Goal: Task Accomplishment & Management: Use online tool/utility

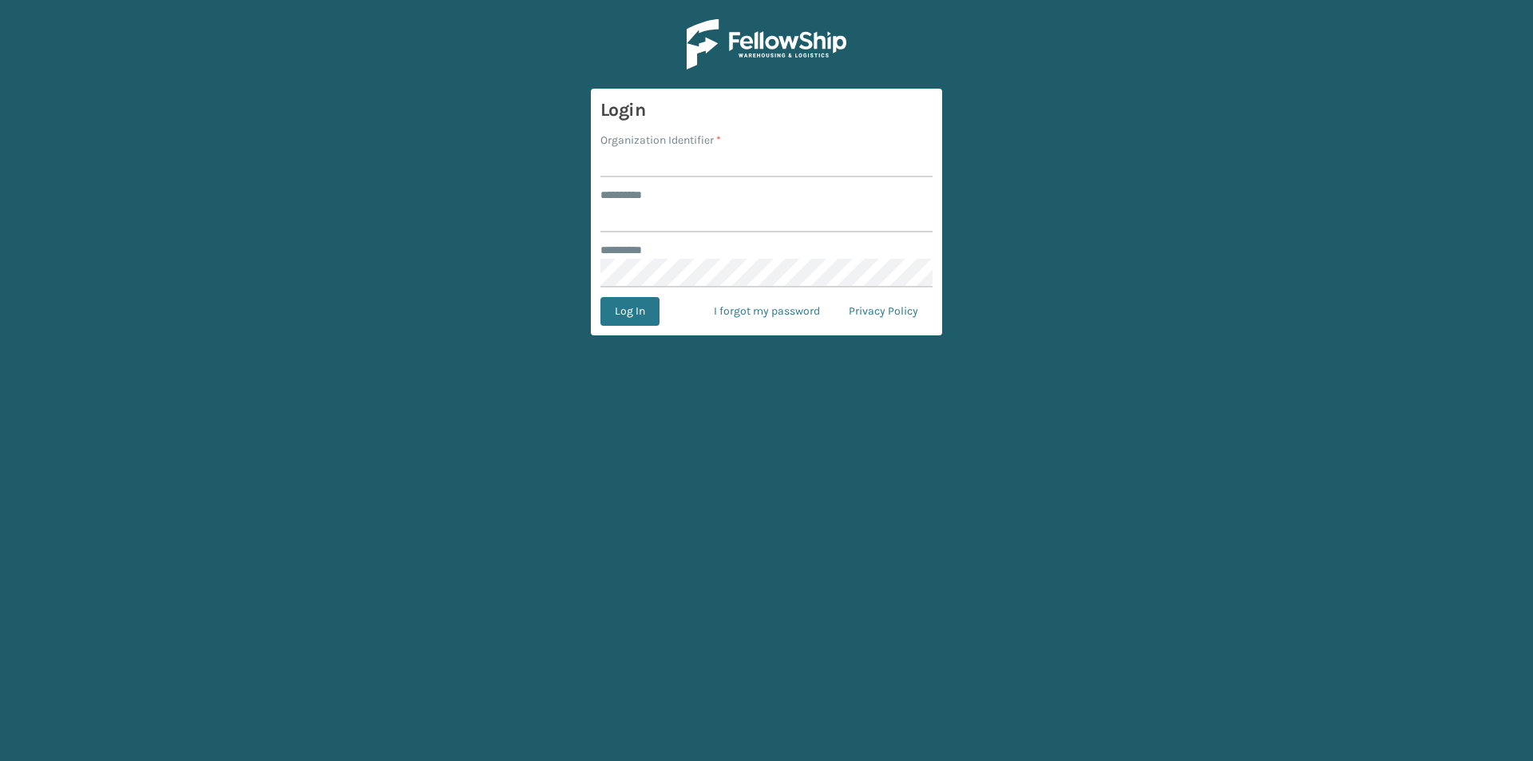
click at [708, 170] on input "Organization Identifier *" at bounding box center [767, 163] width 332 height 29
type input "FELLOWSHIP - WEST"
click at [700, 222] on input "******** *" at bounding box center [767, 218] width 332 height 29
type input "******"
click at [638, 313] on button "Log In" at bounding box center [630, 311] width 59 height 29
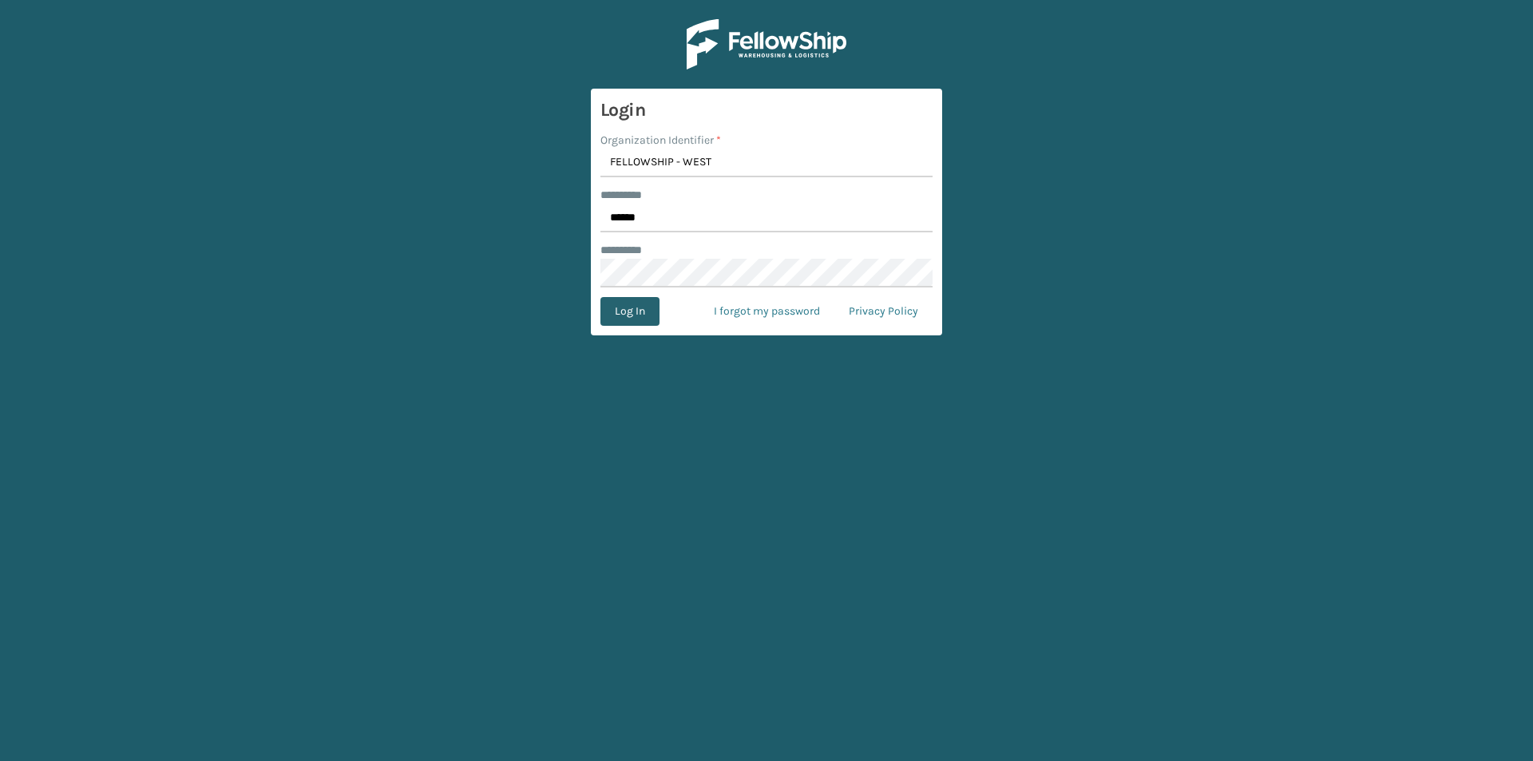
click at [648, 315] on button "Log In" at bounding box center [630, 311] width 59 height 29
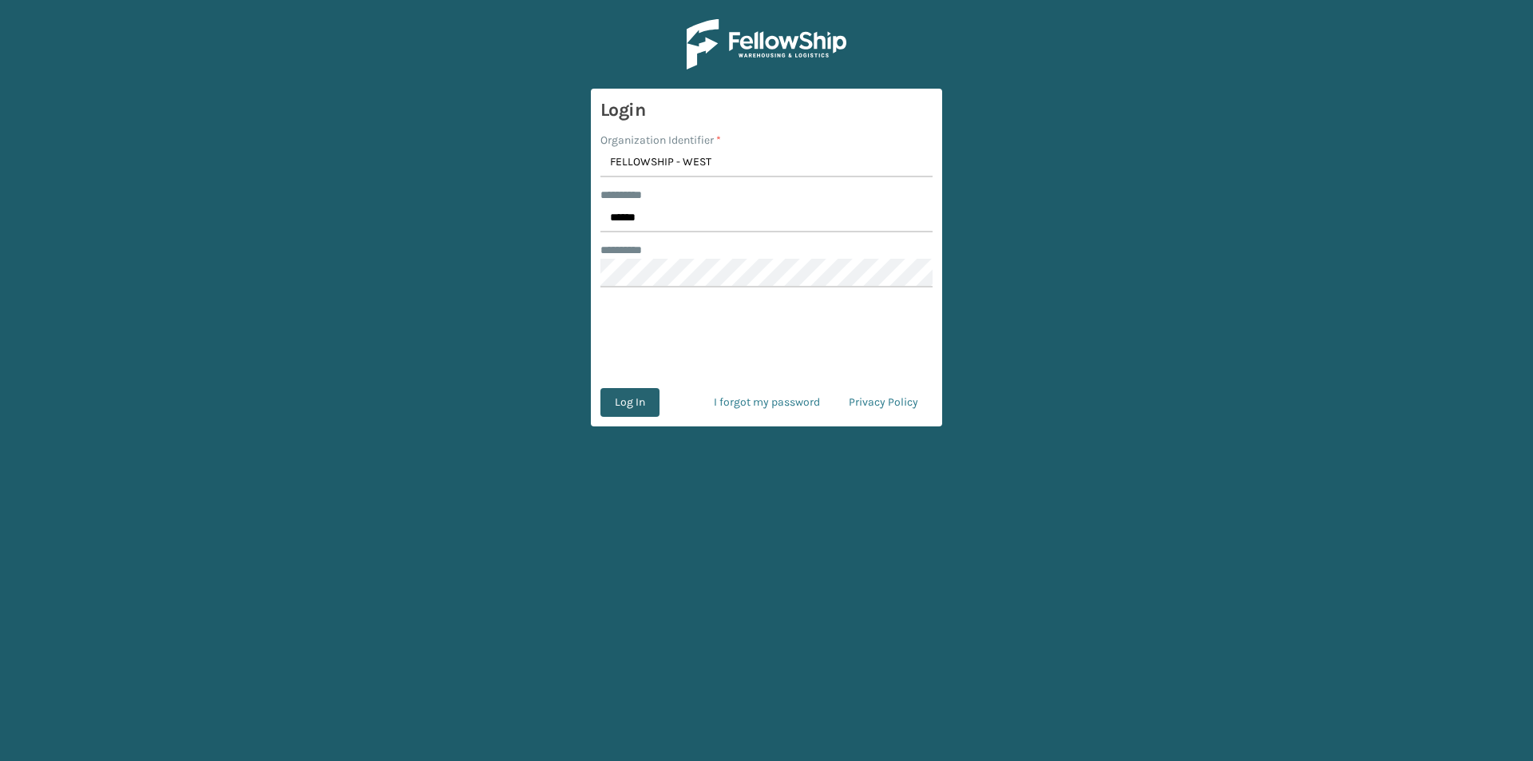
click at [621, 404] on button "Log In" at bounding box center [630, 402] width 59 height 29
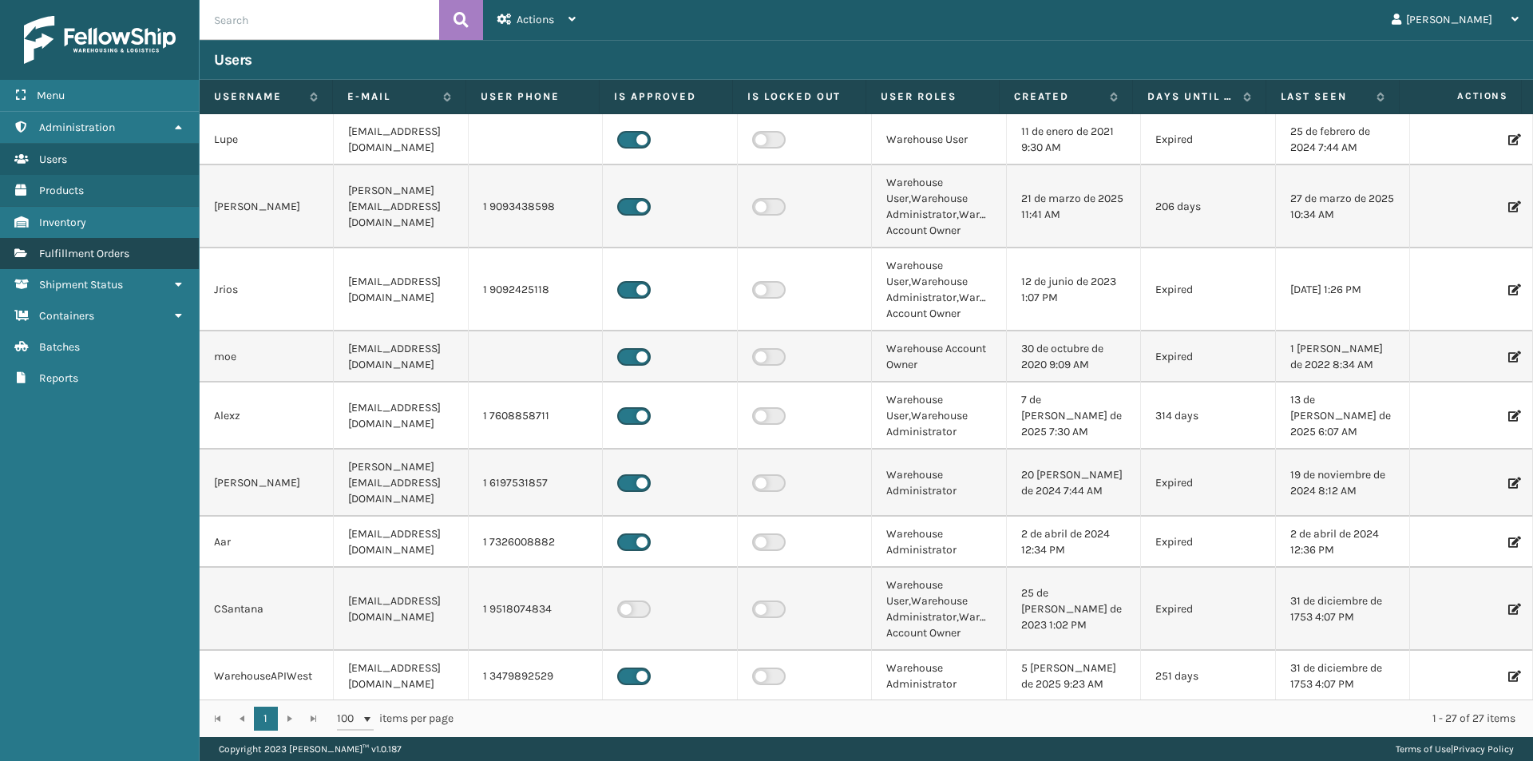
click at [92, 259] on span "Fulfillment Orders" at bounding box center [84, 254] width 90 height 14
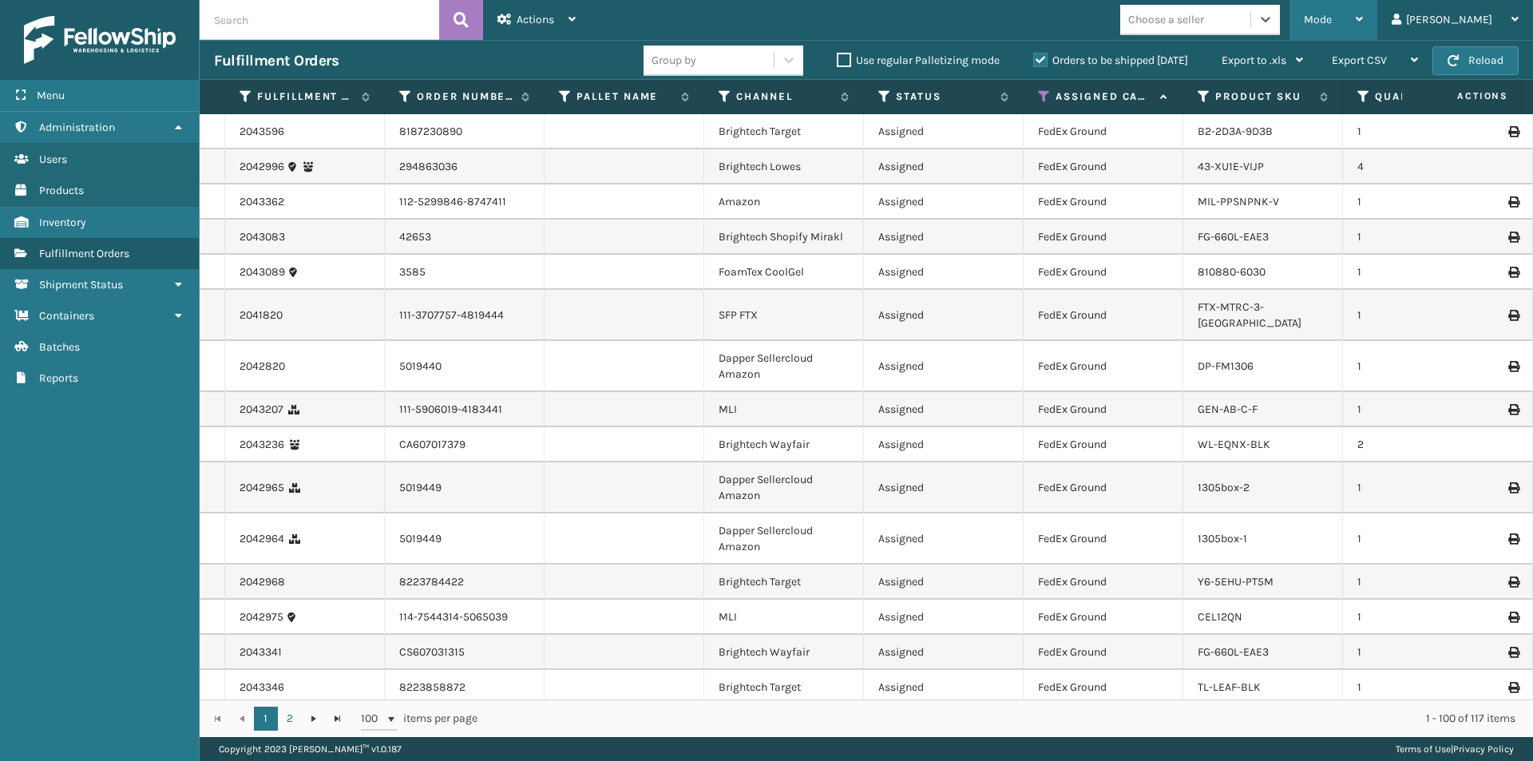
click at [1363, 22] on icon at bounding box center [1359, 19] width 7 height 11
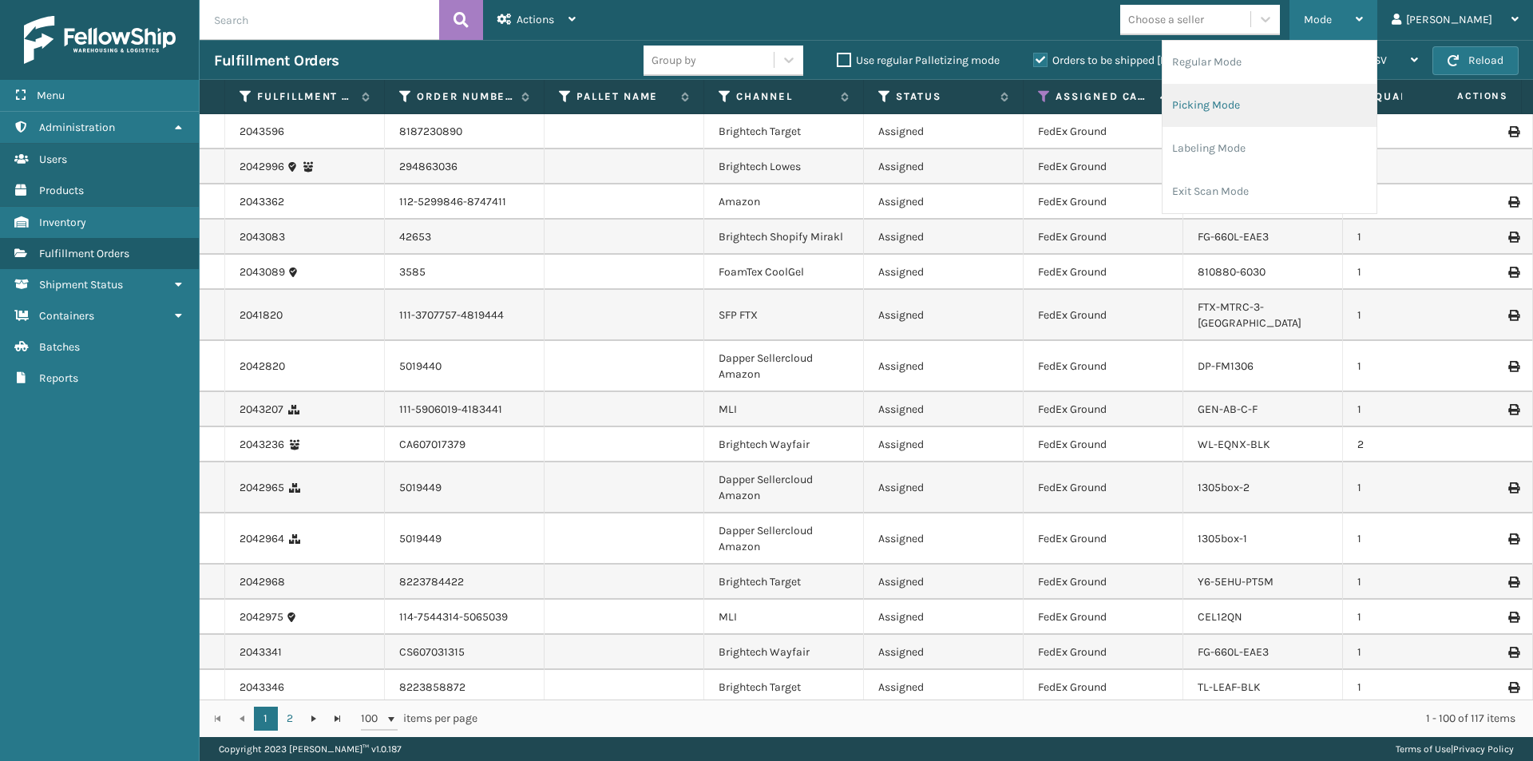
click at [1355, 96] on li "Picking Mode" at bounding box center [1270, 105] width 214 height 43
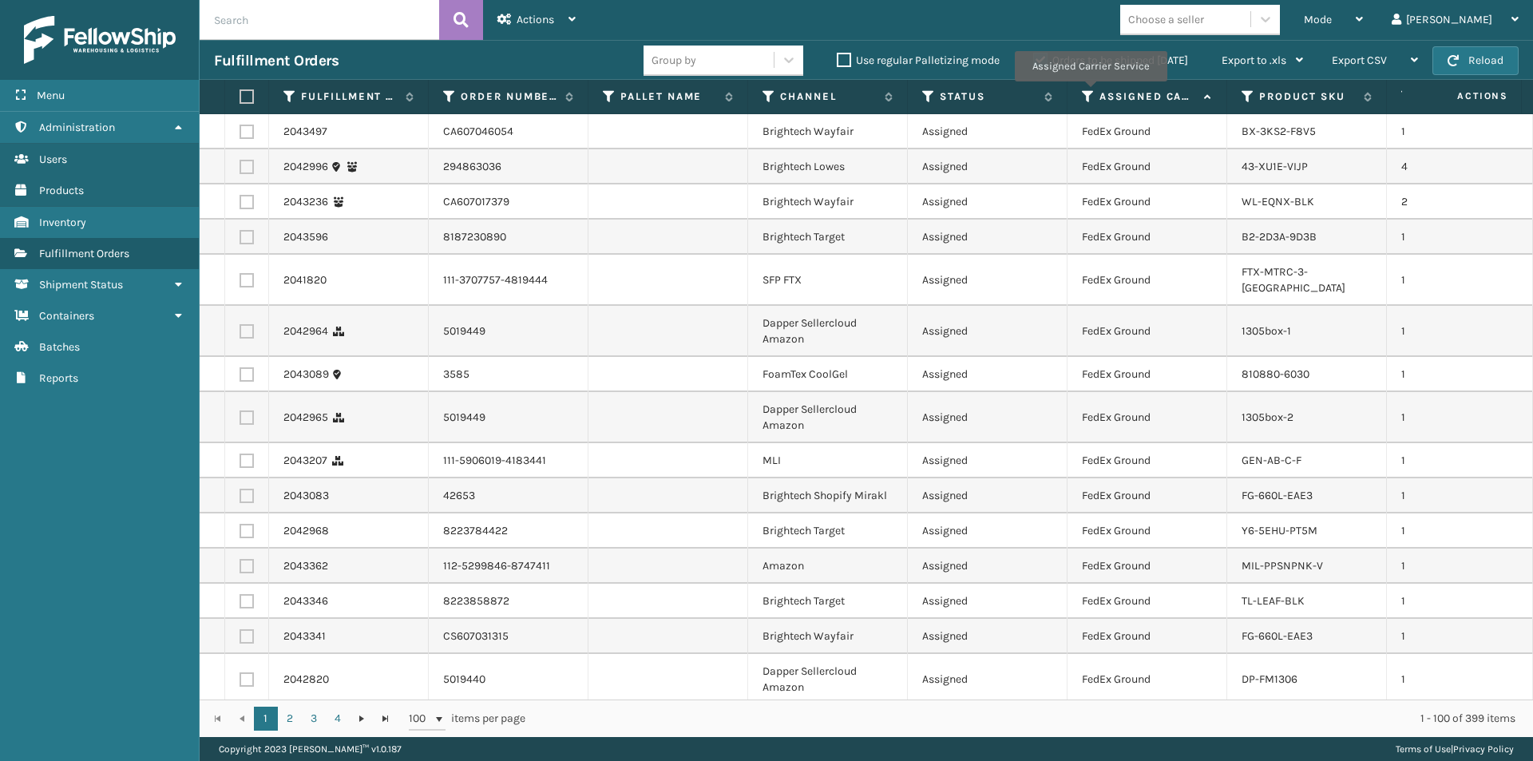
click at [1090, 93] on icon at bounding box center [1088, 96] width 13 height 14
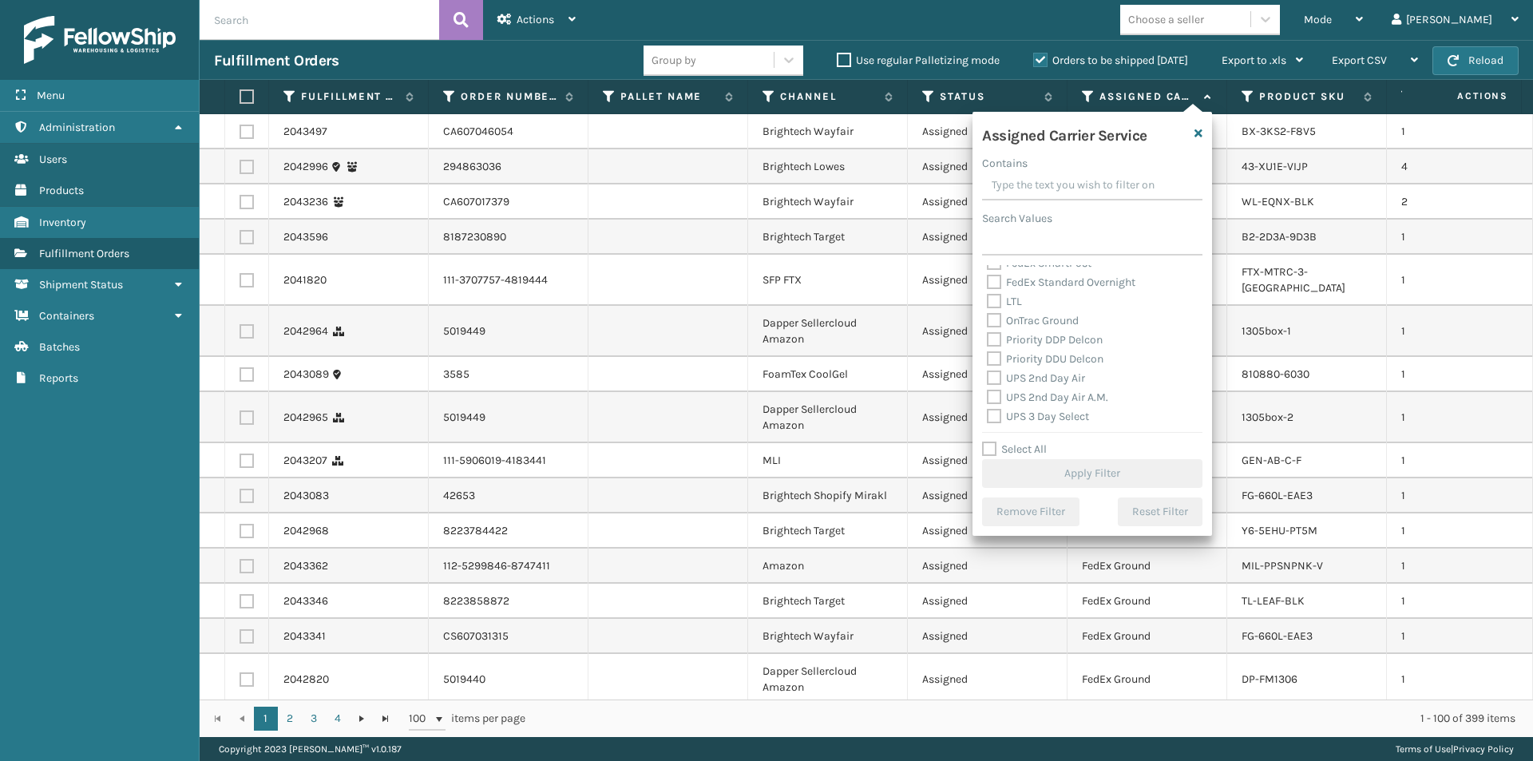
scroll to position [240, 0]
click at [1030, 338] on label "UPS 2nd Day Air" at bounding box center [1036, 342] width 98 height 14
click at [988, 338] on input "UPS 2nd Day Air" at bounding box center [987, 337] width 1 height 10
checkbox input "true"
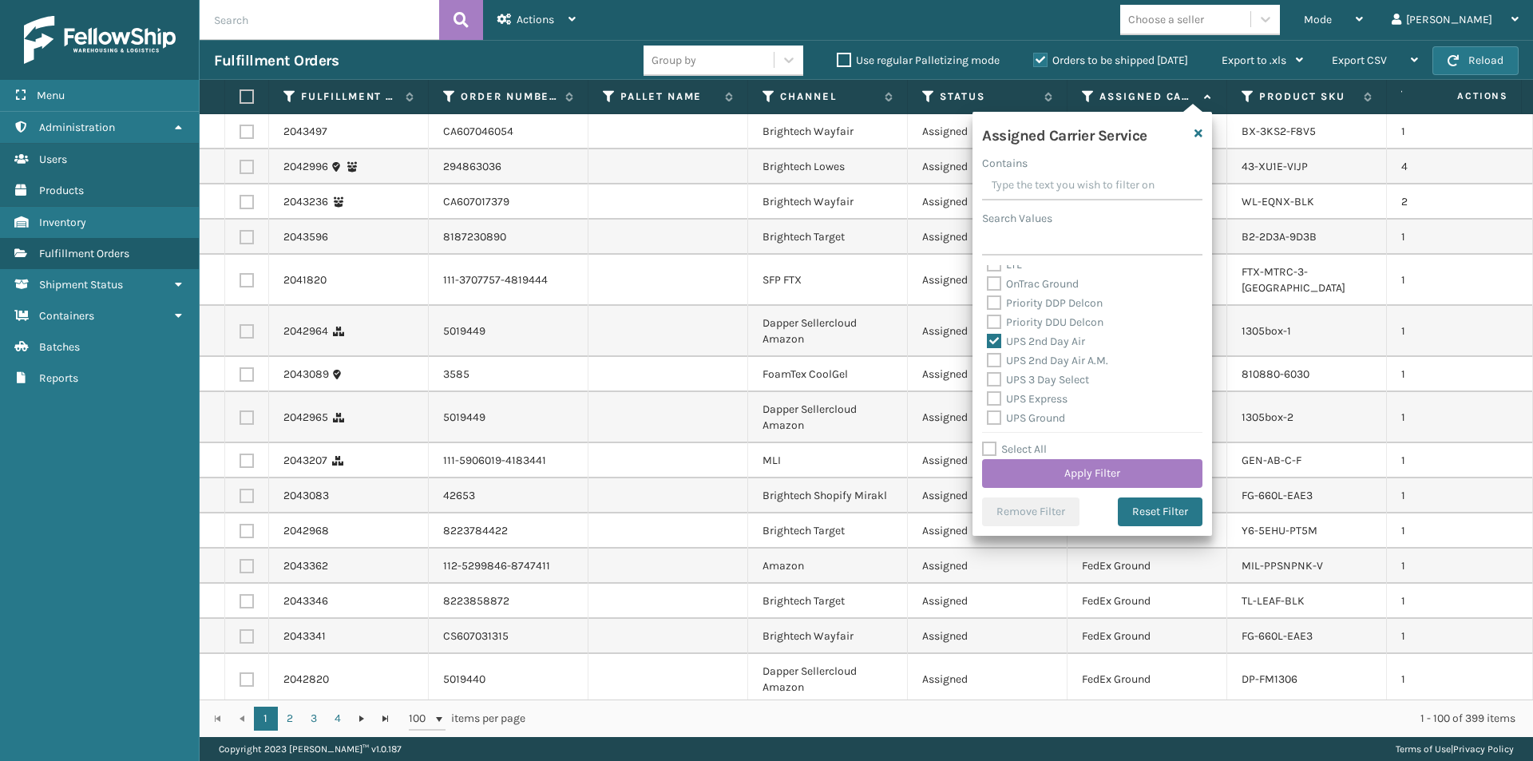
click at [1021, 361] on label "UPS 2nd Day Air A.M." at bounding box center [1047, 361] width 121 height 14
click at [988, 361] on input "UPS 2nd Day Air A.M." at bounding box center [987, 356] width 1 height 10
checkbox input "true"
click at [994, 397] on label "UPS Express" at bounding box center [1027, 399] width 81 height 14
click at [988, 397] on input "UPS Express" at bounding box center [987, 395] width 1 height 10
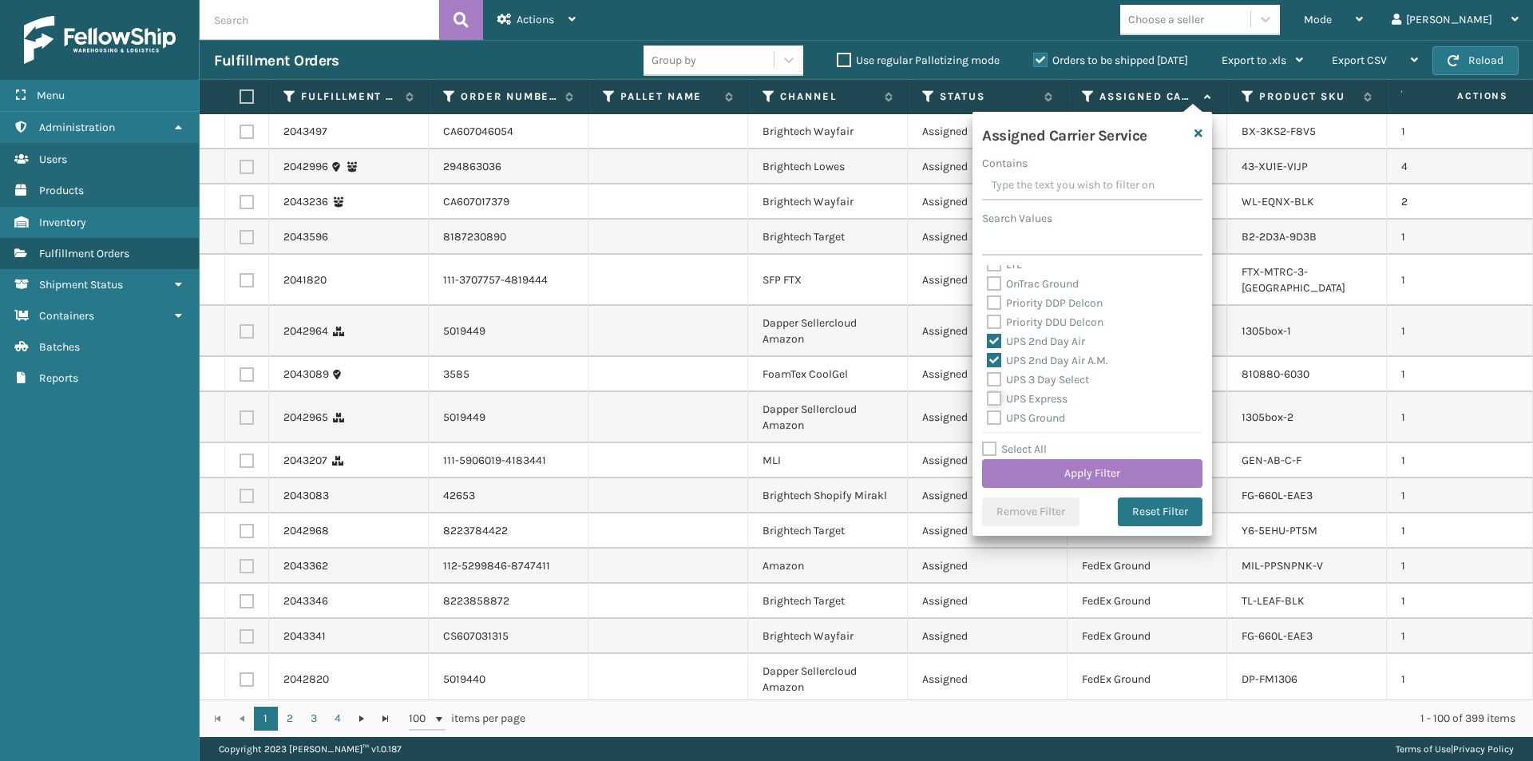
checkbox input "true"
click at [993, 355] on label "UPS Next Day Air" at bounding box center [1038, 358] width 102 height 14
click at [988, 355] on input "UPS Next Day Air" at bounding box center [987, 353] width 1 height 10
checkbox input "true"
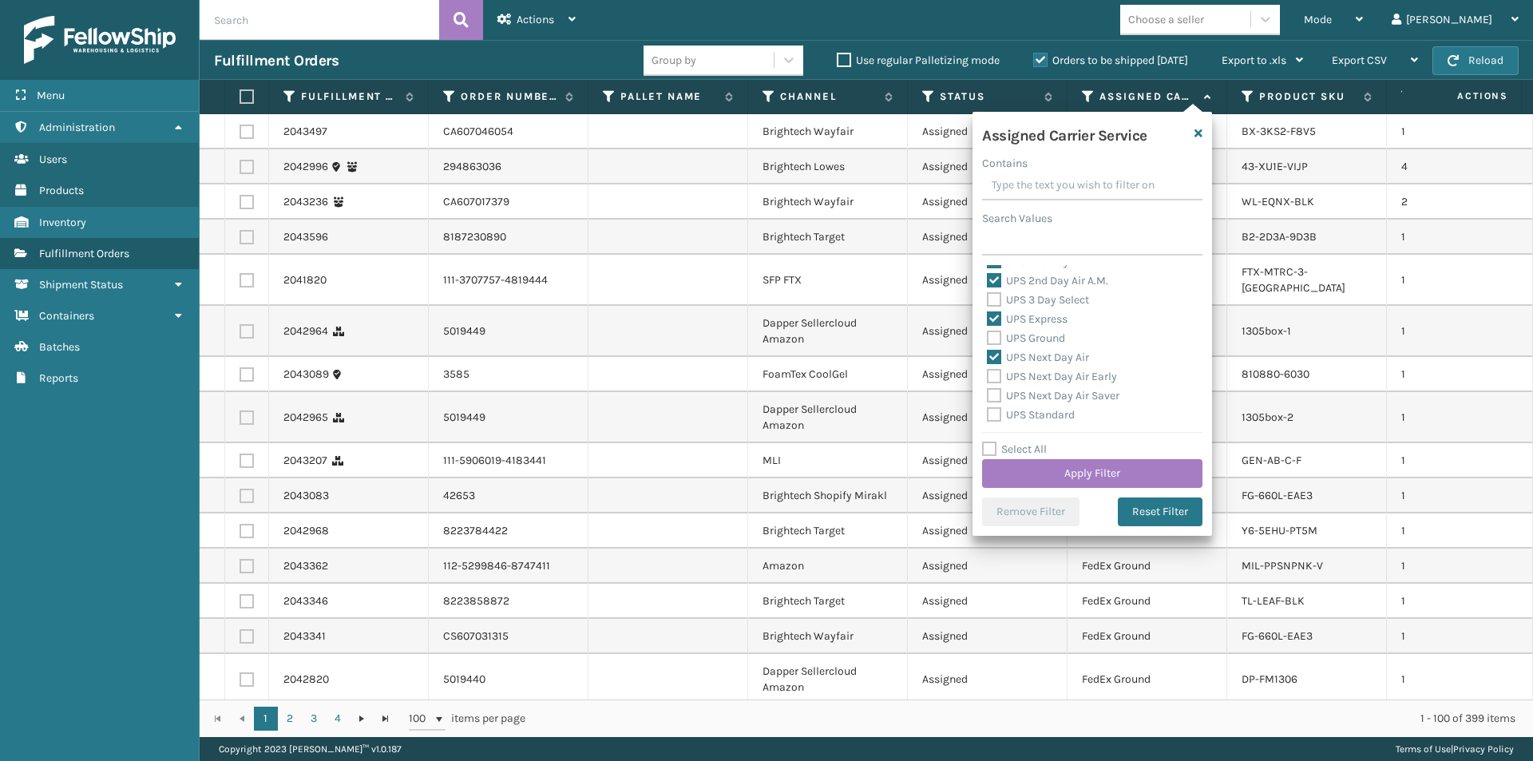
click at [997, 375] on label "UPS Next Day Air Early" at bounding box center [1052, 377] width 130 height 14
click at [988, 375] on input "UPS Next Day Air Early" at bounding box center [987, 372] width 1 height 10
checkbox input "true"
click at [993, 395] on label "UPS Next Day Air Saver" at bounding box center [1053, 396] width 133 height 14
click at [988, 395] on input "UPS Next Day Air Saver" at bounding box center [987, 392] width 1 height 10
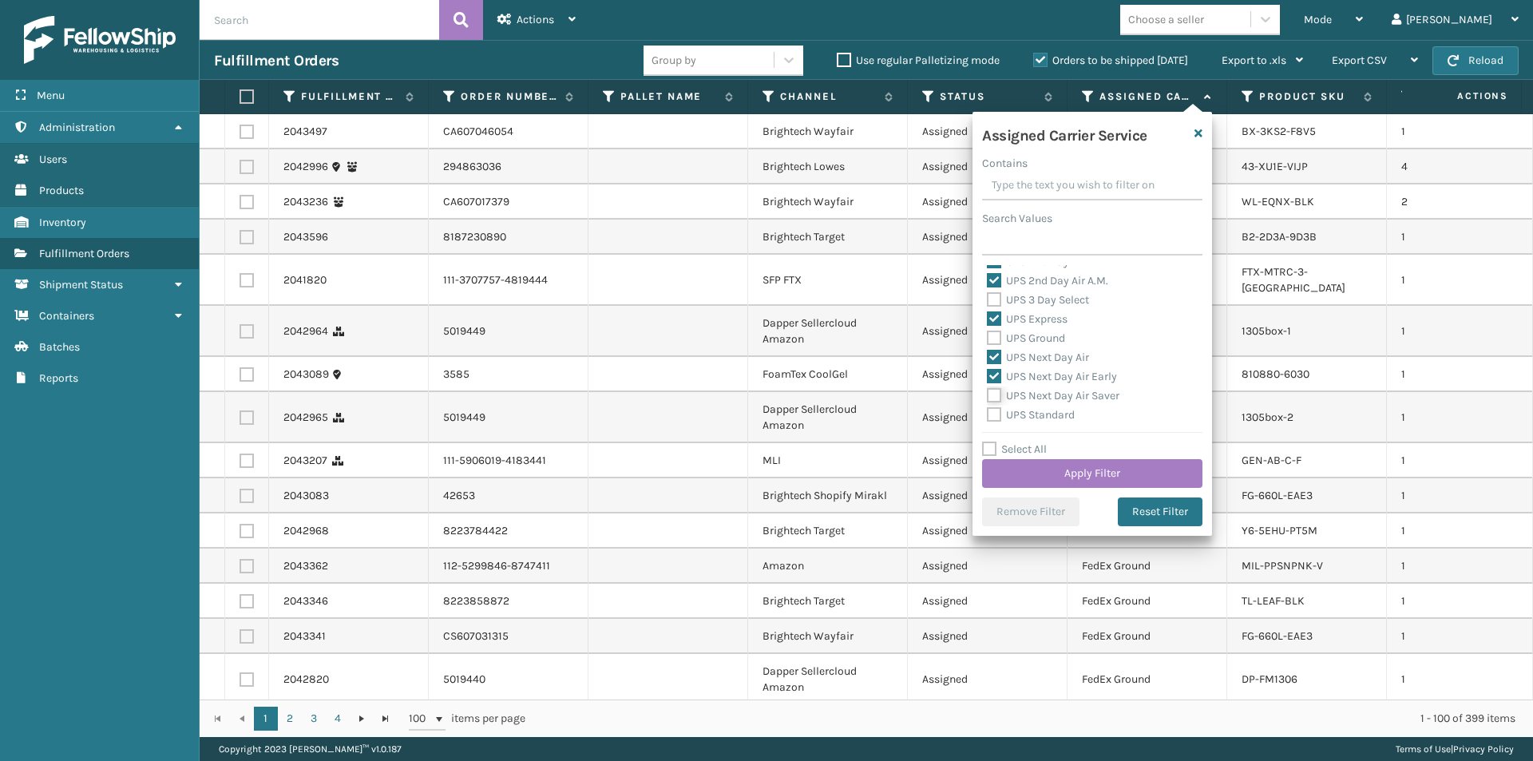
checkbox input "true"
click at [1136, 474] on button "Apply Filter" at bounding box center [1092, 473] width 220 height 29
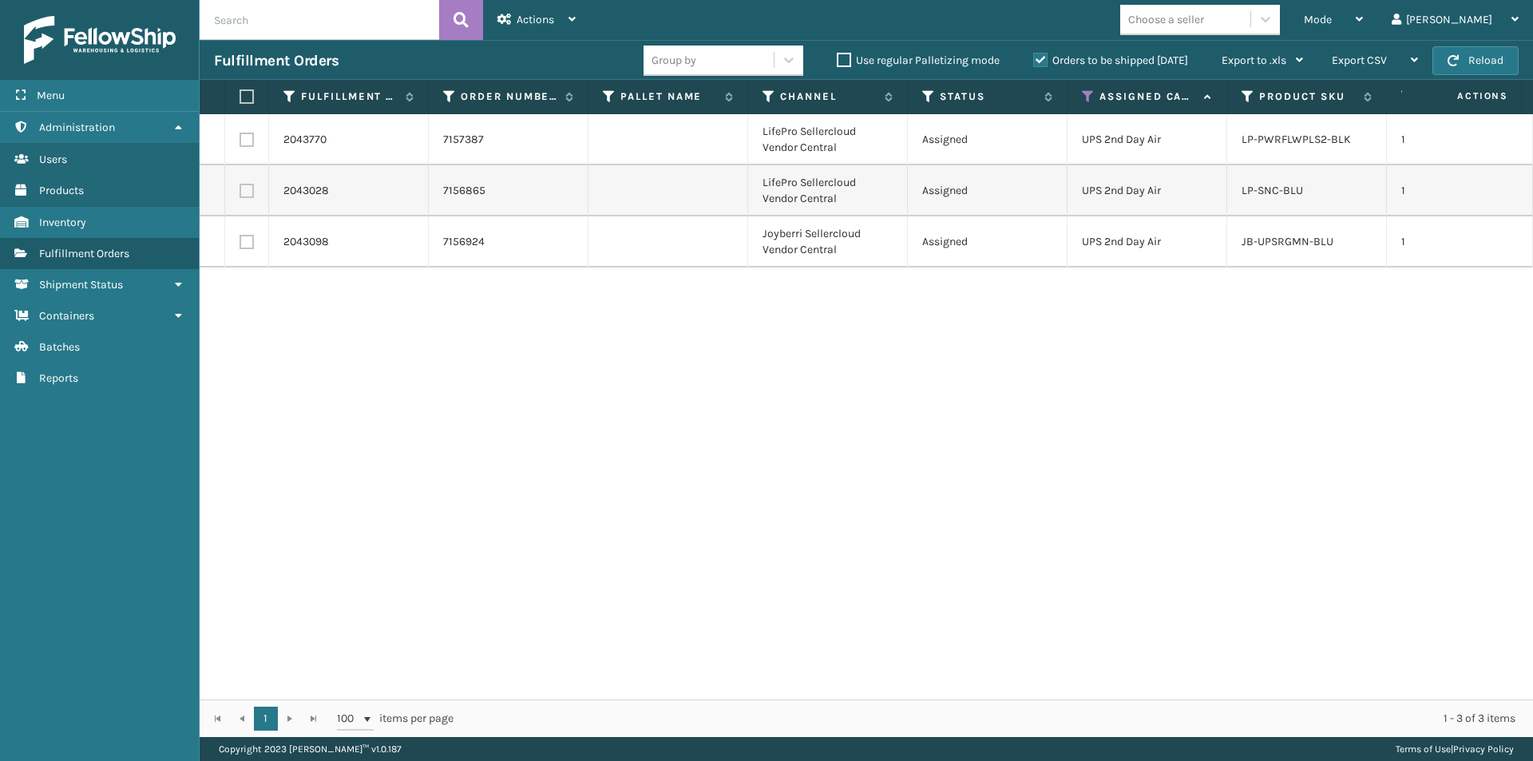
click at [250, 142] on label at bounding box center [247, 140] width 14 height 14
click at [240, 142] on input "checkbox" at bounding box center [240, 138] width 1 height 10
checkbox input "true"
click at [248, 194] on label at bounding box center [247, 191] width 14 height 14
click at [240, 194] on input "checkbox" at bounding box center [240, 189] width 1 height 10
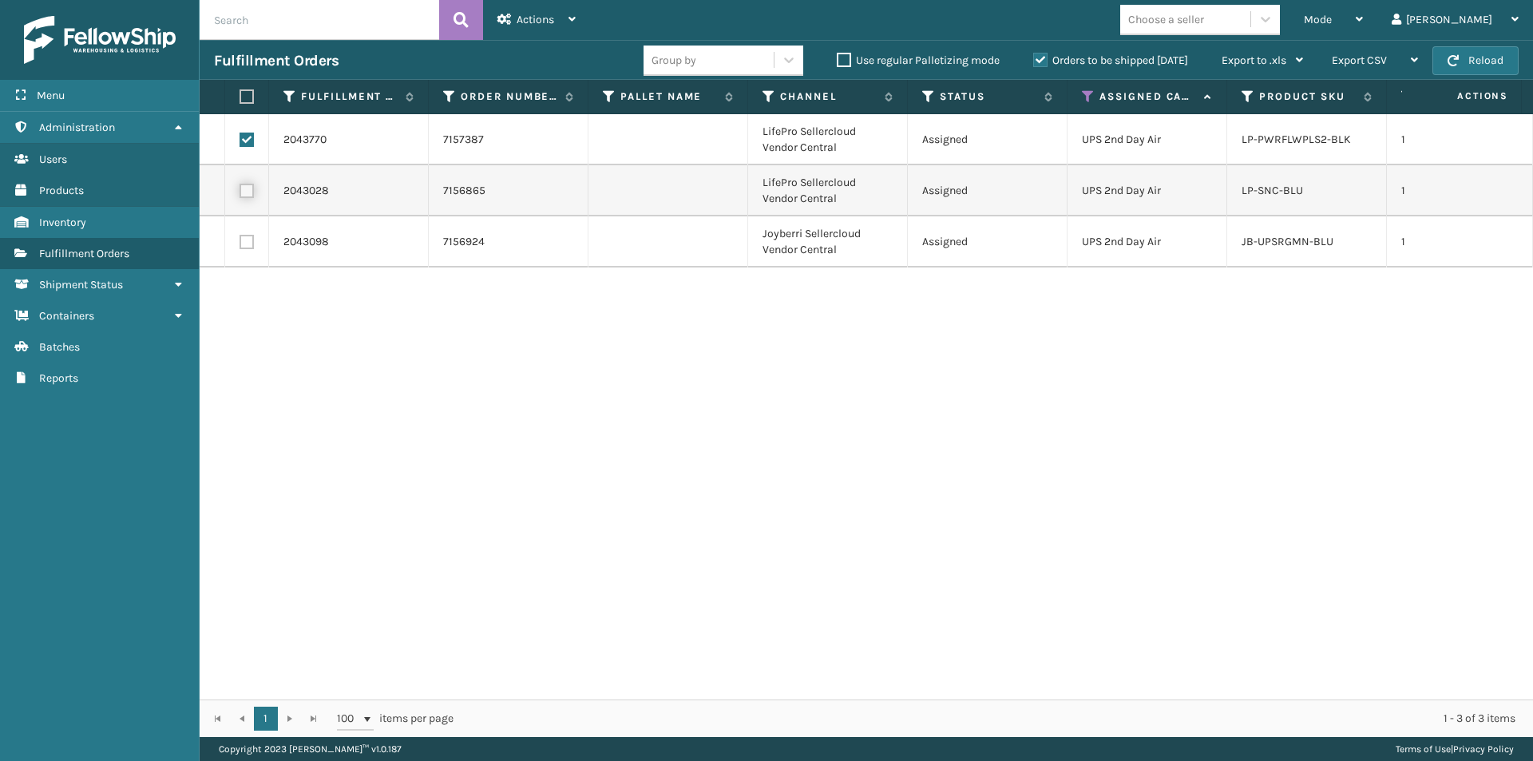
checkbox input "true"
click at [563, 20] on div "Actions" at bounding box center [537, 20] width 78 height 40
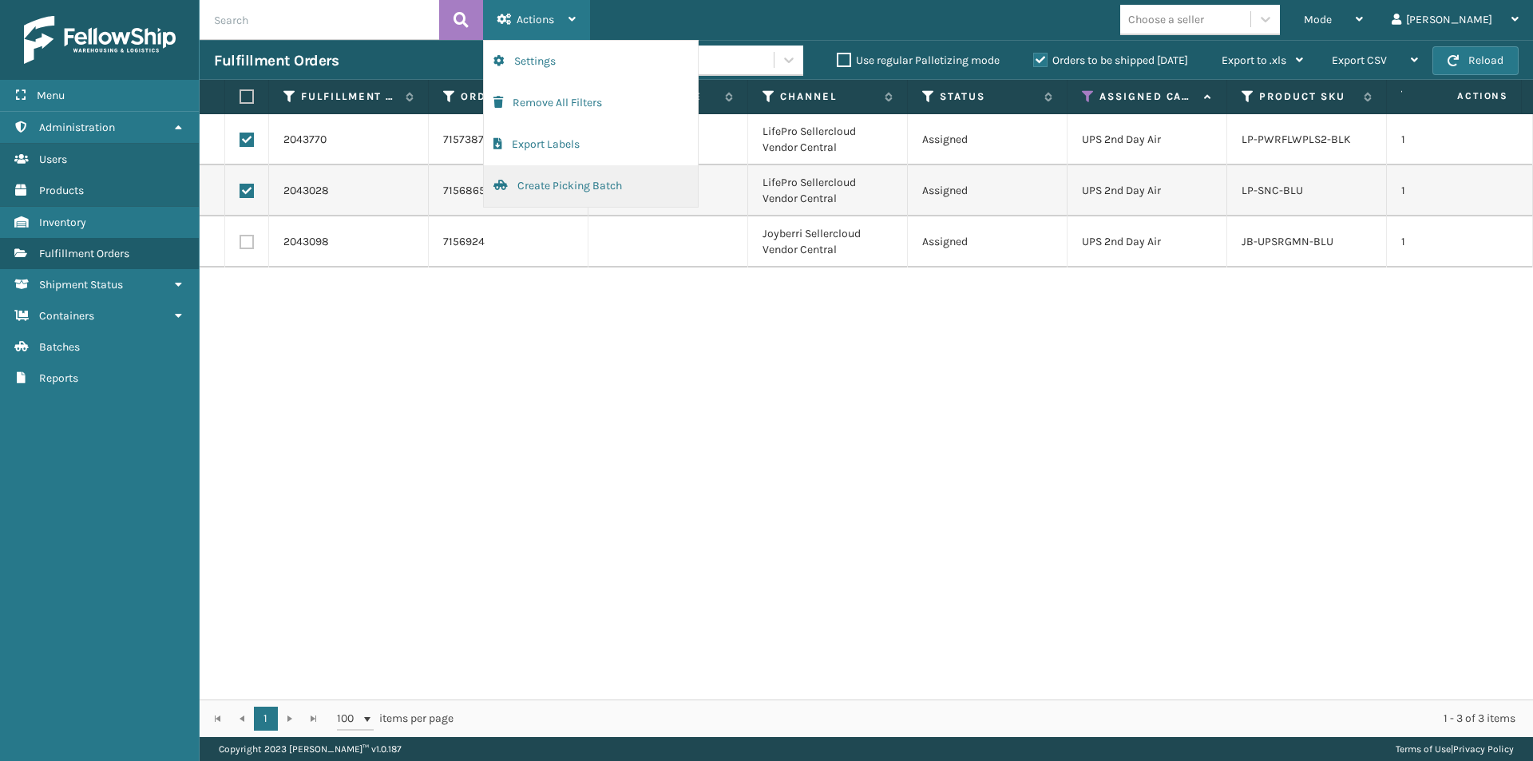
click at [559, 186] on button "Create Picking Batch" at bounding box center [591, 186] width 214 height 42
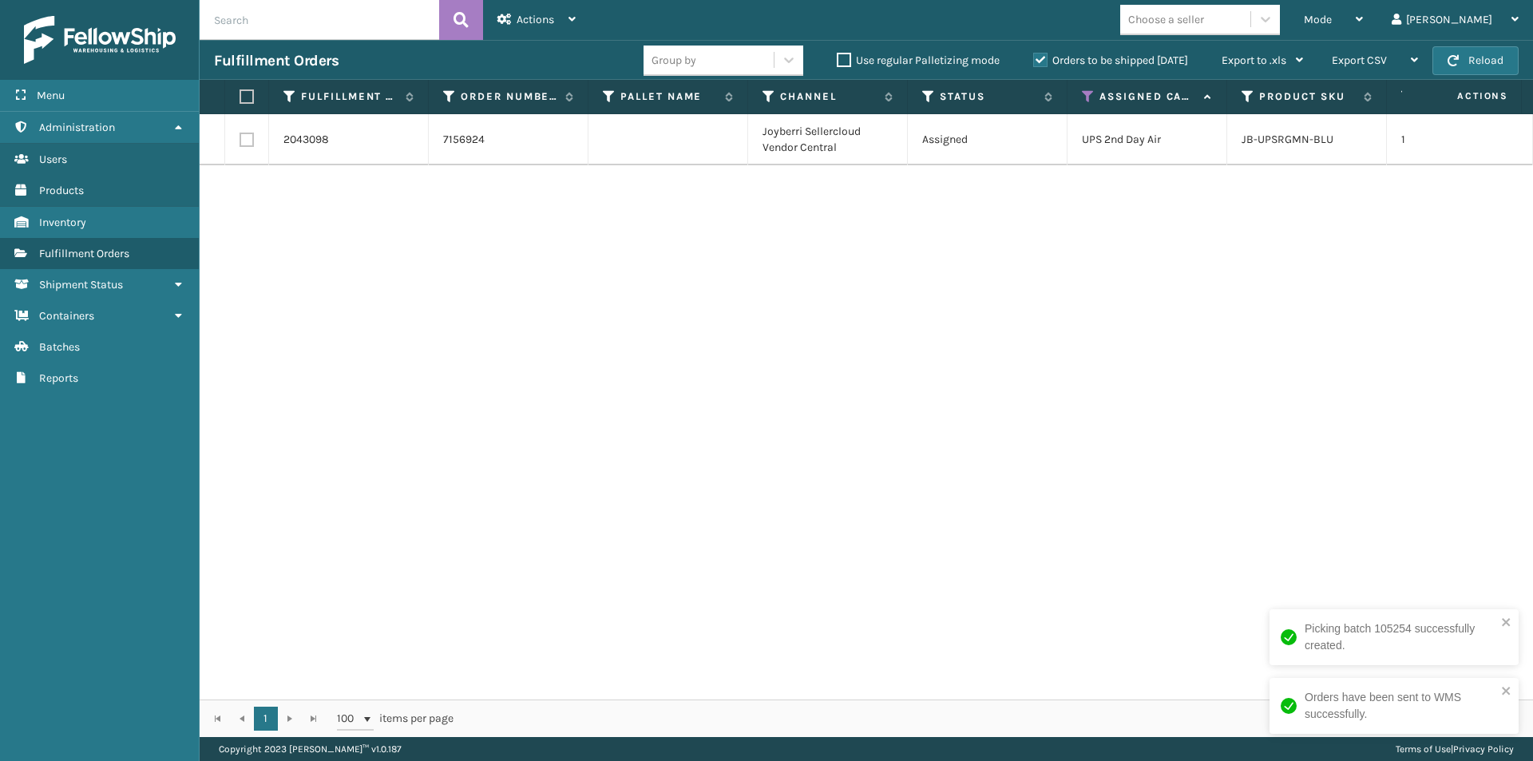
click at [241, 149] on td at bounding box center [247, 139] width 44 height 51
click at [246, 143] on label at bounding box center [247, 140] width 14 height 14
click at [240, 143] on input "checkbox" at bounding box center [240, 138] width 1 height 10
checkbox input "true"
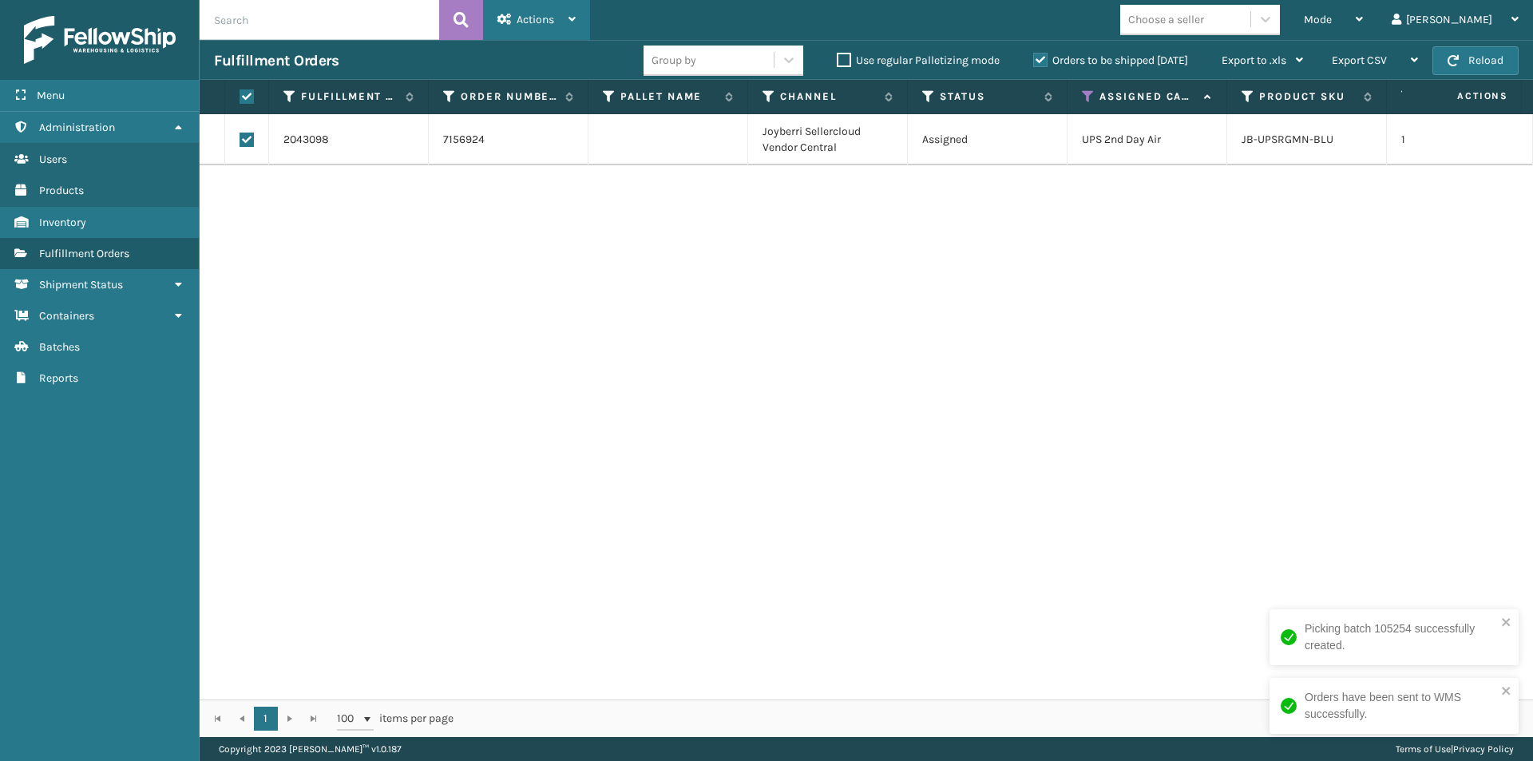
click at [569, 13] on div "Actions" at bounding box center [537, 20] width 78 height 40
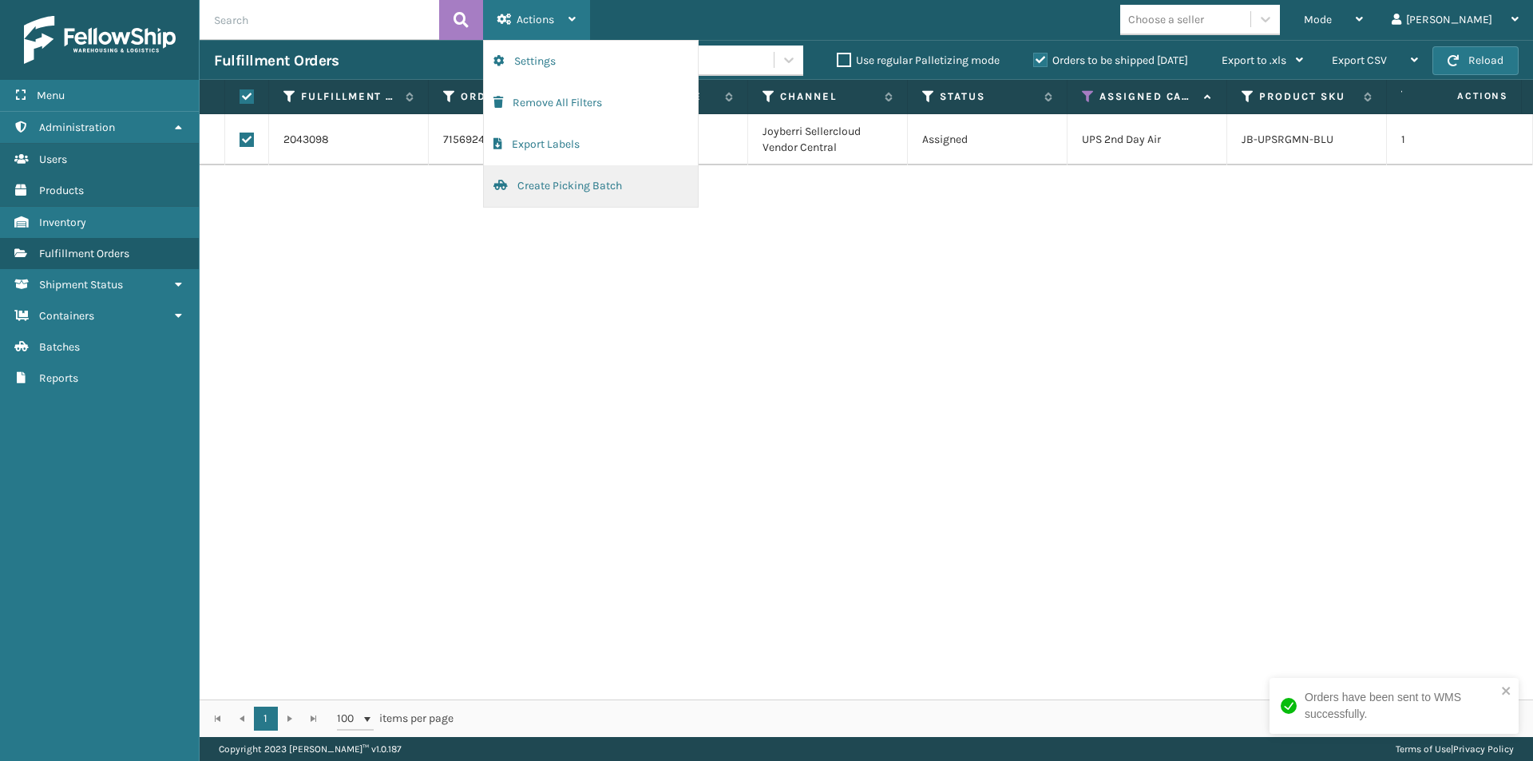
click at [589, 190] on button "Create Picking Batch" at bounding box center [591, 186] width 214 height 42
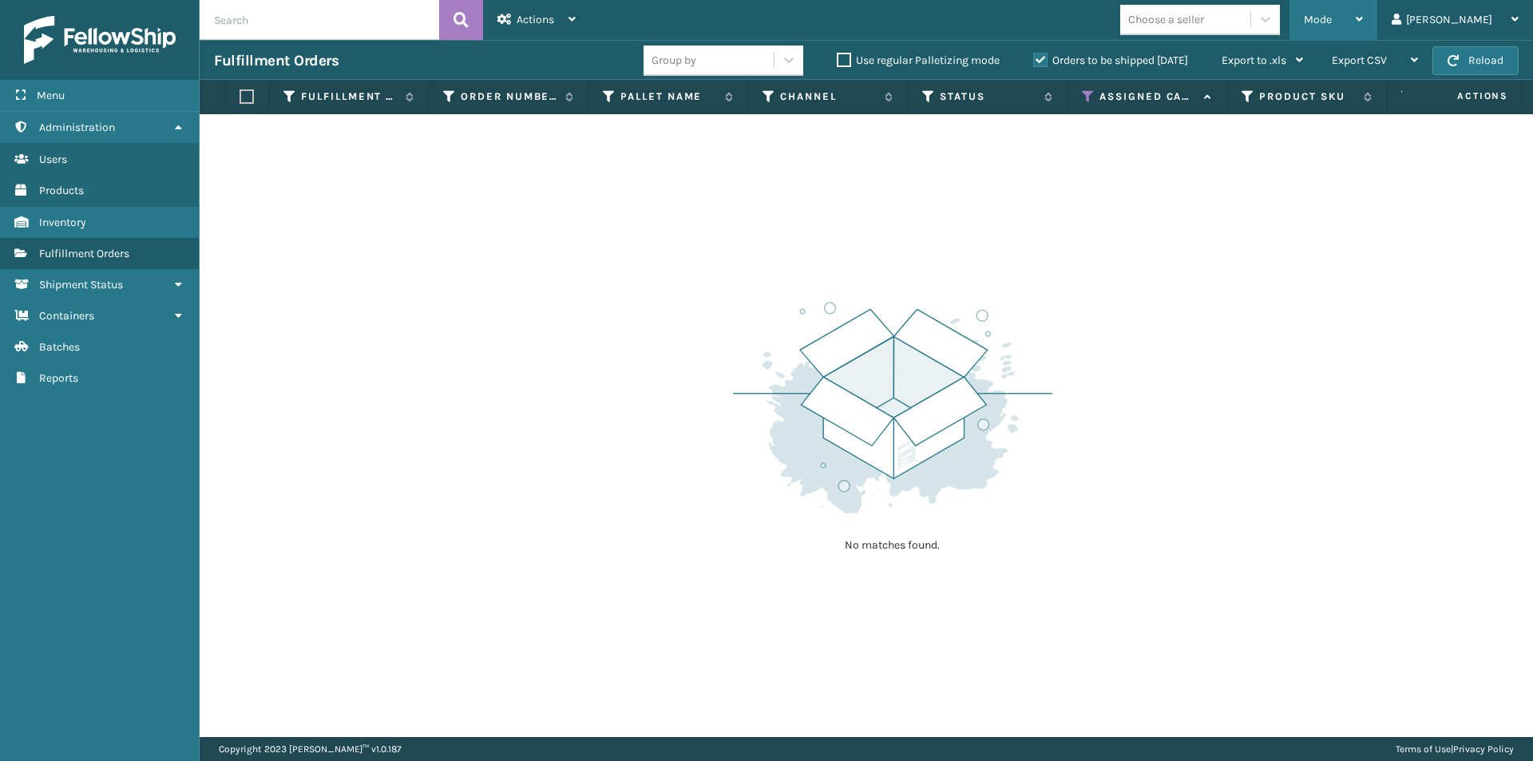
click at [1363, 20] on icon at bounding box center [1359, 19] width 7 height 11
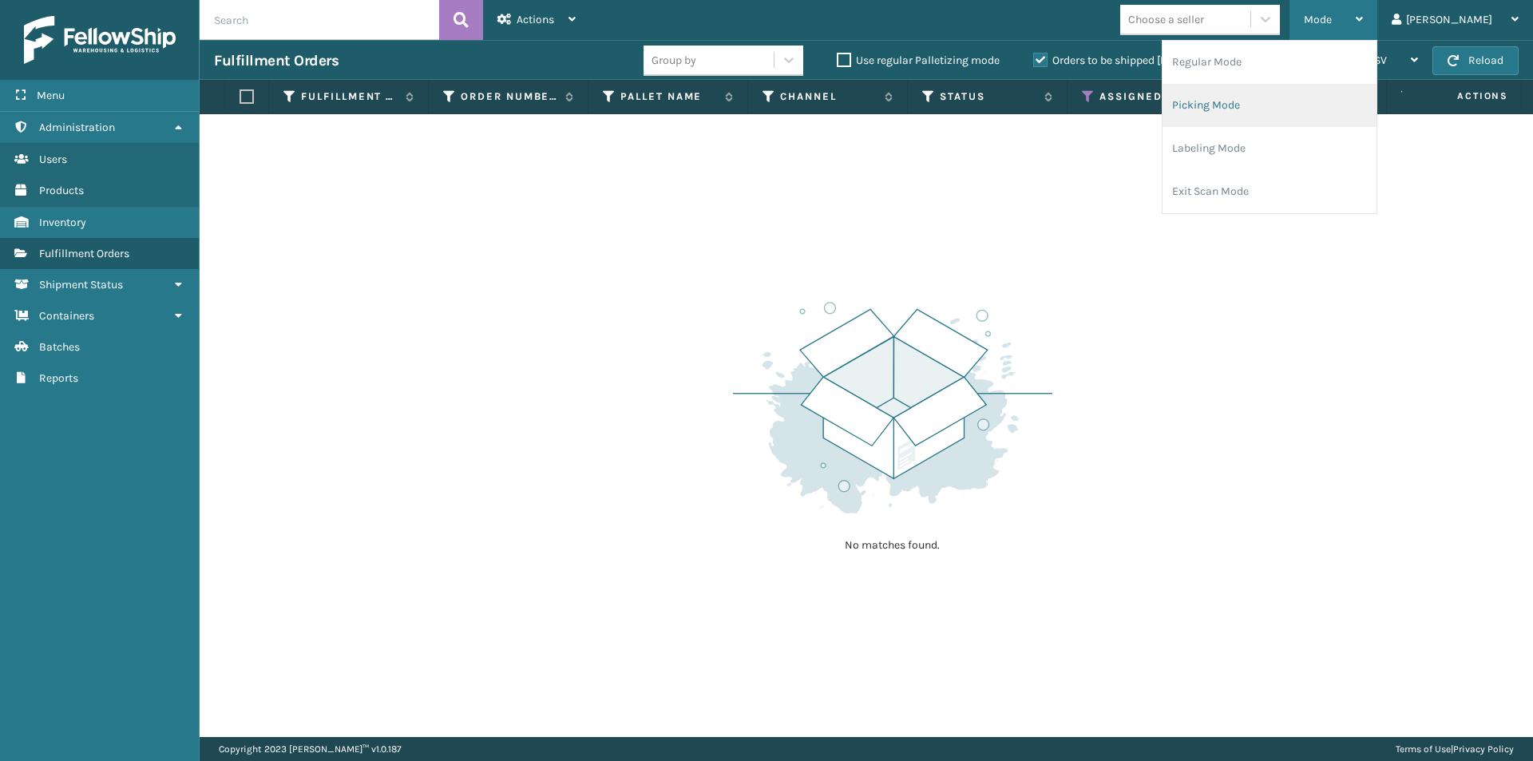
click at [1313, 109] on li "Picking Mode" at bounding box center [1270, 105] width 214 height 43
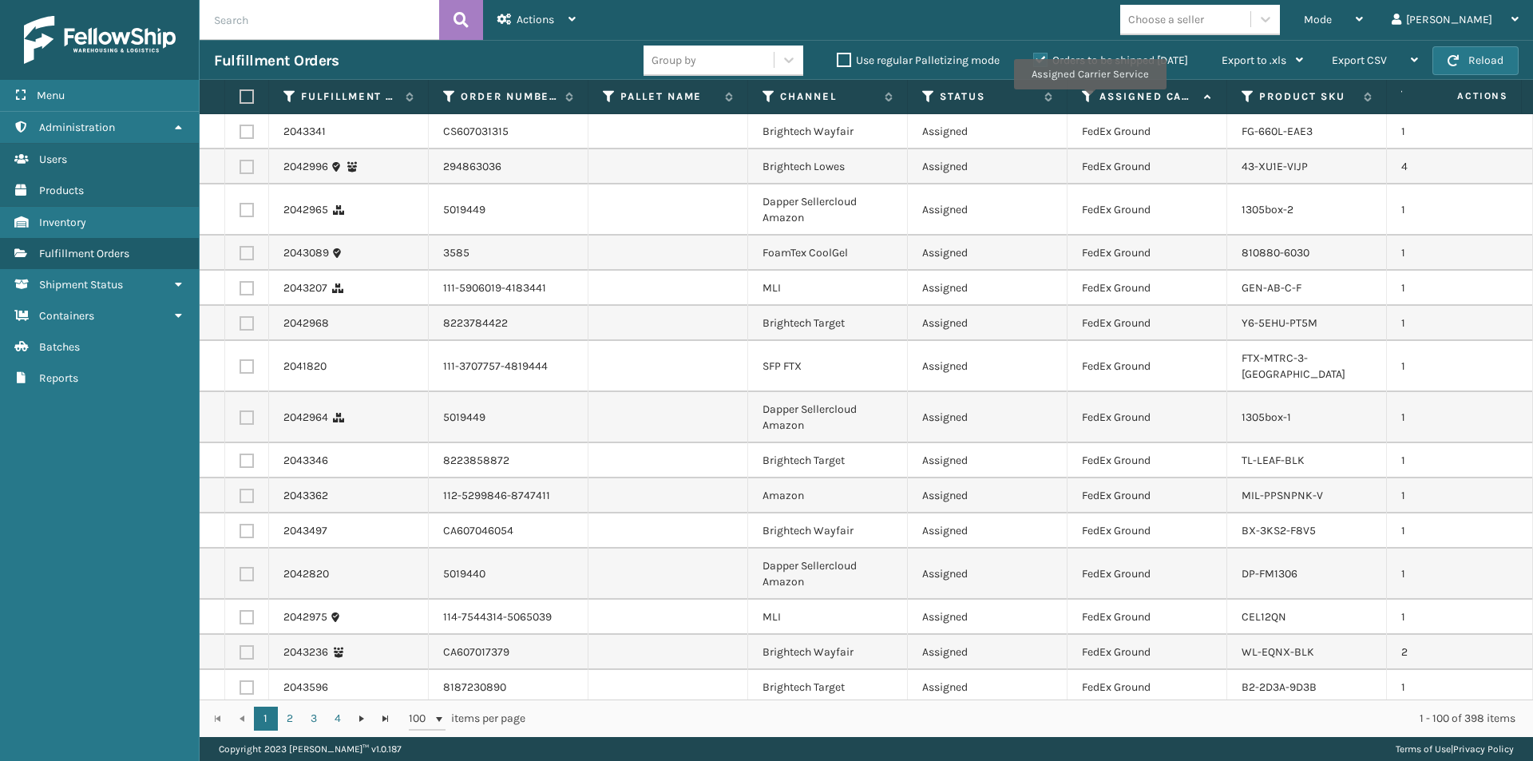
click at [1089, 101] on icon at bounding box center [1088, 96] width 13 height 14
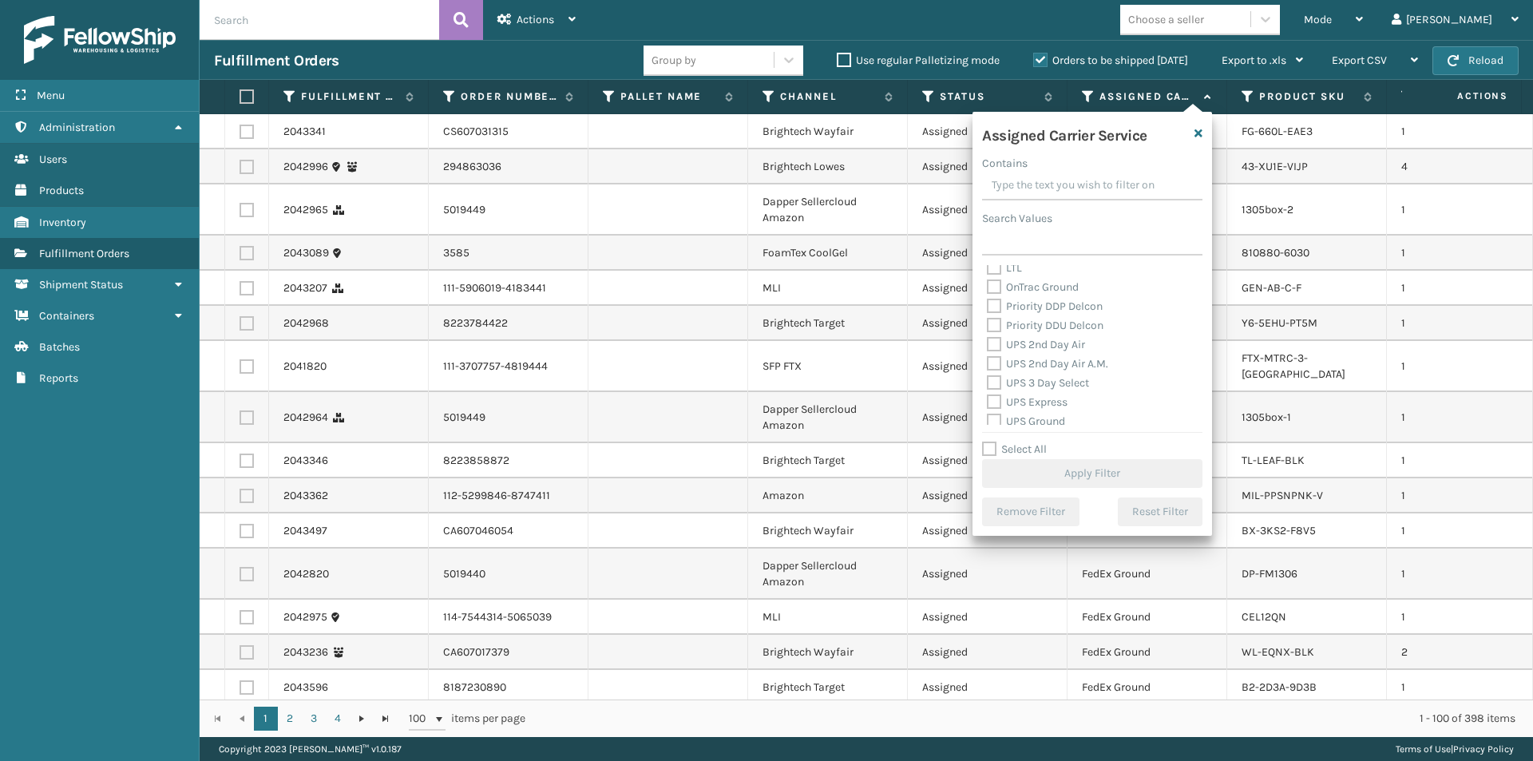
scroll to position [240, 0]
click at [998, 345] on label "UPS 2nd Day Air" at bounding box center [1036, 342] width 98 height 14
click at [988, 343] on input "UPS 2nd Day Air" at bounding box center [987, 337] width 1 height 10
checkbox input "true"
click at [995, 359] on label "UPS 2nd Day Air A.M." at bounding box center [1047, 361] width 121 height 14
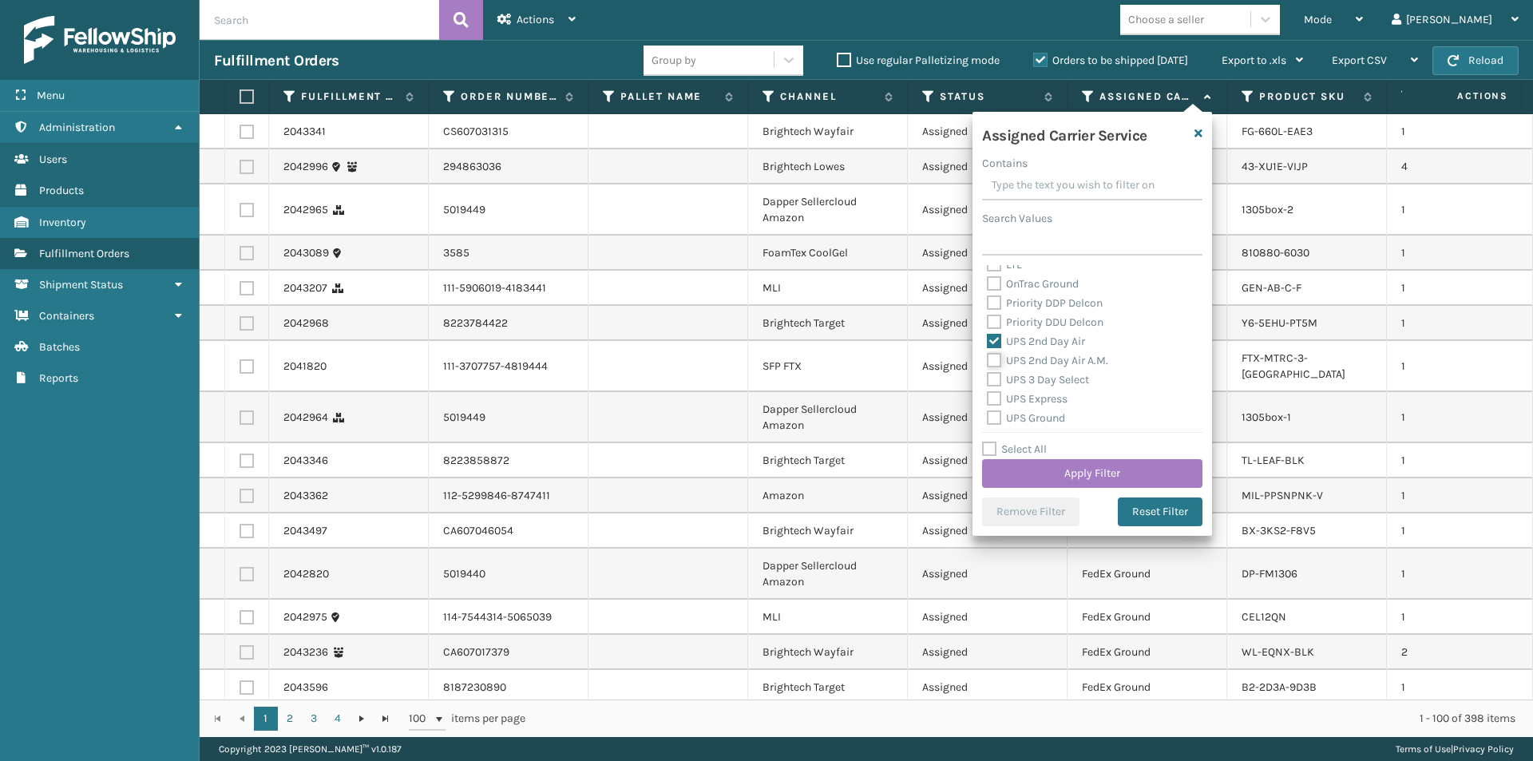
click at [988, 359] on input "UPS 2nd Day Air A.M." at bounding box center [987, 356] width 1 height 10
checkbox input "true"
click at [997, 381] on label "UPS 3 Day Select" at bounding box center [1038, 380] width 102 height 14
click at [988, 381] on input "UPS 3 Day Select" at bounding box center [987, 376] width 1 height 10
checkbox input "true"
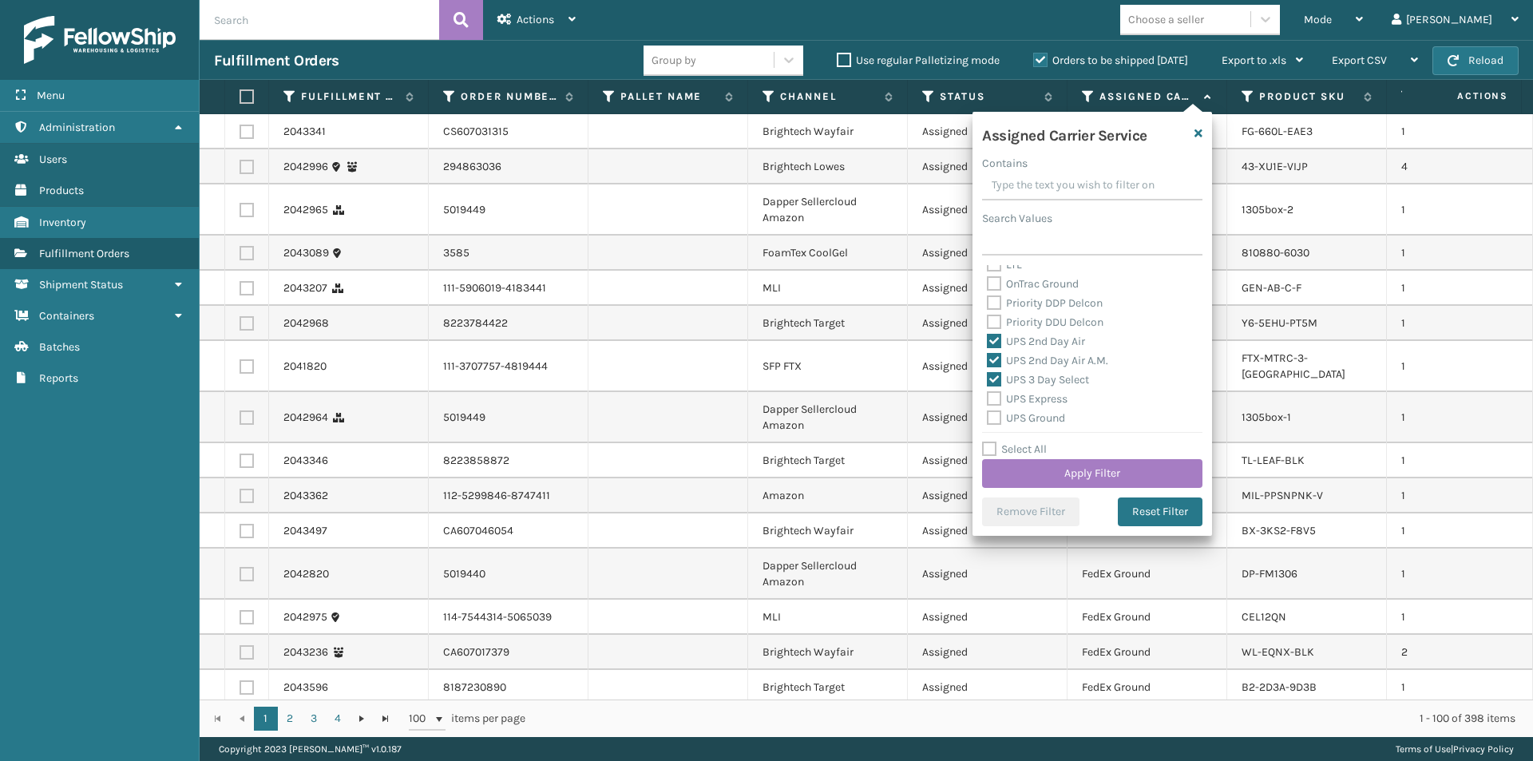
click at [994, 392] on label "UPS Express" at bounding box center [1027, 399] width 81 height 14
click at [988, 392] on input "UPS Express" at bounding box center [987, 395] width 1 height 10
checkbox input "true"
click at [984, 343] on div "Amazon Transportation Air Amazon Transportation Ground FedEx 2Day FedEx 2Day A.…" at bounding box center [1092, 345] width 220 height 160
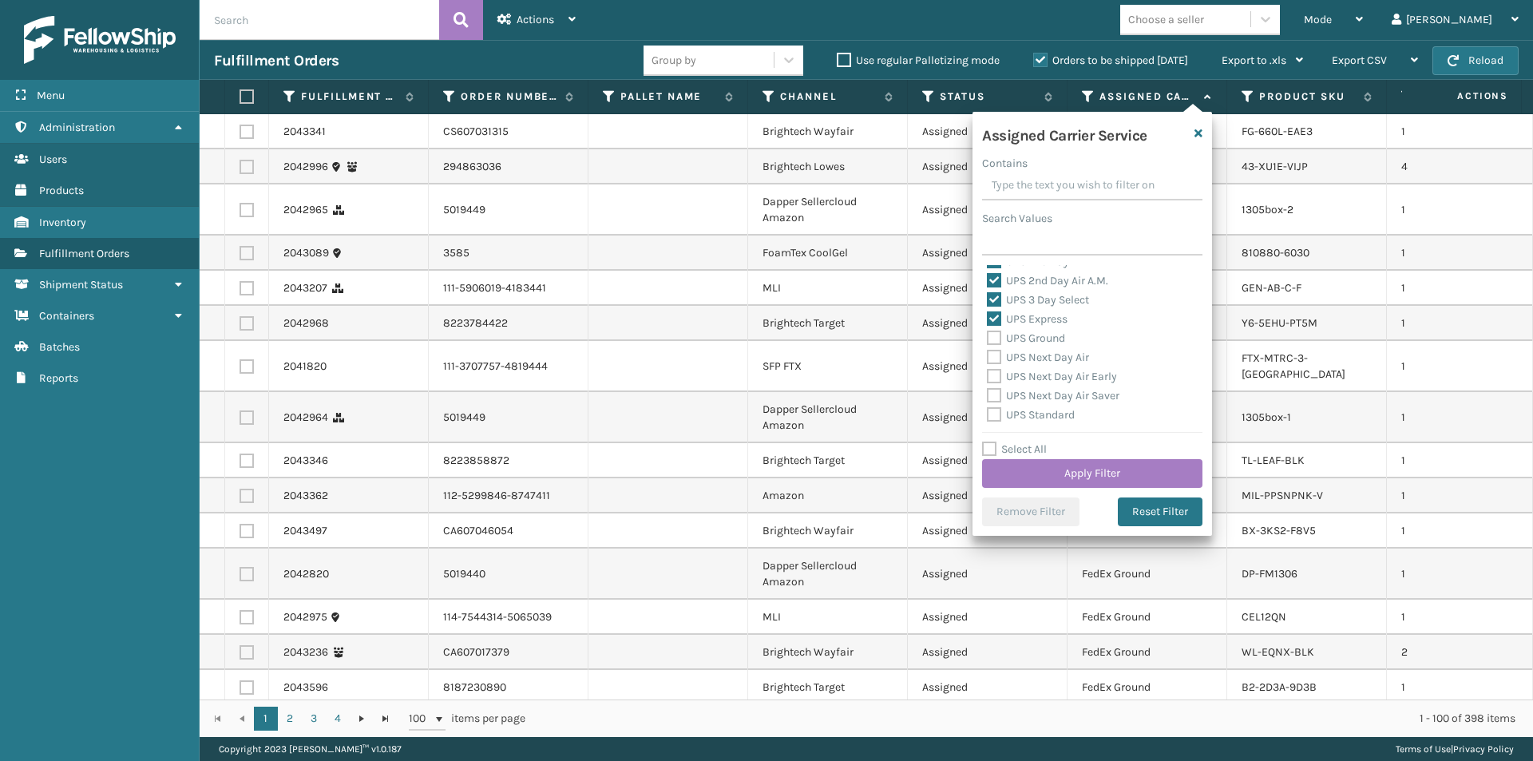
click at [995, 339] on label "UPS Ground" at bounding box center [1026, 338] width 78 height 14
click at [988, 339] on input "UPS Ground" at bounding box center [987, 334] width 1 height 10
checkbox input "true"
click at [995, 354] on label "UPS Next Day Air" at bounding box center [1038, 358] width 102 height 14
click at [988, 354] on input "UPS Next Day Air" at bounding box center [987, 353] width 1 height 10
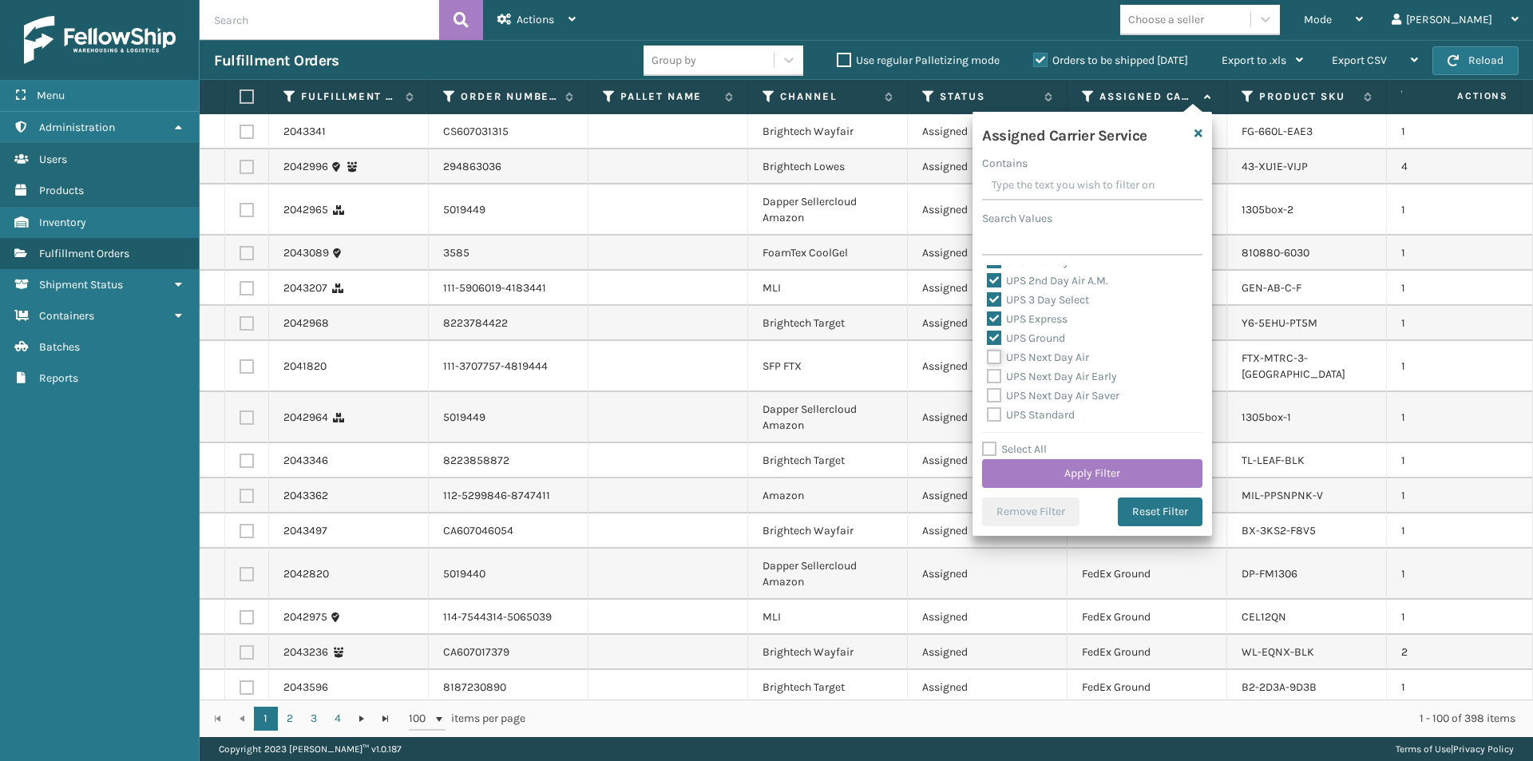
checkbox input "true"
click at [995, 375] on label "UPS Next Day Air Early" at bounding box center [1052, 377] width 130 height 14
click at [988, 375] on input "UPS Next Day Air Early" at bounding box center [987, 372] width 1 height 10
checkbox input "true"
click at [997, 395] on label "UPS Next Day Air Saver" at bounding box center [1053, 396] width 133 height 14
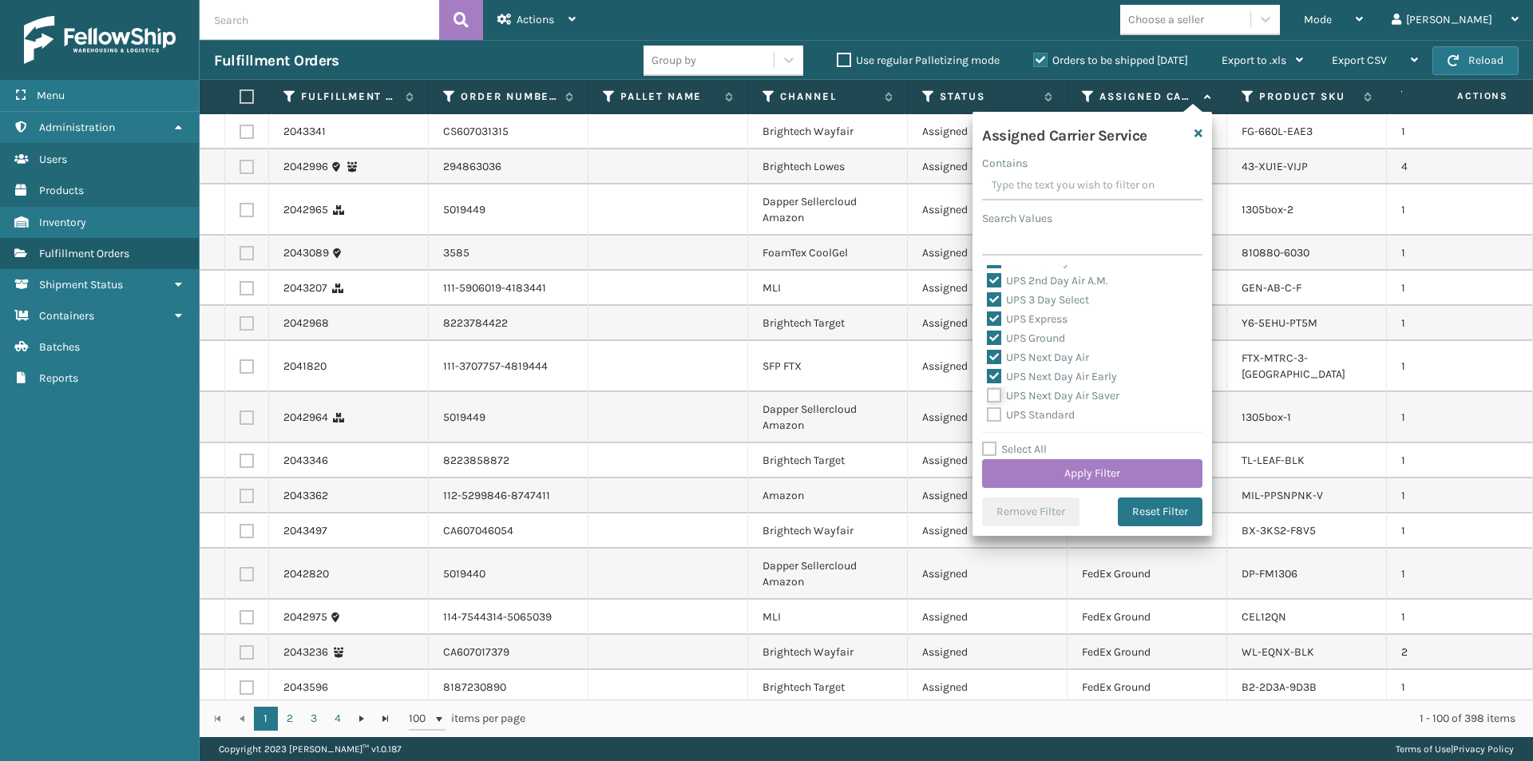
click at [988, 395] on input "UPS Next Day Air Saver" at bounding box center [987, 392] width 1 height 10
checkbox input "true"
click at [995, 412] on label "UPS Standard" at bounding box center [1031, 415] width 88 height 14
click at [988, 412] on input "UPS Standard" at bounding box center [987, 411] width 1 height 10
checkbox input "true"
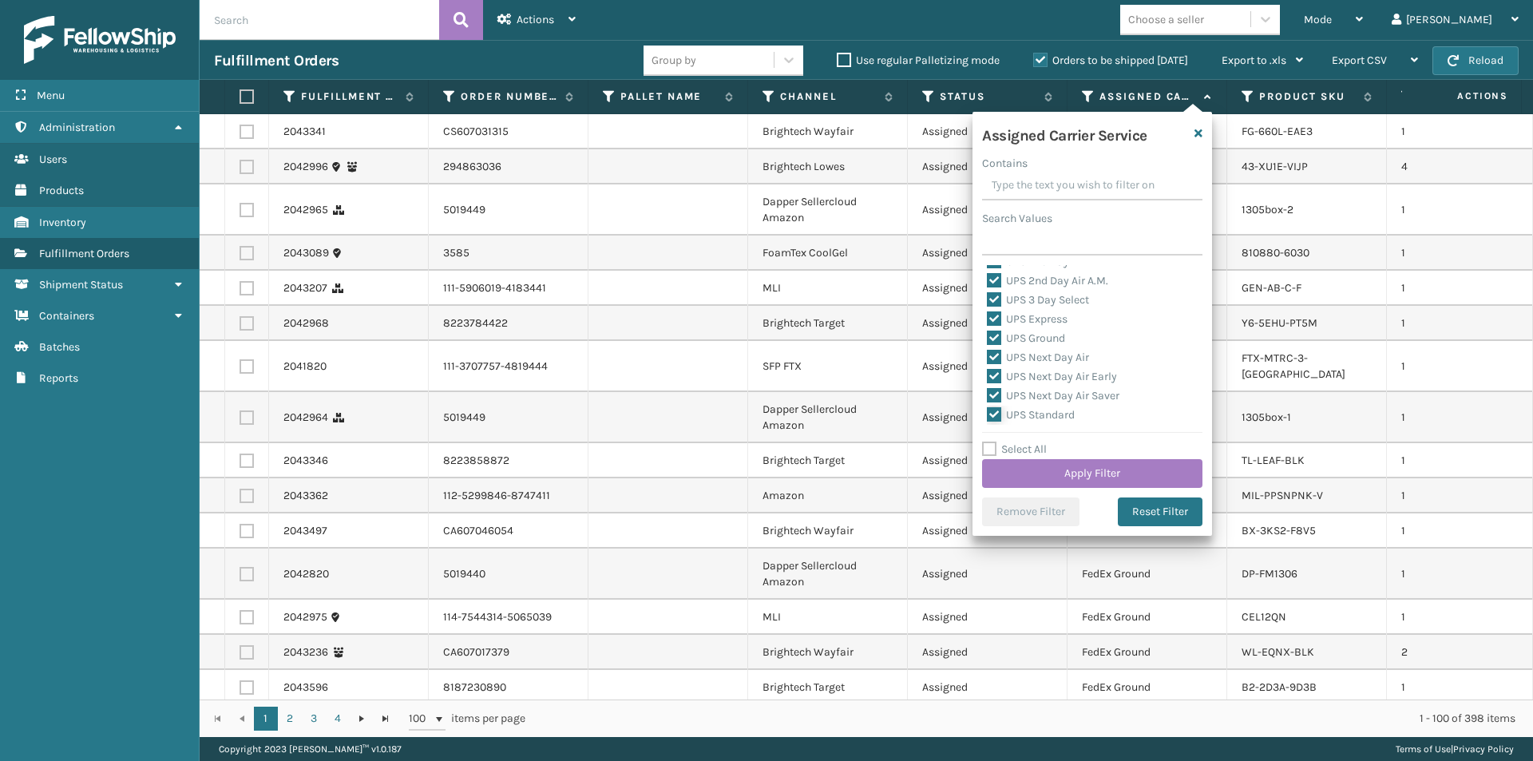
scroll to position [399, 0]
click at [998, 353] on label "UPS SurePost 1LB or Greater" at bounding box center [1065, 354] width 157 height 14
click at [988, 353] on input "UPS SurePost 1LB or Greater" at bounding box center [987, 350] width 1 height 10
checkbox input "true"
click at [1116, 474] on button "Apply Filter" at bounding box center [1092, 473] width 220 height 29
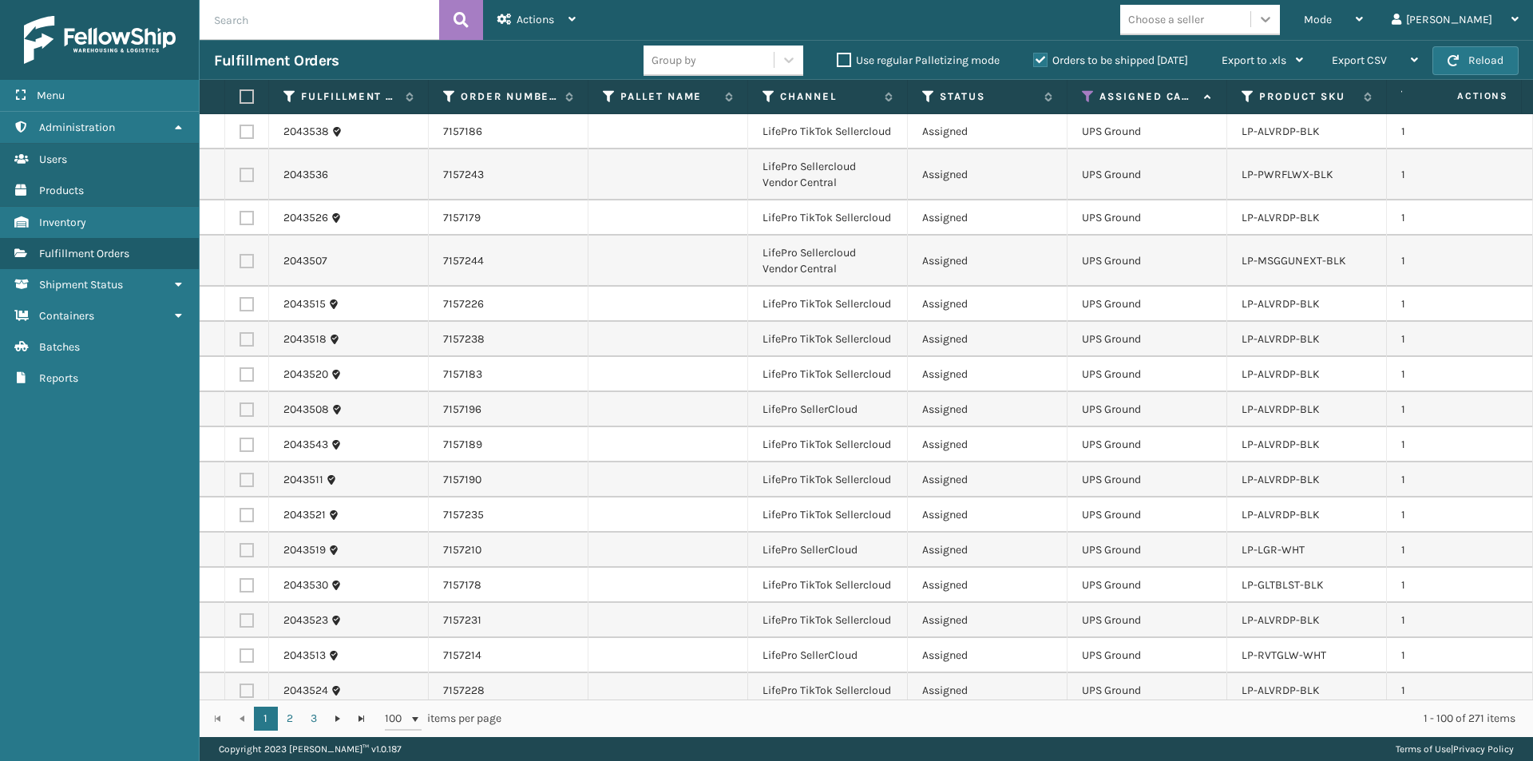
click at [1274, 24] on icon at bounding box center [1266, 19] width 16 height 16
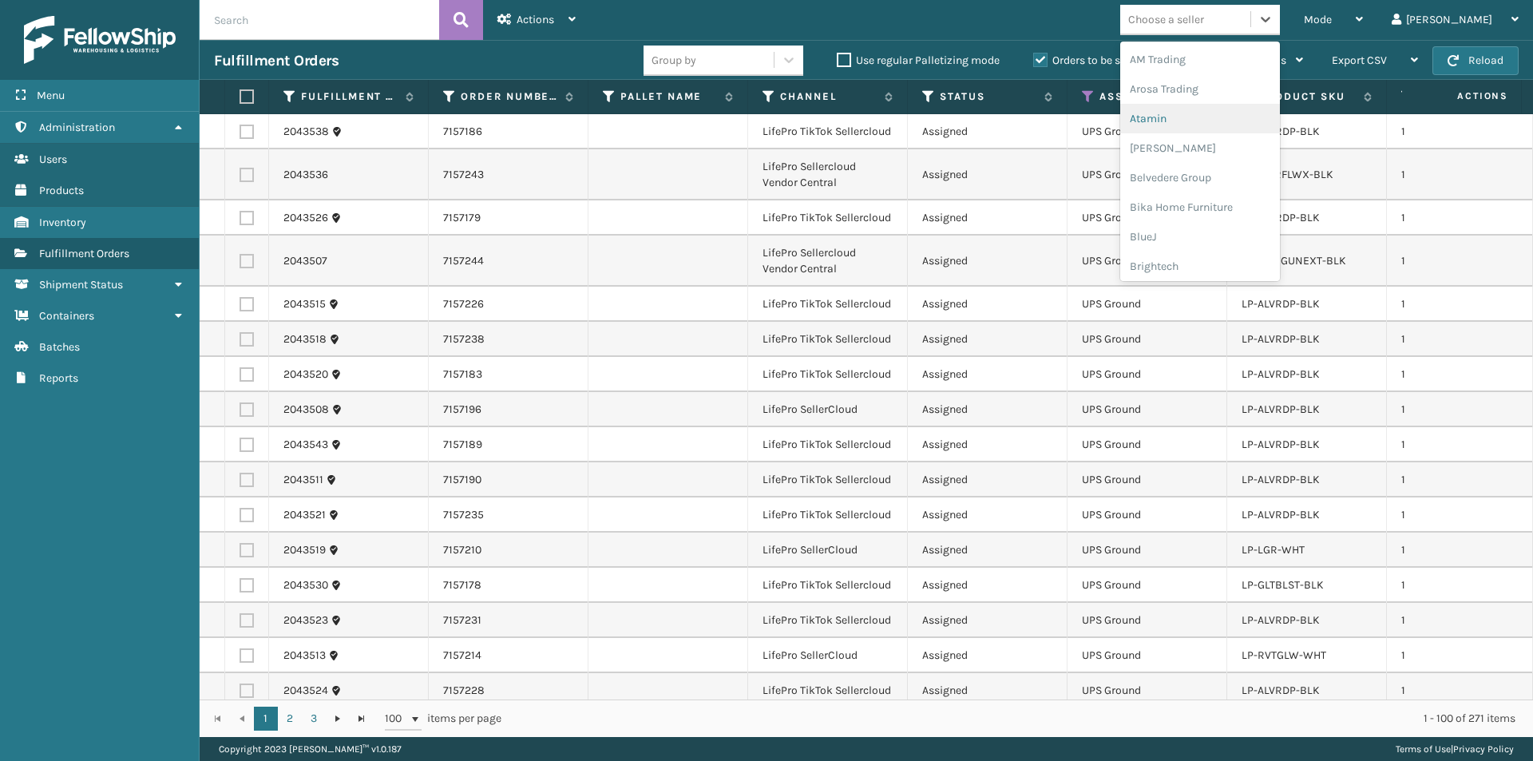
click at [1217, 119] on div "Atamin" at bounding box center [1200, 119] width 160 height 30
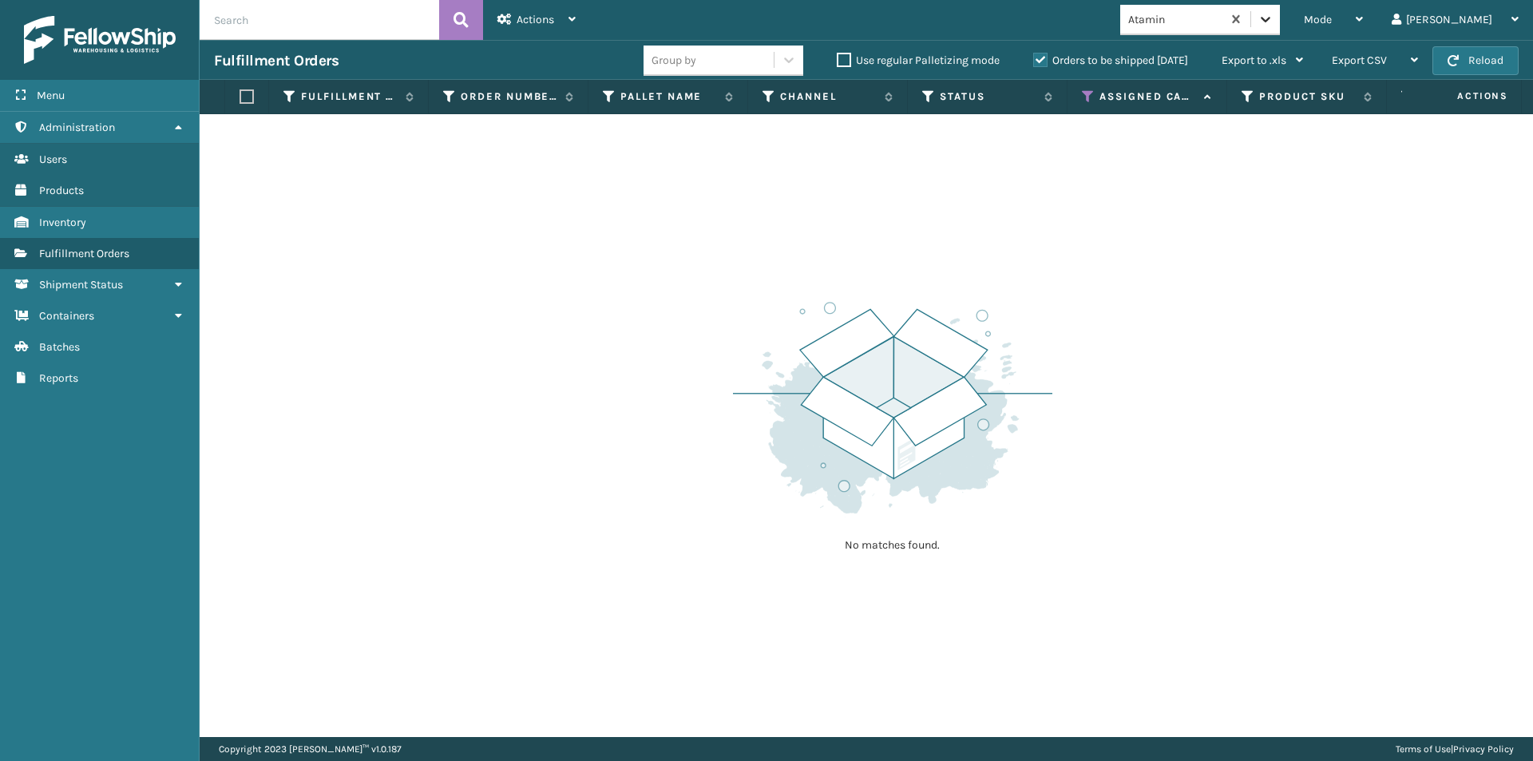
click at [1274, 19] on icon at bounding box center [1266, 19] width 16 height 16
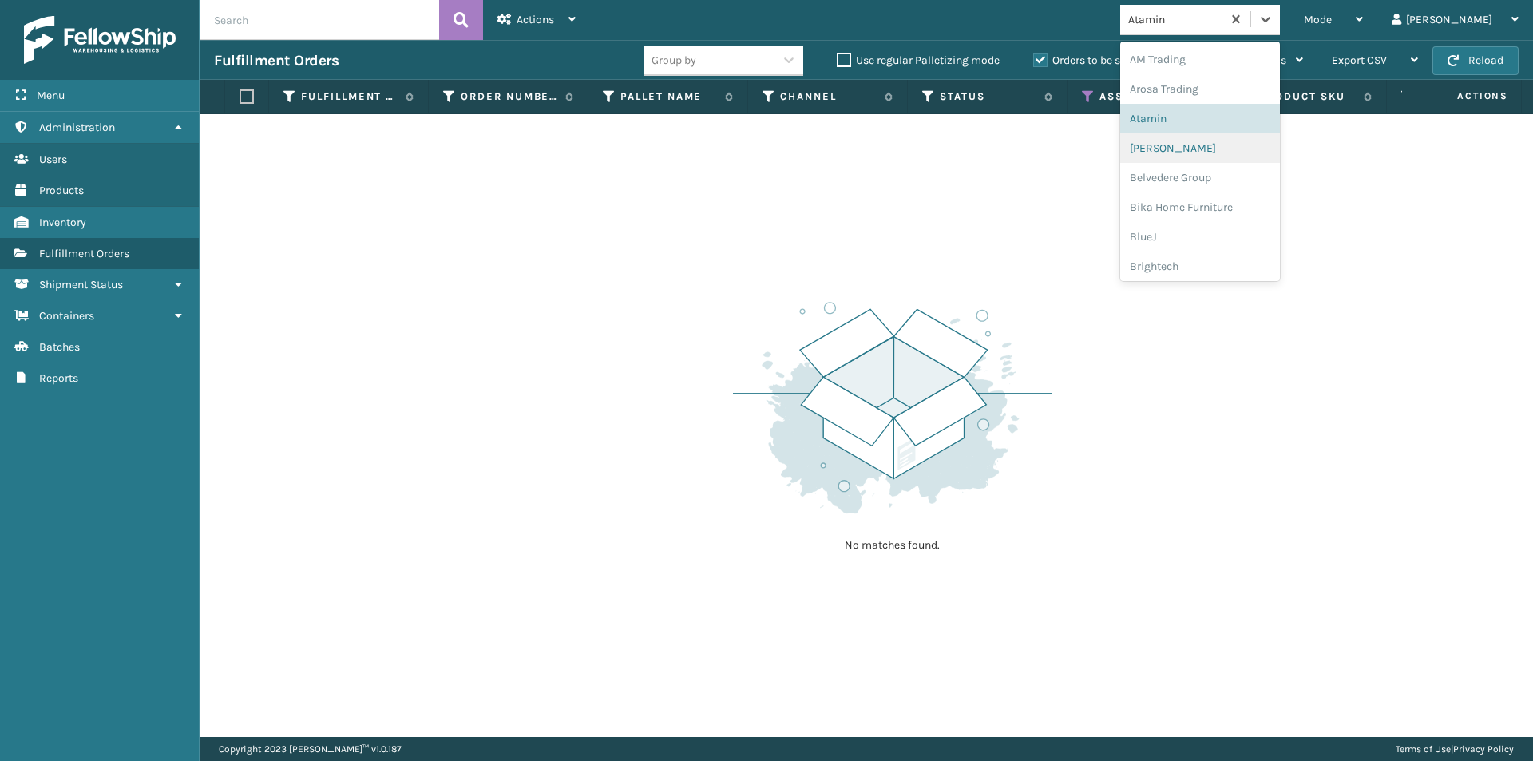
click at [1216, 154] on div "[PERSON_NAME]" at bounding box center [1200, 148] width 160 height 30
click at [1274, 22] on icon at bounding box center [1266, 19] width 16 height 16
click at [1243, 180] on div "Belvedere Group" at bounding box center [1200, 178] width 160 height 30
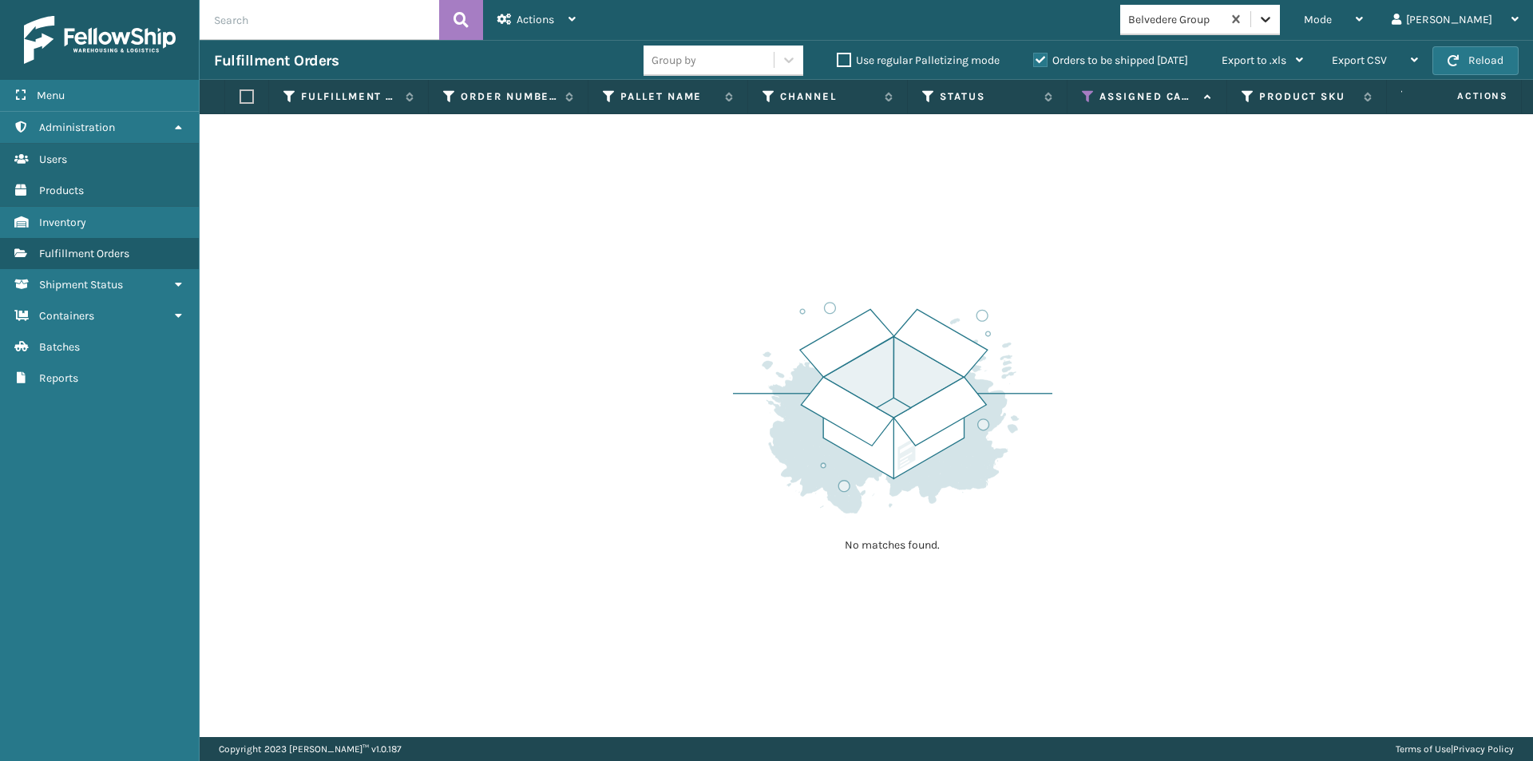
click at [1274, 22] on icon at bounding box center [1266, 19] width 16 height 16
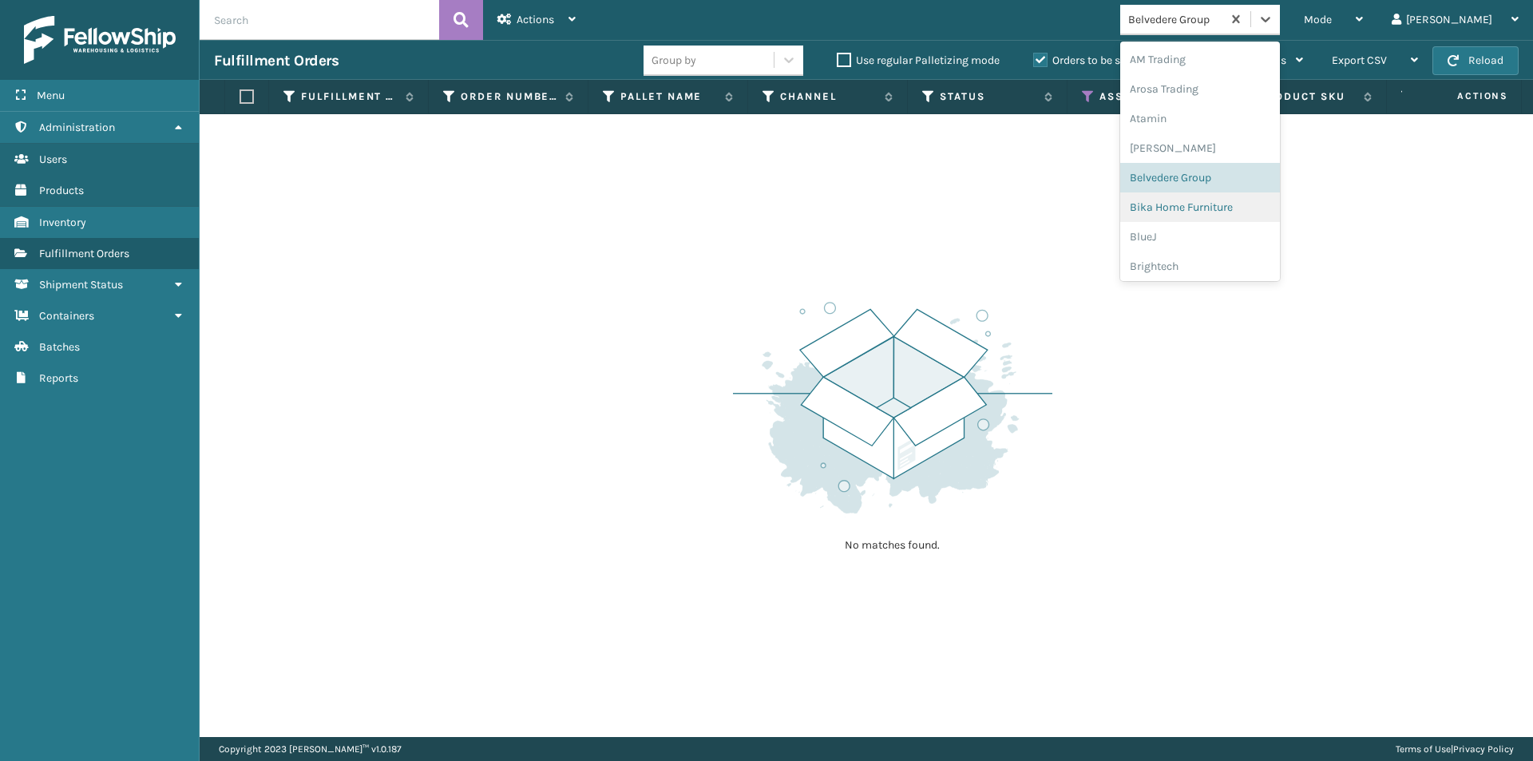
click at [1215, 206] on div "Bika Home Furniture" at bounding box center [1200, 207] width 160 height 30
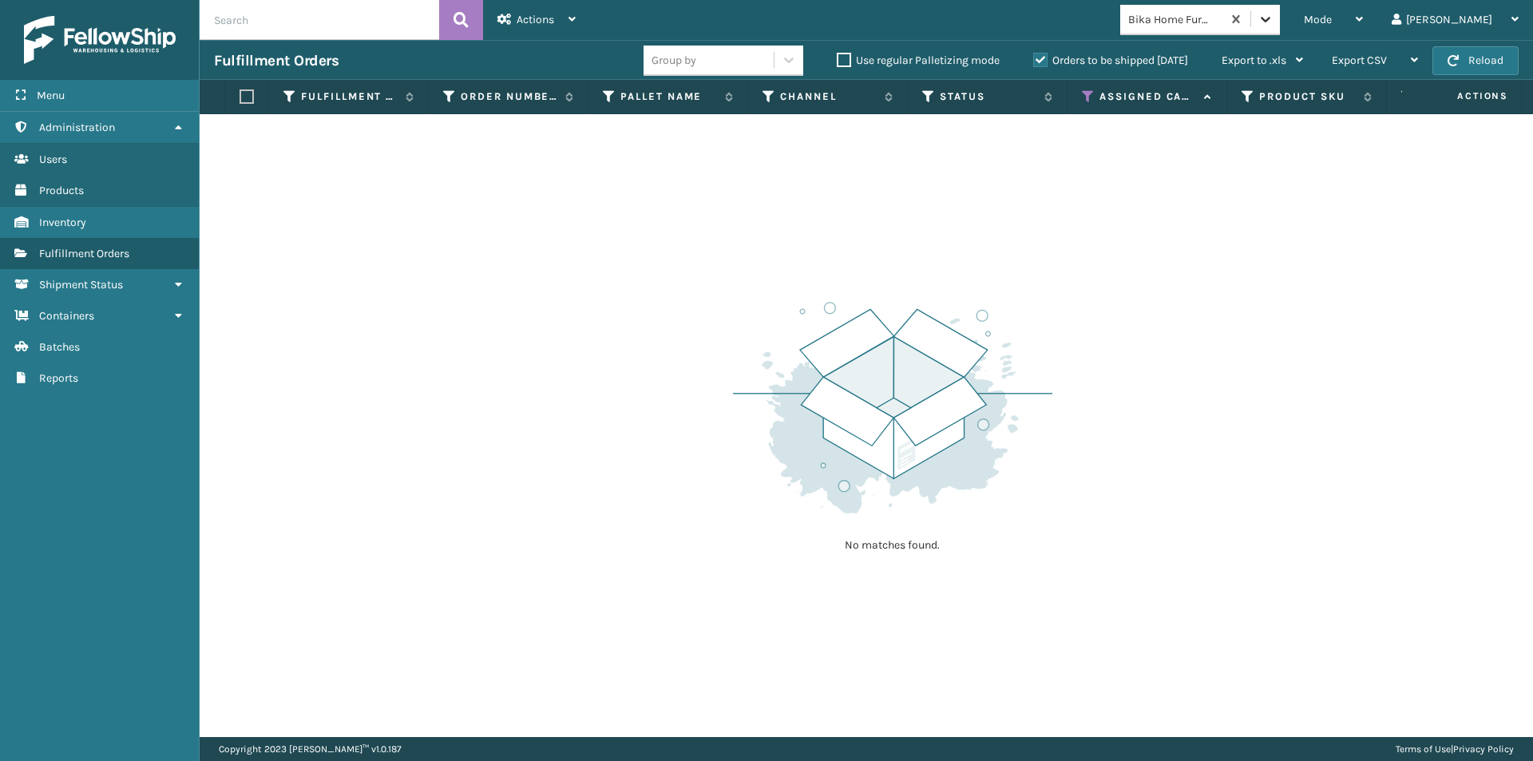
click at [1274, 23] on icon at bounding box center [1266, 19] width 16 height 16
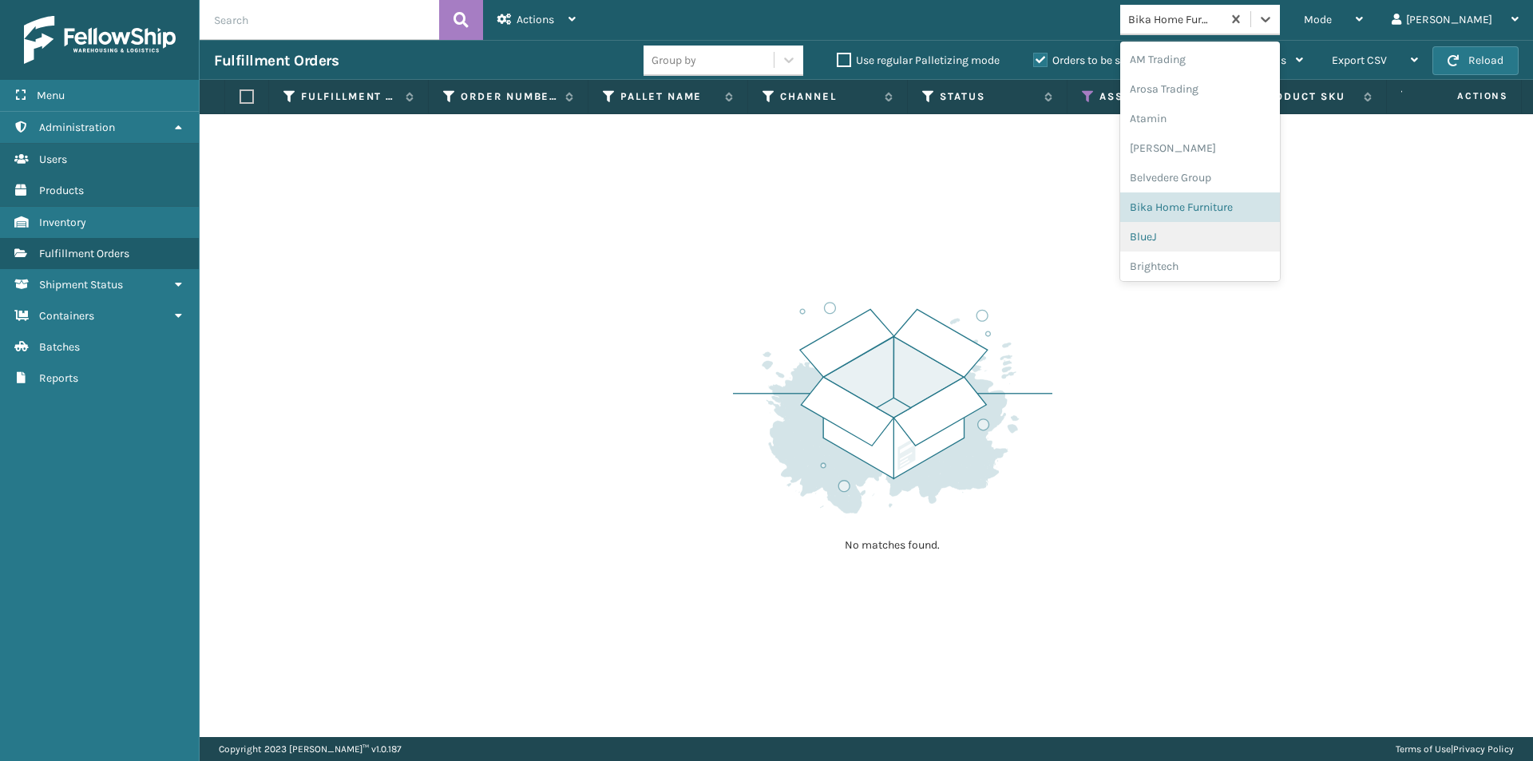
click at [1233, 237] on div "BlueJ" at bounding box center [1200, 237] width 160 height 30
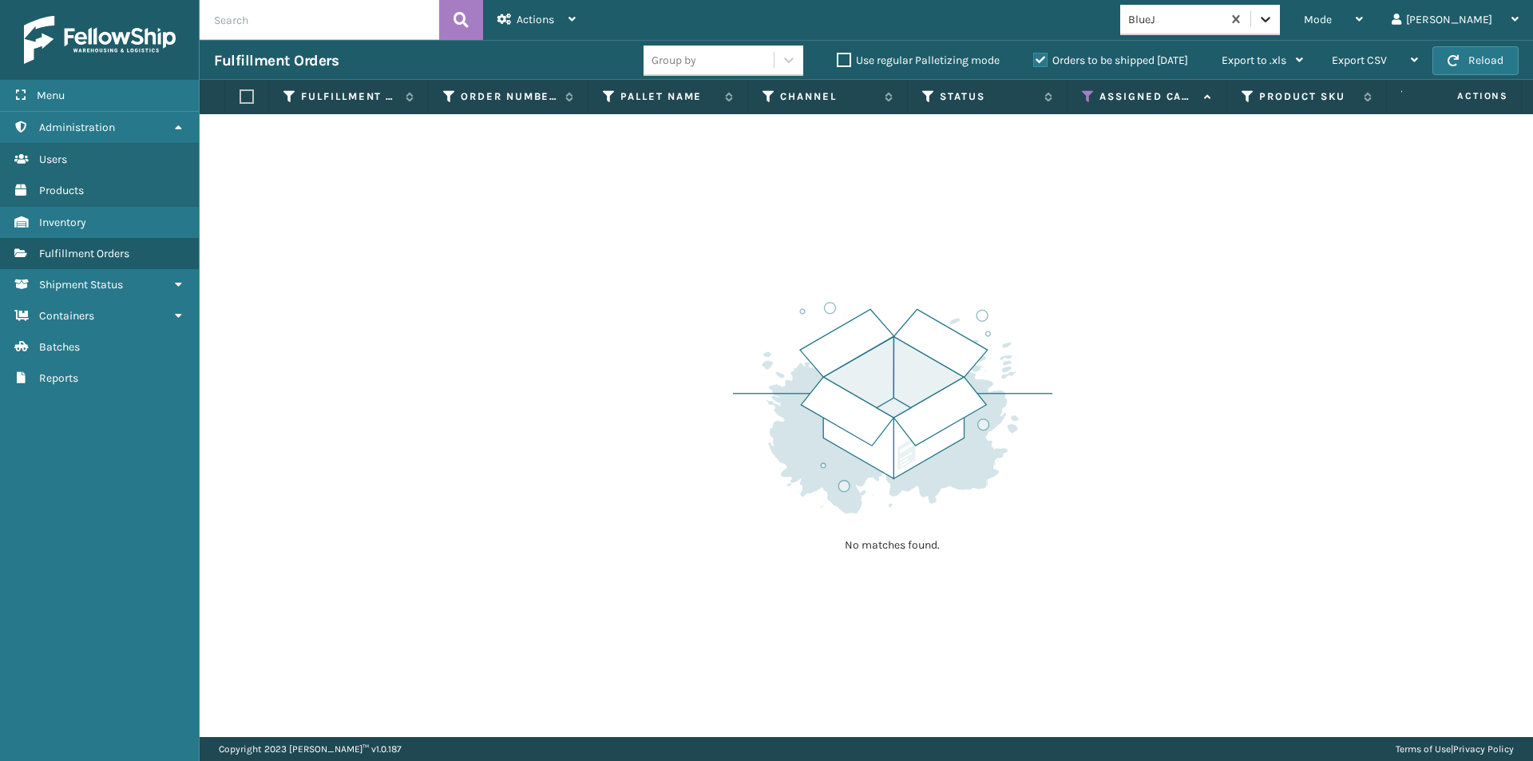
click at [1274, 25] on icon at bounding box center [1266, 19] width 16 height 16
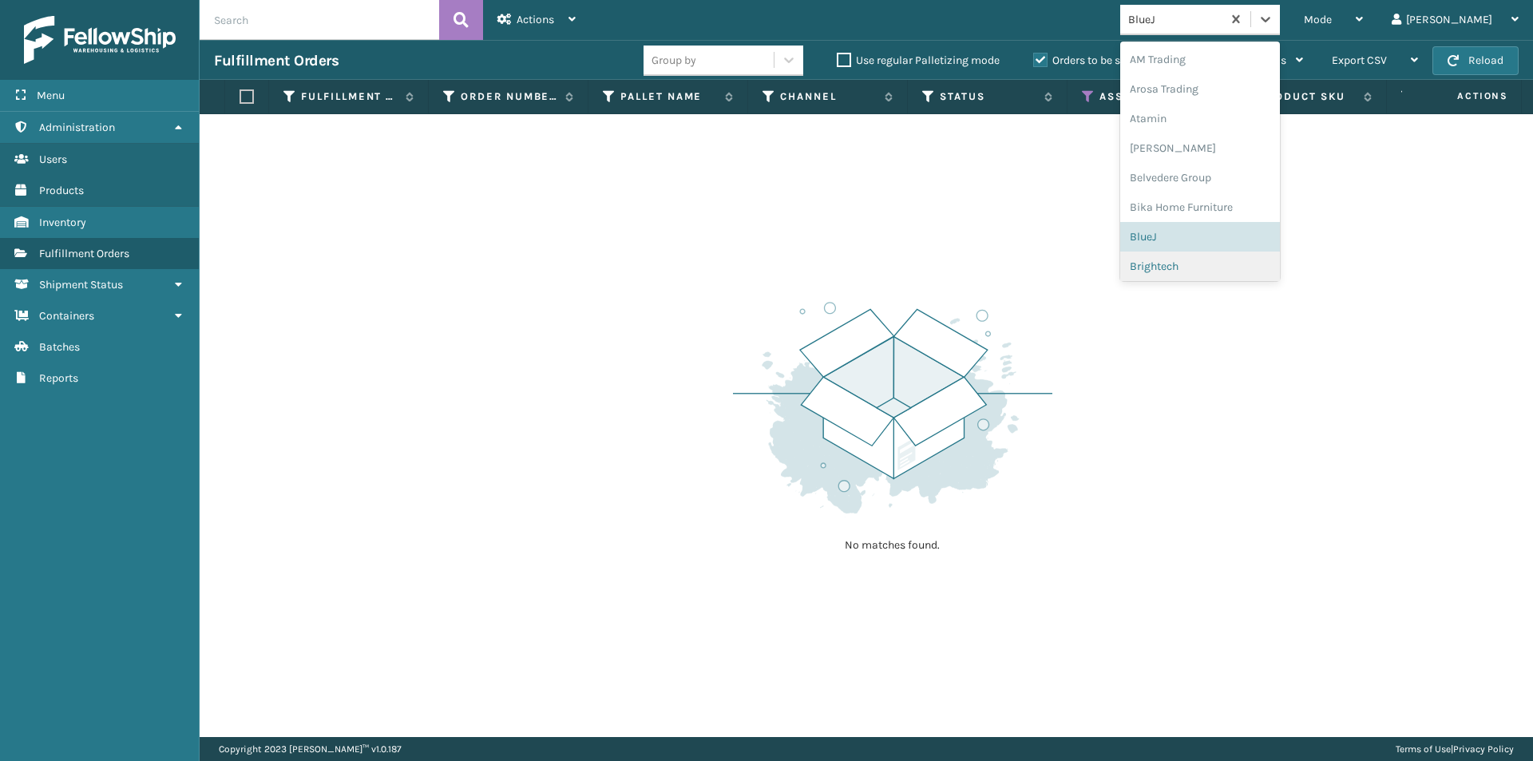
click at [1237, 272] on div "Brightech" at bounding box center [1200, 267] width 160 height 30
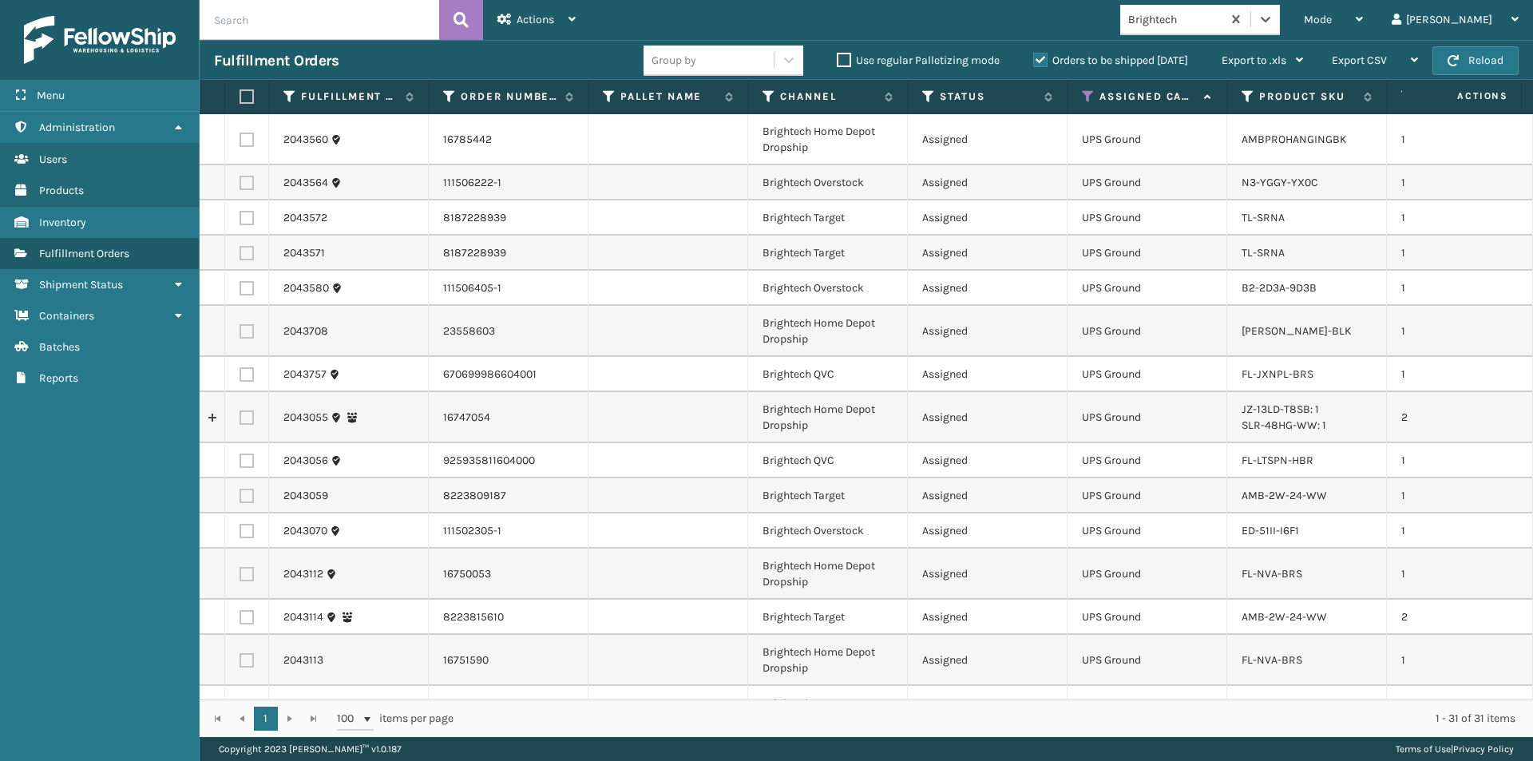
click at [249, 97] on label at bounding box center [245, 96] width 10 height 14
click at [240, 97] on input "checkbox" at bounding box center [240, 97] width 1 height 10
checkbox input "true"
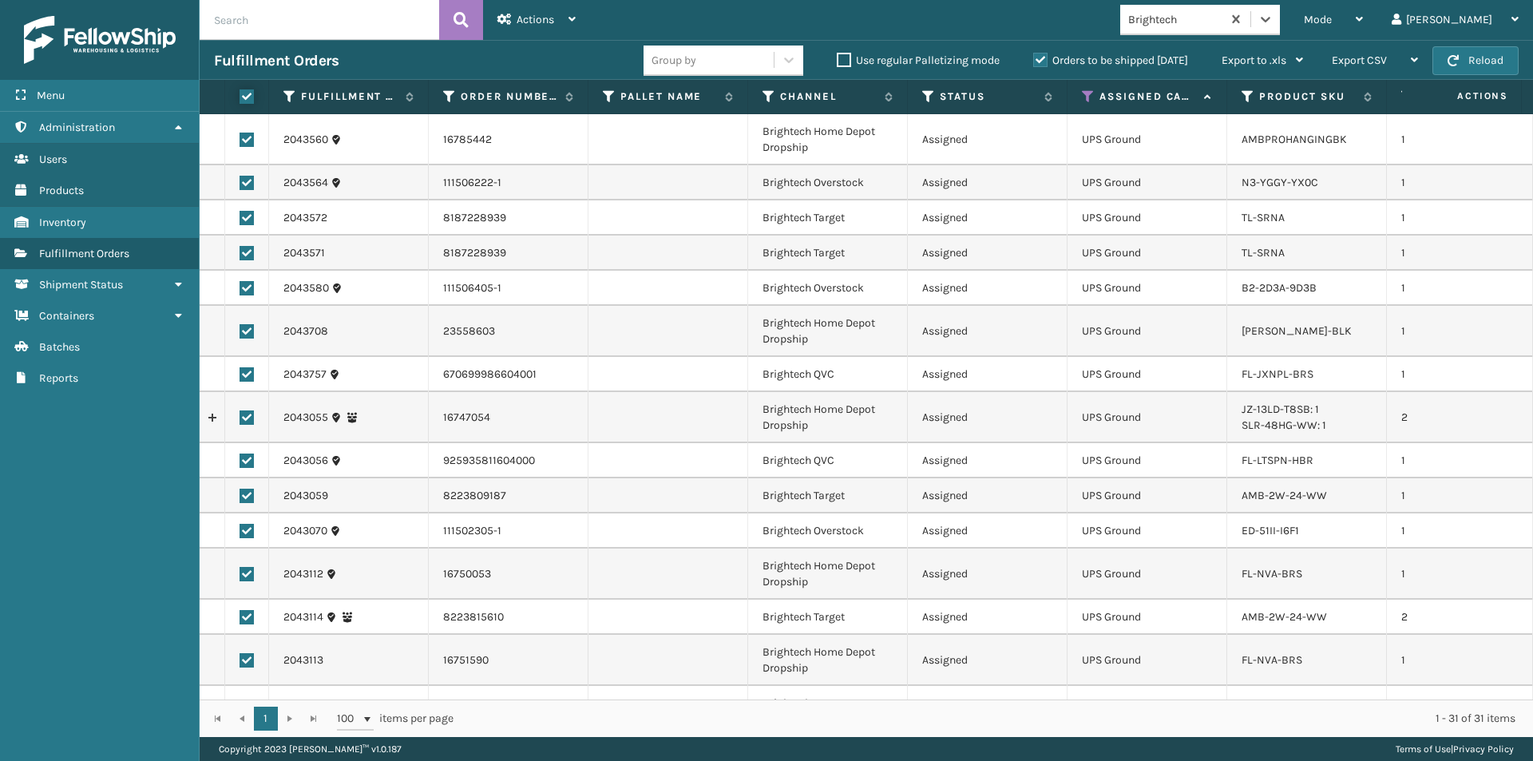
checkbox input "true"
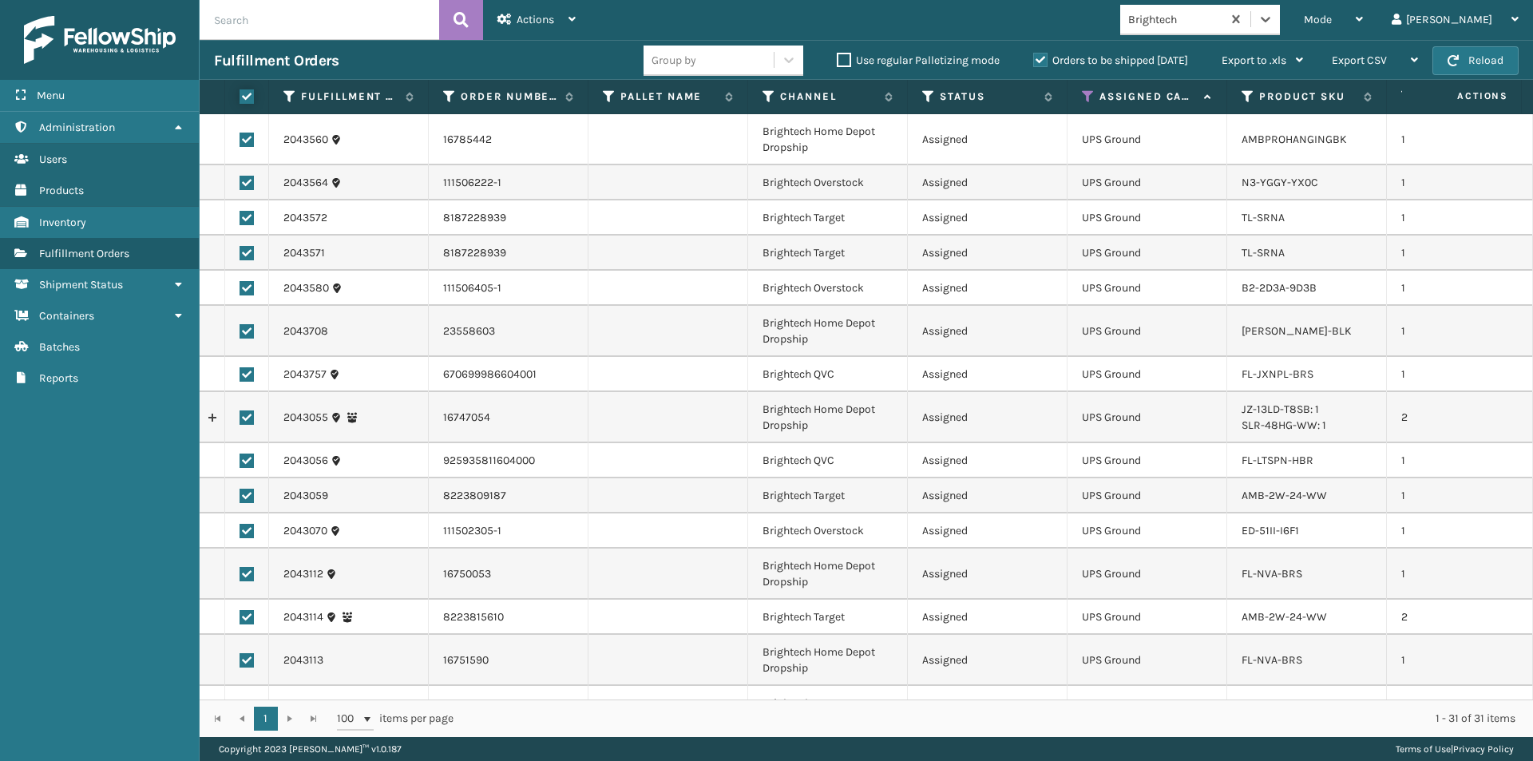
checkbox input "true"
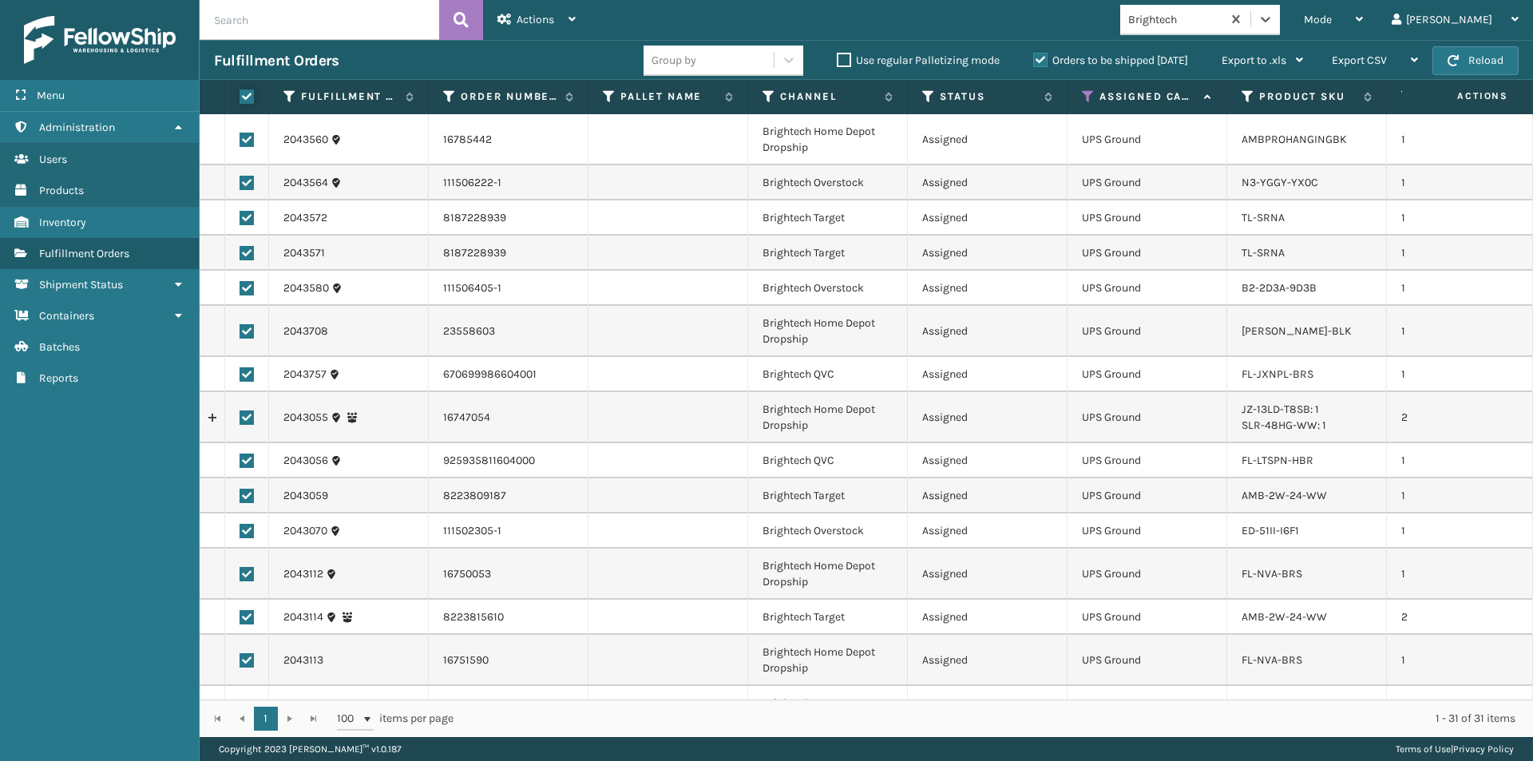
checkbox input "true"
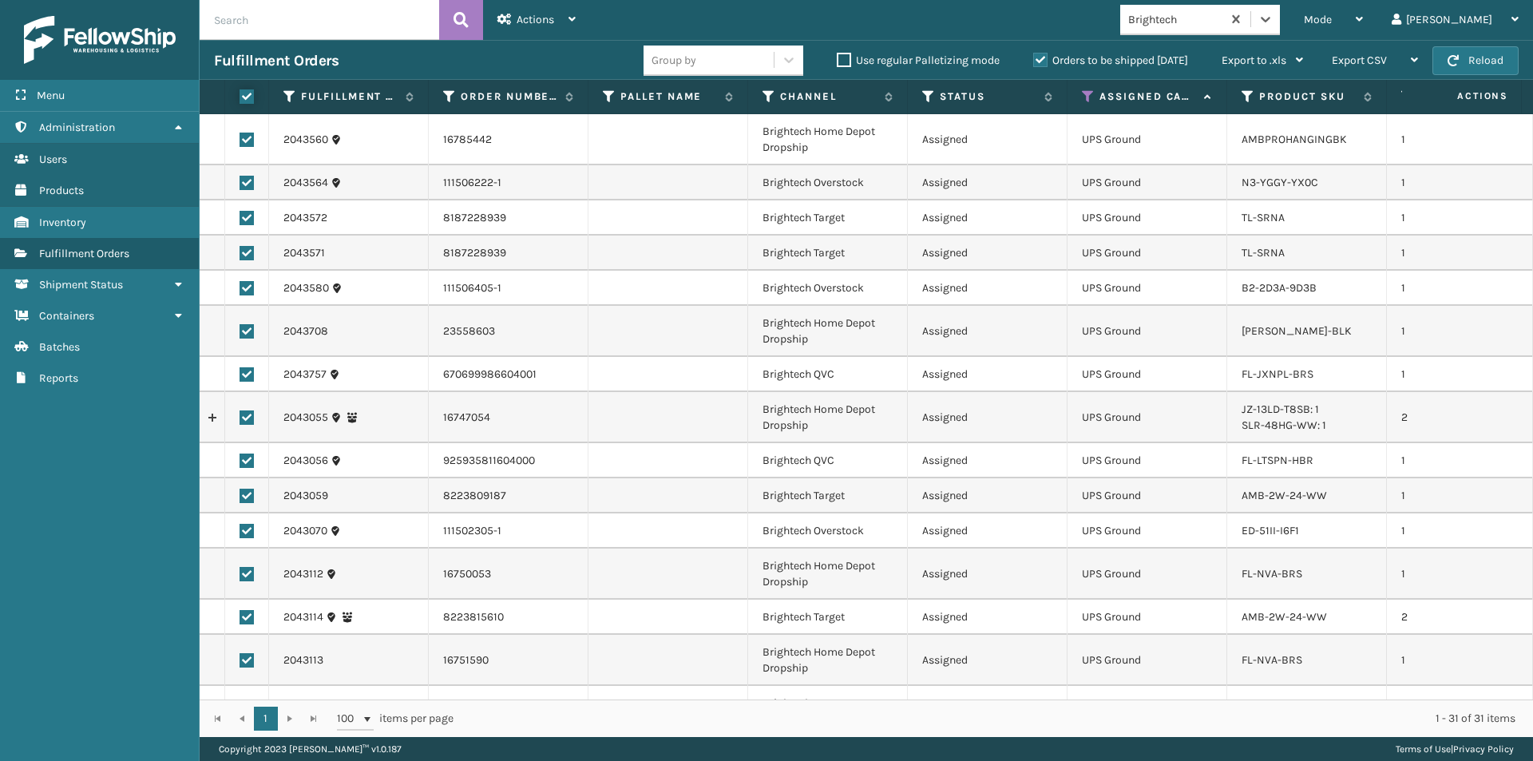
checkbox input "true"
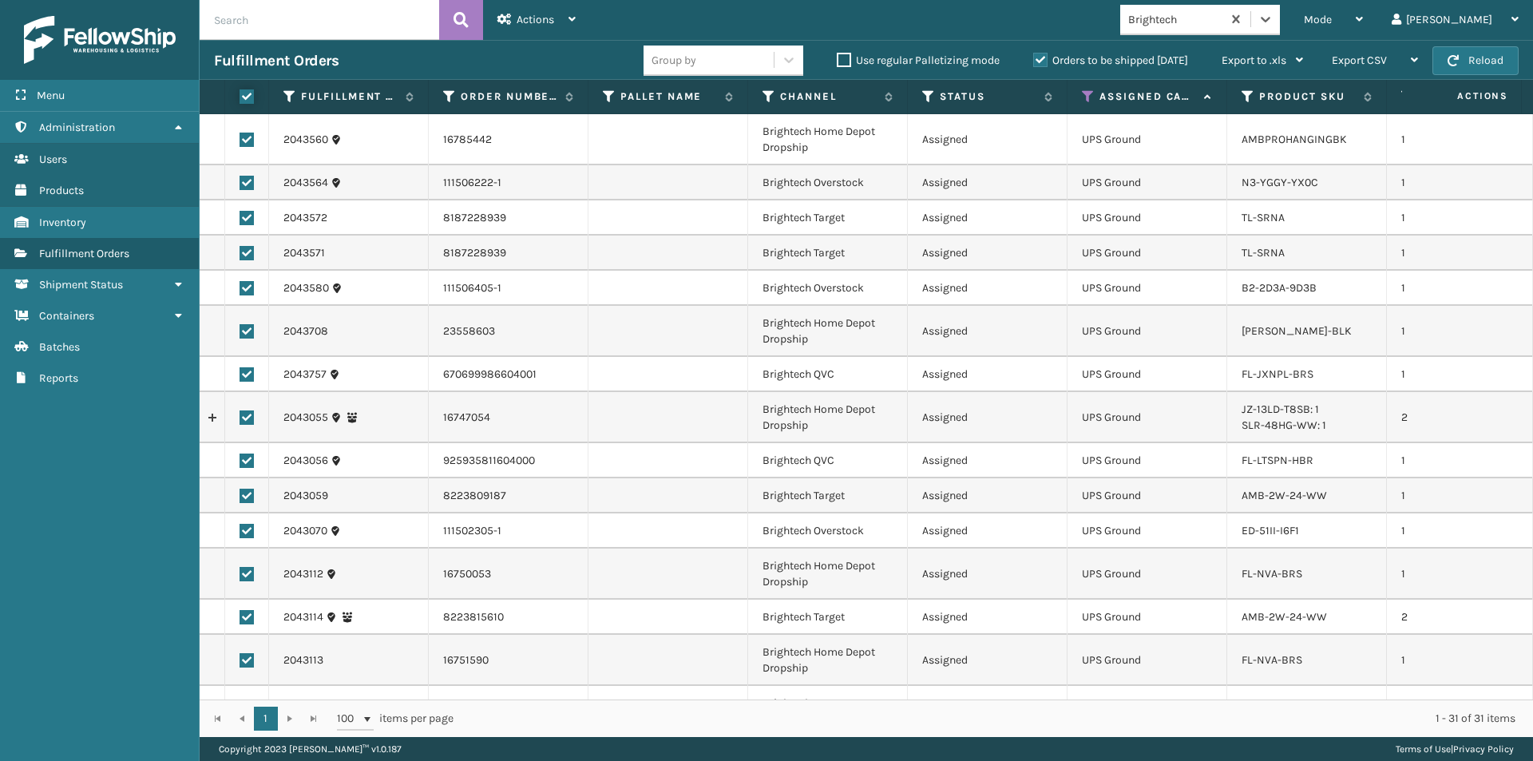
checkbox input "true"
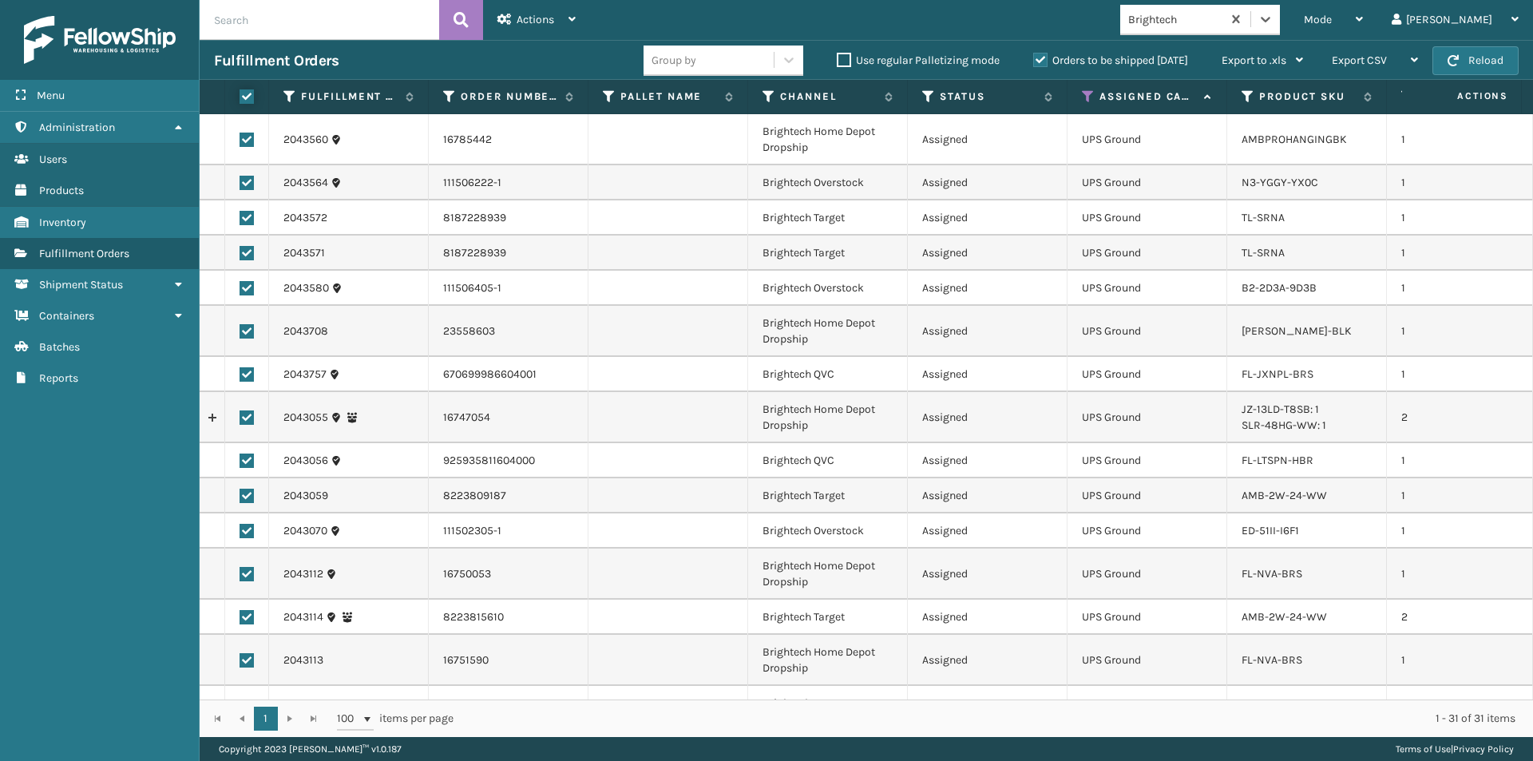
checkbox input "true"
click at [569, 21] on icon at bounding box center [572, 19] width 7 height 11
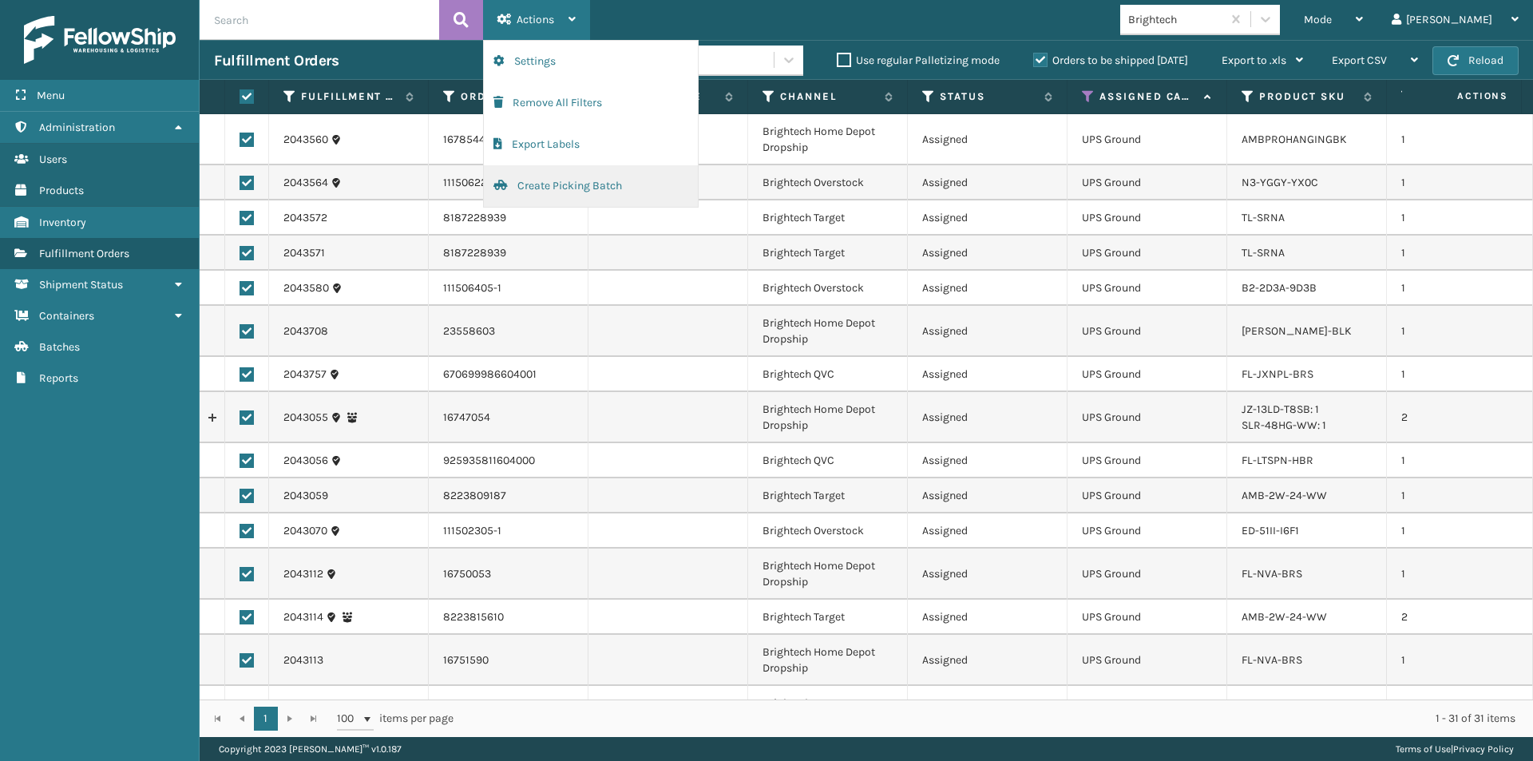
click at [553, 182] on button "Create Picking Batch" at bounding box center [591, 186] width 214 height 42
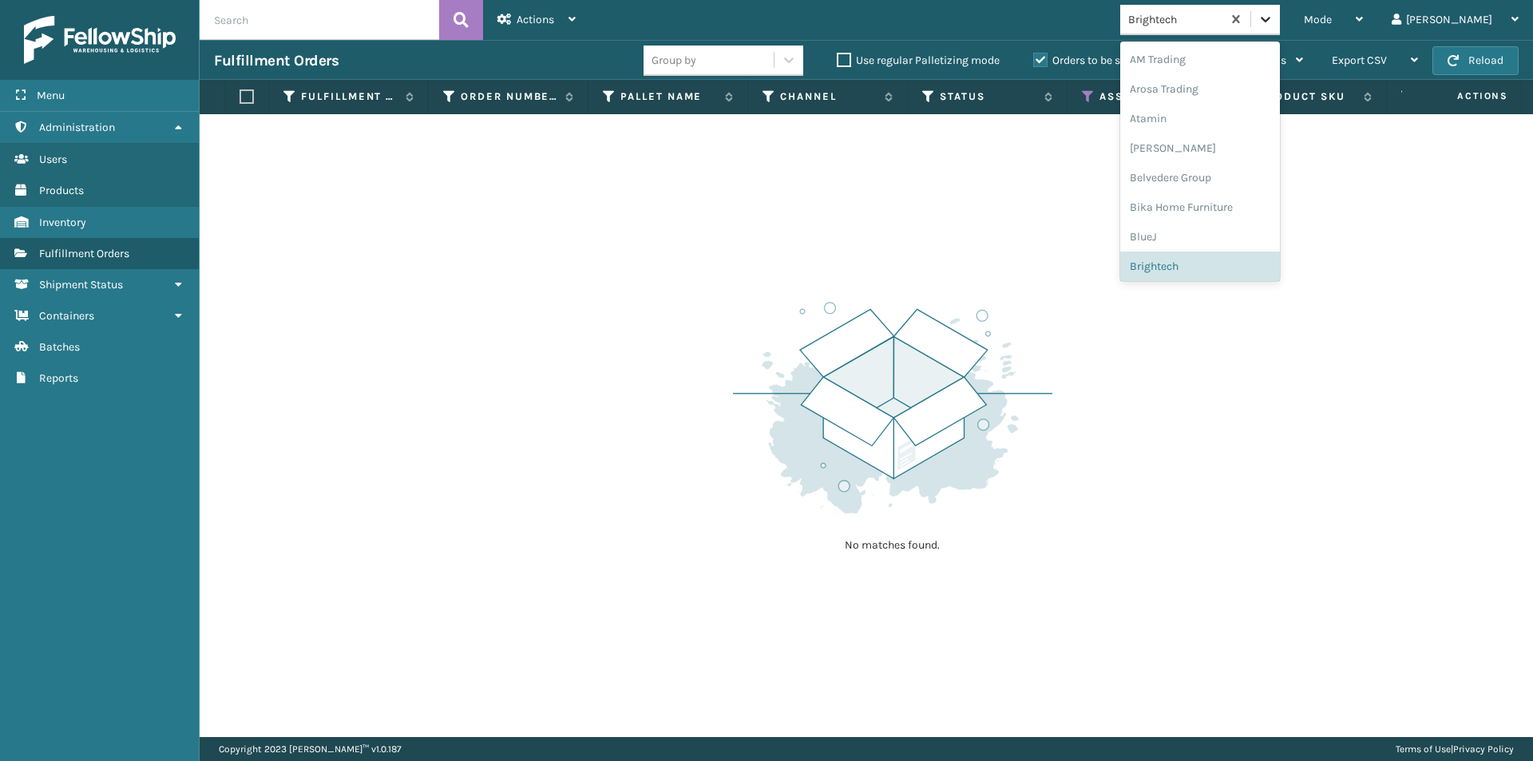
click at [1274, 26] on icon at bounding box center [1266, 19] width 16 height 16
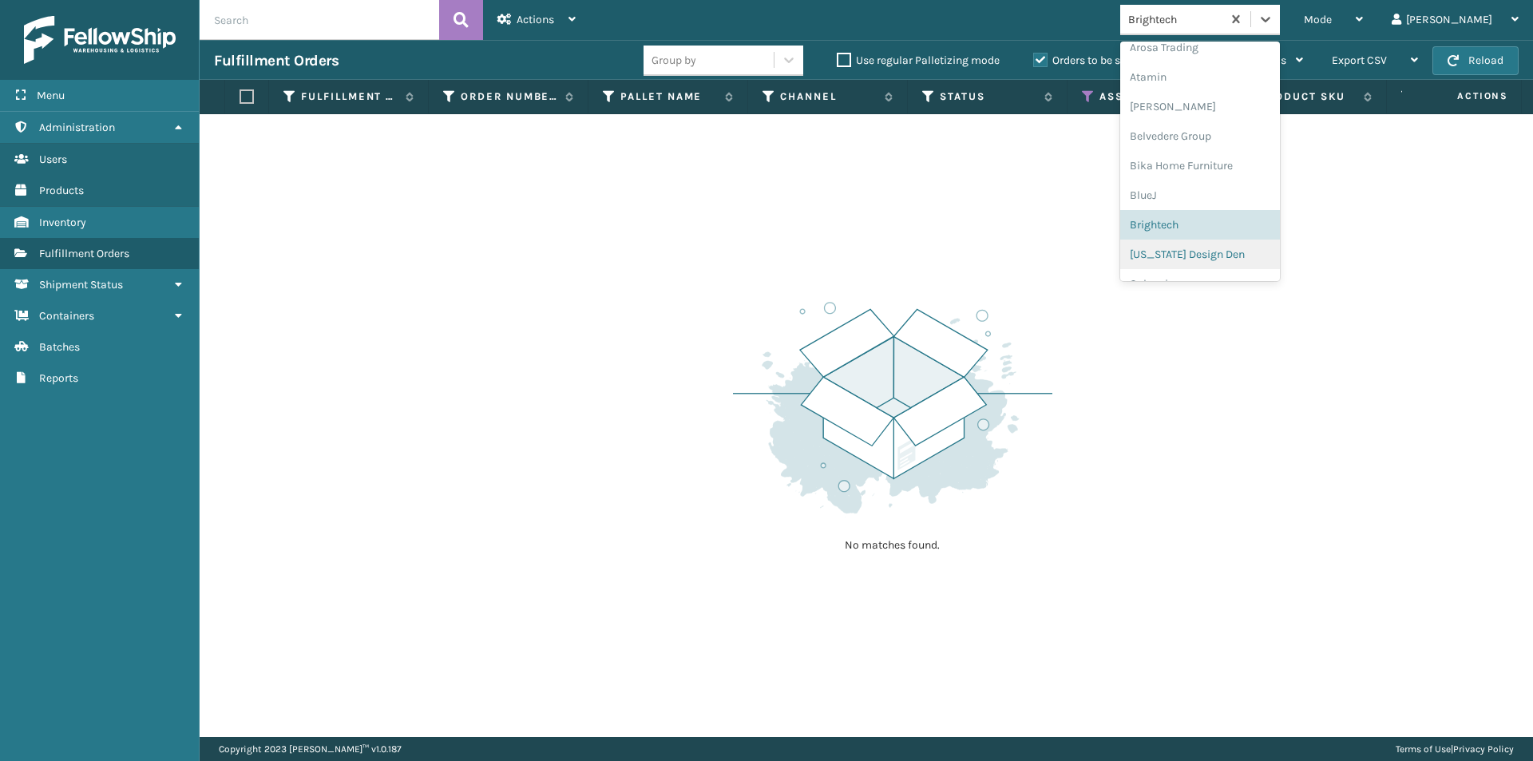
scroll to position [73, 0]
click at [1274, 228] on div "[US_STATE] Design Den" at bounding box center [1200, 223] width 160 height 30
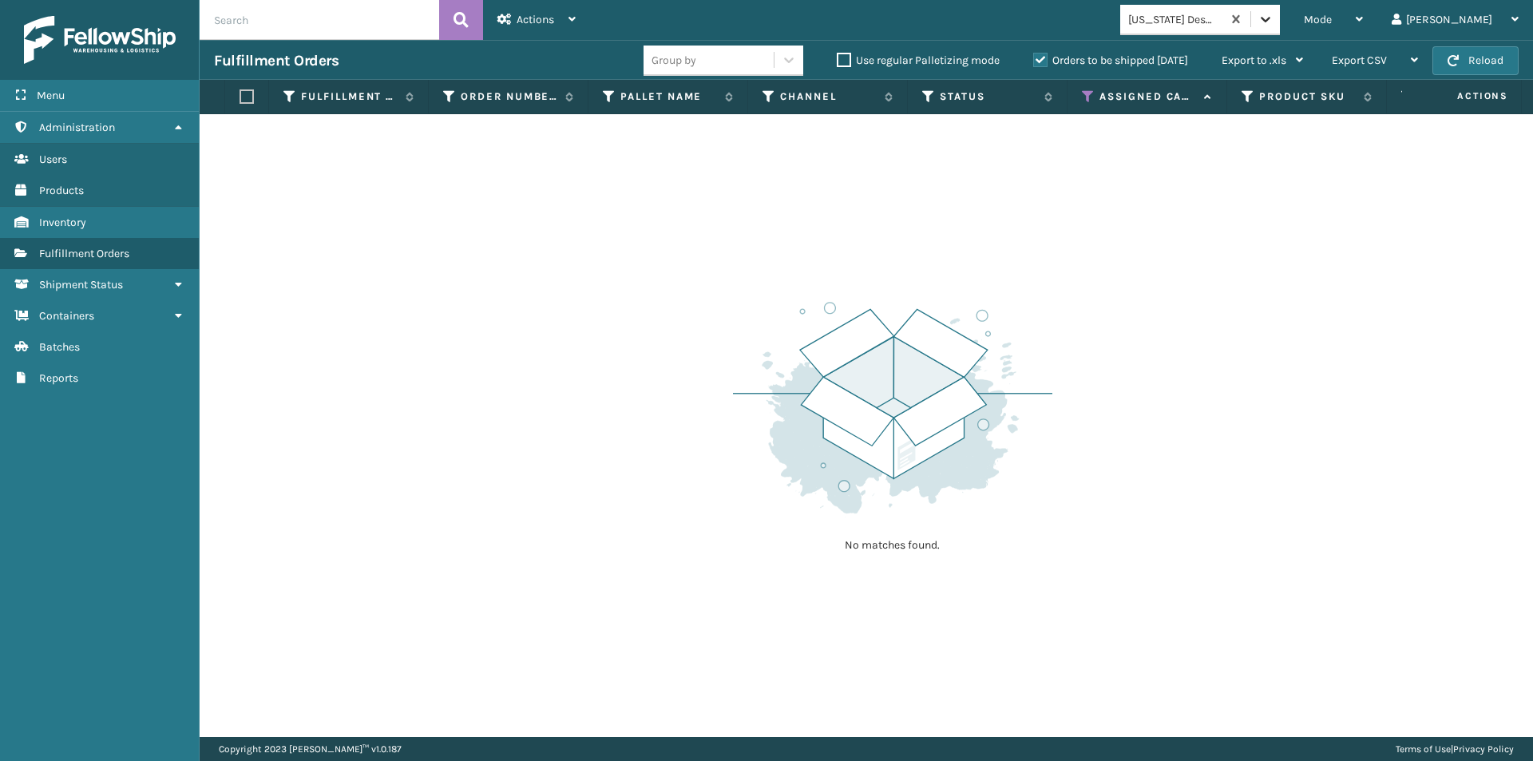
click at [1274, 12] on icon at bounding box center [1266, 19] width 16 height 16
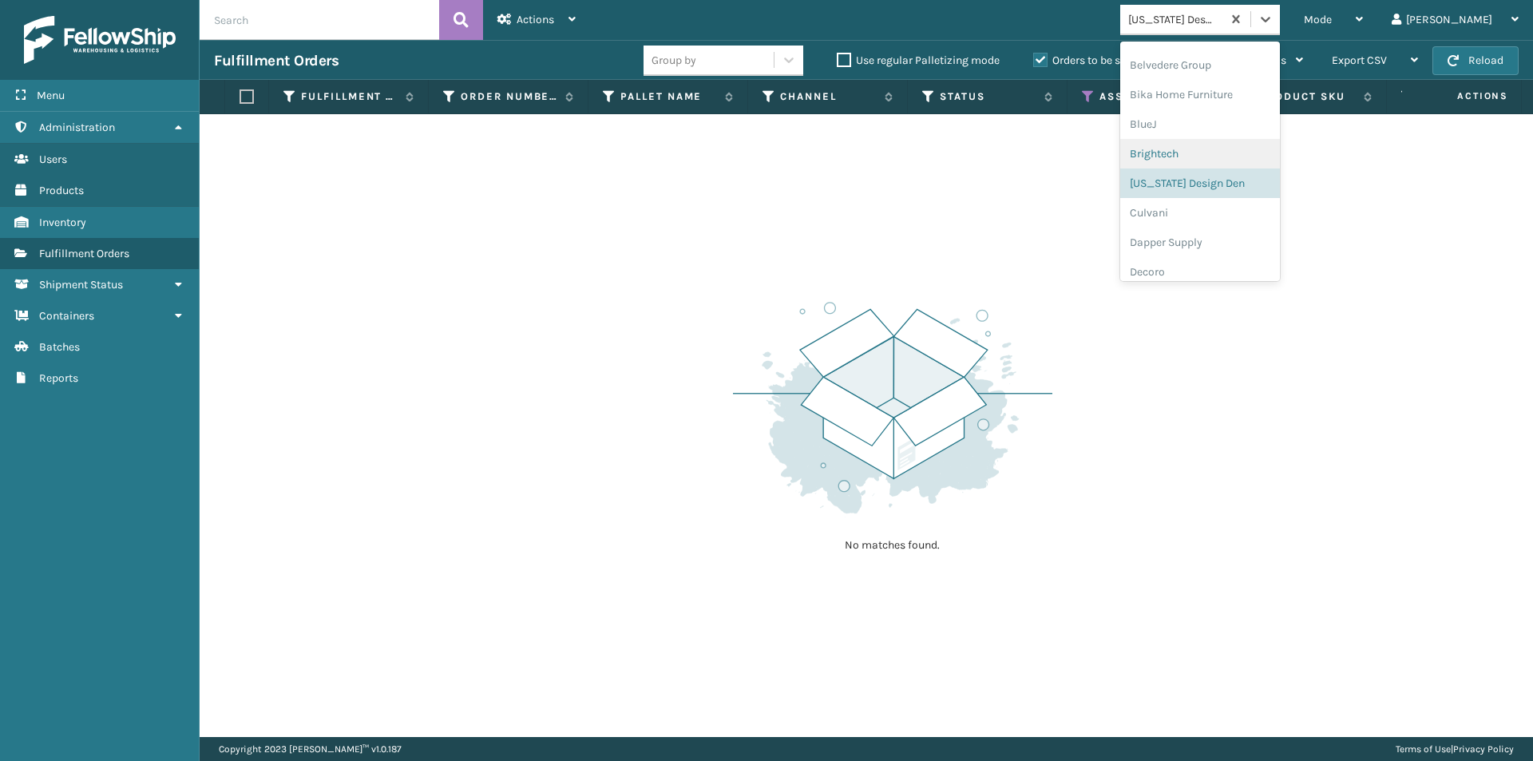
scroll to position [199, 0]
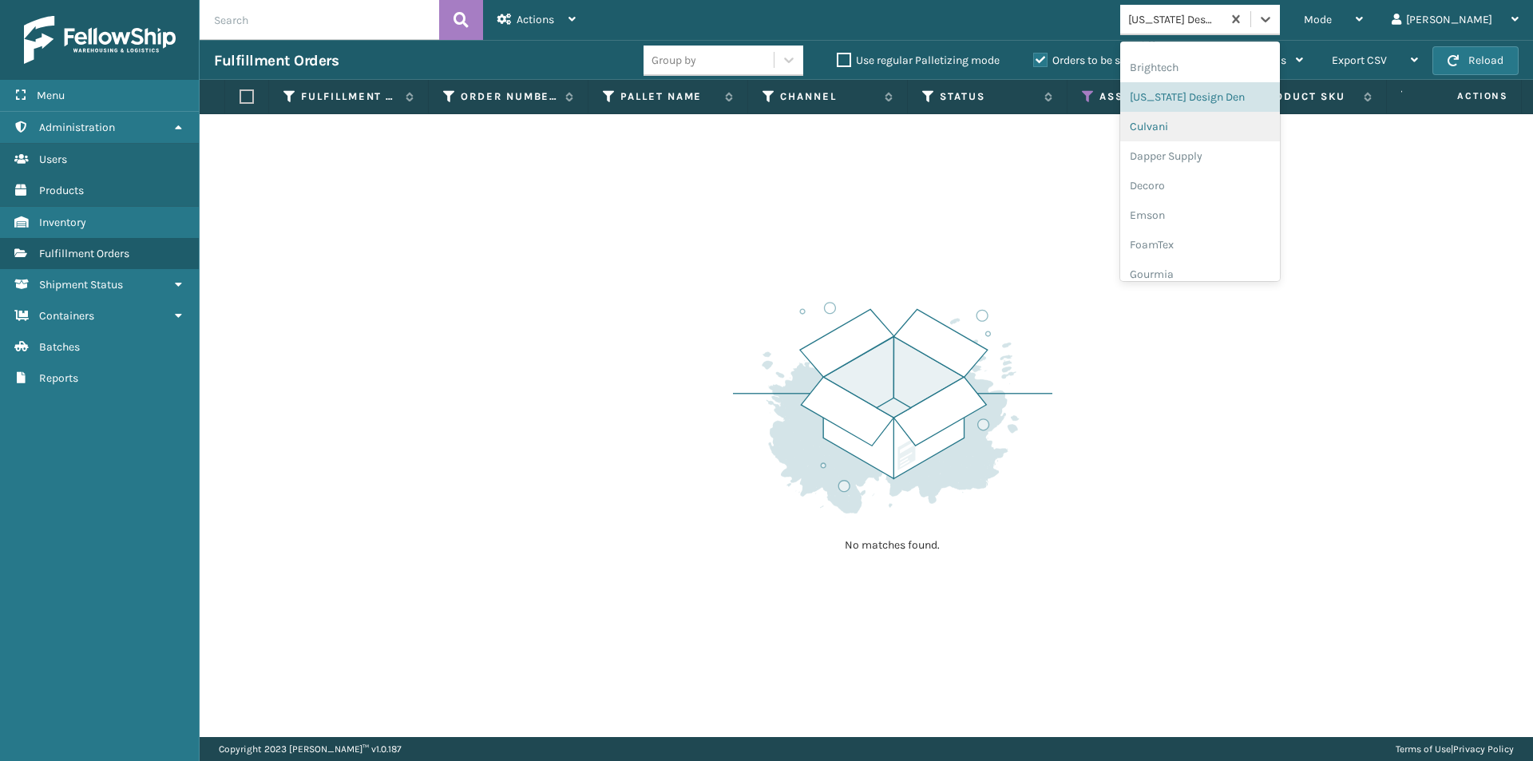
click at [1227, 130] on div "Culvani" at bounding box center [1200, 127] width 160 height 30
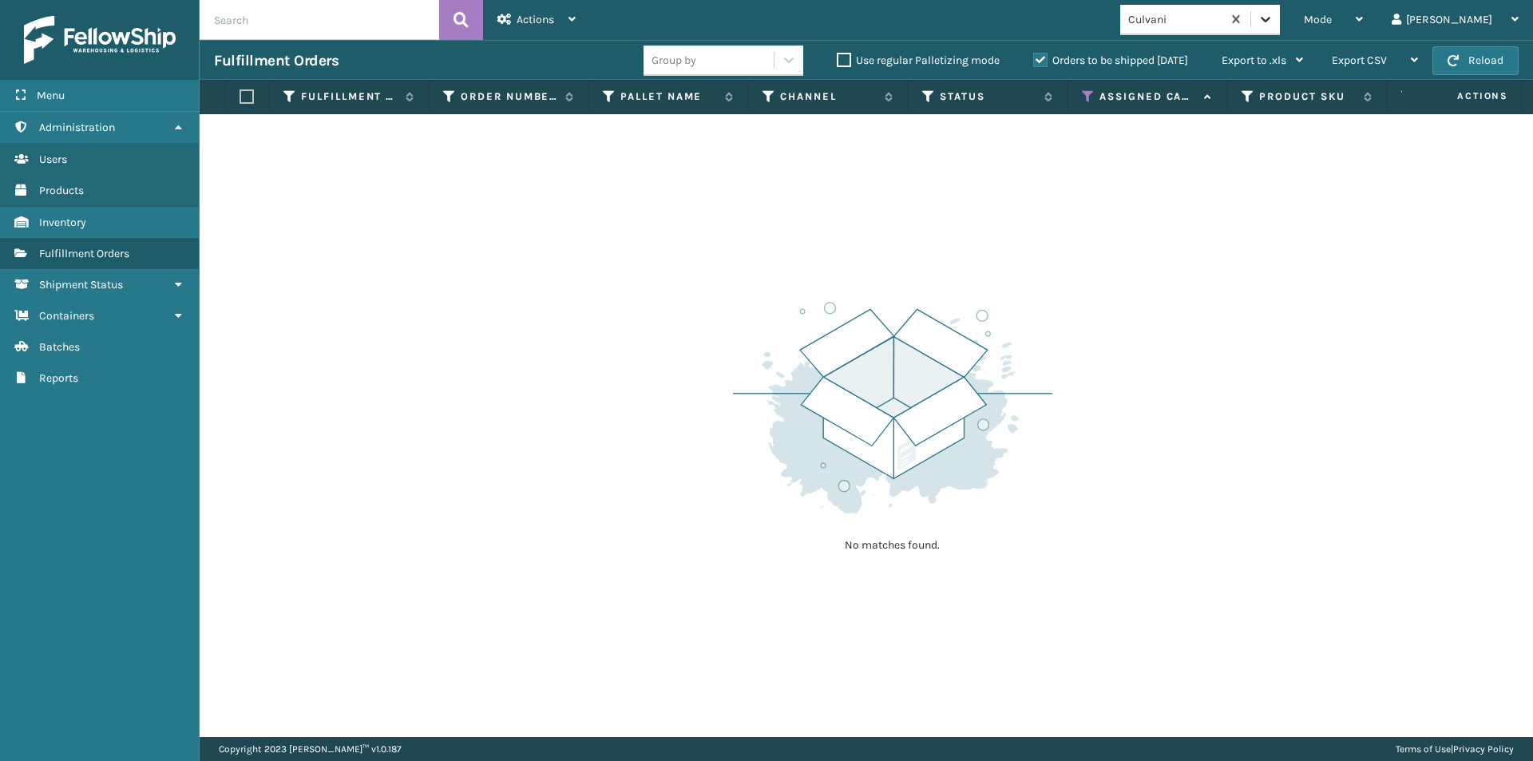
click at [1280, 28] on div at bounding box center [1265, 19] width 29 height 29
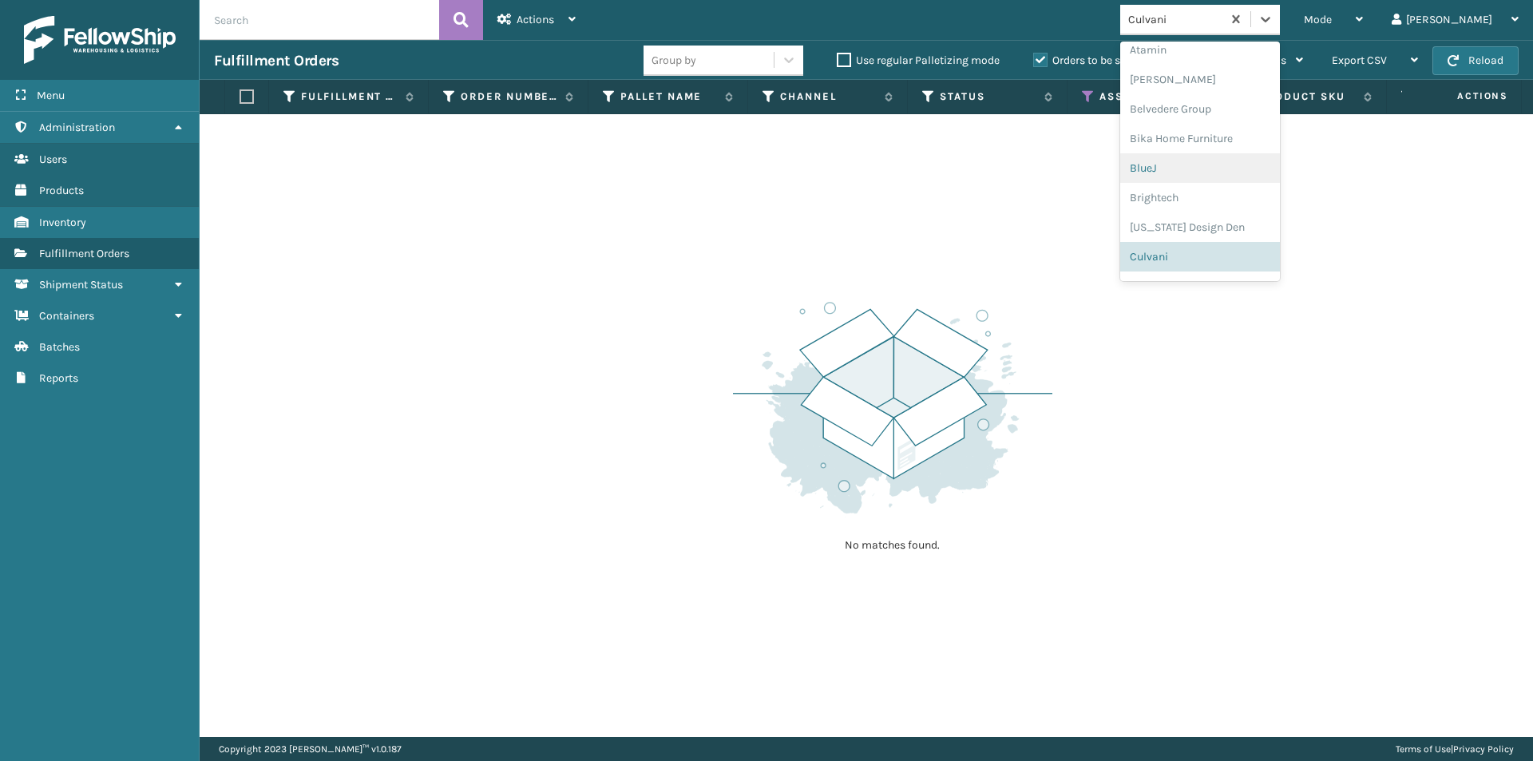
scroll to position [149, 0]
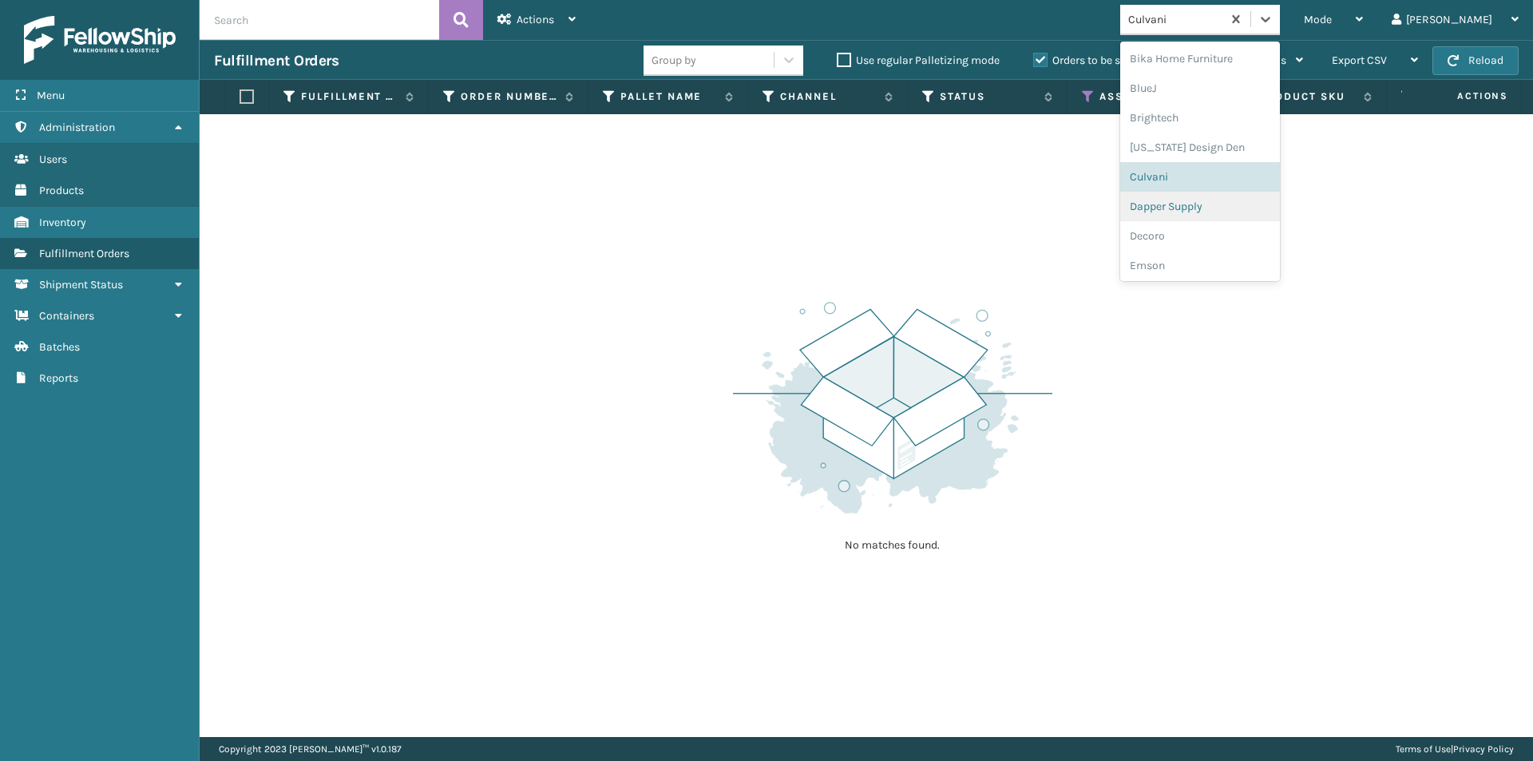
click at [1246, 197] on div "Dapper Supply" at bounding box center [1200, 207] width 160 height 30
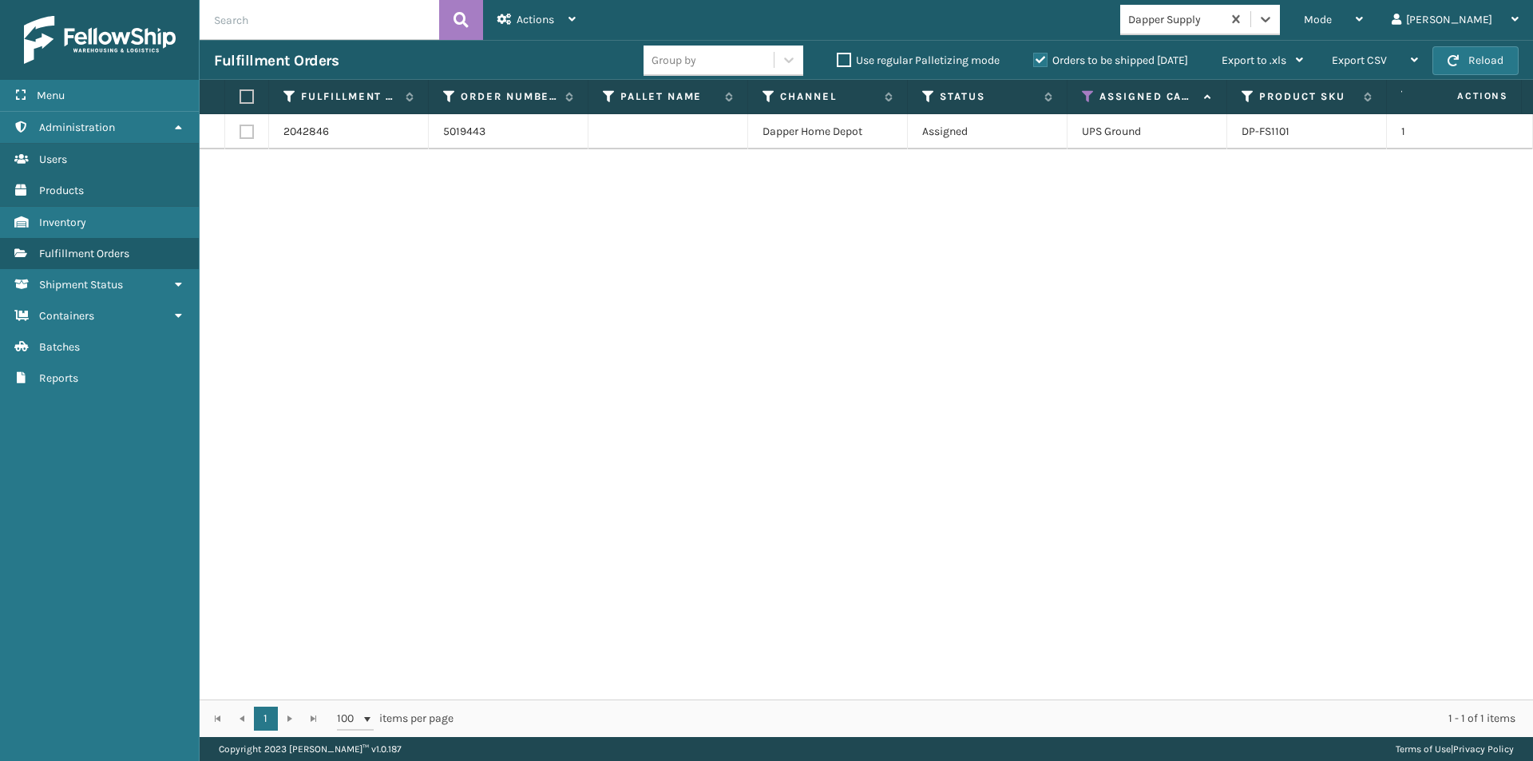
click at [249, 101] on label at bounding box center [245, 96] width 10 height 14
click at [240, 101] on input "checkbox" at bounding box center [240, 97] width 1 height 10
checkbox input "true"
click at [1274, 22] on icon at bounding box center [1266, 19] width 16 height 16
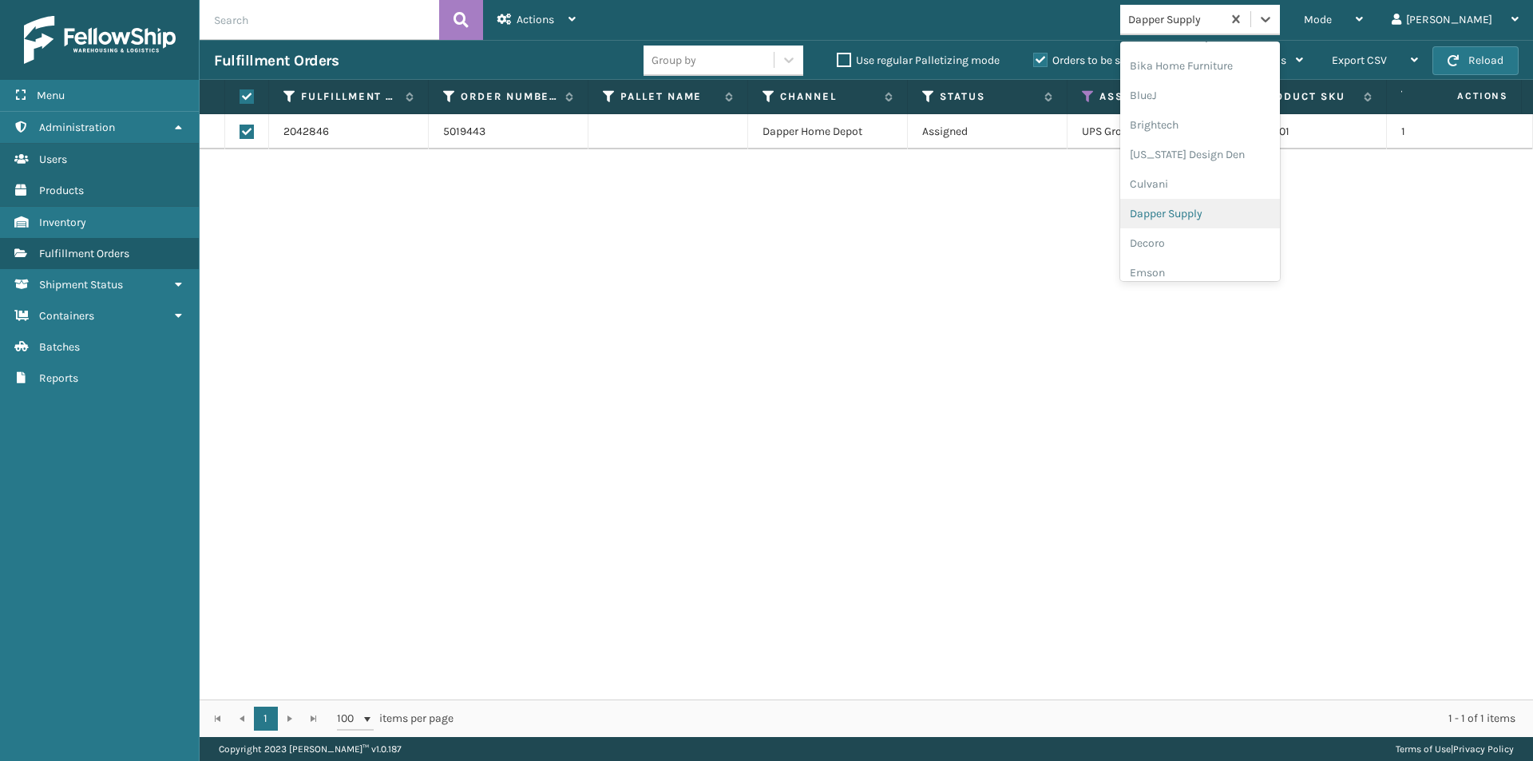
scroll to position [178, 0]
click at [1232, 215] on div "Decoro" at bounding box center [1200, 207] width 160 height 30
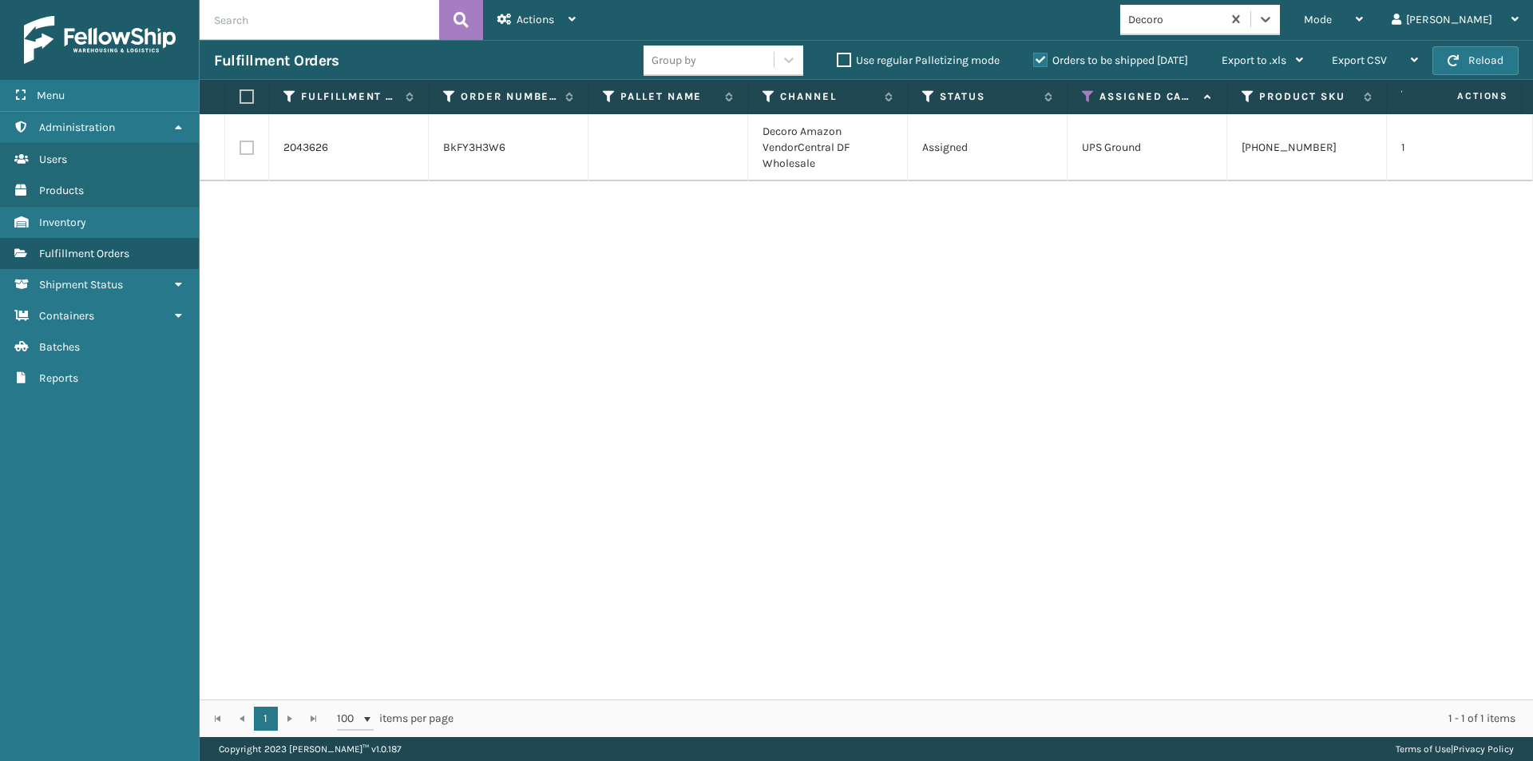
click at [247, 104] on th at bounding box center [247, 97] width 44 height 34
click at [247, 98] on label at bounding box center [245, 96] width 10 height 14
click at [240, 98] on input "checkbox" at bounding box center [240, 97] width 1 height 10
checkbox input "true"
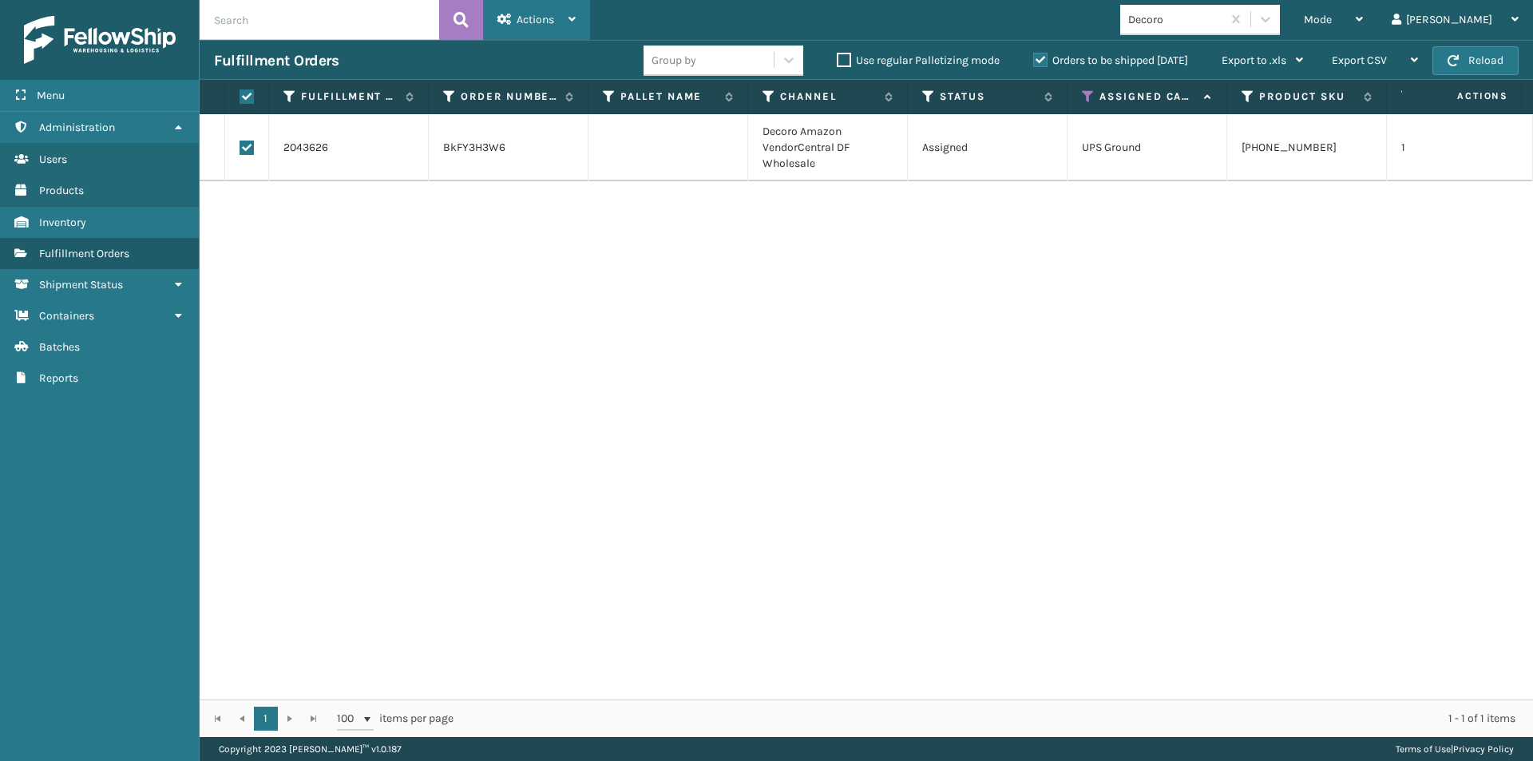
click at [576, 21] on icon at bounding box center [572, 19] width 7 height 11
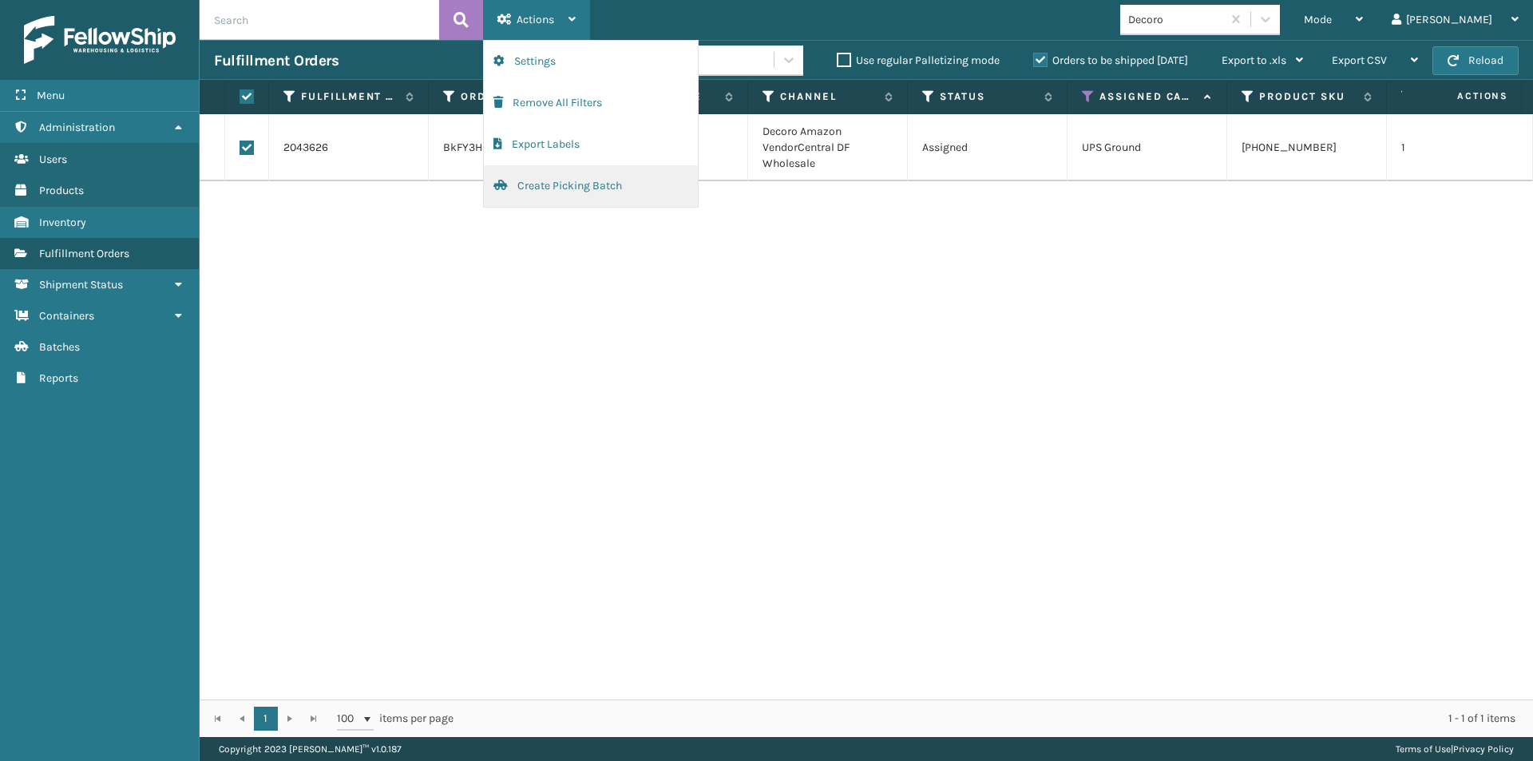
click at [561, 189] on button "Create Picking Batch" at bounding box center [591, 186] width 214 height 42
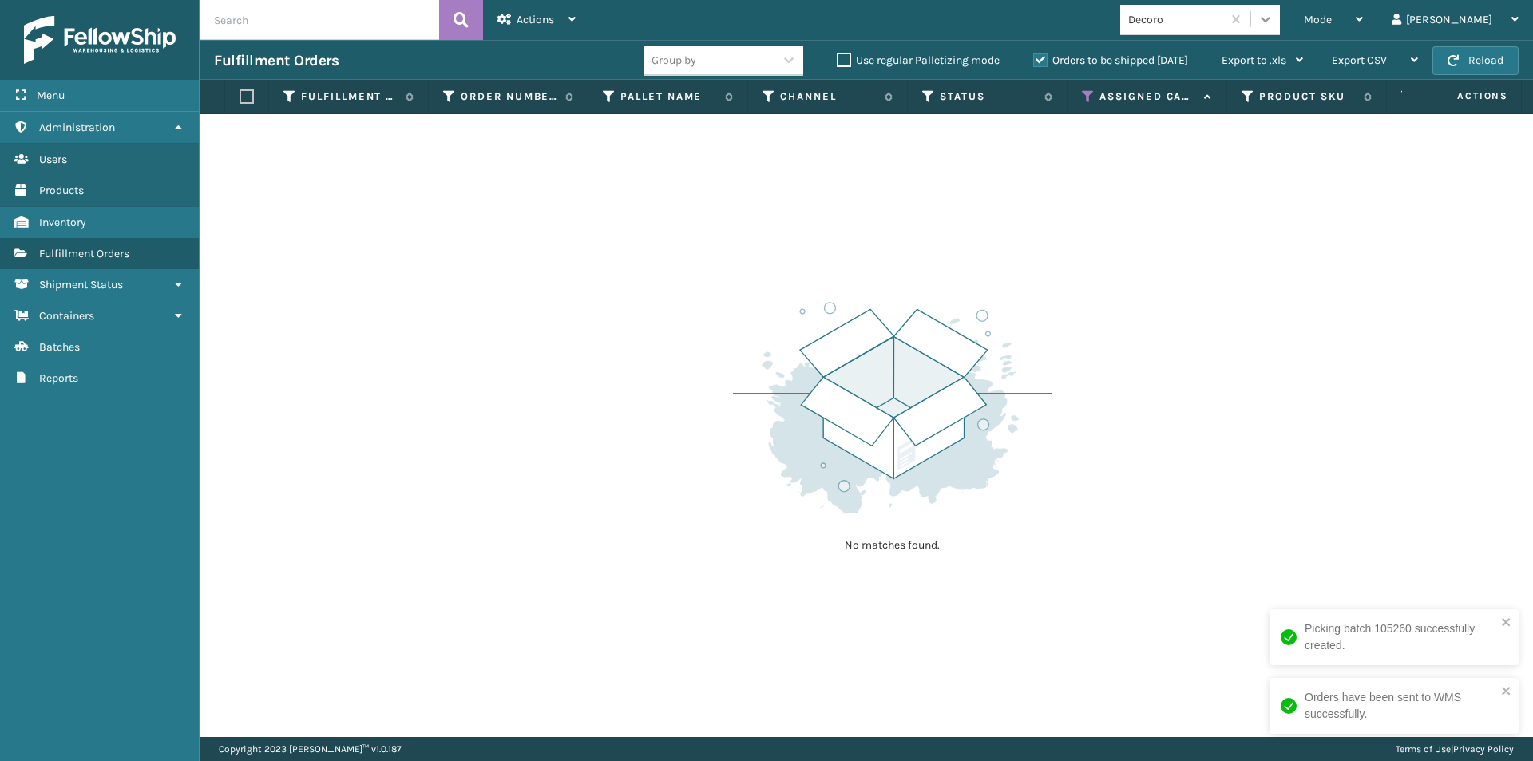
click at [1274, 26] on icon at bounding box center [1266, 19] width 16 height 16
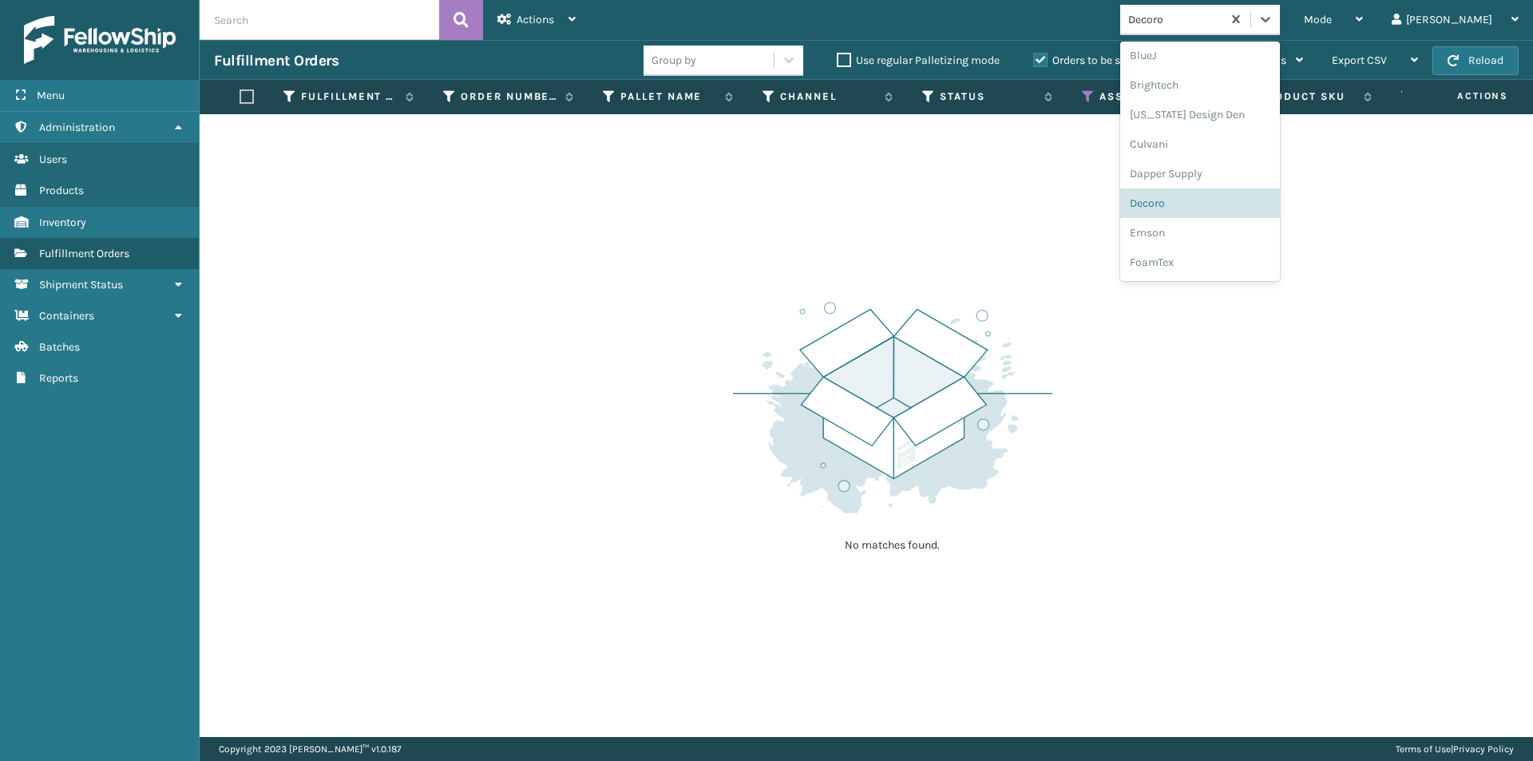
scroll to position [192, 0]
click at [1235, 231] on div "Emson" at bounding box center [1200, 223] width 160 height 30
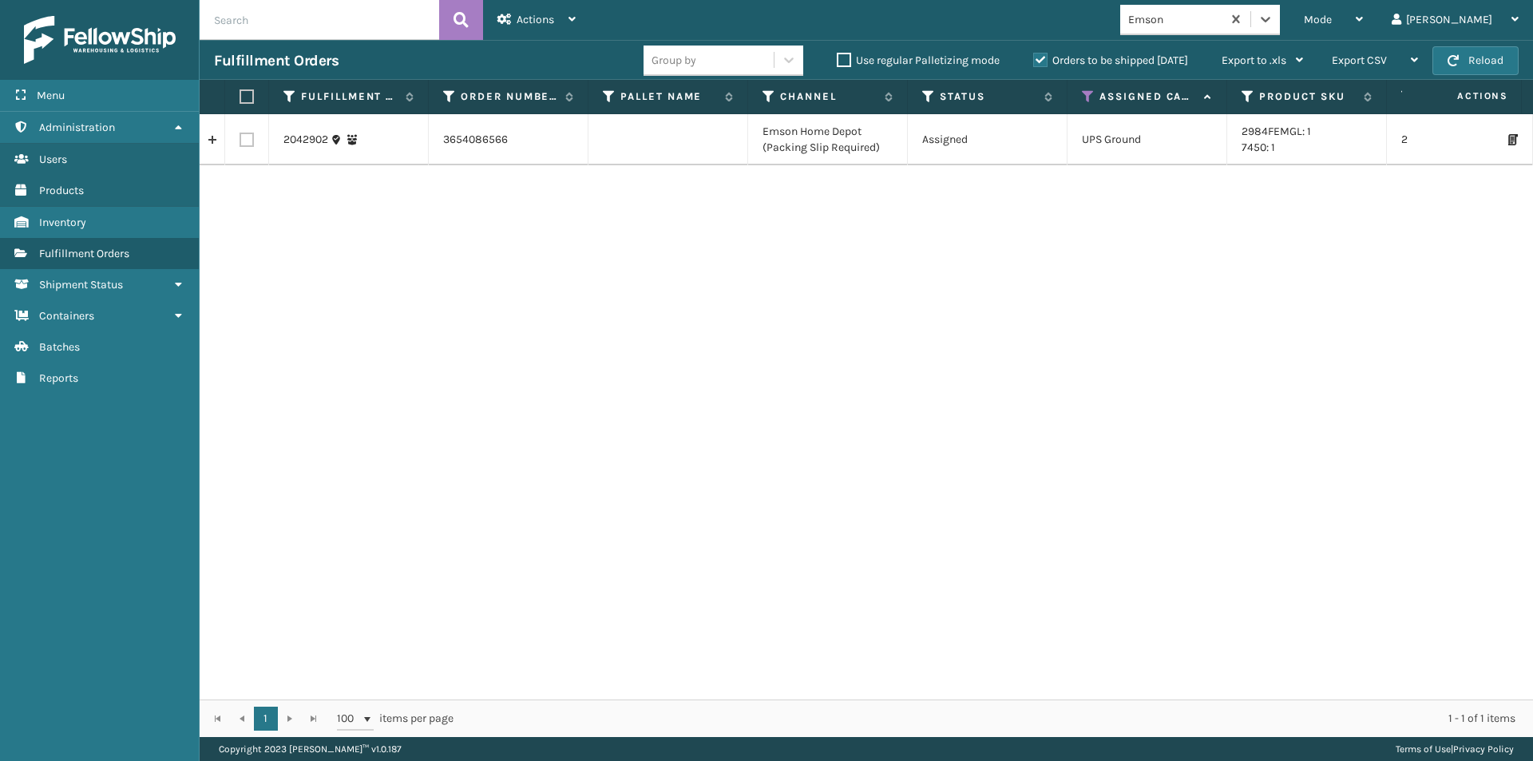
click at [249, 100] on label at bounding box center [245, 96] width 10 height 14
click at [240, 100] on input "checkbox" at bounding box center [240, 97] width 1 height 10
checkbox input "true"
click at [577, 18] on div "Actions Settings Remove All Filters Export Labels Create Picking Batch" at bounding box center [536, 20] width 107 height 40
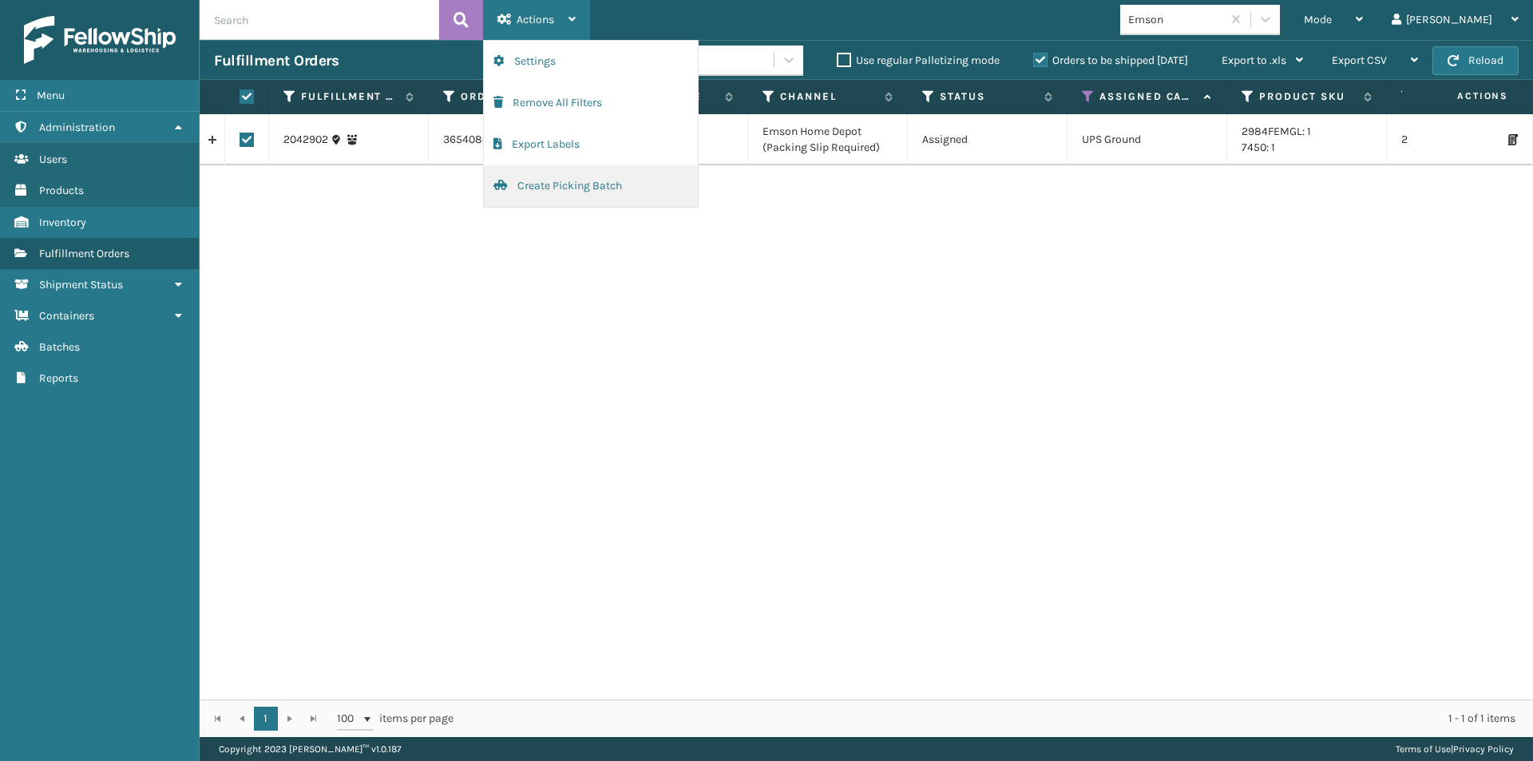
click at [595, 190] on button "Create Picking Batch" at bounding box center [591, 186] width 214 height 42
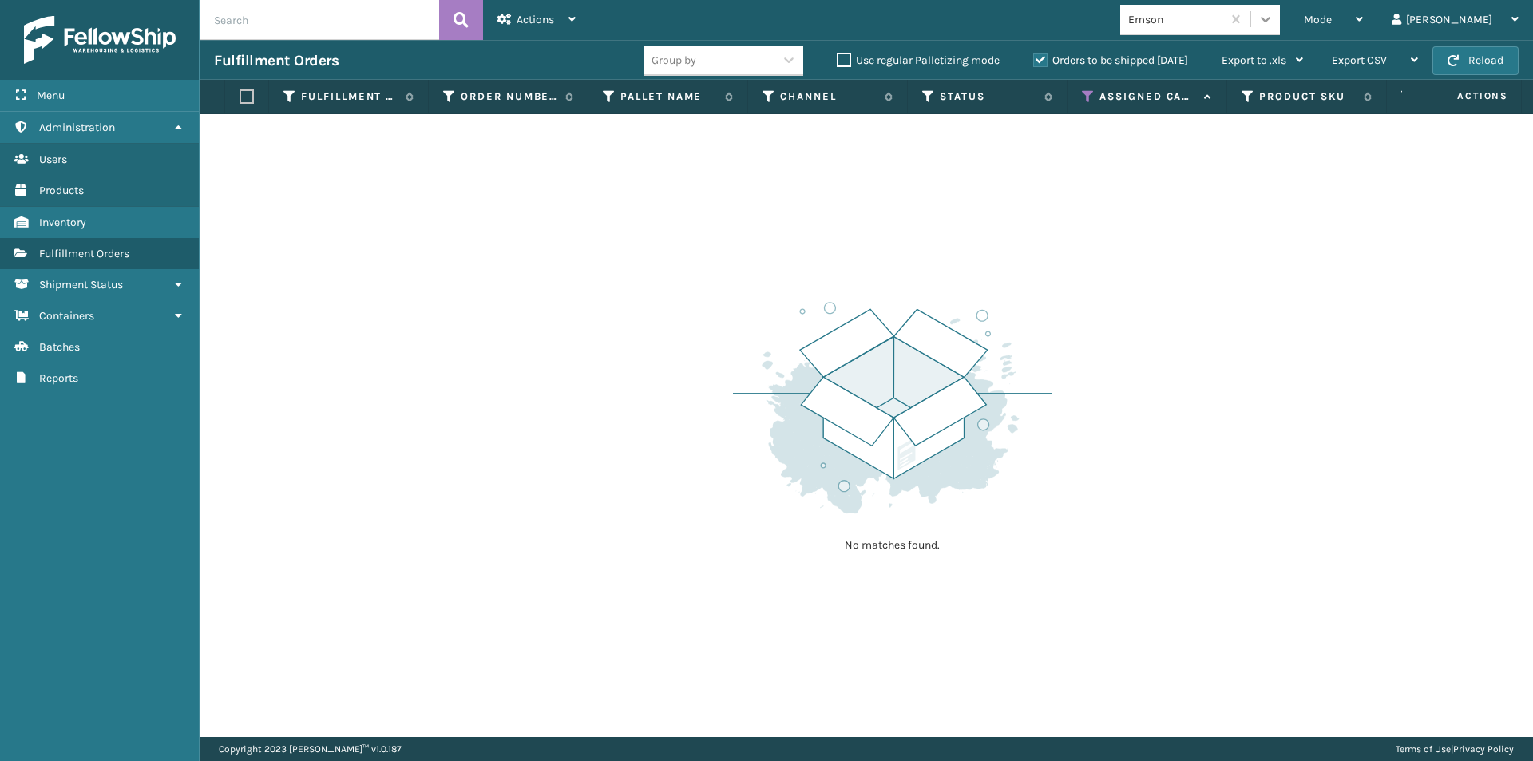
click at [1274, 22] on icon at bounding box center [1266, 19] width 16 height 16
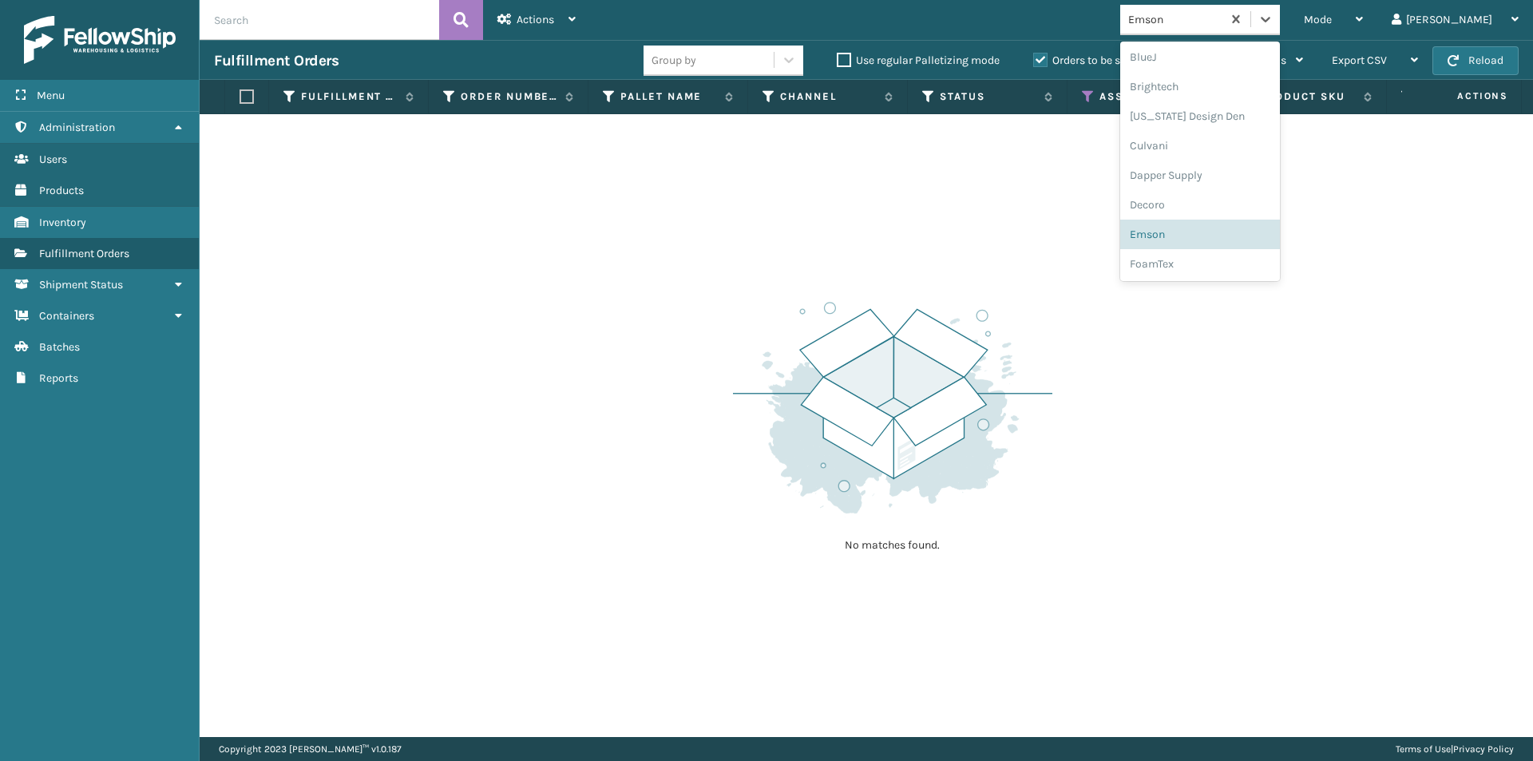
scroll to position [189, 0]
click at [1263, 227] on div "Emson" at bounding box center [1200, 225] width 160 height 30
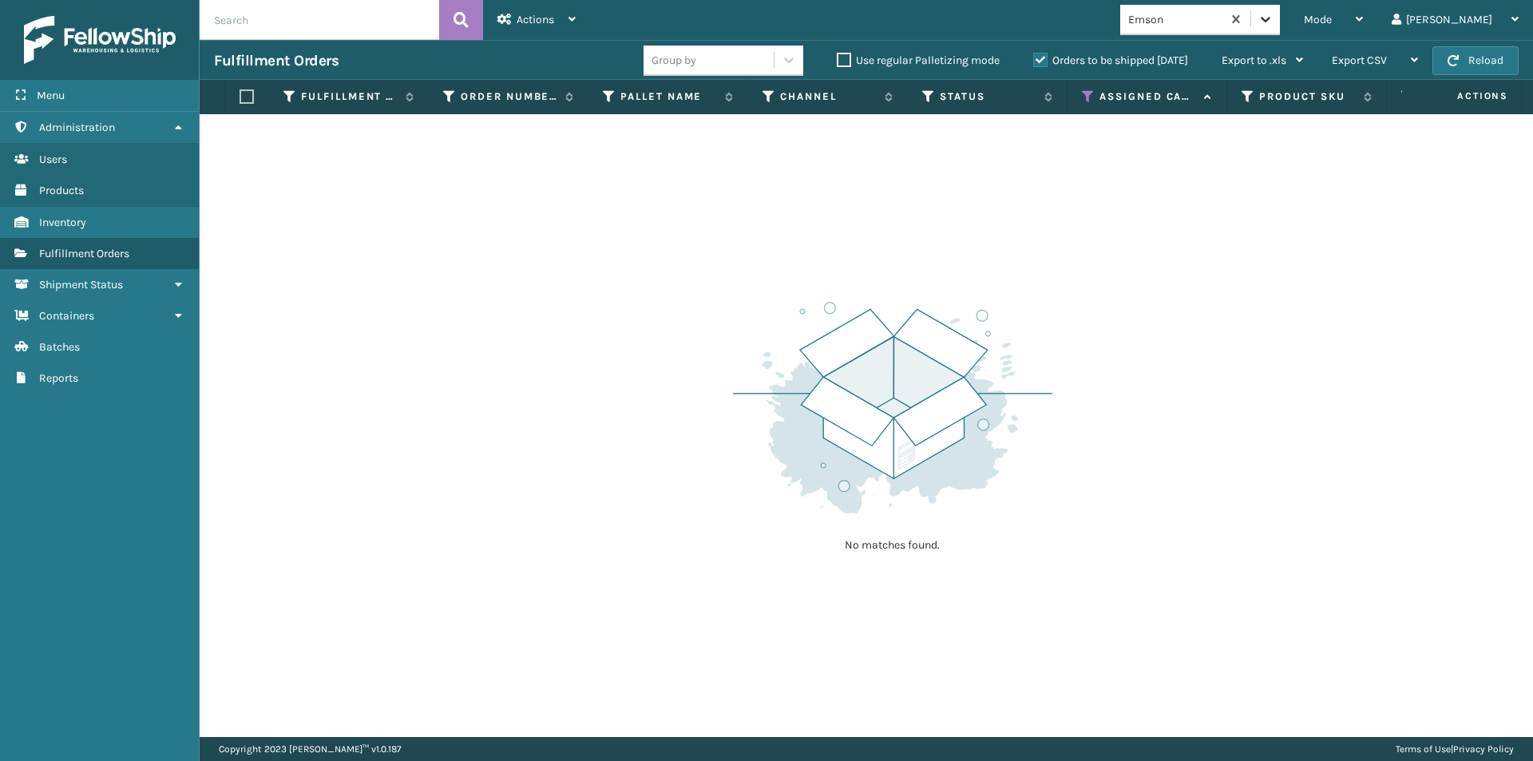
click at [1274, 15] on icon at bounding box center [1266, 19] width 16 height 16
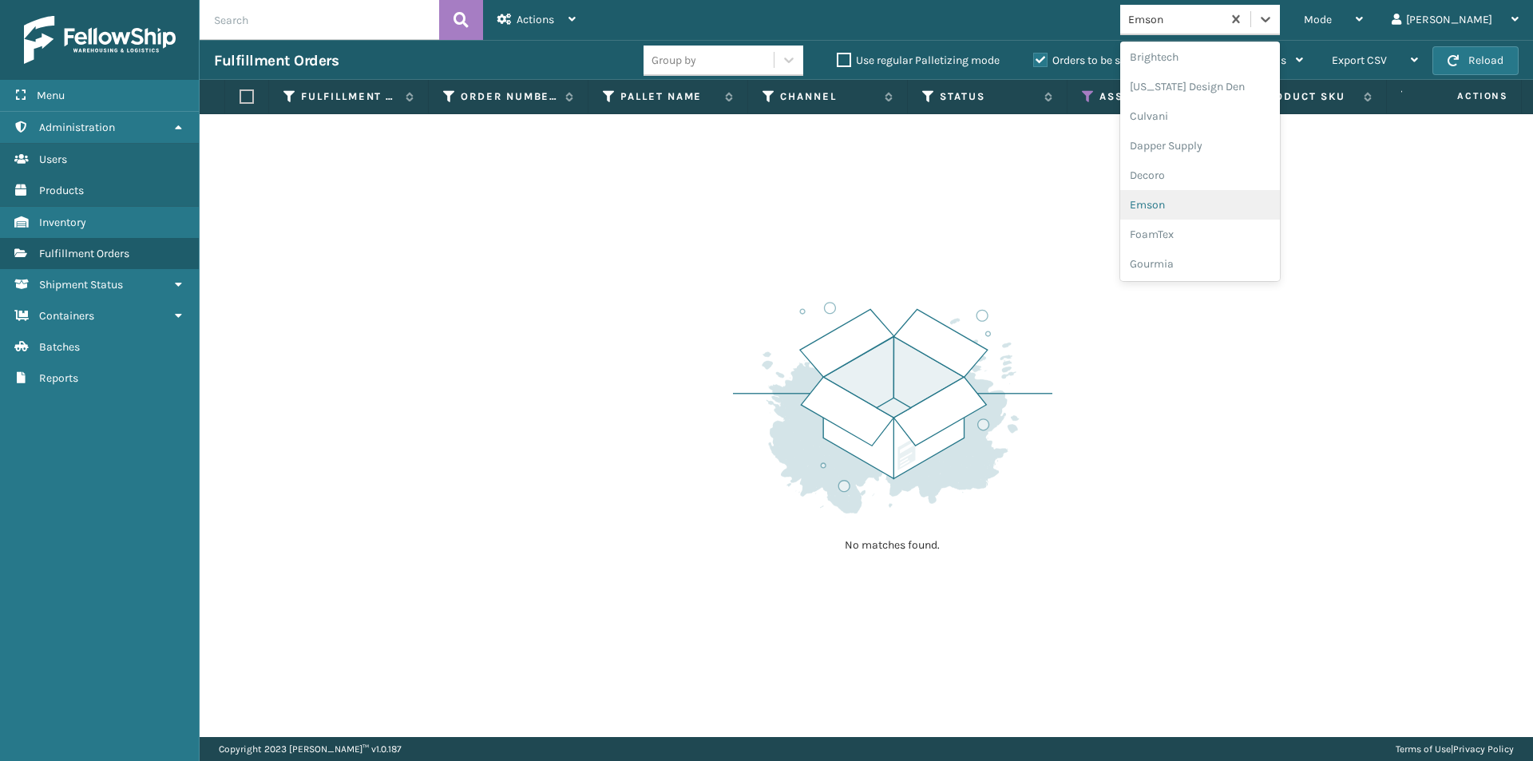
scroll to position [237, 0]
click at [1247, 212] on div "FoamTex" at bounding box center [1200, 207] width 160 height 30
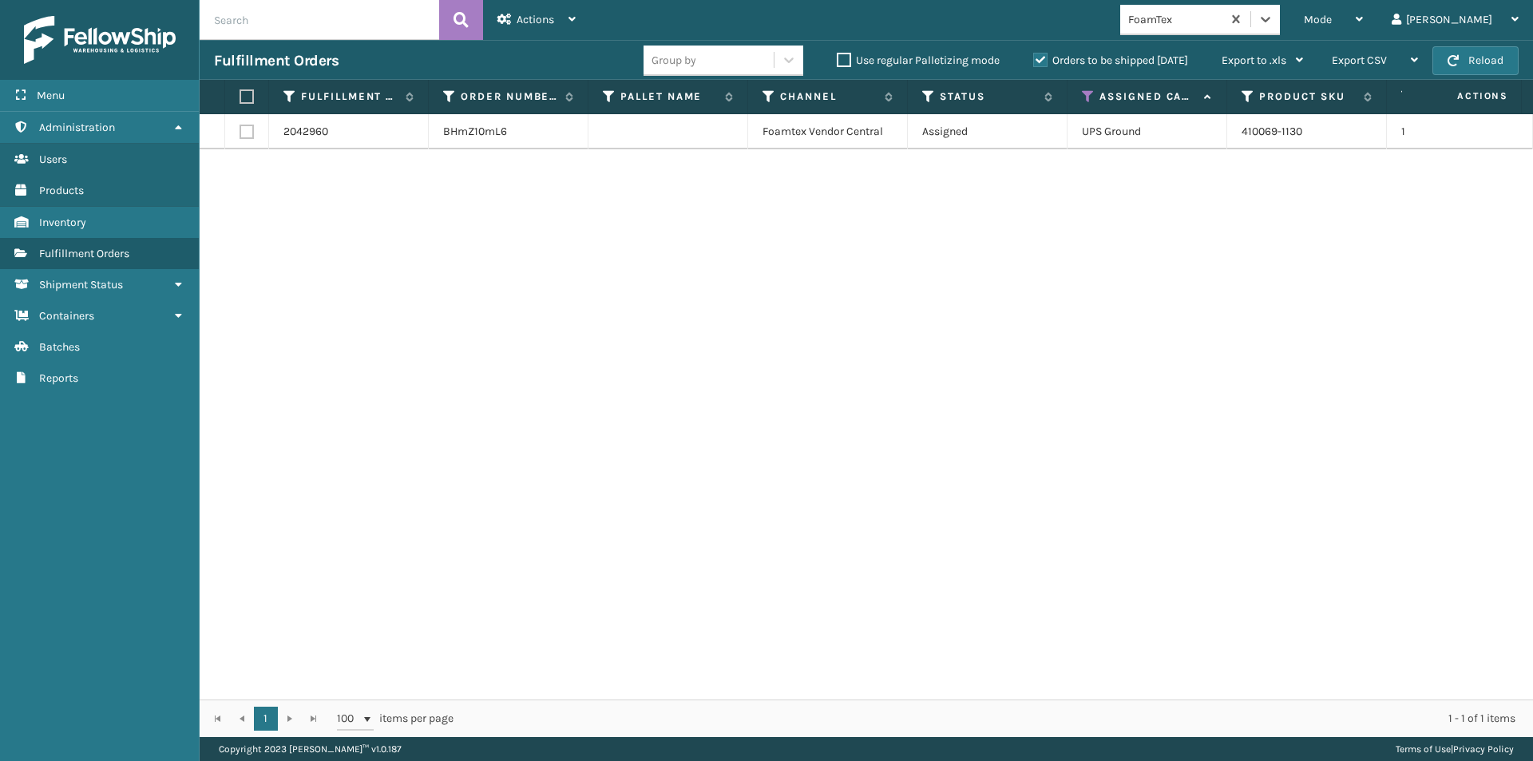
click at [252, 133] on label at bounding box center [247, 132] width 14 height 14
click at [240, 133] on input "checkbox" at bounding box center [240, 130] width 1 height 10
checkbox input "true"
click at [580, 13] on div "Actions Settings Remove All Filters Export Labels Create Picking Batch" at bounding box center [536, 20] width 107 height 40
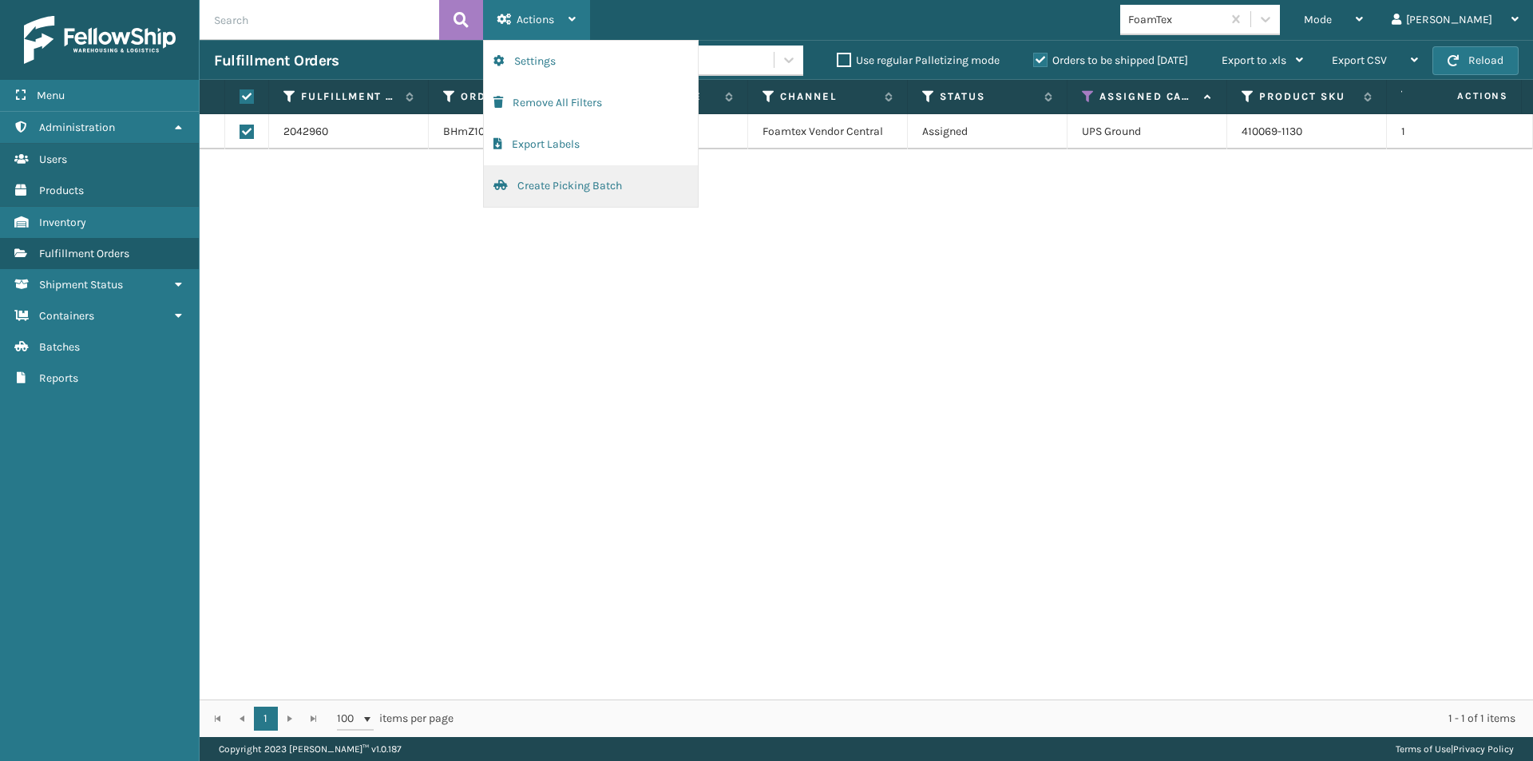
click at [569, 188] on button "Create Picking Batch" at bounding box center [591, 186] width 214 height 42
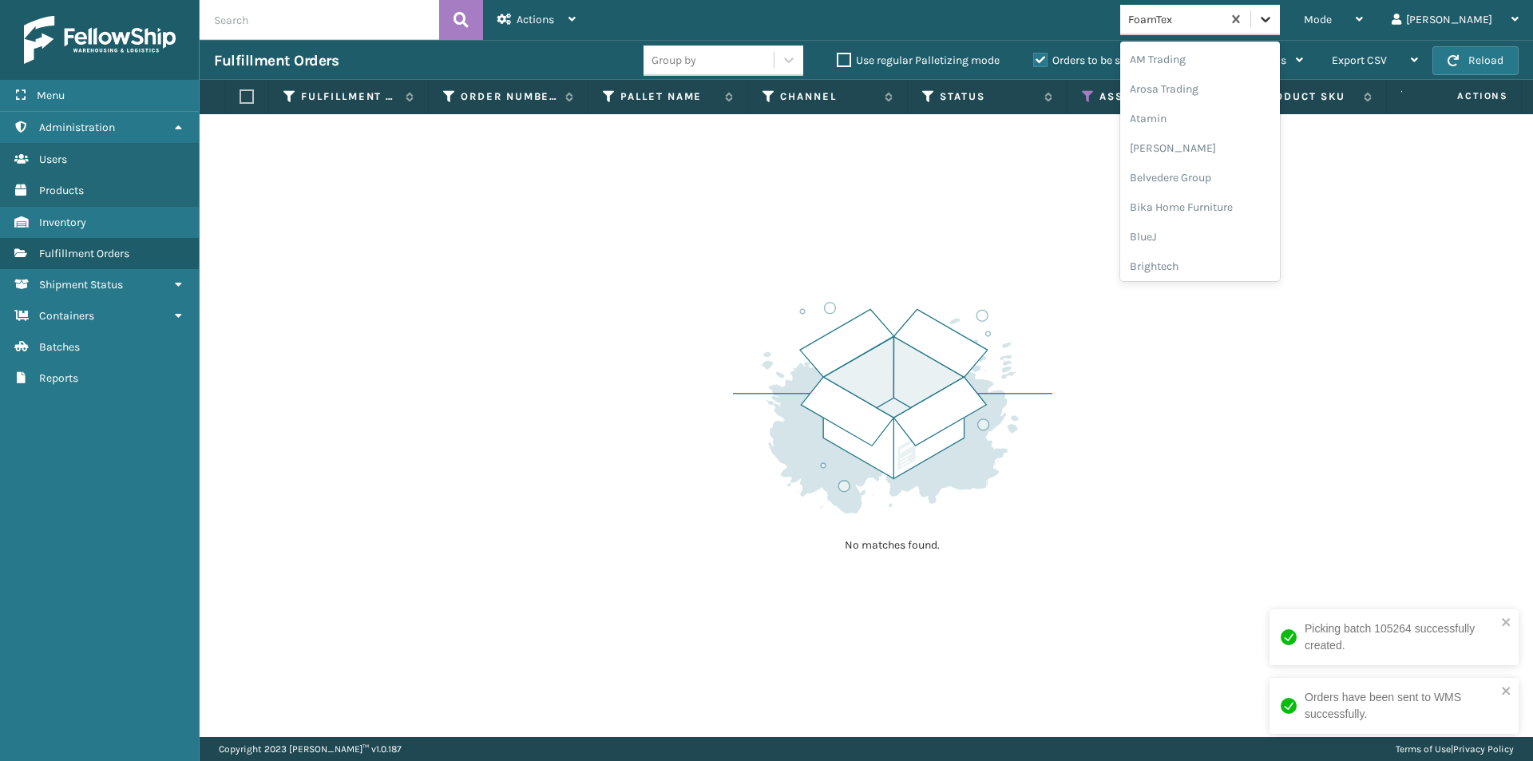
click at [1274, 17] on icon at bounding box center [1266, 19] width 16 height 16
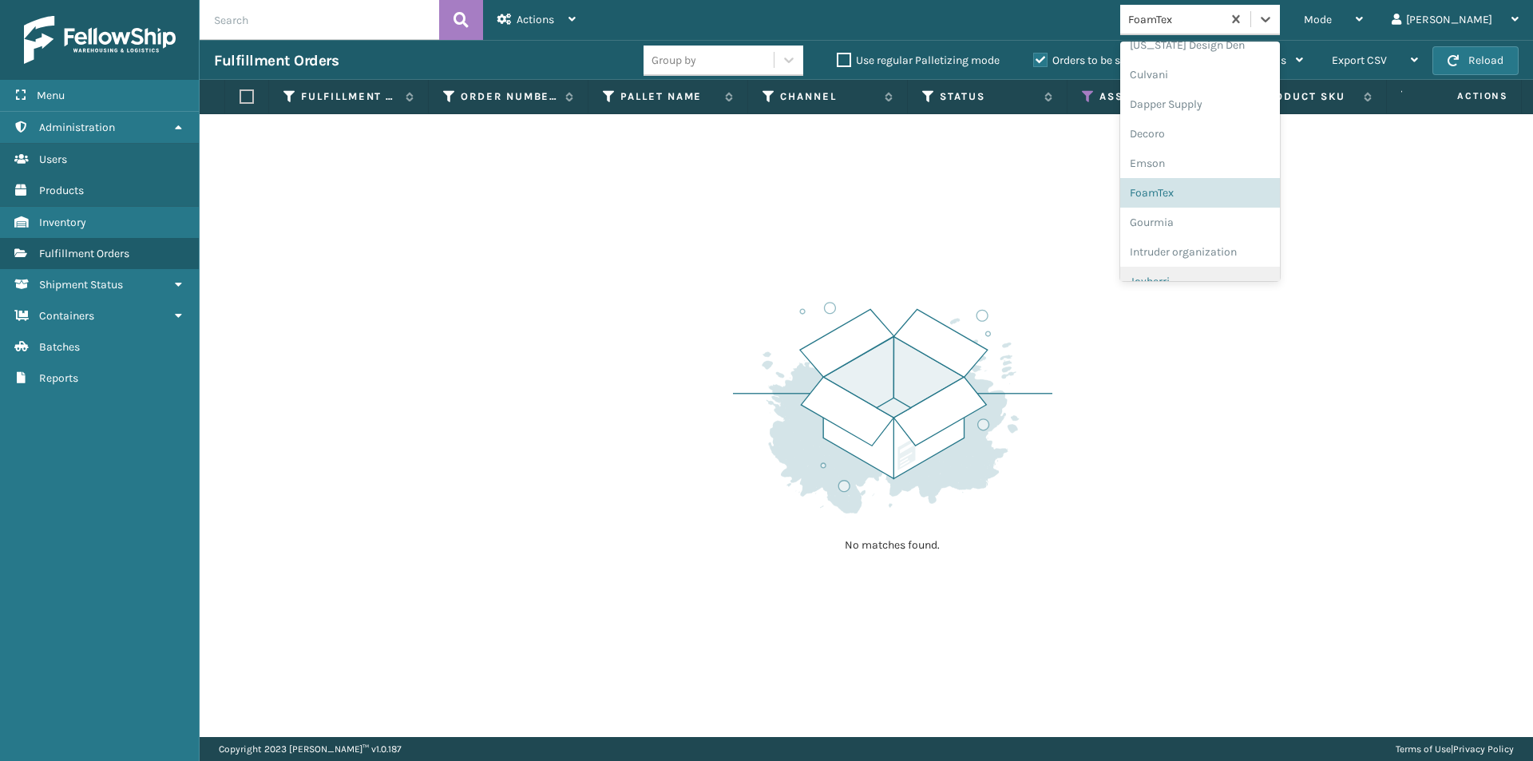
scroll to position [283, 0]
click at [1265, 250] on div "Joyberri" at bounding box center [1200, 250] width 160 height 30
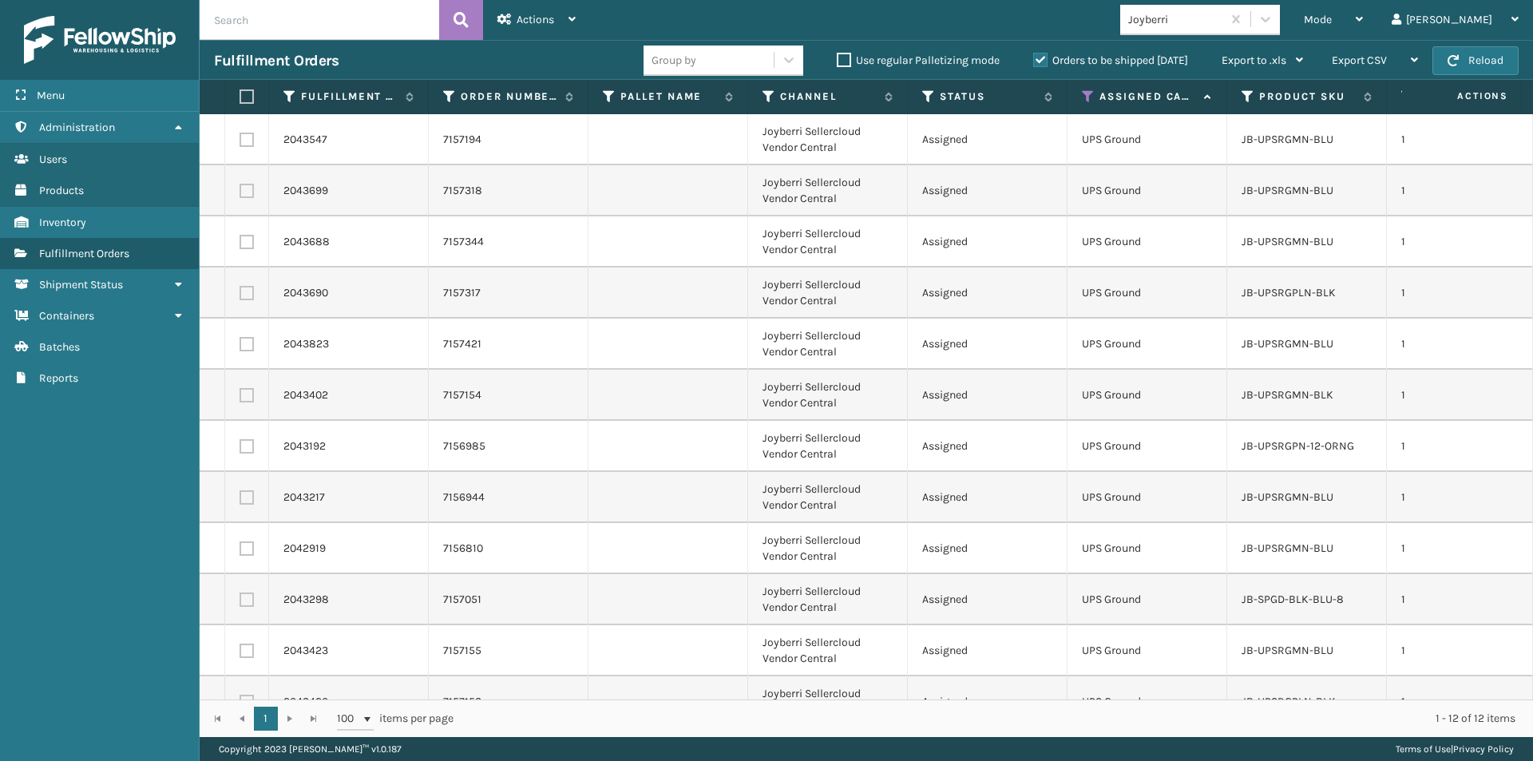
click at [248, 99] on label at bounding box center [245, 96] width 10 height 14
click at [240, 99] on input "checkbox" at bounding box center [240, 97] width 1 height 10
checkbox input "true"
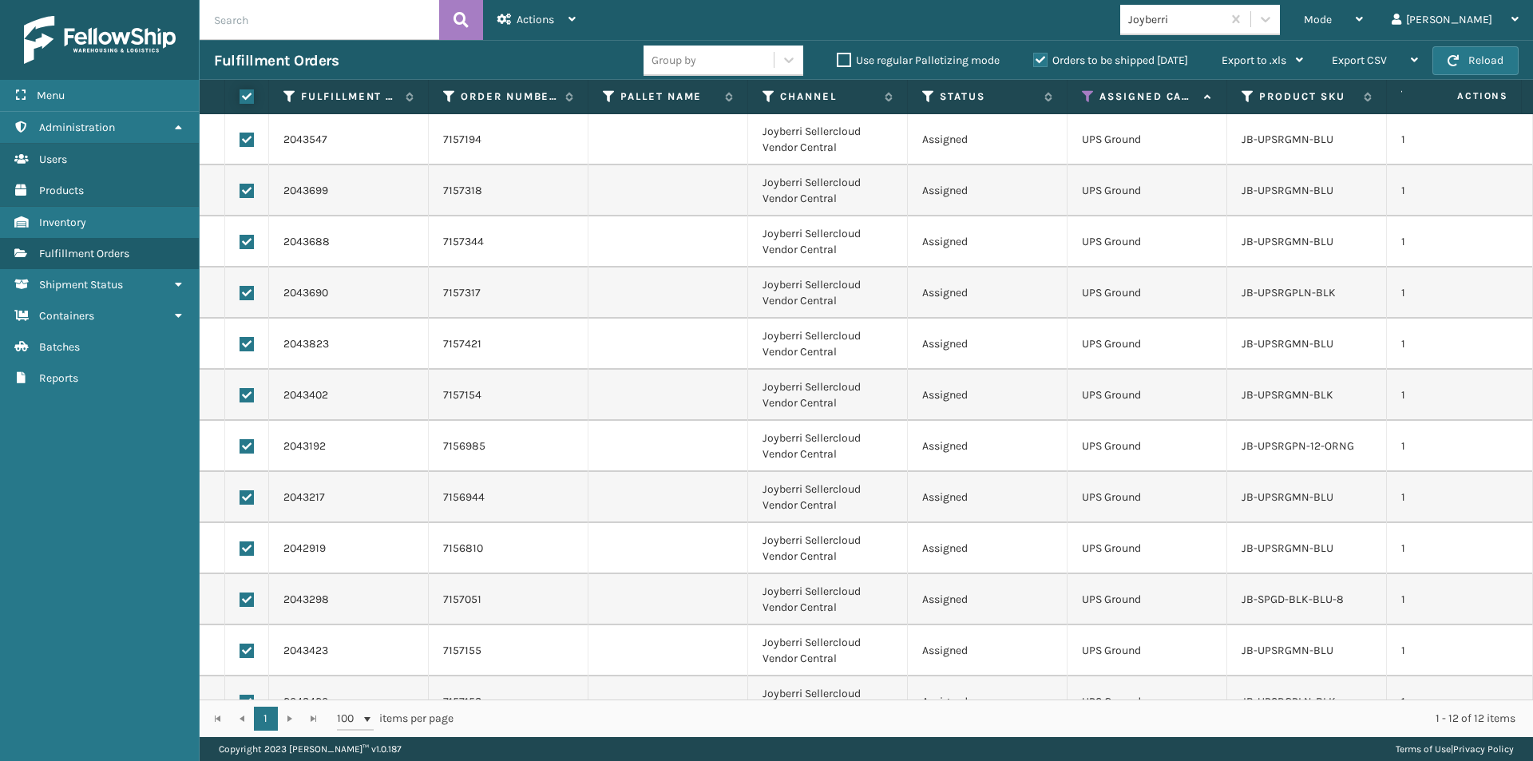
checkbox input "true"
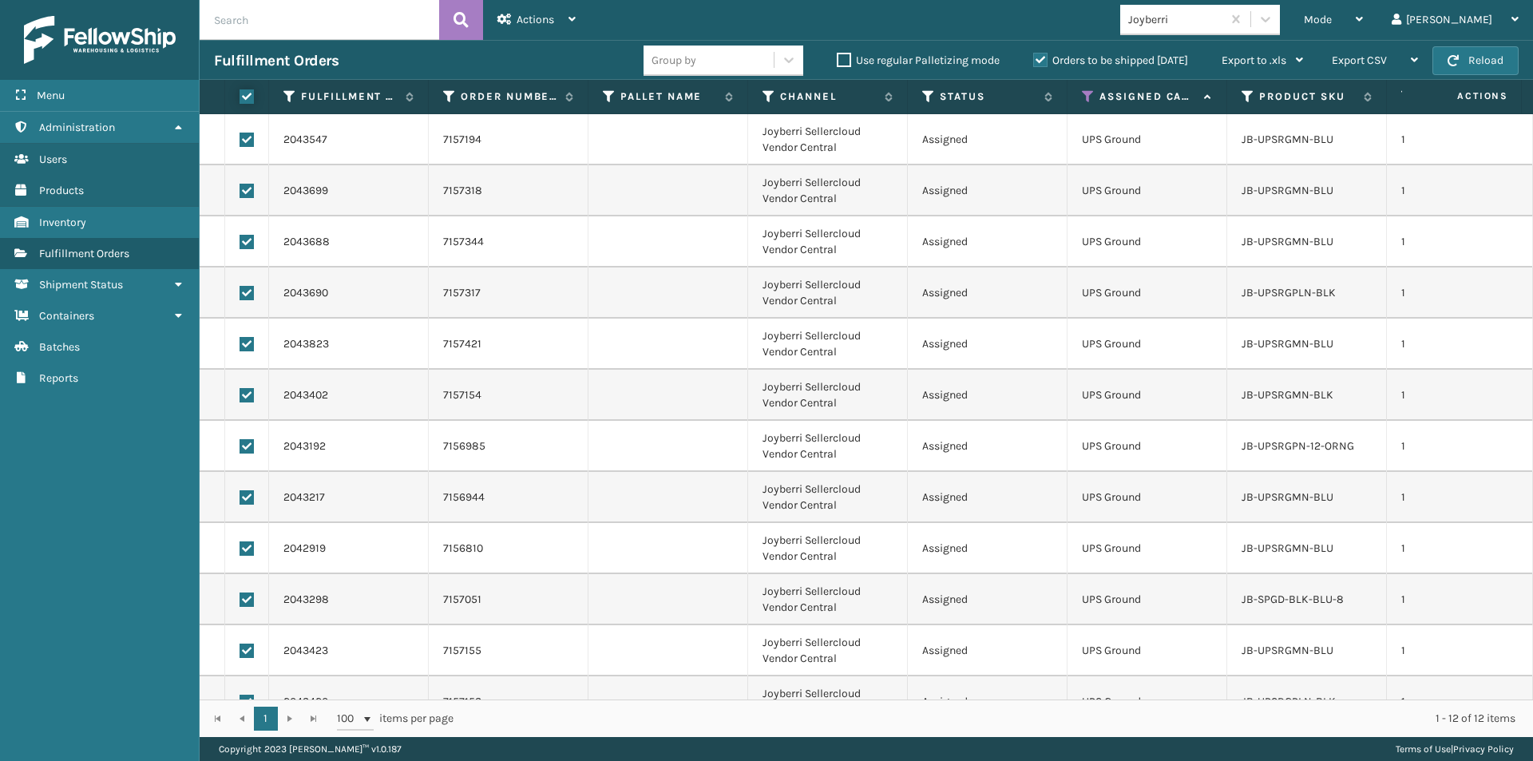
checkbox input "true"
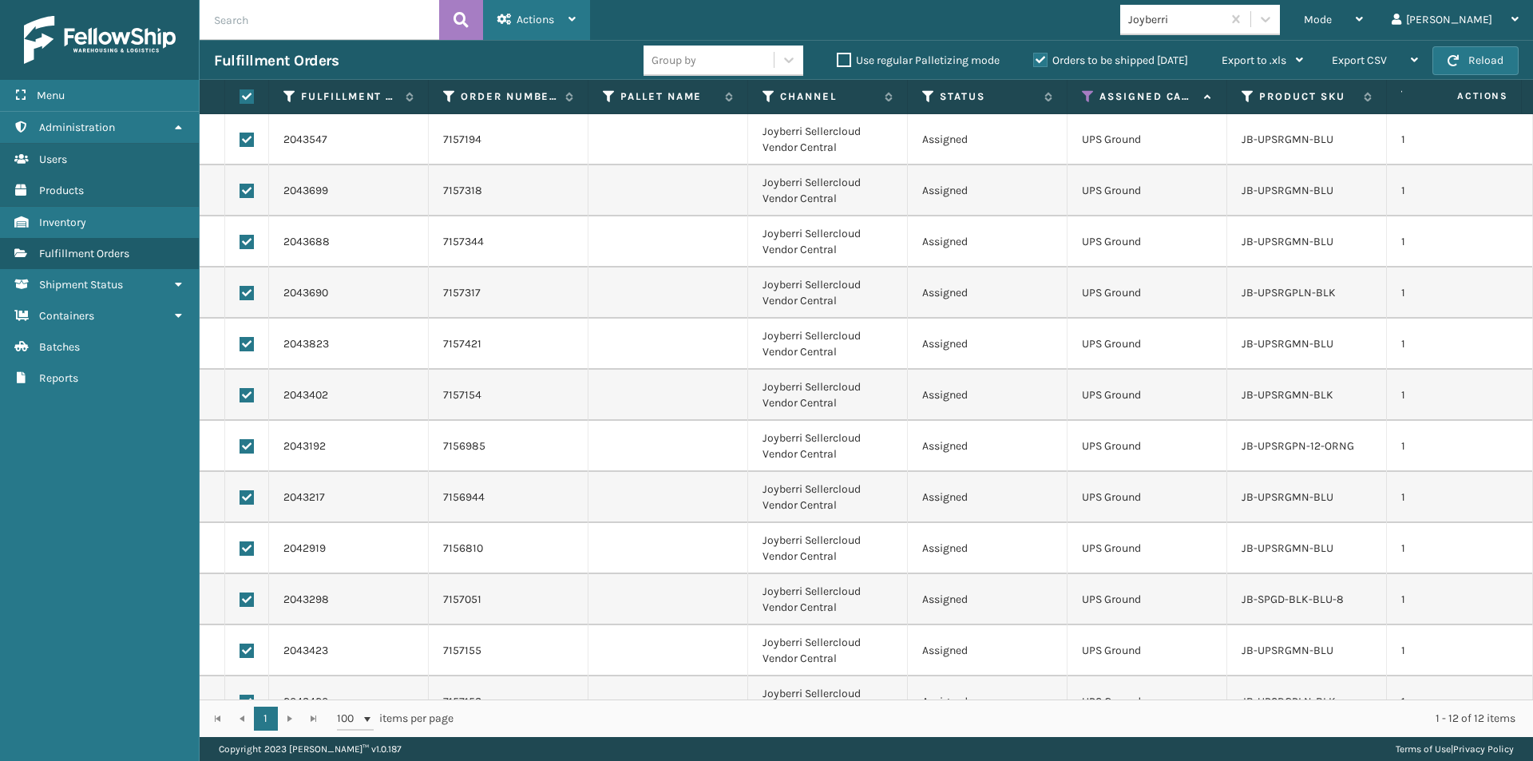
click at [578, 16] on div "Actions Settings Remove All Filters Export Labels Create Picking Batch" at bounding box center [536, 20] width 107 height 40
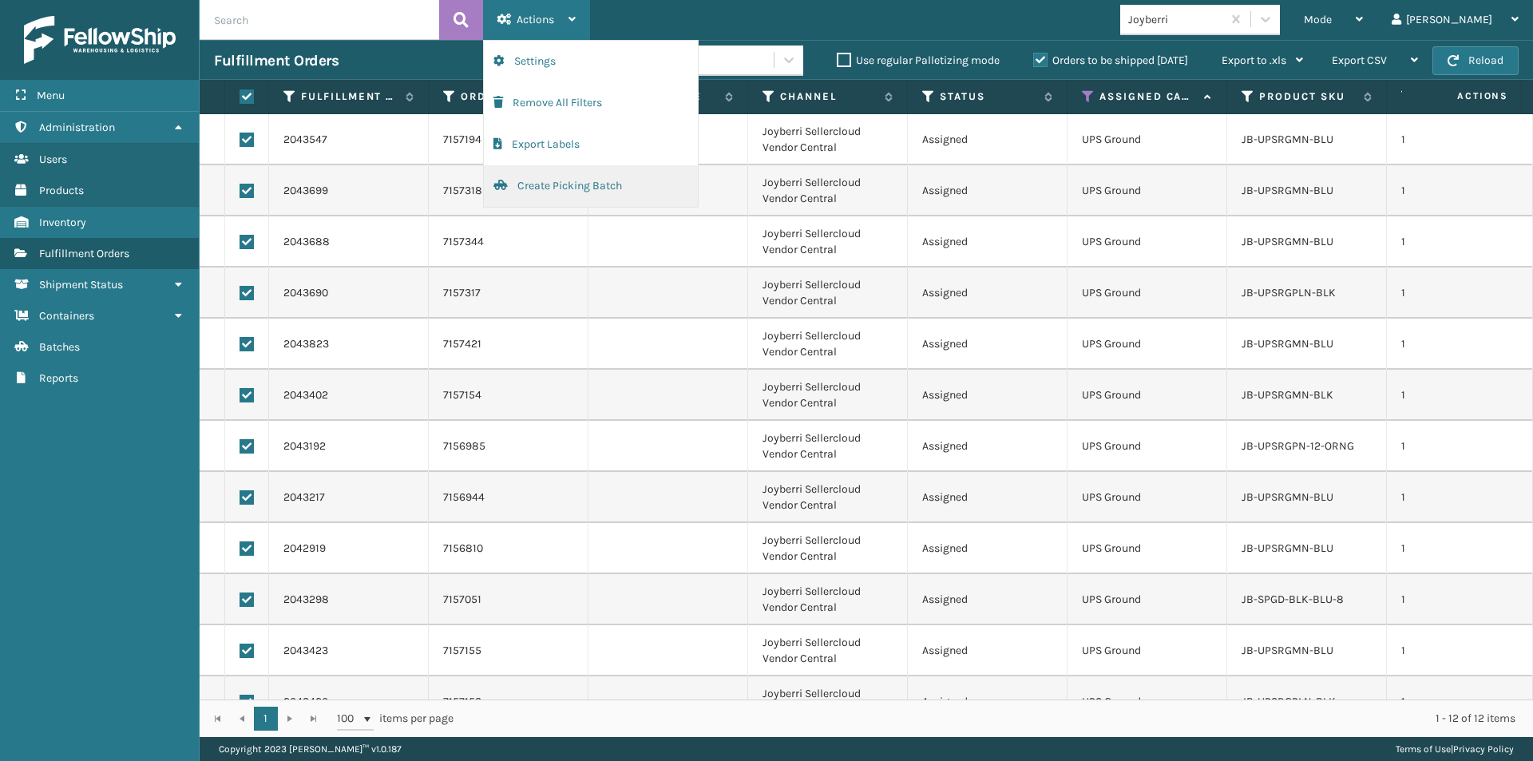
click at [544, 186] on button "Create Picking Batch" at bounding box center [591, 186] width 214 height 42
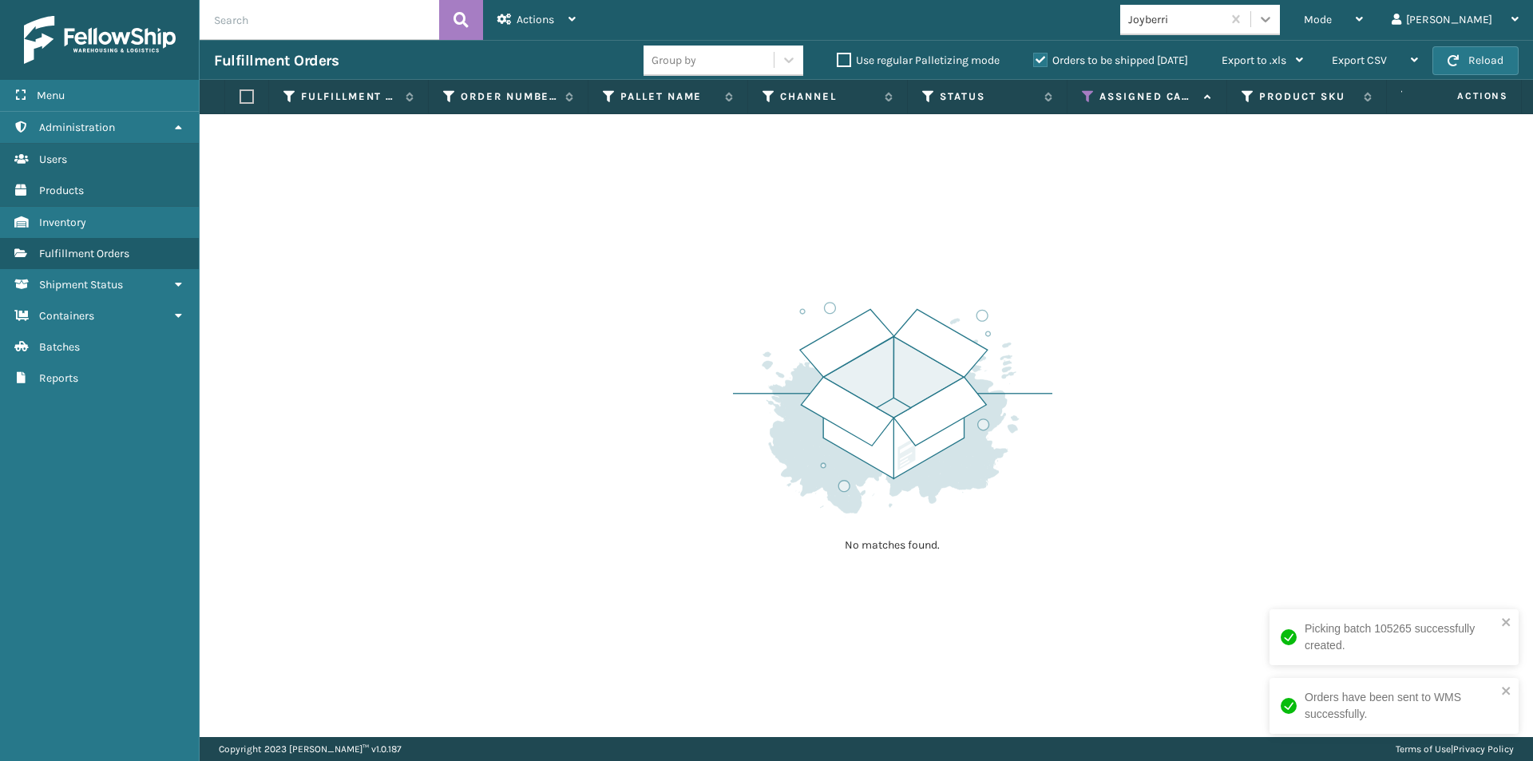
click at [1274, 24] on icon at bounding box center [1266, 19] width 16 height 16
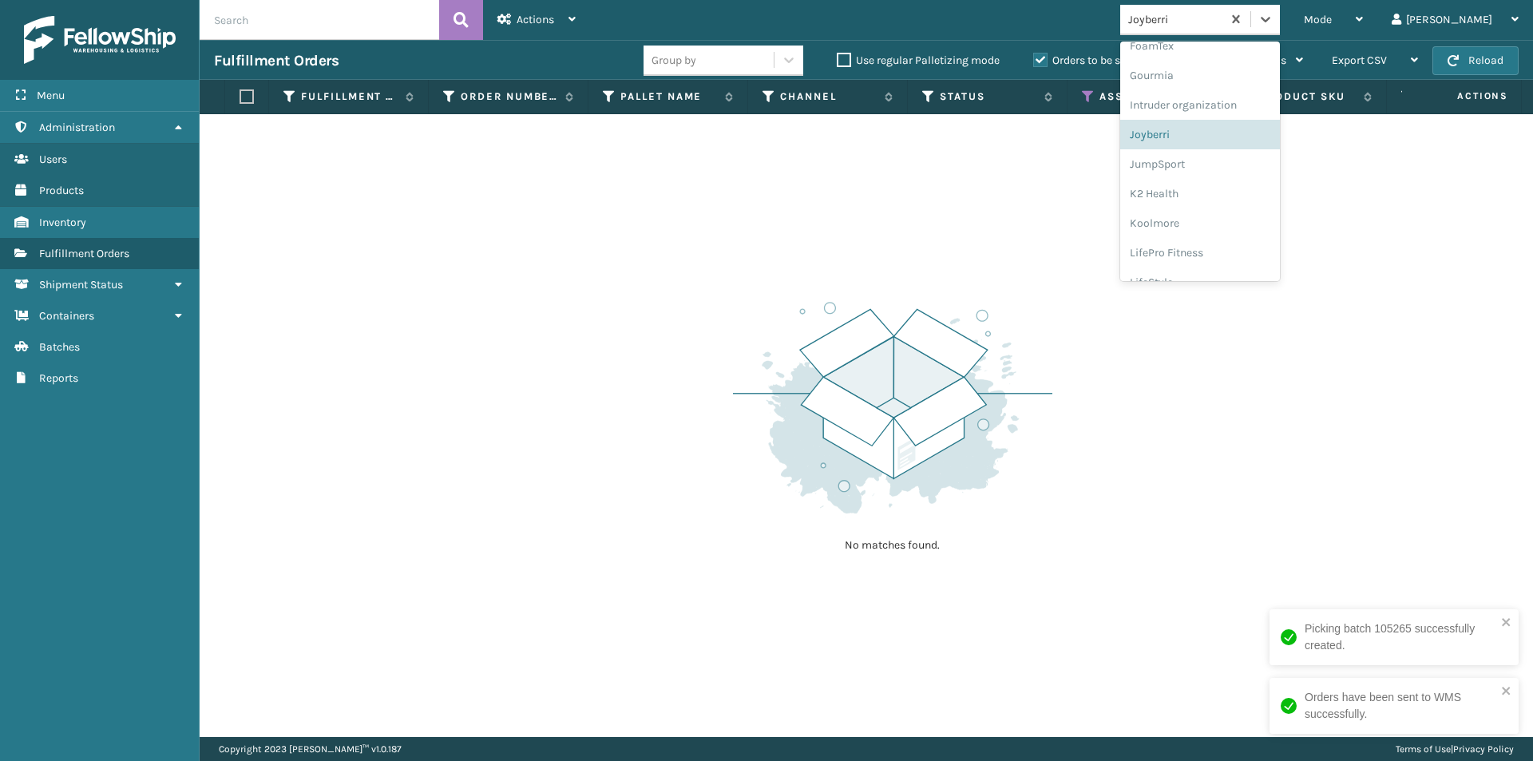
scroll to position [403, 0]
click at [1248, 165] on div "JumpSport" at bounding box center [1200, 159] width 160 height 30
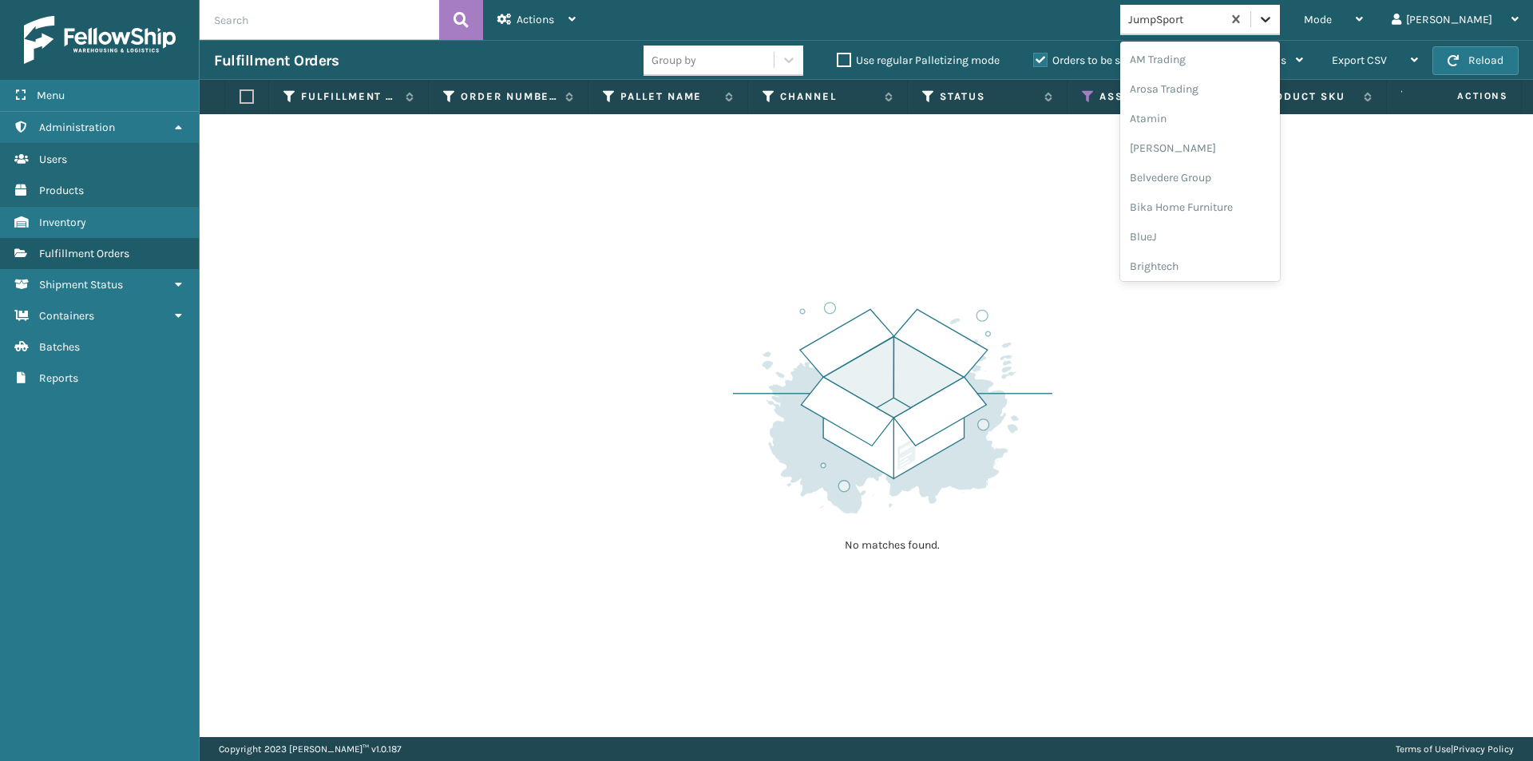
click at [1274, 14] on icon at bounding box center [1266, 19] width 16 height 16
click at [1251, 165] on div "K2 Health" at bounding box center [1200, 159] width 160 height 30
click at [1274, 25] on icon at bounding box center [1266, 19] width 16 height 16
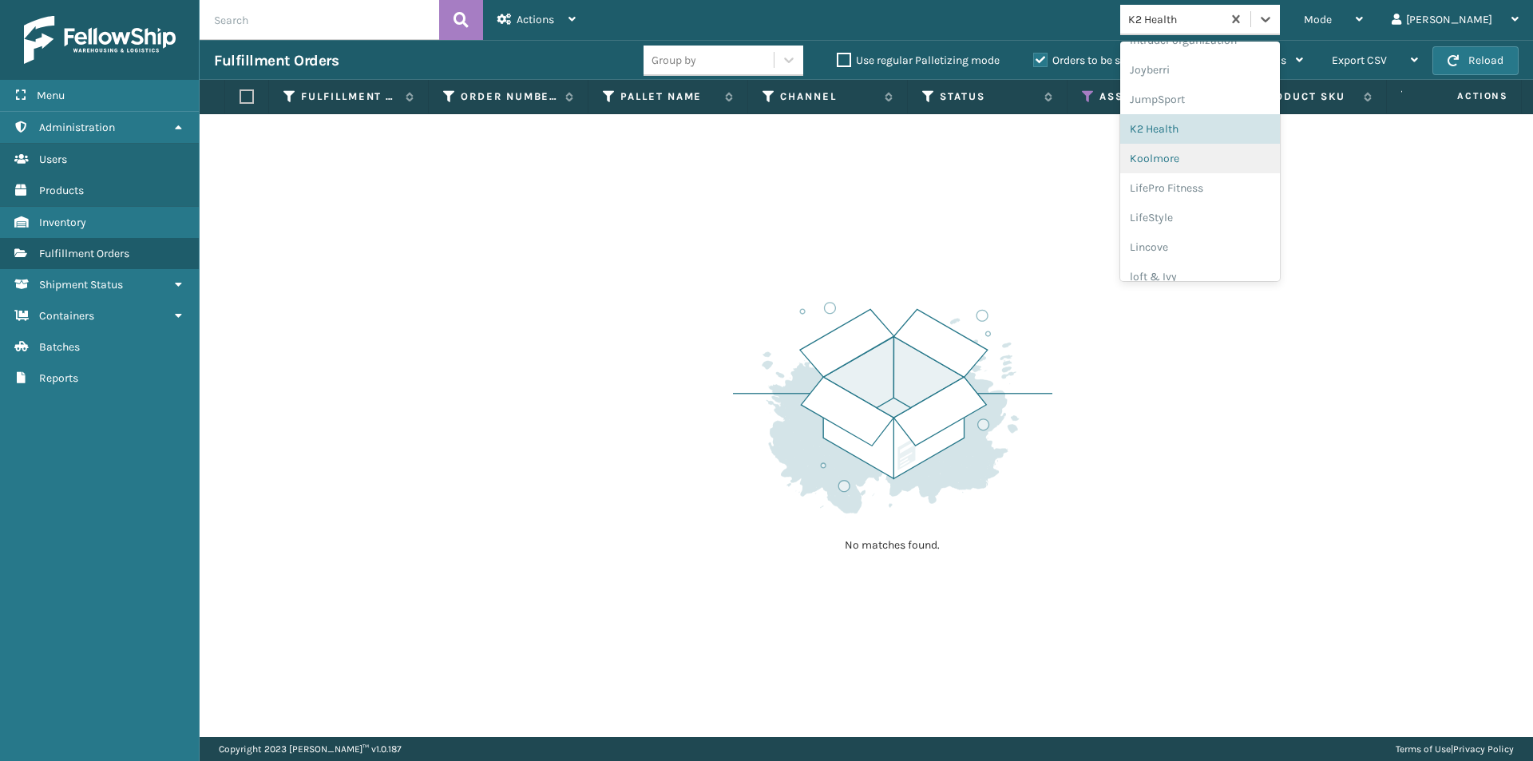
click at [1216, 161] on div "Koolmore" at bounding box center [1200, 159] width 160 height 30
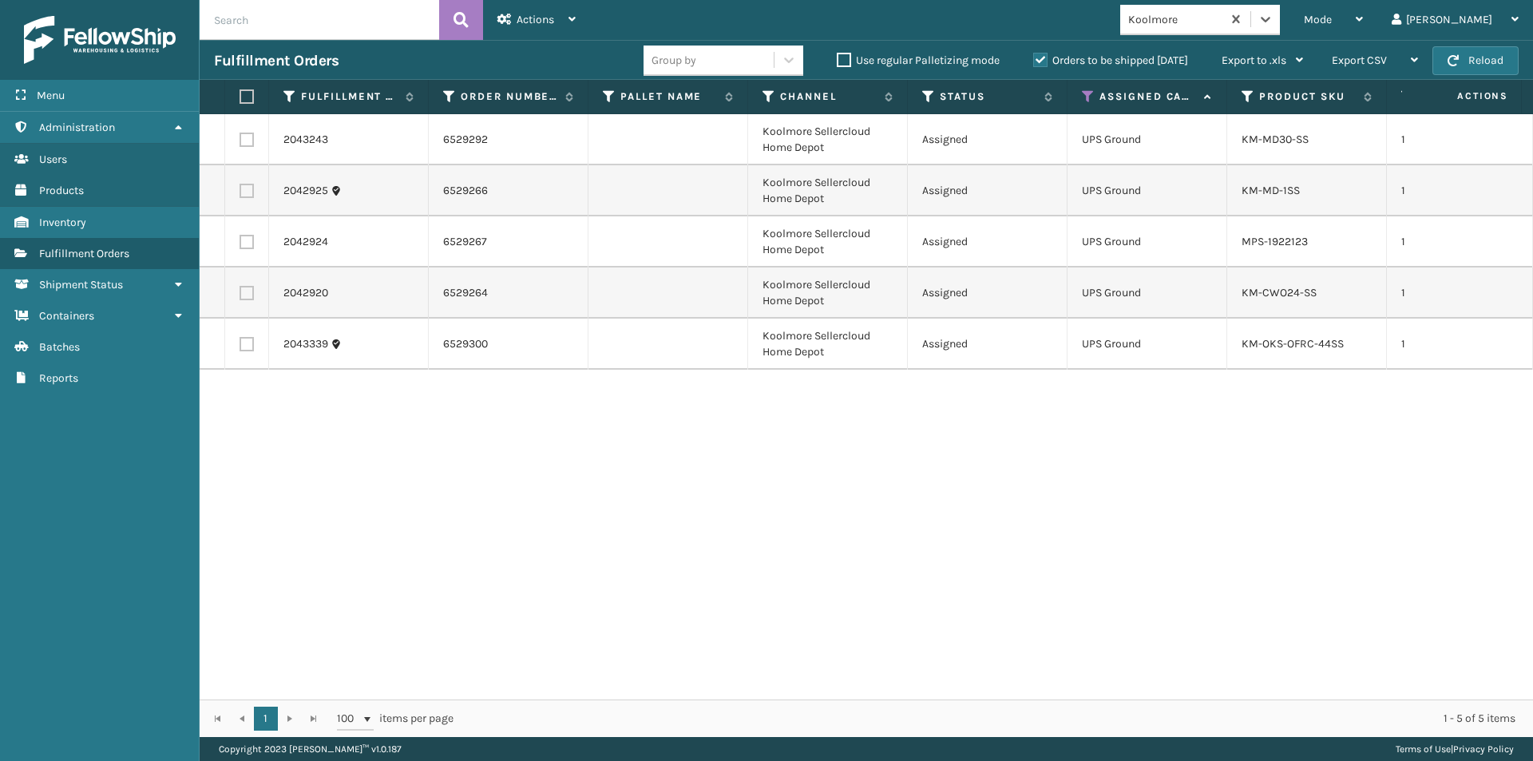
click at [248, 94] on label at bounding box center [245, 96] width 10 height 14
click at [240, 94] on input "checkbox" at bounding box center [240, 97] width 1 height 10
checkbox input "true"
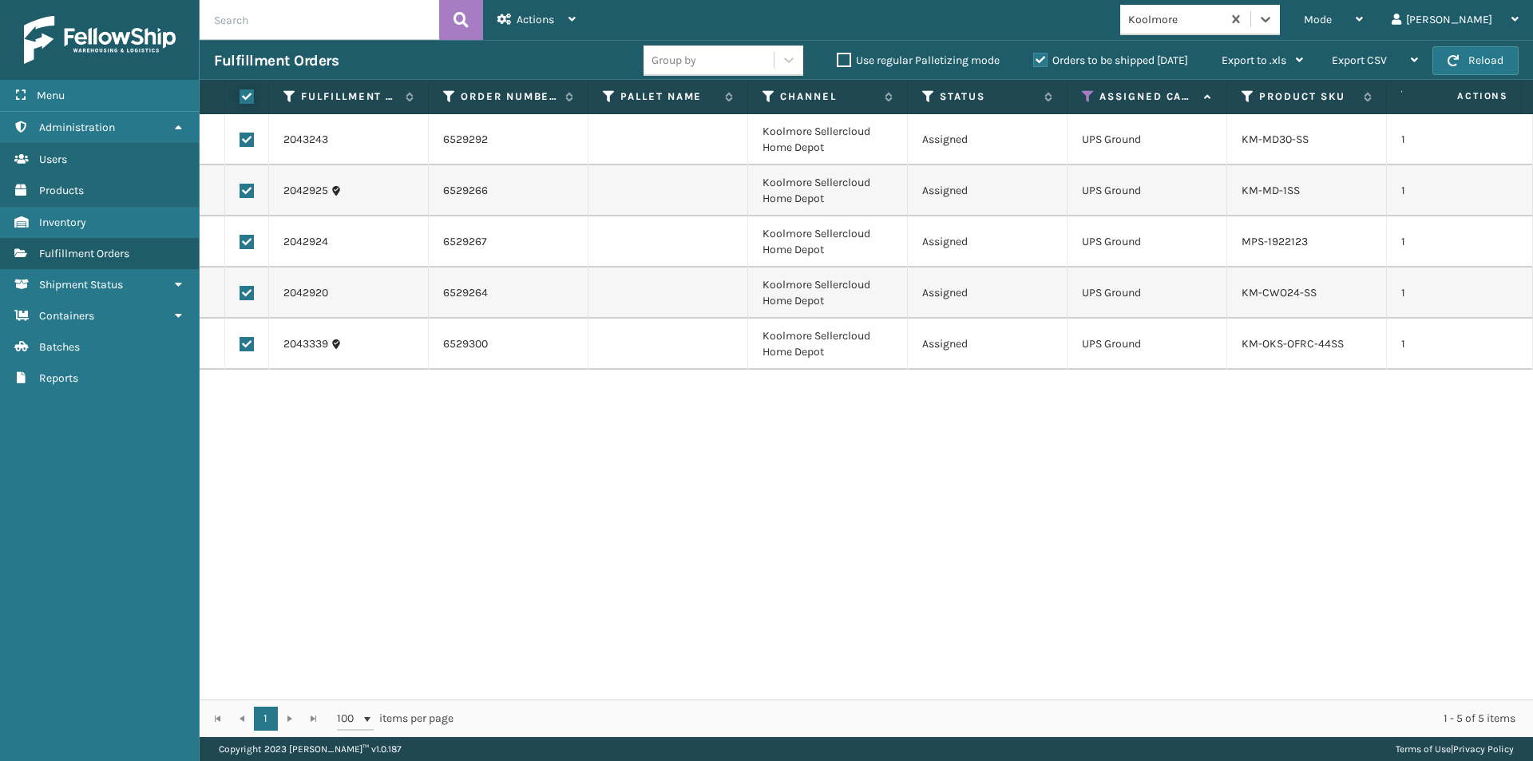
checkbox input "true"
click at [573, 20] on icon at bounding box center [572, 19] width 7 height 11
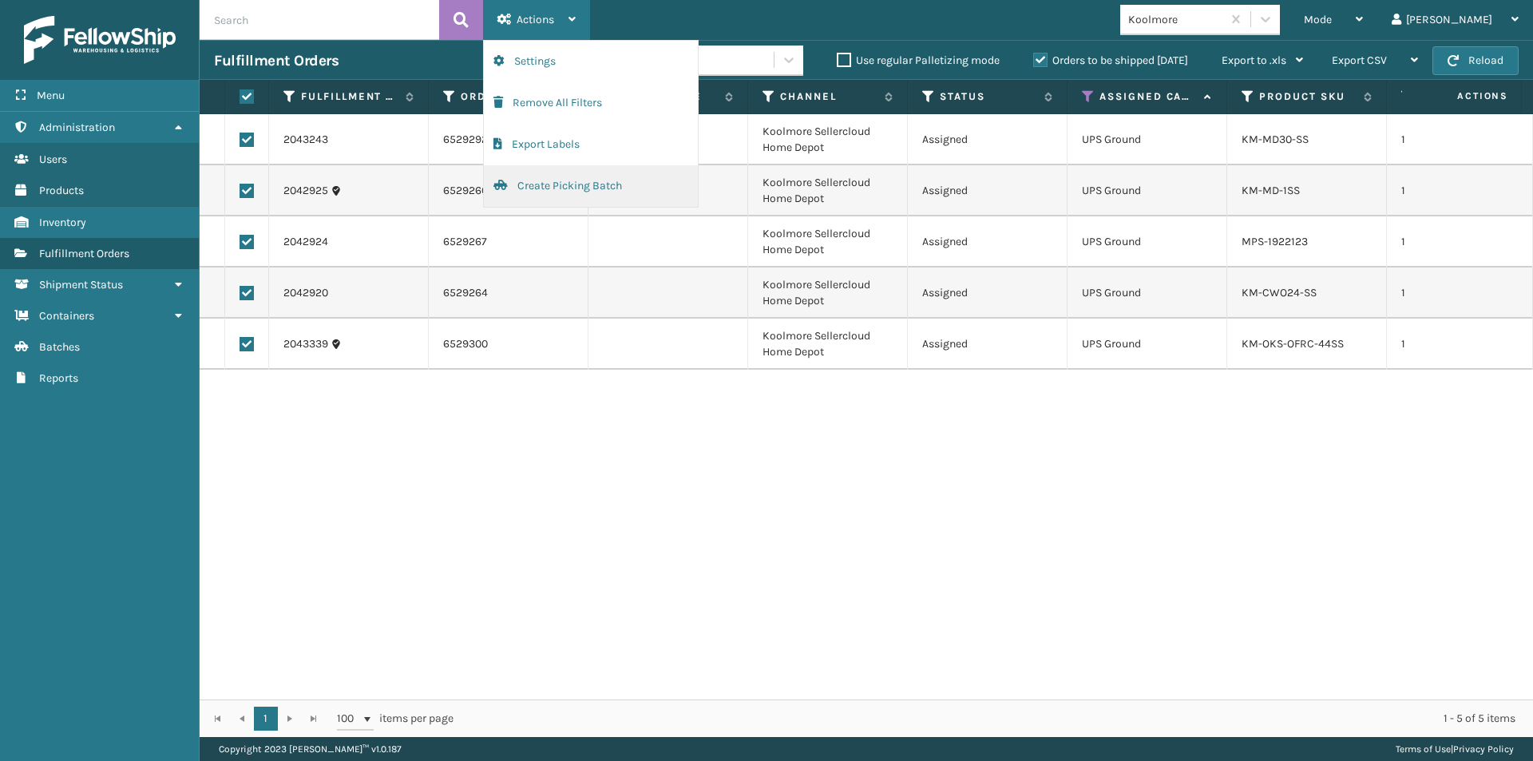
click at [584, 187] on button "Create Picking Batch" at bounding box center [591, 186] width 214 height 42
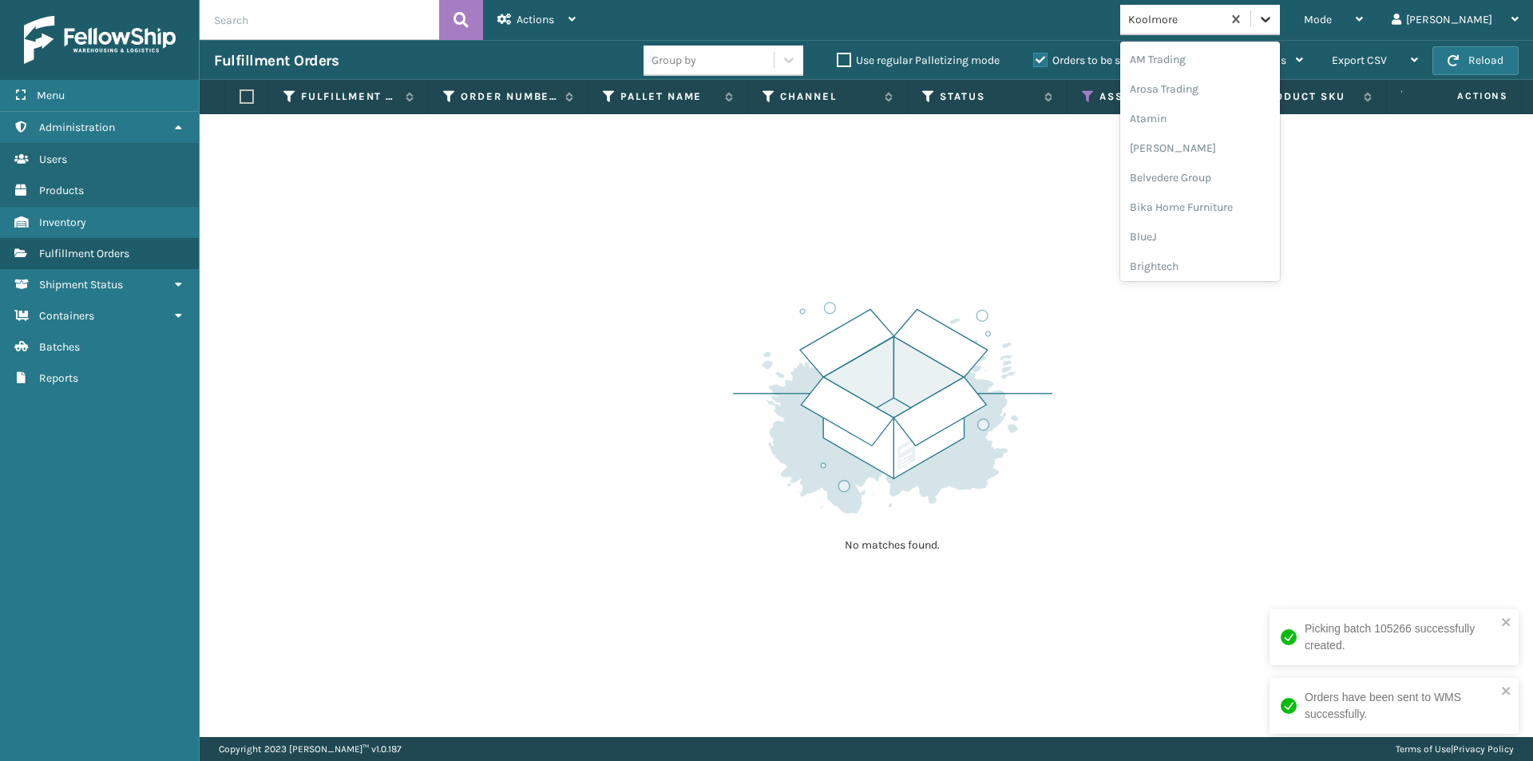
click at [1274, 23] on icon at bounding box center [1266, 19] width 16 height 16
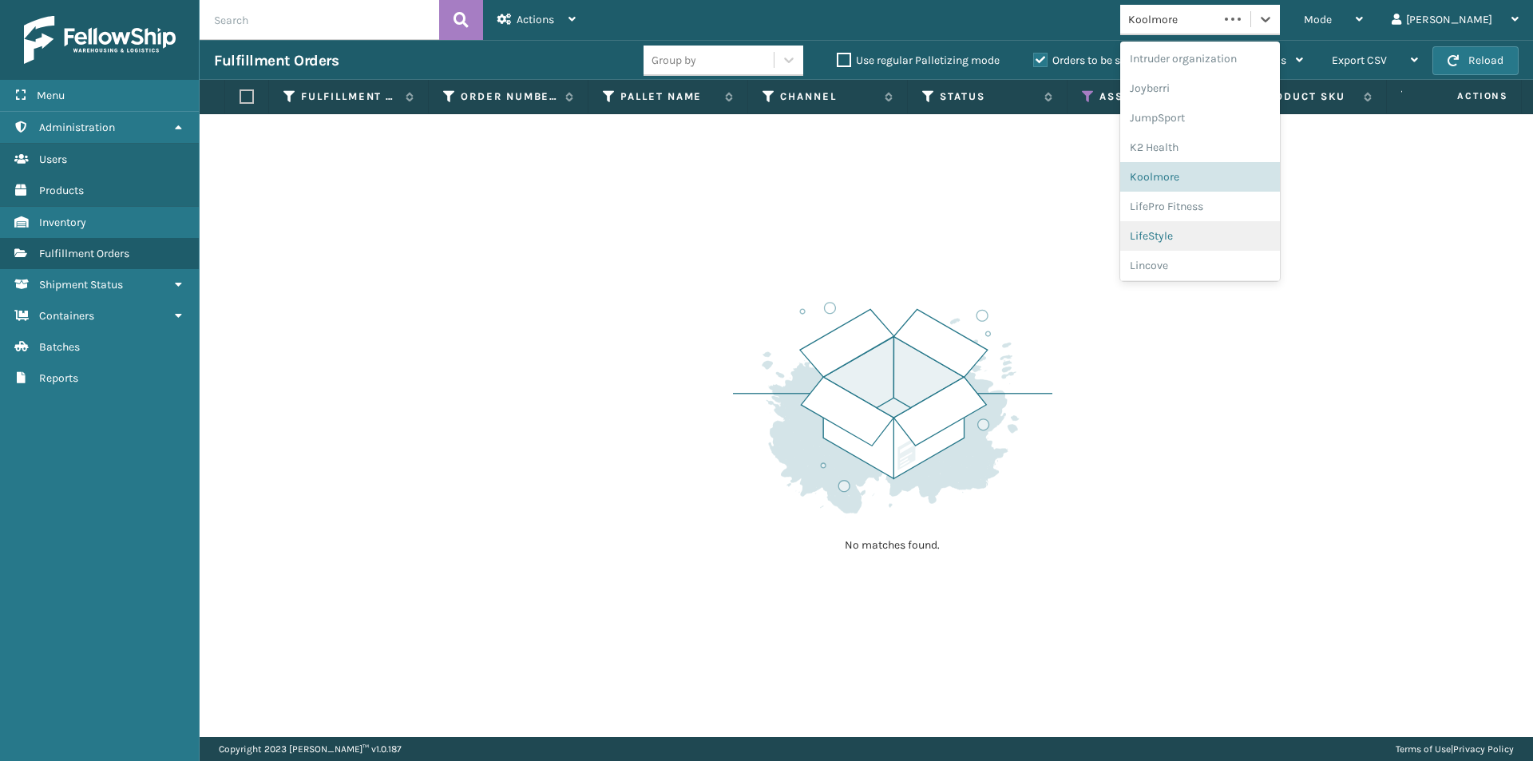
scroll to position [506, 0]
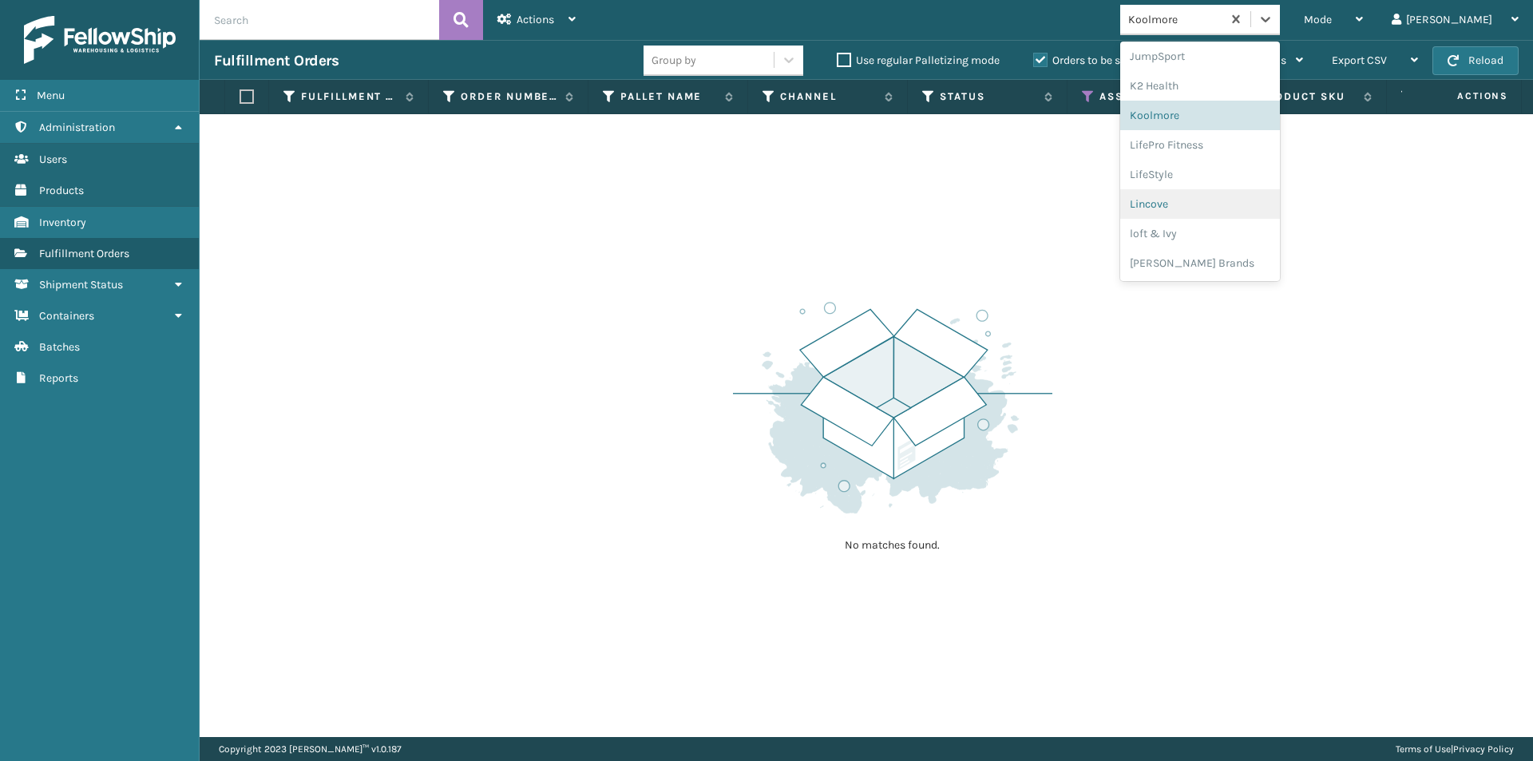
click at [1230, 208] on div "Lincove" at bounding box center [1200, 204] width 160 height 30
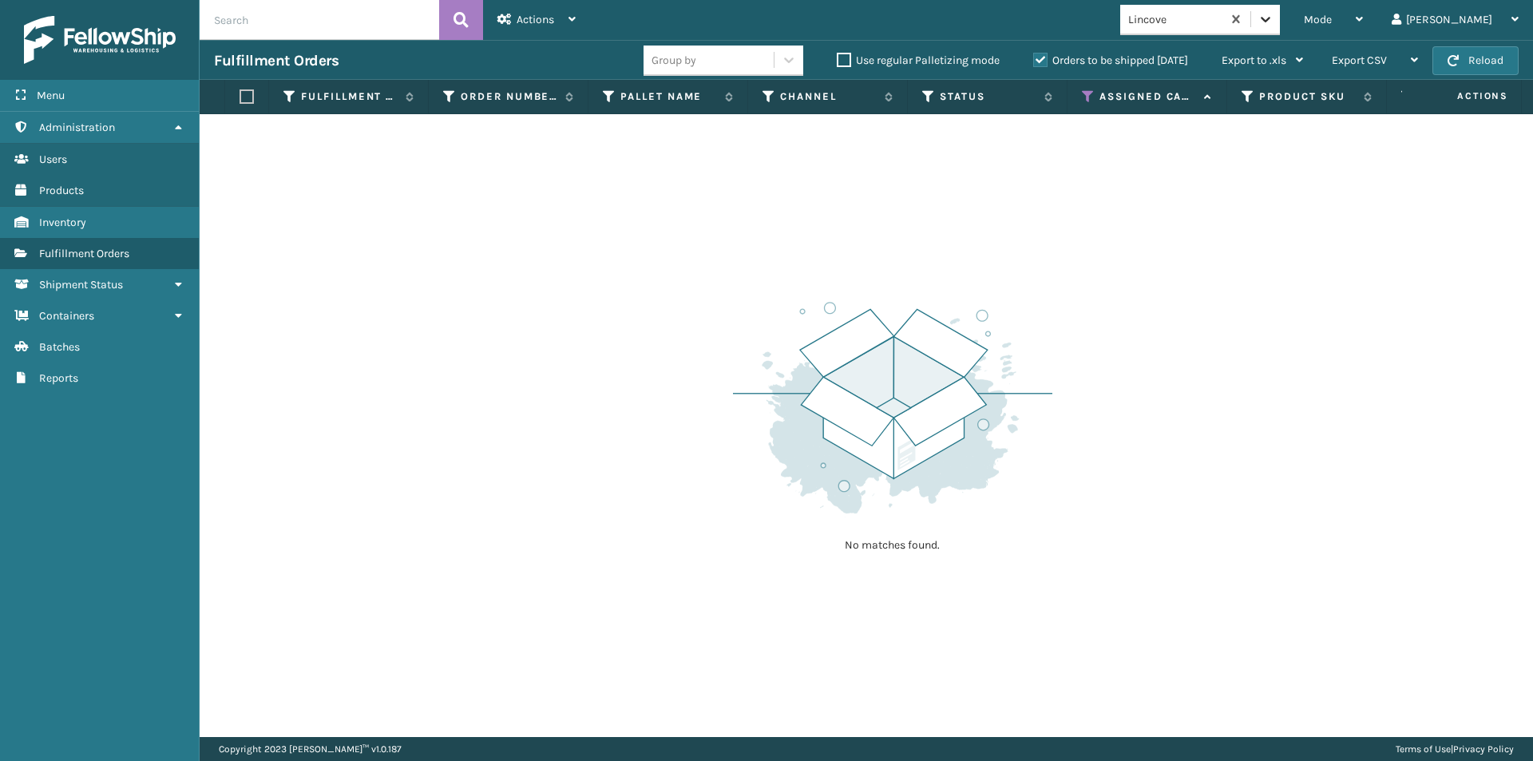
click at [1280, 27] on div at bounding box center [1265, 19] width 29 height 29
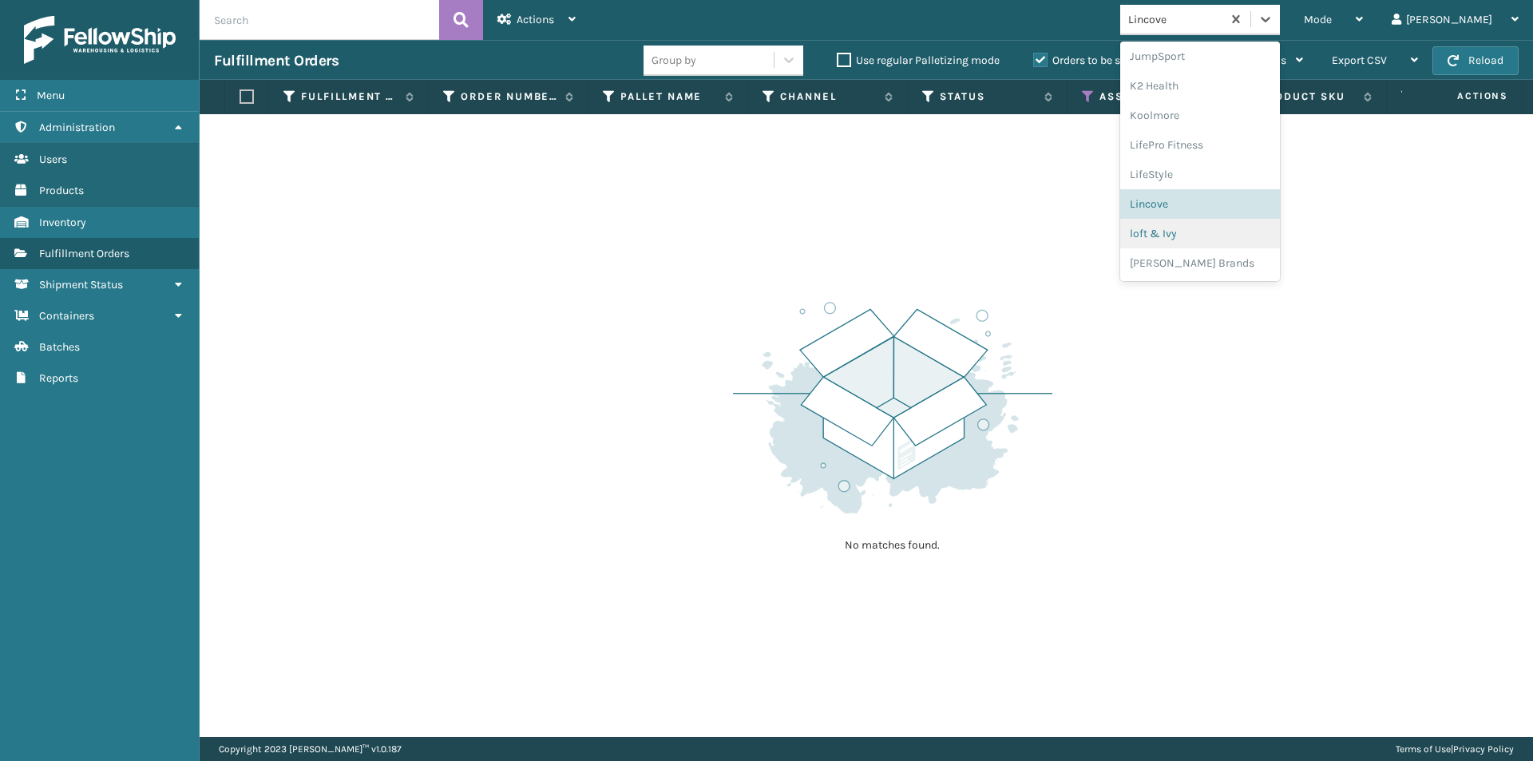
click at [1250, 232] on div "loft & Ivy" at bounding box center [1200, 234] width 160 height 30
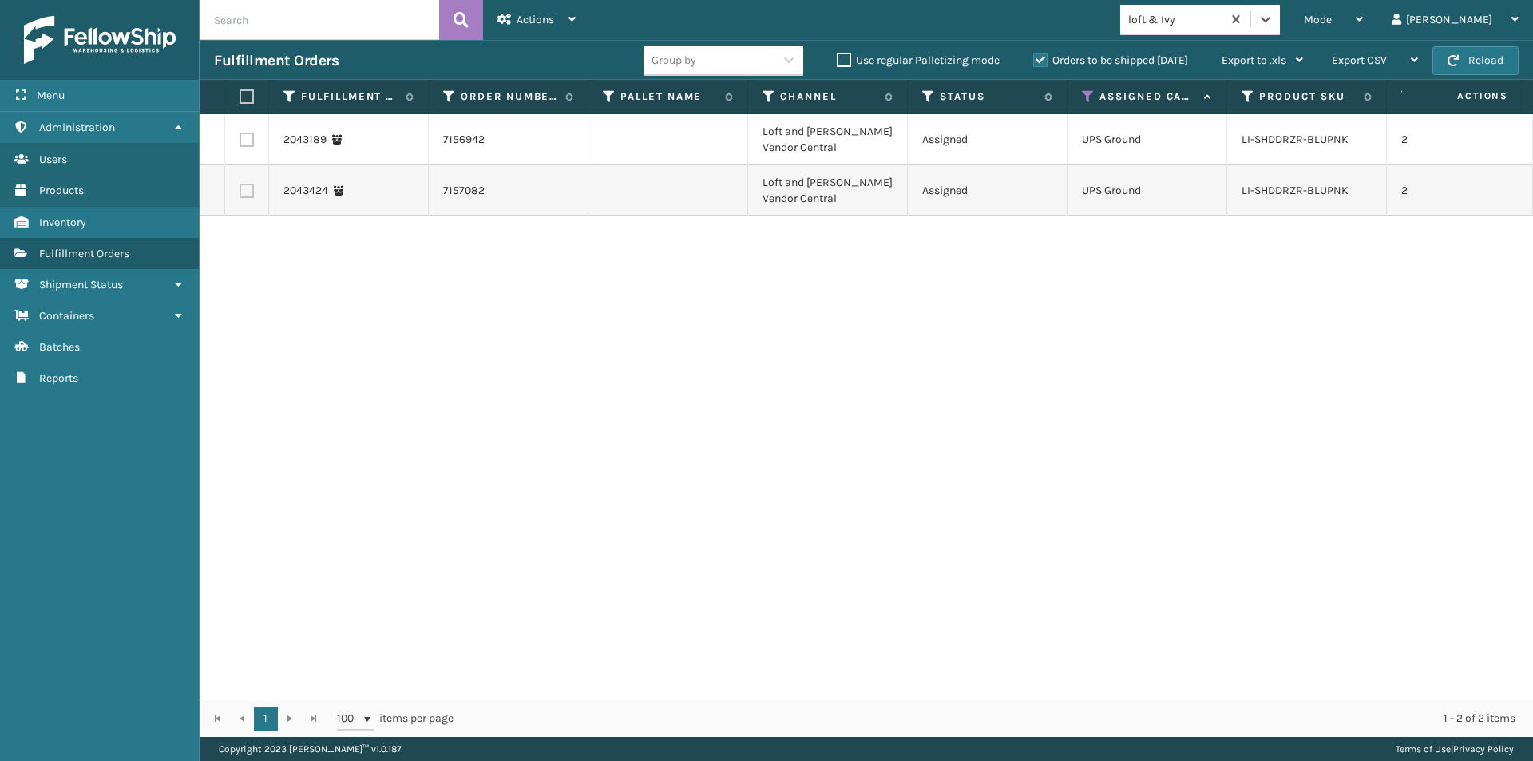
click at [247, 96] on label at bounding box center [245, 96] width 10 height 14
click at [240, 96] on input "checkbox" at bounding box center [240, 97] width 1 height 10
checkbox input "true"
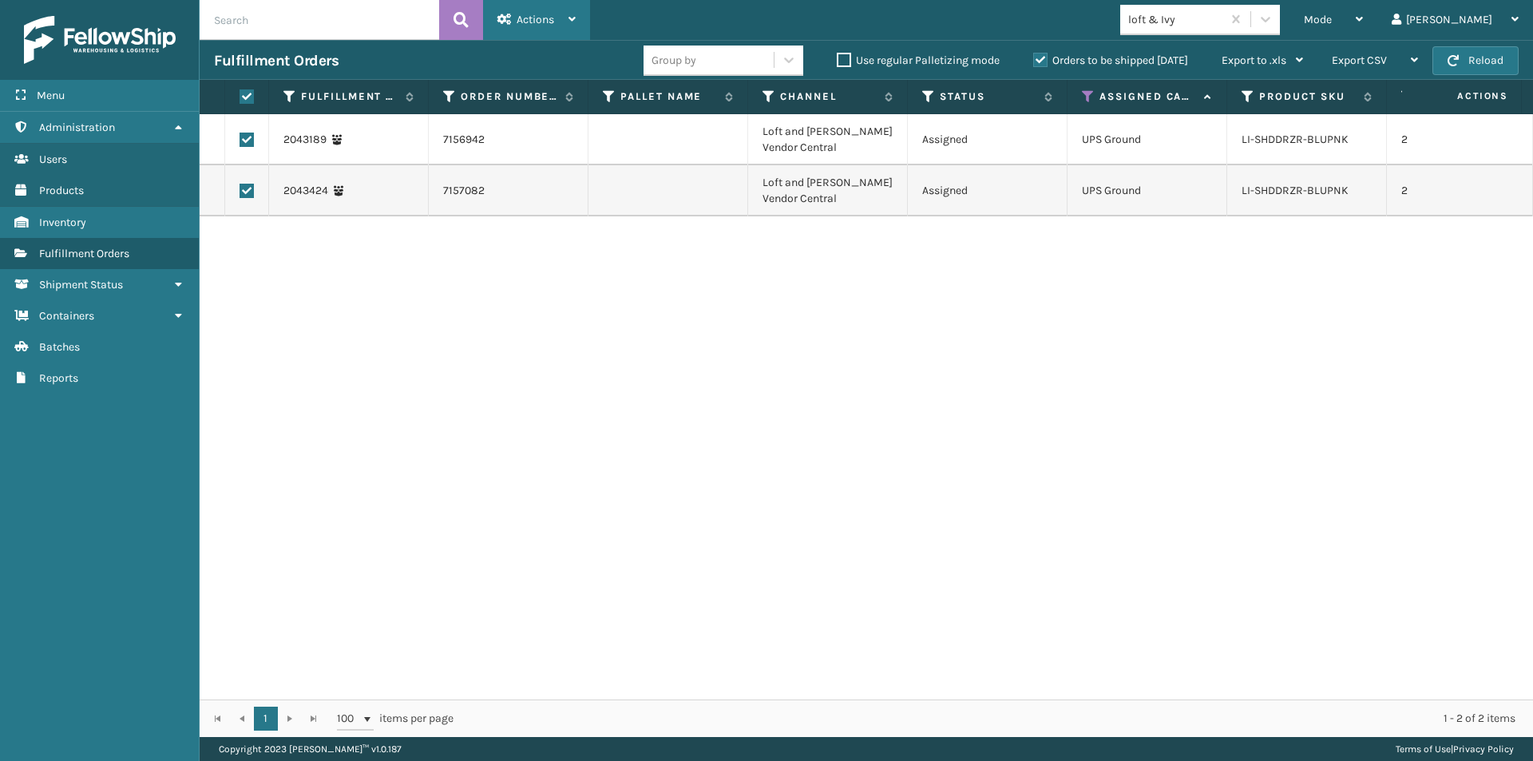
click at [575, 14] on icon at bounding box center [572, 19] width 7 height 11
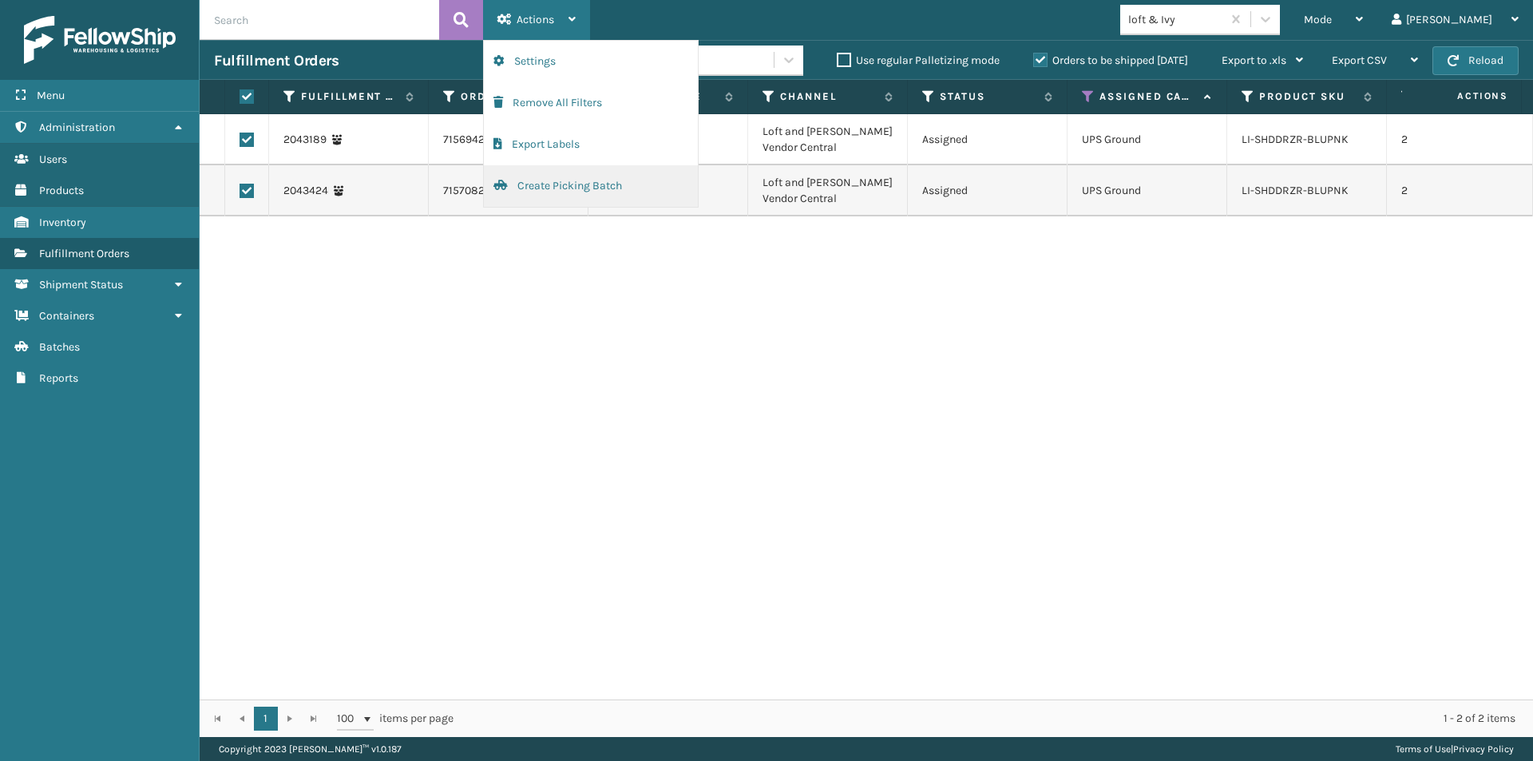
click at [585, 183] on button "Create Picking Batch" at bounding box center [591, 186] width 214 height 42
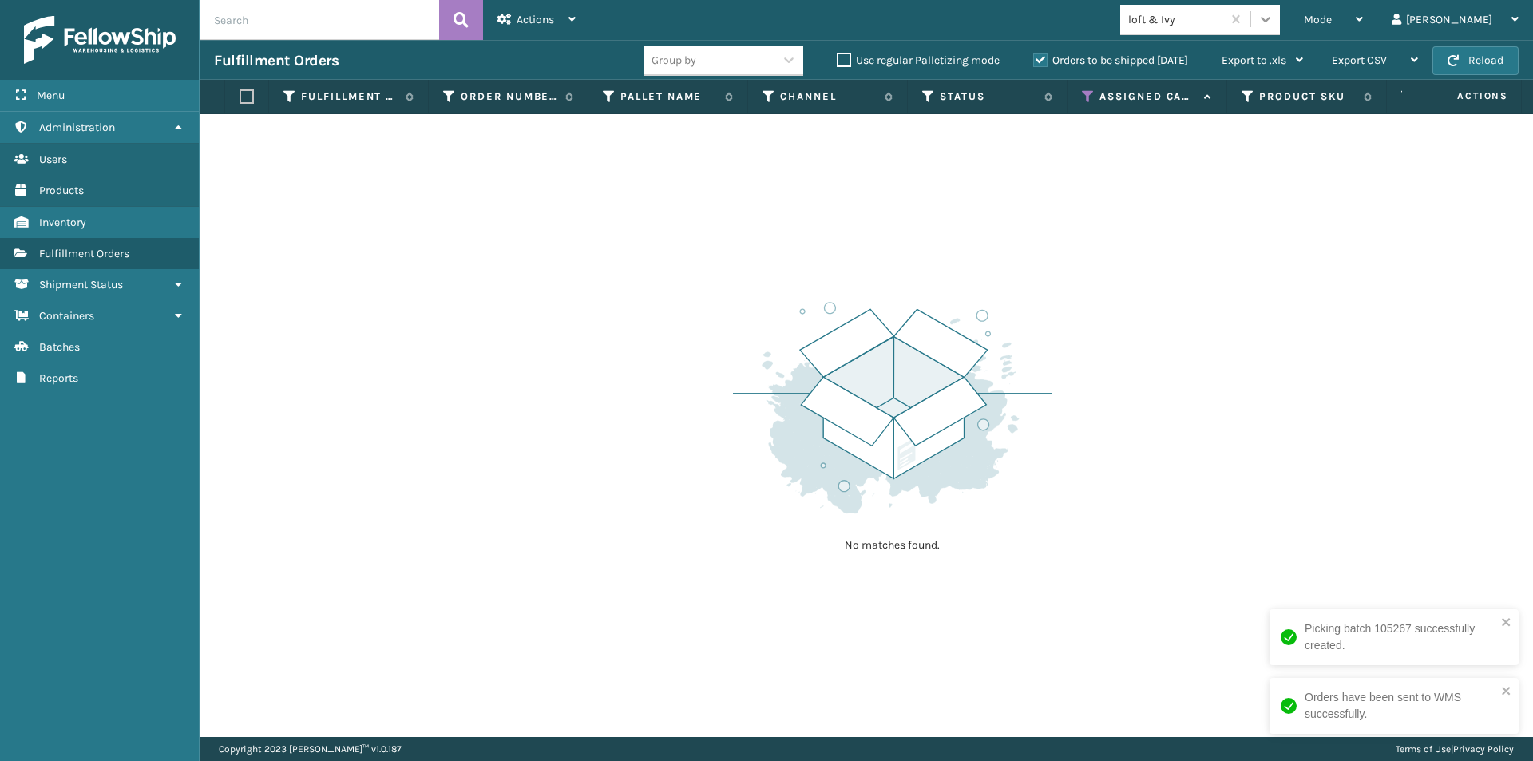
click at [1280, 28] on div at bounding box center [1265, 19] width 29 height 29
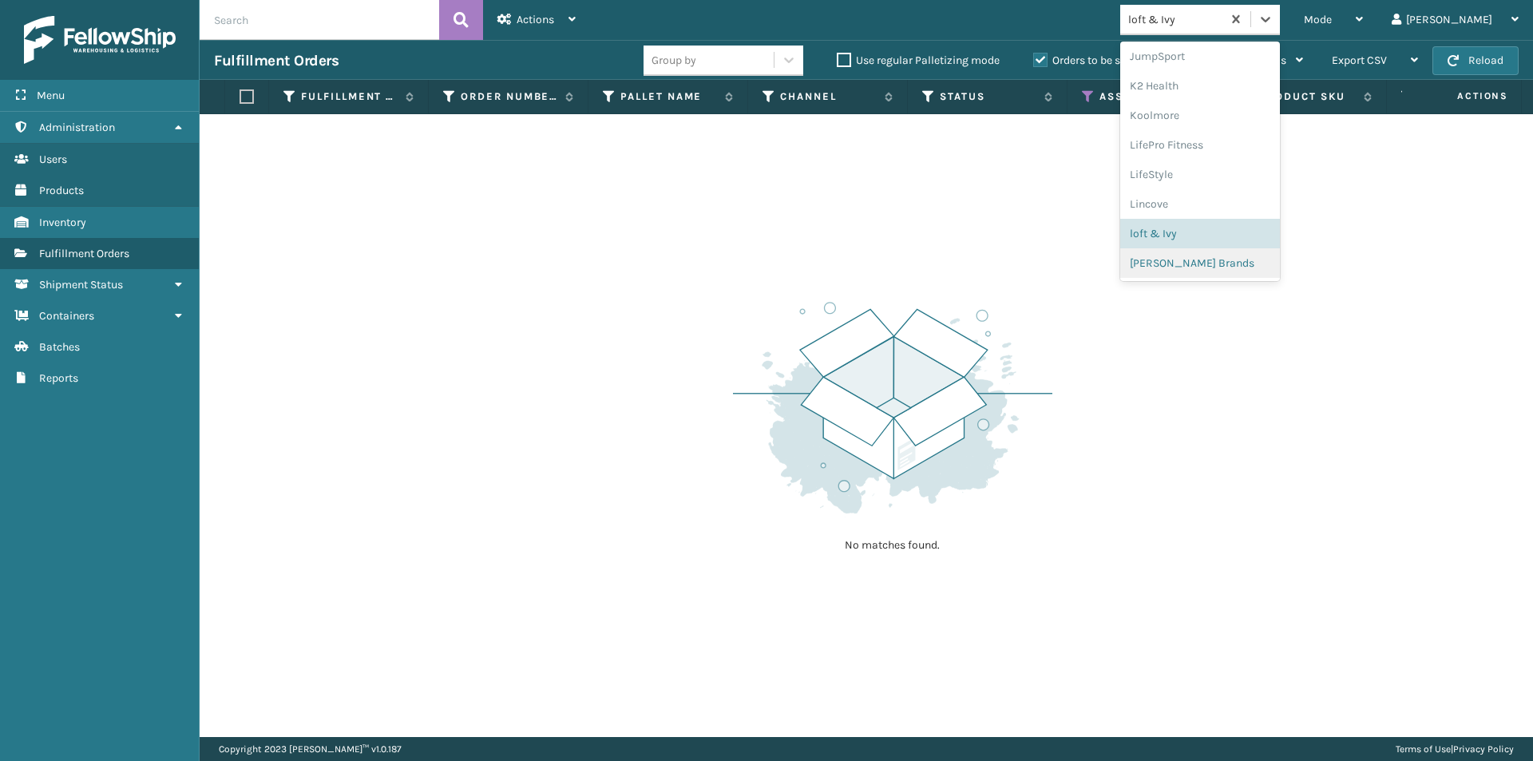
click at [1254, 269] on div "[PERSON_NAME] Brands" at bounding box center [1200, 263] width 160 height 30
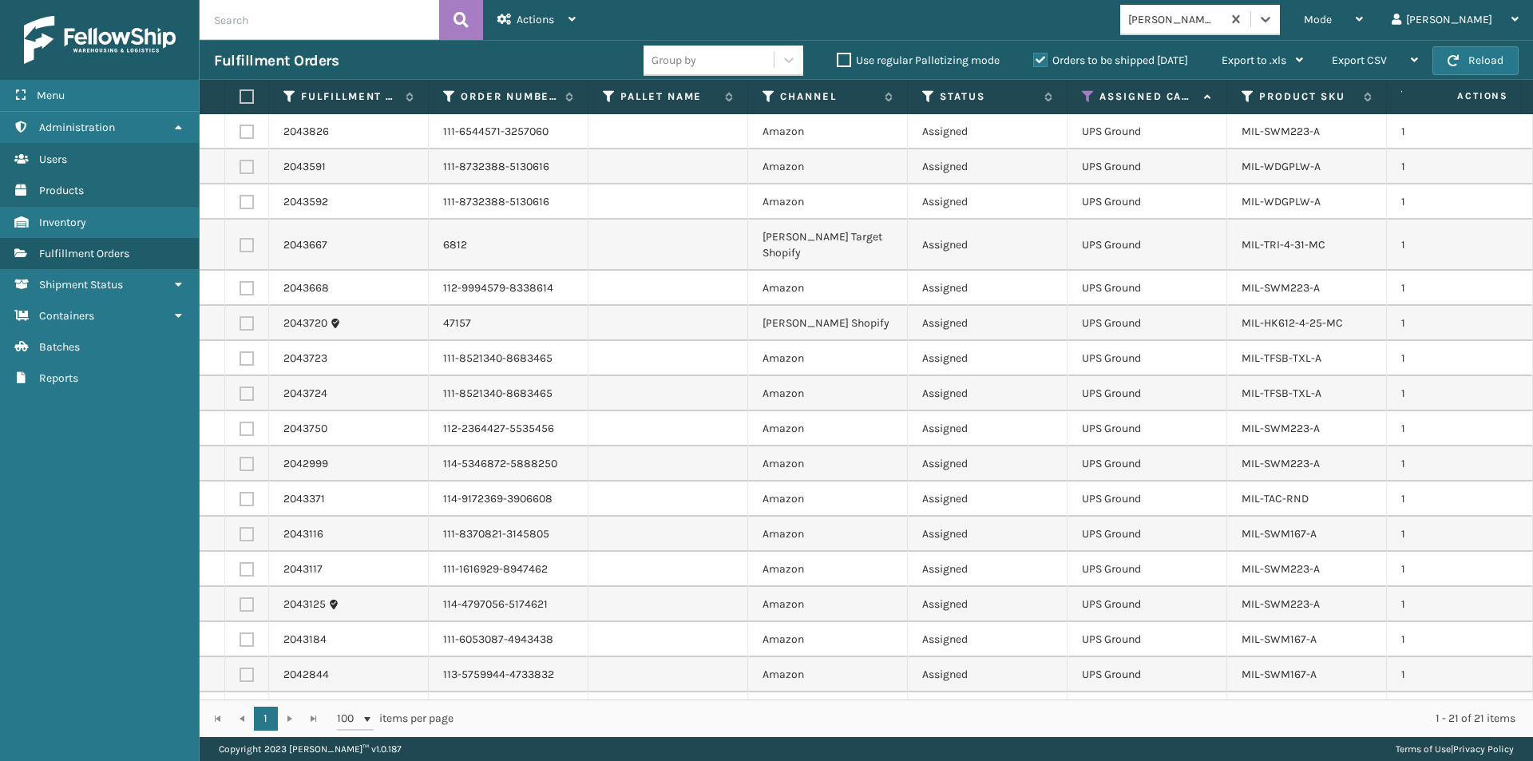
click at [242, 93] on label at bounding box center [245, 96] width 10 height 14
click at [240, 93] on input "checkbox" at bounding box center [240, 97] width 1 height 10
checkbox input "true"
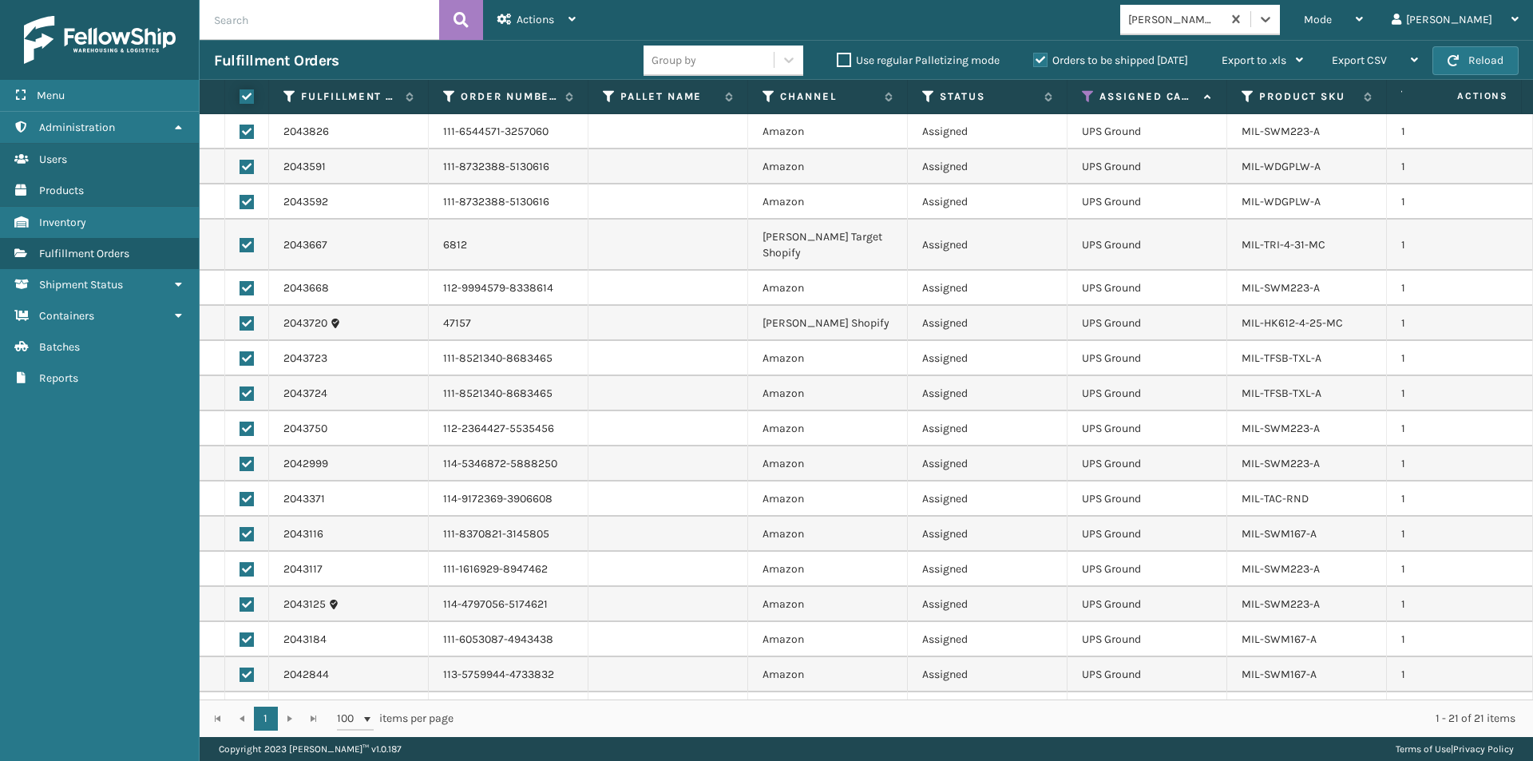
checkbox input "true"
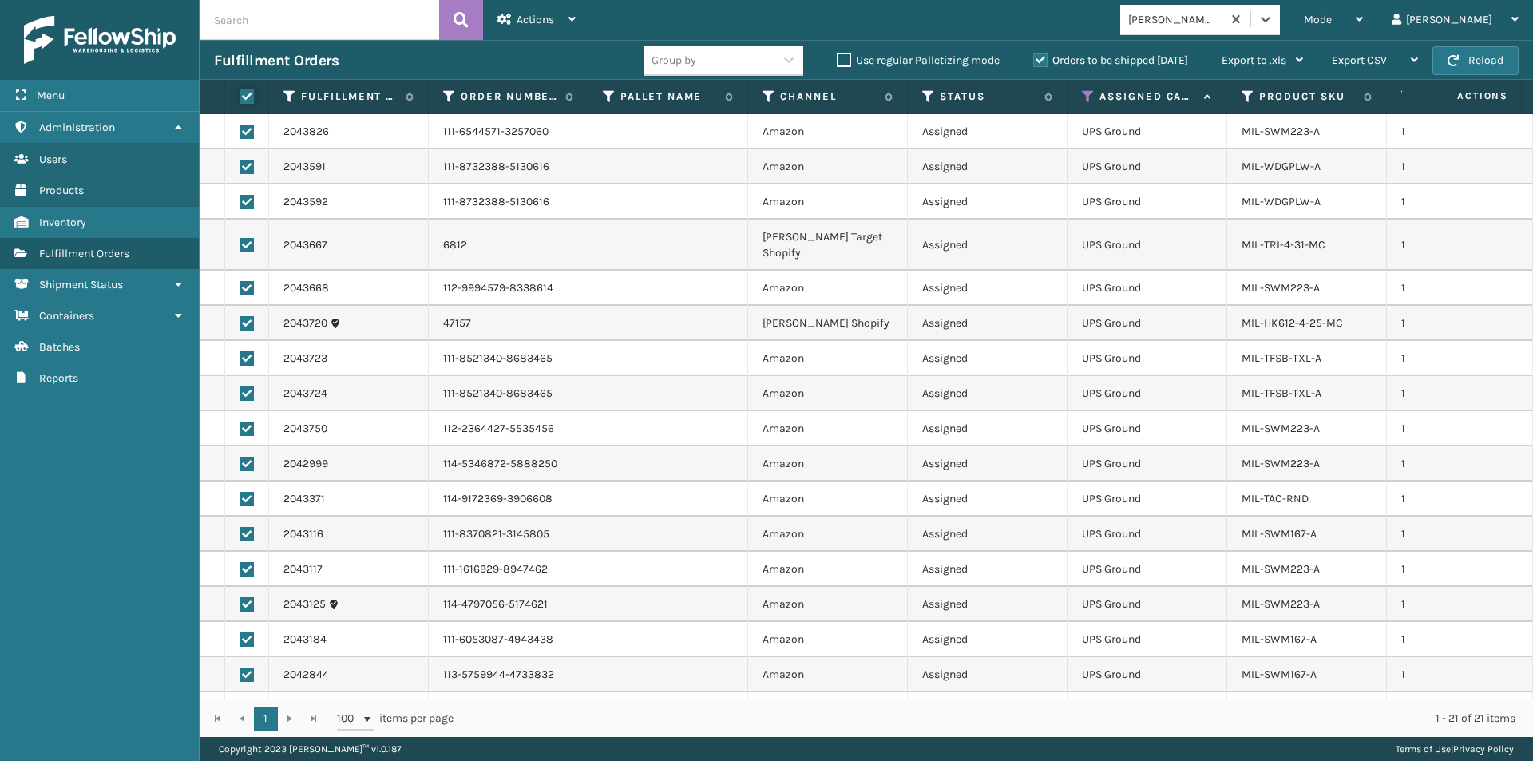
checkbox input "true"
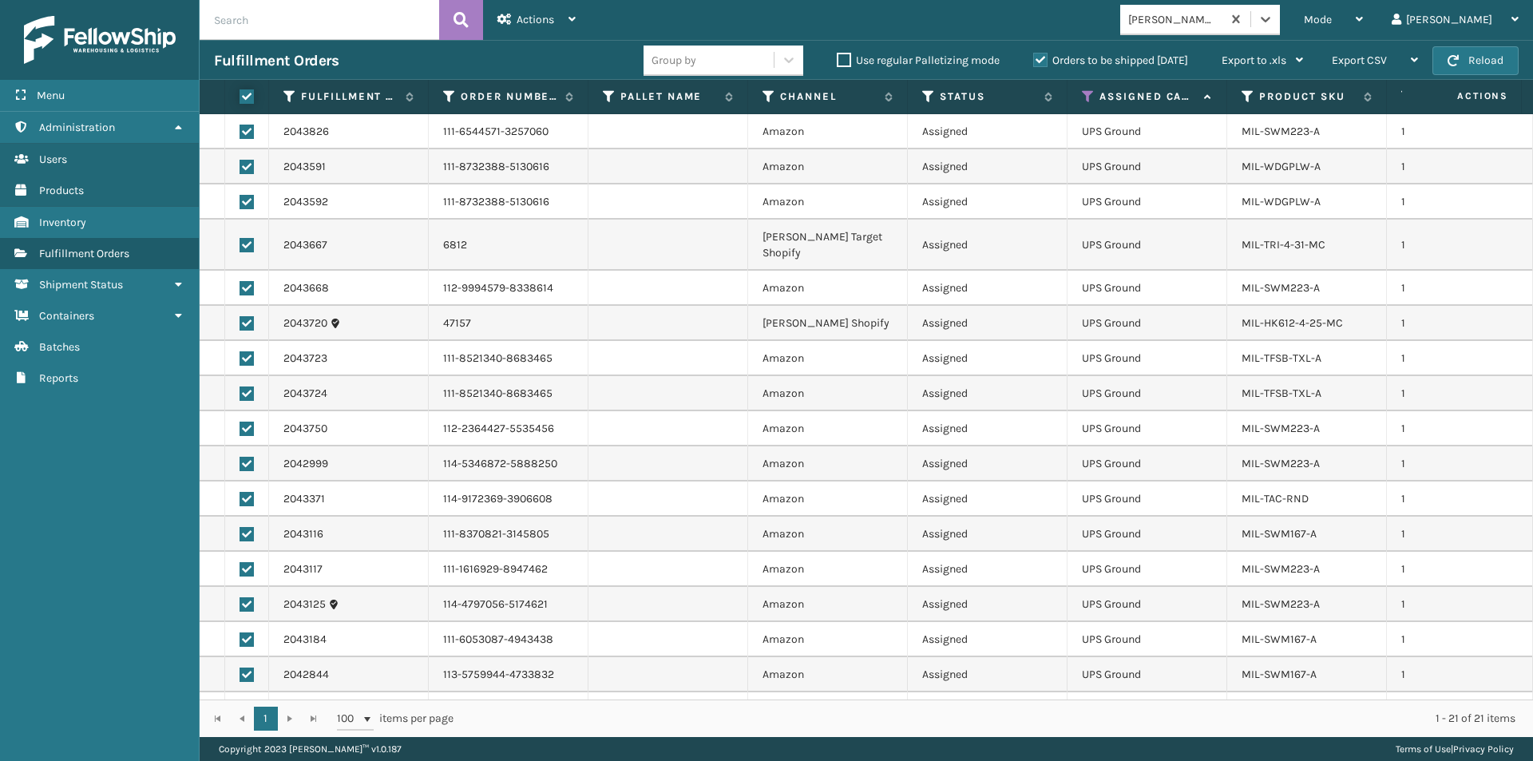
checkbox input "true"
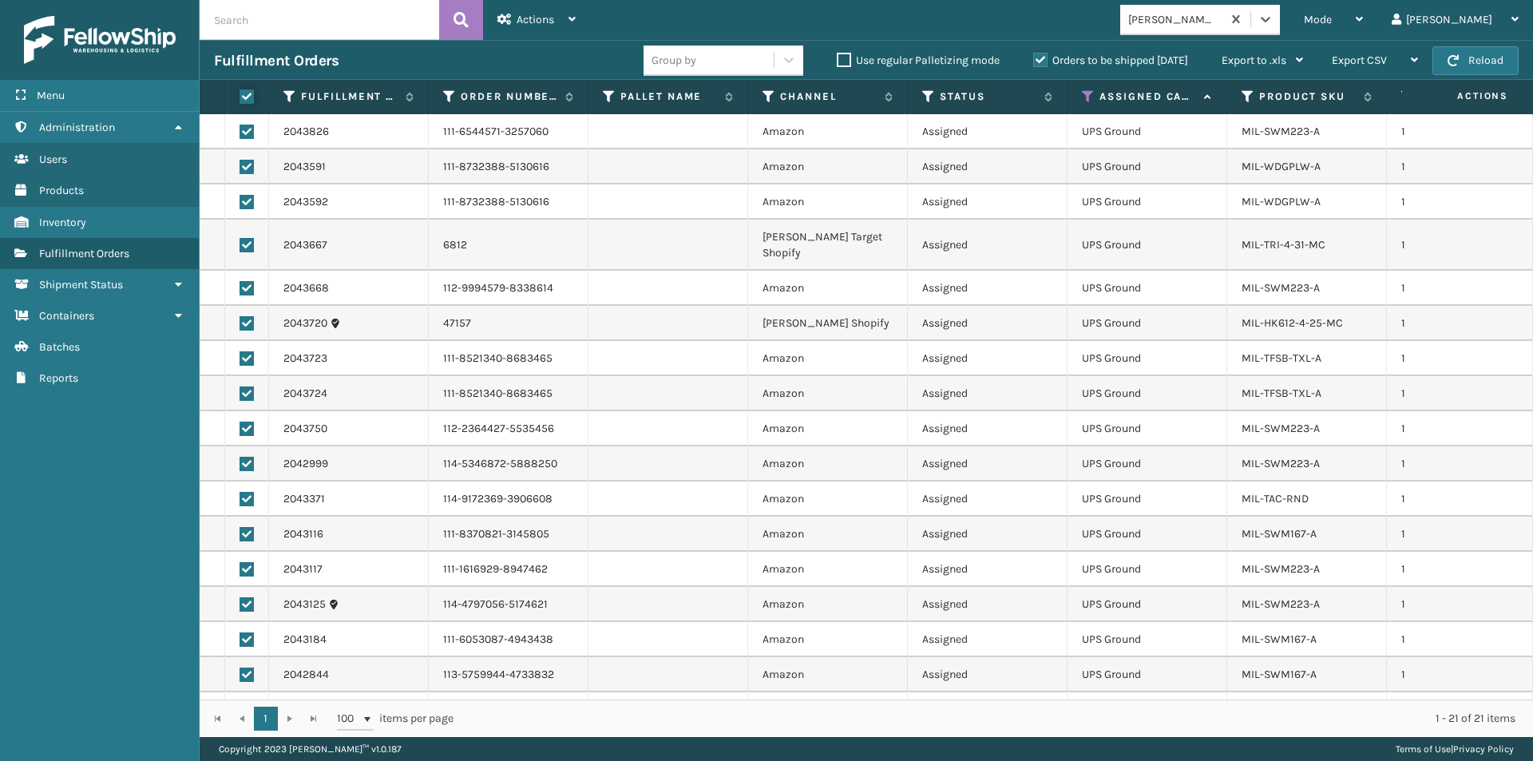
checkbox input "true"
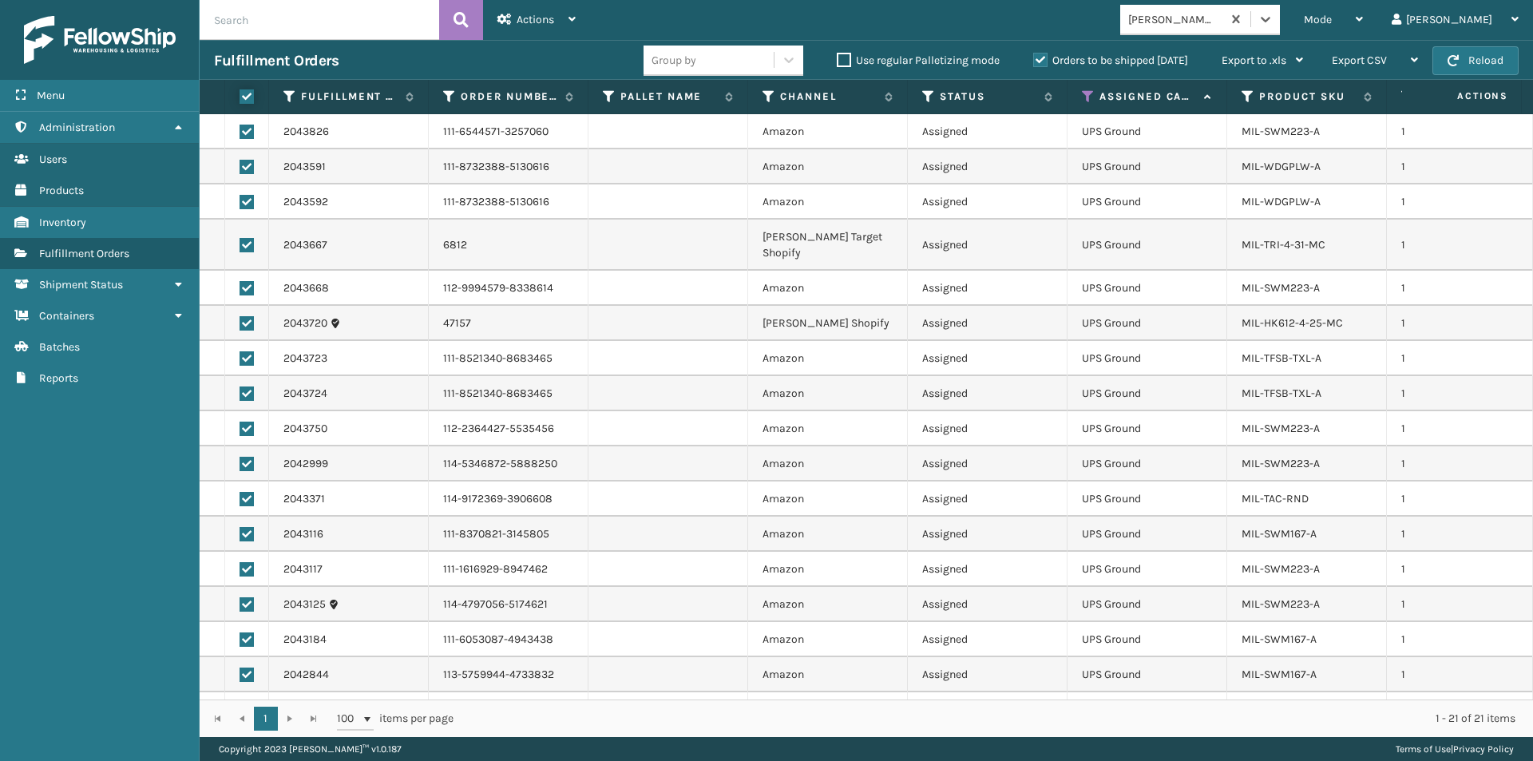
checkbox input "true"
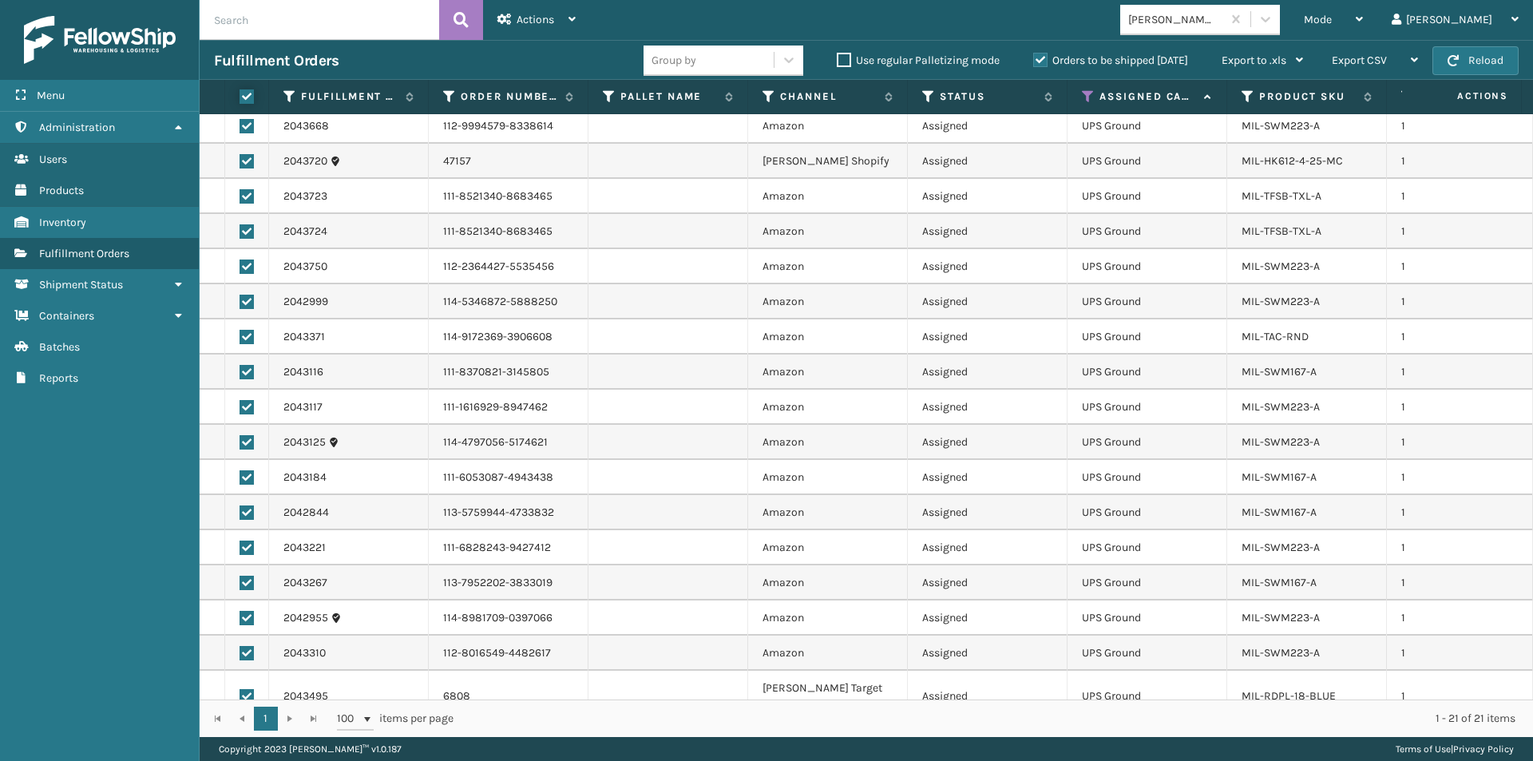
scroll to position [165, 0]
click at [576, 22] on icon at bounding box center [572, 19] width 7 height 11
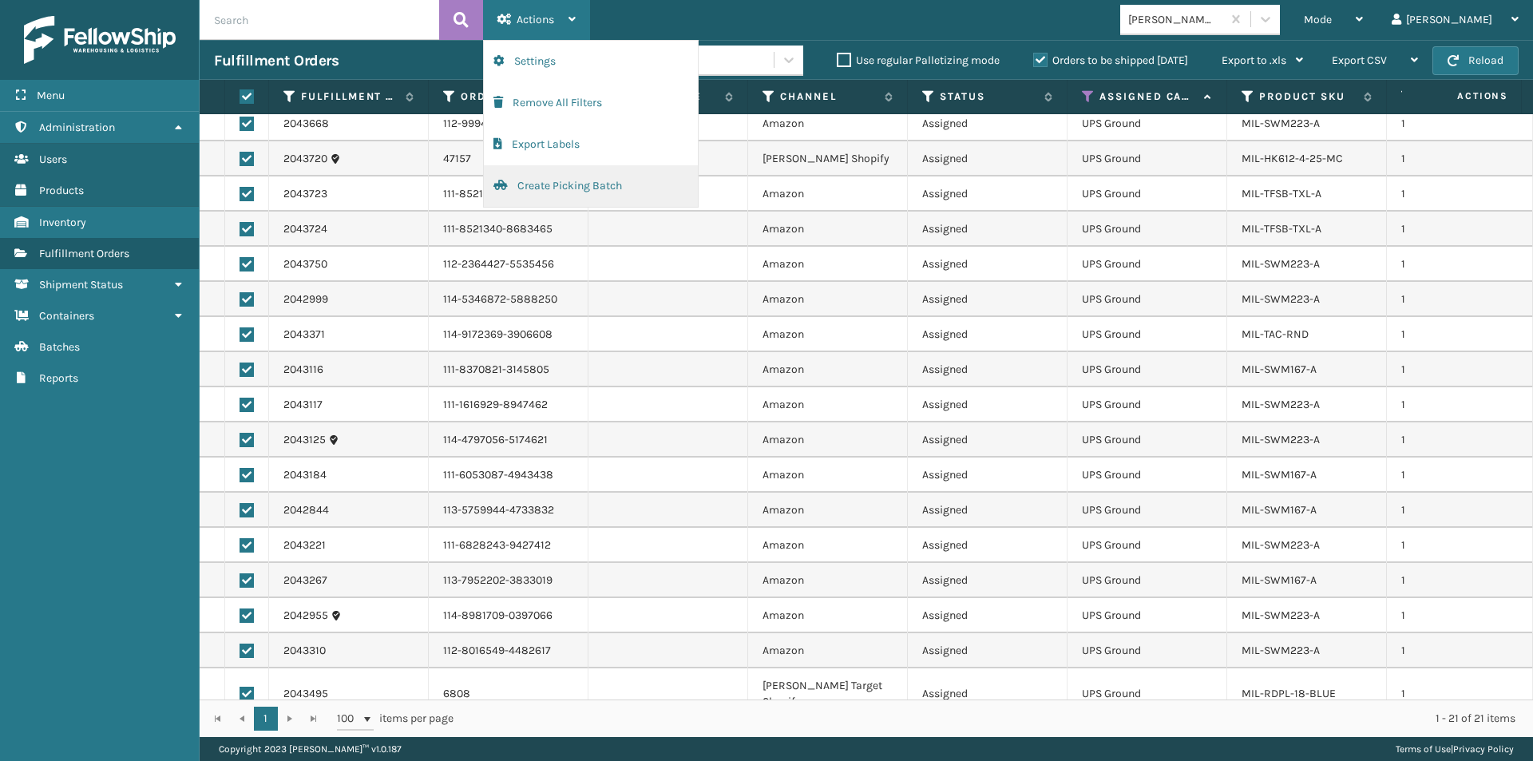
click at [575, 190] on button "Create Picking Batch" at bounding box center [591, 186] width 214 height 42
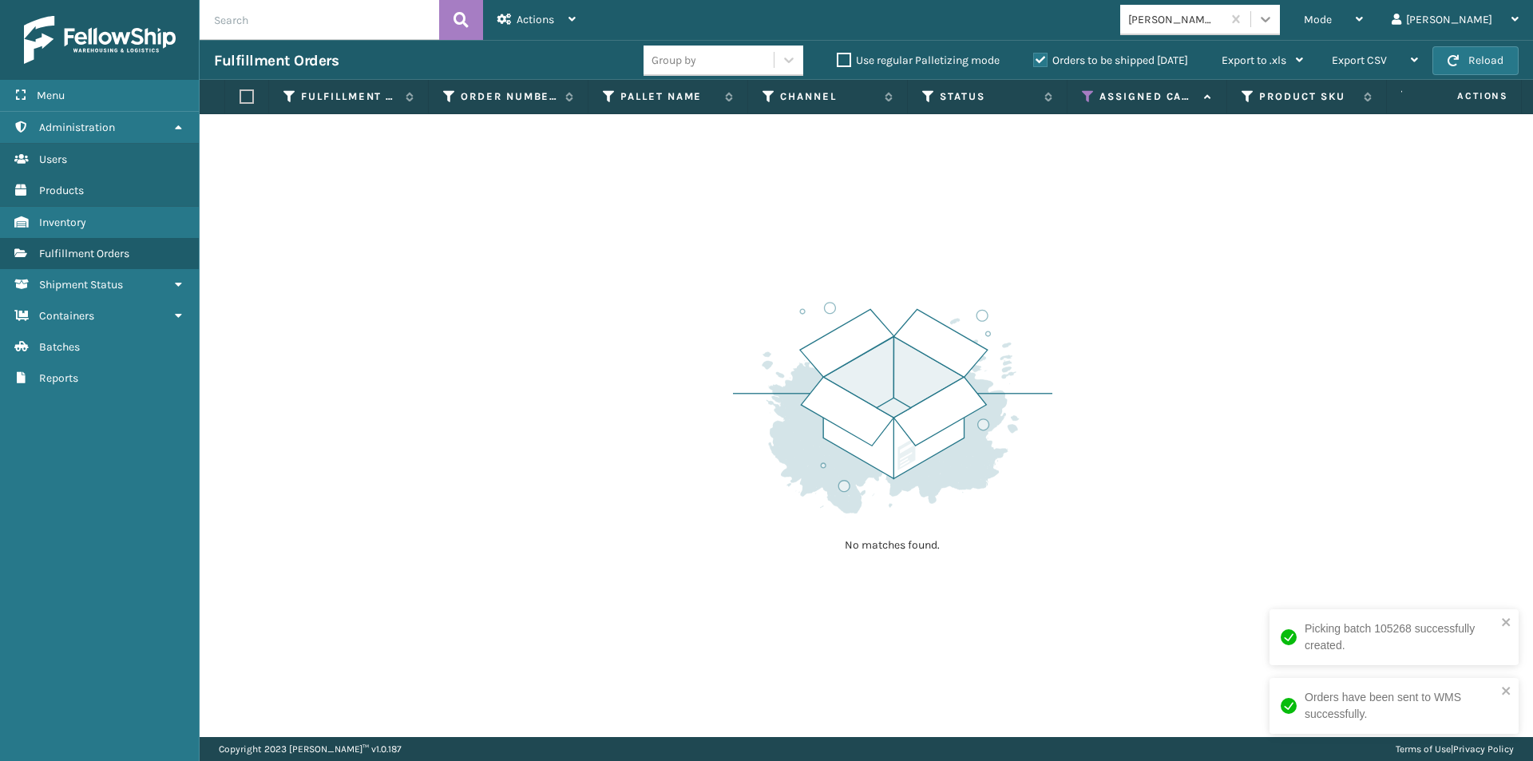
click at [1274, 18] on icon at bounding box center [1266, 19] width 16 height 16
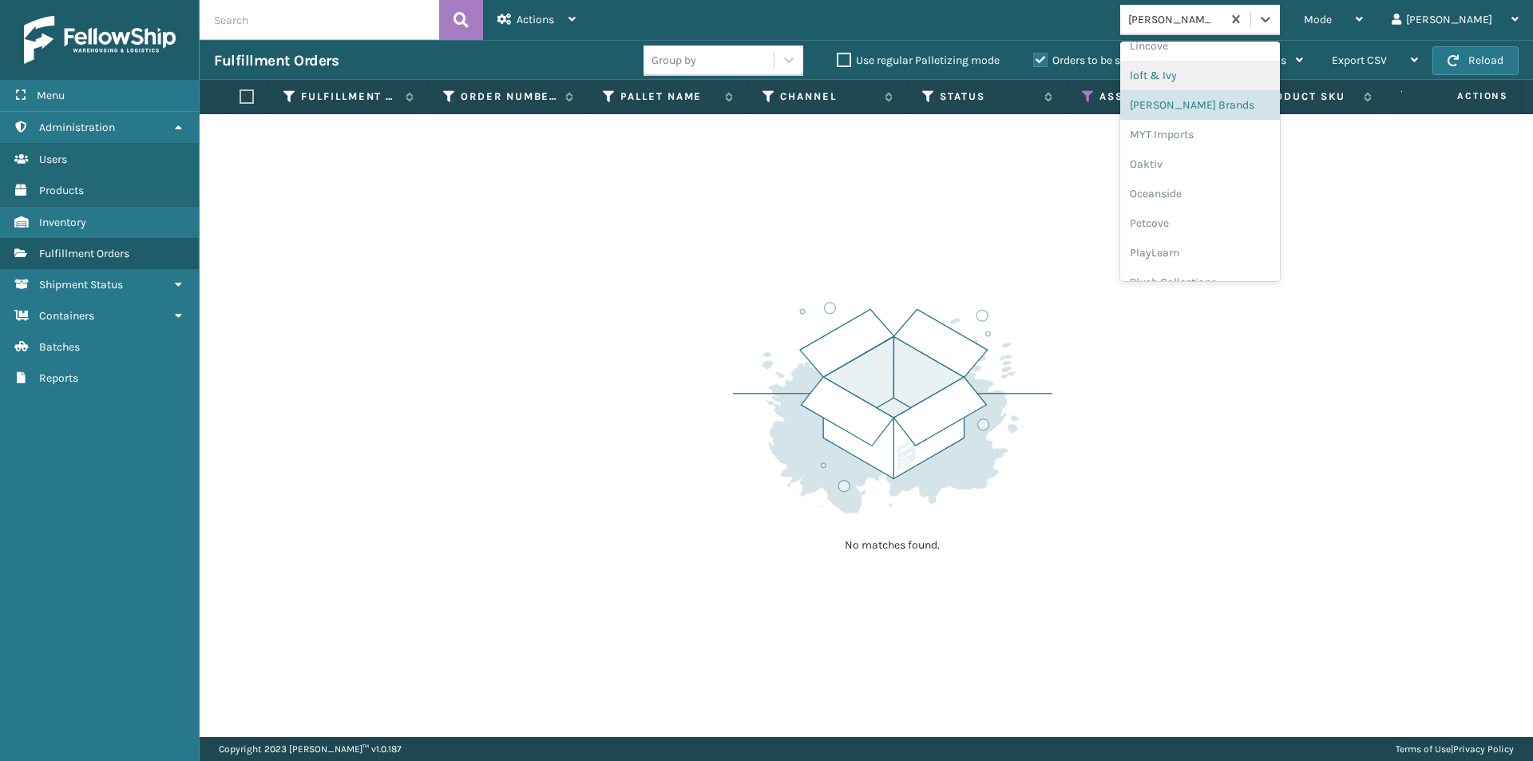
scroll to position [665, 0]
click at [1260, 142] on div "MYT Imports" at bounding box center [1200, 133] width 160 height 30
click at [1274, 22] on icon at bounding box center [1266, 19] width 16 height 16
click at [1216, 165] on div "Oaktiv" at bounding box center [1200, 163] width 160 height 30
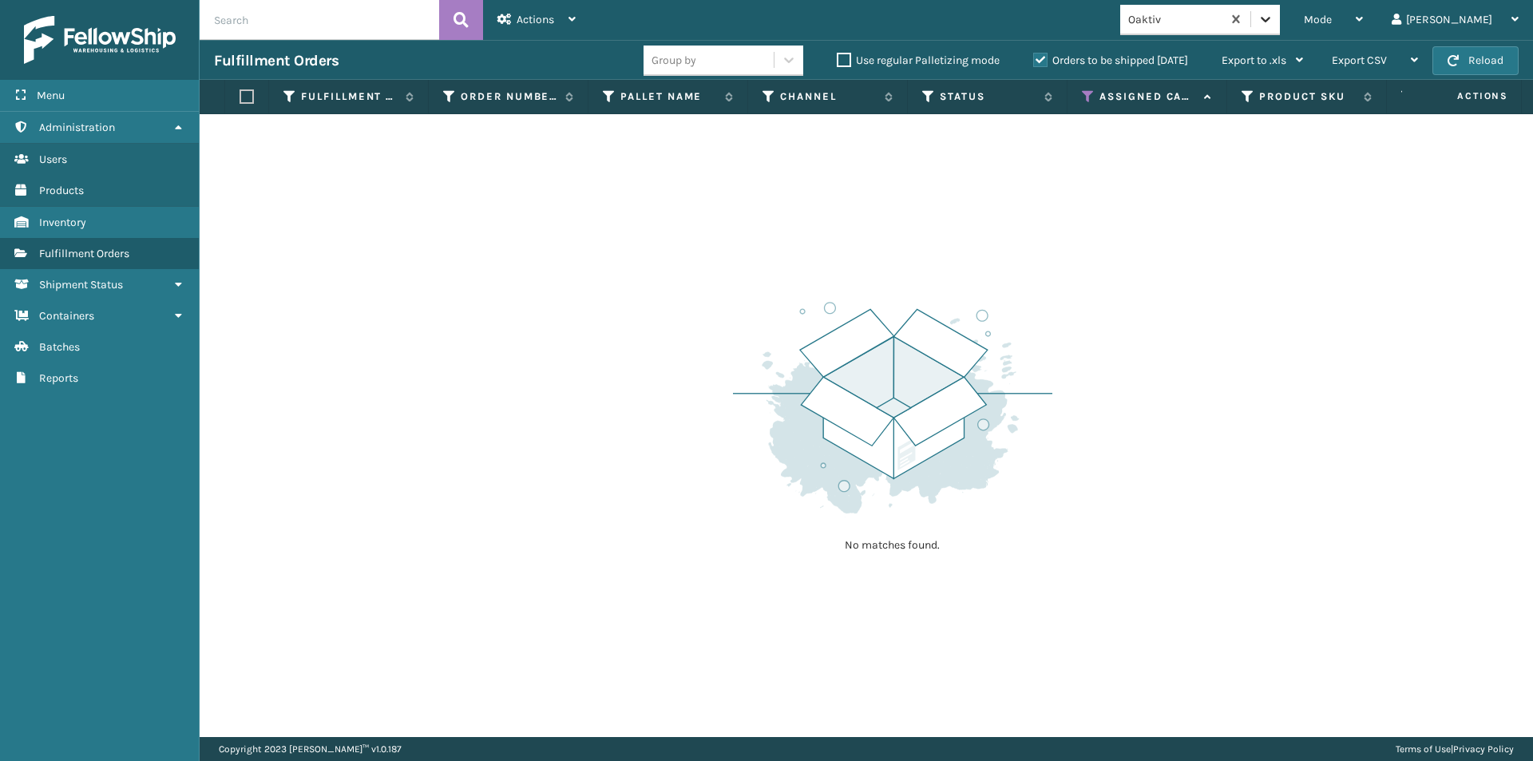
click at [1274, 18] on icon at bounding box center [1266, 19] width 16 height 16
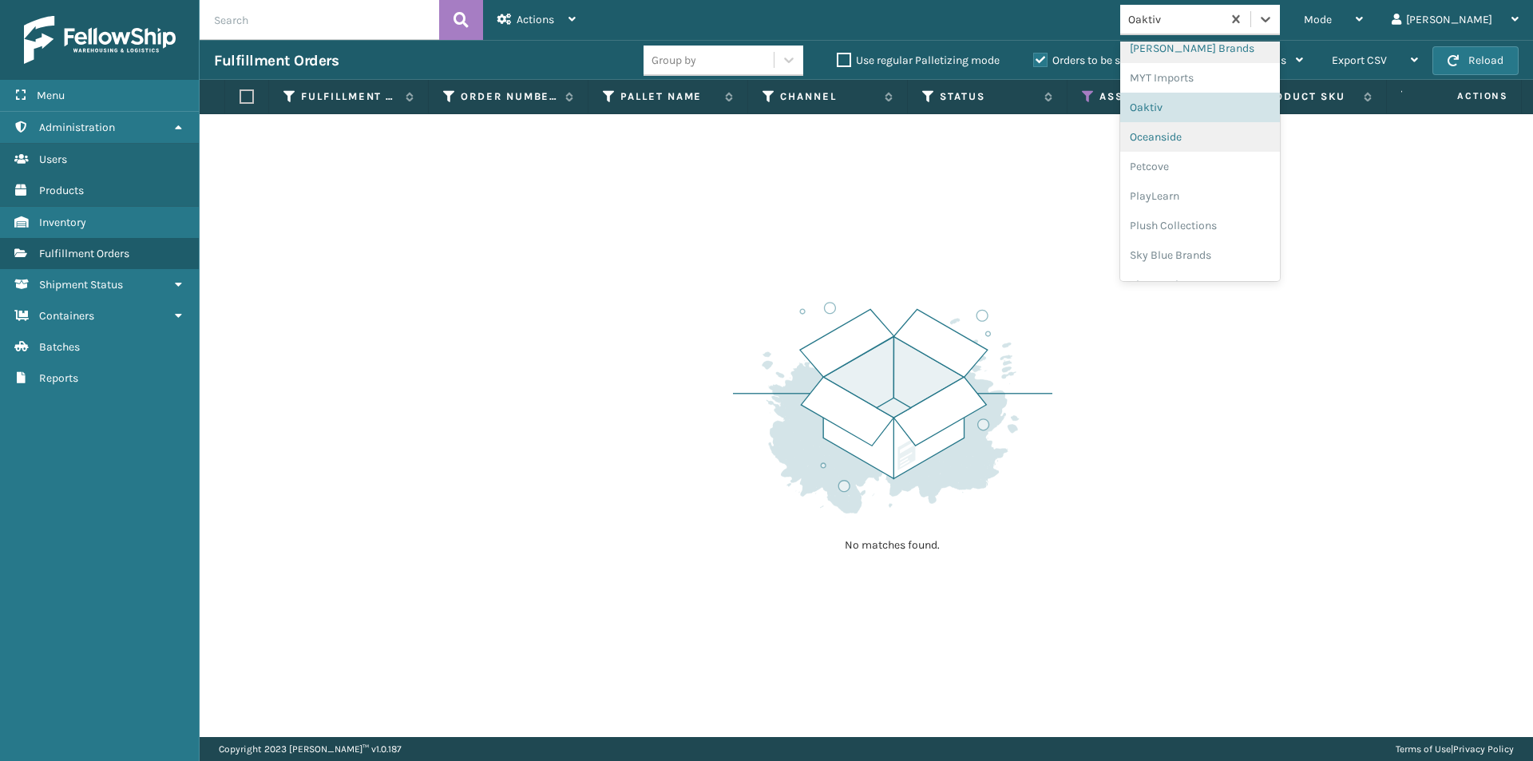
scroll to position [745, 0]
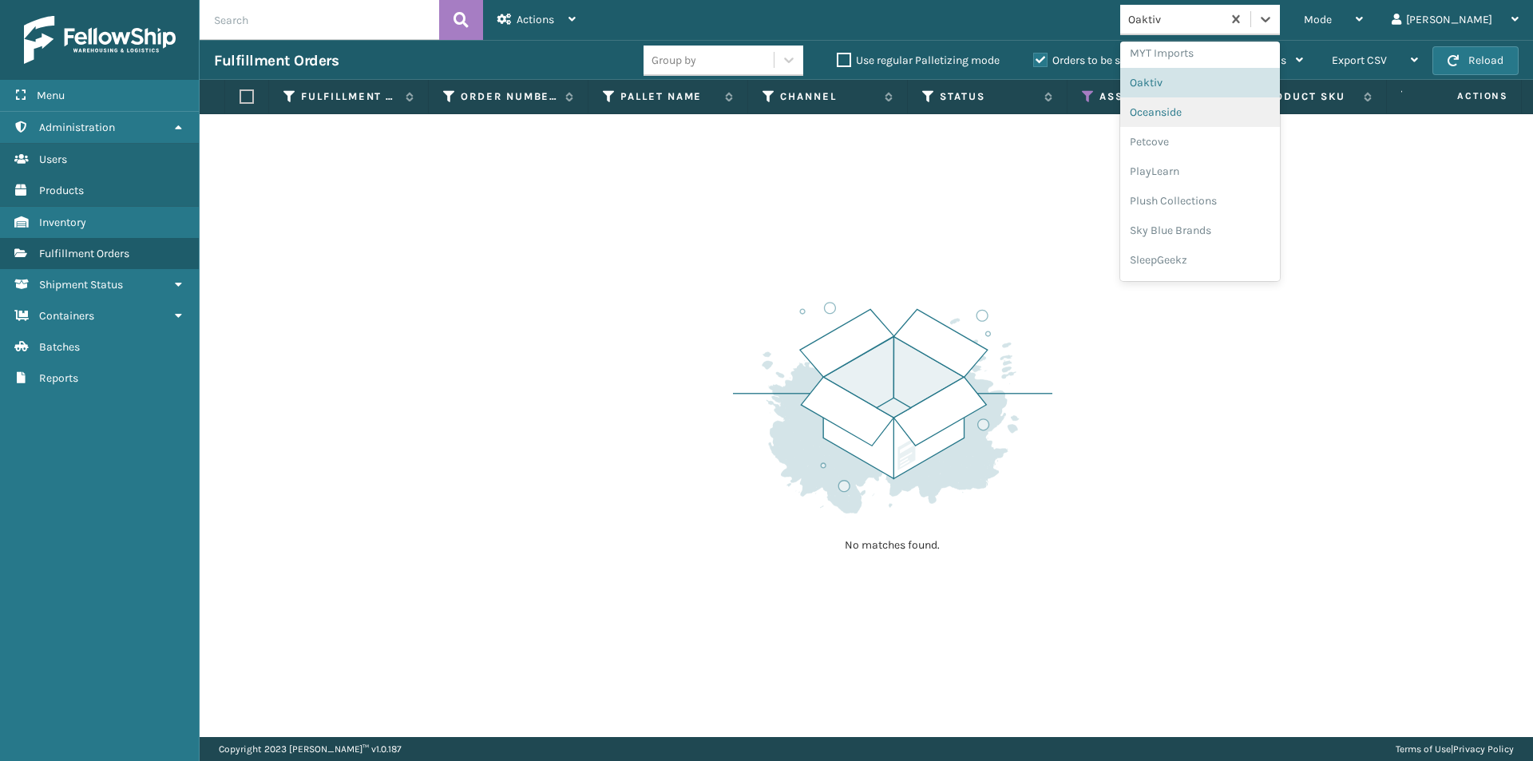
click at [1224, 112] on div "Oceanside" at bounding box center [1200, 112] width 160 height 30
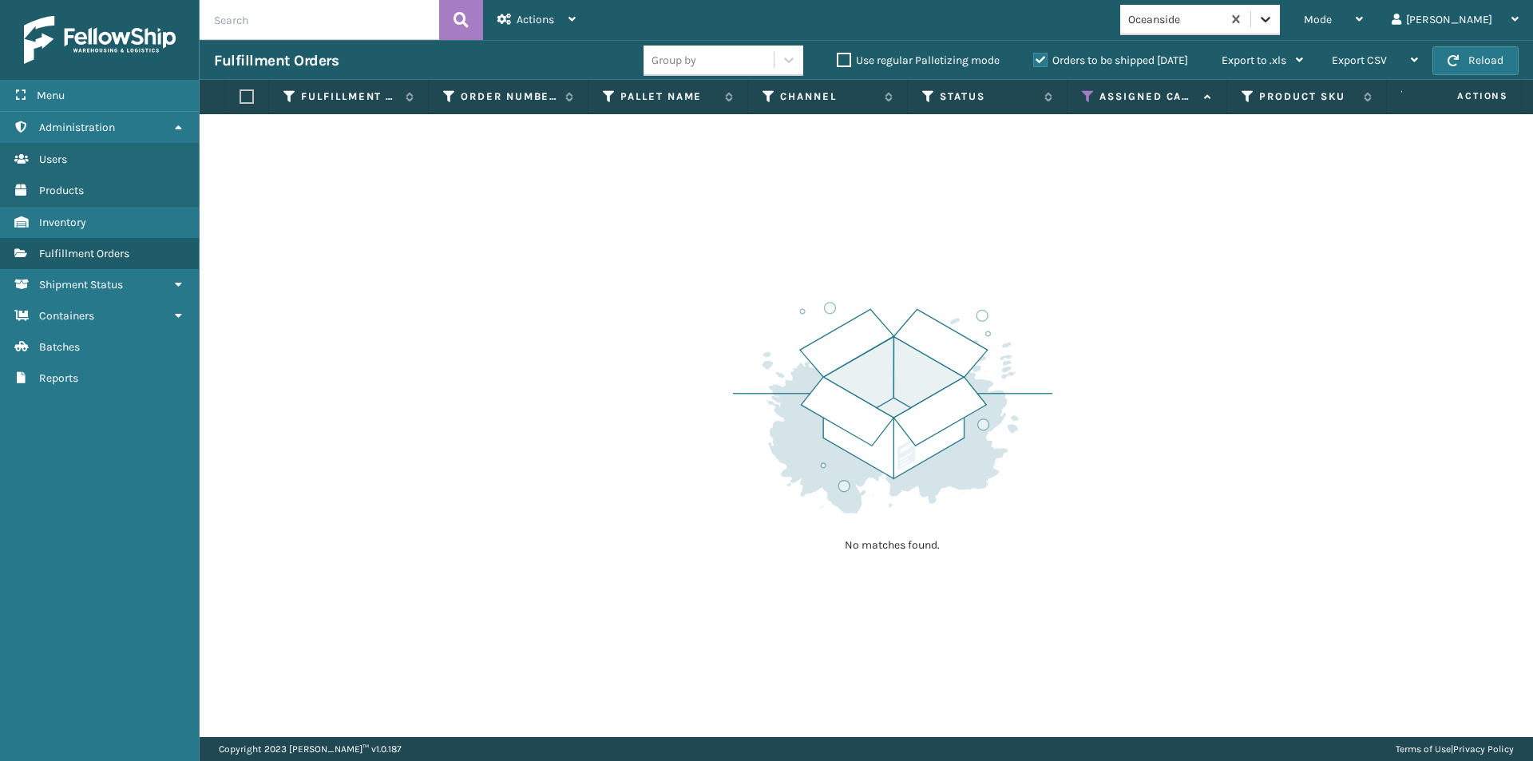
click at [1274, 19] on icon at bounding box center [1266, 19] width 16 height 16
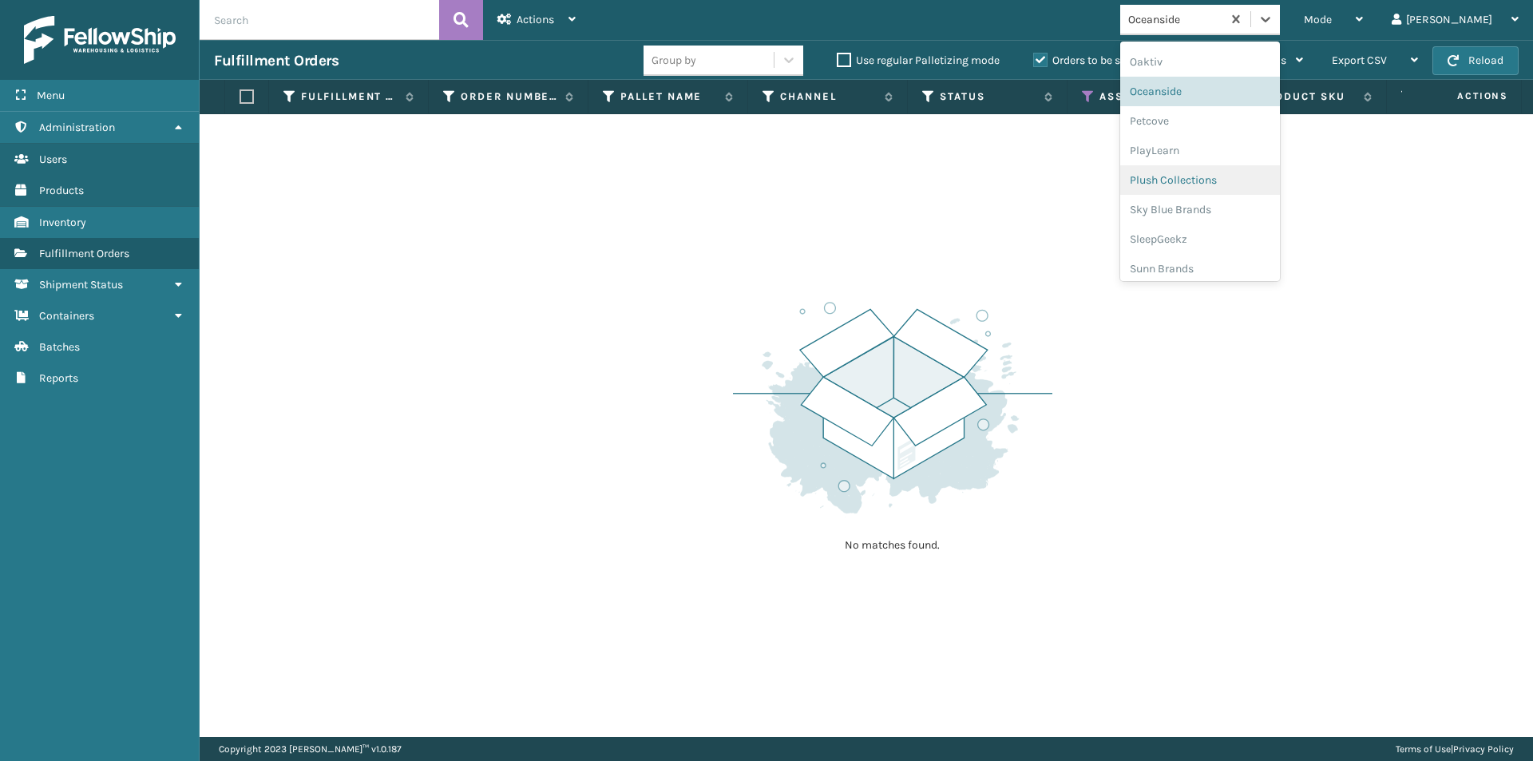
scroll to position [771, 0]
click at [1230, 133] on div "PlayLearn" at bounding box center [1200, 145] width 160 height 30
click at [1274, 25] on icon at bounding box center [1266, 19] width 16 height 16
click at [1258, 177] on div "LifeStyle" at bounding box center [1200, 175] width 160 height 30
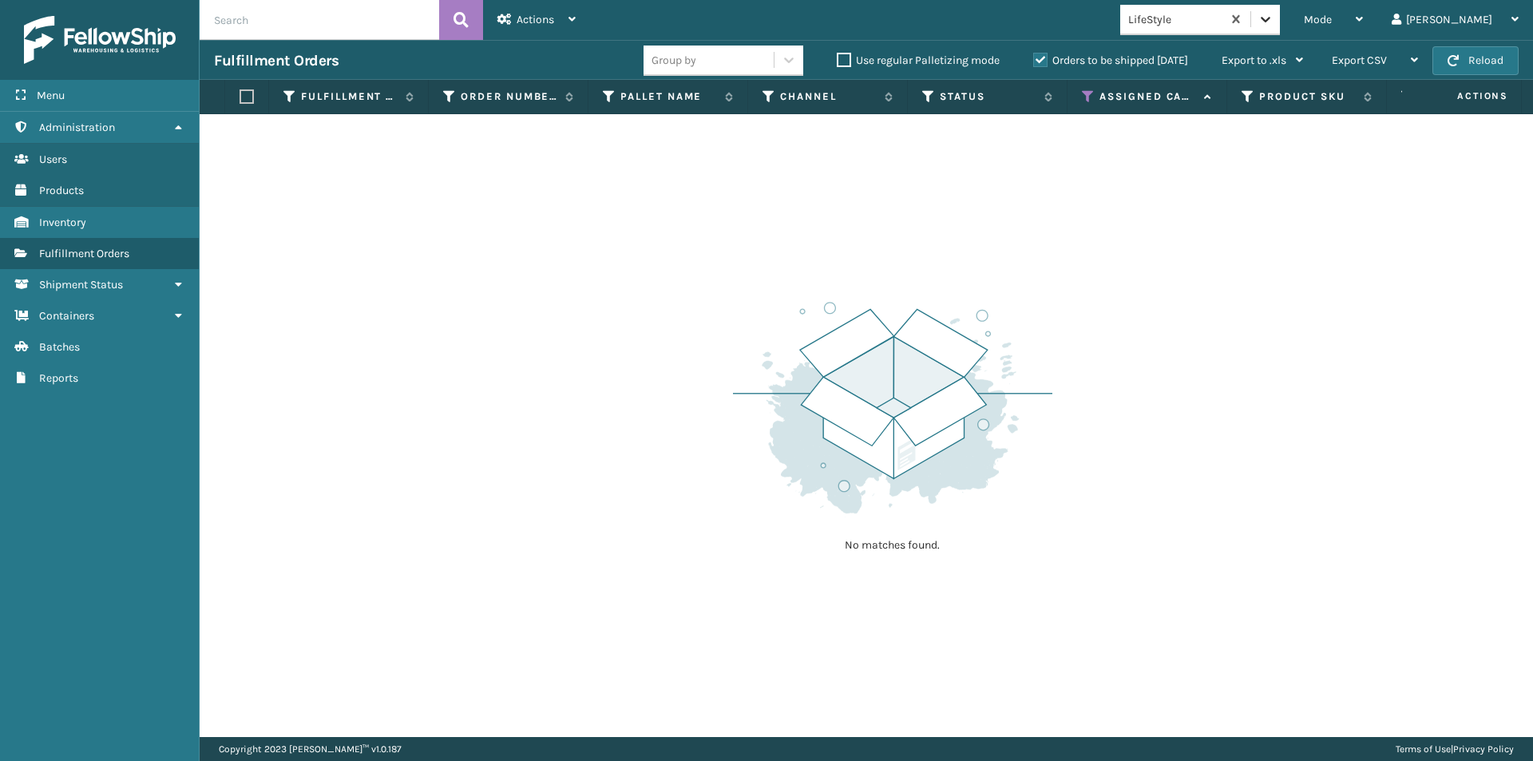
click at [1271, 20] on icon at bounding box center [1266, 20] width 10 height 6
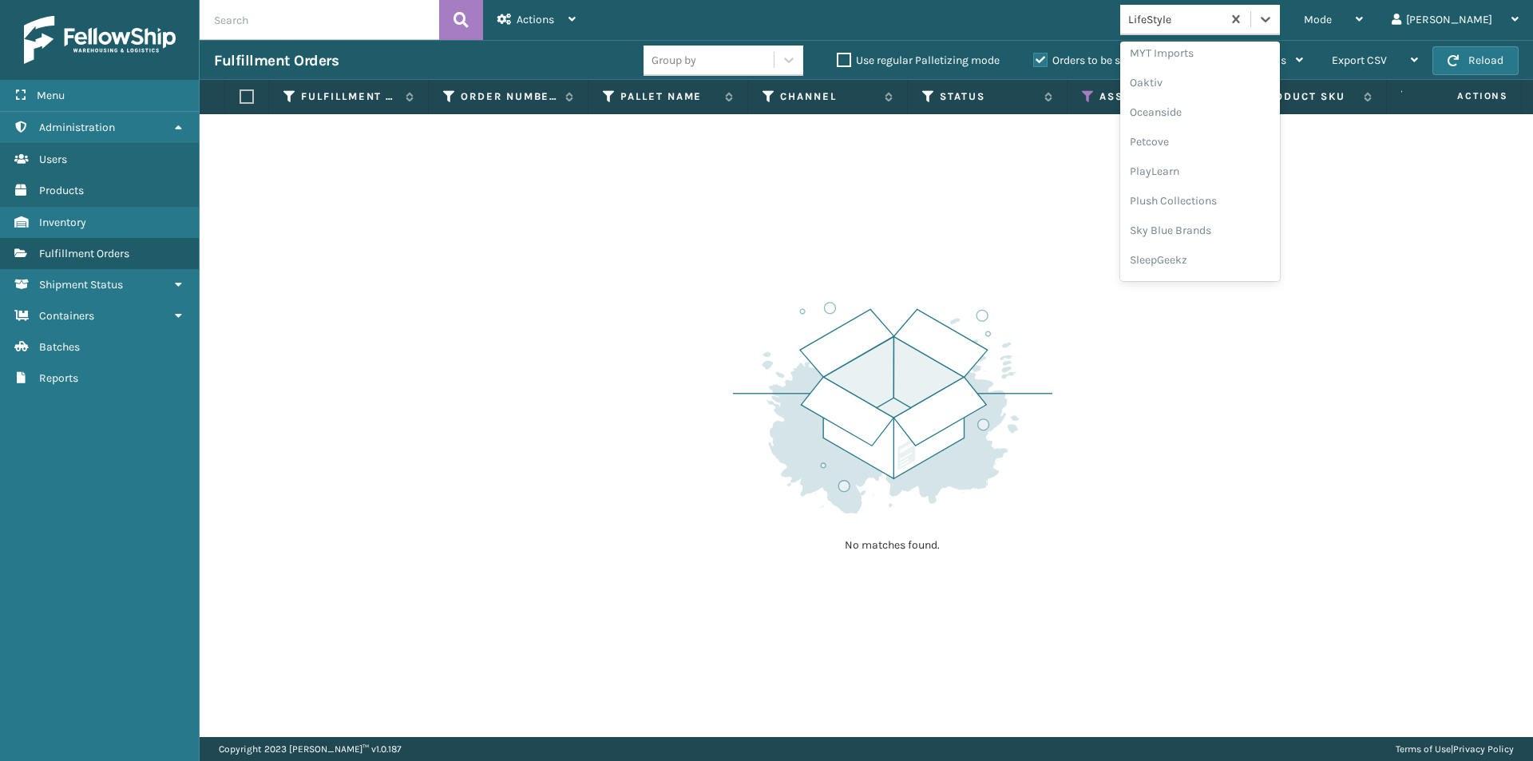
scroll to position [771, 0]
click at [1235, 147] on div "PlayLearn" at bounding box center [1200, 145] width 160 height 30
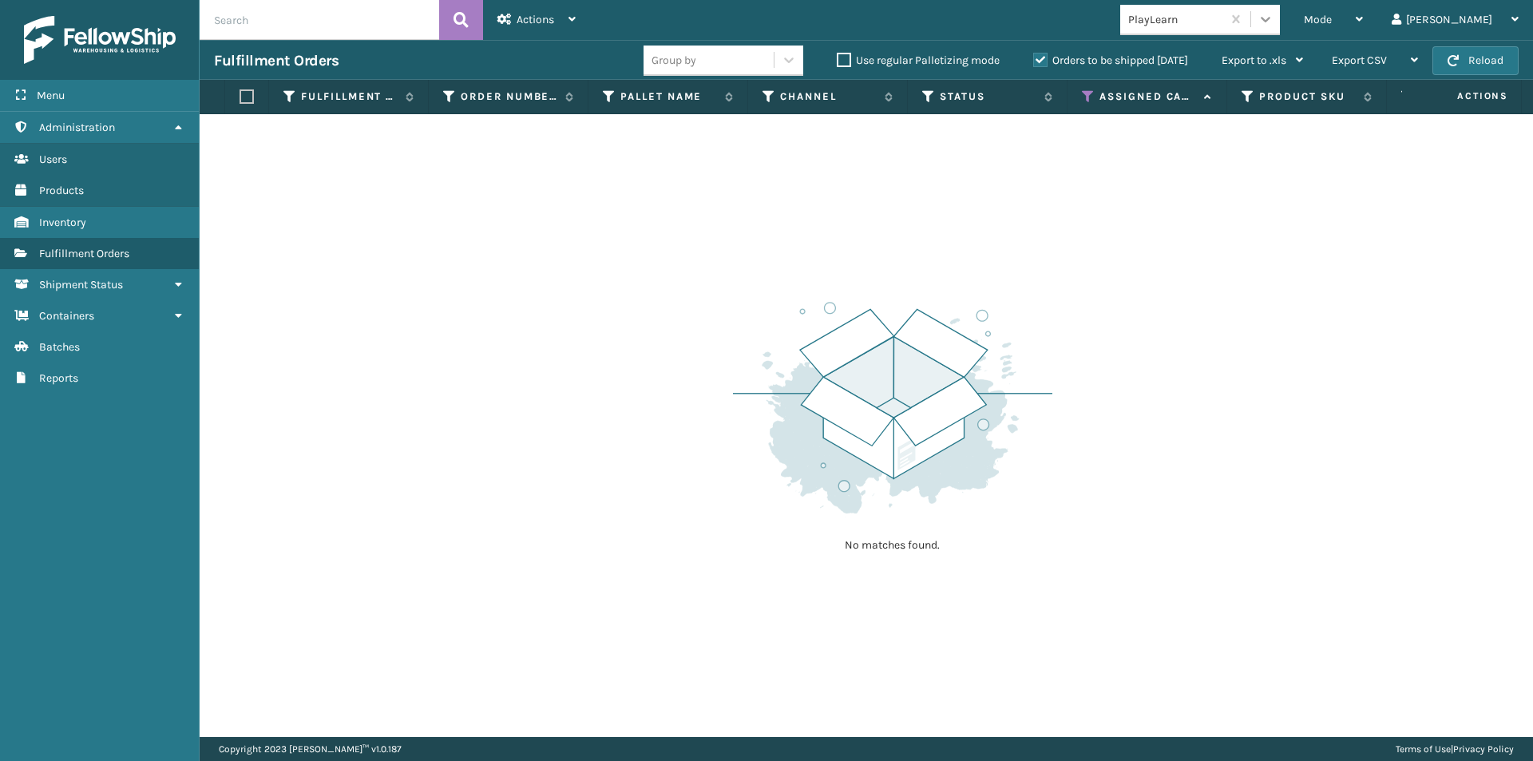
click at [1274, 25] on icon at bounding box center [1266, 19] width 16 height 16
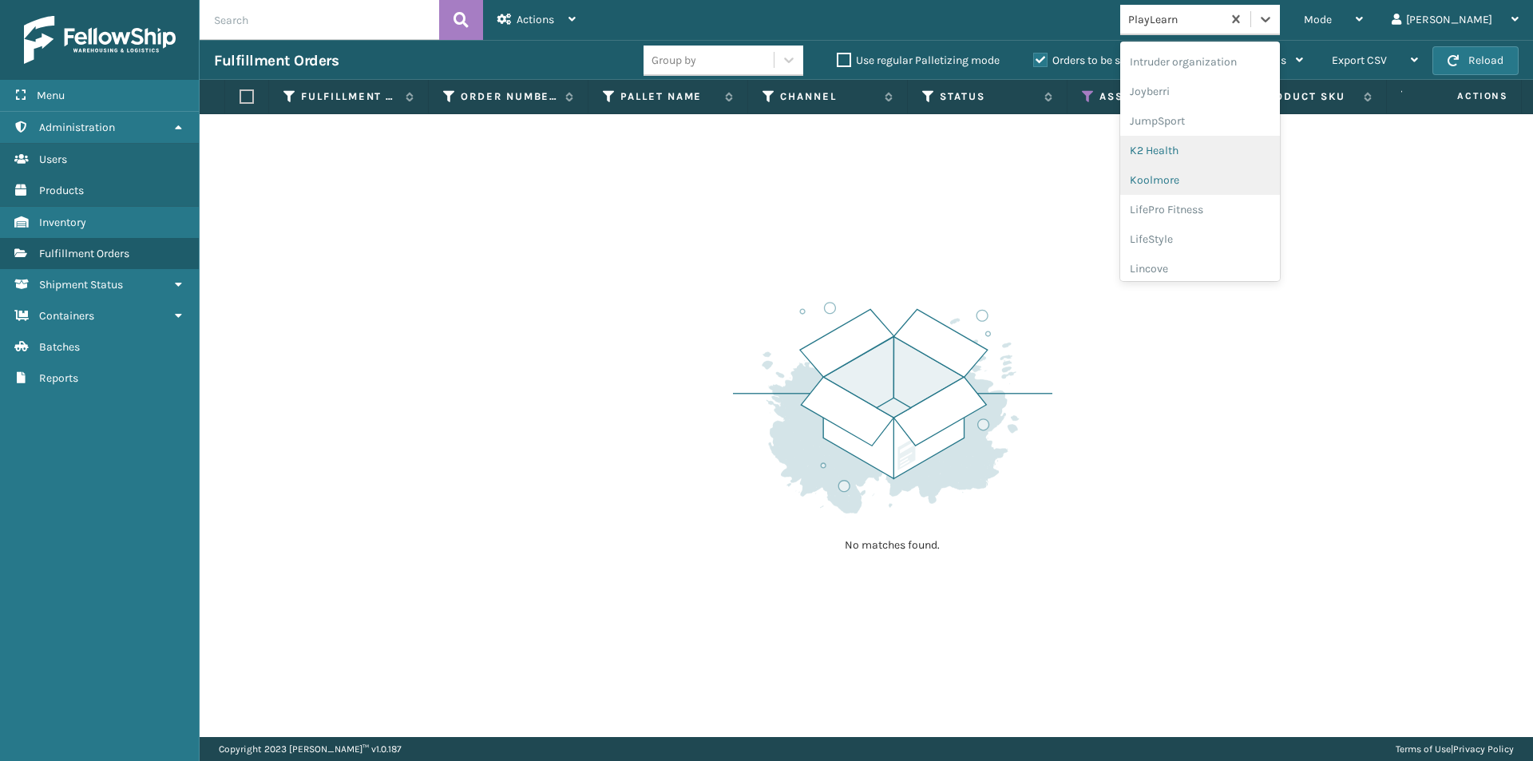
scroll to position [479, 0]
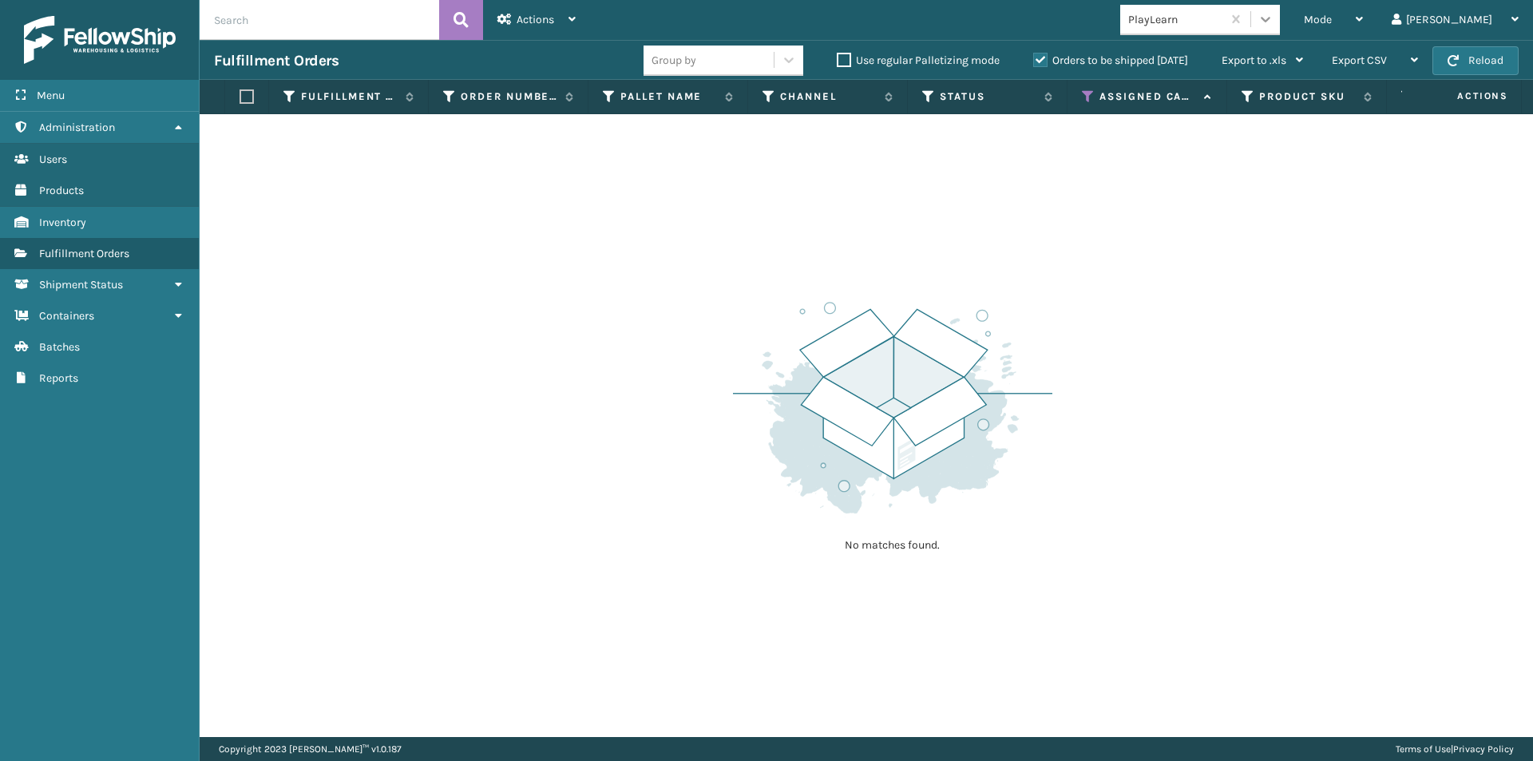
click at [1274, 22] on icon at bounding box center [1266, 19] width 16 height 16
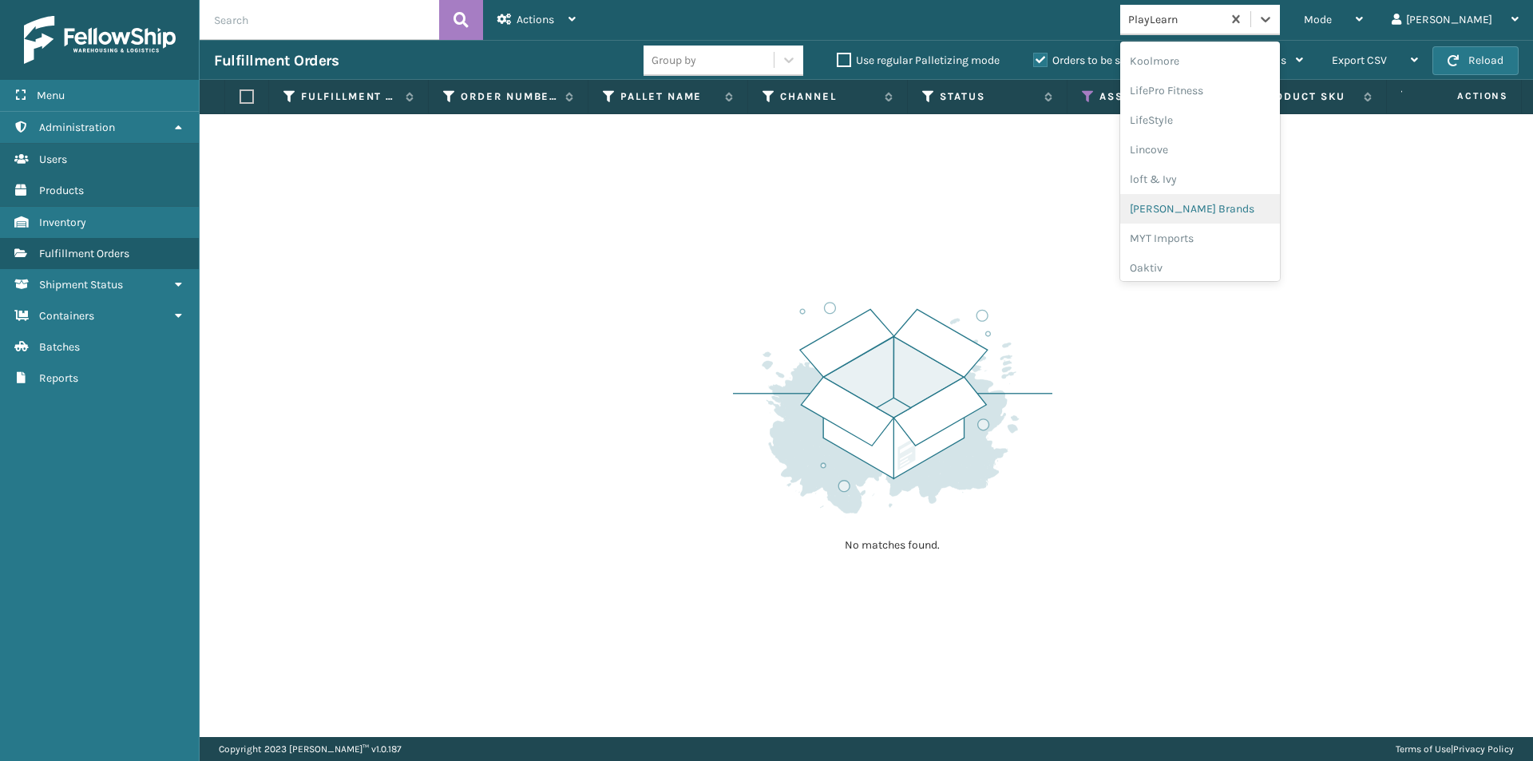
scroll to position [585, 0]
click at [1238, 238] on div "Oaktiv" at bounding box center [1200, 243] width 160 height 30
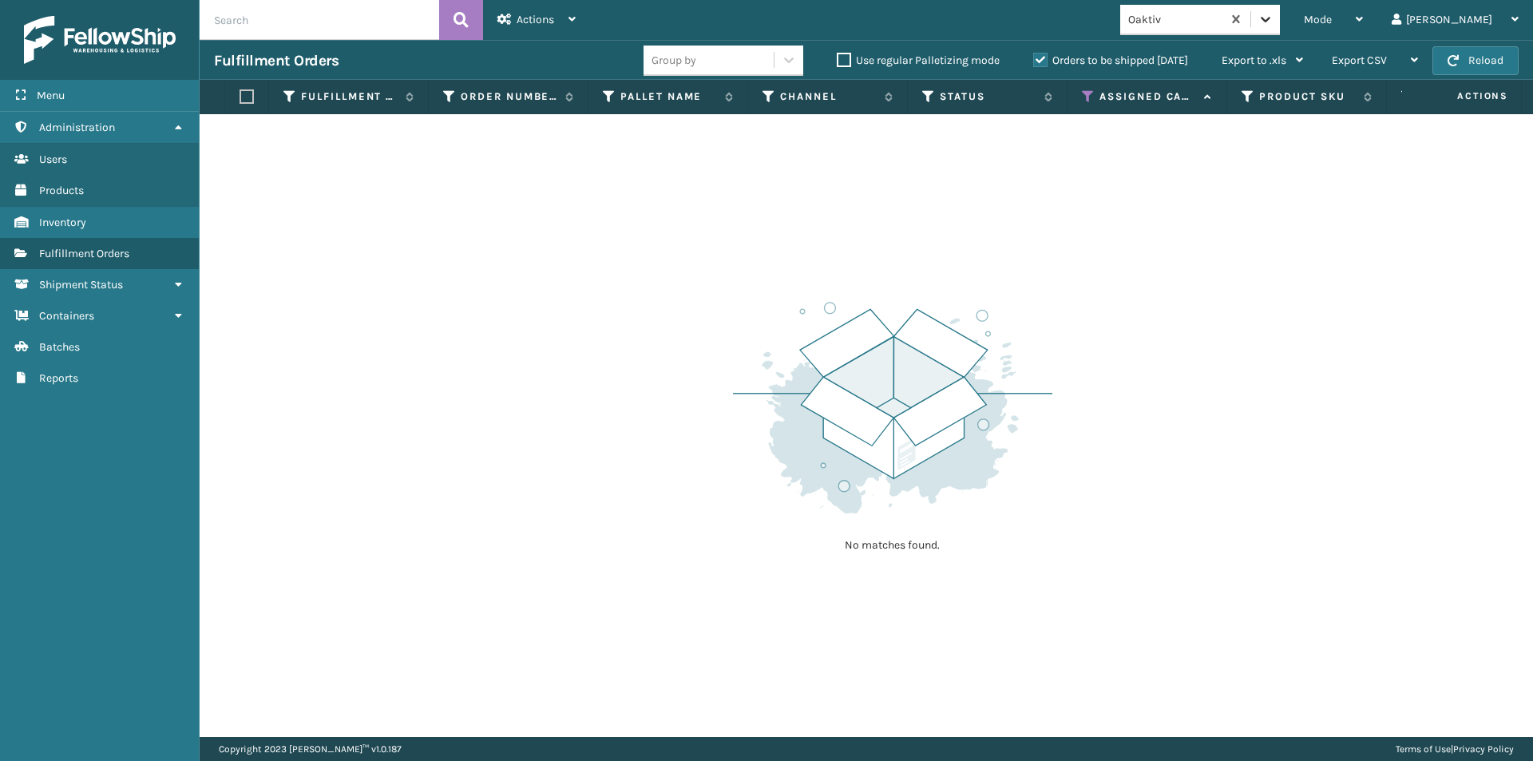
click at [1274, 24] on icon at bounding box center [1266, 19] width 16 height 16
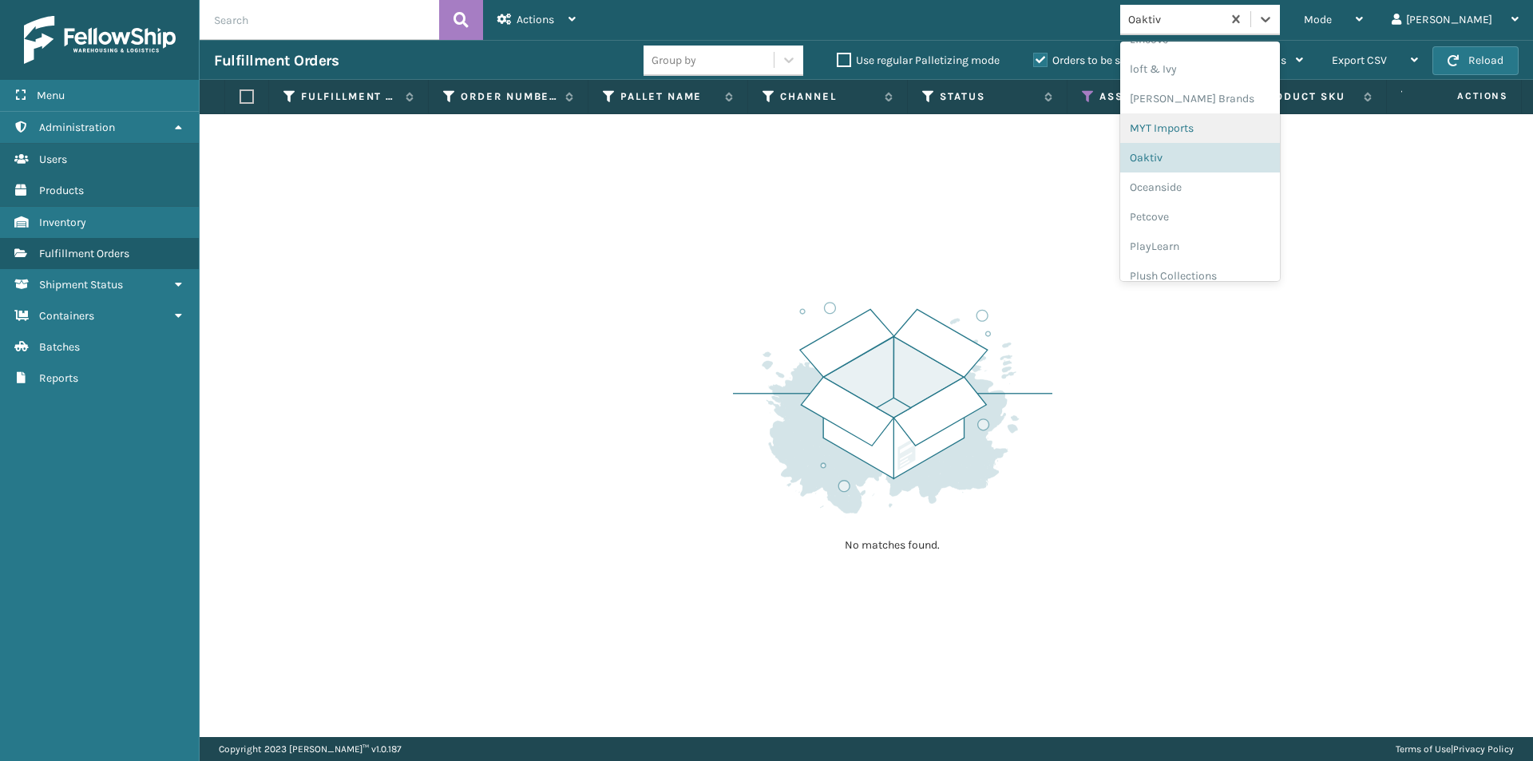
scroll to position [771, 0]
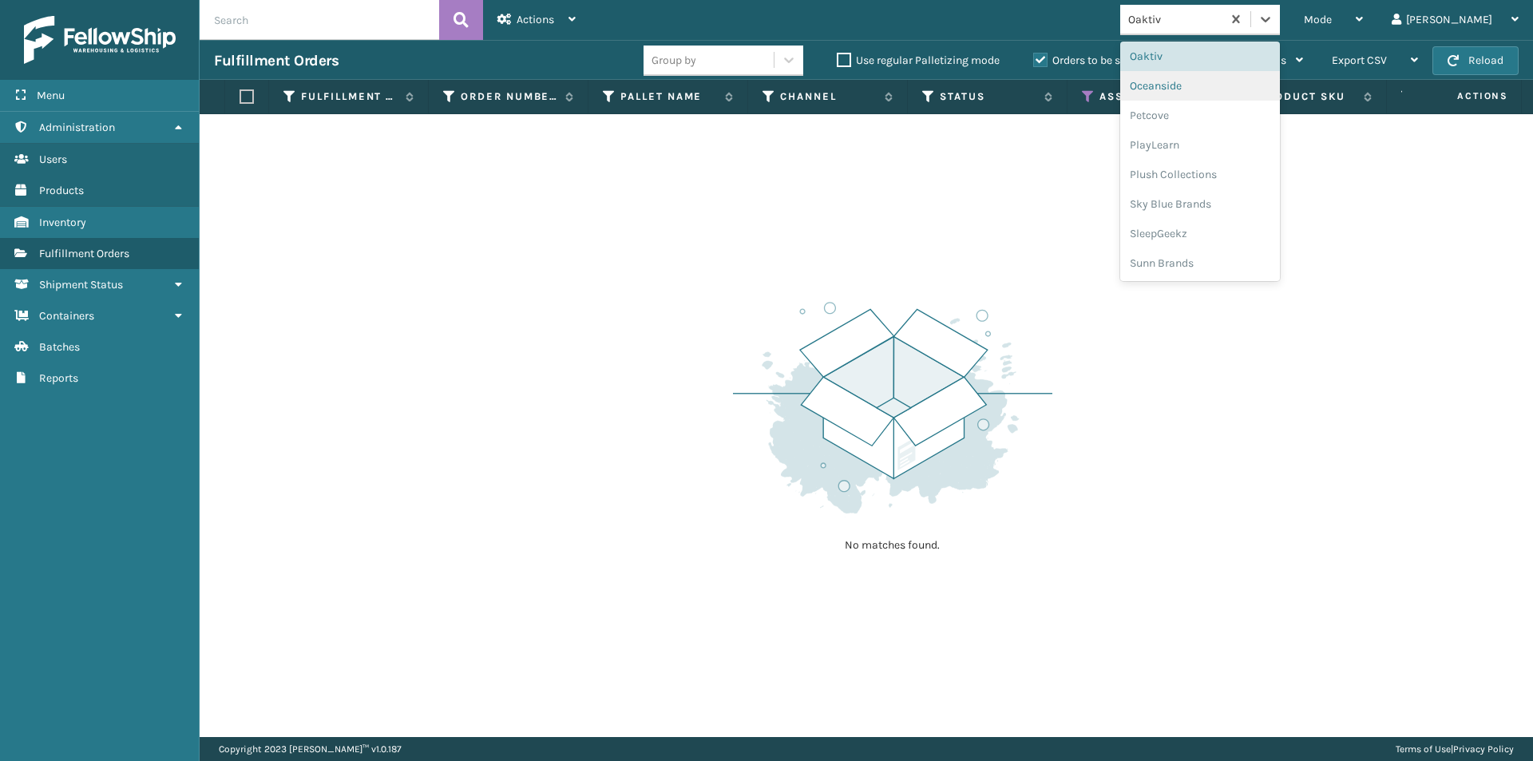
click at [1227, 83] on div "Oceanside" at bounding box center [1200, 86] width 160 height 30
click at [1274, 23] on icon at bounding box center [1266, 19] width 16 height 16
click at [1234, 125] on div "Petcove" at bounding box center [1200, 116] width 160 height 30
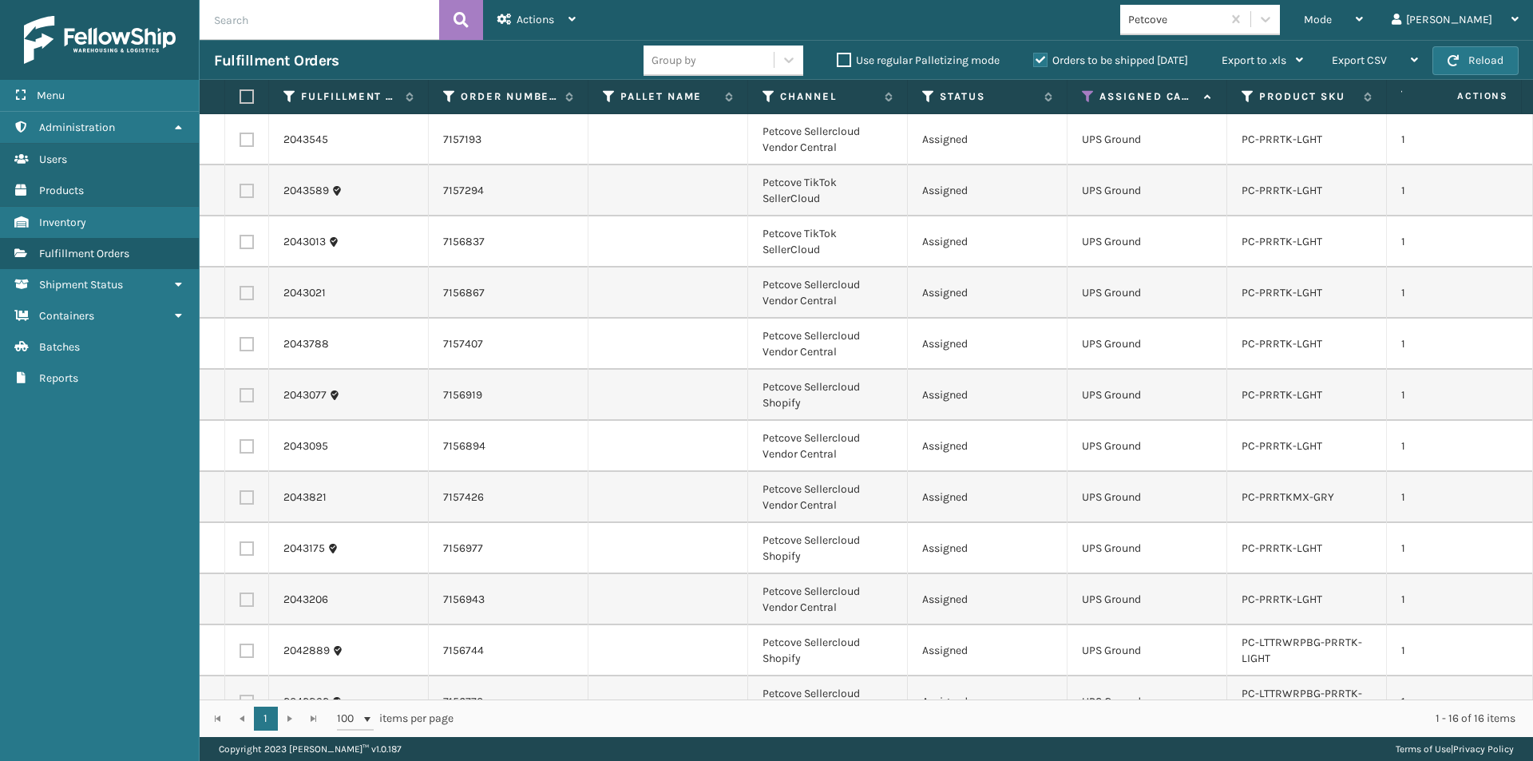
click at [246, 97] on label at bounding box center [245, 96] width 10 height 14
click at [240, 97] on input "checkbox" at bounding box center [240, 97] width 1 height 10
checkbox input "true"
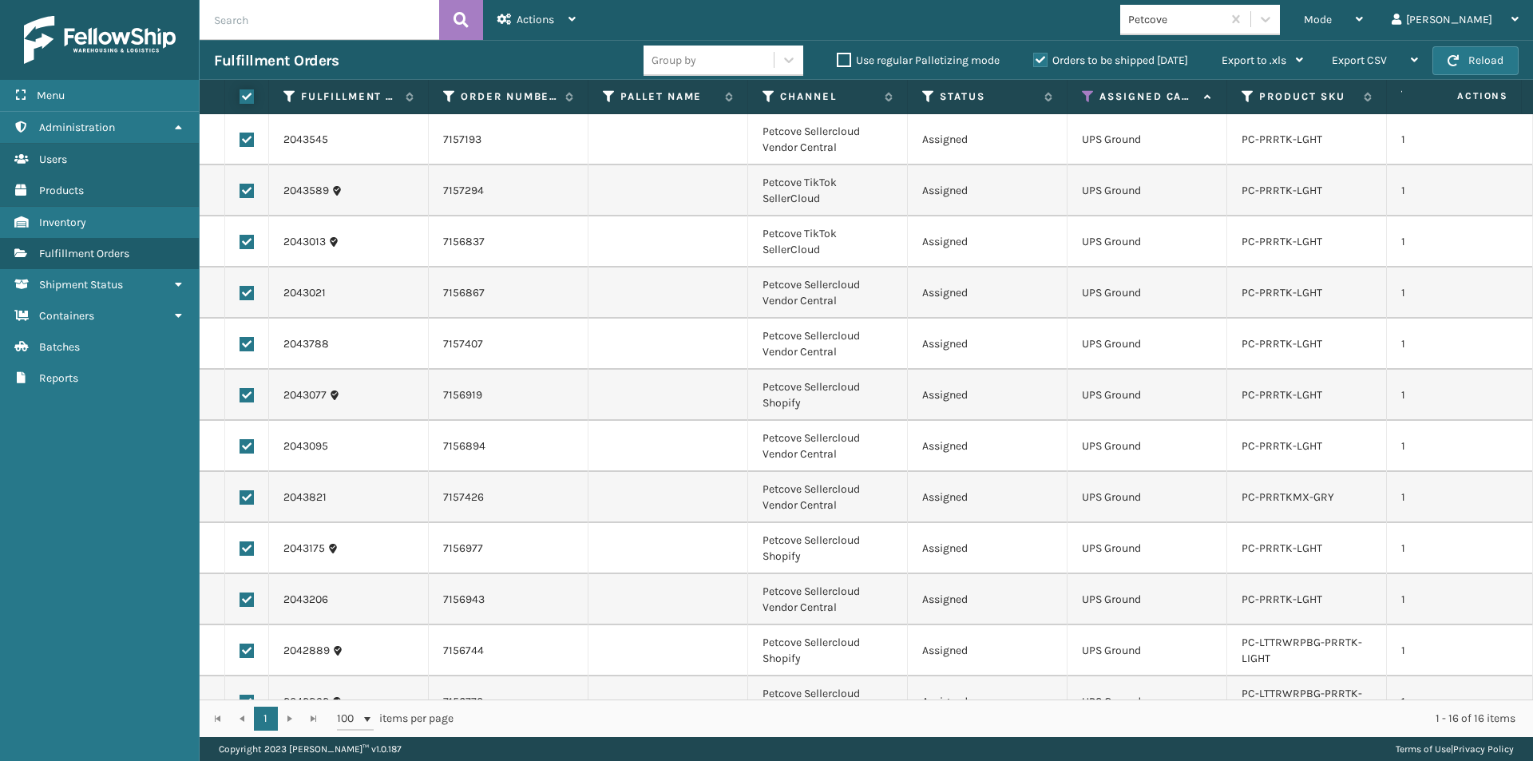
checkbox input "true"
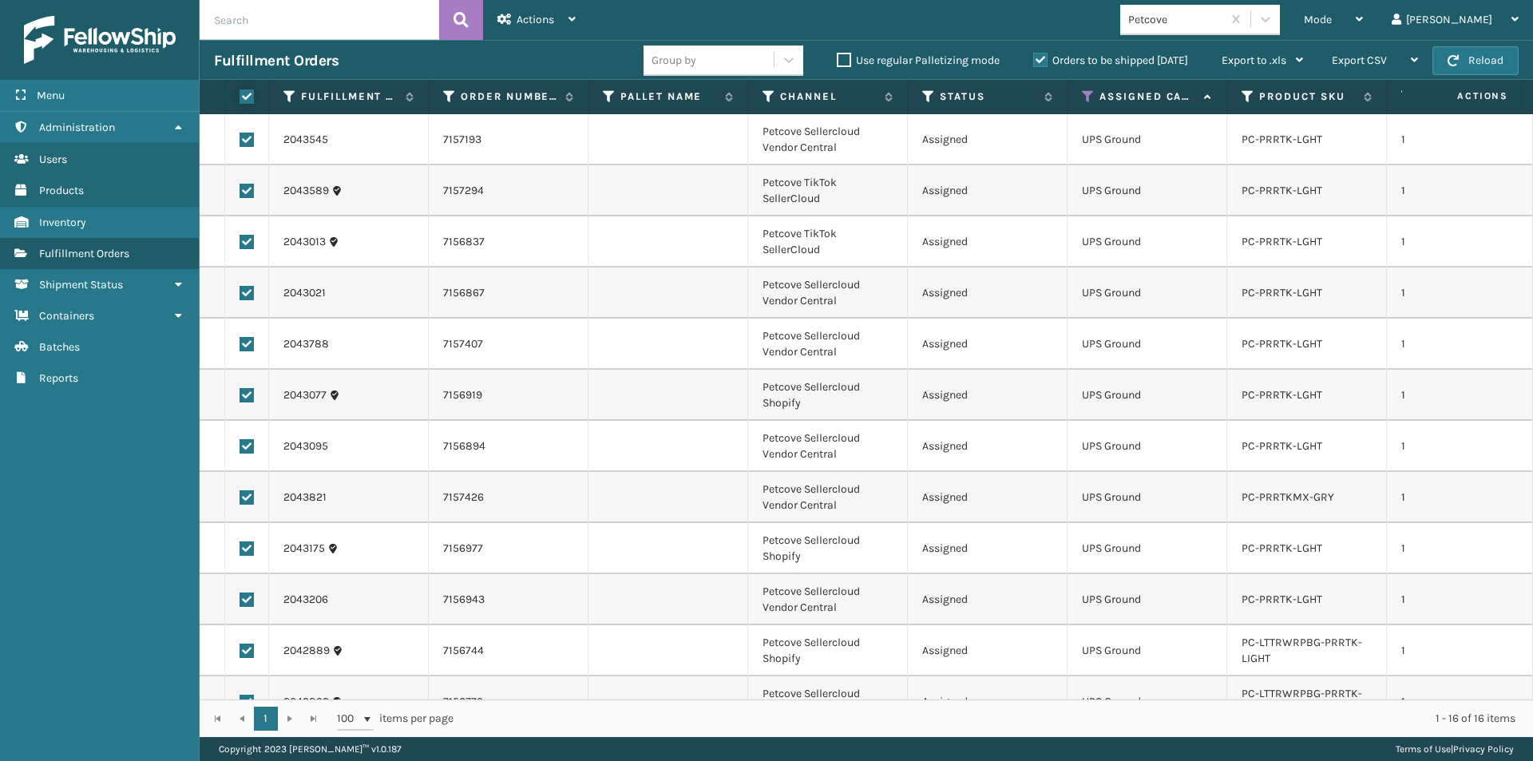
checkbox input "true"
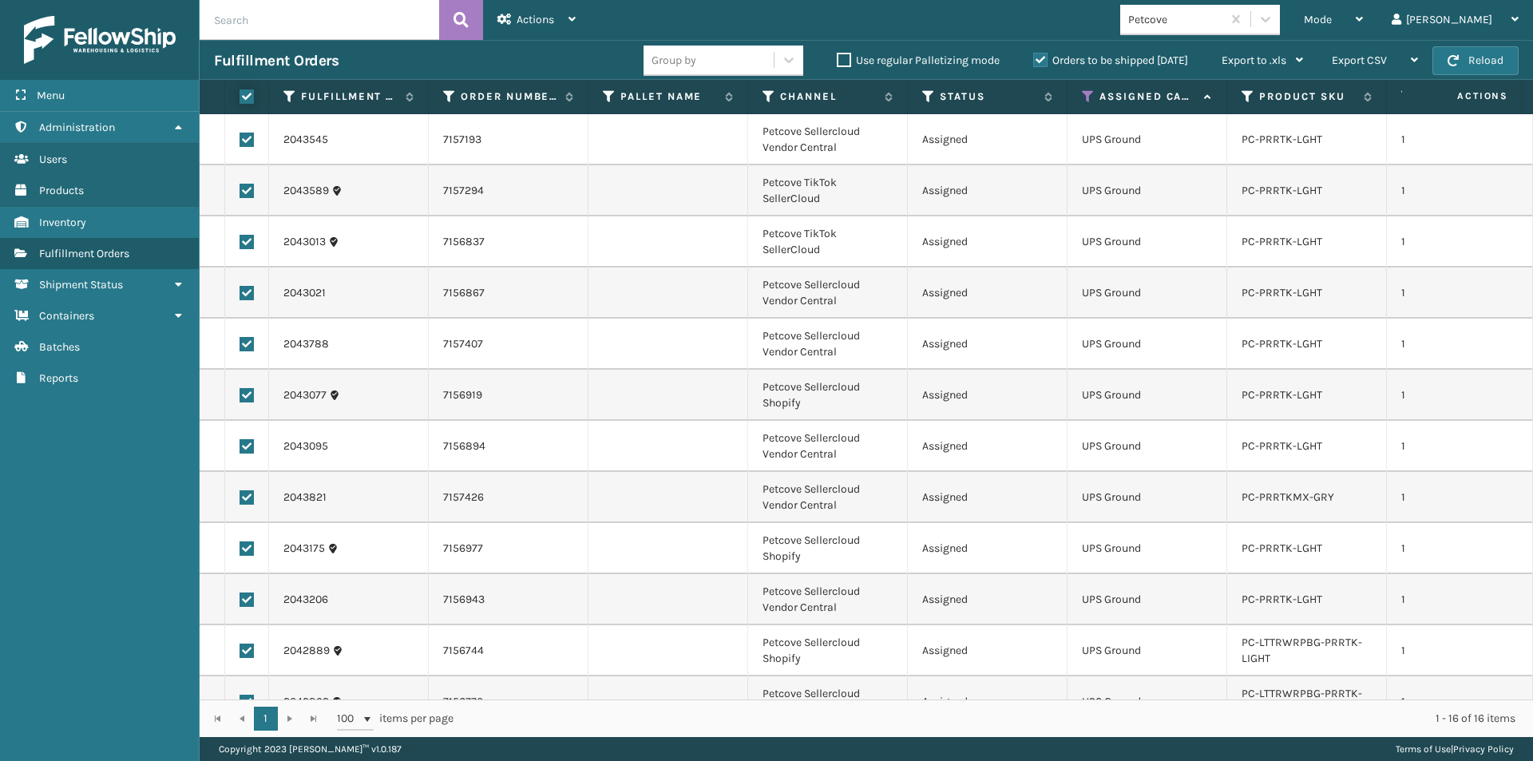
checkbox input "true"
click at [568, 26] on div "Actions" at bounding box center [537, 20] width 78 height 40
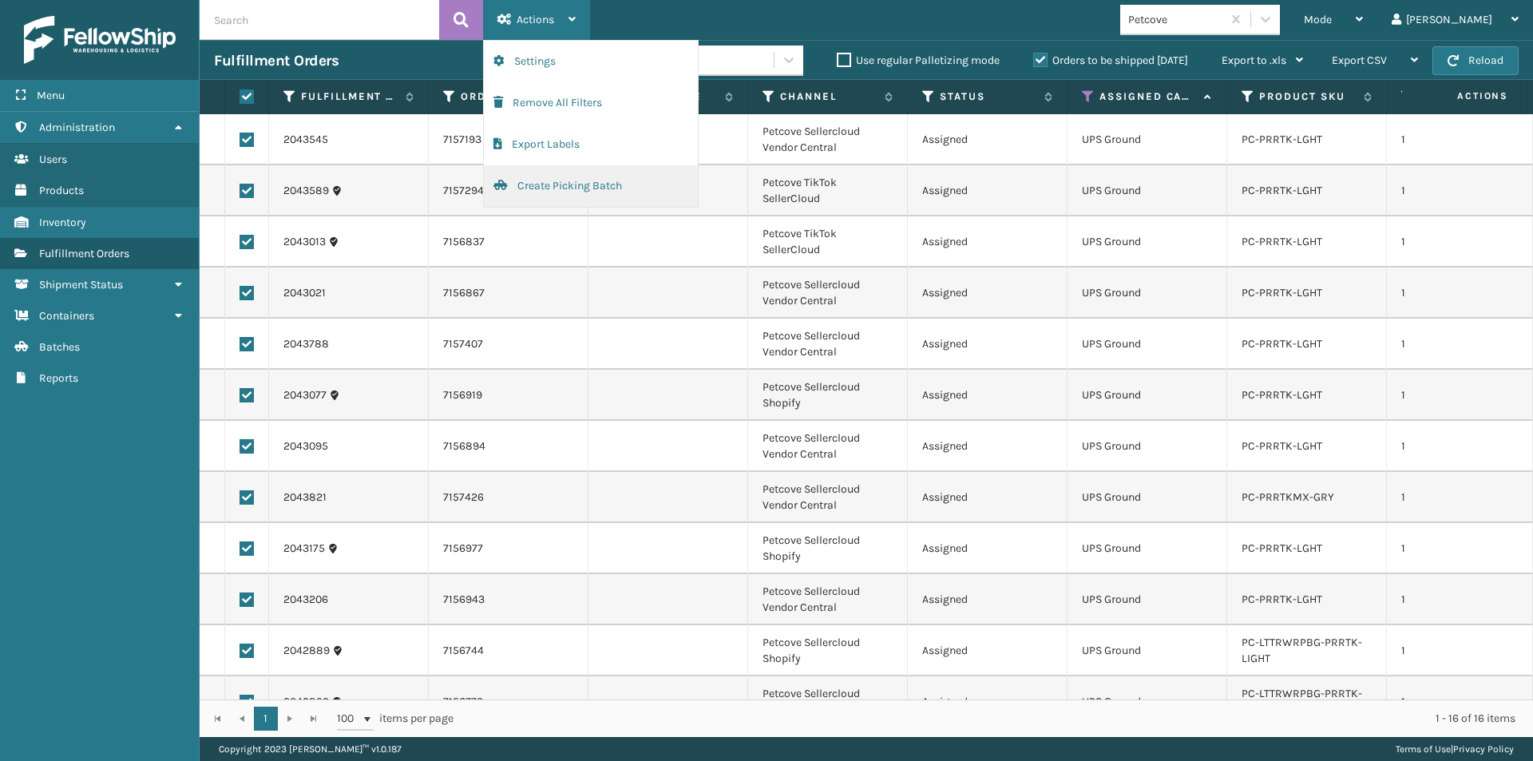
click at [601, 190] on button "Create Picking Batch" at bounding box center [591, 186] width 214 height 42
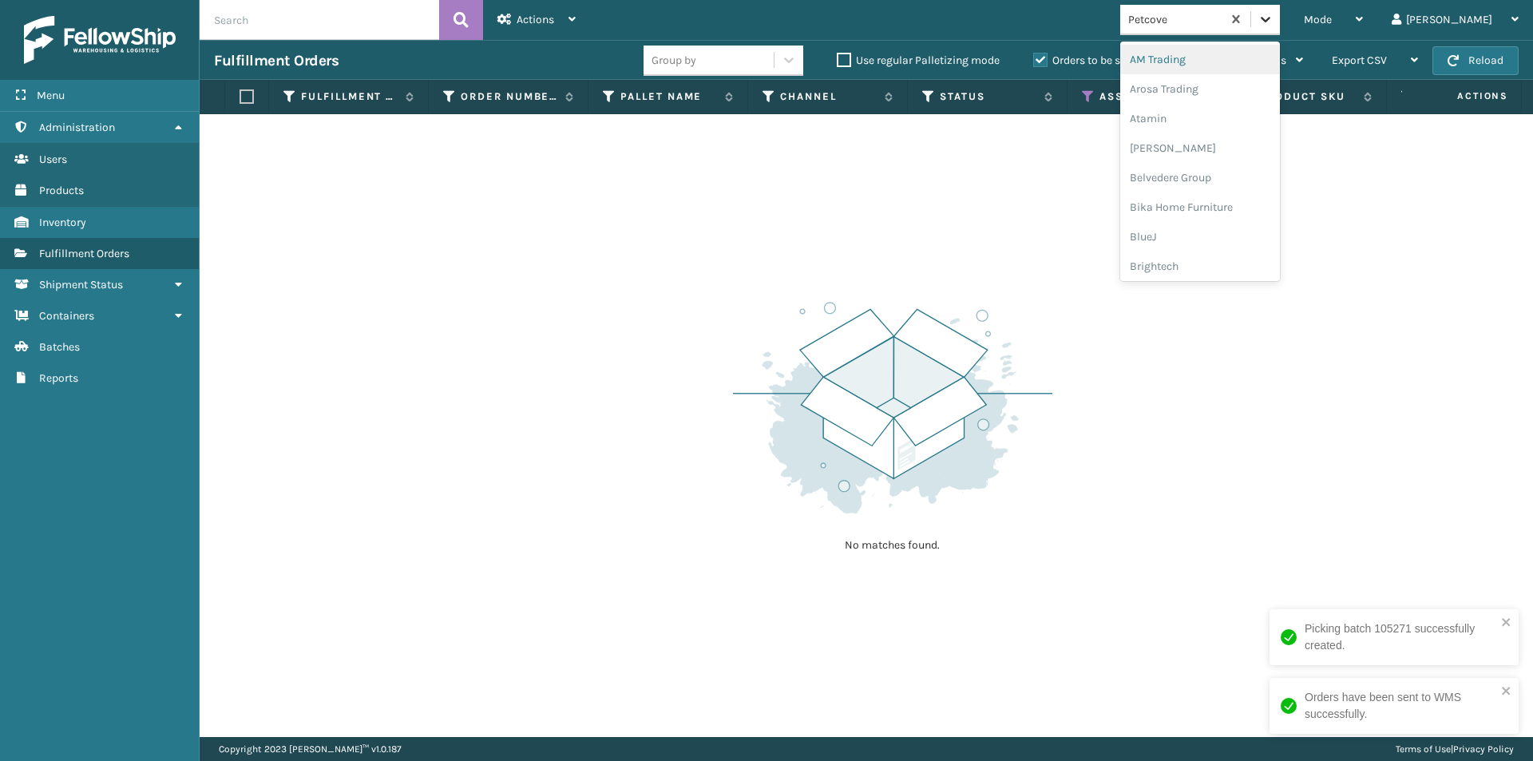
click at [1280, 11] on div at bounding box center [1265, 19] width 29 height 29
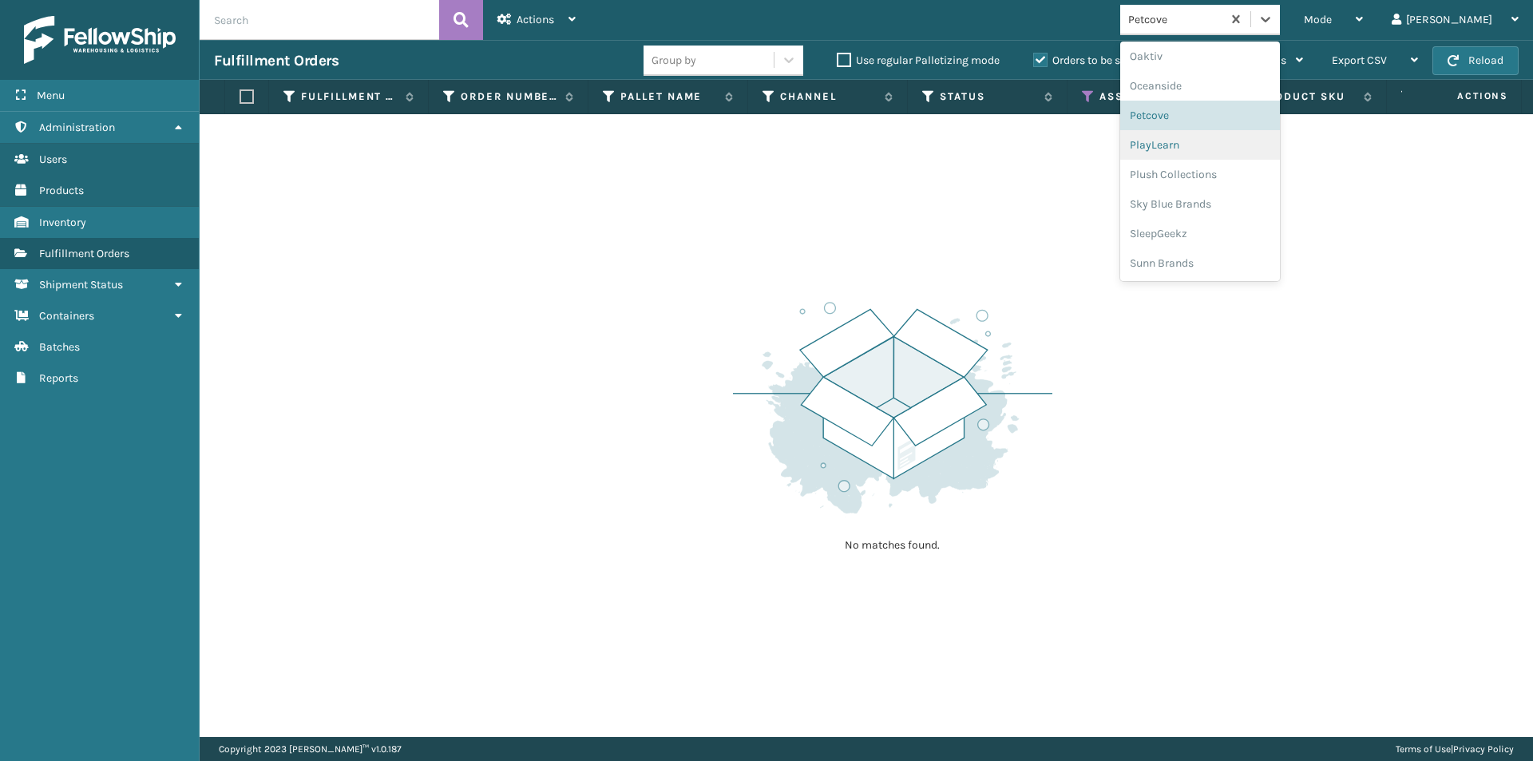
click at [1239, 153] on div "PlayLearn" at bounding box center [1200, 145] width 160 height 30
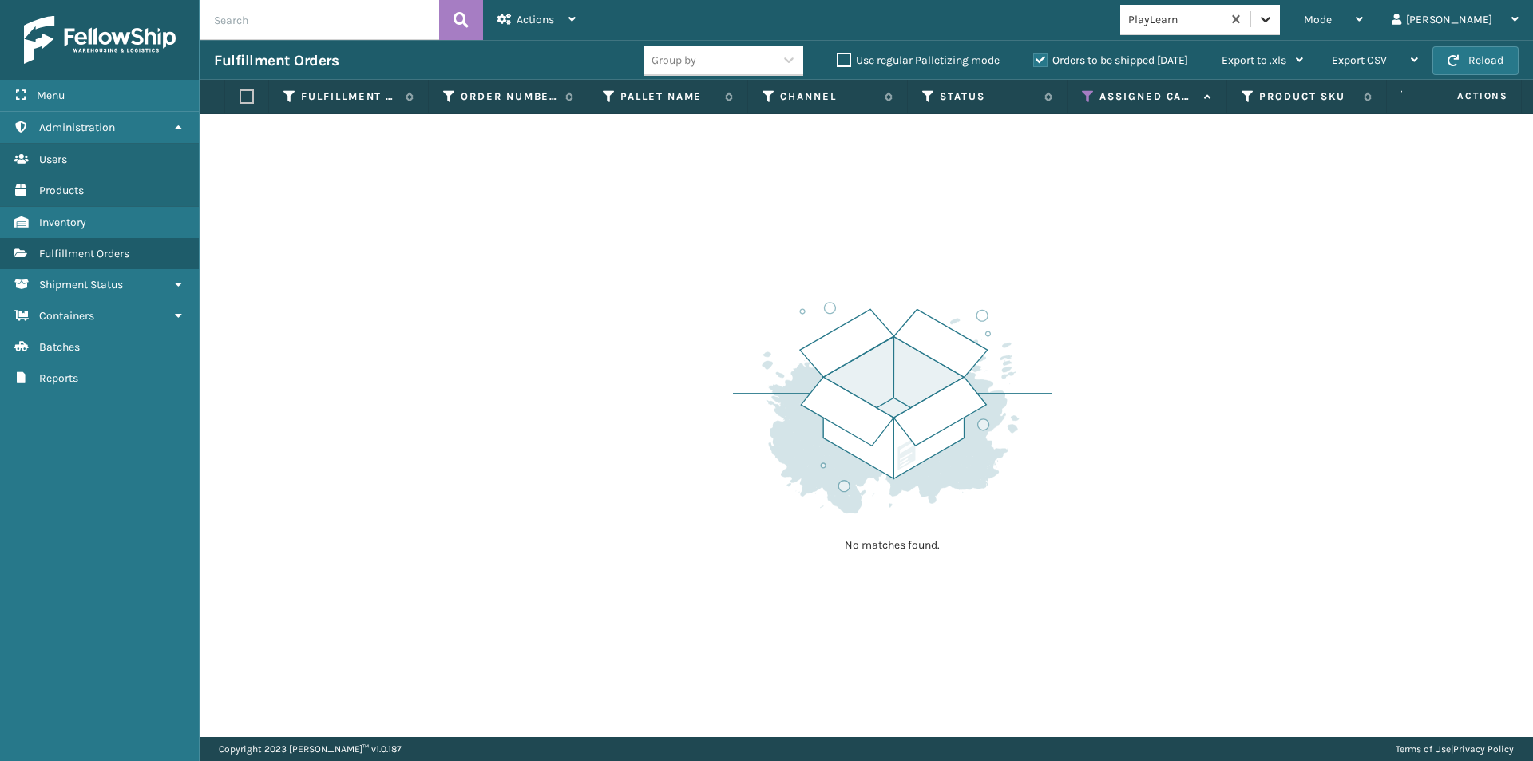
click at [1274, 18] on icon at bounding box center [1266, 19] width 16 height 16
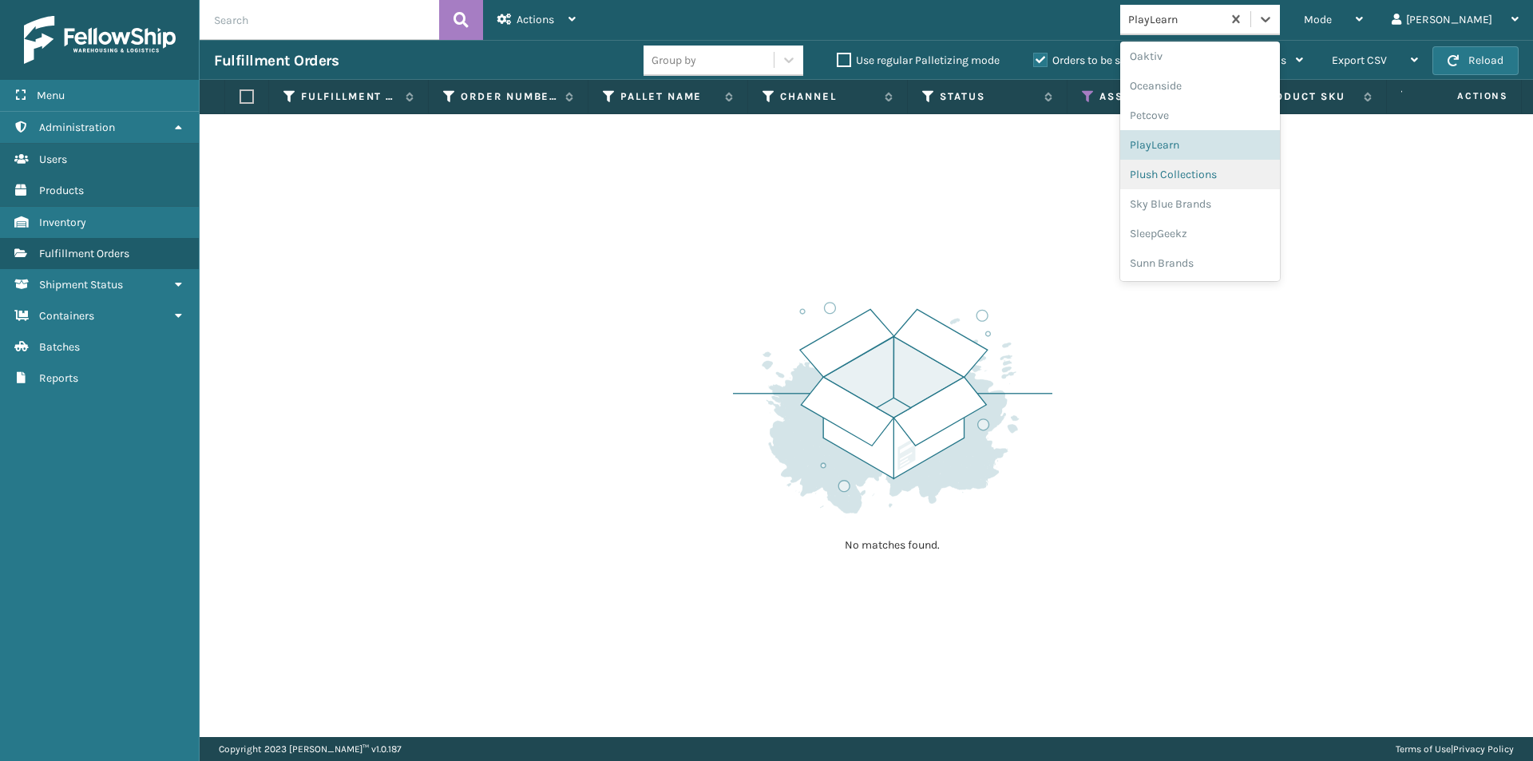
click at [1266, 180] on div "Plush Collections" at bounding box center [1200, 175] width 160 height 30
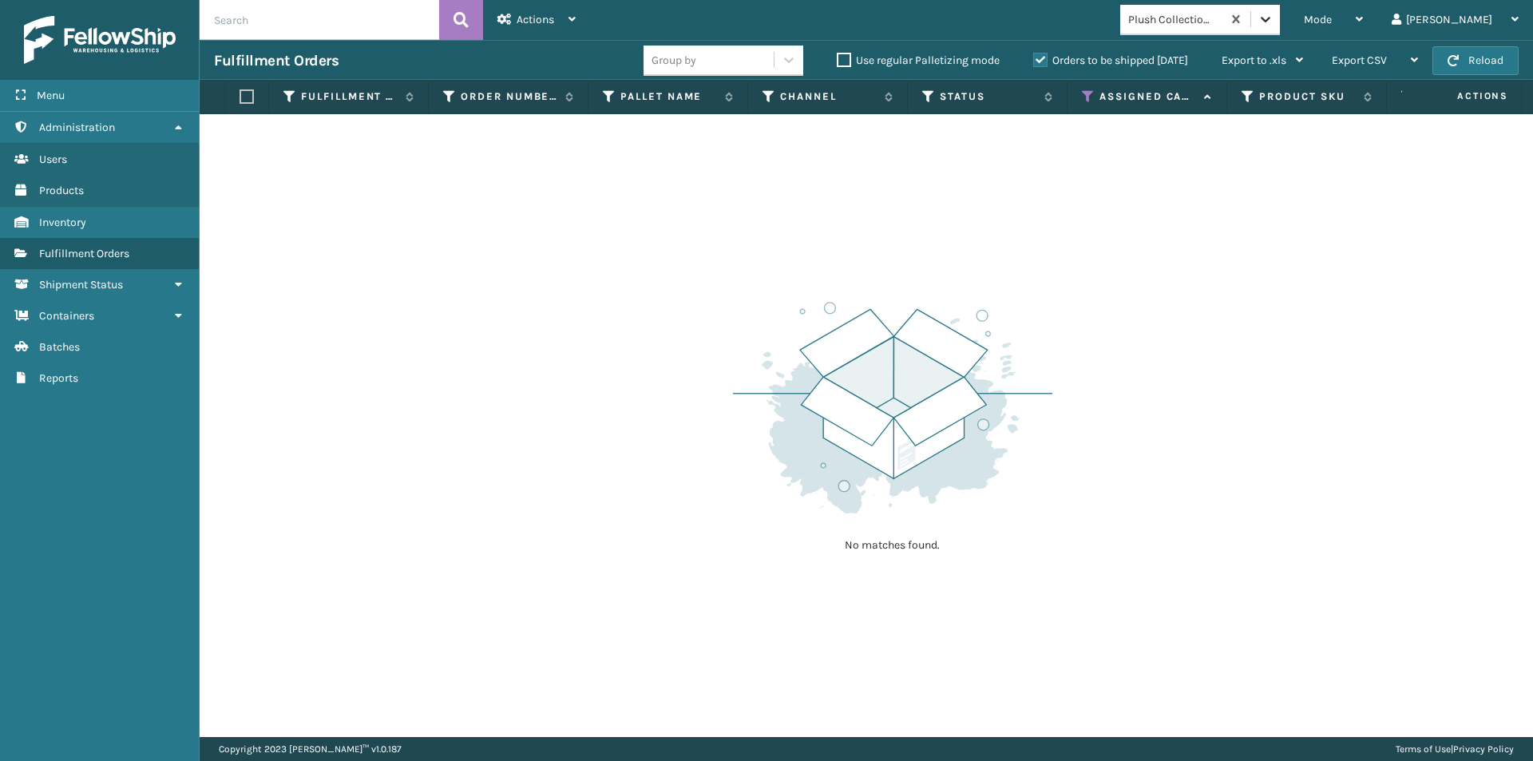
click at [1271, 19] on icon at bounding box center [1266, 20] width 10 height 6
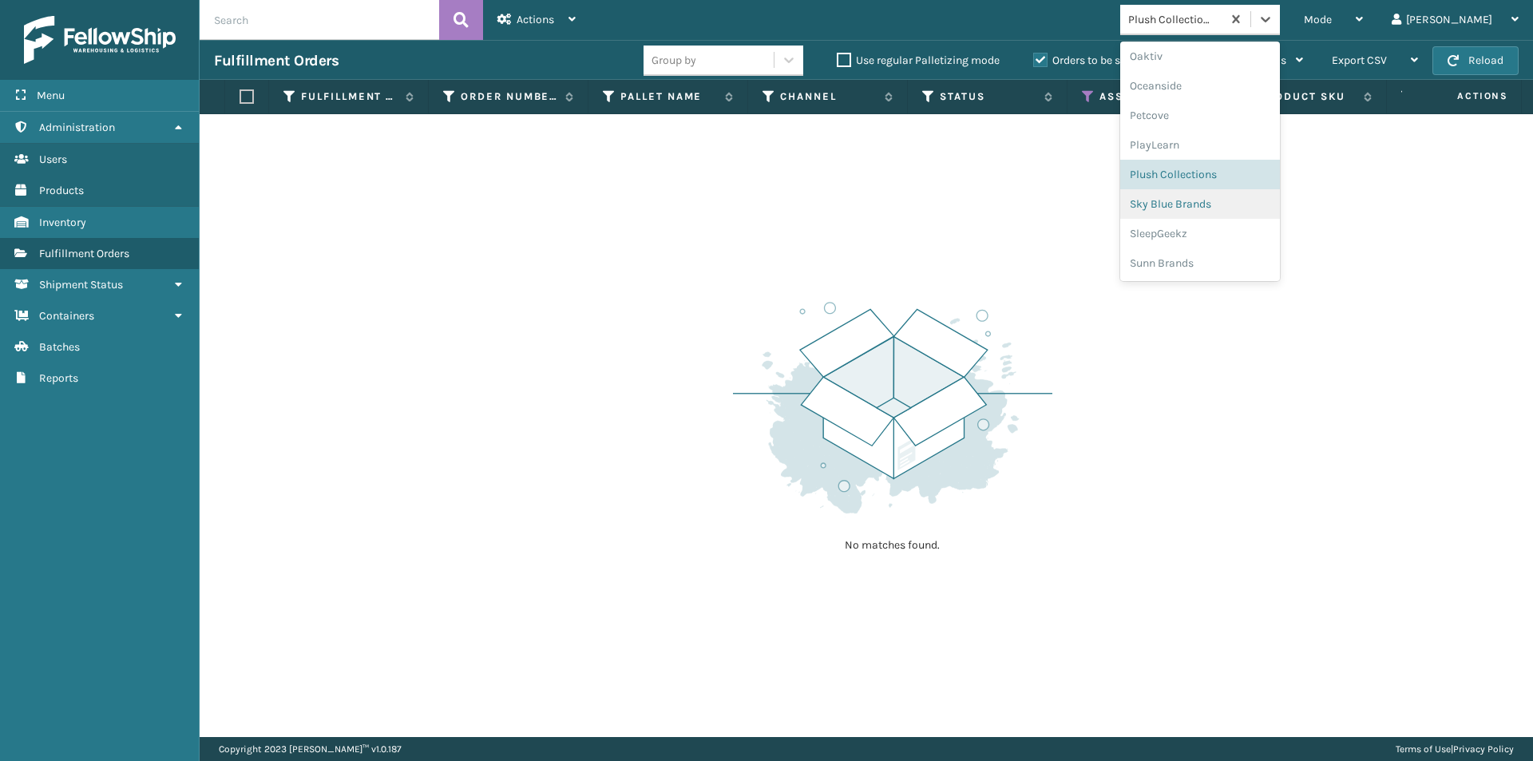
click at [1259, 211] on div "Sky Blue Brands" at bounding box center [1200, 204] width 160 height 30
click at [1280, 30] on div at bounding box center [1265, 19] width 29 height 29
click at [1261, 232] on div "SleepGeekz" at bounding box center [1200, 234] width 160 height 30
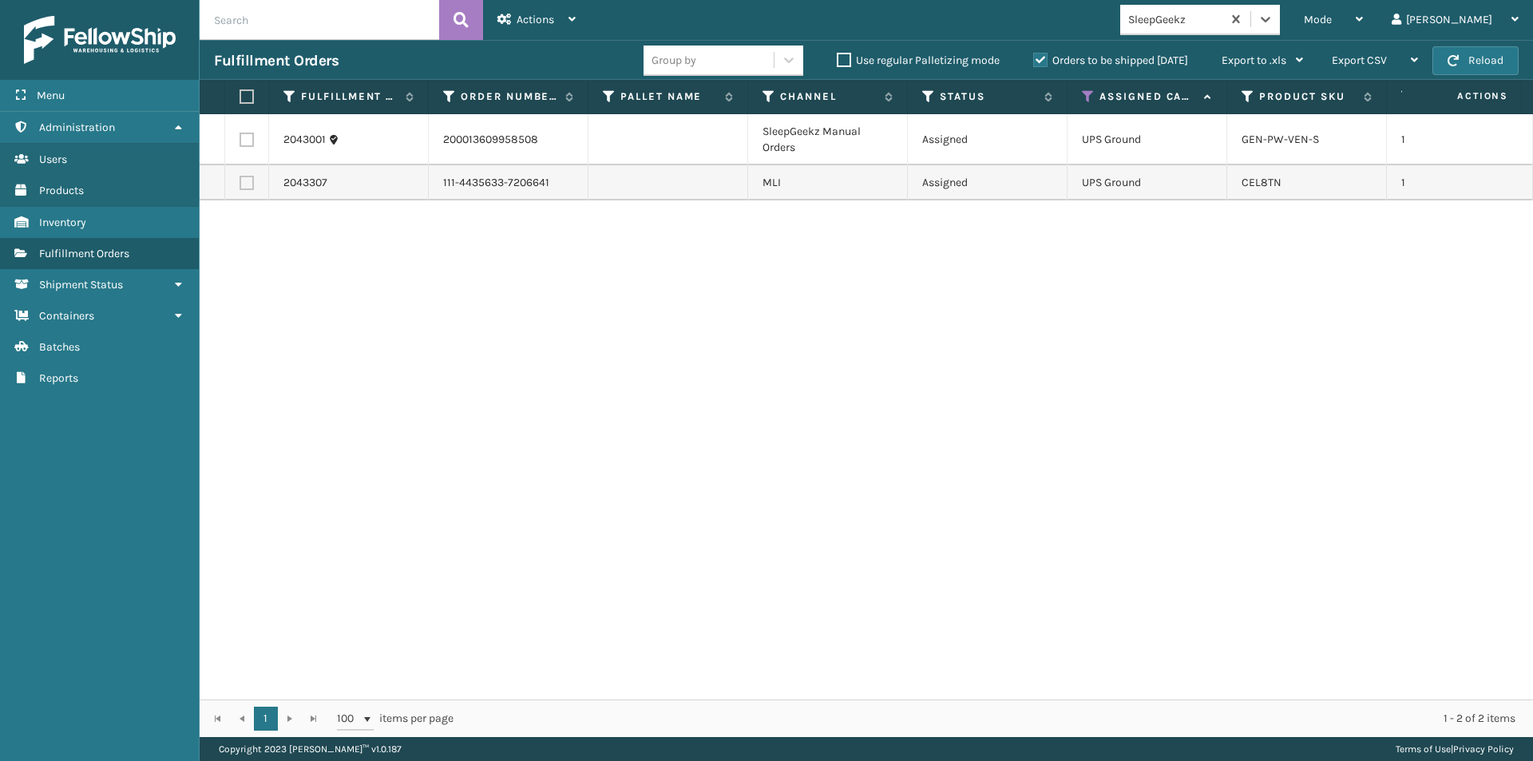
click at [239, 98] on th at bounding box center [247, 97] width 44 height 34
click at [244, 96] on label at bounding box center [245, 96] width 10 height 14
click at [240, 96] on input "checkbox" at bounding box center [240, 97] width 1 height 10
checkbox input "true"
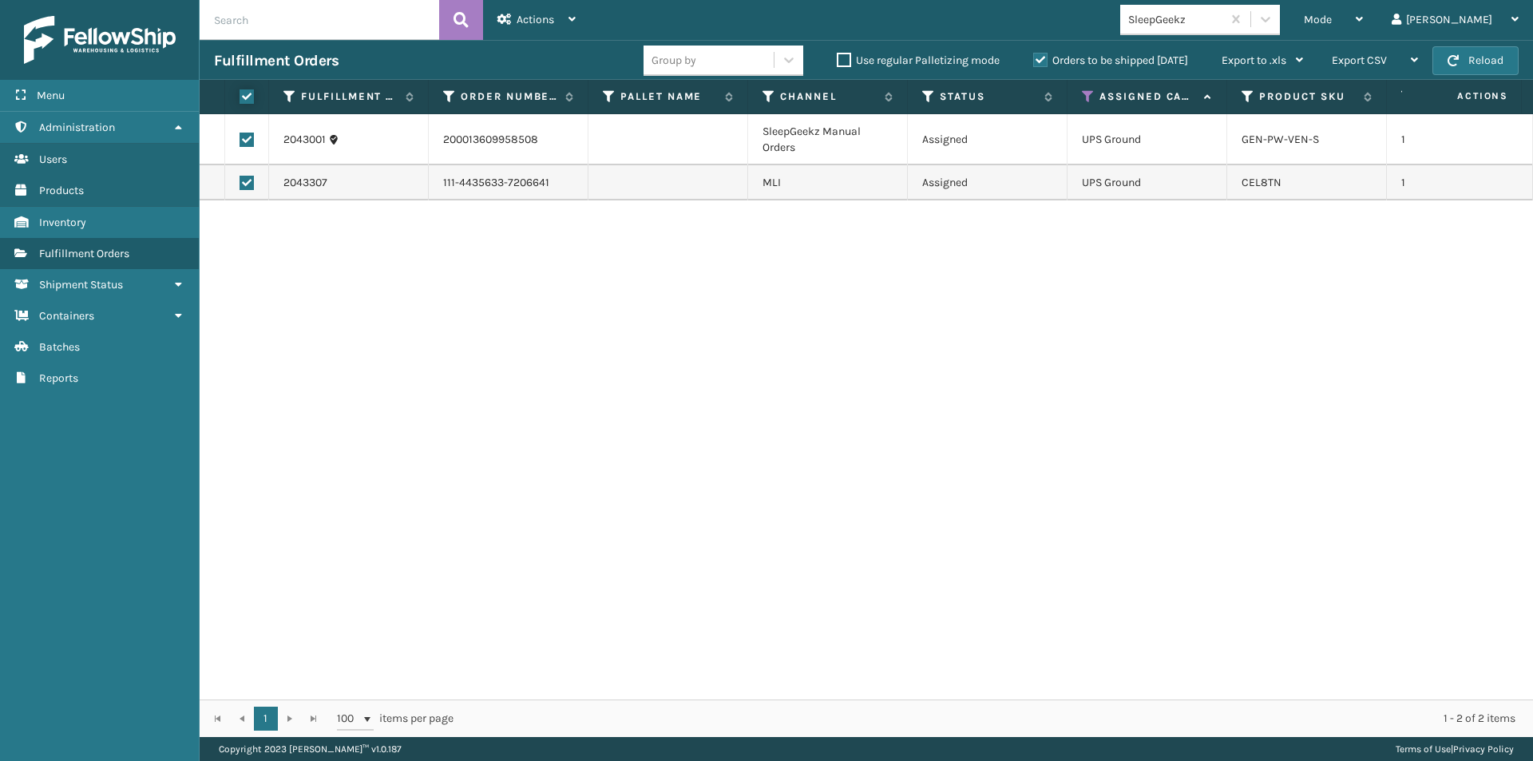
checkbox input "true"
click at [577, 12] on div "Actions Settings Remove All Filters Export Labels Create Picking Batch" at bounding box center [536, 20] width 107 height 40
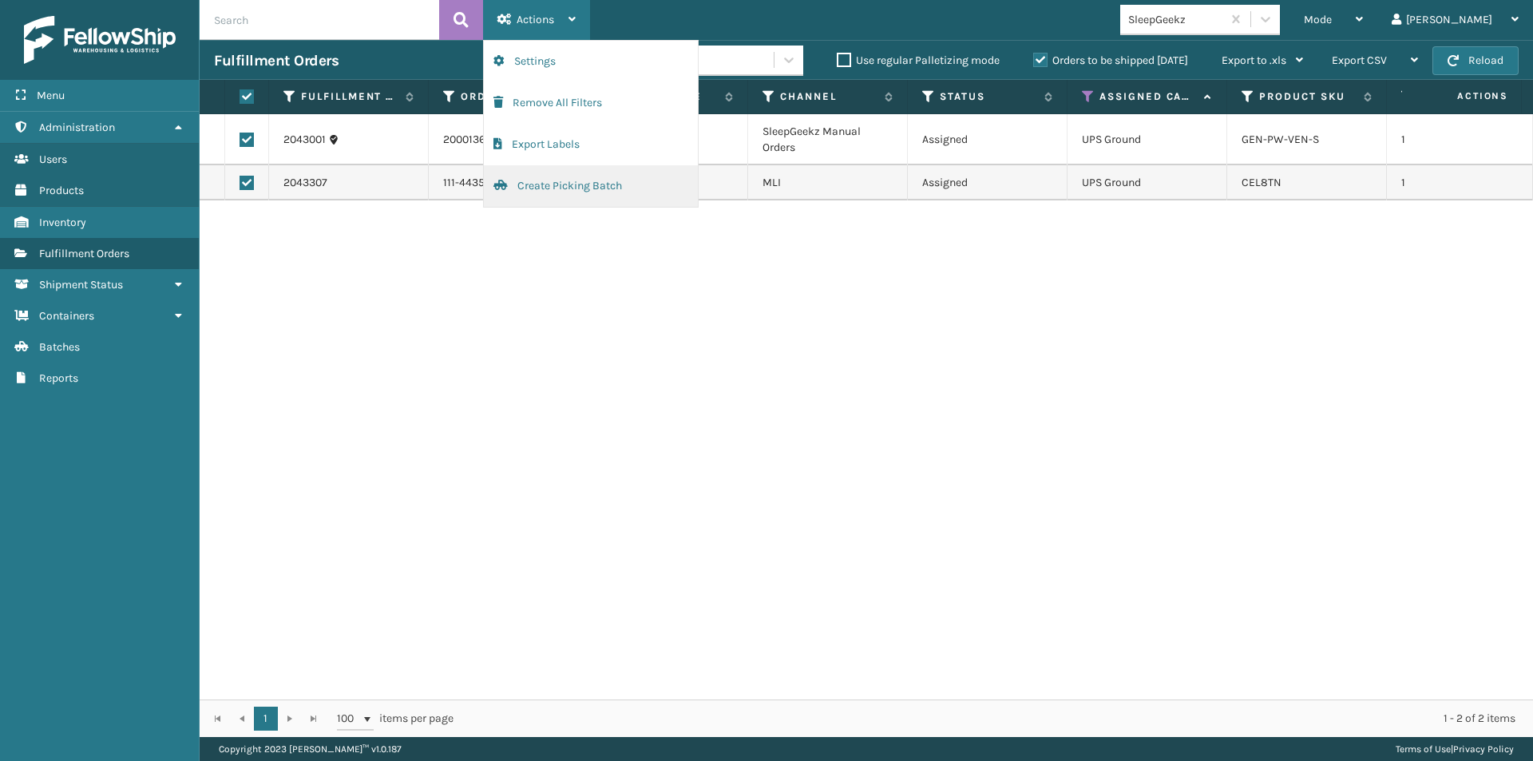
click at [563, 188] on button "Create Picking Batch" at bounding box center [591, 186] width 214 height 42
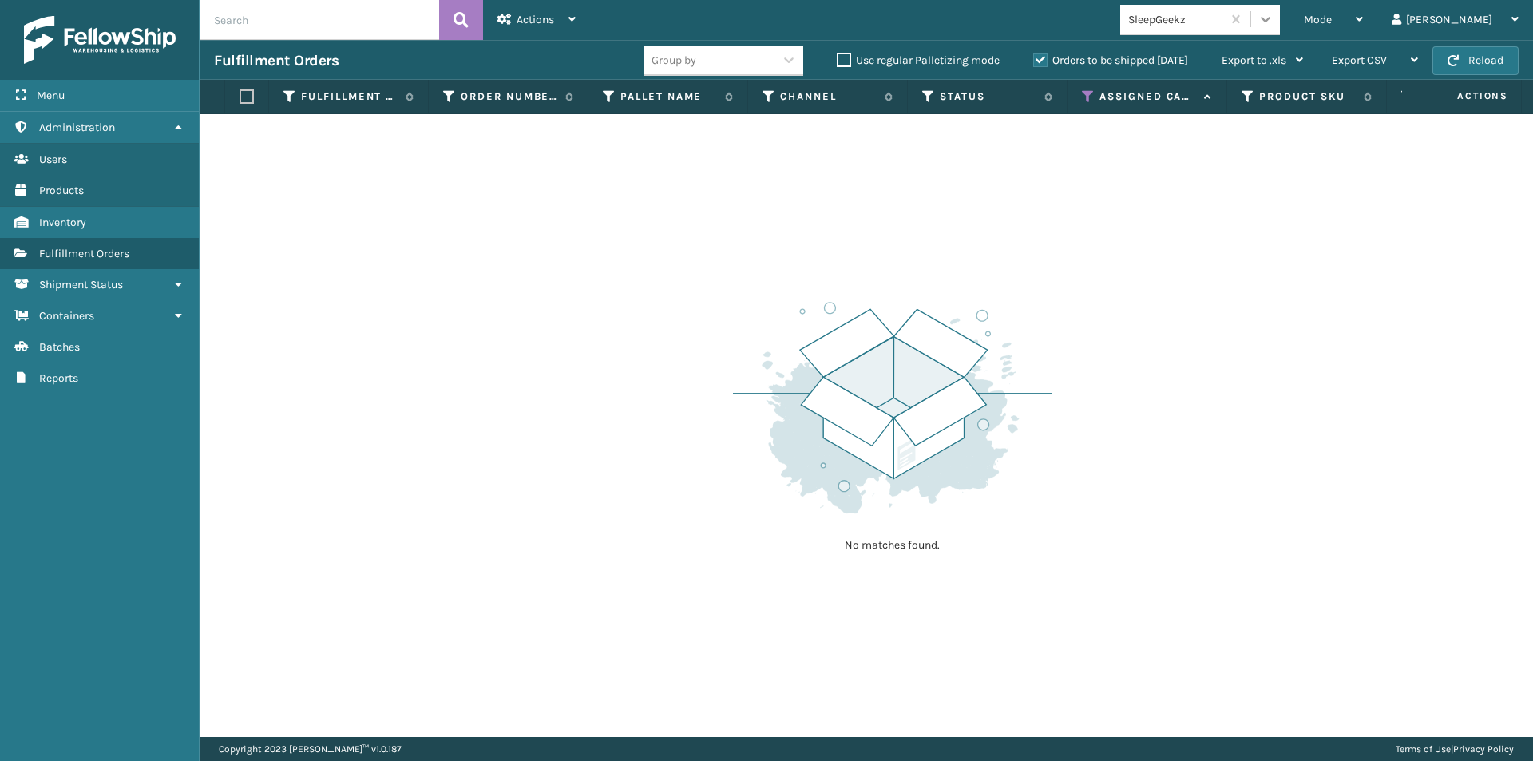
click at [1280, 31] on div at bounding box center [1265, 19] width 29 height 29
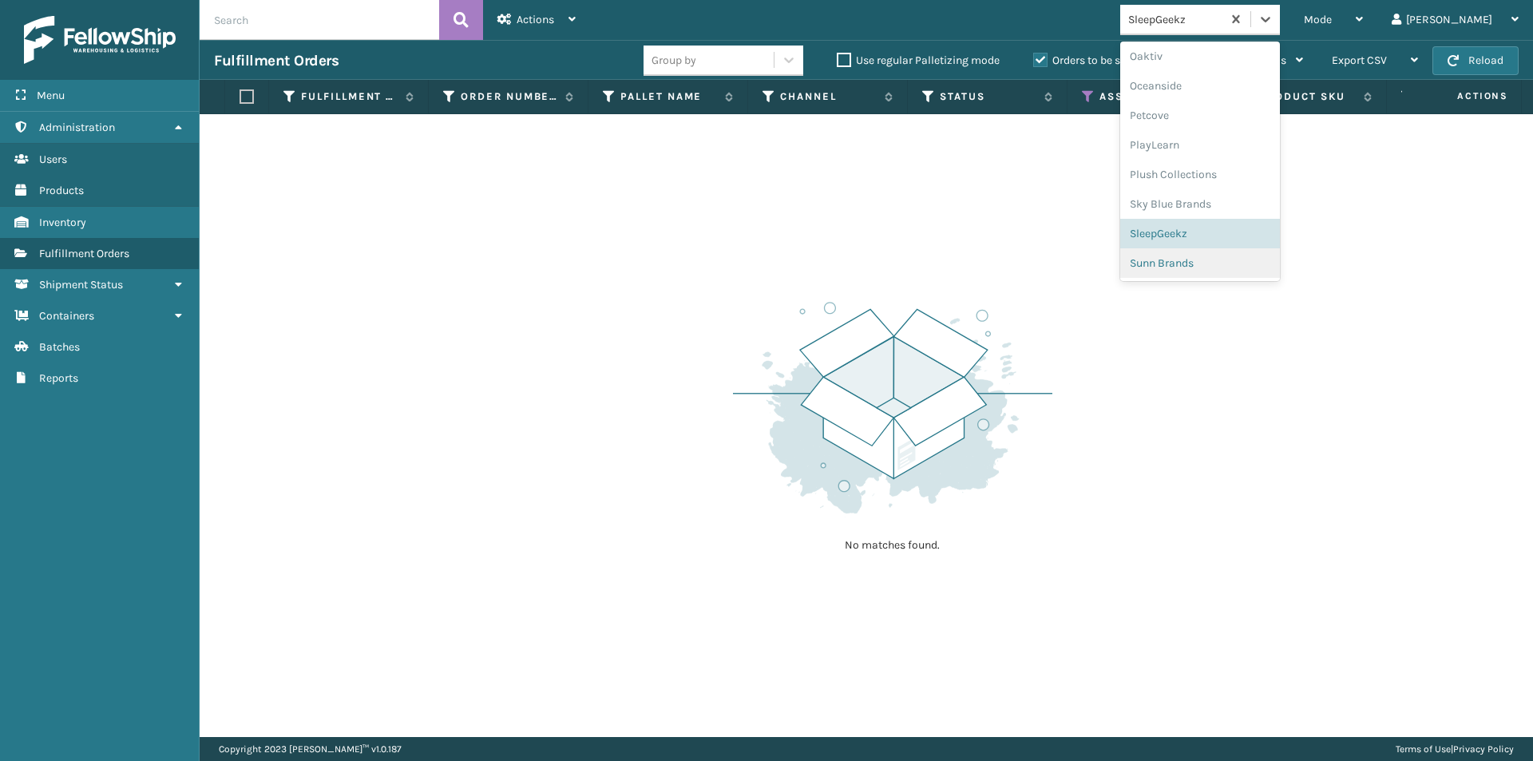
click at [1241, 256] on div "Sunn Brands" at bounding box center [1200, 263] width 160 height 30
click at [1271, 21] on icon at bounding box center [1266, 20] width 10 height 6
click at [1257, 254] on div "LifePro Fitness" at bounding box center [1200, 251] width 160 height 30
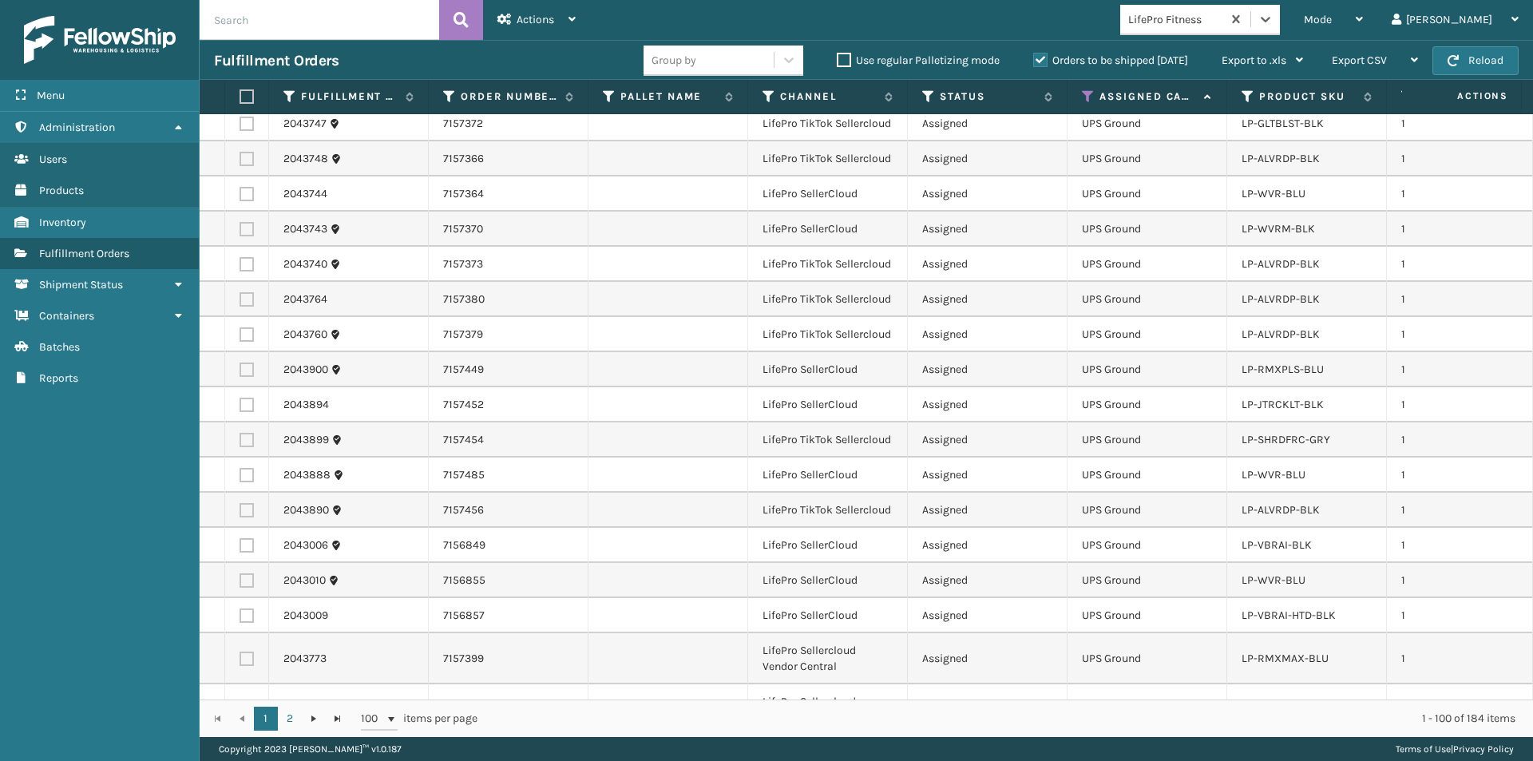
scroll to position [3148, 0]
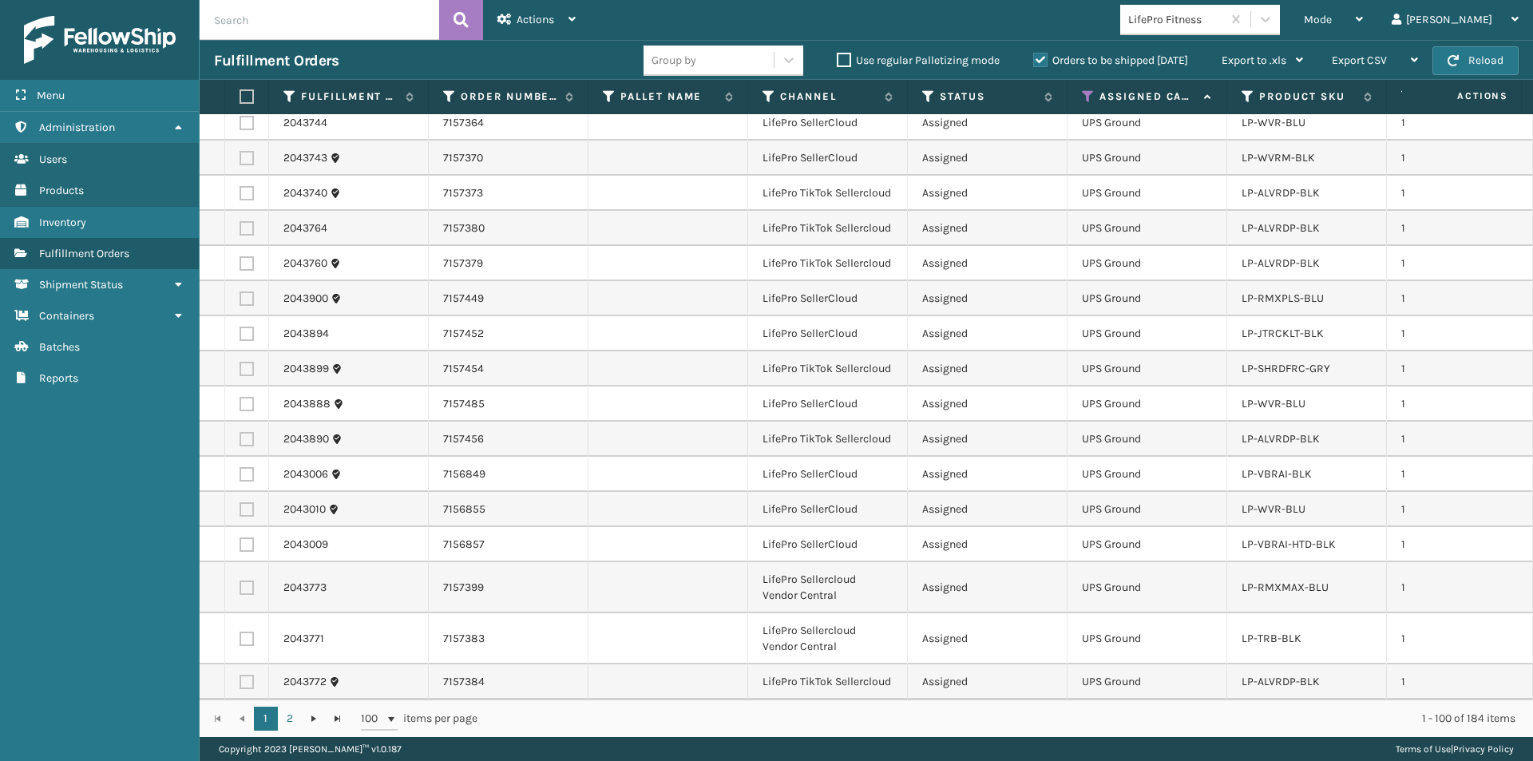
click at [1316, 193] on td "LP-ALVRDP-BLK" at bounding box center [1307, 193] width 160 height 35
drag, startPoint x: 1330, startPoint y: 180, endPoint x: 1238, endPoint y: 184, distance: 92.8
click at [1238, 184] on td "LP-ALVRDP-BLK" at bounding box center [1307, 193] width 160 height 35
copy link "LP-ALVRDP-BLK"
click at [251, 22] on input "text" at bounding box center [320, 20] width 240 height 40
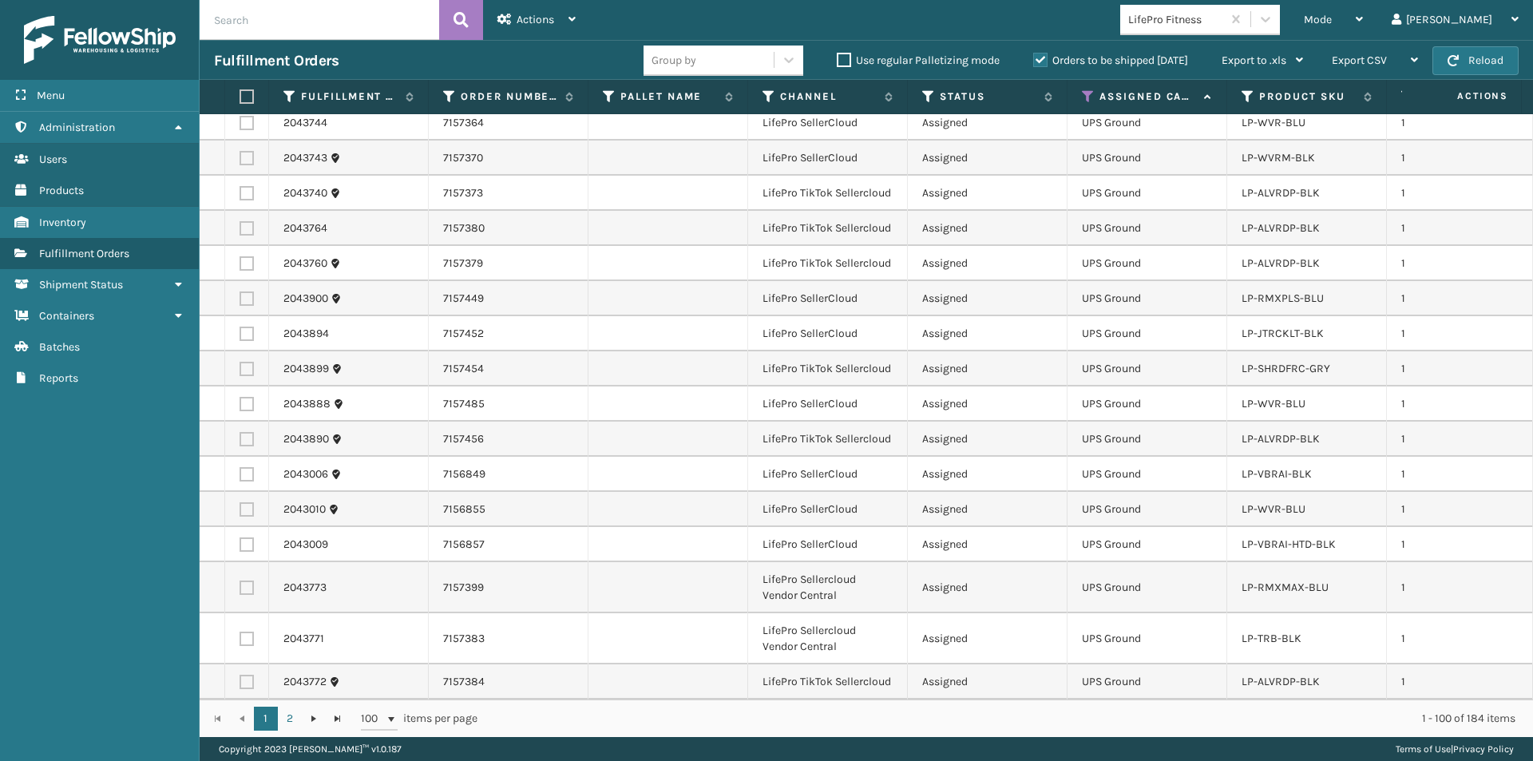
paste input "LP-ALVRDP-BLK"
type input "LP-ALVRDP-BLK"
click at [468, 22] on icon at bounding box center [461, 20] width 15 height 24
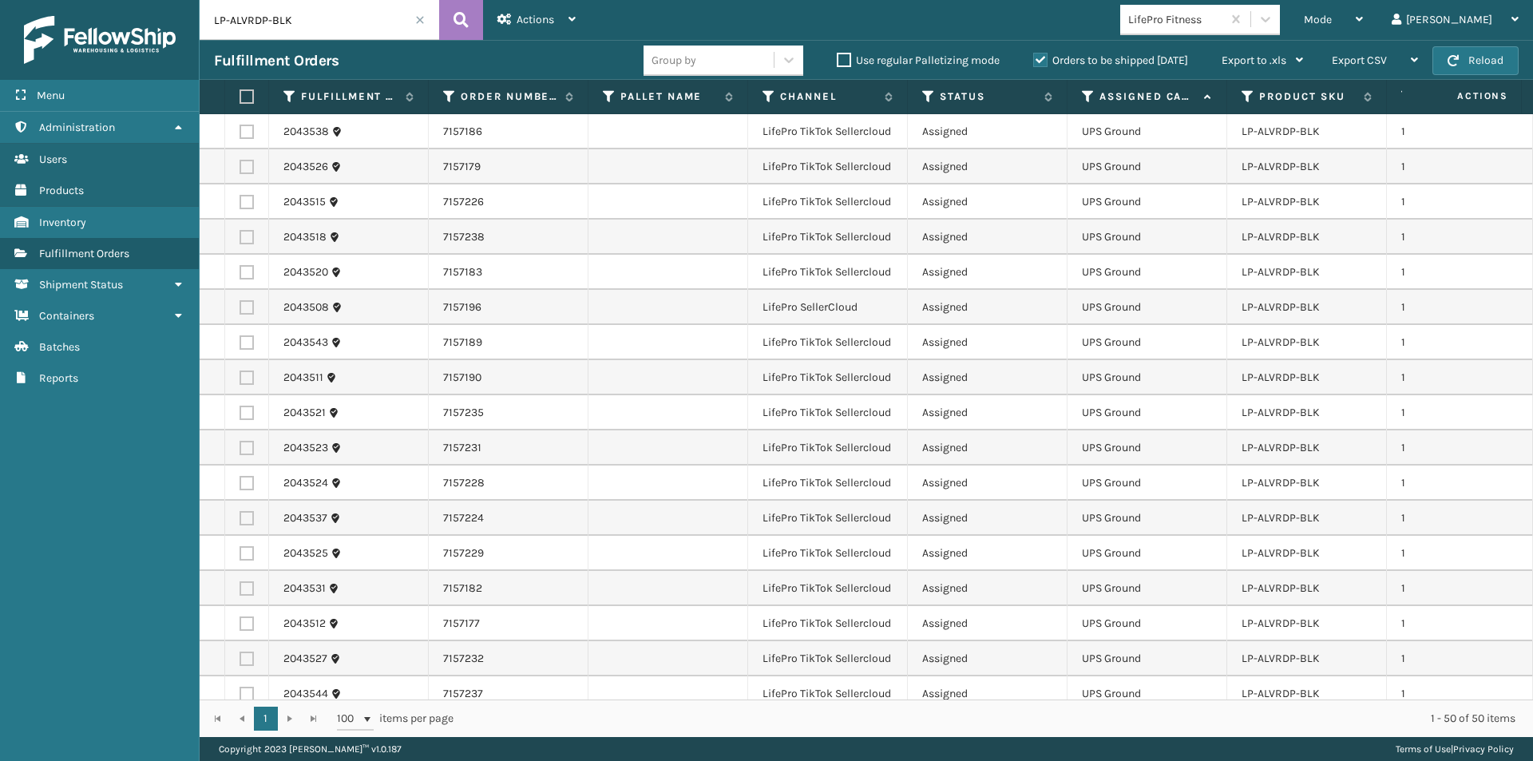
click at [243, 93] on label at bounding box center [245, 96] width 10 height 14
click at [240, 93] on input "checkbox" at bounding box center [240, 97] width 1 height 10
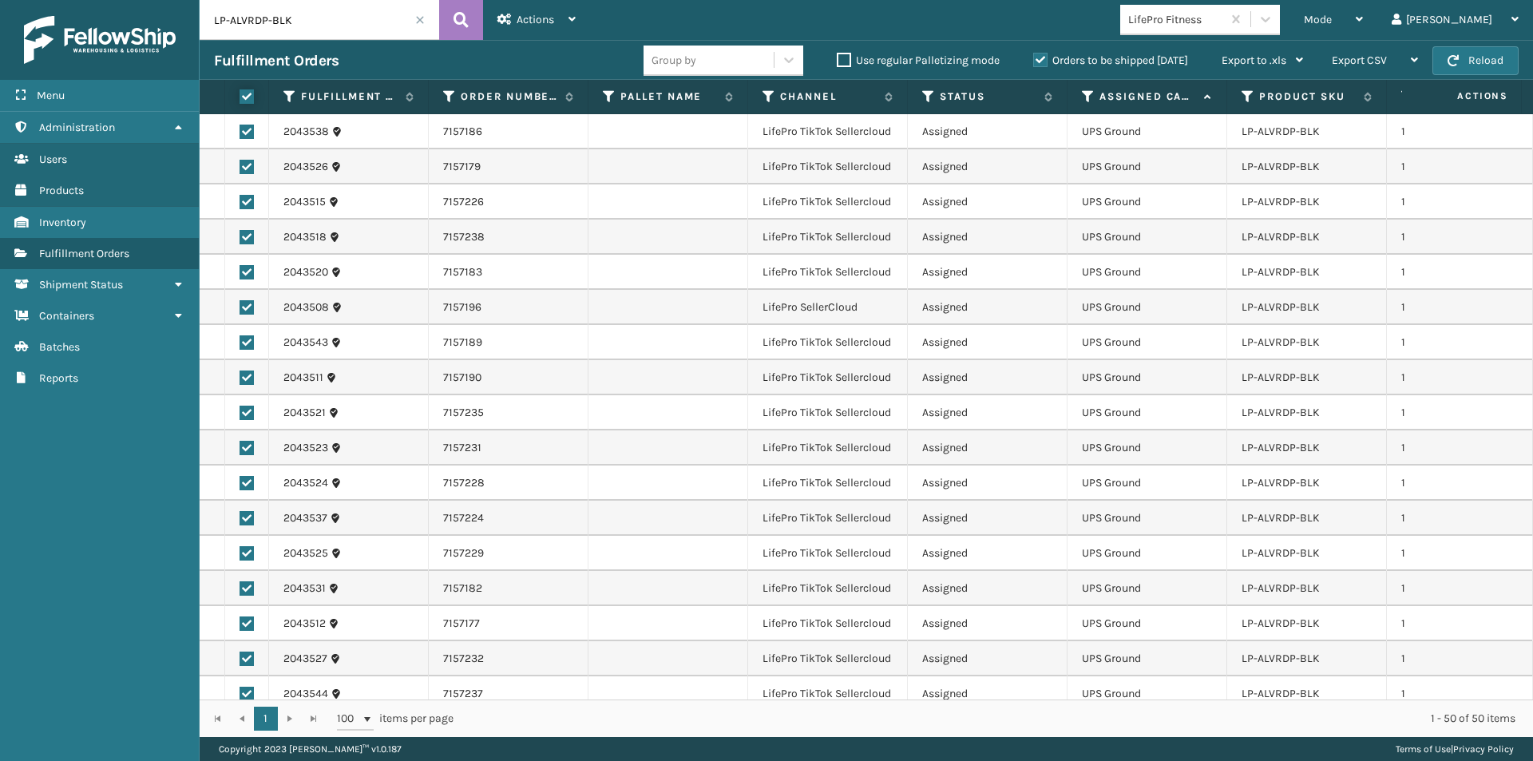
checkbox input "true"
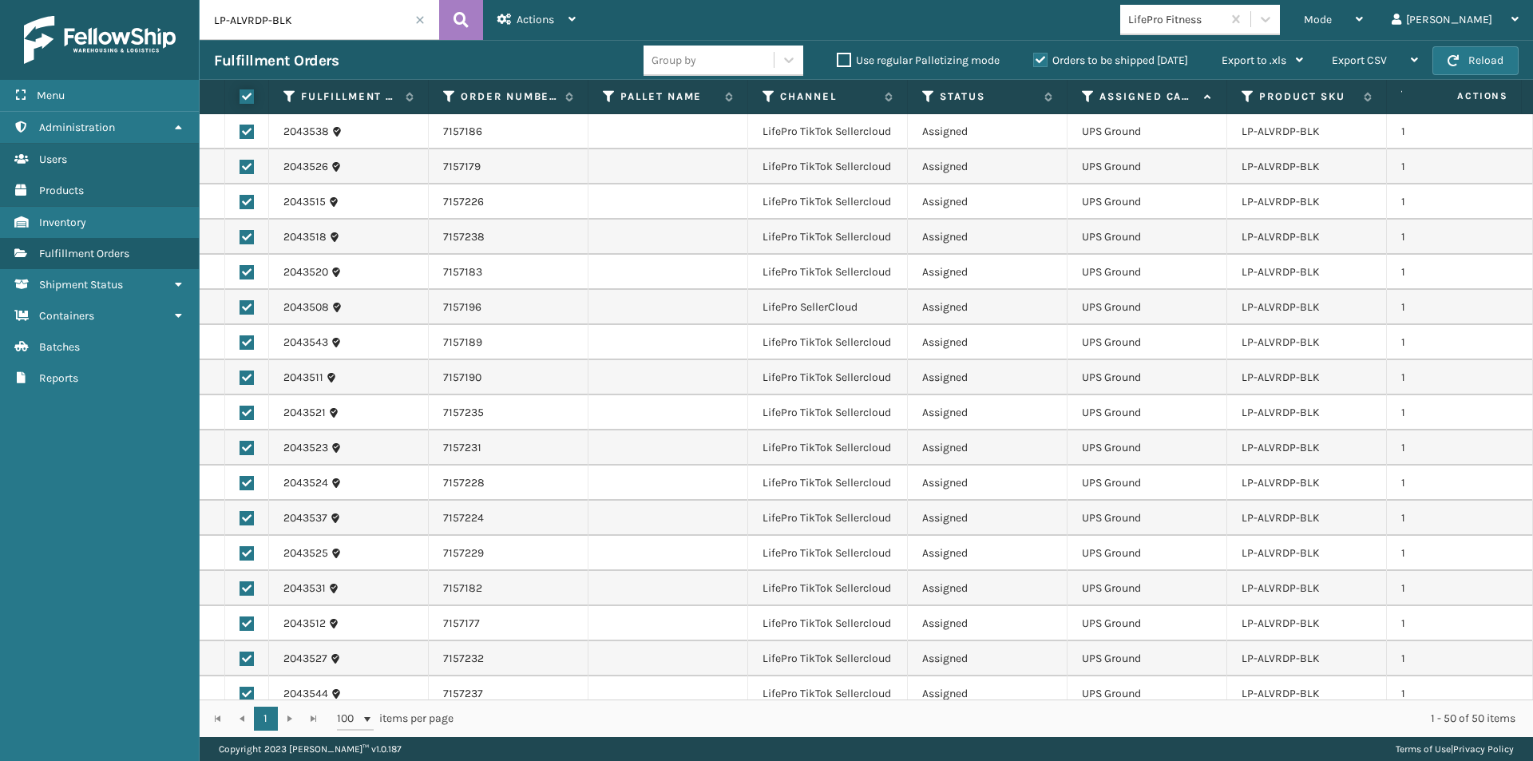
checkbox input "true"
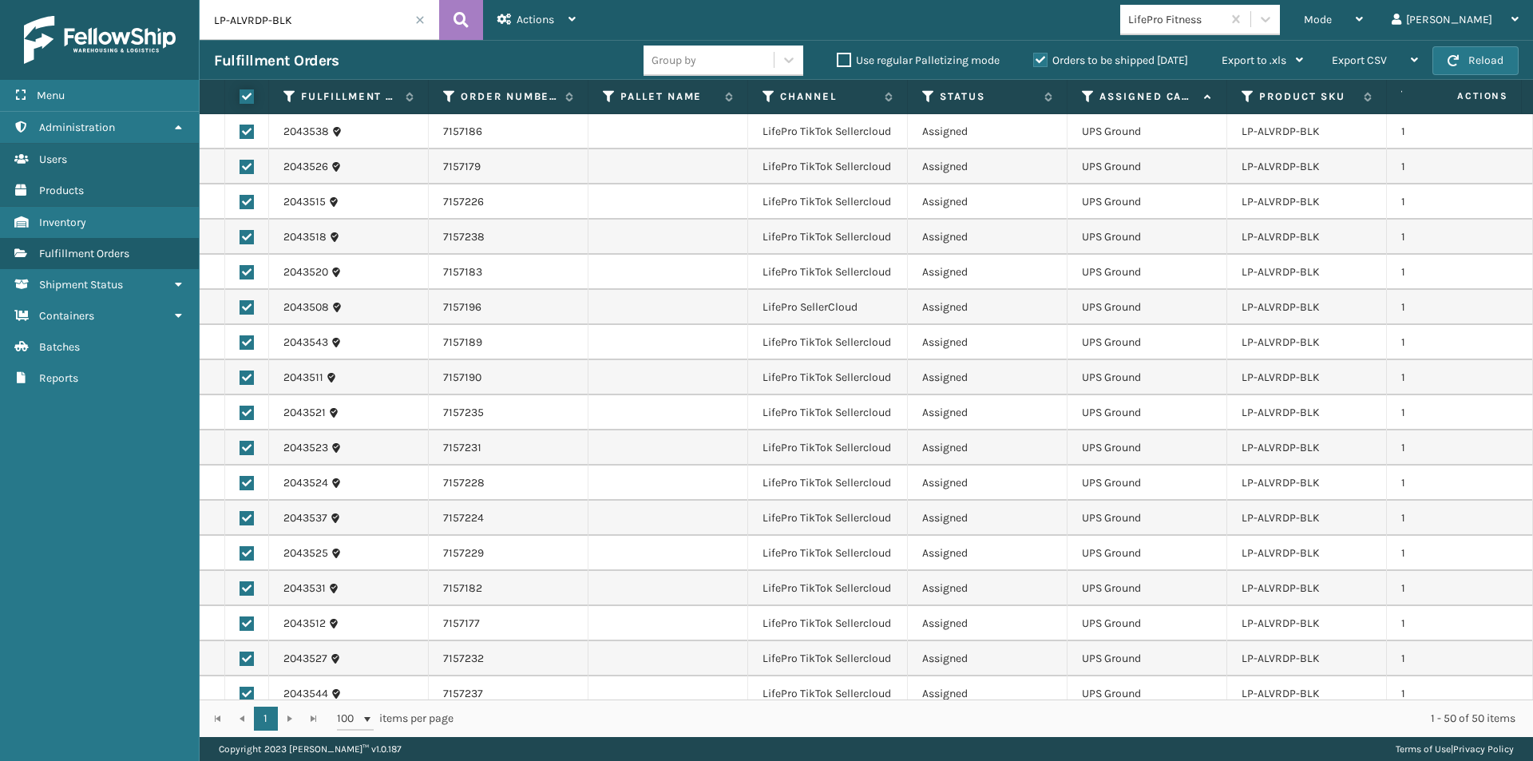
checkbox input "true"
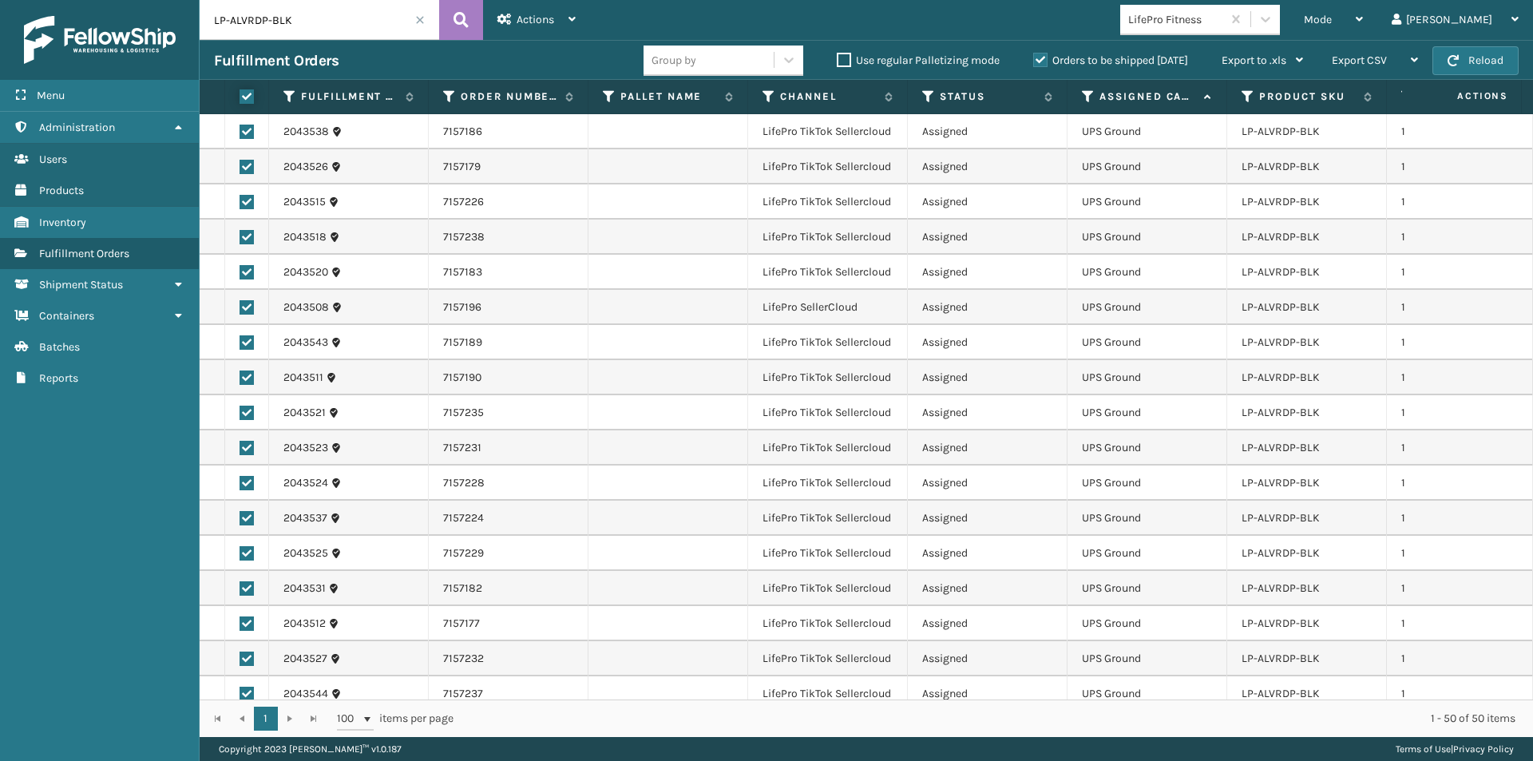
checkbox input "true"
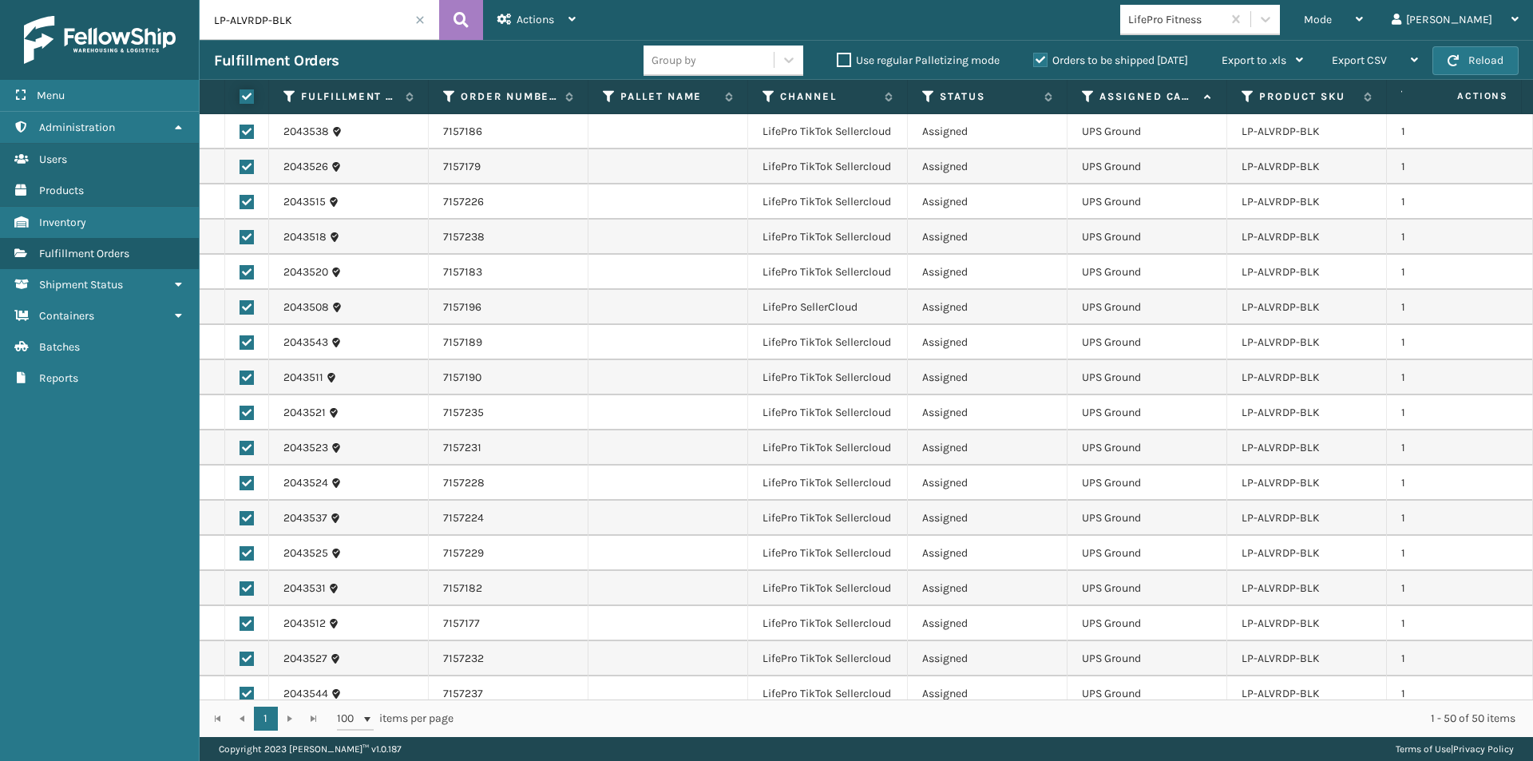
checkbox input "true"
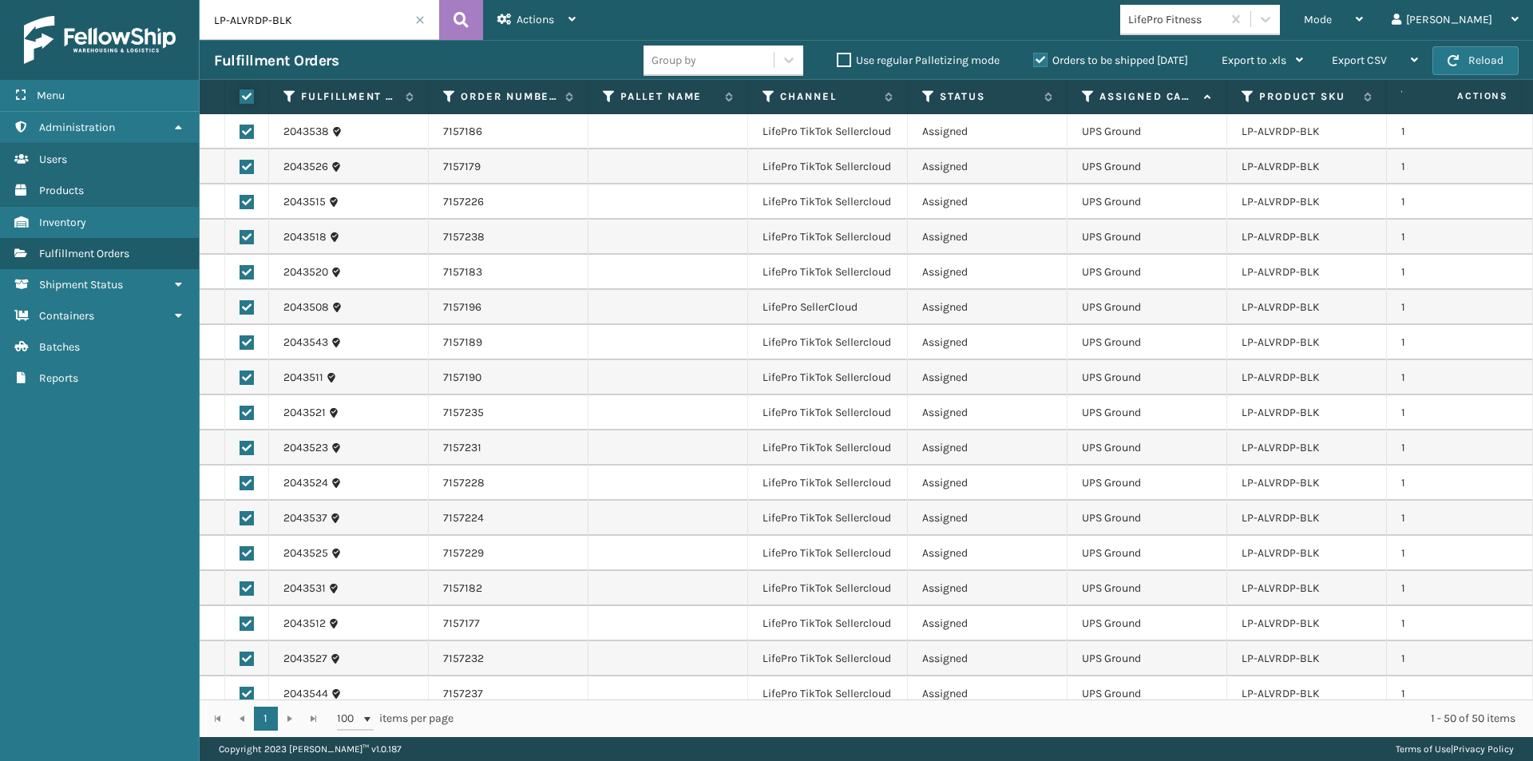
checkbox input "true"
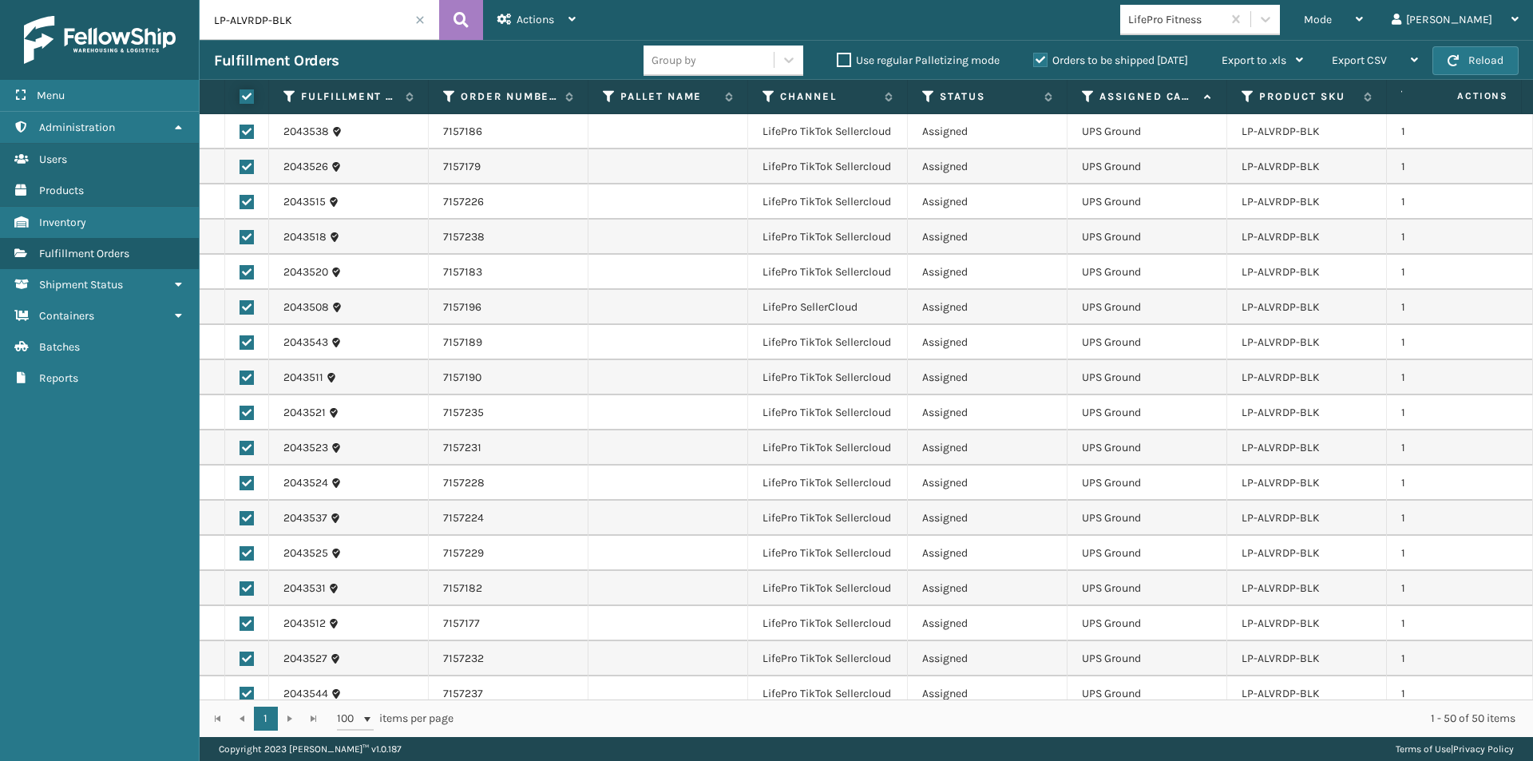
checkbox input "true"
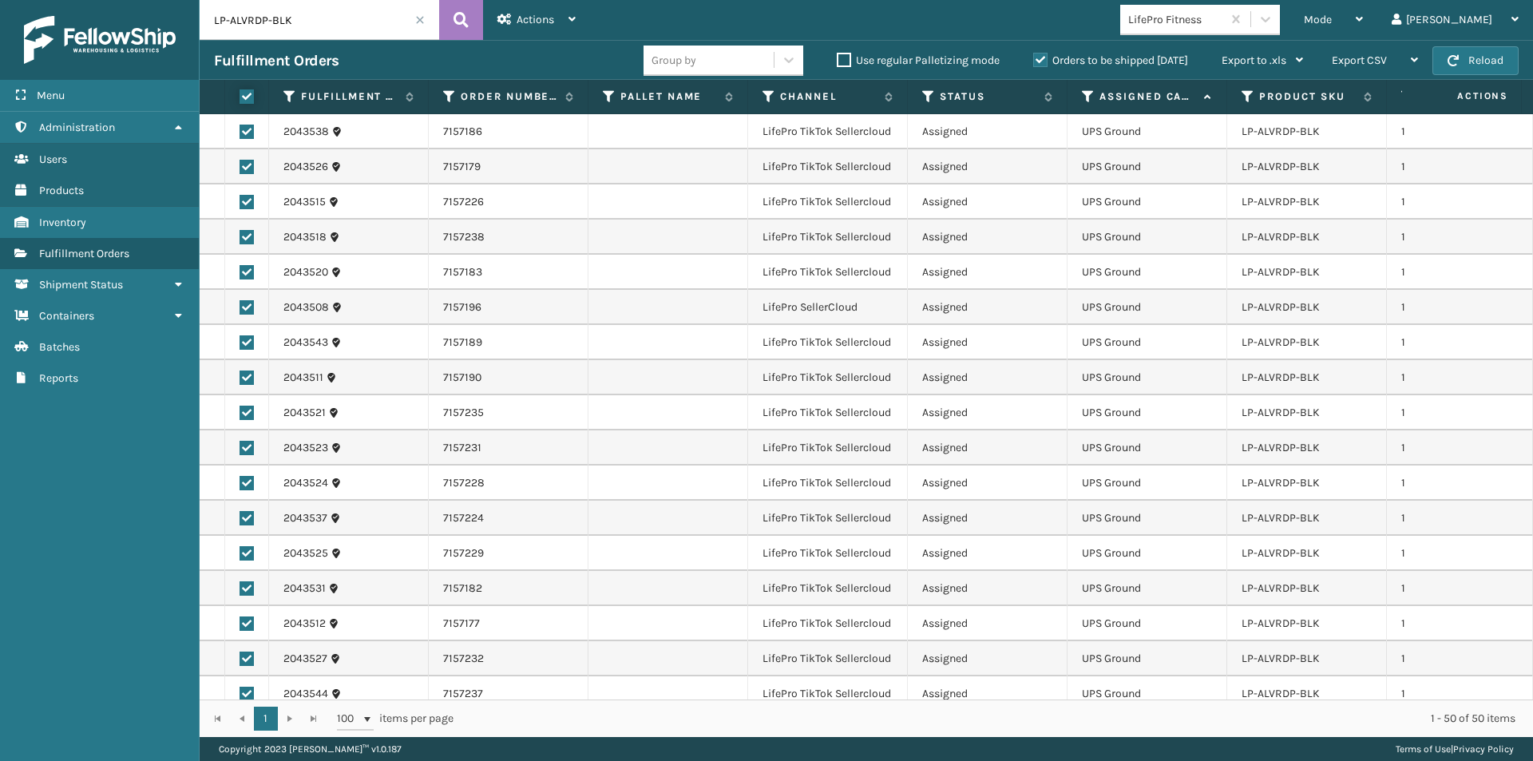
checkbox input "true"
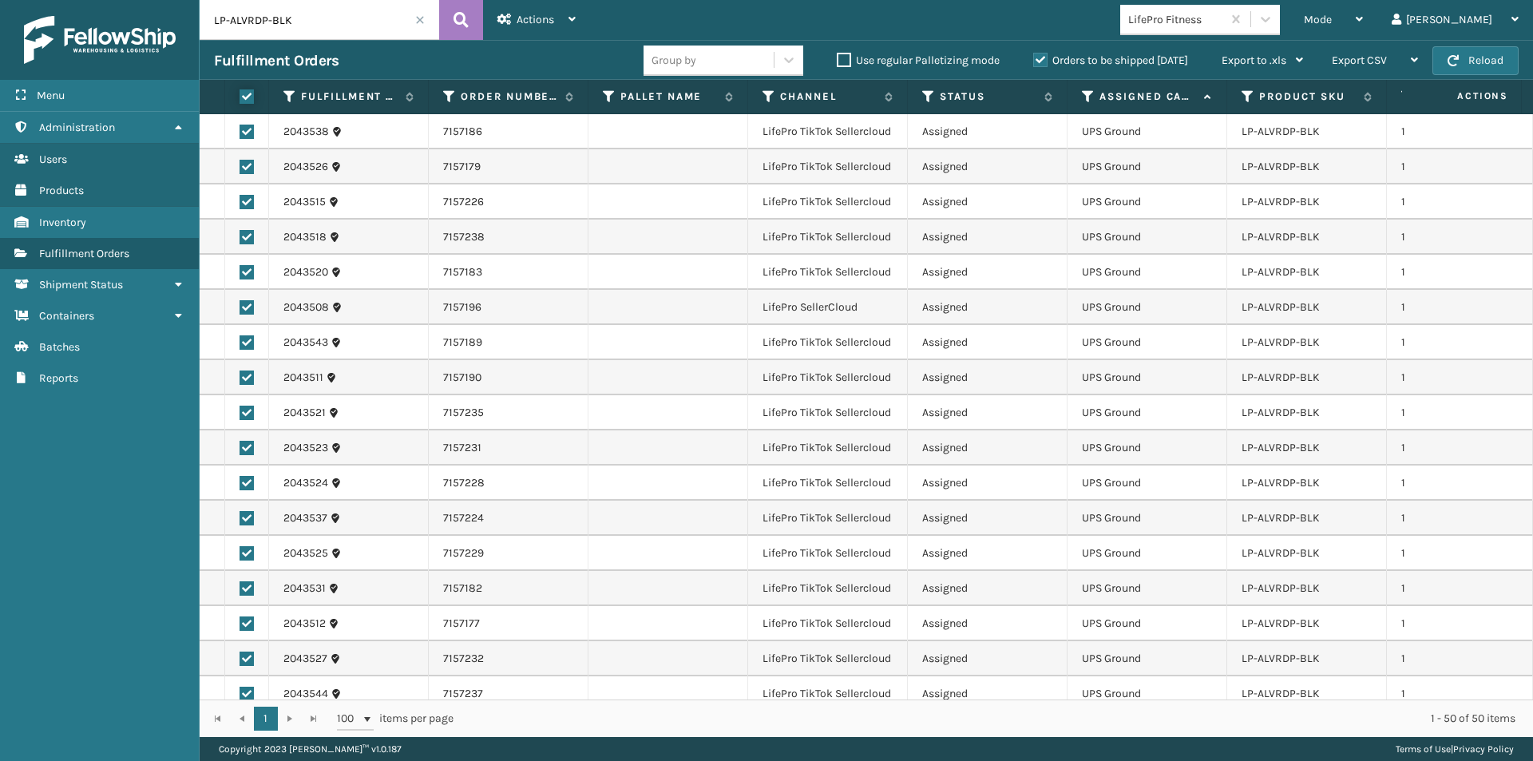
checkbox input "true"
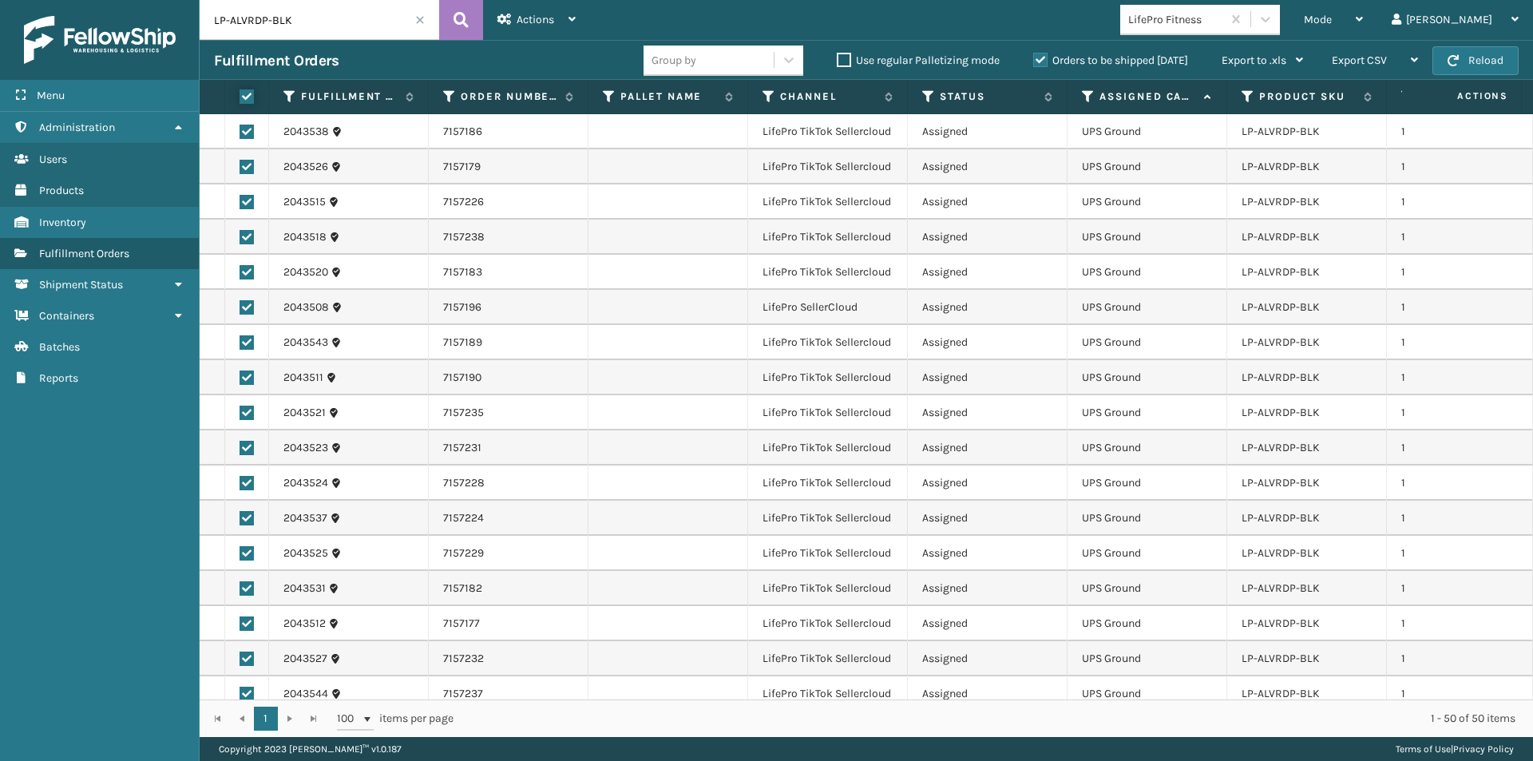
checkbox input "true"
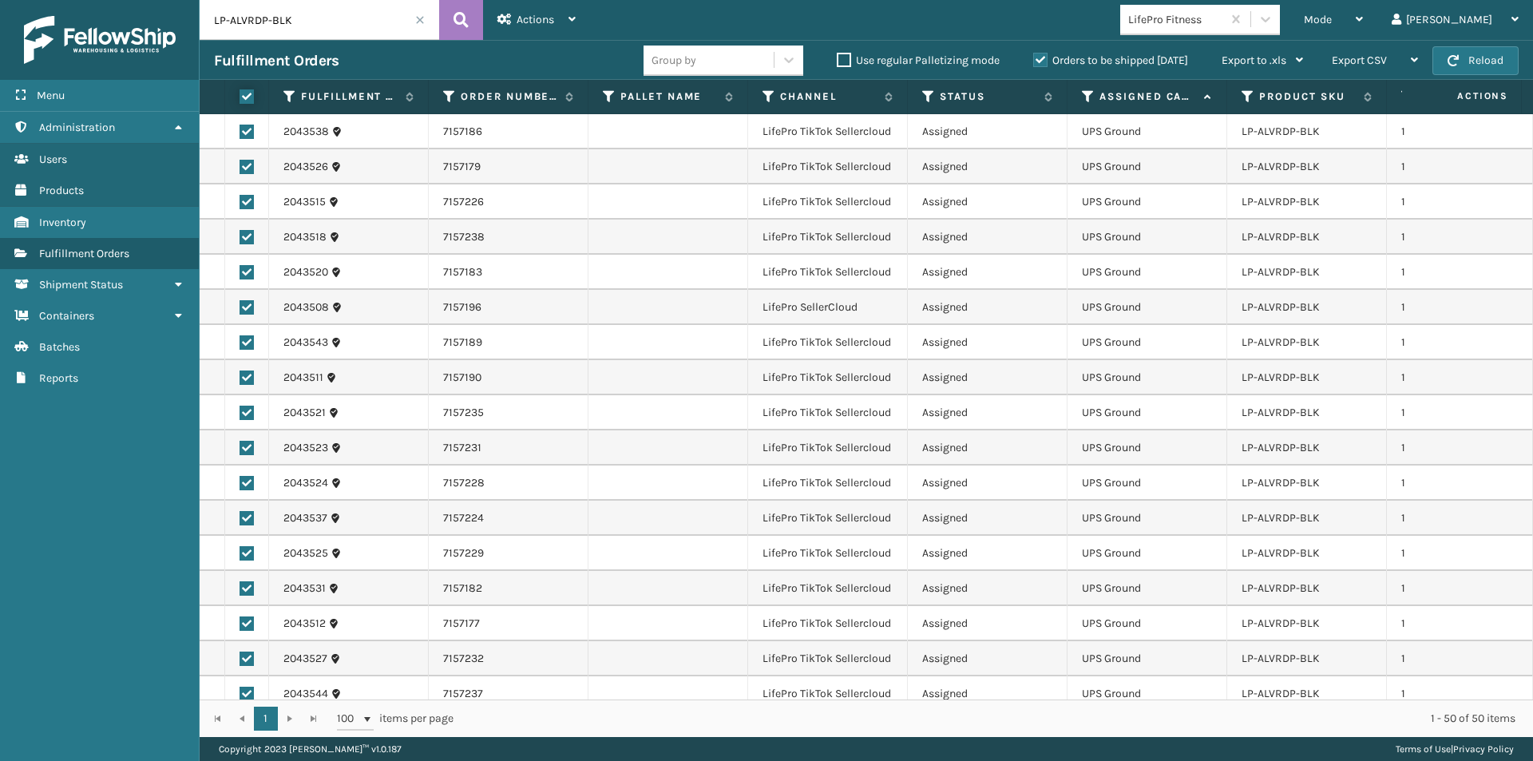
checkbox input "true"
click at [529, 18] on span "Actions" at bounding box center [536, 20] width 38 height 14
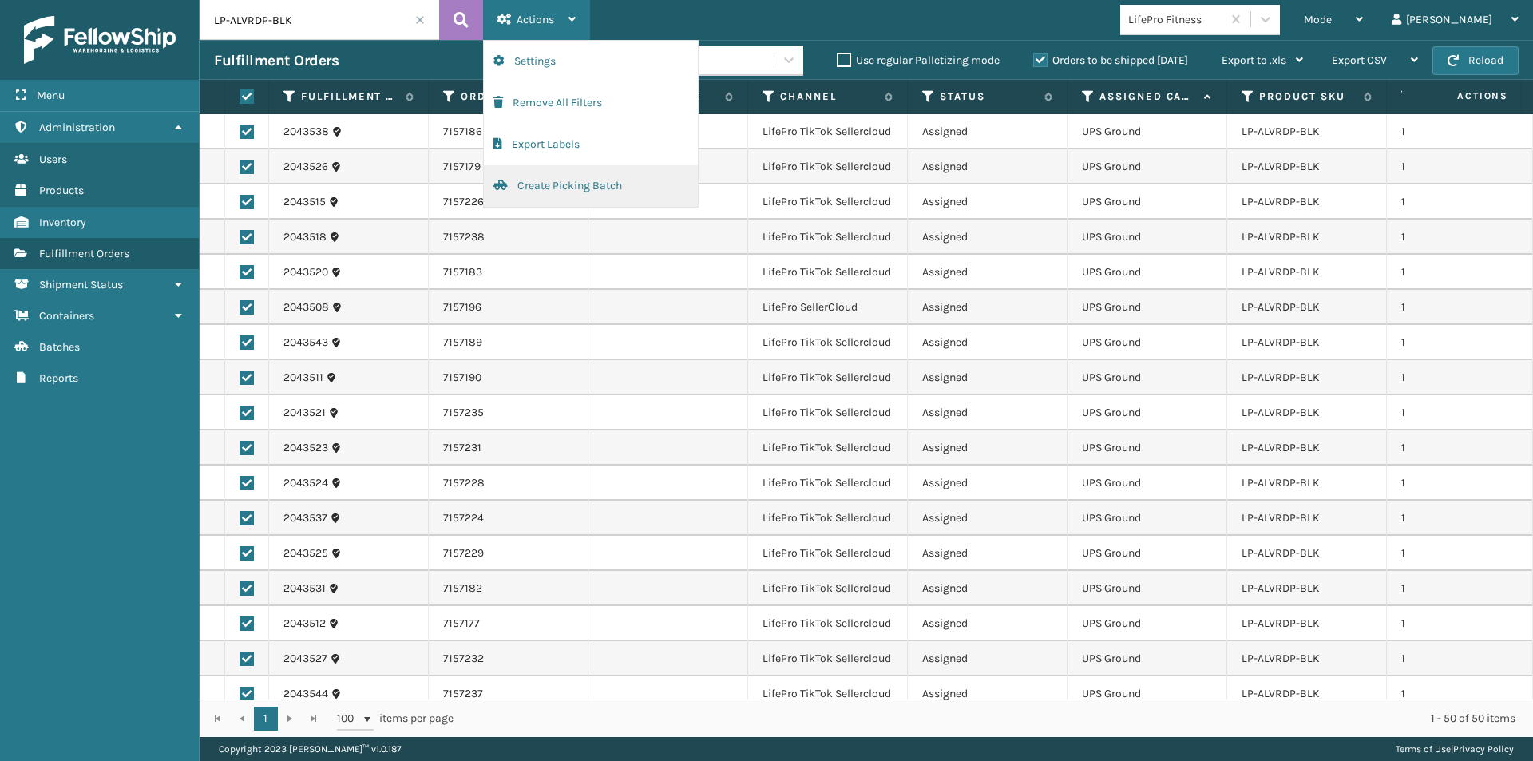
click at [577, 183] on button "Create Picking Batch" at bounding box center [591, 186] width 214 height 42
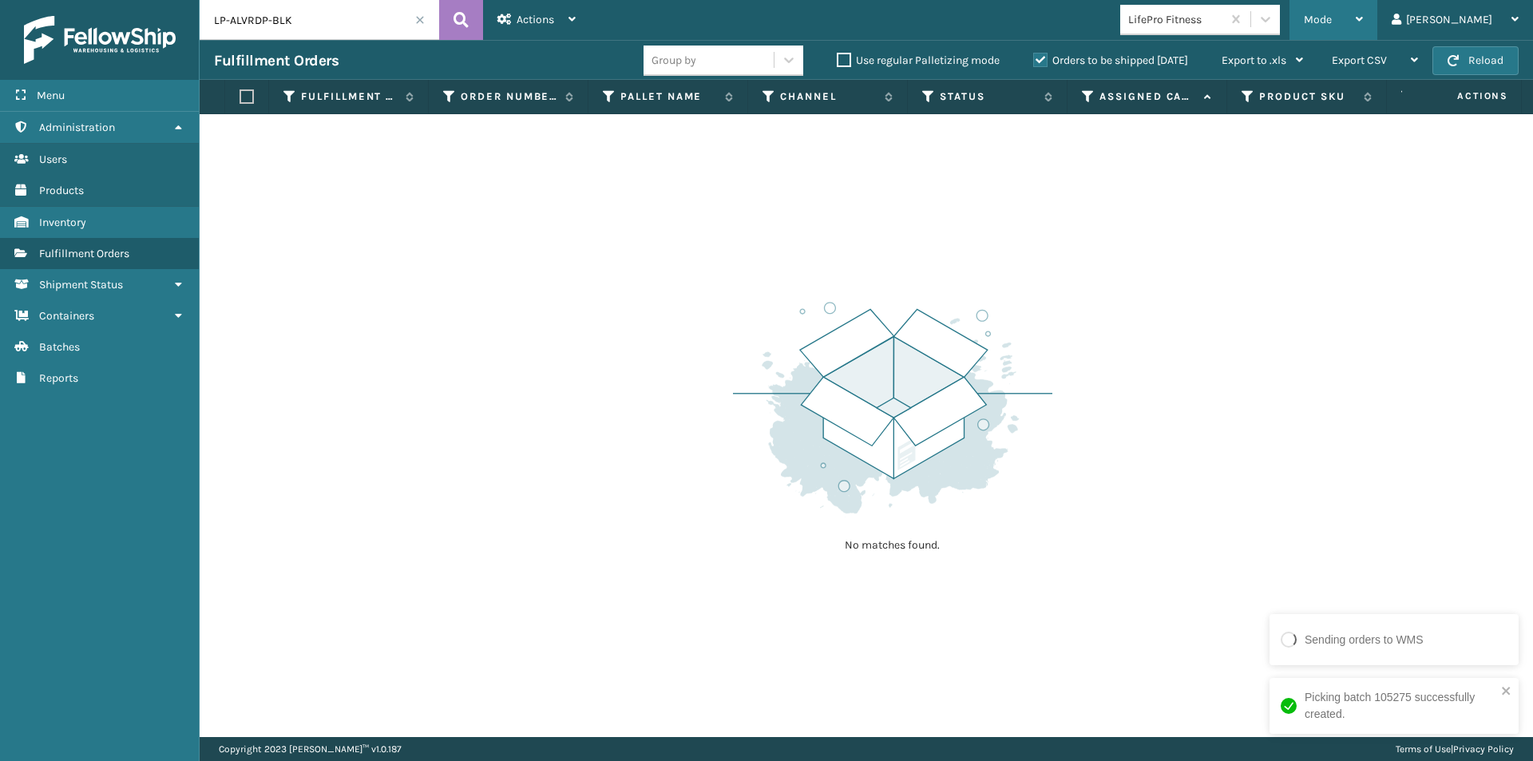
click at [1378, 17] on div "Mode Regular Mode Picking Mode Labeling Mode Exit Scan Mode" at bounding box center [1334, 20] width 88 height 40
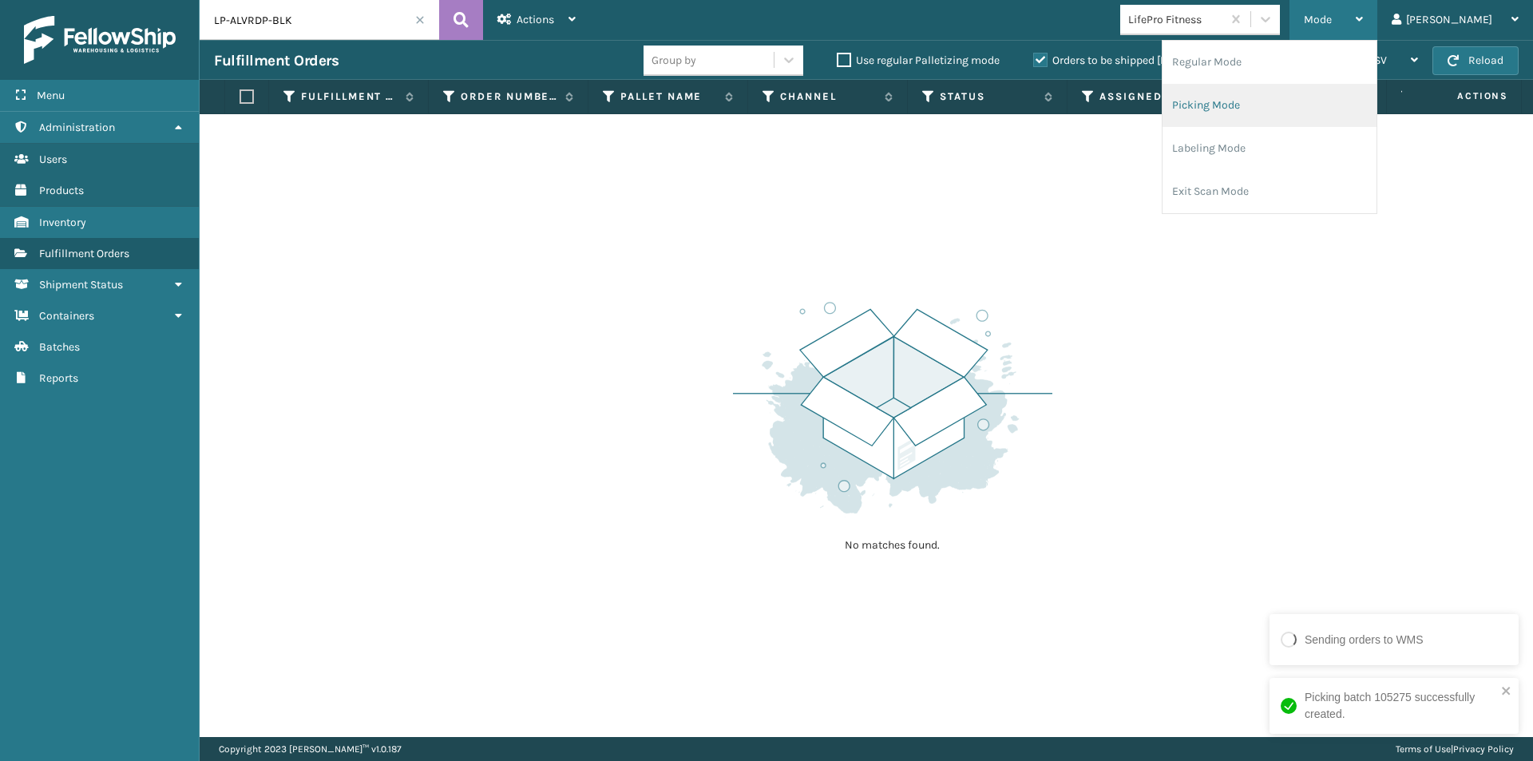
click at [1285, 109] on li "Picking Mode" at bounding box center [1270, 105] width 214 height 43
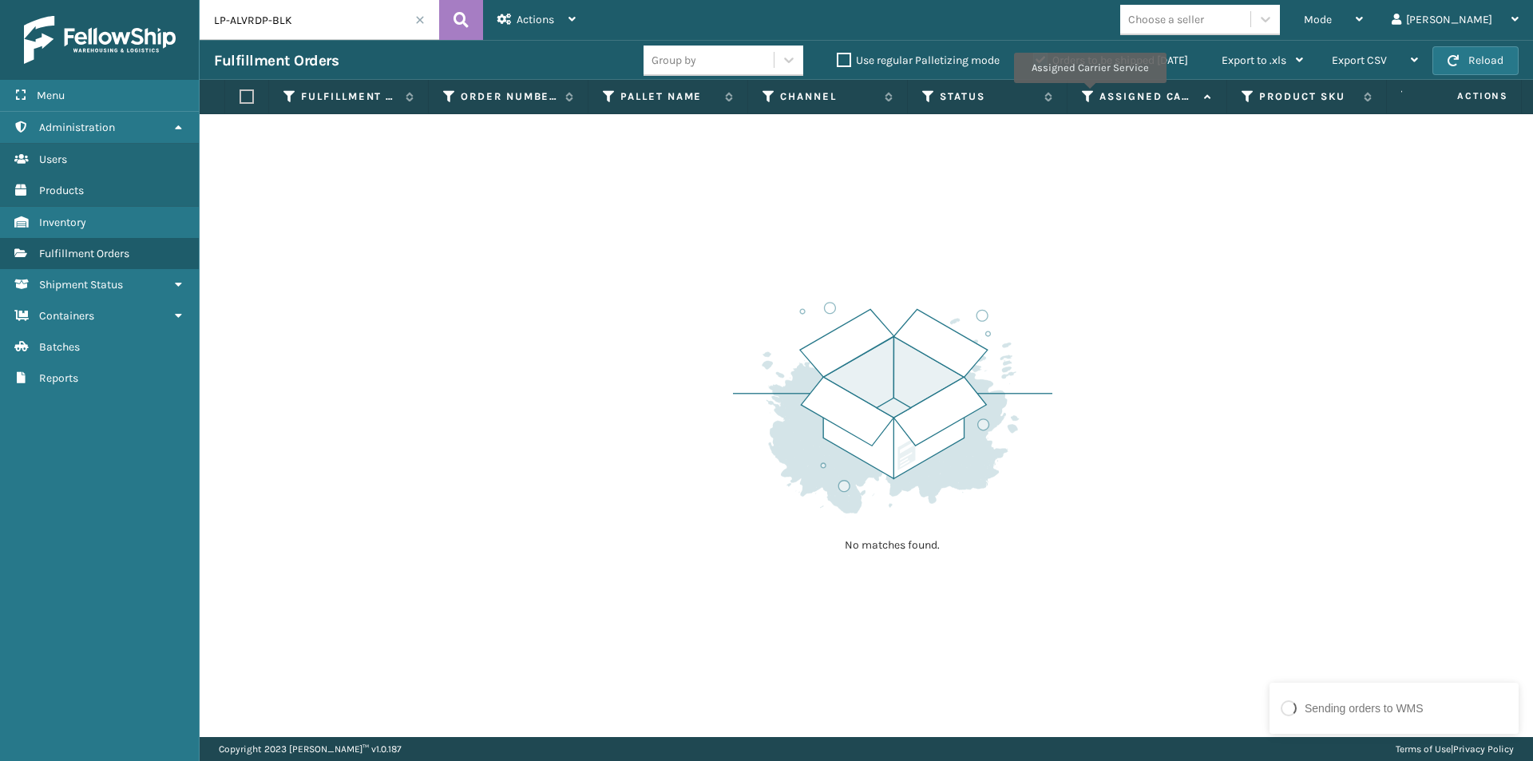
click at [1089, 94] on icon at bounding box center [1088, 96] width 13 height 14
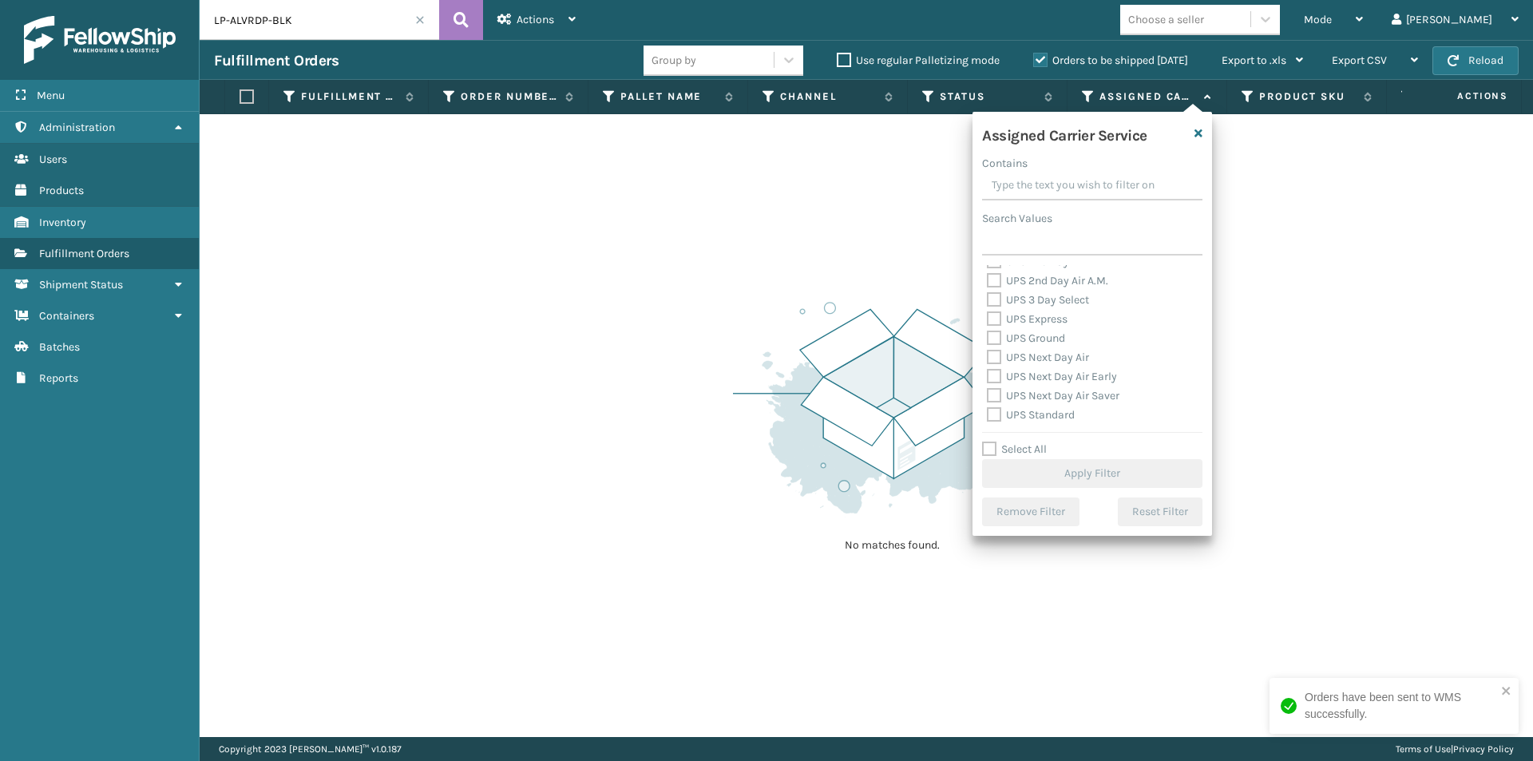
scroll to position [240, 0]
click at [997, 345] on label "UPS 2nd Day Air" at bounding box center [1036, 342] width 98 height 14
click at [988, 343] on input "UPS 2nd Day Air" at bounding box center [987, 337] width 1 height 10
checkbox input "true"
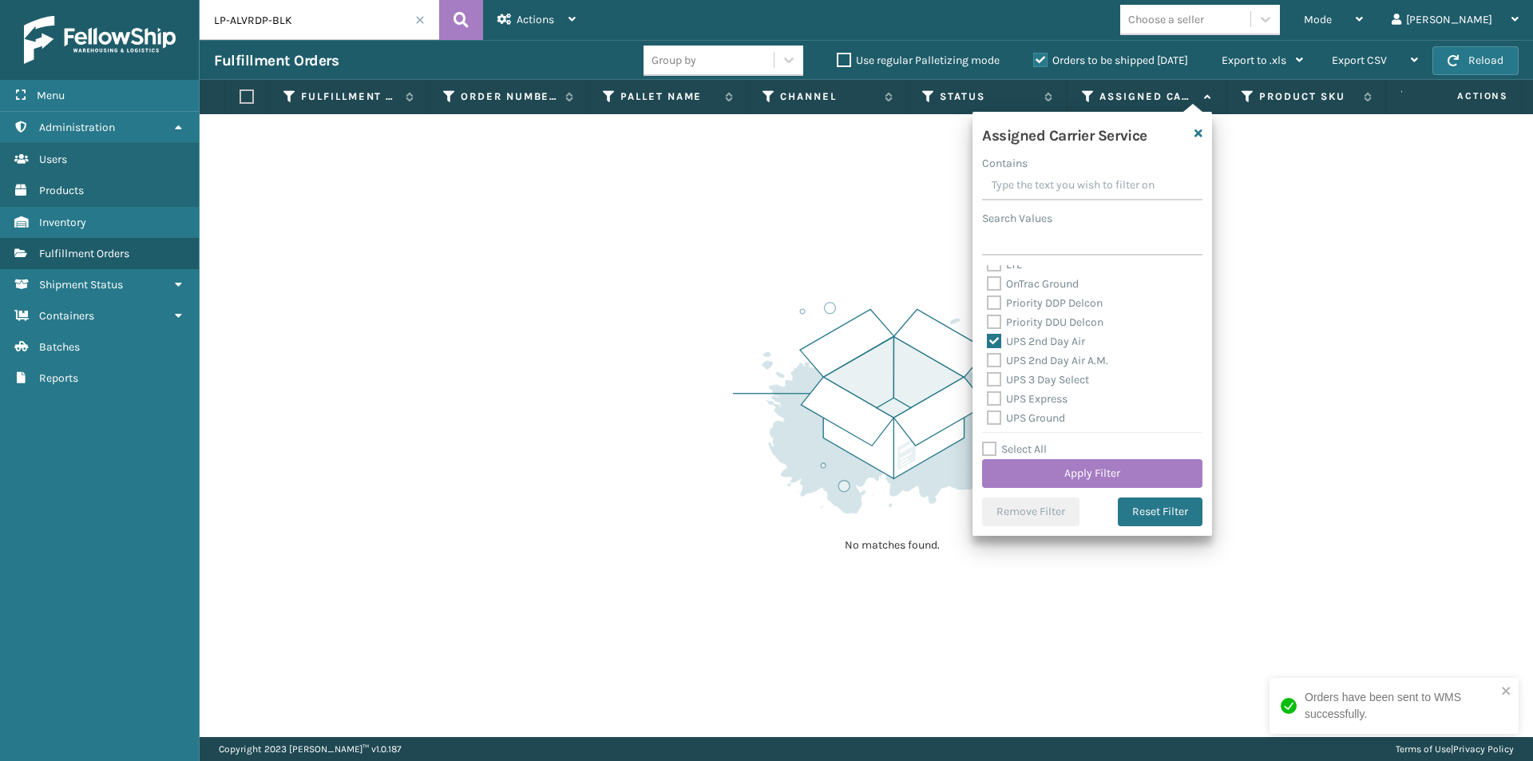
click at [998, 359] on label "UPS 2nd Day Air A.M." at bounding box center [1047, 361] width 121 height 14
click at [988, 359] on input "UPS 2nd Day Air A.M." at bounding box center [987, 356] width 1 height 10
checkbox input "true"
click at [995, 376] on label "UPS 3 Day Select" at bounding box center [1038, 380] width 102 height 14
click at [988, 376] on input "UPS 3 Day Select" at bounding box center [987, 376] width 1 height 10
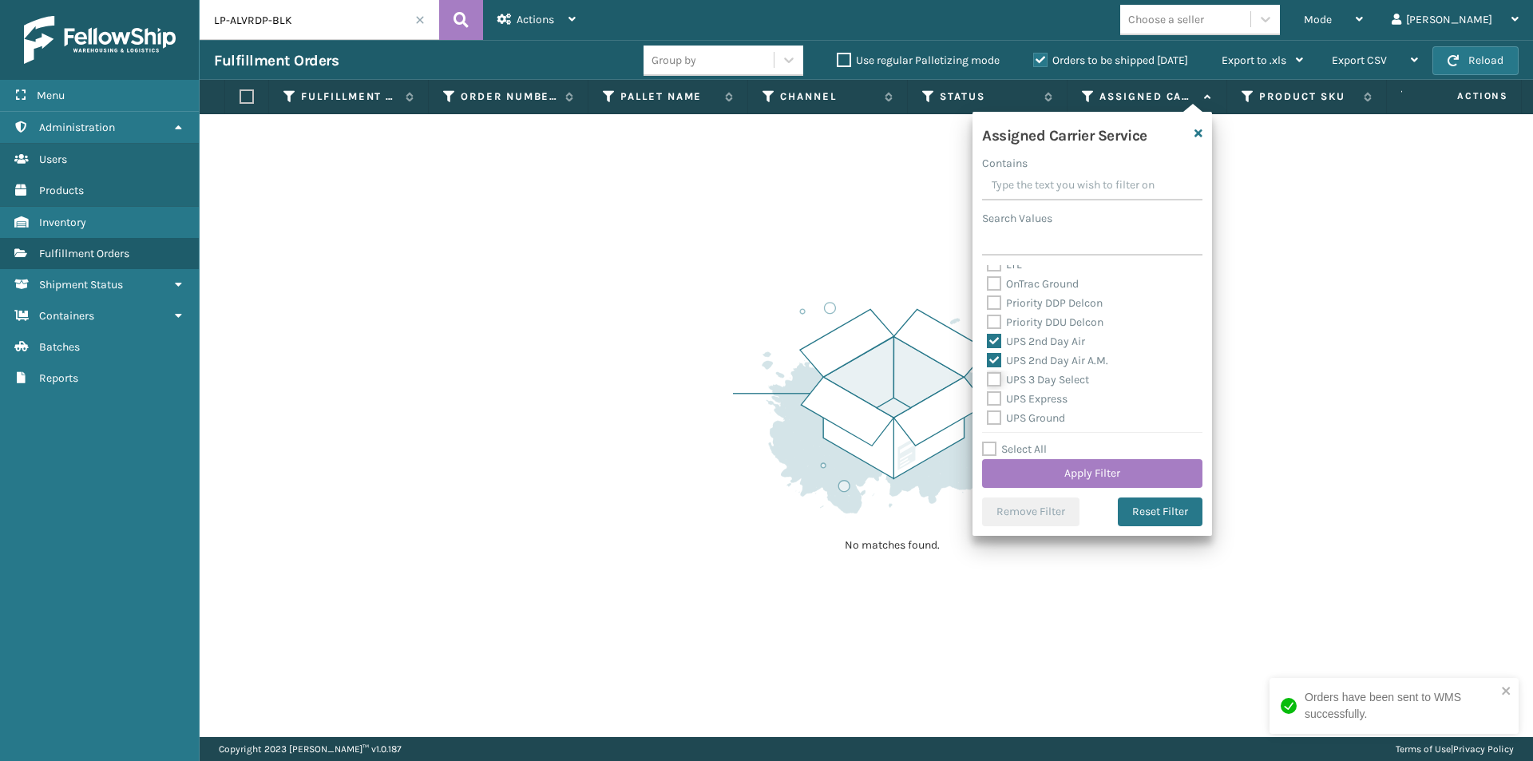
checkbox input "true"
click at [991, 395] on label "UPS Express" at bounding box center [1027, 399] width 81 height 14
click at [988, 395] on input "UPS Express" at bounding box center [987, 395] width 1 height 10
checkbox input "true"
click at [998, 419] on label "UPS Ground" at bounding box center [1026, 418] width 78 height 14
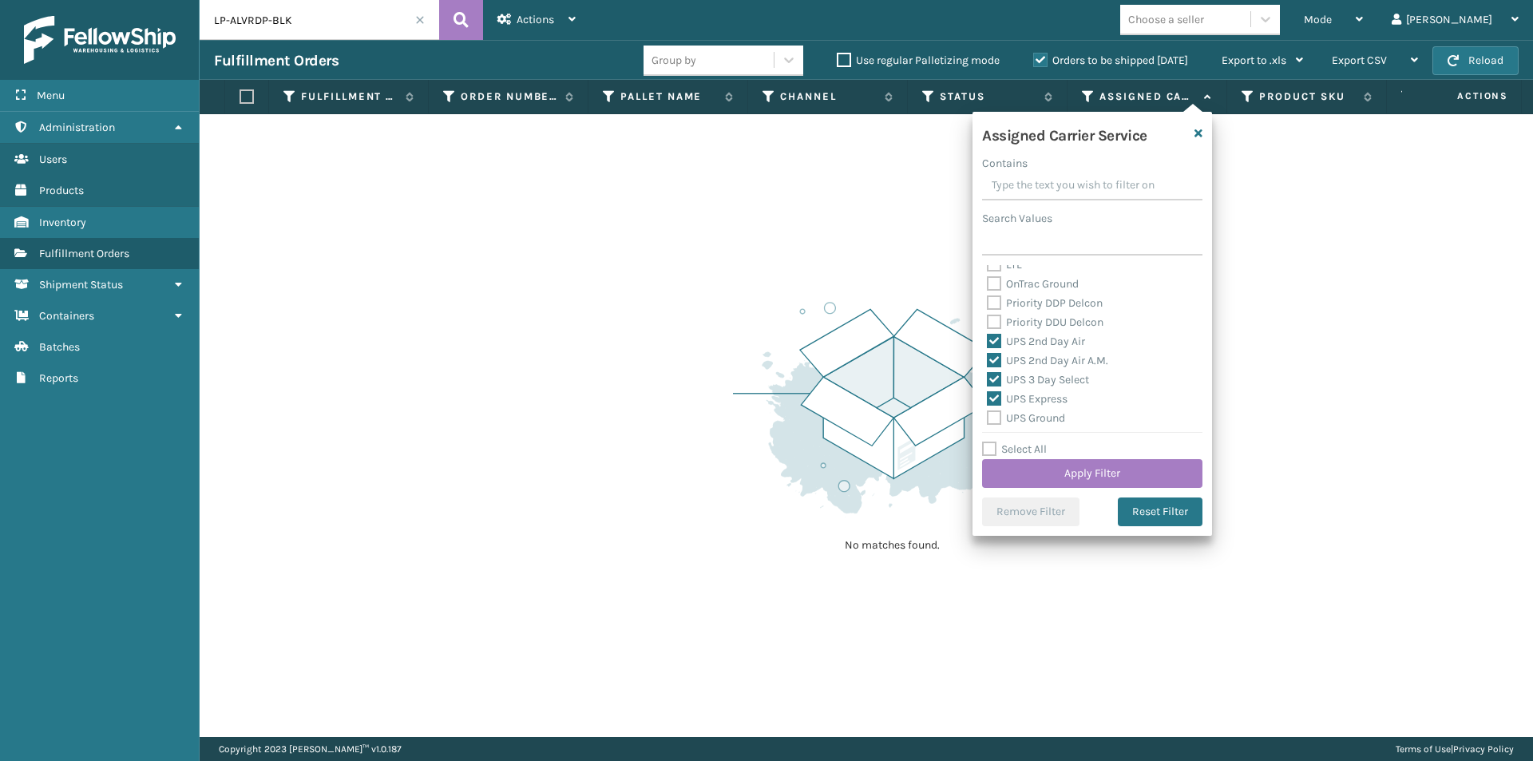
click at [988, 419] on input "UPS Ground" at bounding box center [987, 414] width 1 height 10
checkbox input "true"
click at [997, 357] on label "UPS Next Day Air" at bounding box center [1038, 358] width 102 height 14
click at [988, 357] on input "UPS Next Day Air" at bounding box center [987, 353] width 1 height 10
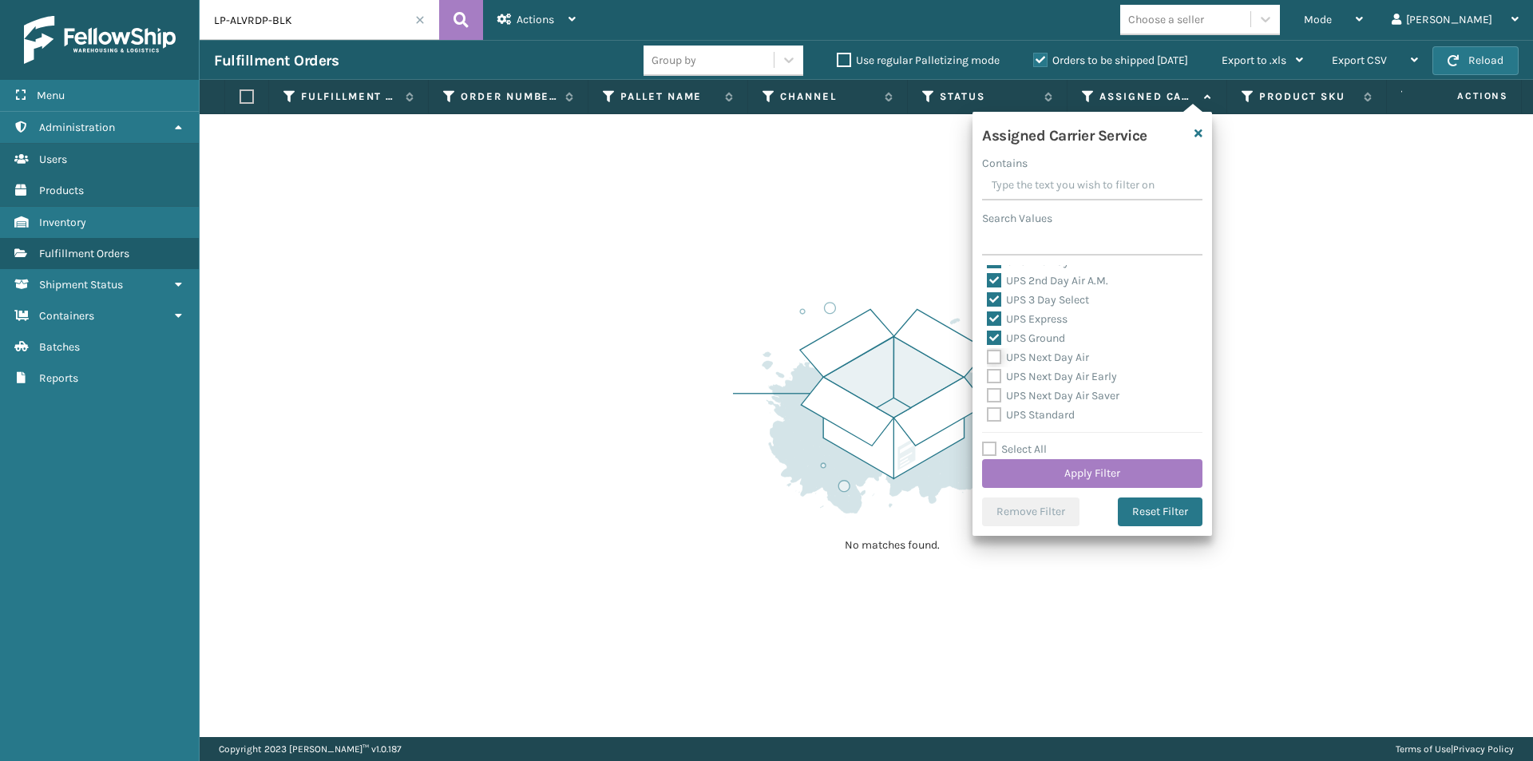
checkbox input "true"
click at [996, 375] on label "UPS Next Day Air Early" at bounding box center [1052, 377] width 130 height 14
click at [988, 375] on input "UPS Next Day Air Early" at bounding box center [987, 372] width 1 height 10
checkbox input "true"
click at [994, 392] on label "UPS Next Day Air Saver" at bounding box center [1053, 396] width 133 height 14
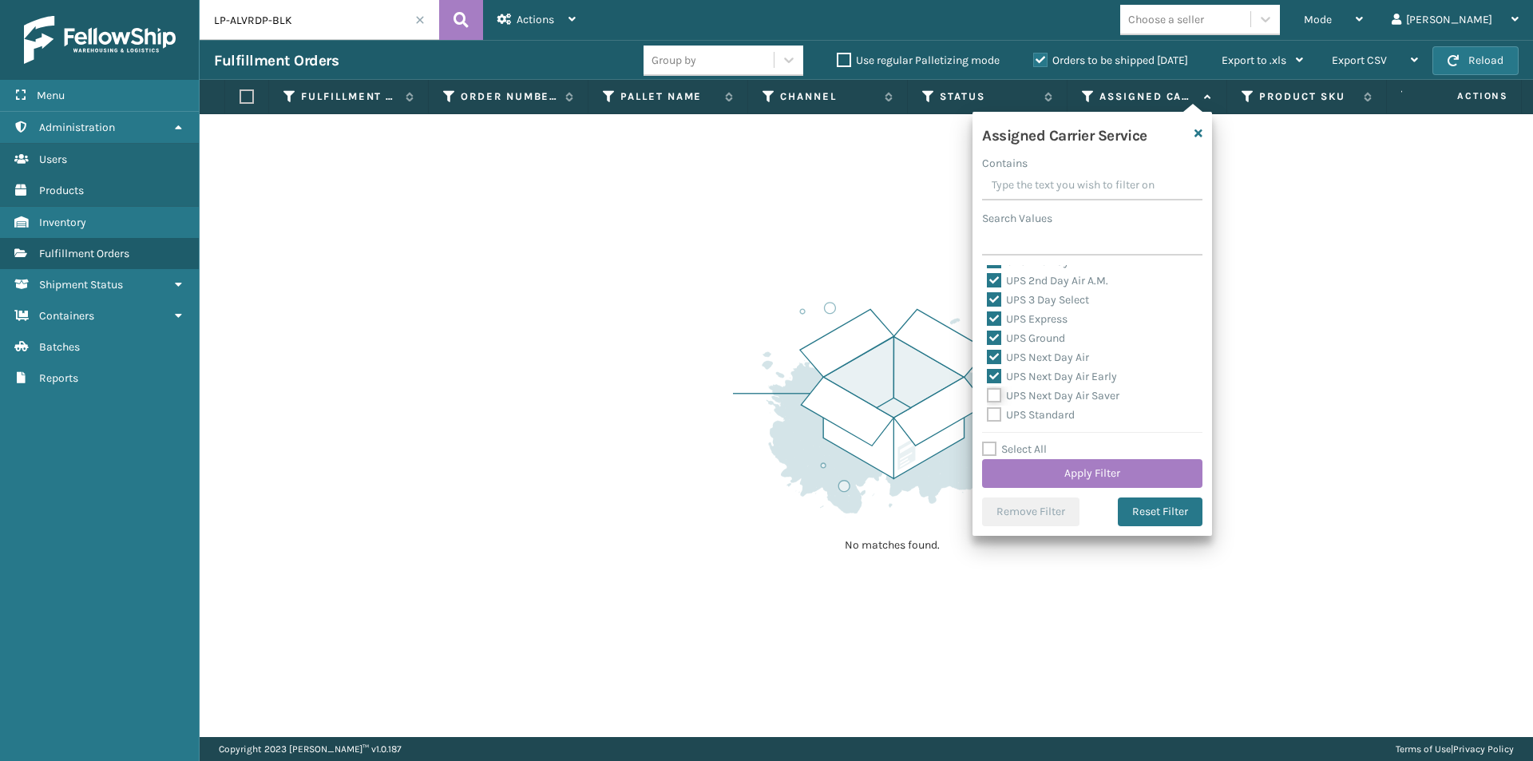
click at [988, 392] on input "UPS Next Day Air Saver" at bounding box center [987, 392] width 1 height 10
checkbox input "true"
click at [993, 414] on label "UPS Standard" at bounding box center [1031, 415] width 88 height 14
click at [988, 414] on input "UPS Standard" at bounding box center [987, 411] width 1 height 10
checkbox input "true"
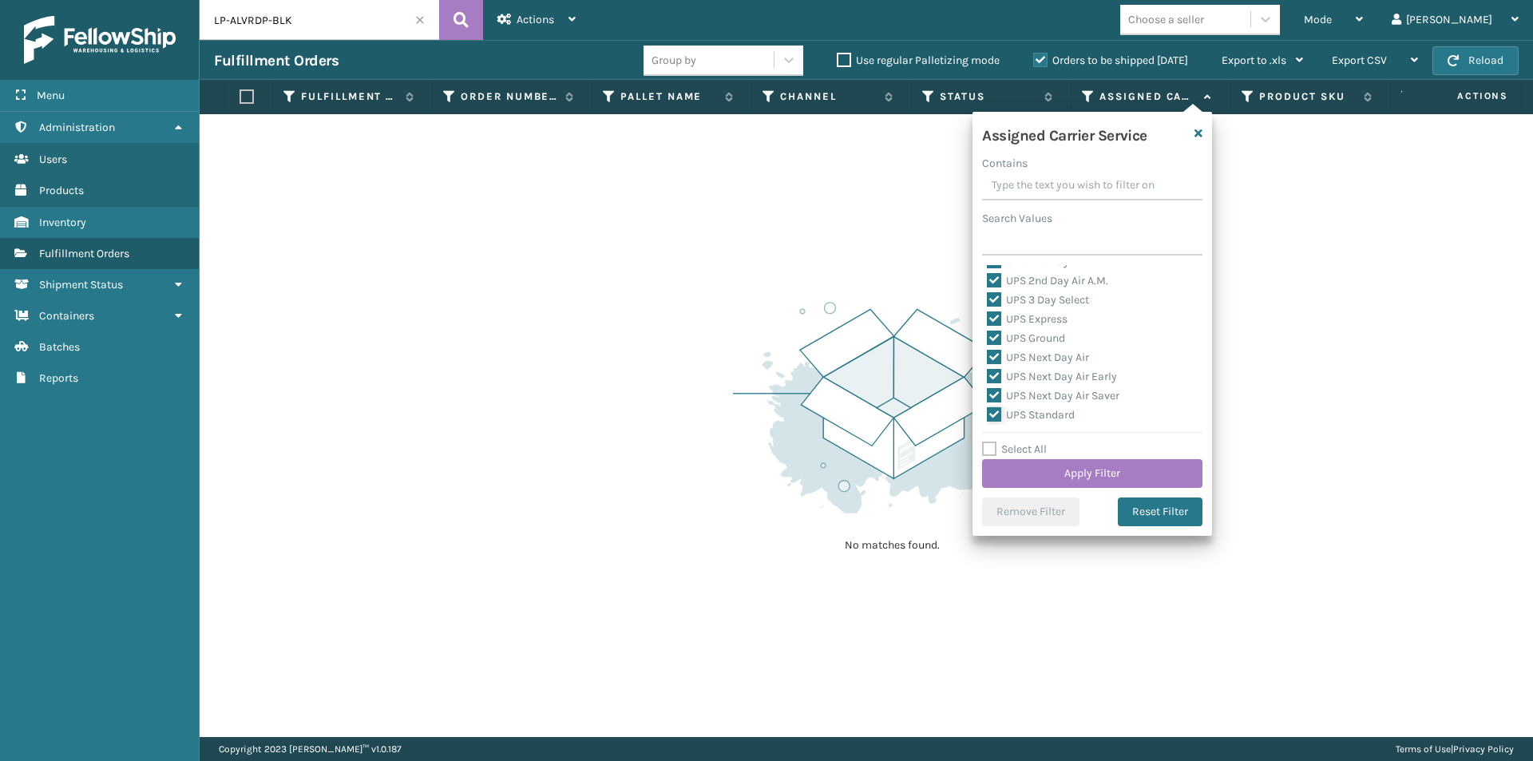
scroll to position [399, 0]
click at [991, 354] on label "UPS SurePost 1LB or Greater" at bounding box center [1065, 354] width 157 height 14
click at [988, 354] on input "UPS SurePost 1LB or Greater" at bounding box center [987, 350] width 1 height 10
checkbox input "true"
click at [1144, 466] on button "Apply Filter" at bounding box center [1092, 473] width 220 height 29
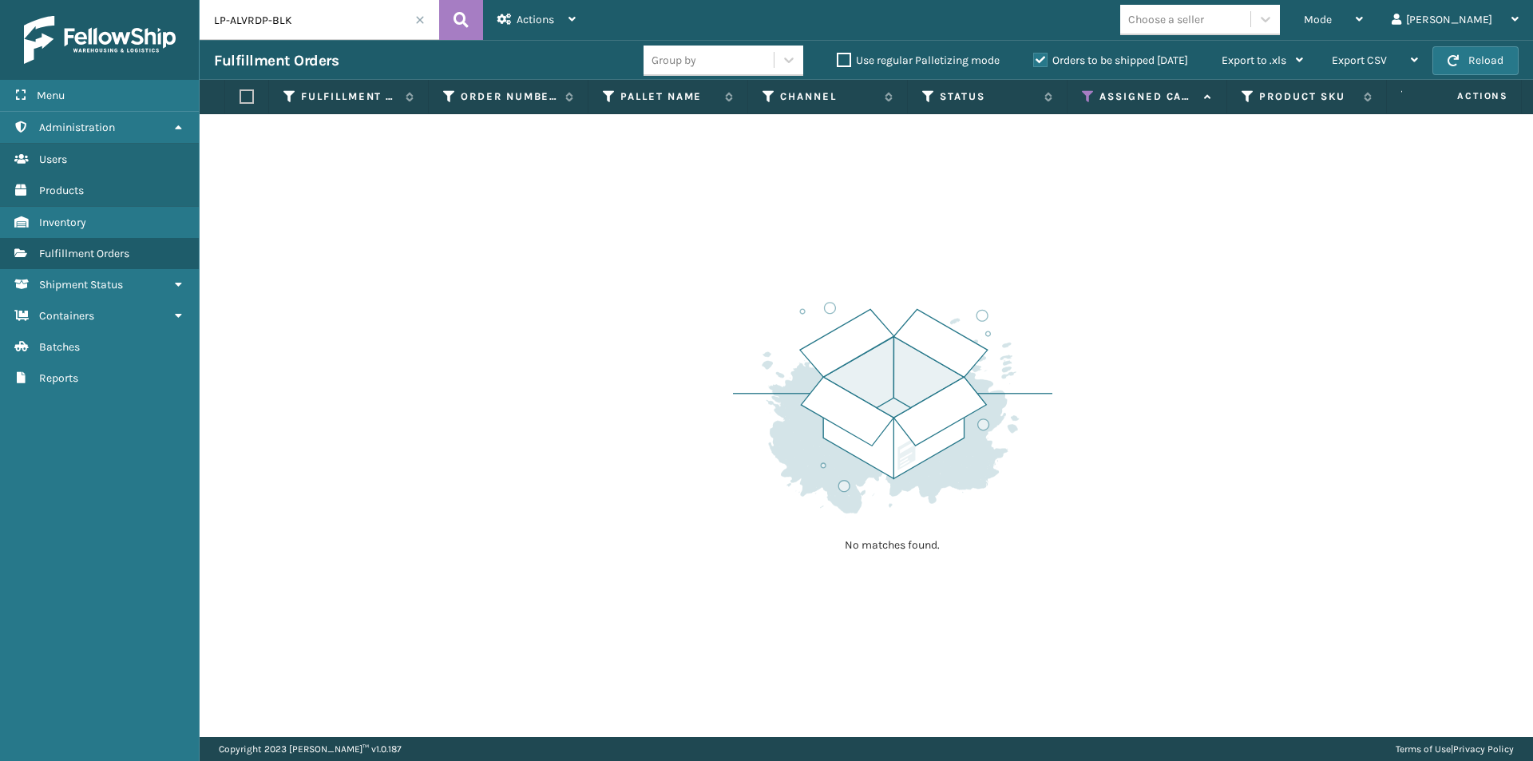
click at [422, 23] on span at bounding box center [420, 20] width 10 height 10
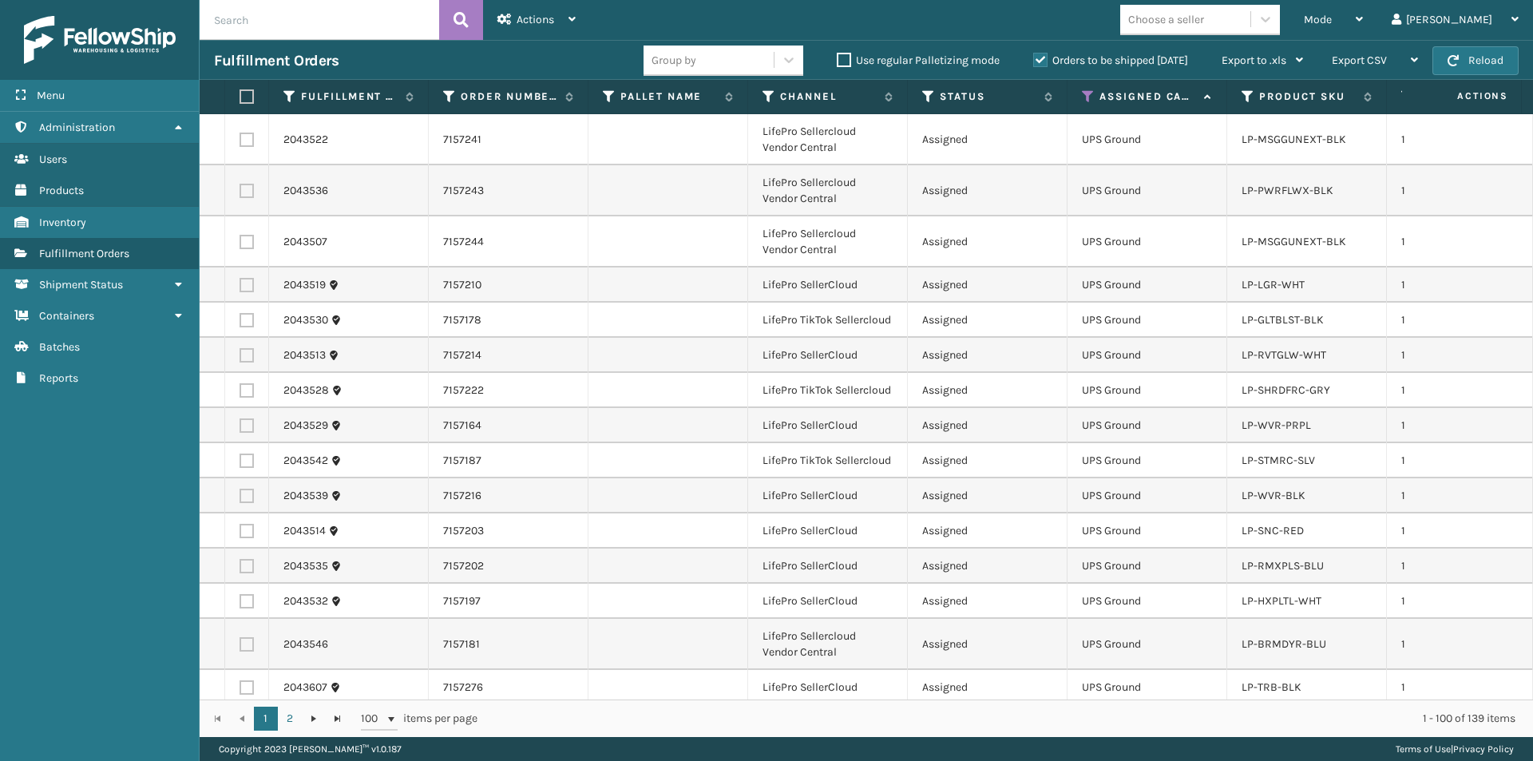
click at [1085, 94] on icon at bounding box center [1088, 96] width 13 height 14
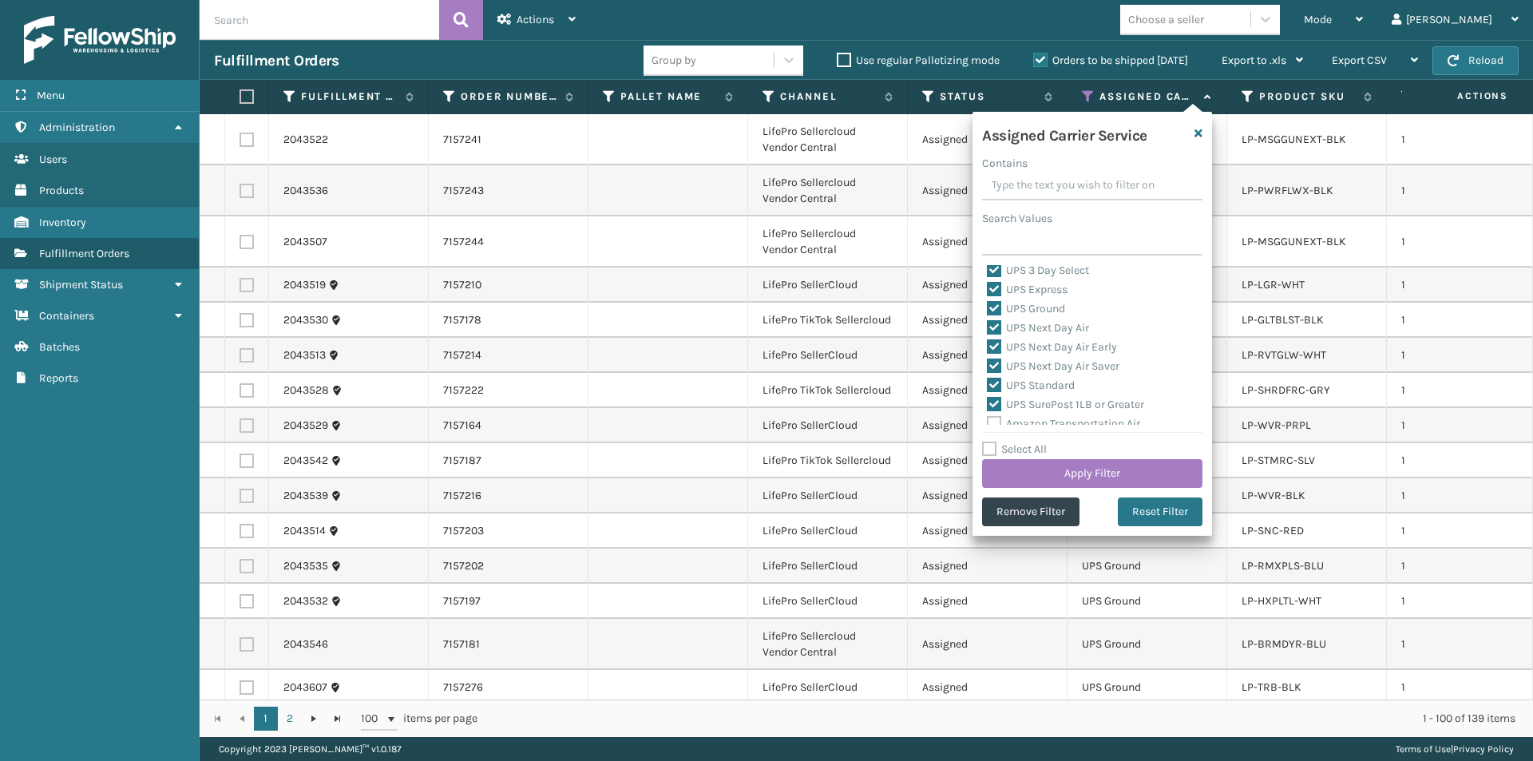
scroll to position [80, 0]
click at [1131, 468] on button "Apply Filter" at bounding box center [1092, 473] width 220 height 29
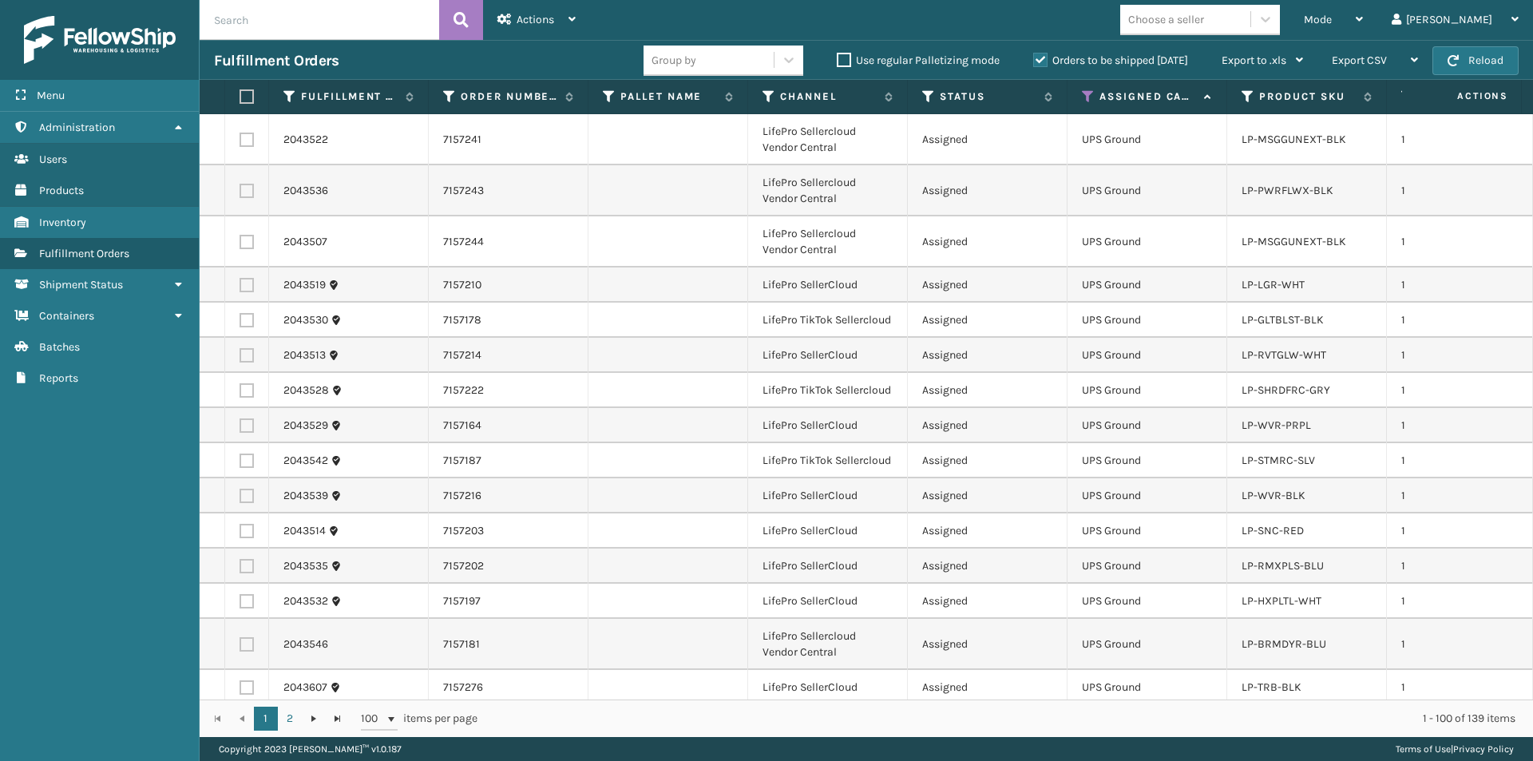
click at [243, 97] on label at bounding box center [245, 96] width 10 height 14
click at [240, 97] on input "checkbox" at bounding box center [240, 97] width 1 height 10
checkbox input "true"
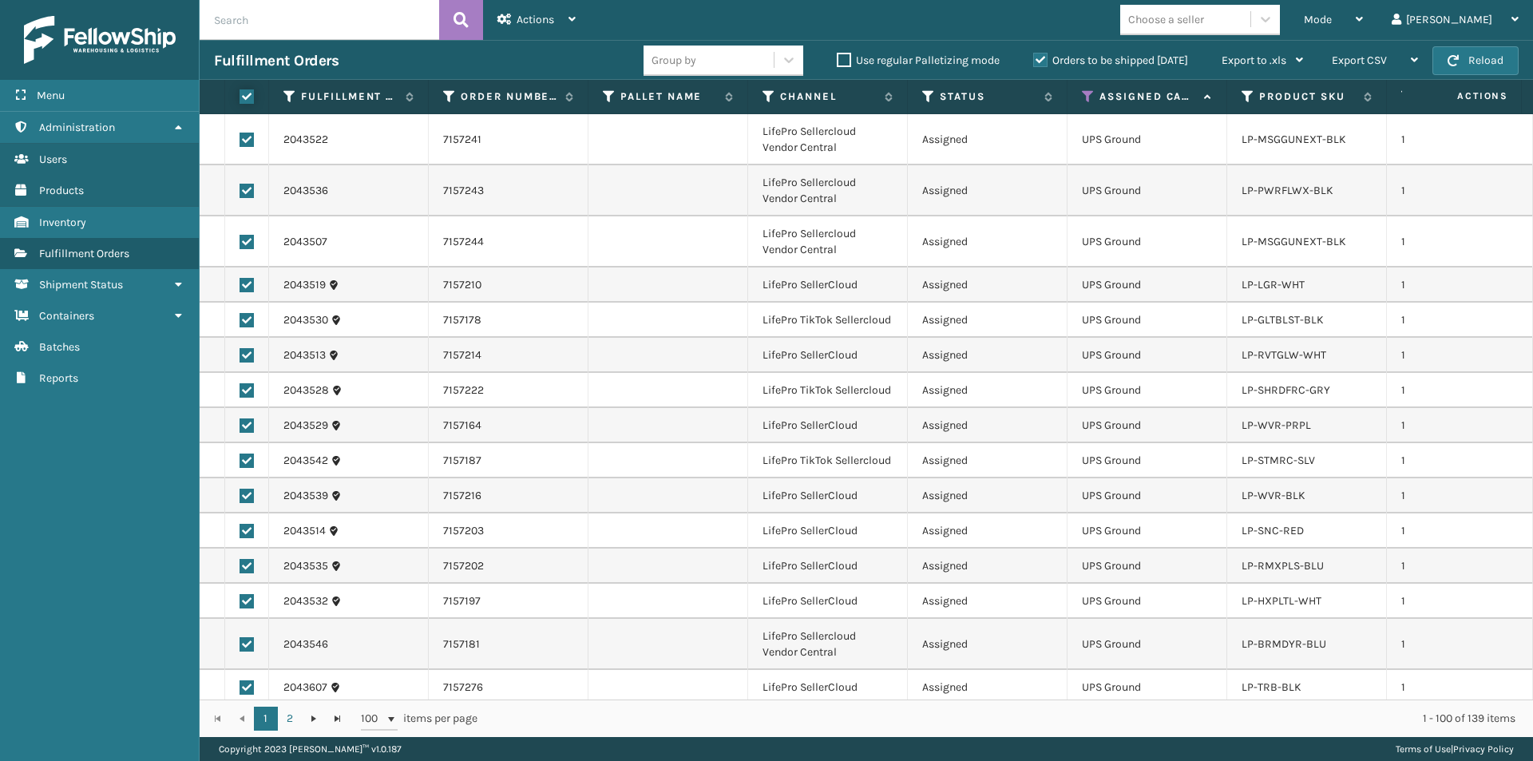
checkbox input "true"
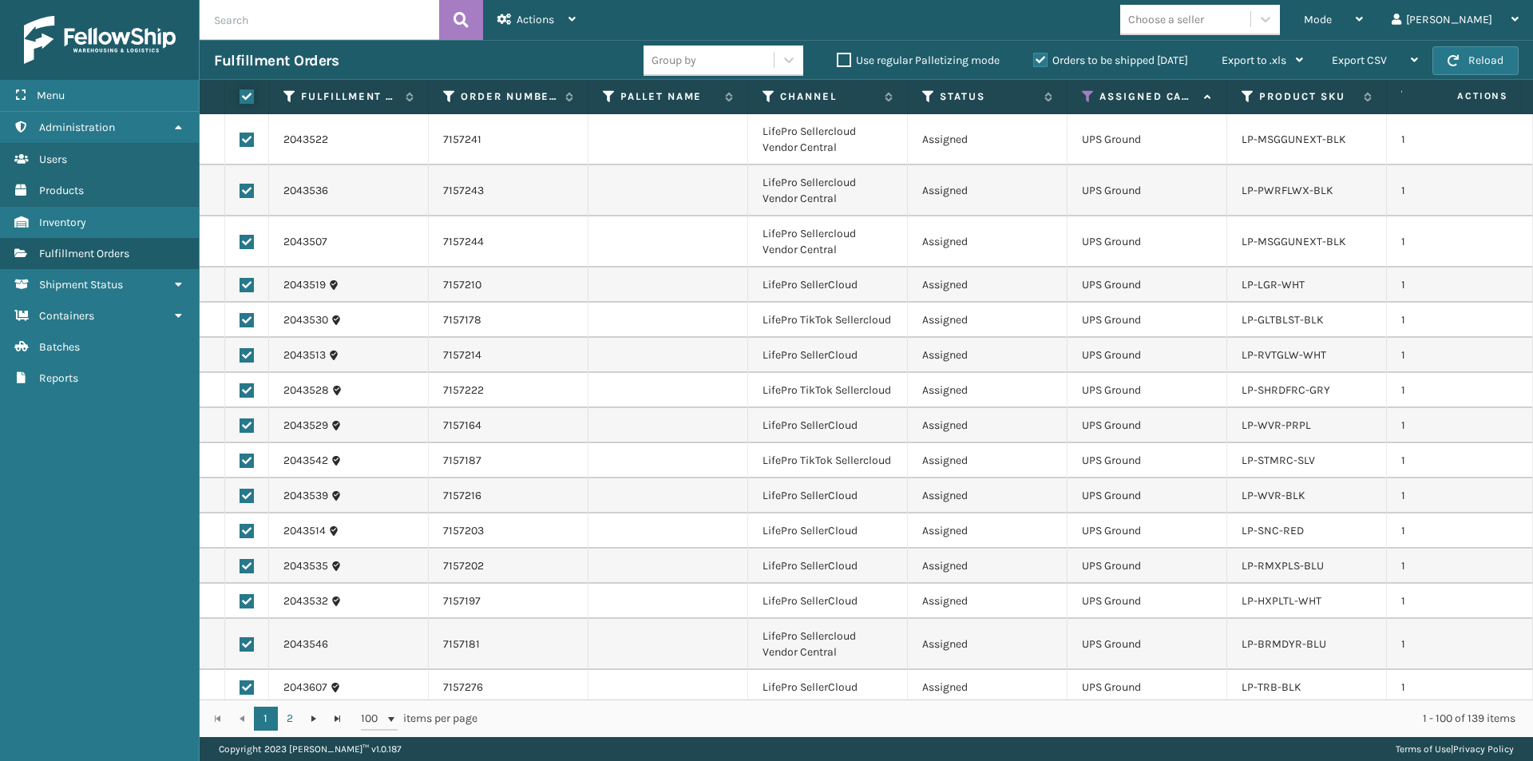
checkbox input "true"
click at [576, 19] on icon at bounding box center [572, 19] width 7 height 11
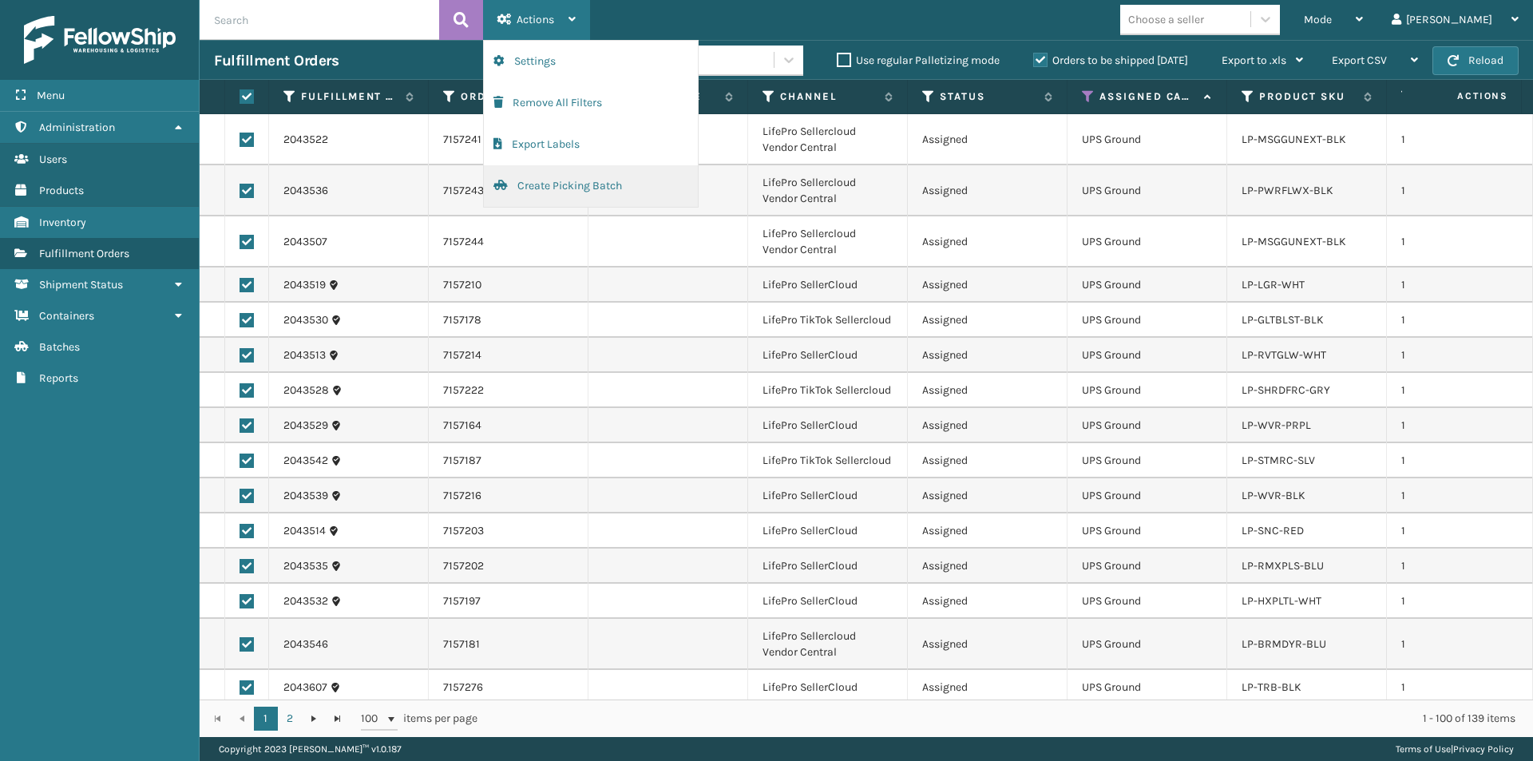
click at [555, 185] on button "Create Picking Batch" at bounding box center [591, 186] width 214 height 42
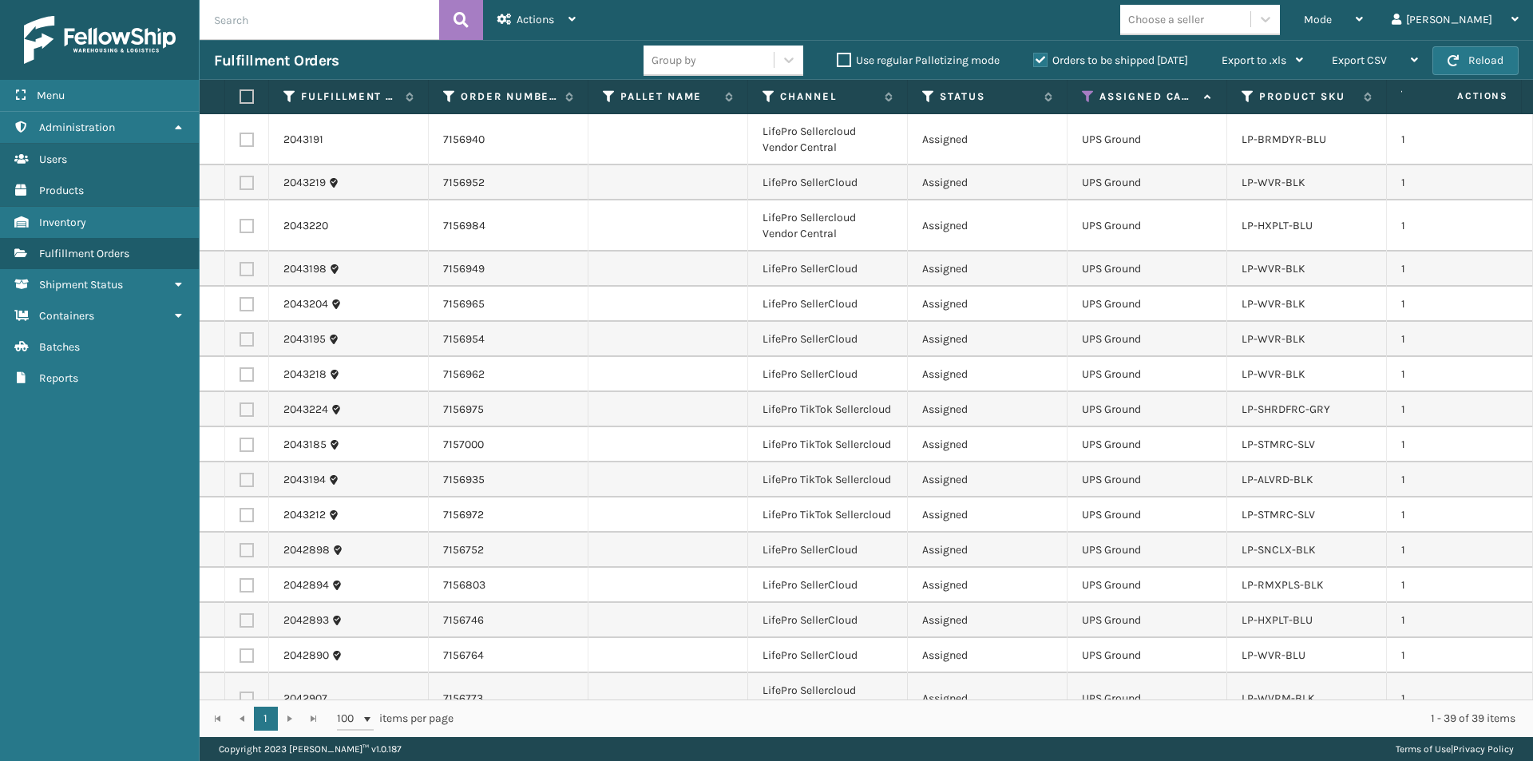
click at [245, 101] on label at bounding box center [245, 96] width 10 height 14
click at [240, 101] on input "checkbox" at bounding box center [240, 97] width 1 height 10
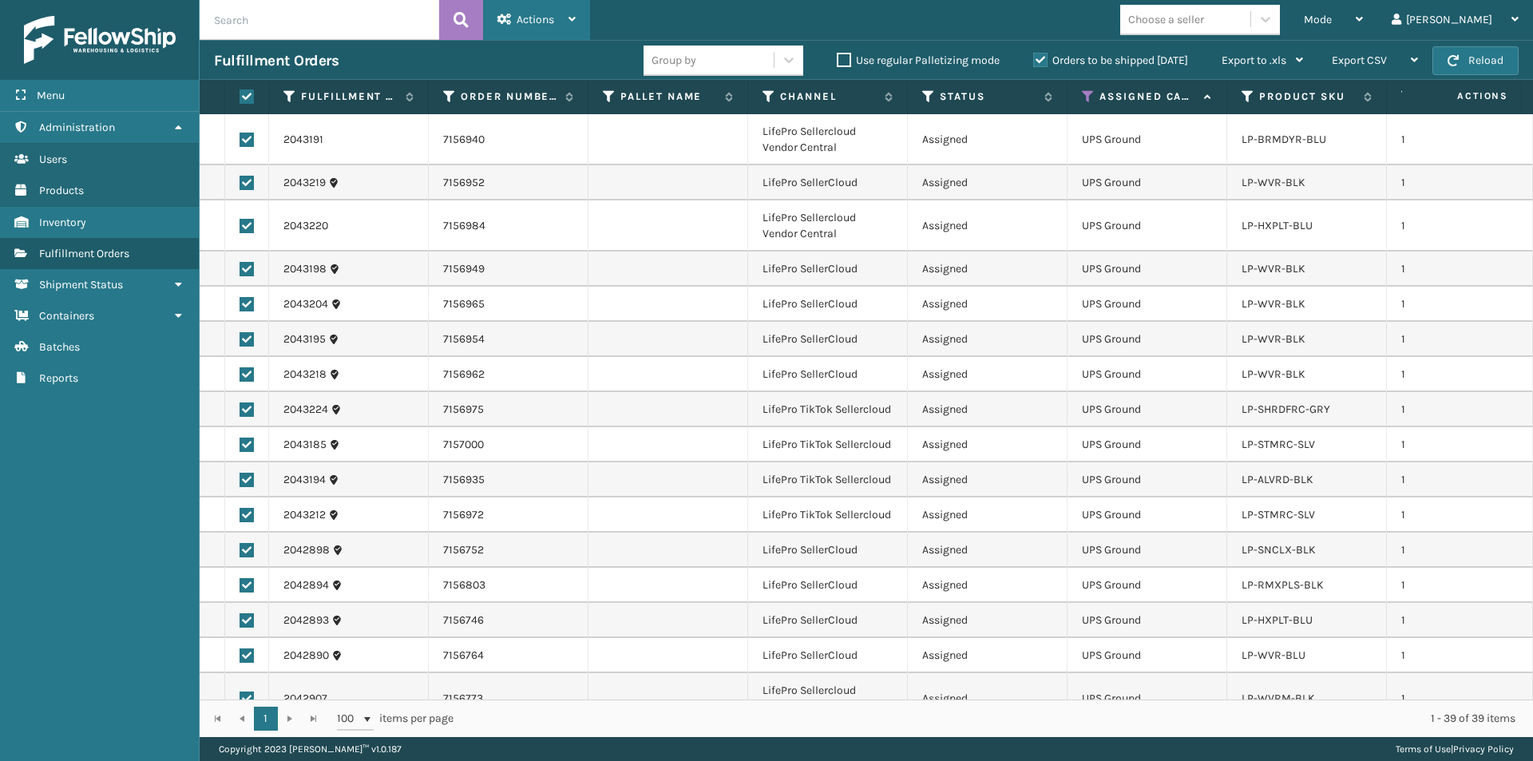
click at [573, 24] on icon at bounding box center [572, 19] width 7 height 11
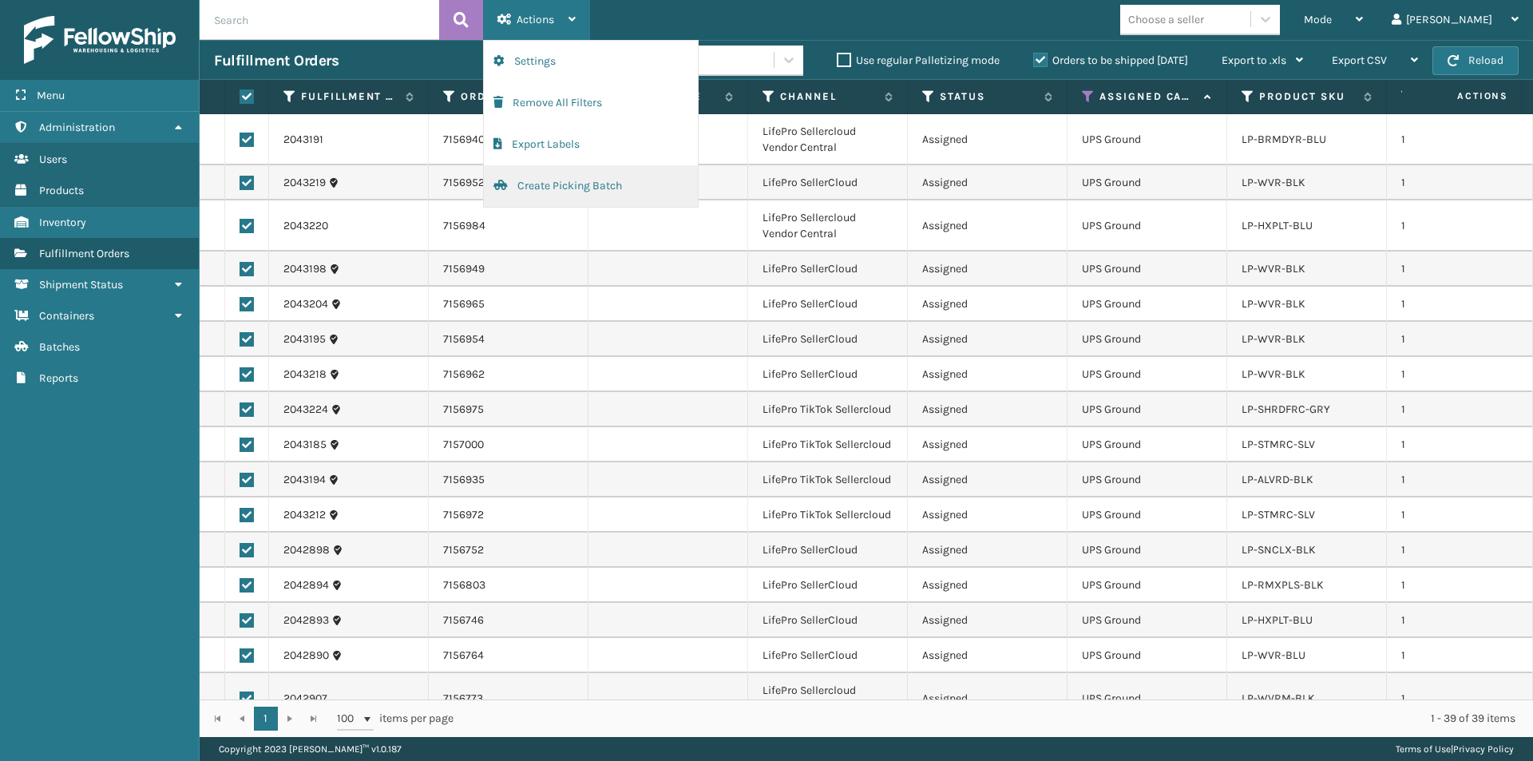
click at [585, 184] on button "Create Picking Batch" at bounding box center [591, 186] width 214 height 42
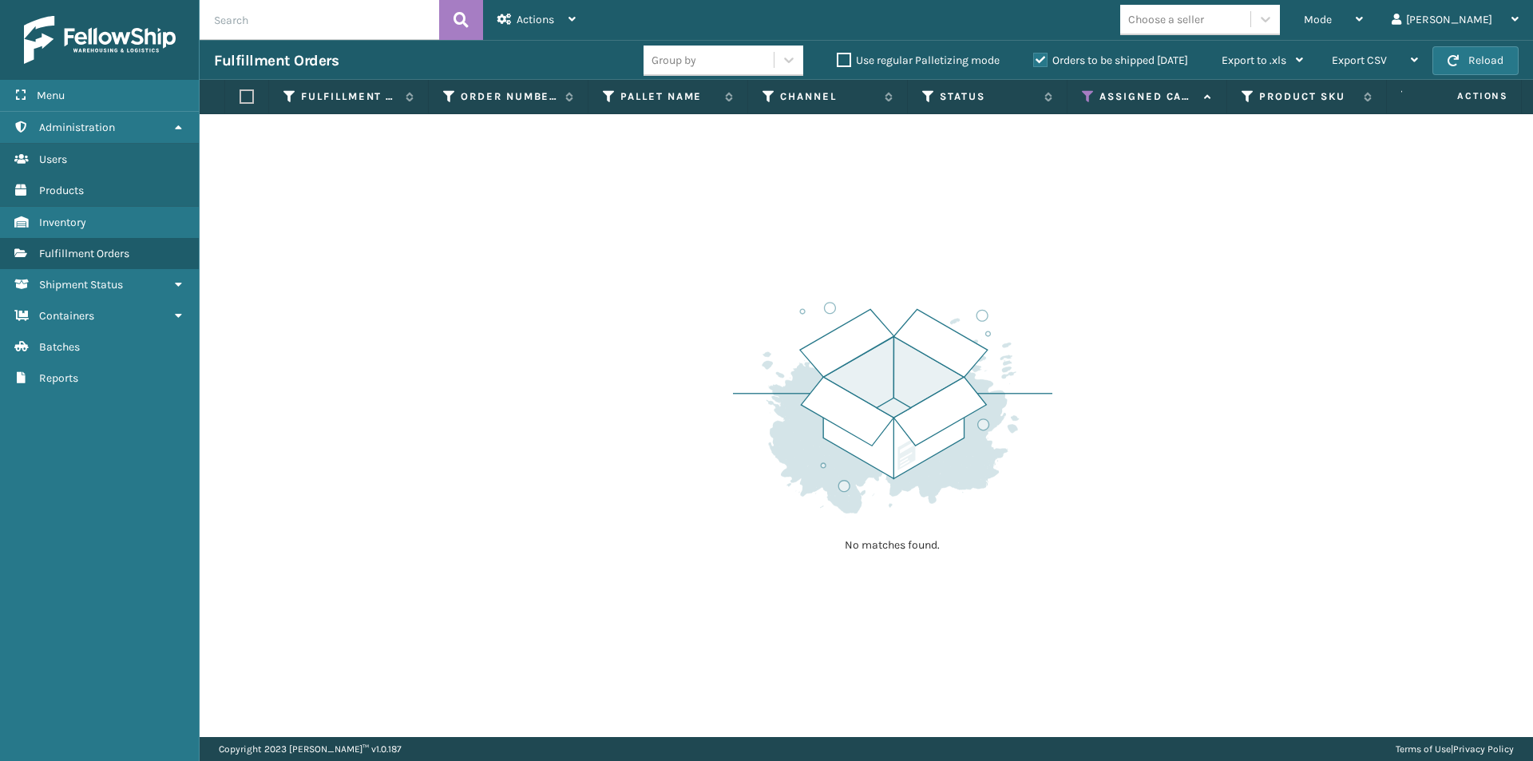
click at [1087, 92] on icon at bounding box center [1088, 96] width 13 height 14
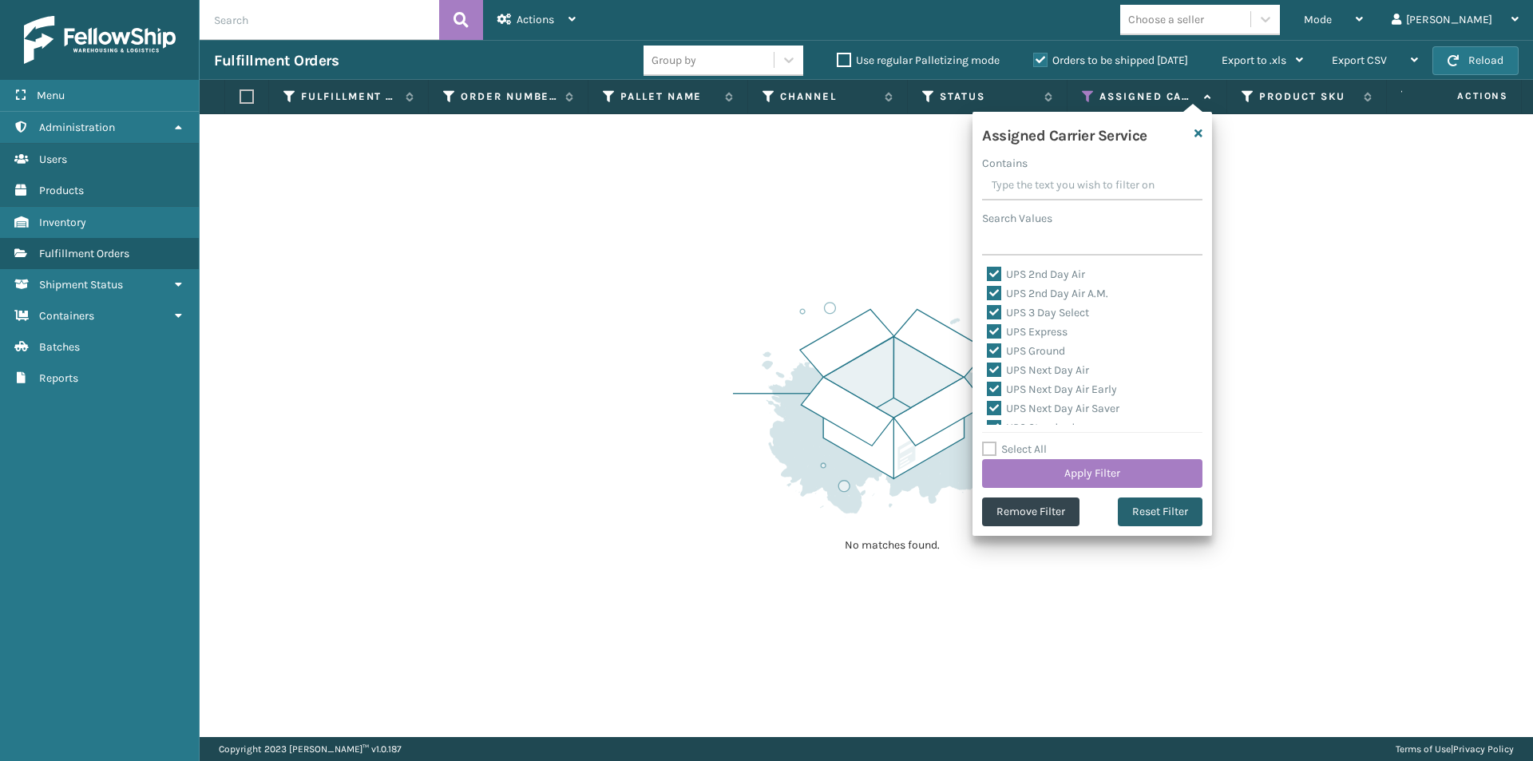
click at [1175, 515] on button "Reset Filter" at bounding box center [1160, 512] width 85 height 29
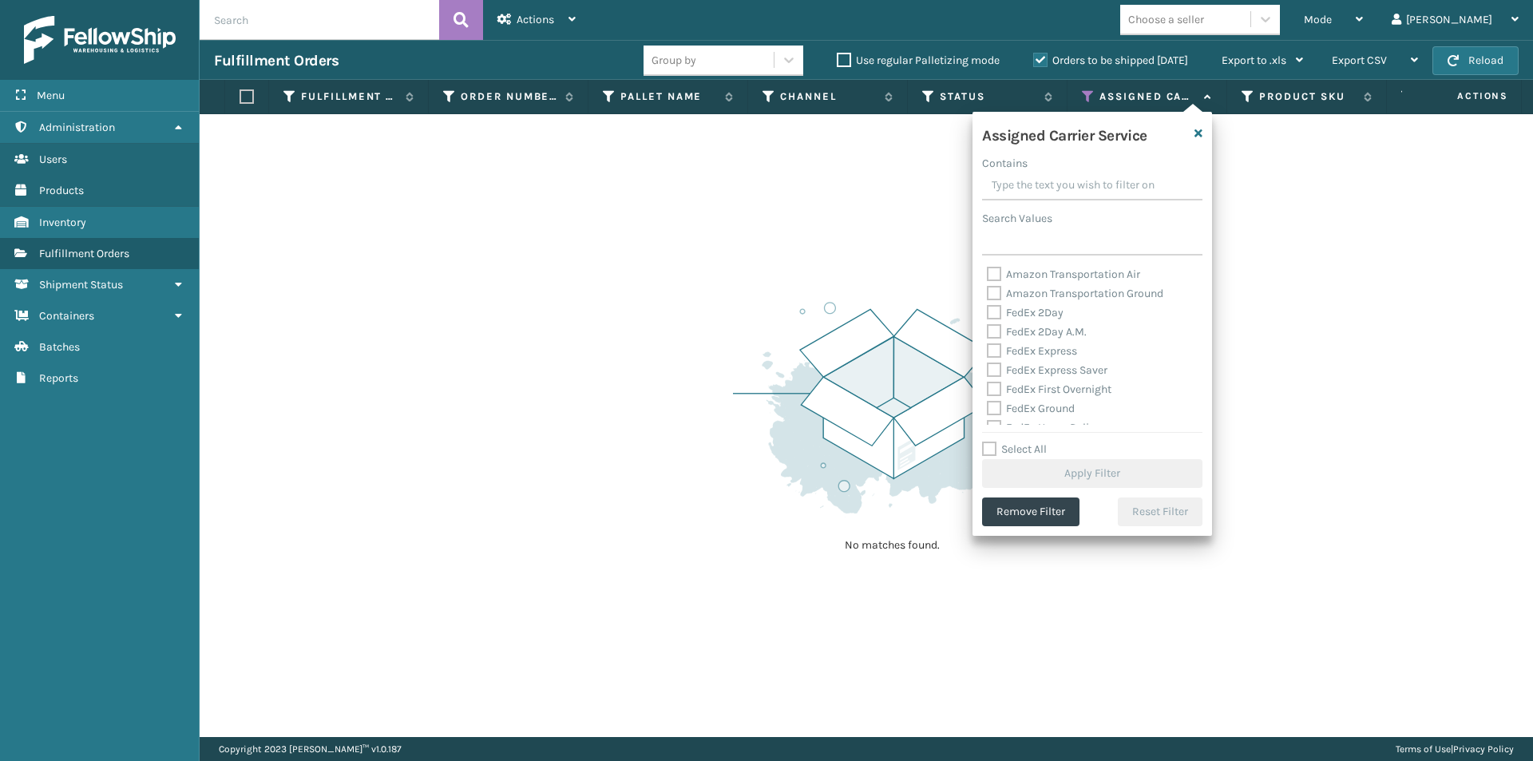
drag, startPoint x: 991, startPoint y: 313, endPoint x: 993, endPoint y: 323, distance: 9.9
click at [992, 313] on label "FedEx 2Day" at bounding box center [1025, 313] width 77 height 14
click at [988, 313] on input "FedEx 2Day" at bounding box center [987, 308] width 1 height 10
click at [996, 329] on label "FedEx 2Day A.M." at bounding box center [1037, 332] width 100 height 14
click at [988, 329] on input "FedEx 2Day A.M." at bounding box center [987, 328] width 1 height 10
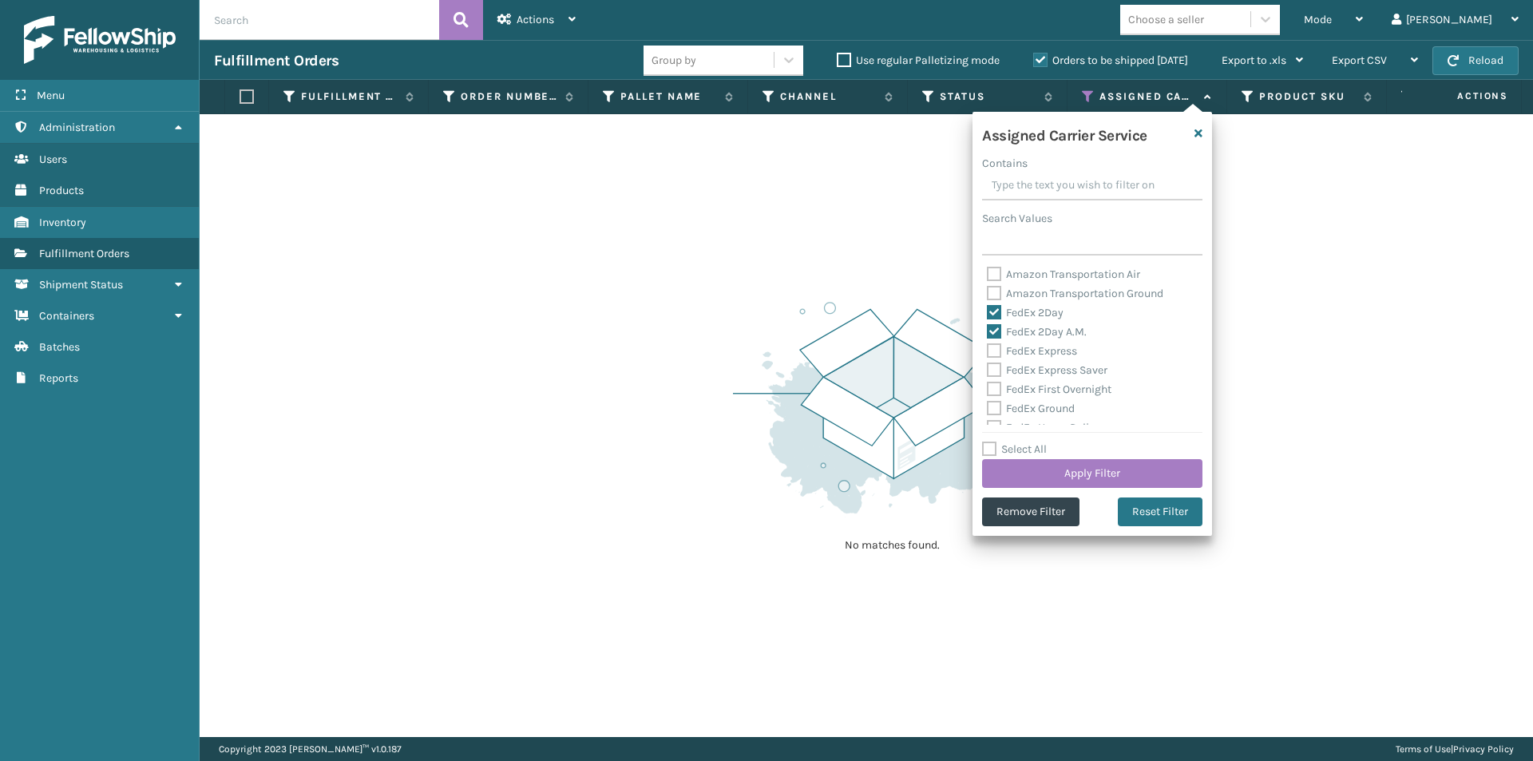
click at [995, 355] on label "FedEx Express" at bounding box center [1032, 351] width 90 height 14
click at [988, 352] on input "FedEx Express" at bounding box center [987, 347] width 1 height 10
click at [1002, 367] on label "FedEx Express Saver" at bounding box center [1047, 370] width 121 height 14
click at [988, 367] on input "FedEx Express Saver" at bounding box center [987, 366] width 1 height 10
click at [1119, 478] on button "Apply Filter" at bounding box center [1092, 473] width 220 height 29
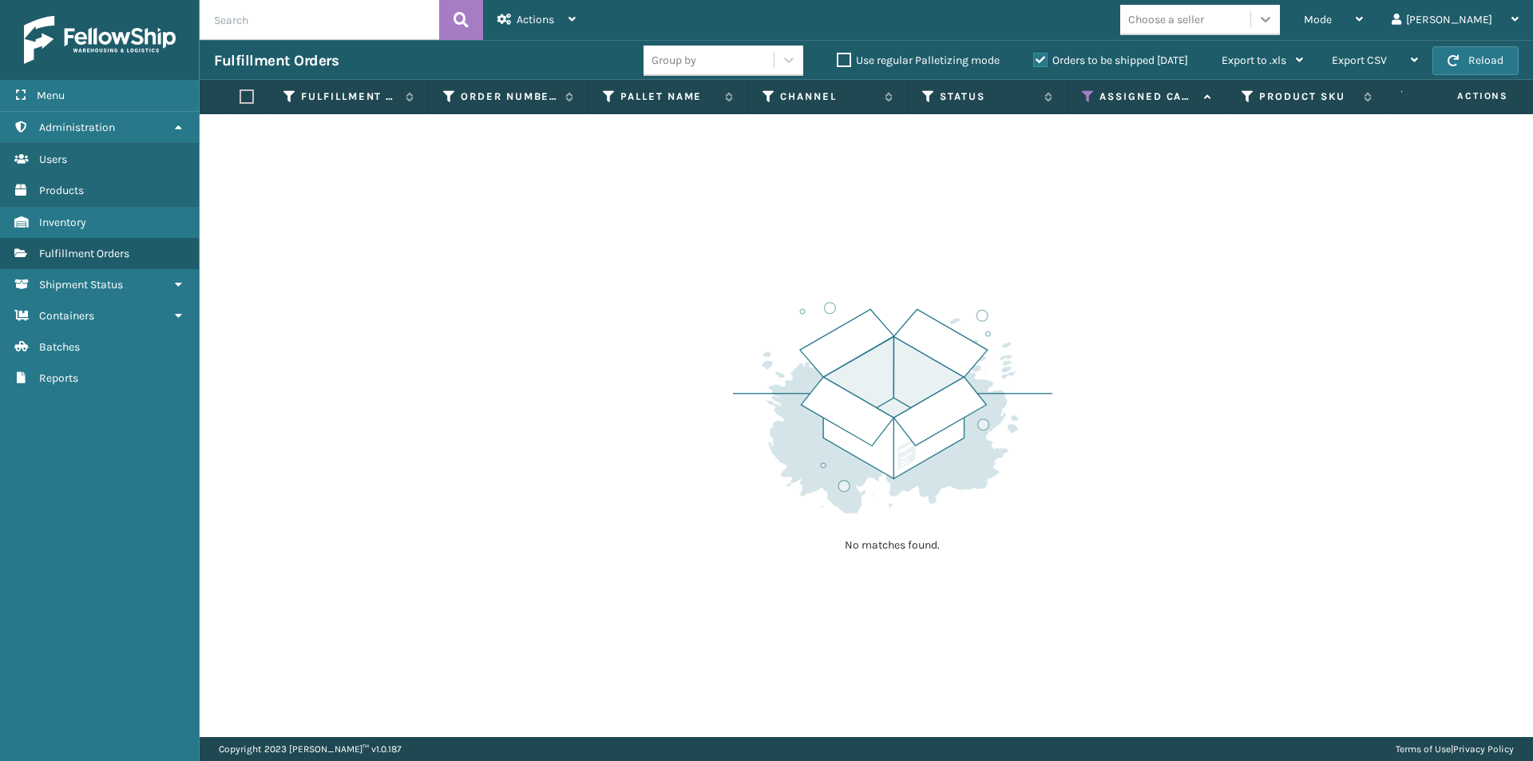
click at [1274, 23] on icon at bounding box center [1266, 19] width 16 height 16
click at [1271, 393] on div "No matches found." at bounding box center [867, 425] width 1334 height 623
click at [1089, 98] on icon at bounding box center [1088, 96] width 13 height 14
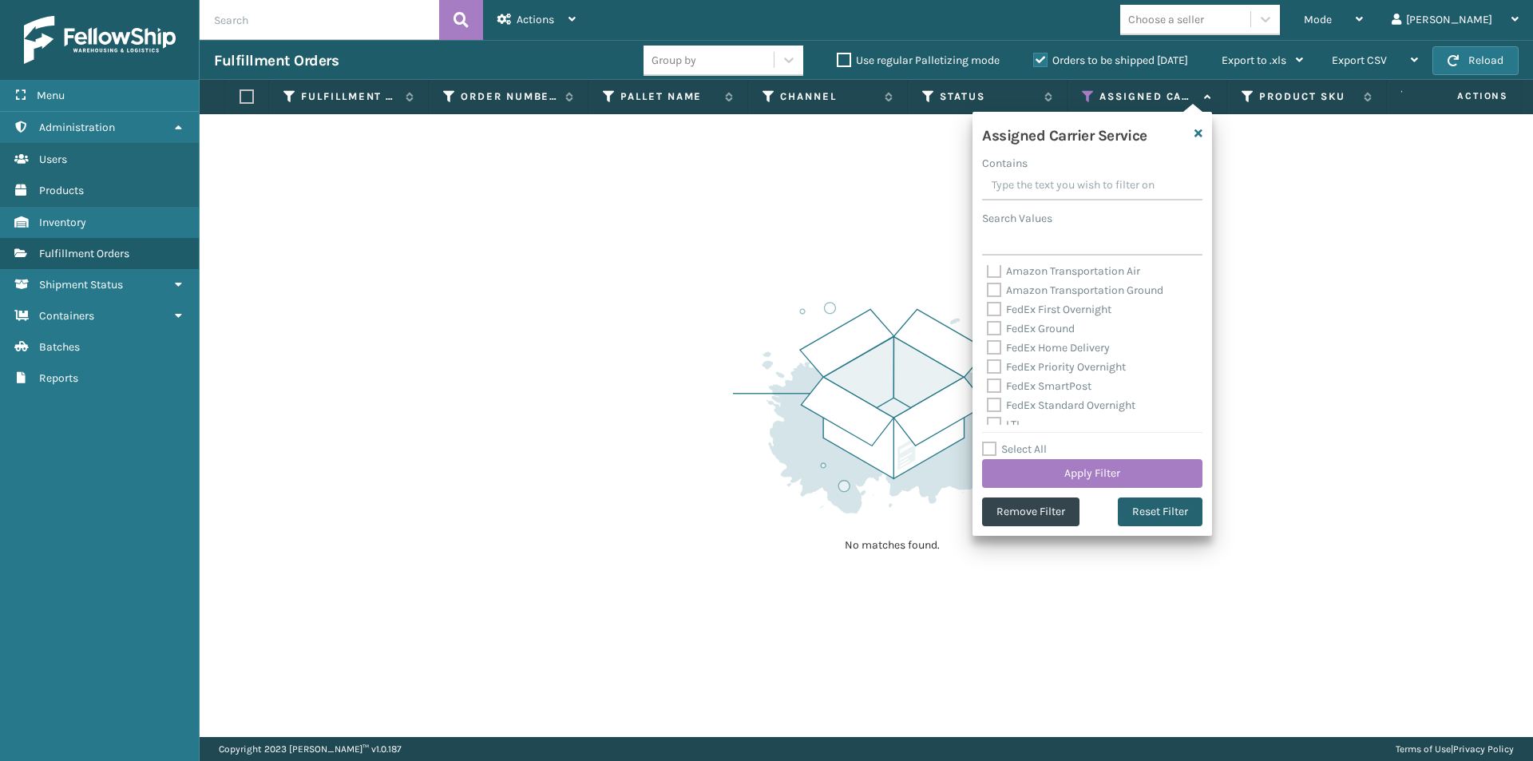
click at [1177, 513] on button "Reset Filter" at bounding box center [1160, 512] width 85 height 29
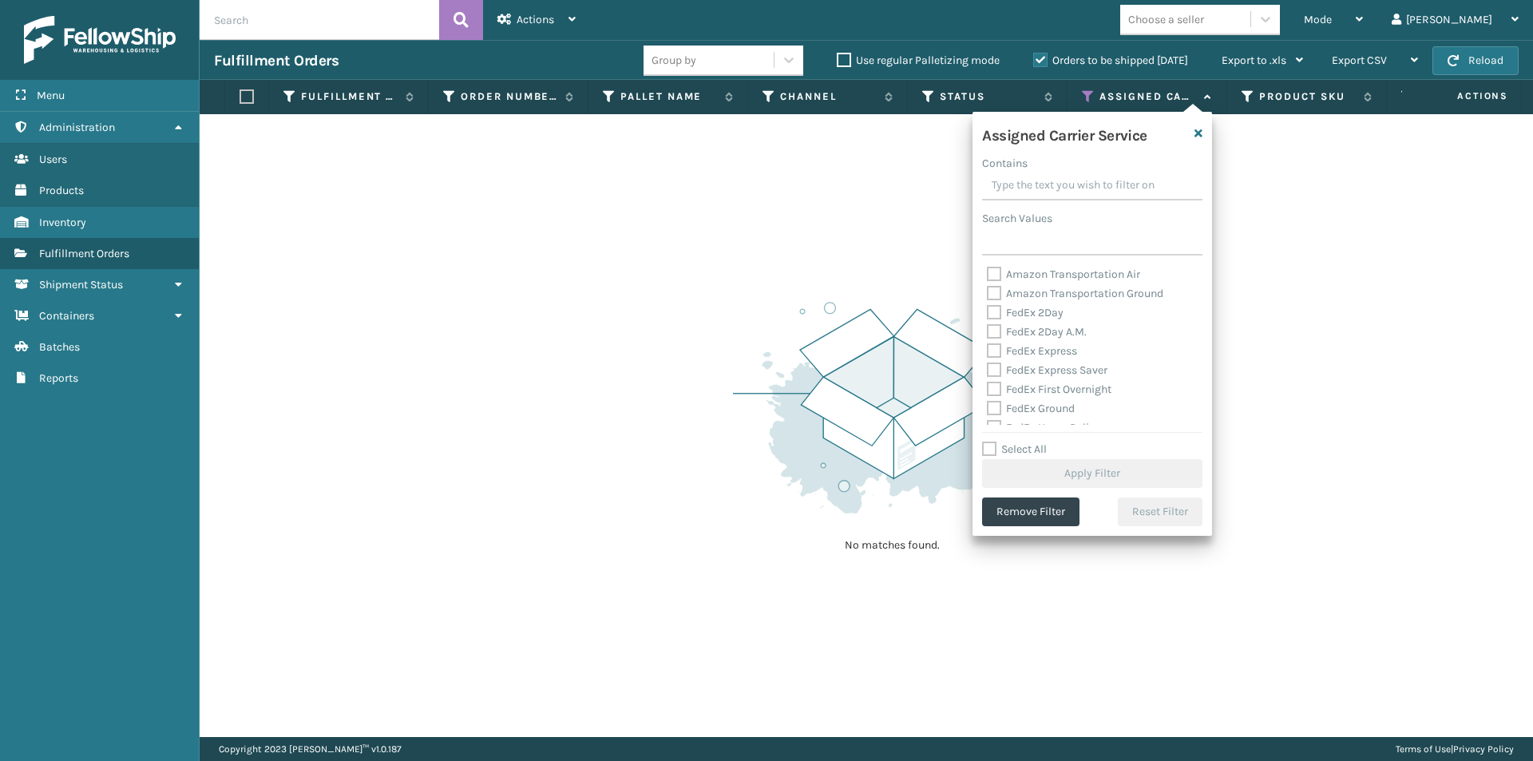
click at [997, 315] on label "FedEx 2Day" at bounding box center [1025, 313] width 77 height 14
click at [988, 314] on input "FedEx 2Day" at bounding box center [987, 308] width 1 height 10
click at [997, 327] on label "FedEx 2Day A.M." at bounding box center [1037, 332] width 100 height 14
click at [988, 327] on input "FedEx 2Day A.M." at bounding box center [987, 328] width 1 height 10
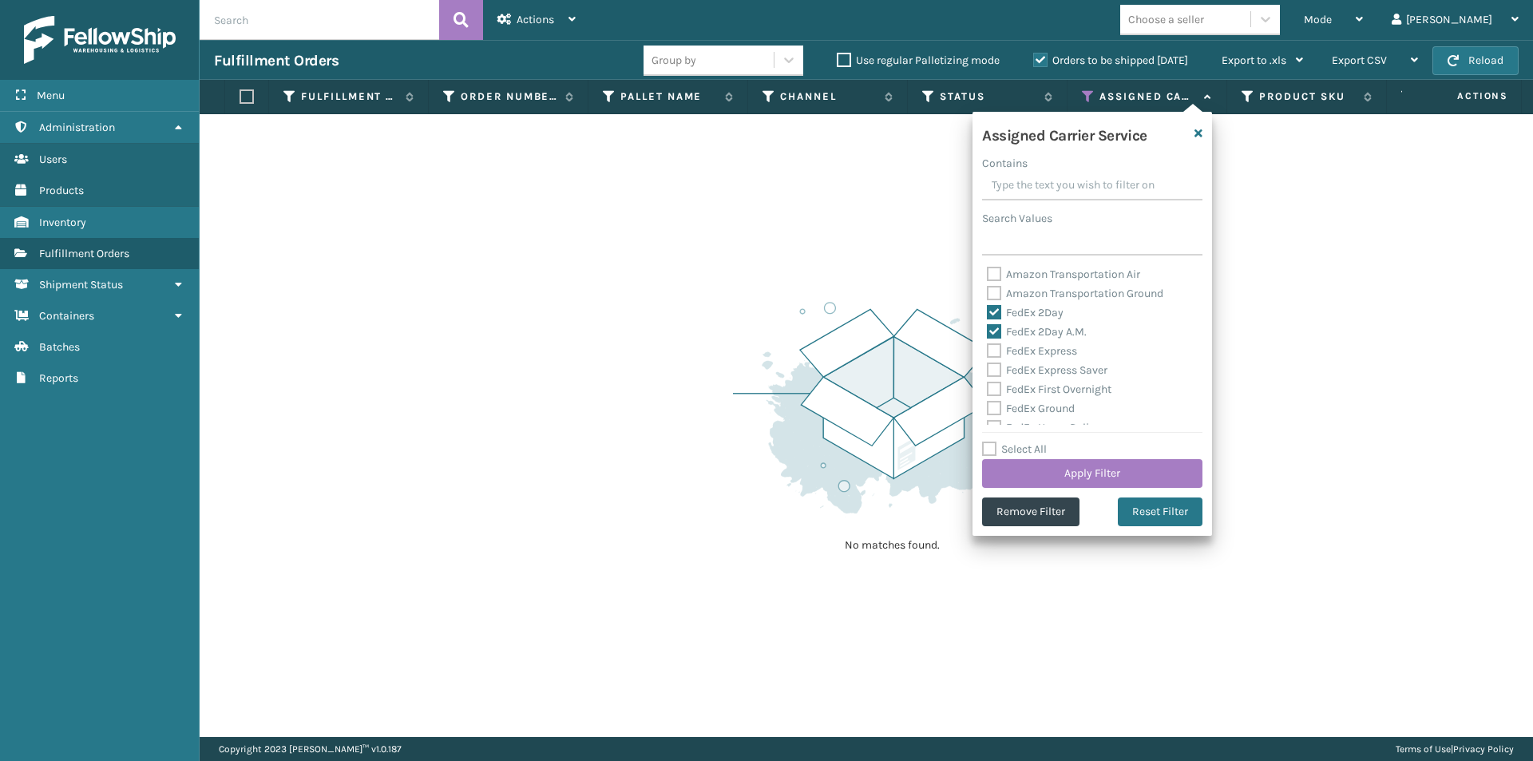
click at [997, 344] on label "FedEx Express" at bounding box center [1032, 351] width 90 height 14
click at [988, 343] on input "FedEx Express" at bounding box center [987, 347] width 1 height 10
click at [993, 367] on label "FedEx Express Saver" at bounding box center [1047, 370] width 121 height 14
click at [988, 367] on input "FedEx Express Saver" at bounding box center [987, 366] width 1 height 10
click at [992, 391] on label "FedEx First Overnight" at bounding box center [1049, 390] width 125 height 14
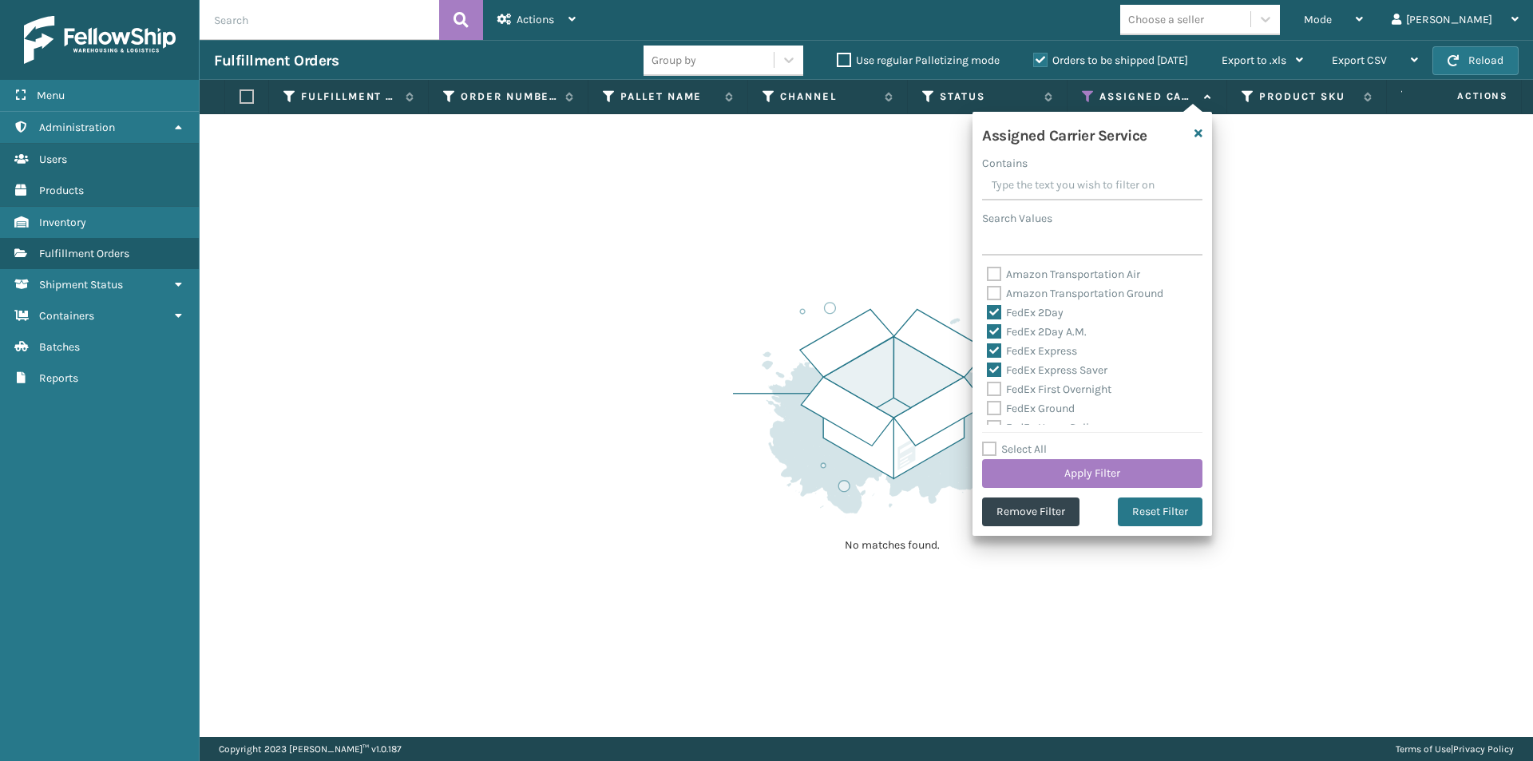
click at [988, 391] on input "FedEx First Overnight" at bounding box center [987, 385] width 1 height 10
click at [997, 331] on label "FedEx Ground" at bounding box center [1031, 329] width 88 height 14
click at [988, 330] on input "FedEx Ground" at bounding box center [987, 324] width 1 height 10
click at [995, 351] on label "FedEx Home Delivery" at bounding box center [1048, 348] width 123 height 14
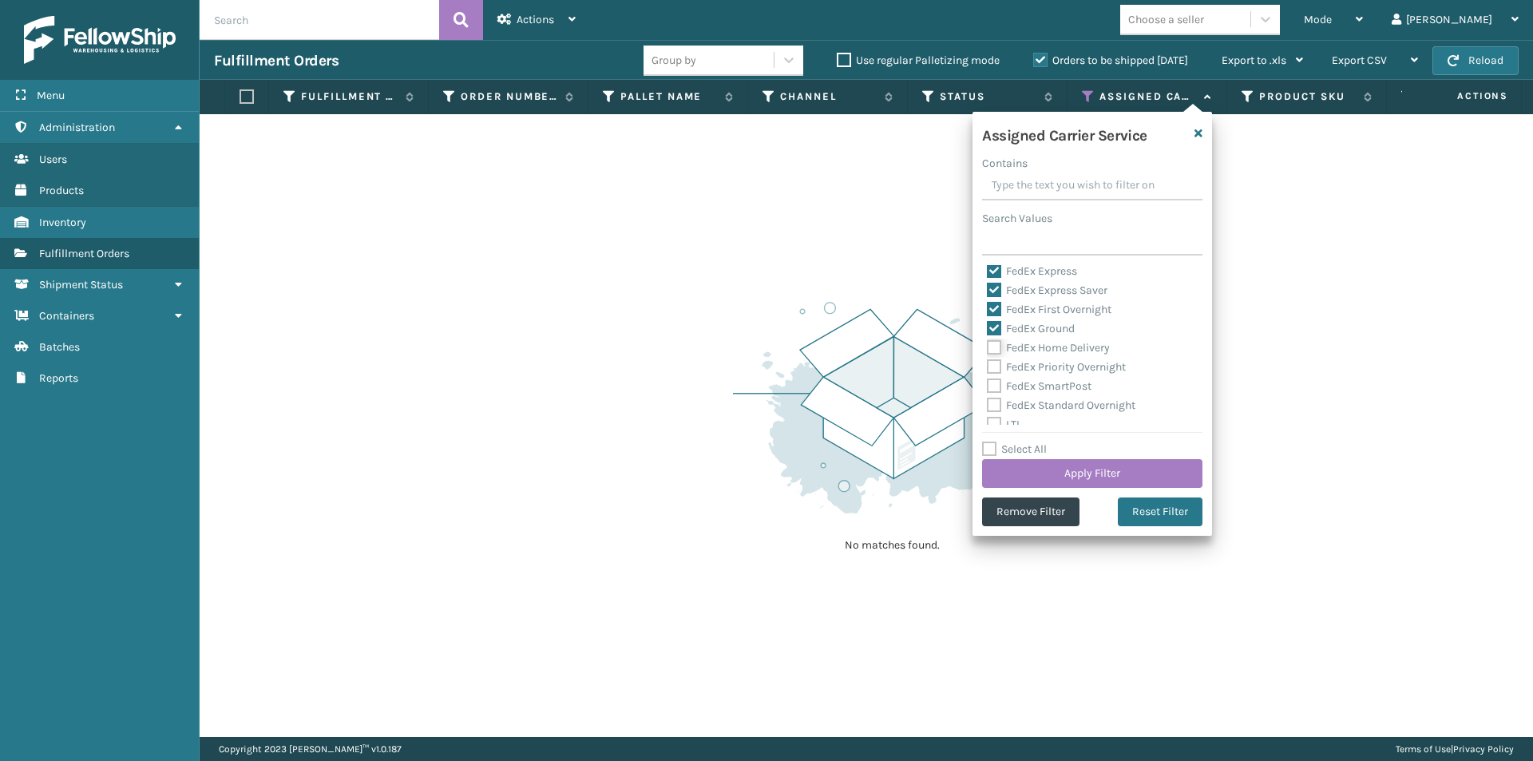
click at [988, 349] on input "FedEx Home Delivery" at bounding box center [987, 344] width 1 height 10
click at [993, 363] on label "FedEx Priority Overnight" at bounding box center [1056, 367] width 139 height 14
click at [988, 363] on input "FedEx Priority Overnight" at bounding box center [987, 363] width 1 height 10
click at [992, 390] on label "FedEx SmartPost" at bounding box center [1039, 386] width 105 height 14
click at [988, 387] on input "FedEx SmartPost" at bounding box center [987, 382] width 1 height 10
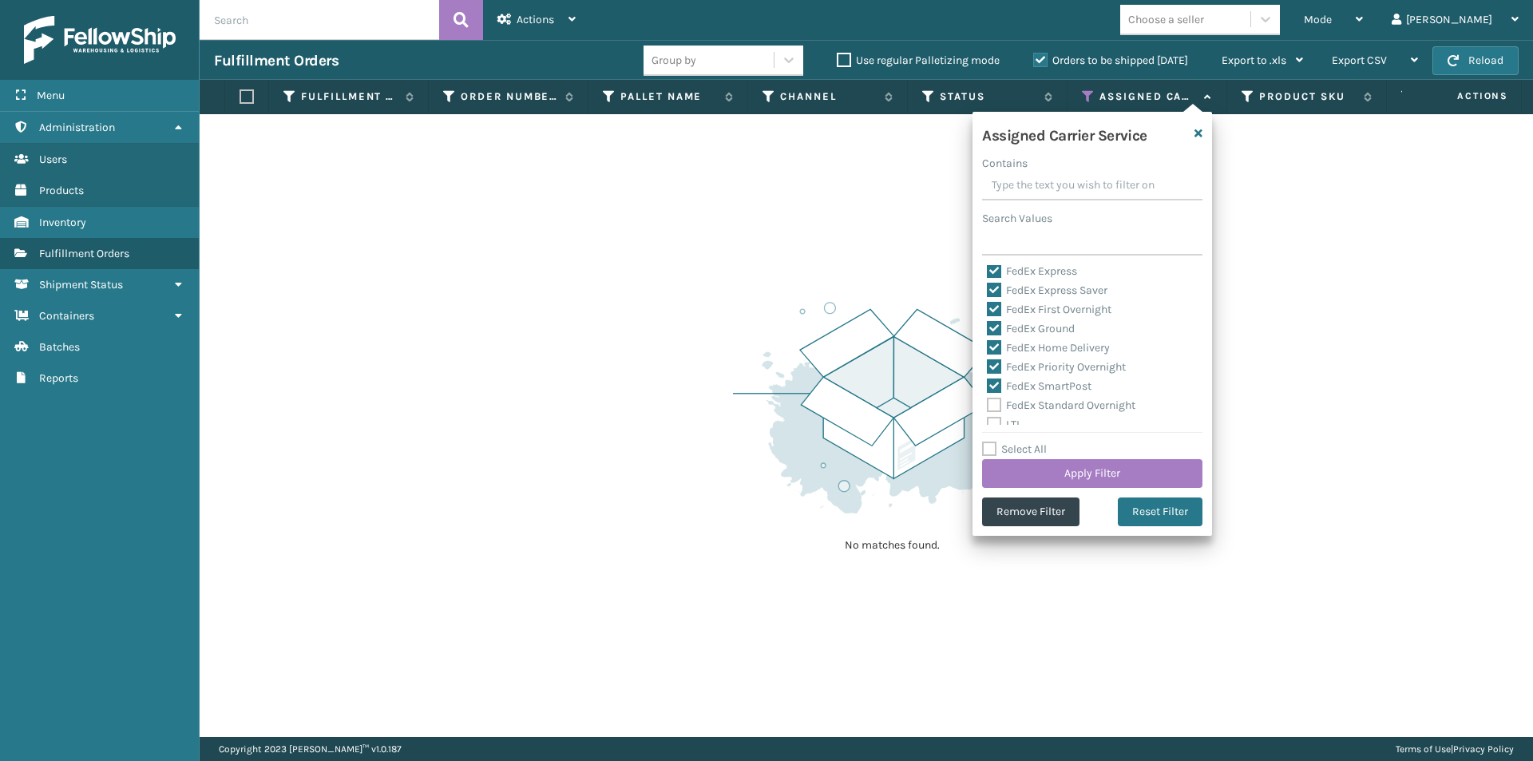
click at [997, 403] on label "FedEx Standard Overnight" at bounding box center [1061, 406] width 149 height 14
click at [988, 403] on input "FedEx Standard Overnight" at bounding box center [987, 401] width 1 height 10
click at [1153, 478] on button "Apply Filter" at bounding box center [1092, 473] width 220 height 29
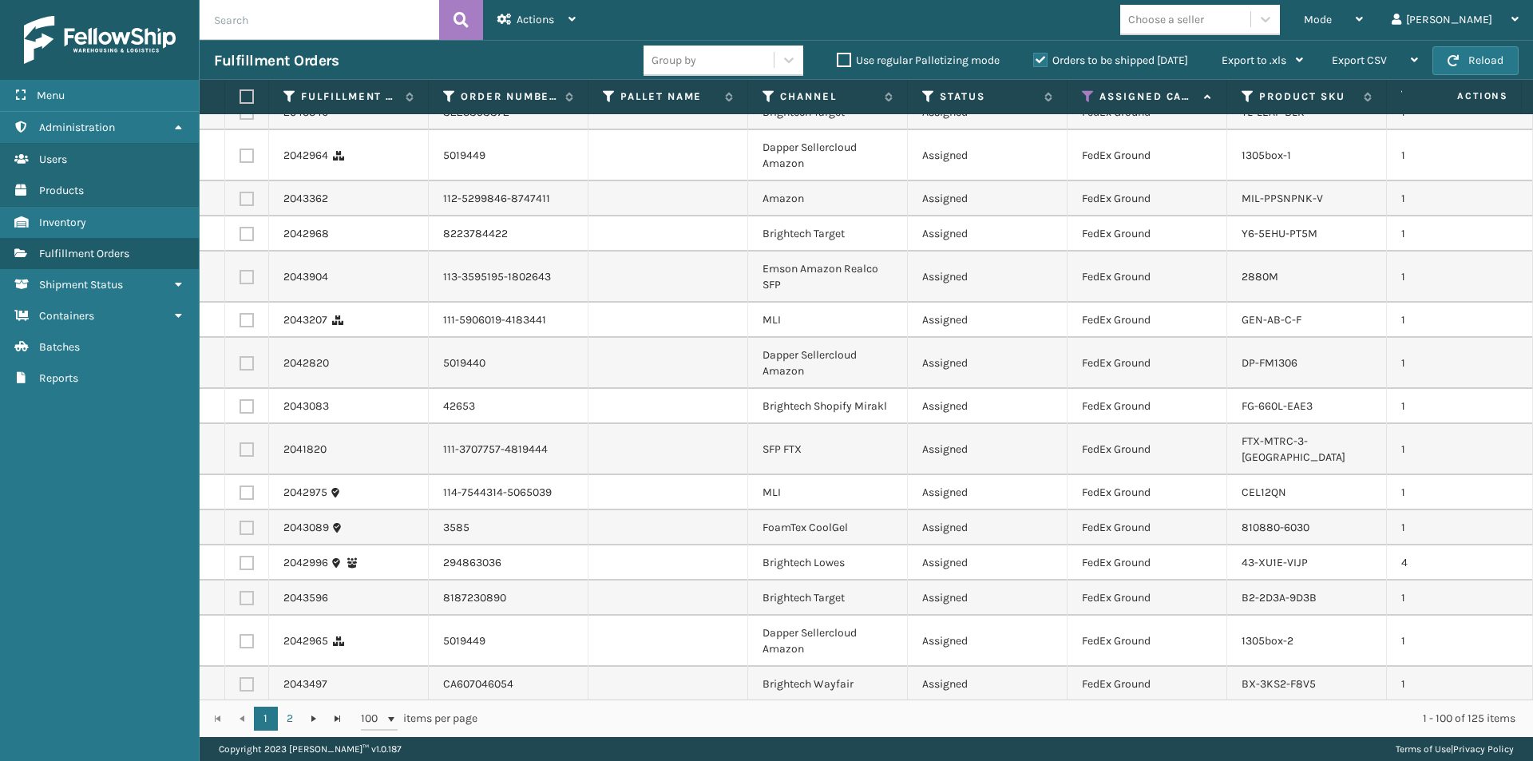
scroll to position [0, 0]
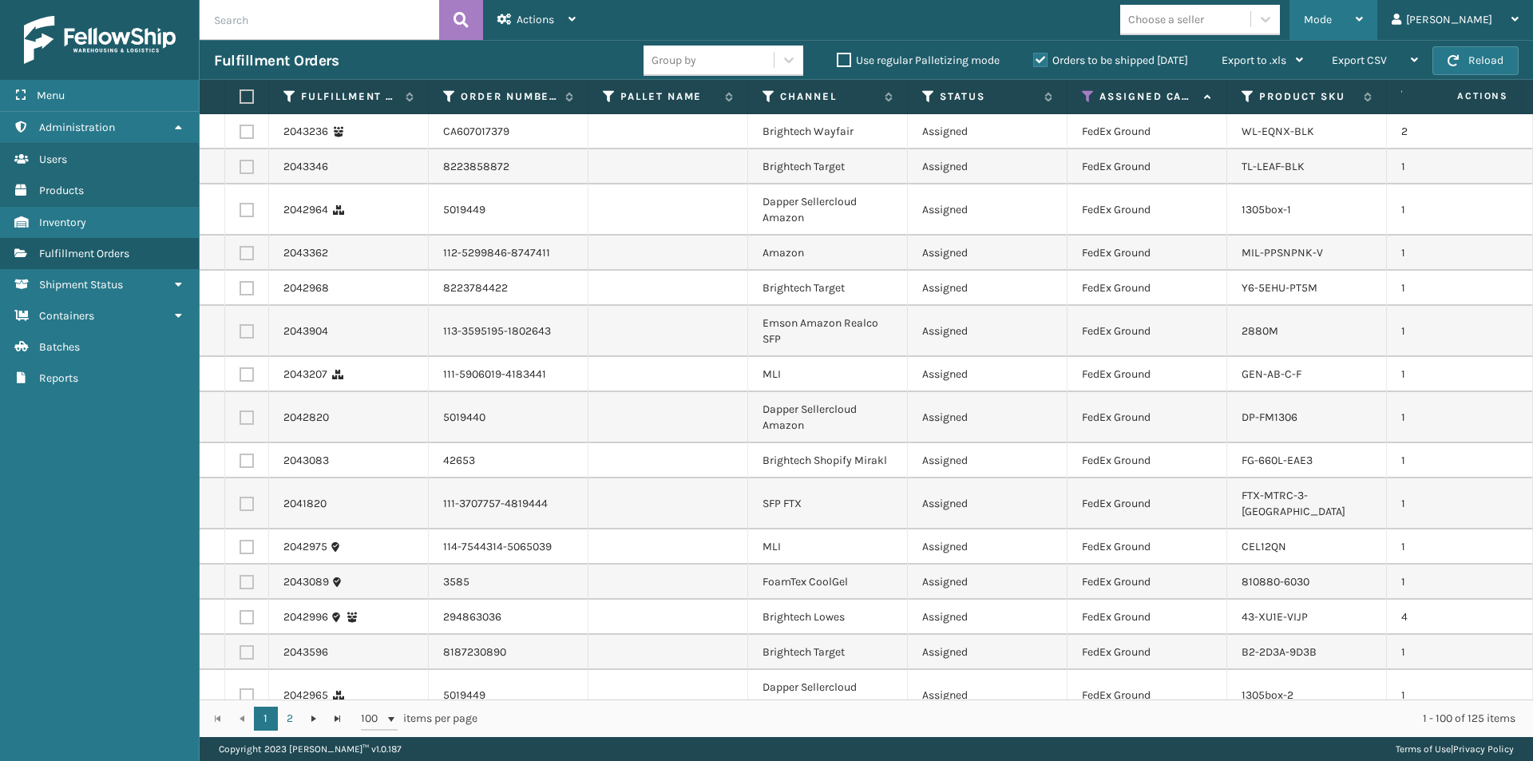
click at [1363, 18] on icon at bounding box center [1359, 19] width 7 height 11
drag, startPoint x: 1375, startPoint y: 311, endPoint x: 1388, endPoint y: 290, distance: 24.4
click at [1375, 311] on td "2880M" at bounding box center [1307, 331] width 160 height 51
click at [1274, 23] on icon at bounding box center [1266, 19] width 16 height 16
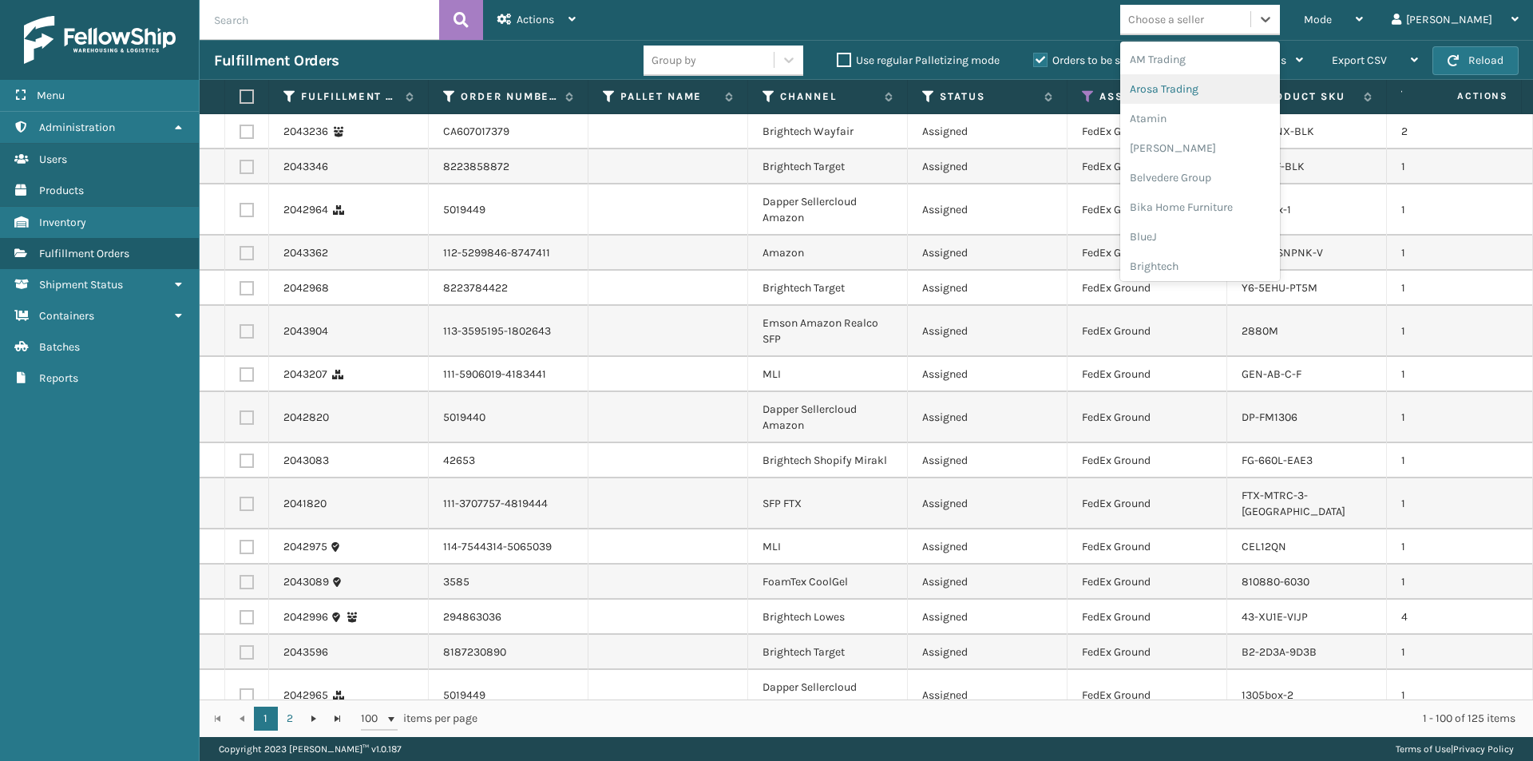
click at [1223, 89] on div "Arosa Trading" at bounding box center [1200, 89] width 160 height 30
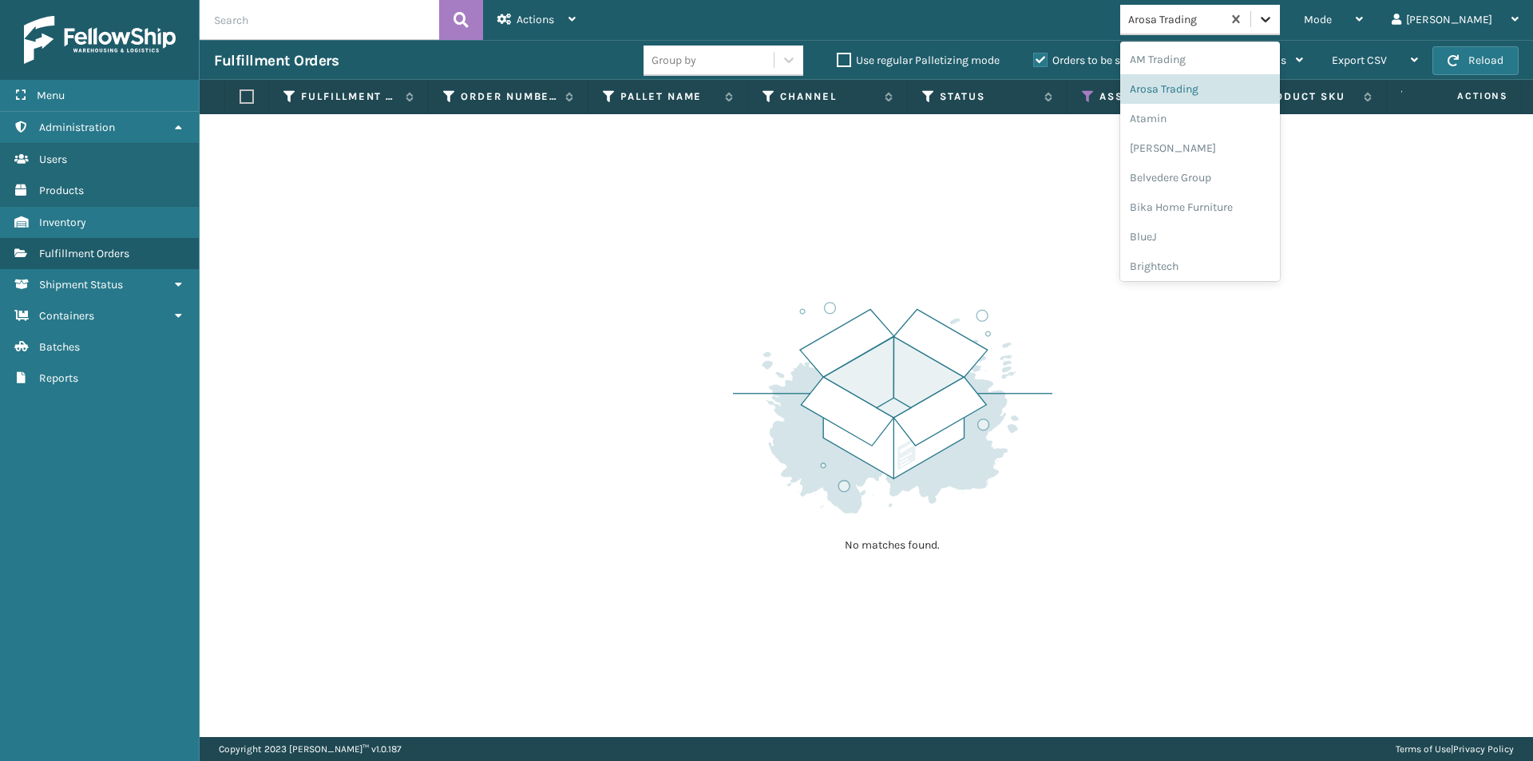
click at [1271, 21] on icon at bounding box center [1266, 20] width 10 height 6
click at [1223, 119] on div "Atamin" at bounding box center [1200, 119] width 160 height 30
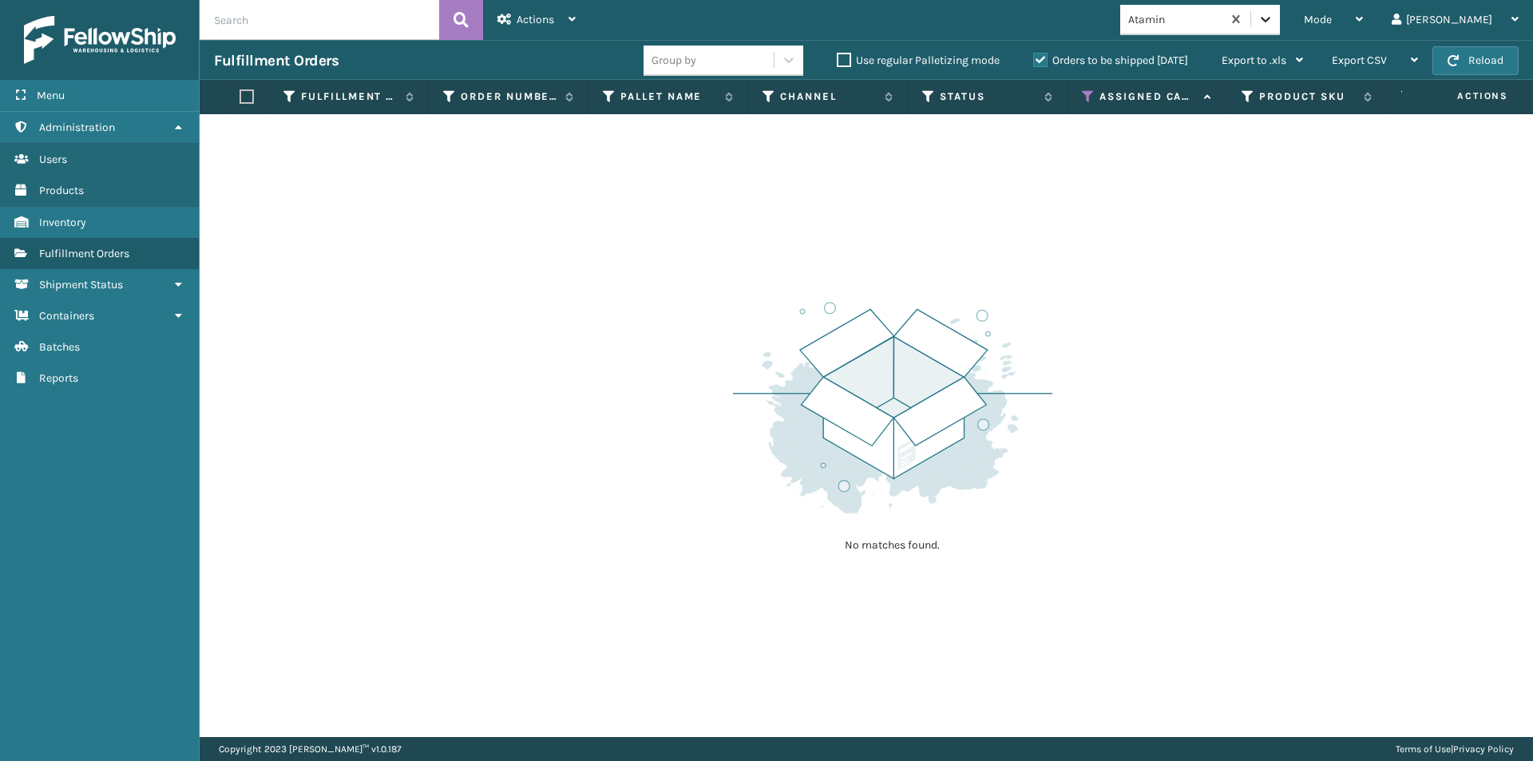
click at [1280, 17] on div at bounding box center [1265, 19] width 29 height 29
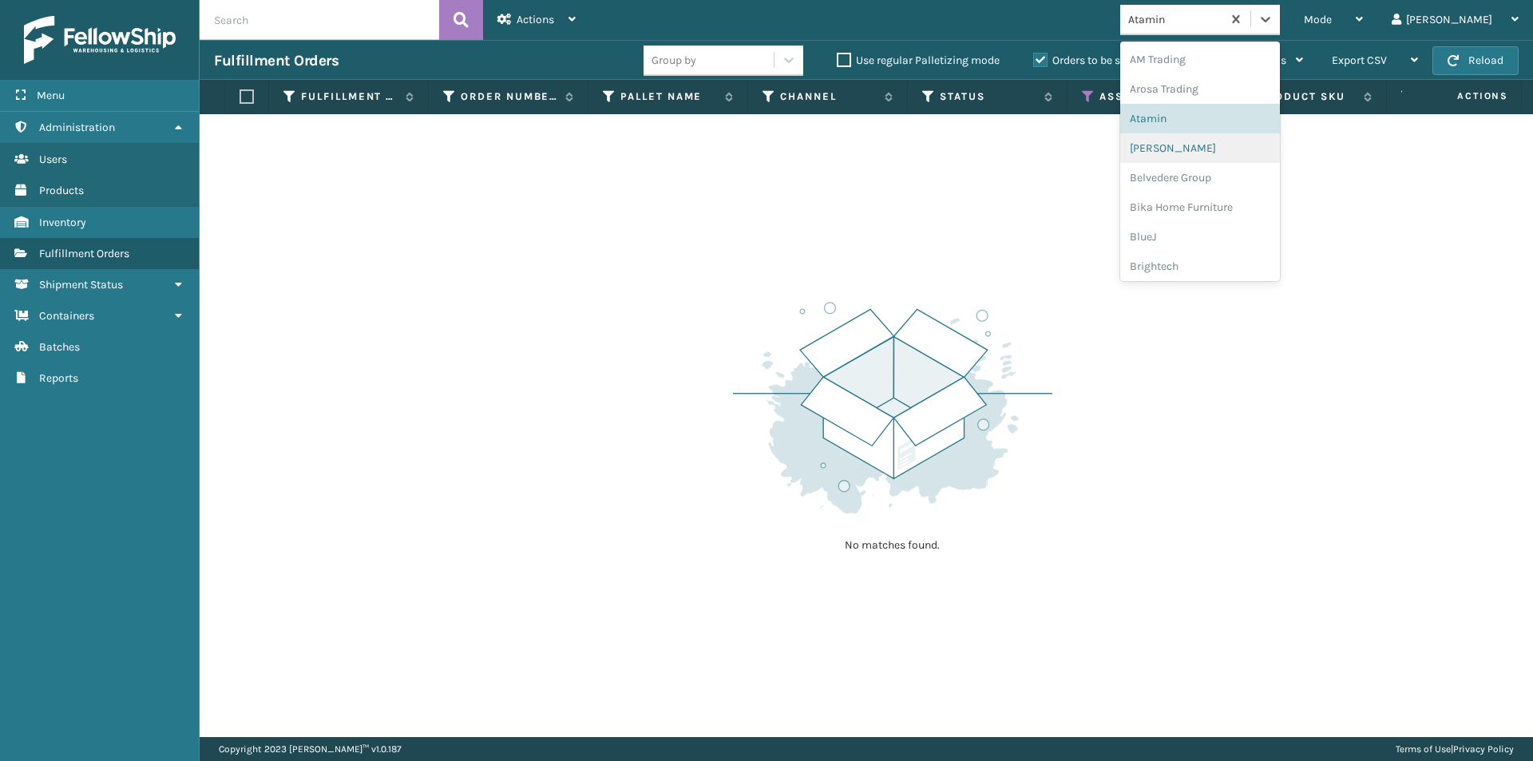
click at [1214, 151] on div "[PERSON_NAME]" at bounding box center [1200, 148] width 160 height 30
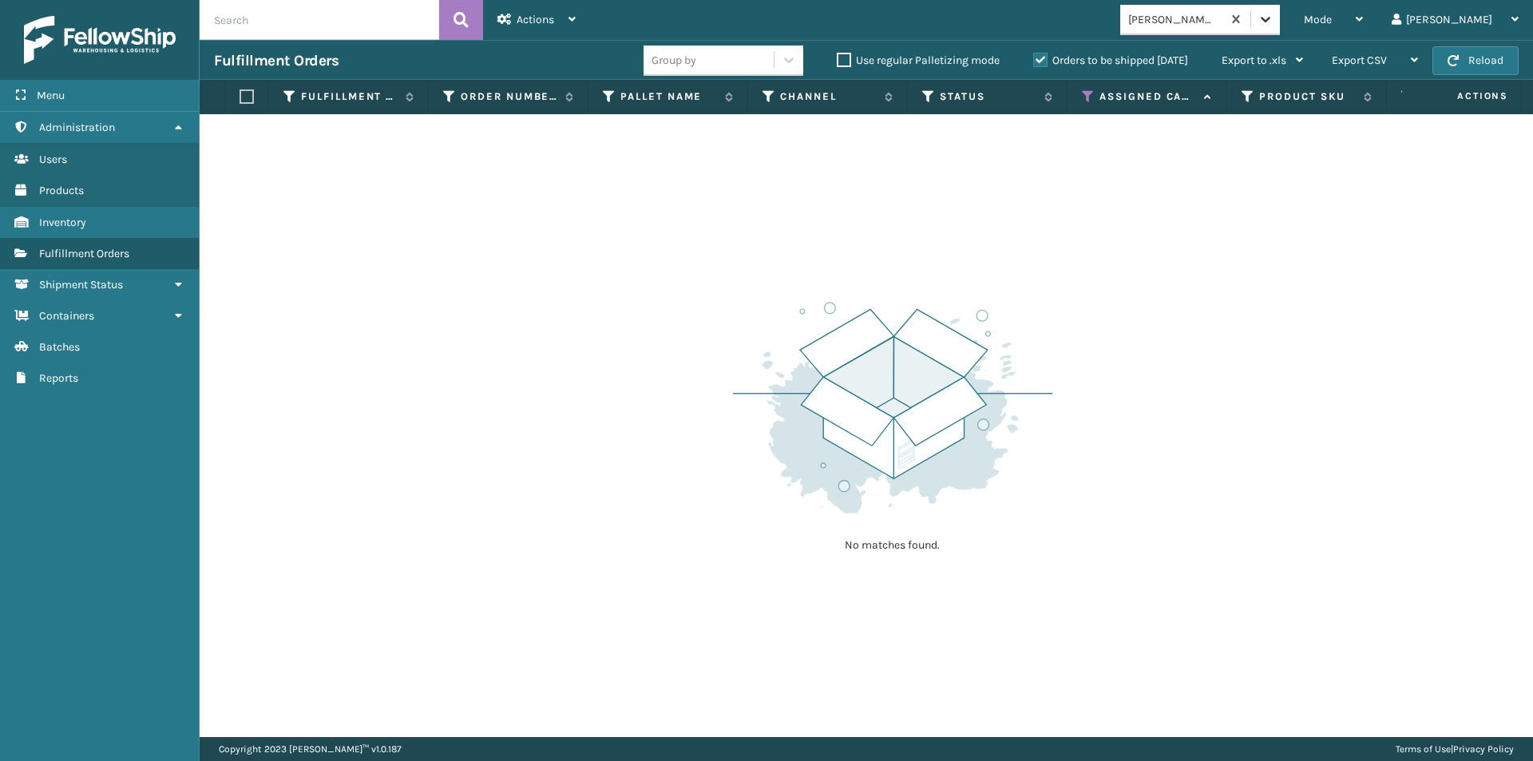
click at [1271, 22] on icon at bounding box center [1266, 20] width 10 height 6
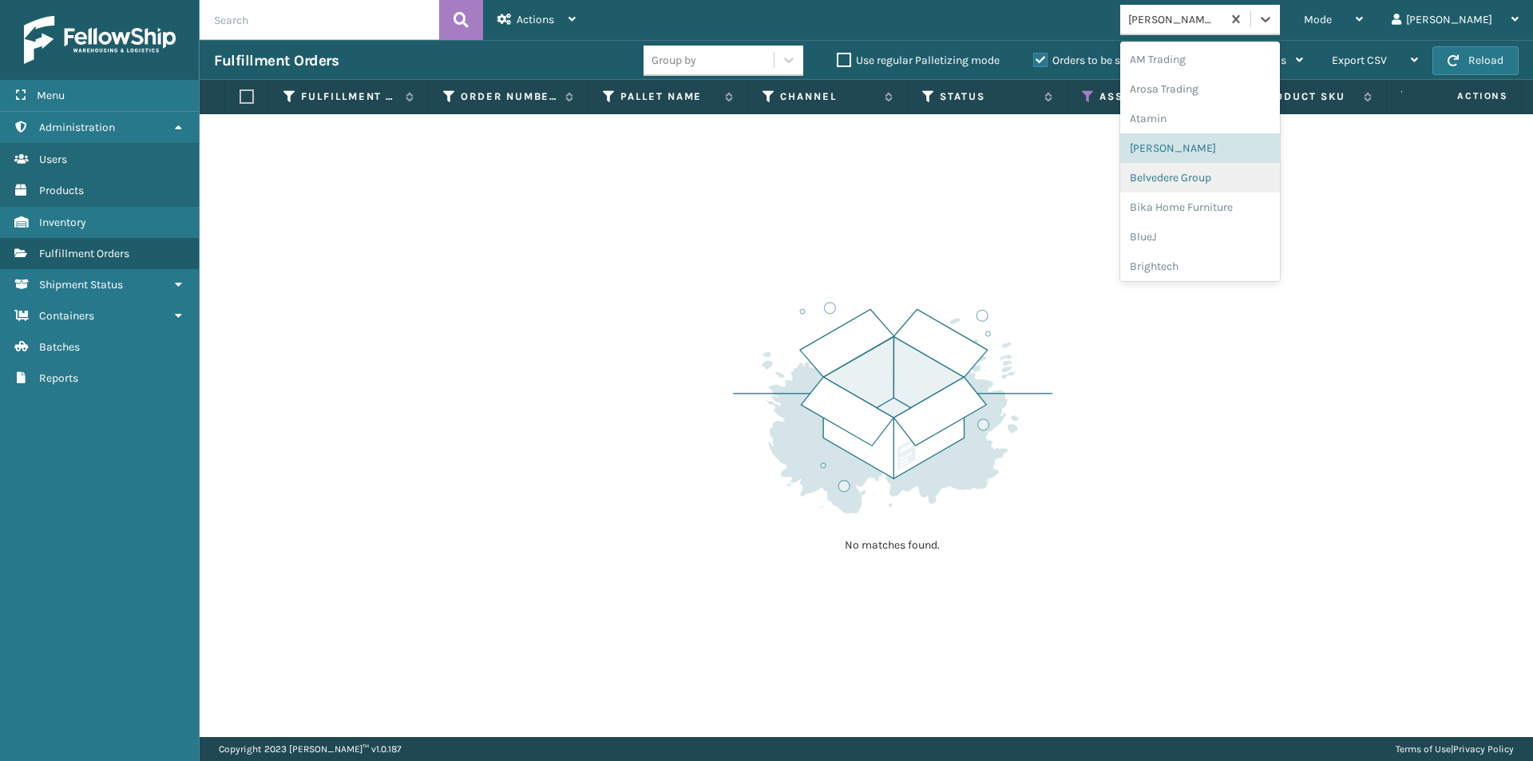
click at [1215, 174] on div "Belvedere Group" at bounding box center [1200, 178] width 160 height 30
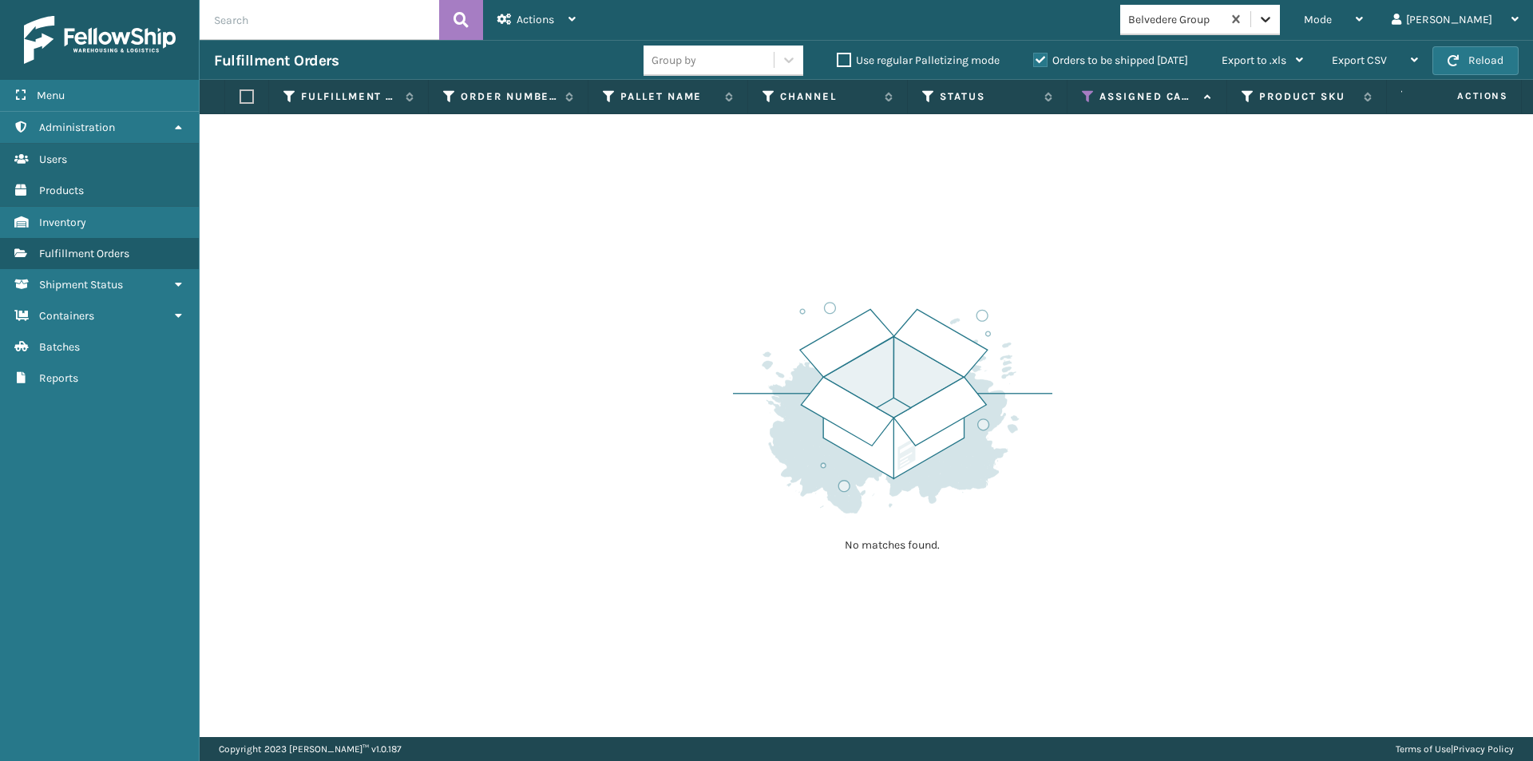
click at [1274, 18] on icon at bounding box center [1266, 19] width 16 height 16
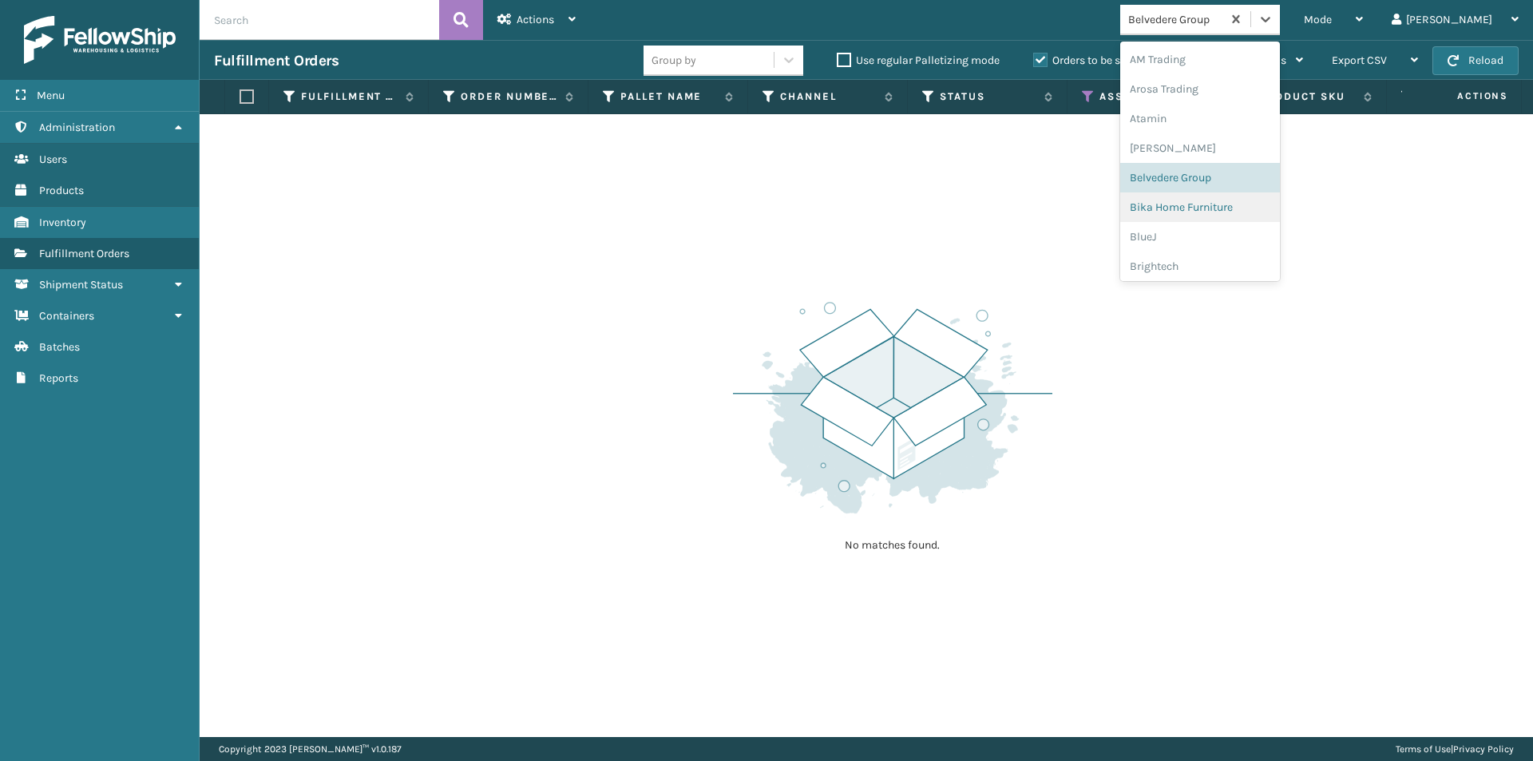
click at [1215, 208] on div "Bika Home Furniture" at bounding box center [1200, 207] width 160 height 30
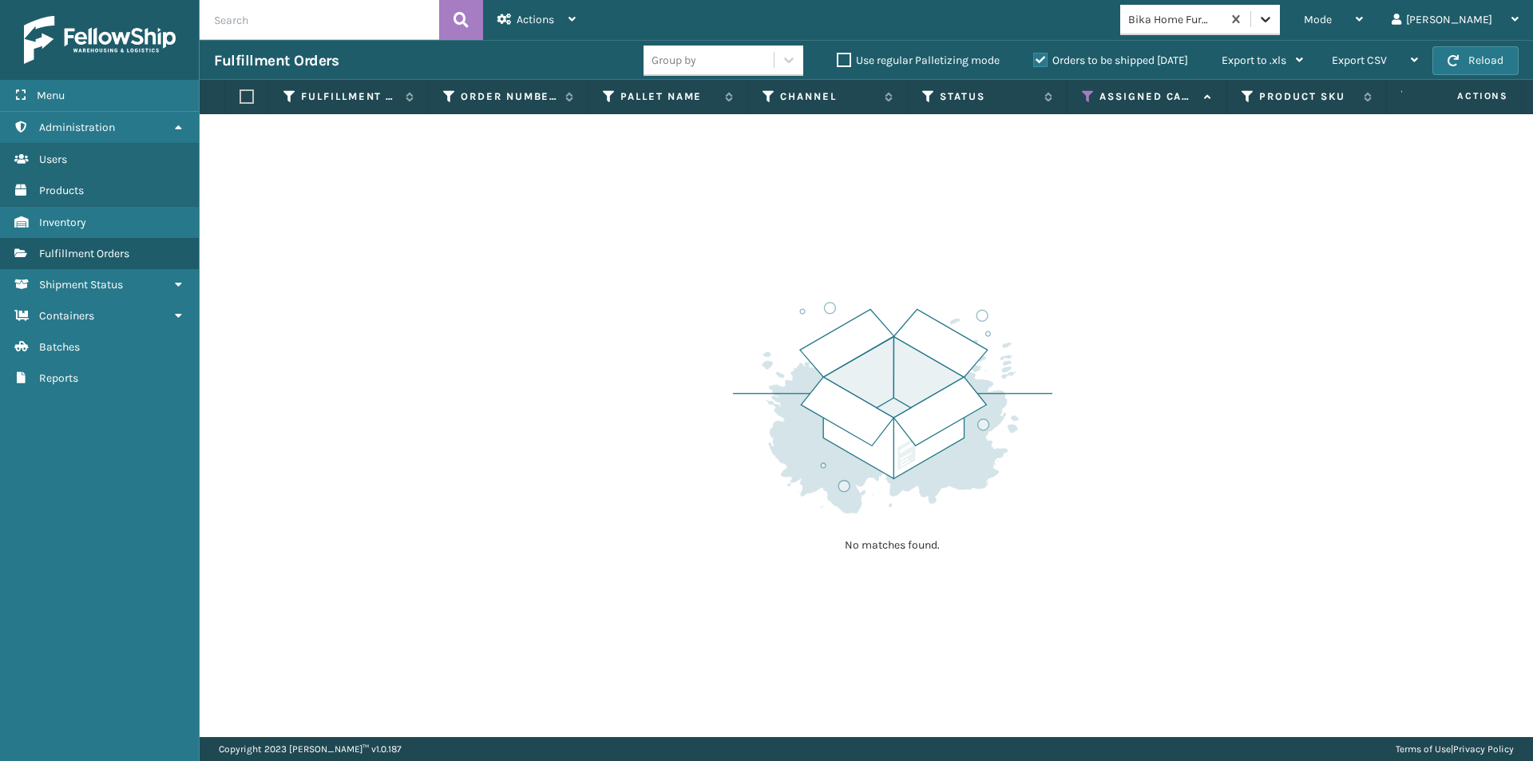
click at [1274, 19] on icon at bounding box center [1266, 19] width 16 height 16
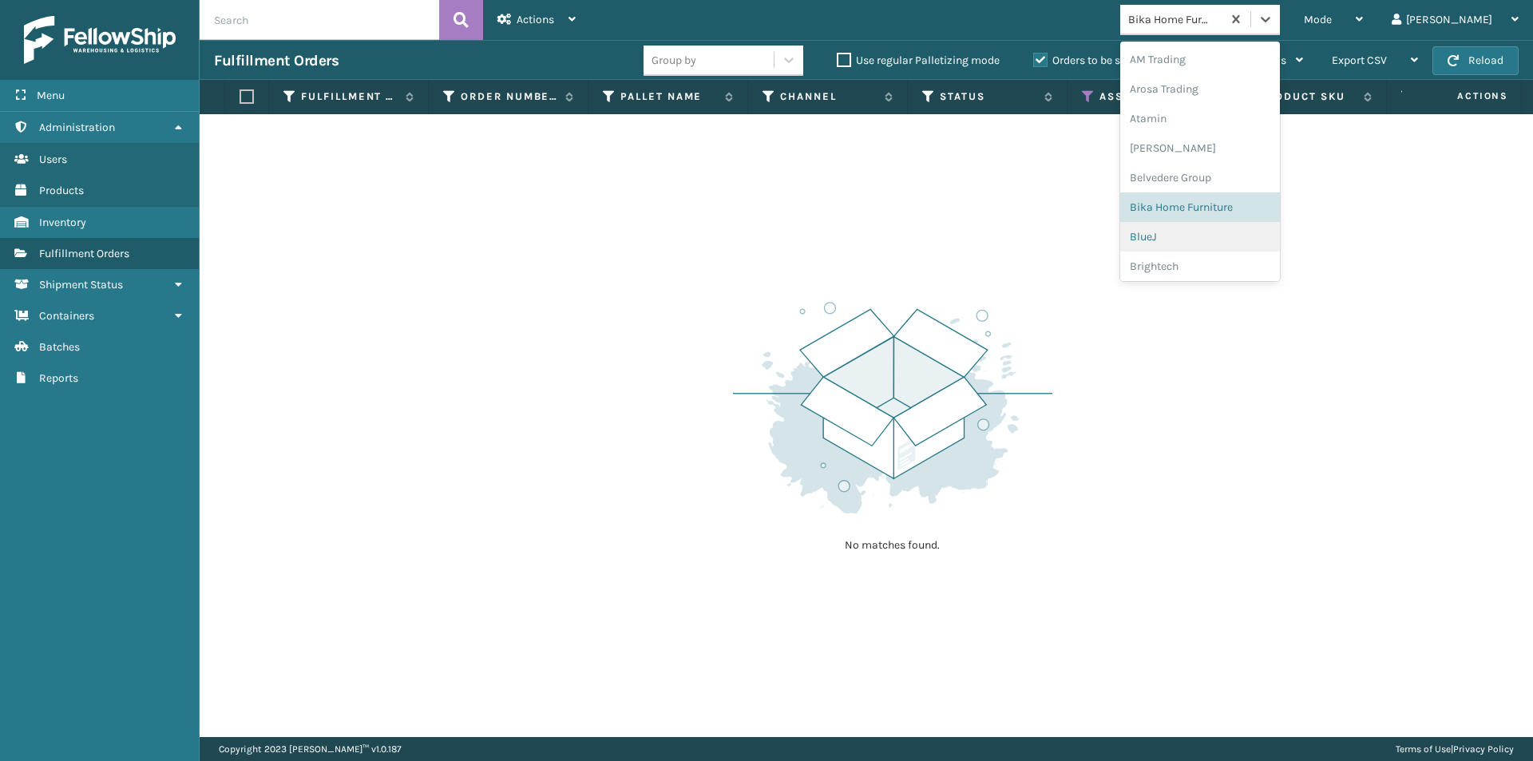
click at [1231, 235] on div "BlueJ" at bounding box center [1200, 237] width 160 height 30
click at [1274, 20] on icon at bounding box center [1266, 19] width 16 height 16
click at [1221, 262] on div "Brightech" at bounding box center [1200, 267] width 160 height 30
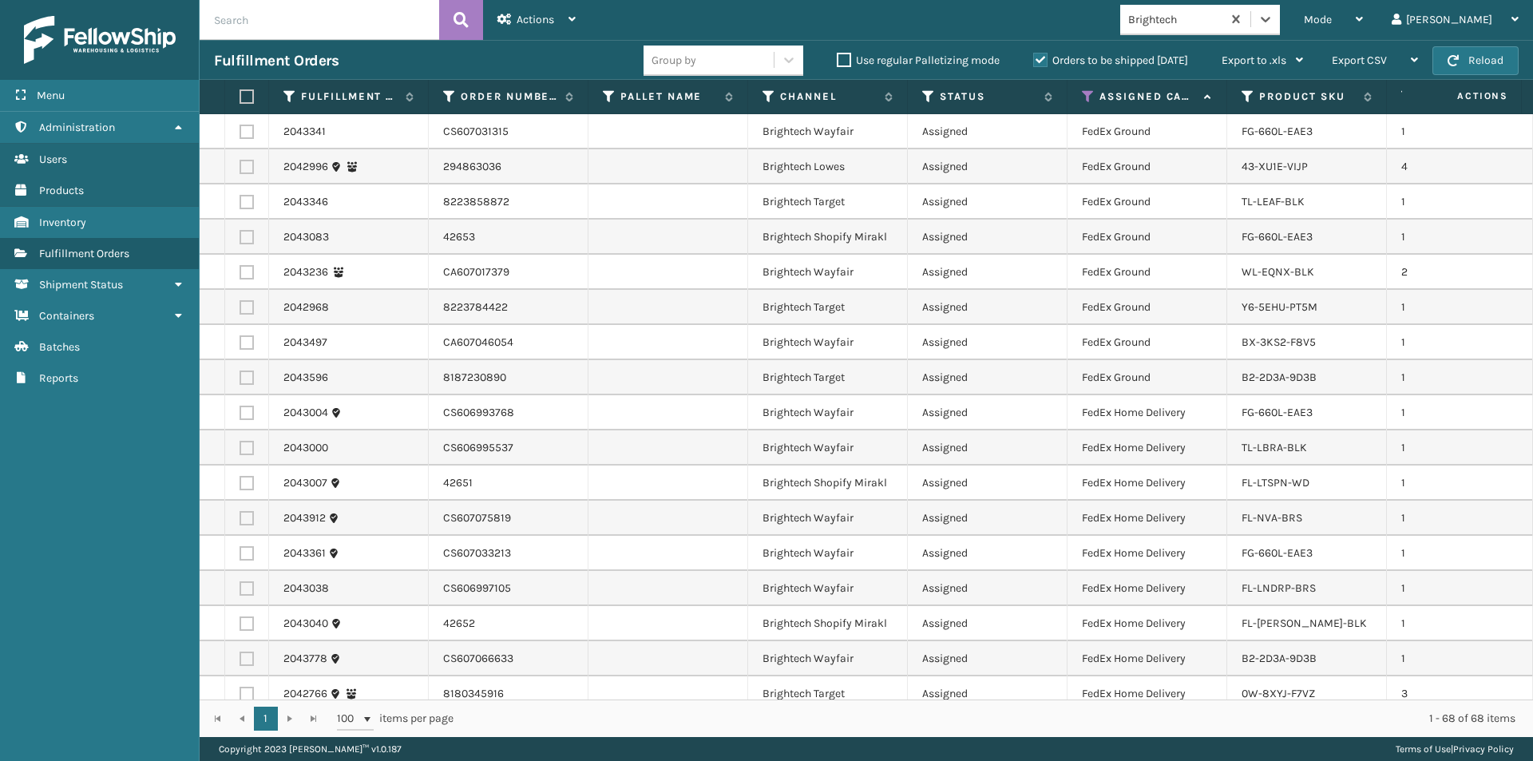
click at [245, 100] on label at bounding box center [245, 96] width 10 height 14
click at [240, 100] on input "checkbox" at bounding box center [240, 97] width 1 height 10
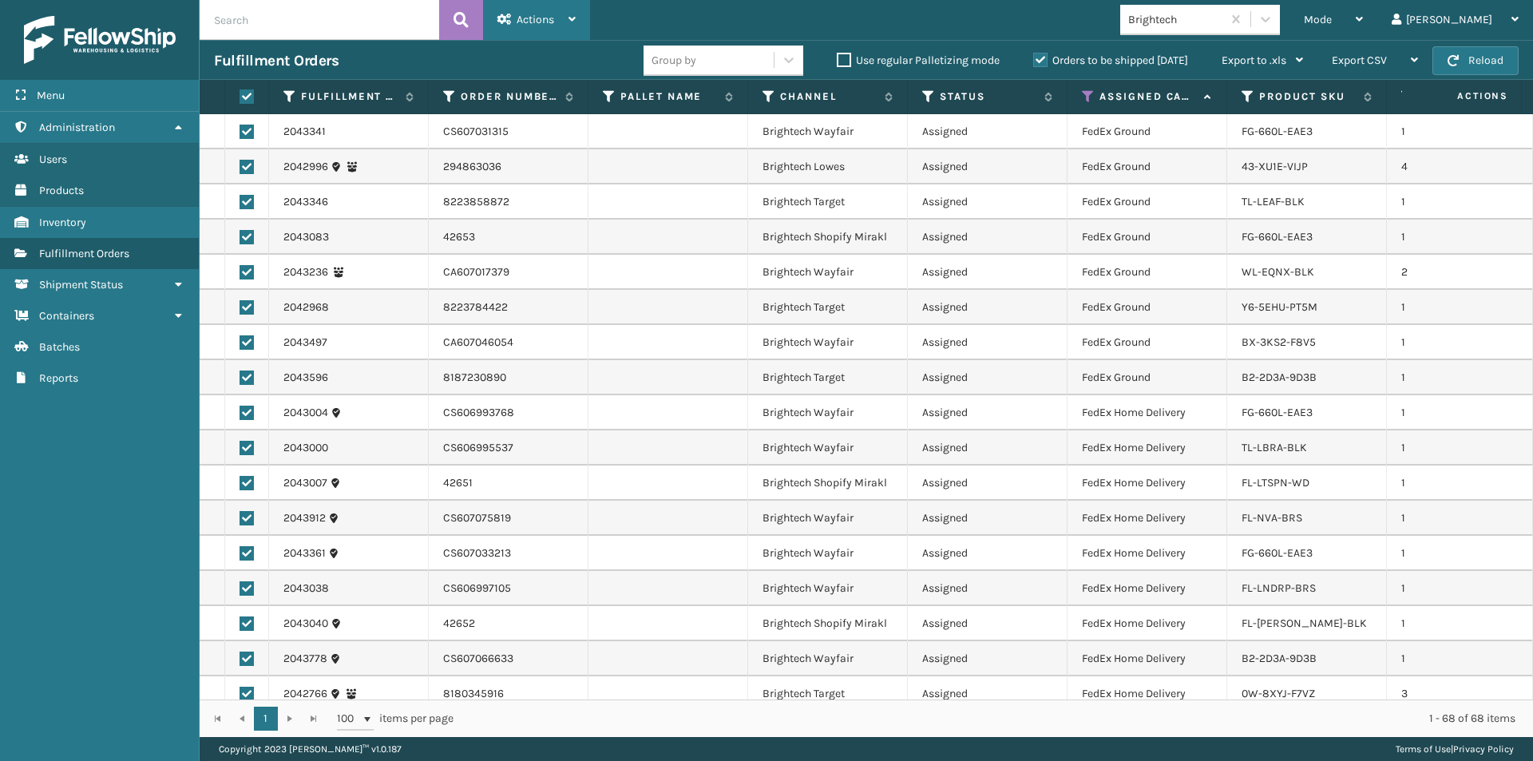
click at [575, 18] on icon at bounding box center [572, 19] width 7 height 11
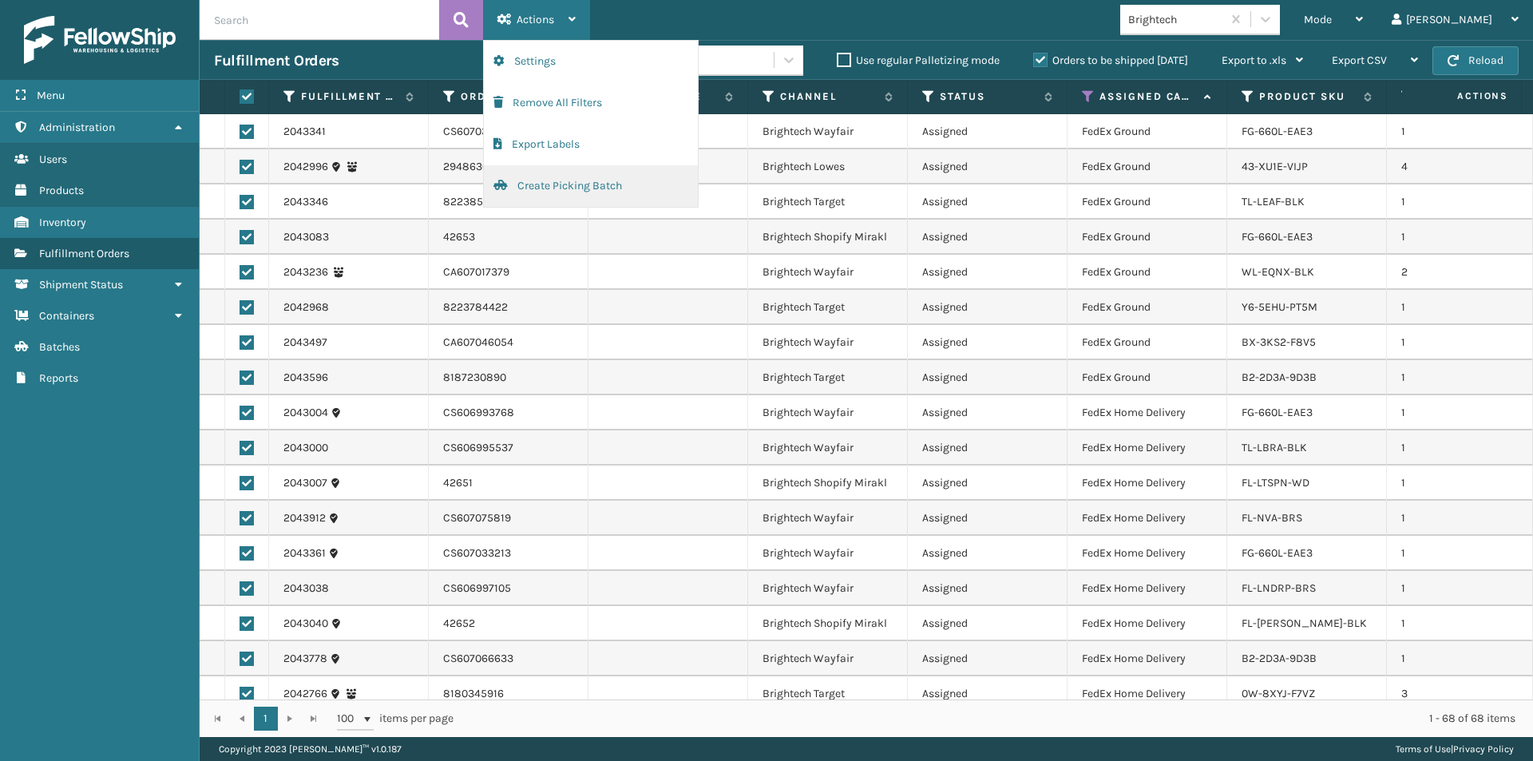
click at [545, 188] on button "Create Picking Batch" at bounding box center [591, 186] width 214 height 42
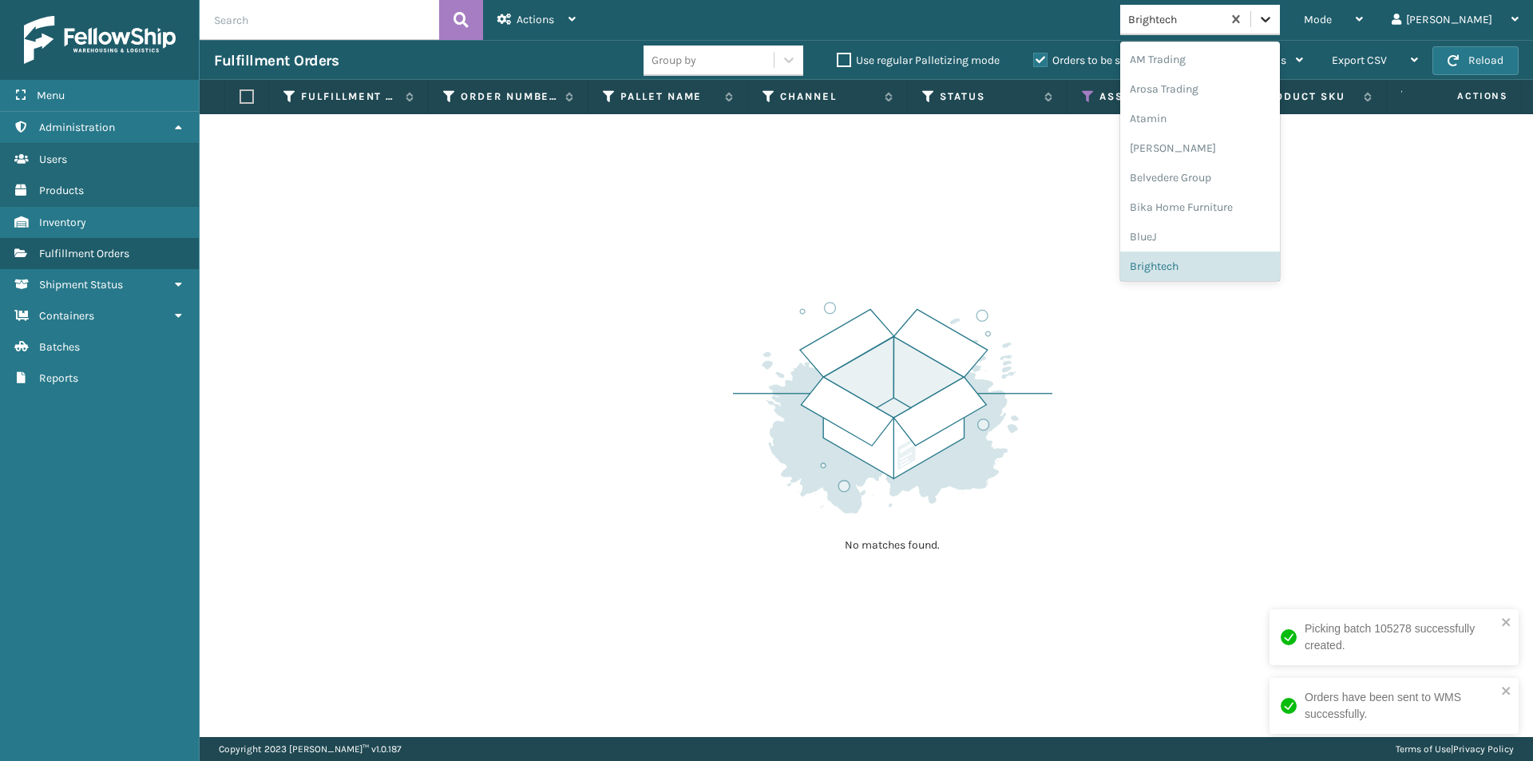
click at [1274, 25] on icon at bounding box center [1266, 19] width 16 height 16
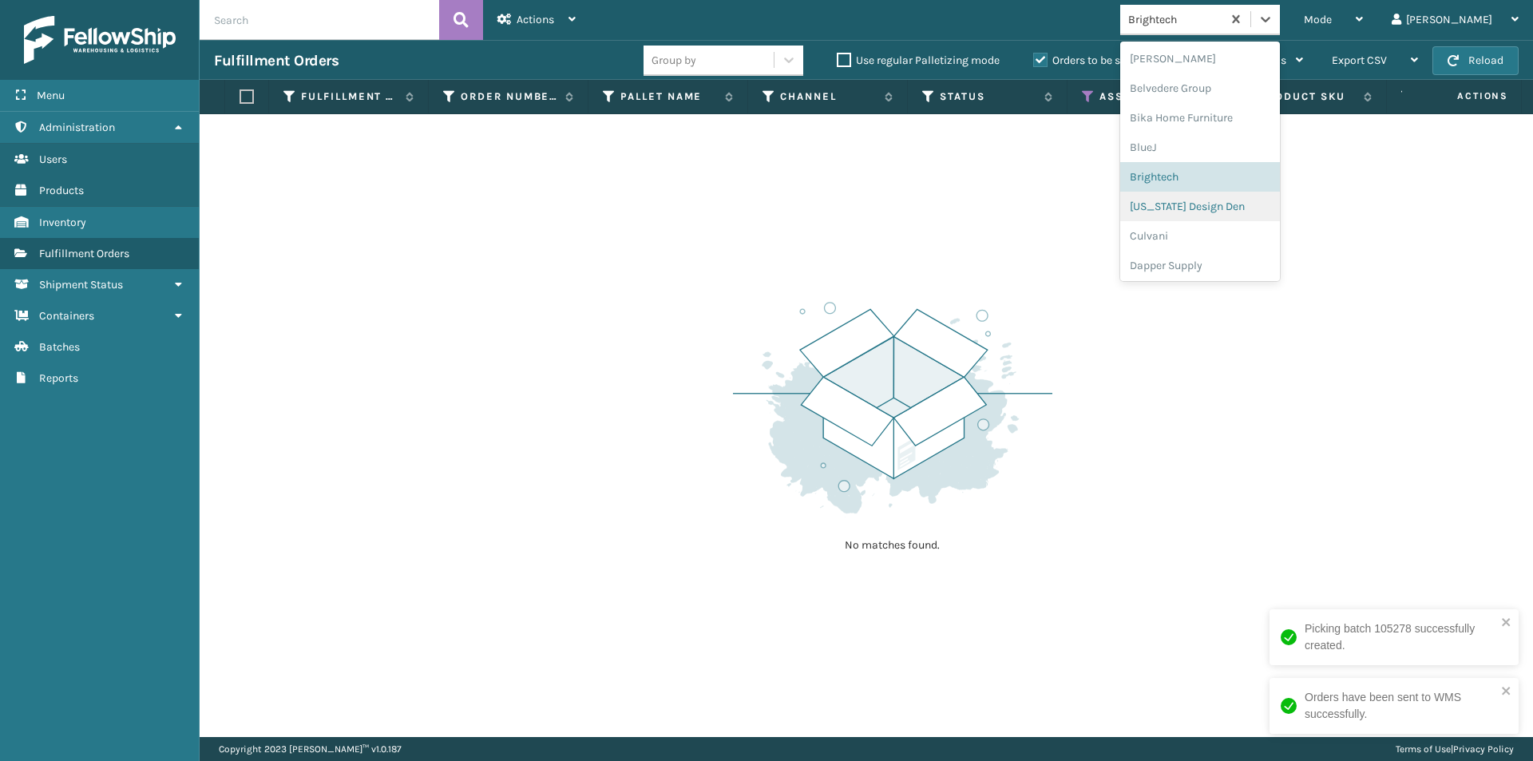
click at [1256, 209] on div "[US_STATE] Design Den" at bounding box center [1200, 207] width 160 height 30
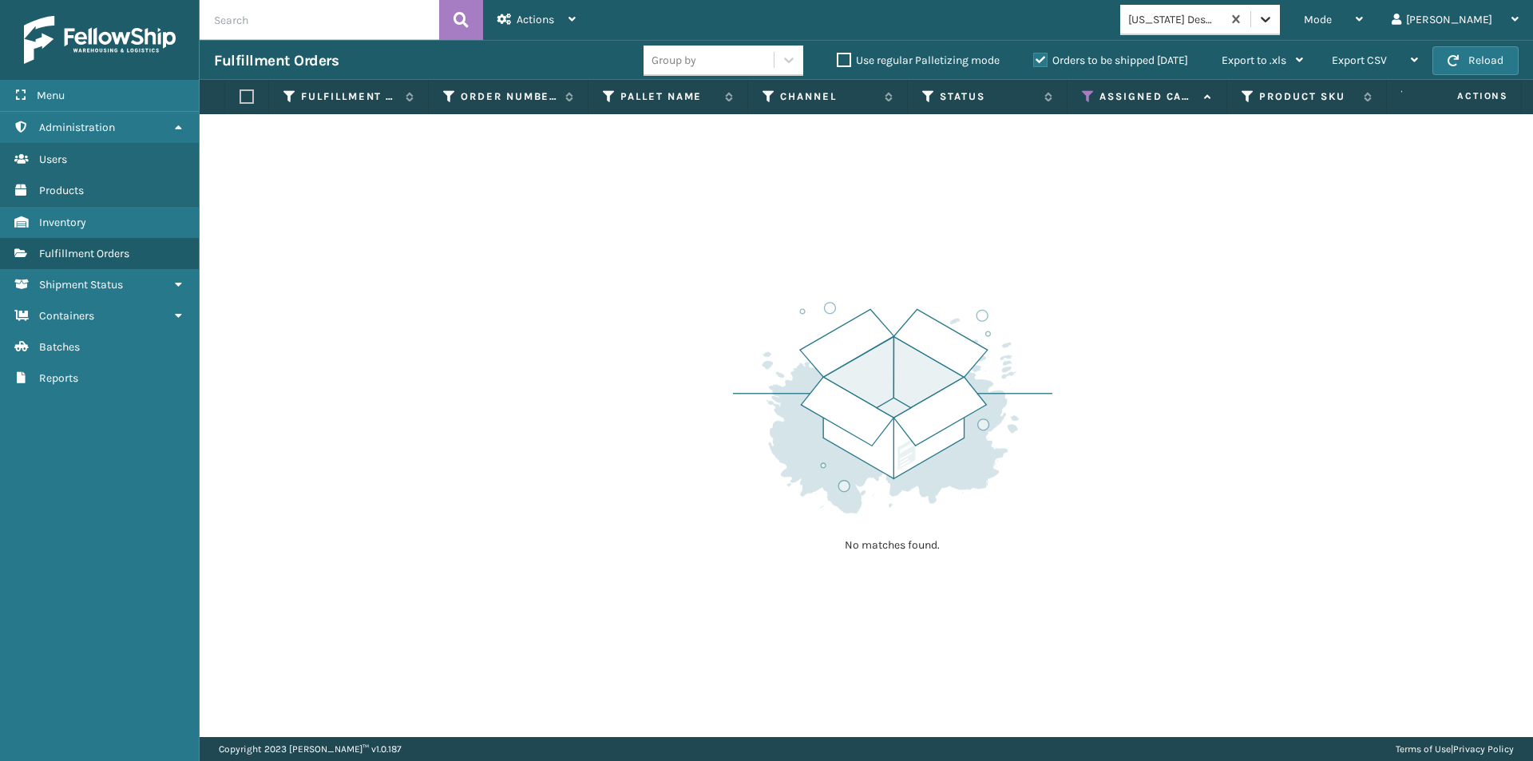
click at [1274, 23] on icon at bounding box center [1266, 19] width 16 height 16
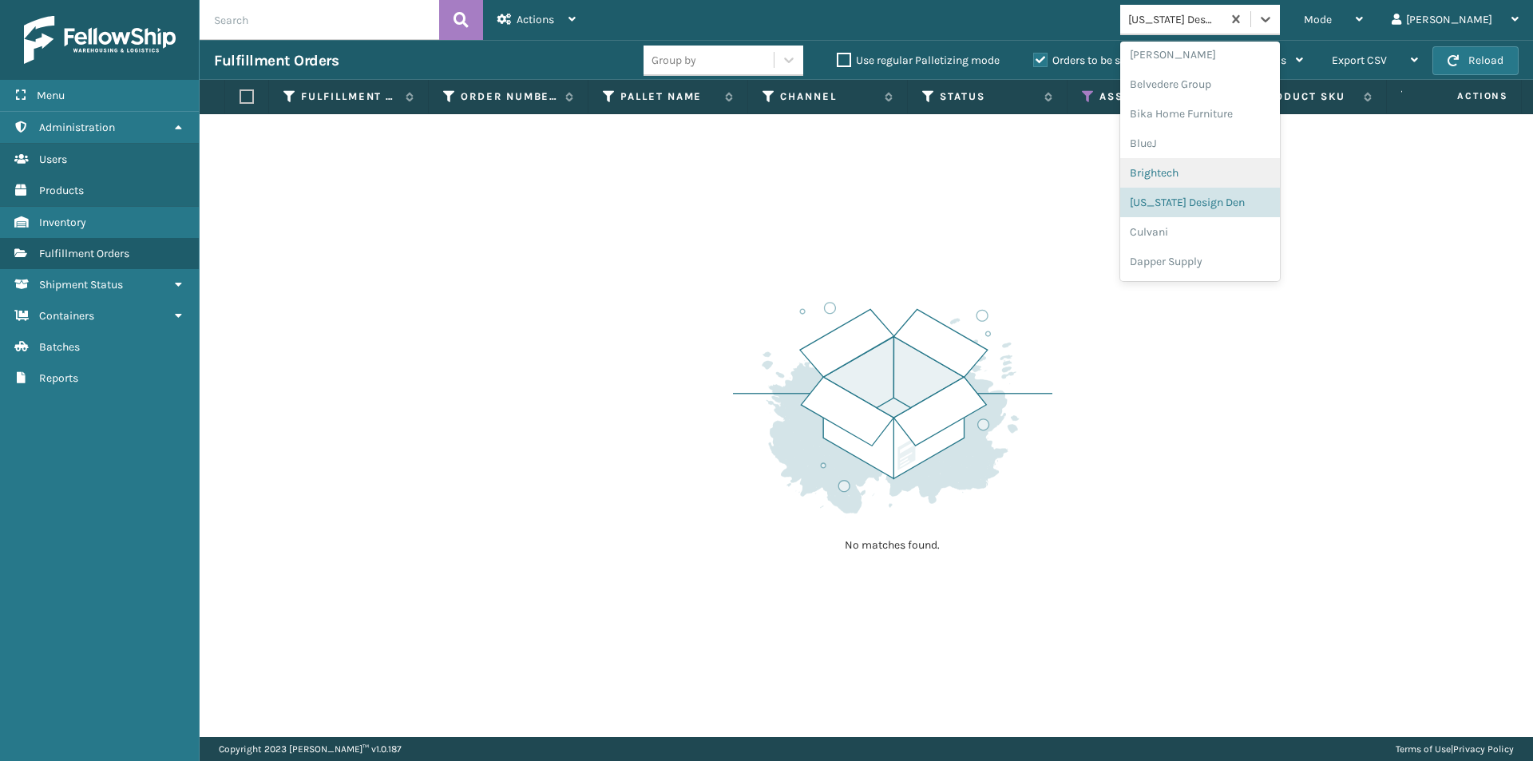
scroll to position [119, 0]
click at [1227, 213] on div "Culvani" at bounding box center [1200, 207] width 160 height 30
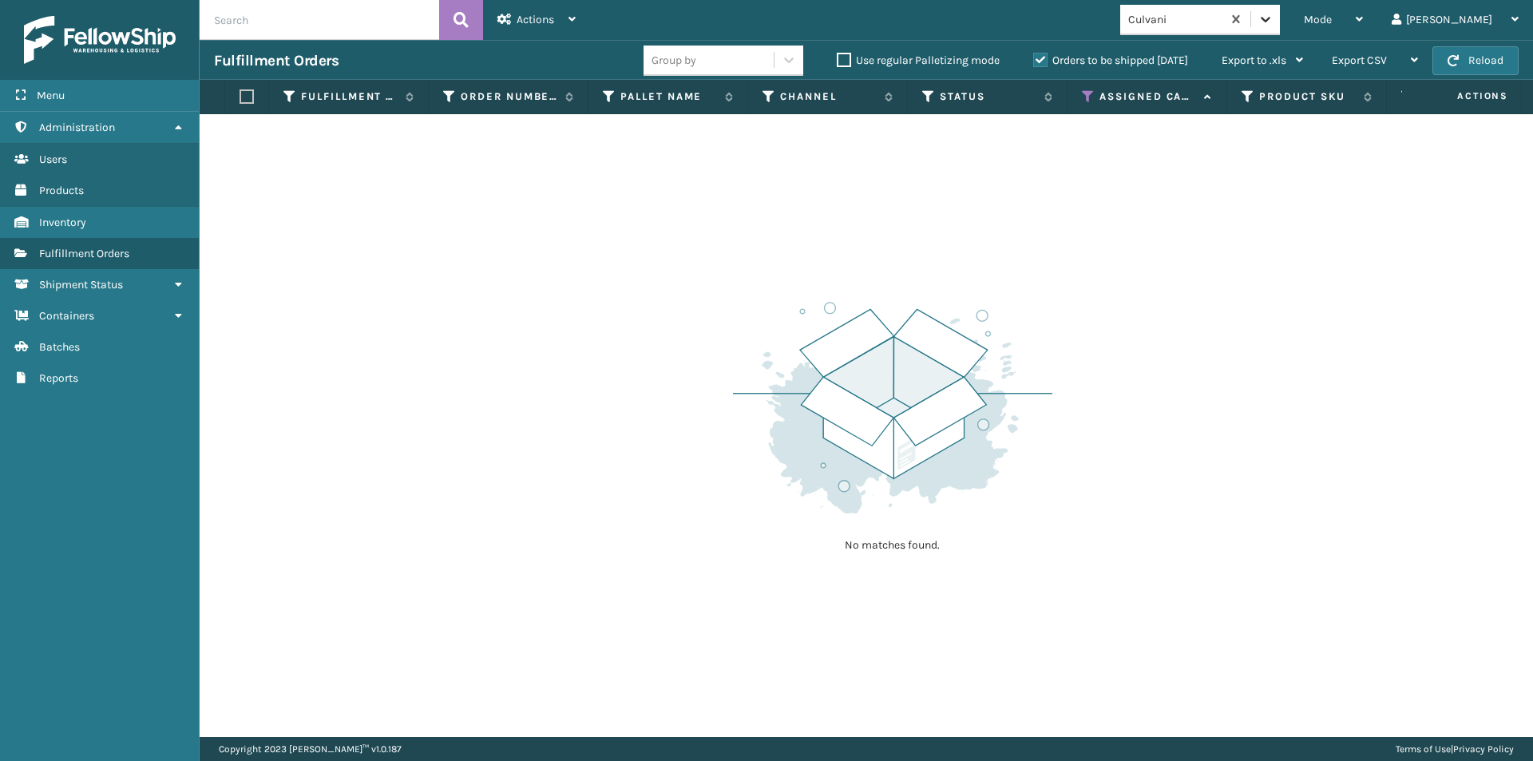
click at [1274, 26] on icon at bounding box center [1266, 19] width 16 height 16
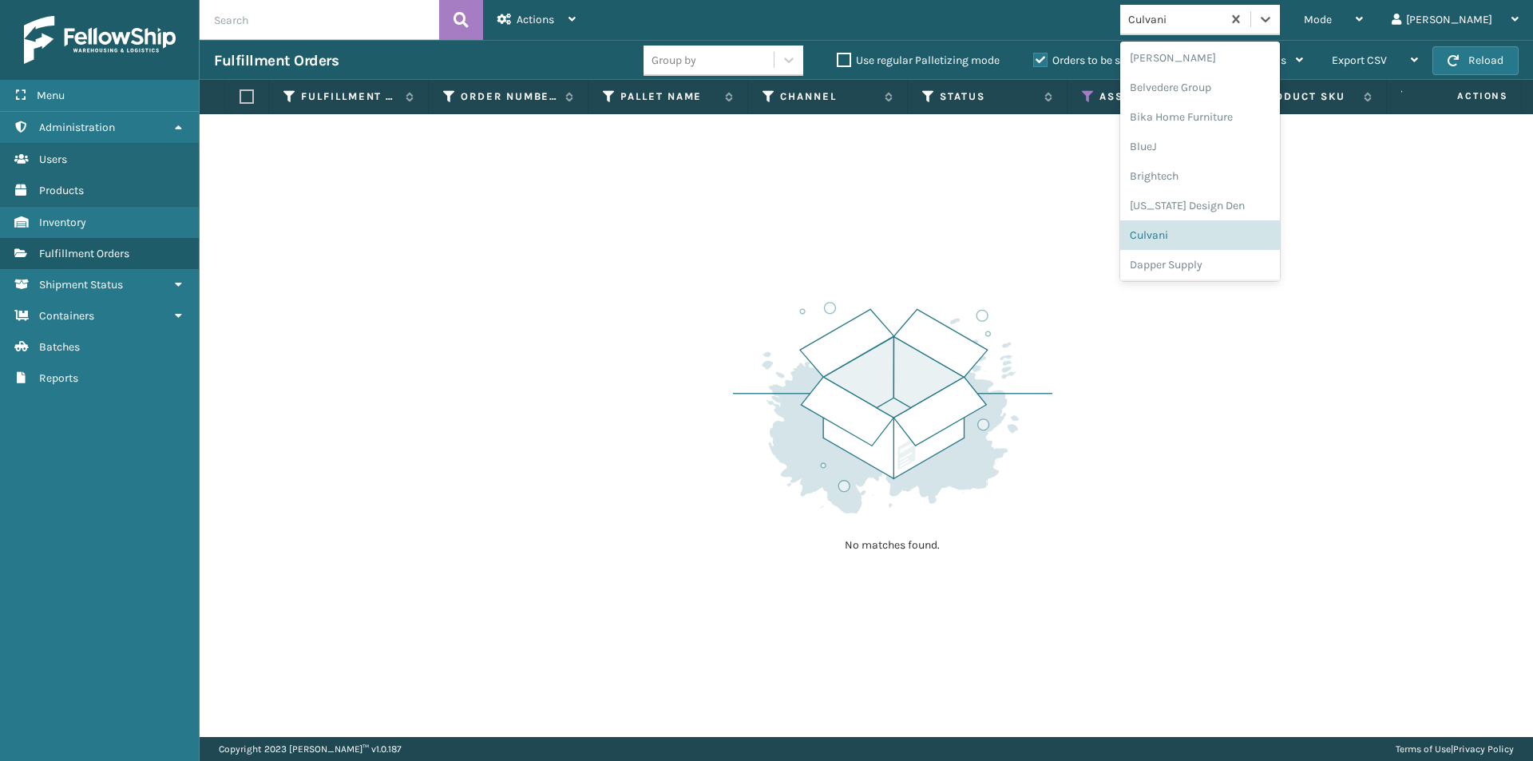
scroll to position [149, 0]
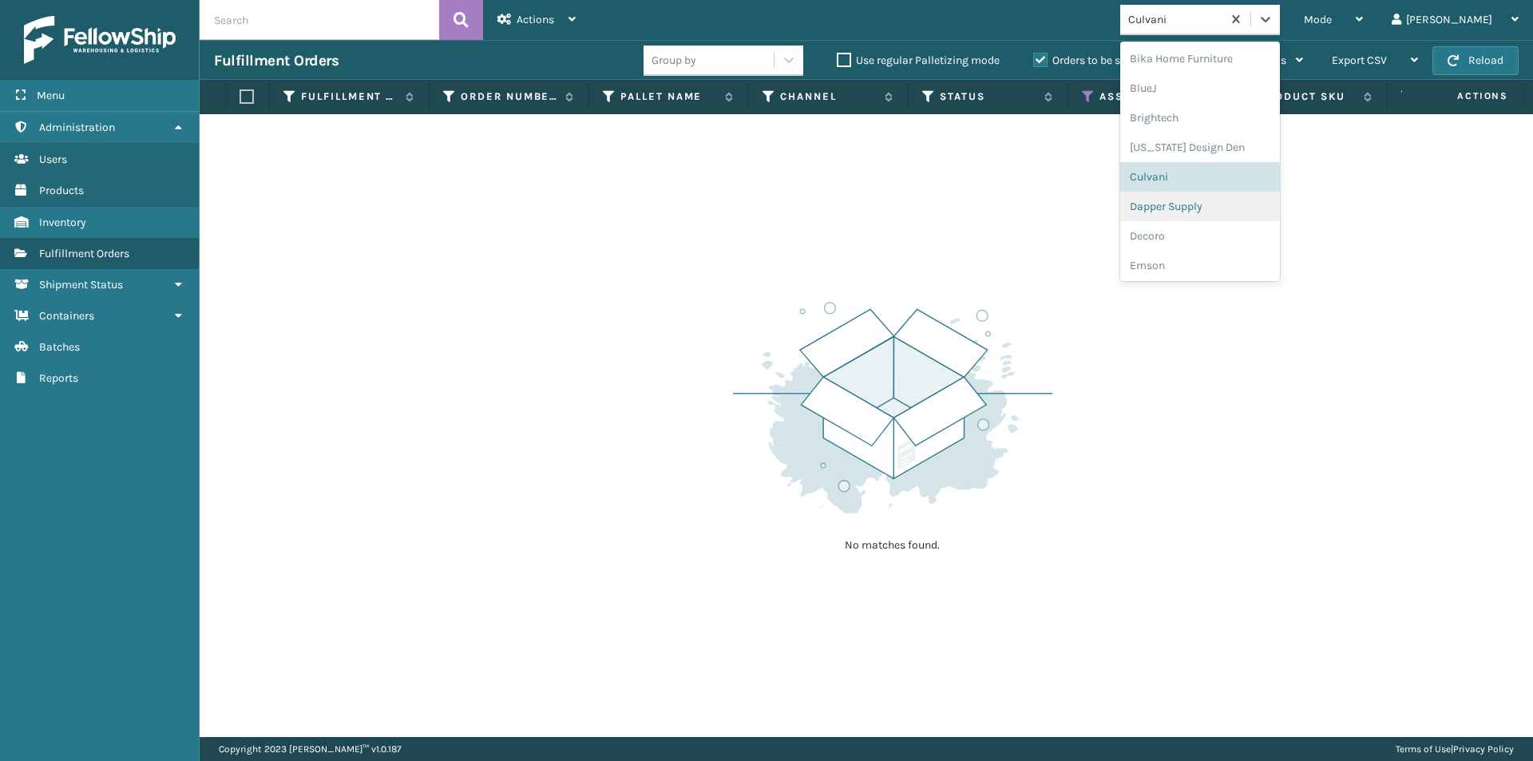
click at [1215, 210] on div "Dapper Supply" at bounding box center [1200, 207] width 160 height 30
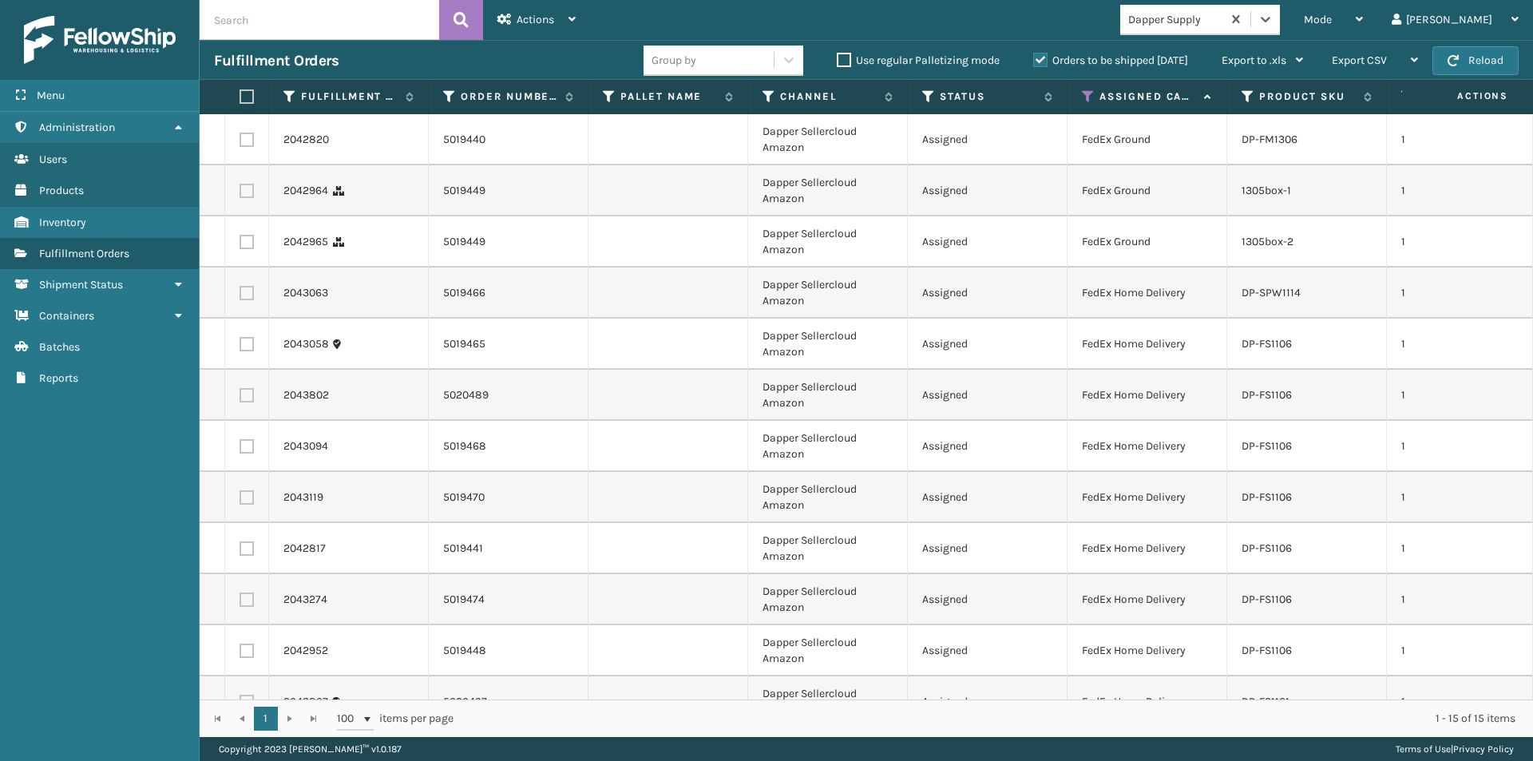
click at [247, 94] on label at bounding box center [245, 96] width 10 height 14
click at [240, 94] on input "checkbox" at bounding box center [240, 97] width 1 height 10
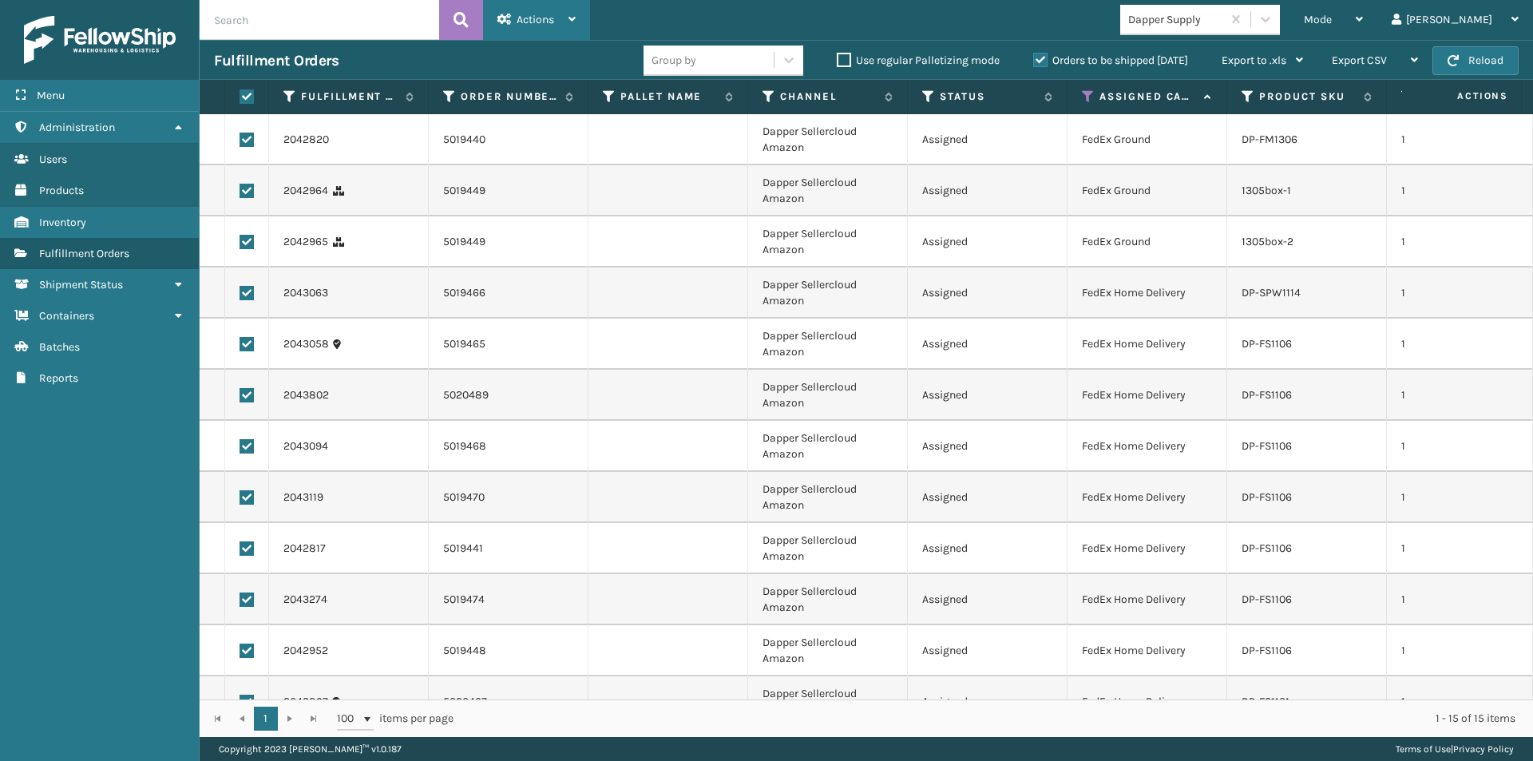
click at [568, 20] on div "Actions" at bounding box center [537, 20] width 78 height 40
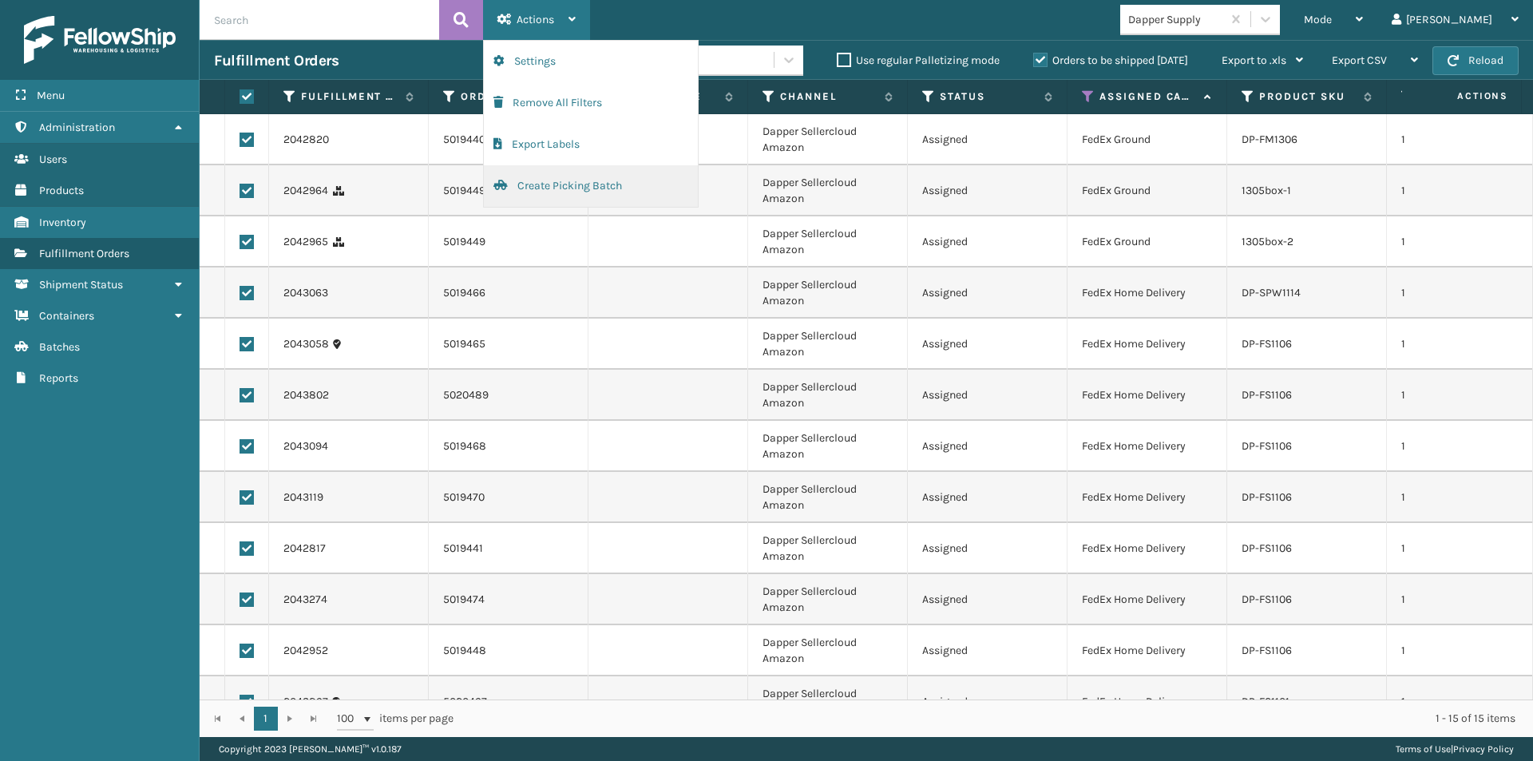
click at [588, 184] on button "Create Picking Batch" at bounding box center [591, 186] width 214 height 42
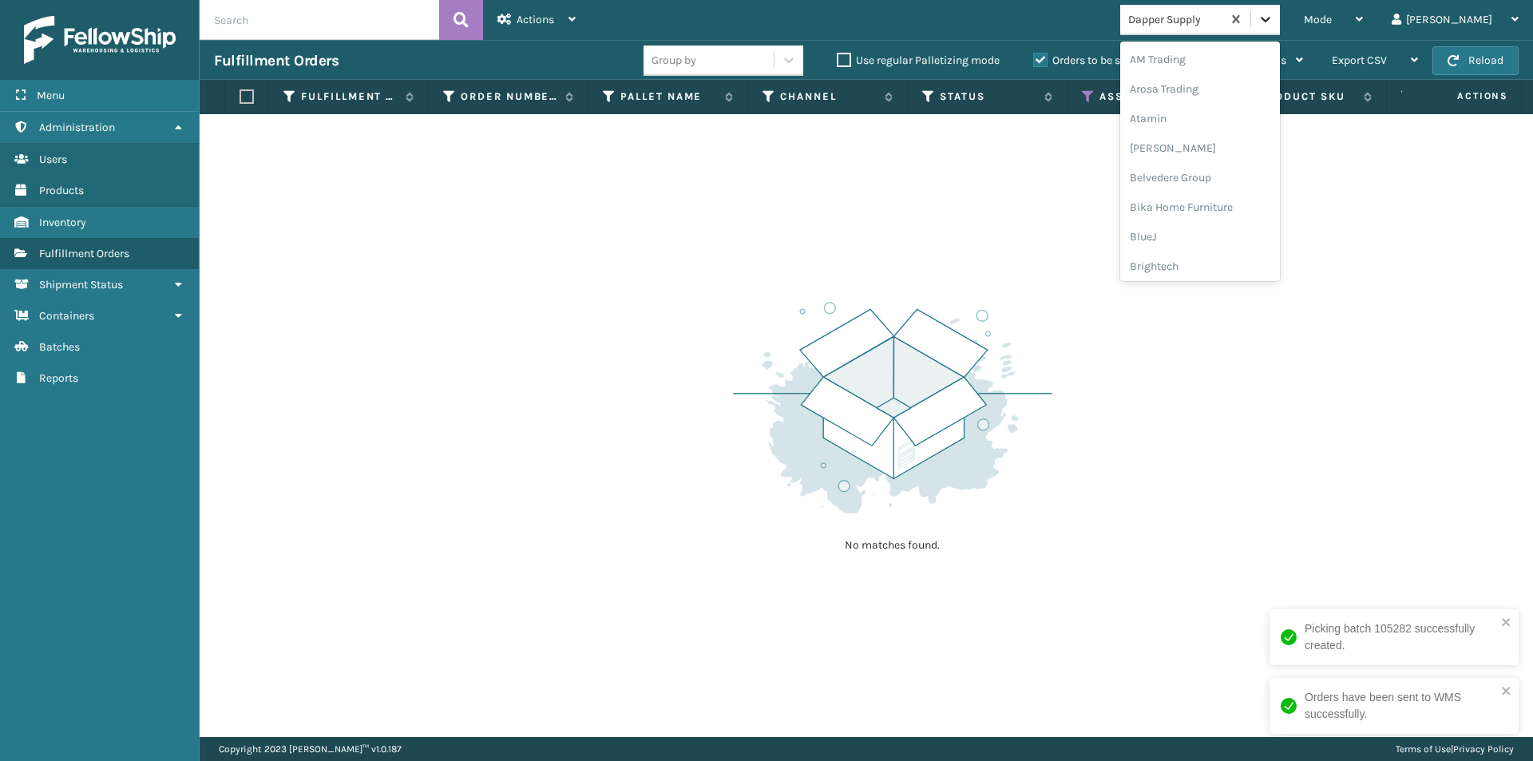
click at [1280, 30] on div at bounding box center [1265, 19] width 29 height 29
click at [1249, 222] on div "Emson" at bounding box center [1200, 236] width 160 height 30
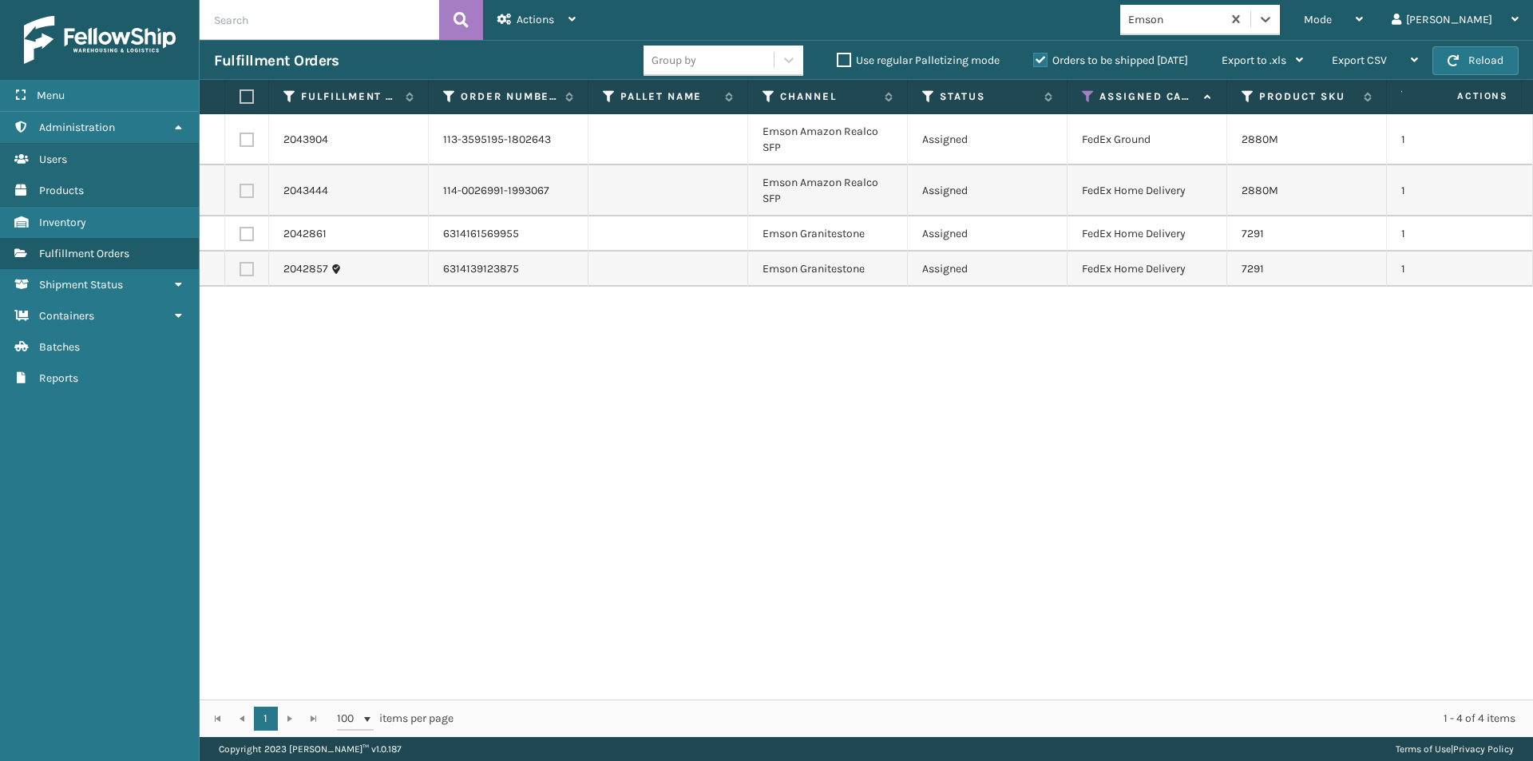
click at [248, 101] on label at bounding box center [245, 96] width 10 height 14
click at [240, 101] on input "checkbox" at bounding box center [240, 97] width 1 height 10
click at [576, 19] on icon at bounding box center [572, 19] width 7 height 11
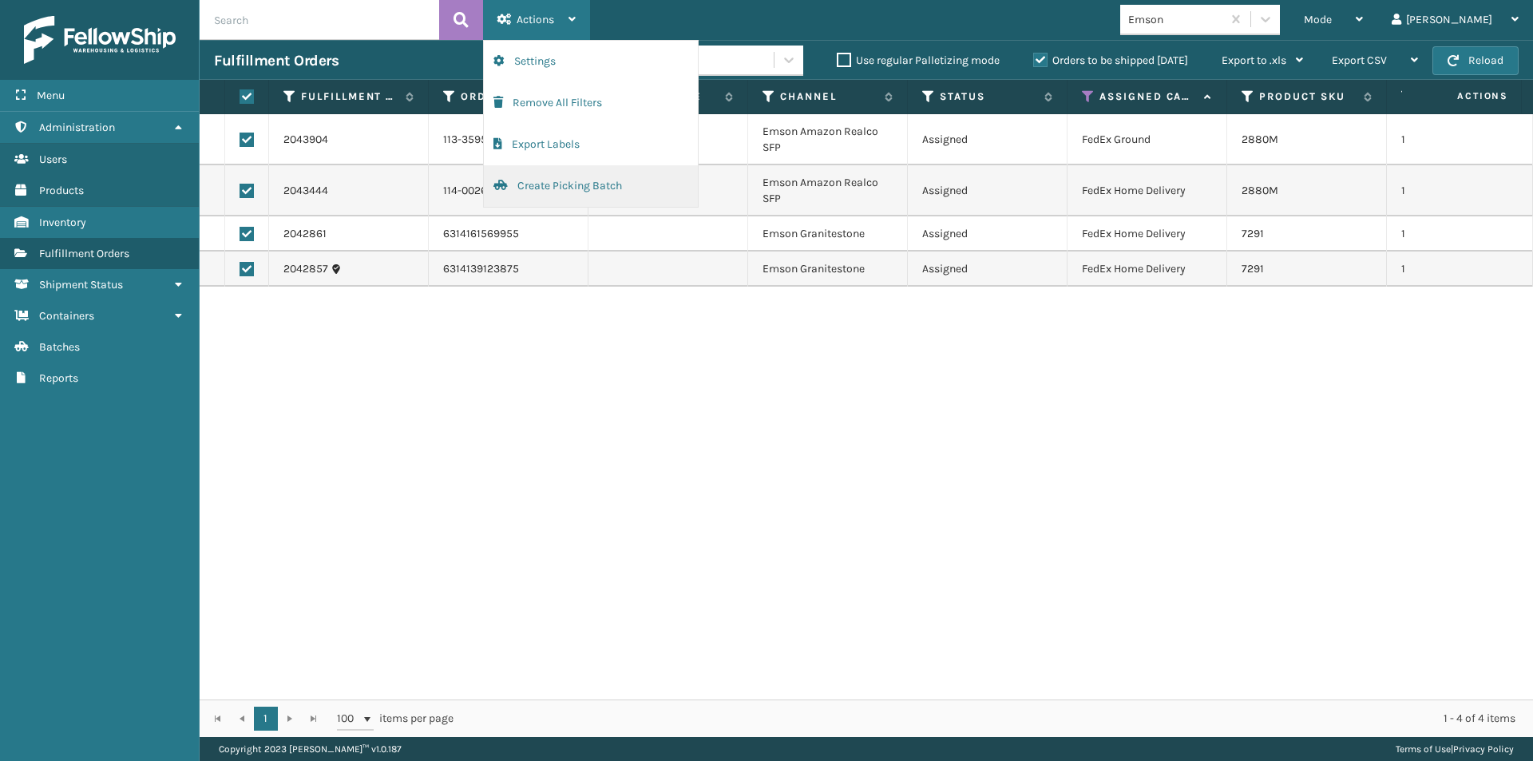
click at [548, 184] on button "Create Picking Batch" at bounding box center [591, 186] width 214 height 42
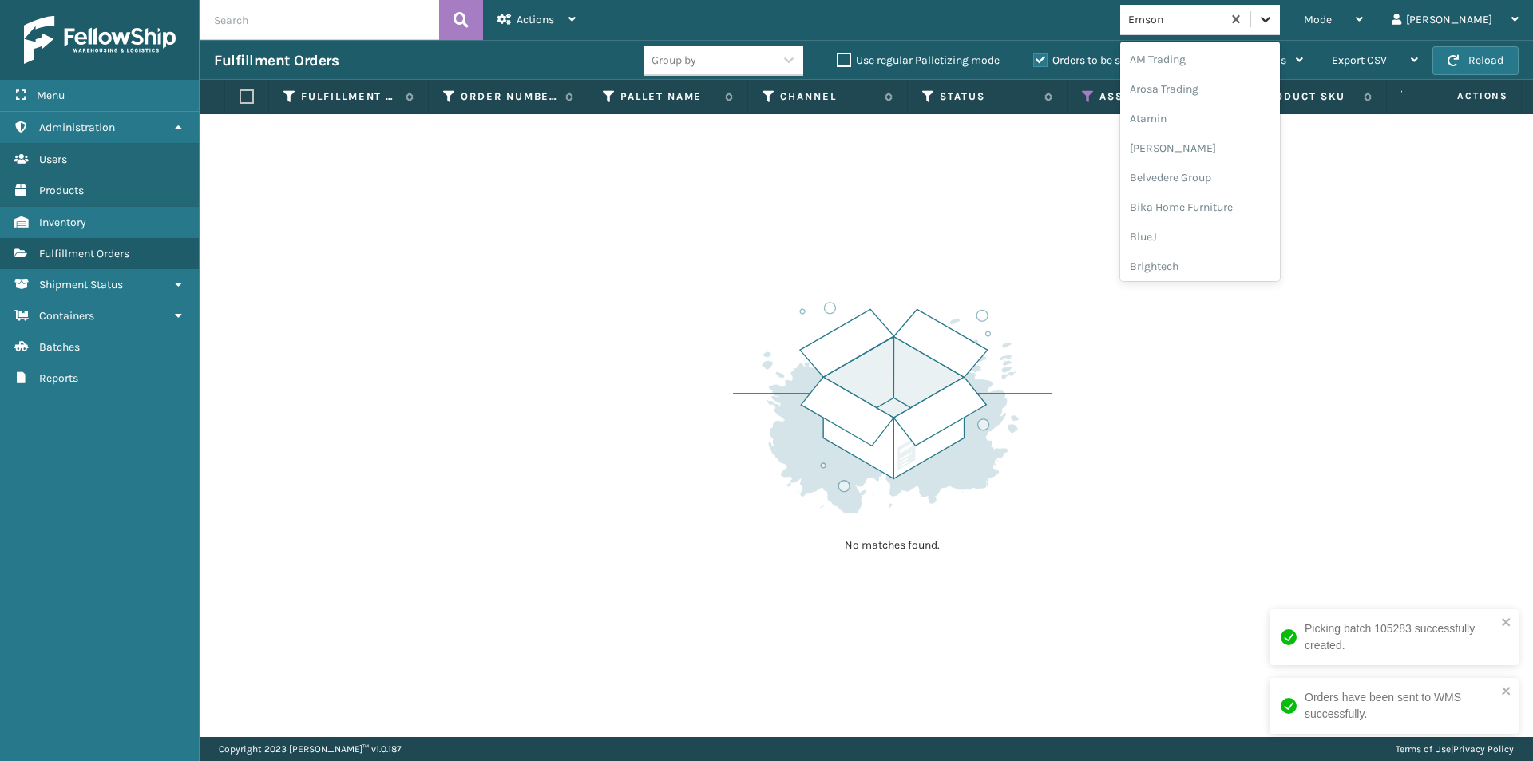
click at [1274, 26] on icon at bounding box center [1266, 19] width 16 height 16
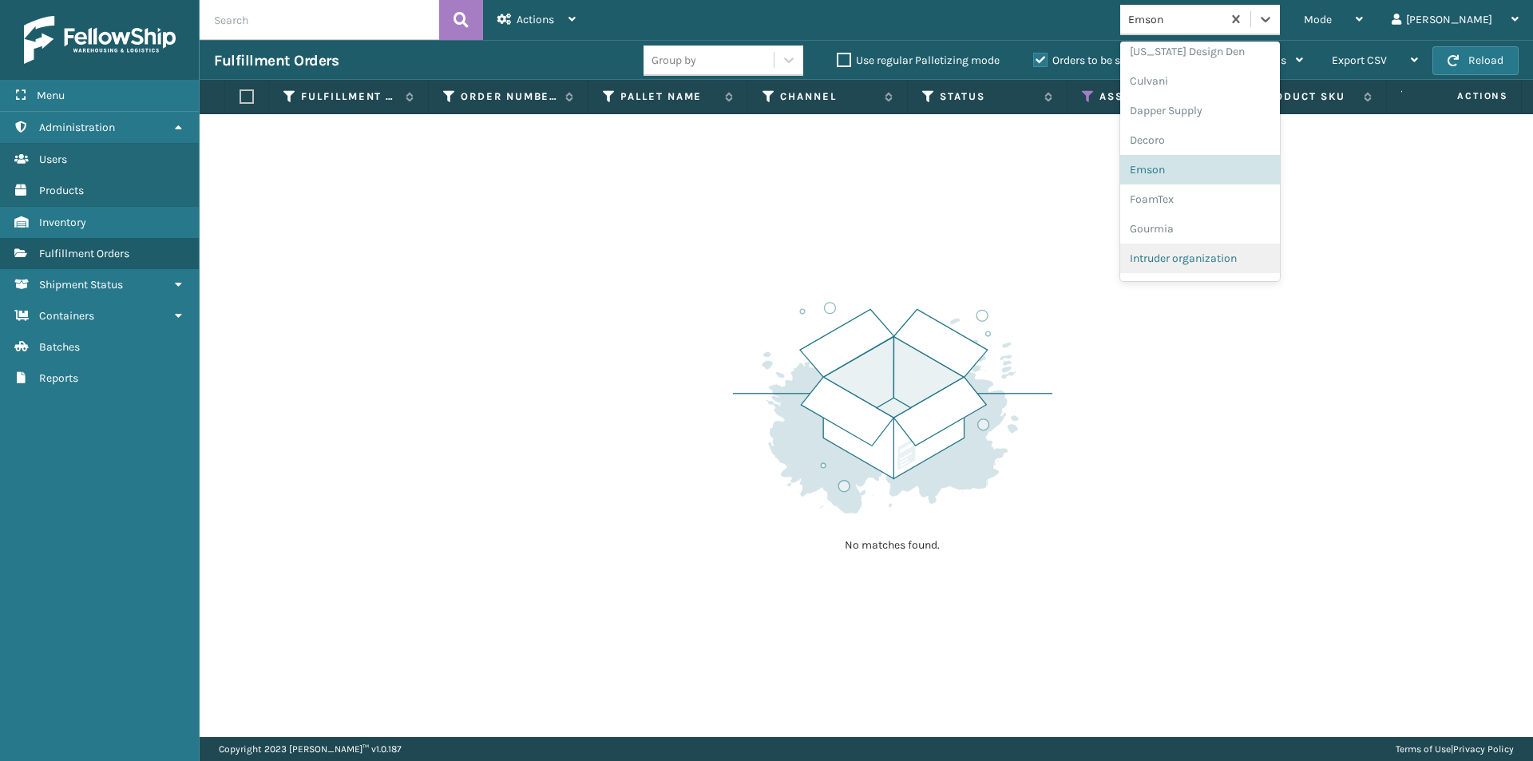
scroll to position [253, 0]
click at [1215, 199] on div "FoamTex" at bounding box center [1200, 191] width 160 height 30
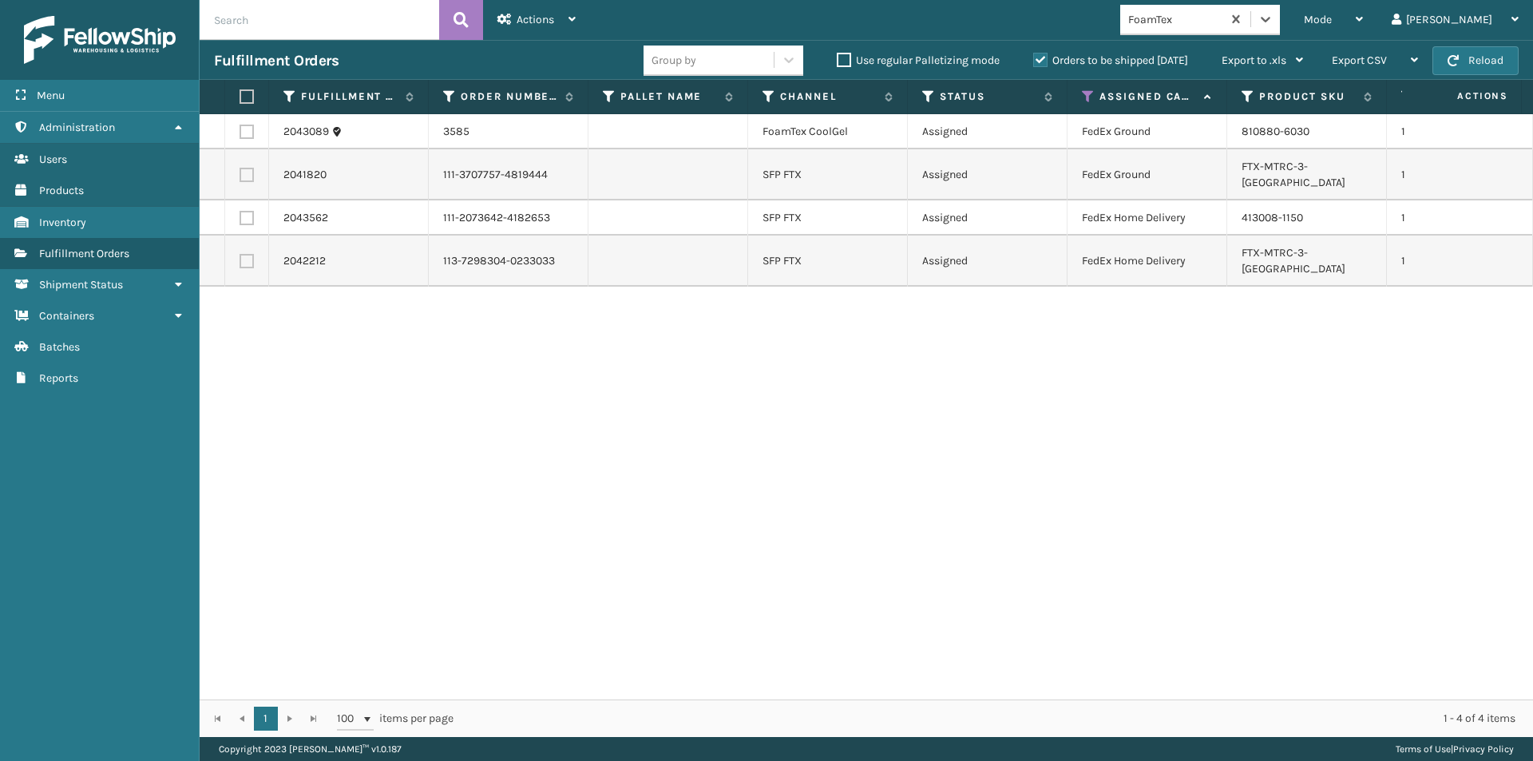
click at [248, 100] on label at bounding box center [245, 96] width 10 height 14
click at [240, 100] on input "checkbox" at bounding box center [240, 97] width 1 height 10
click at [573, 20] on icon at bounding box center [572, 19] width 7 height 11
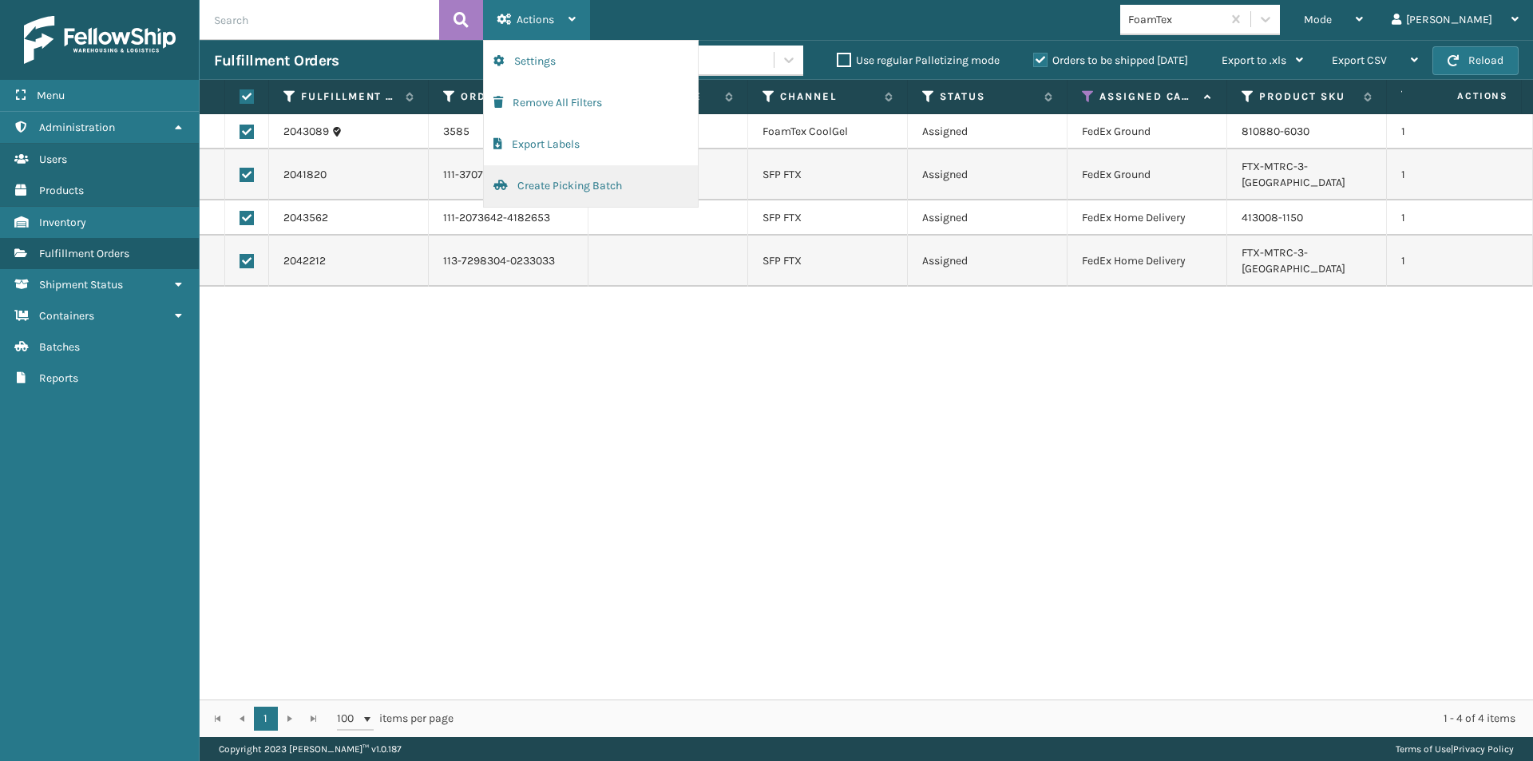
click at [549, 183] on button "Create Picking Batch" at bounding box center [591, 186] width 214 height 42
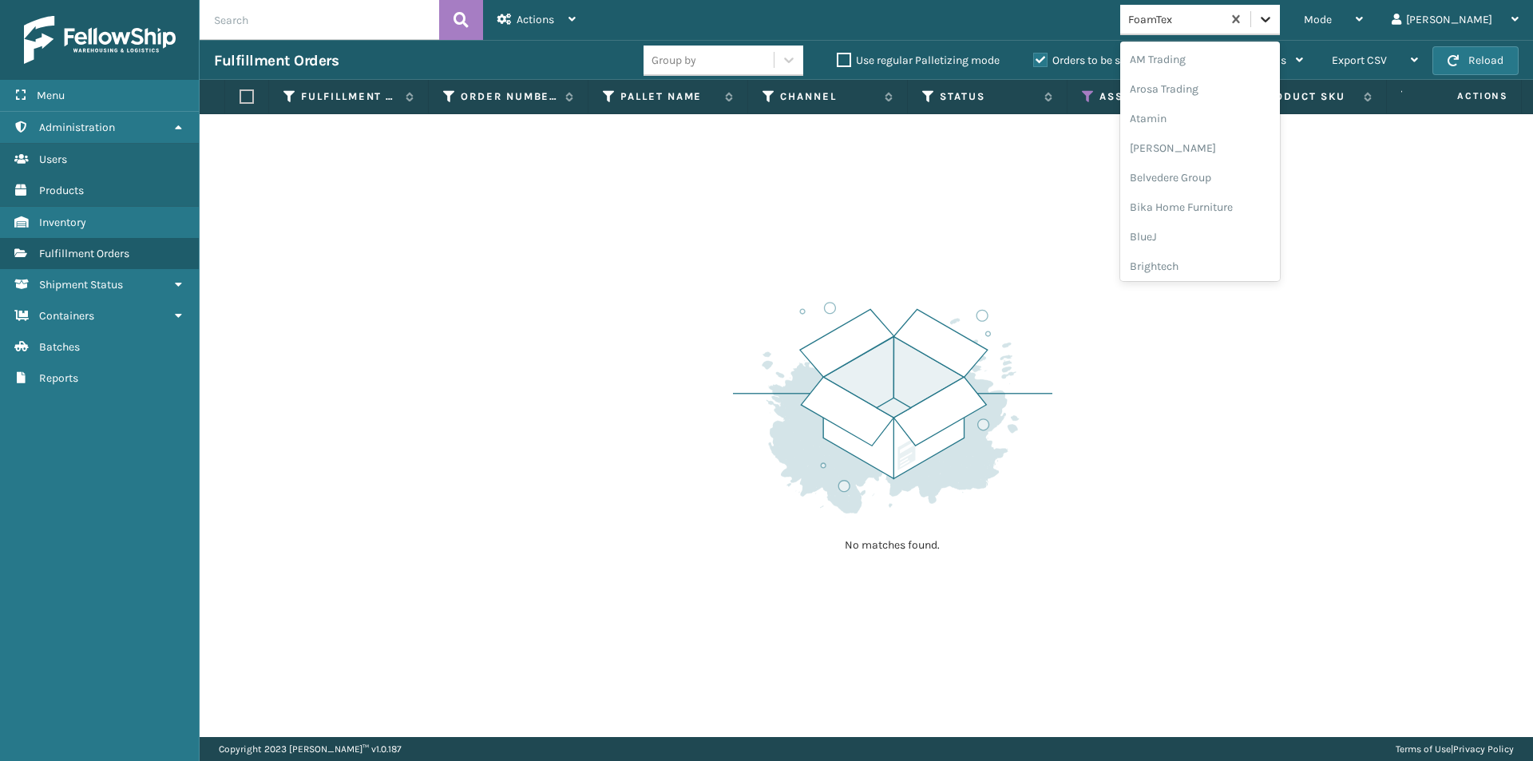
click at [1274, 23] on icon at bounding box center [1266, 19] width 16 height 16
click at [1213, 224] on div "Joyberri" at bounding box center [1200, 218] width 160 height 30
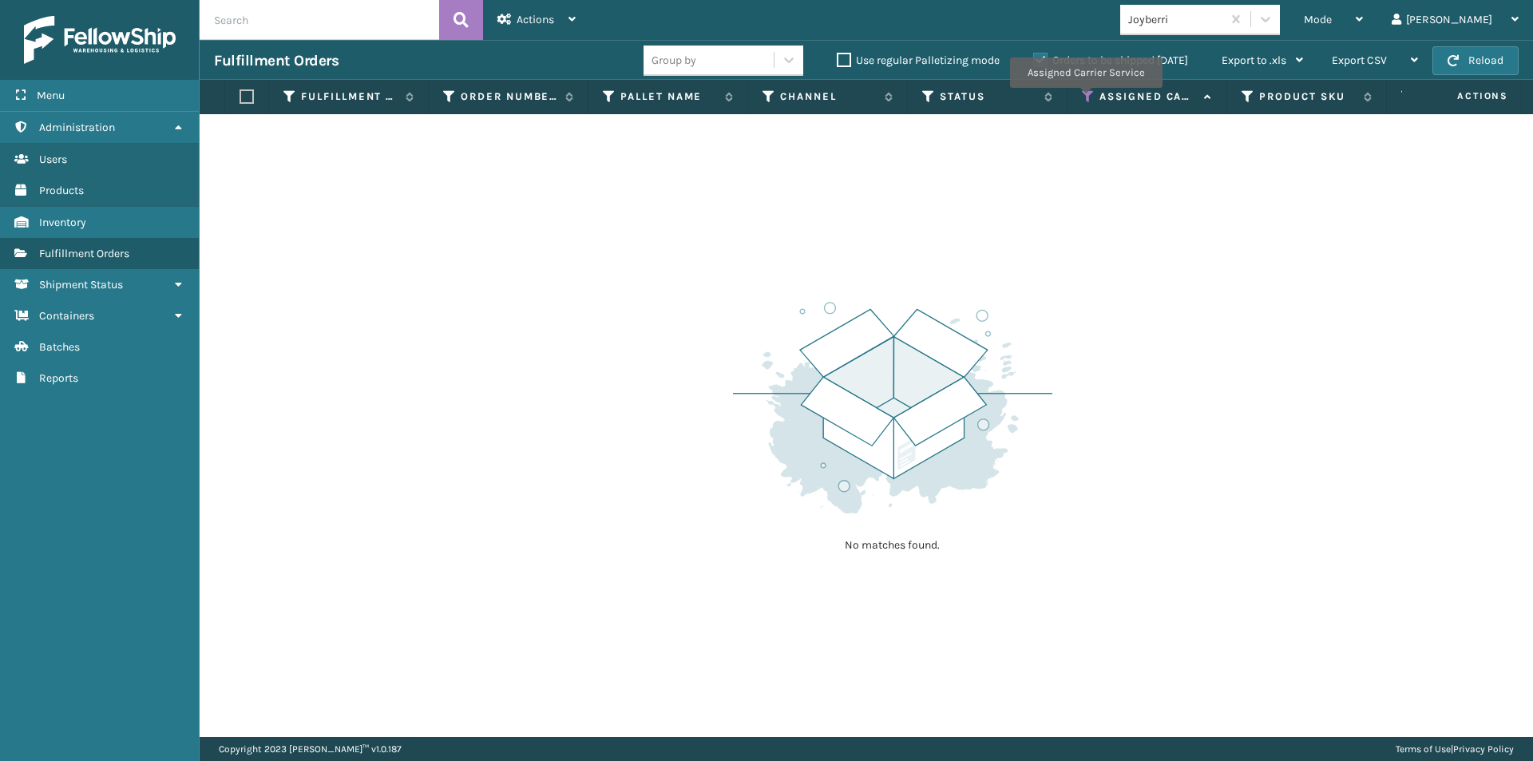
click at [1085, 99] on icon at bounding box center [1088, 96] width 13 height 14
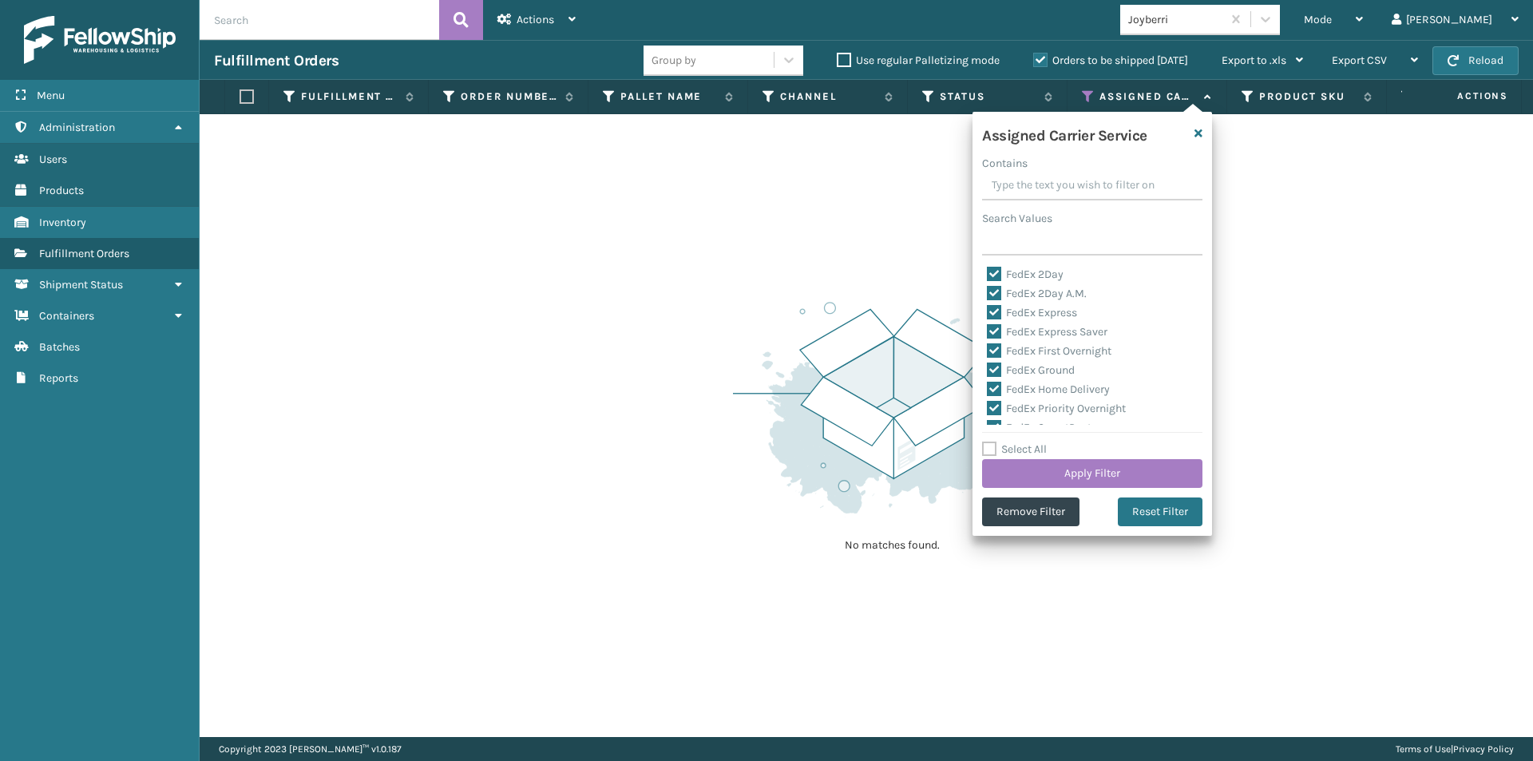
scroll to position [160, 0]
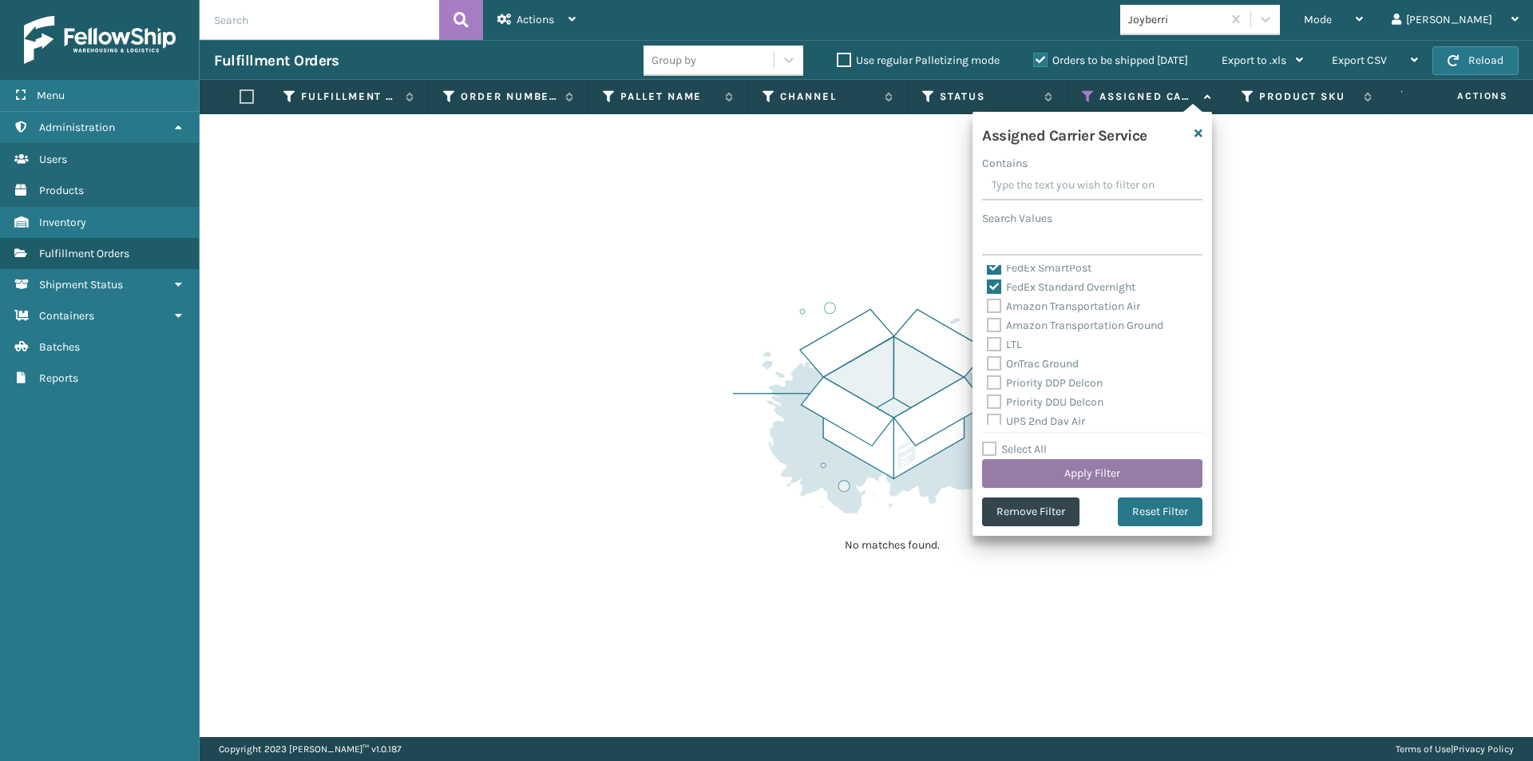
click at [1116, 471] on button "Apply Filter" at bounding box center [1092, 473] width 220 height 29
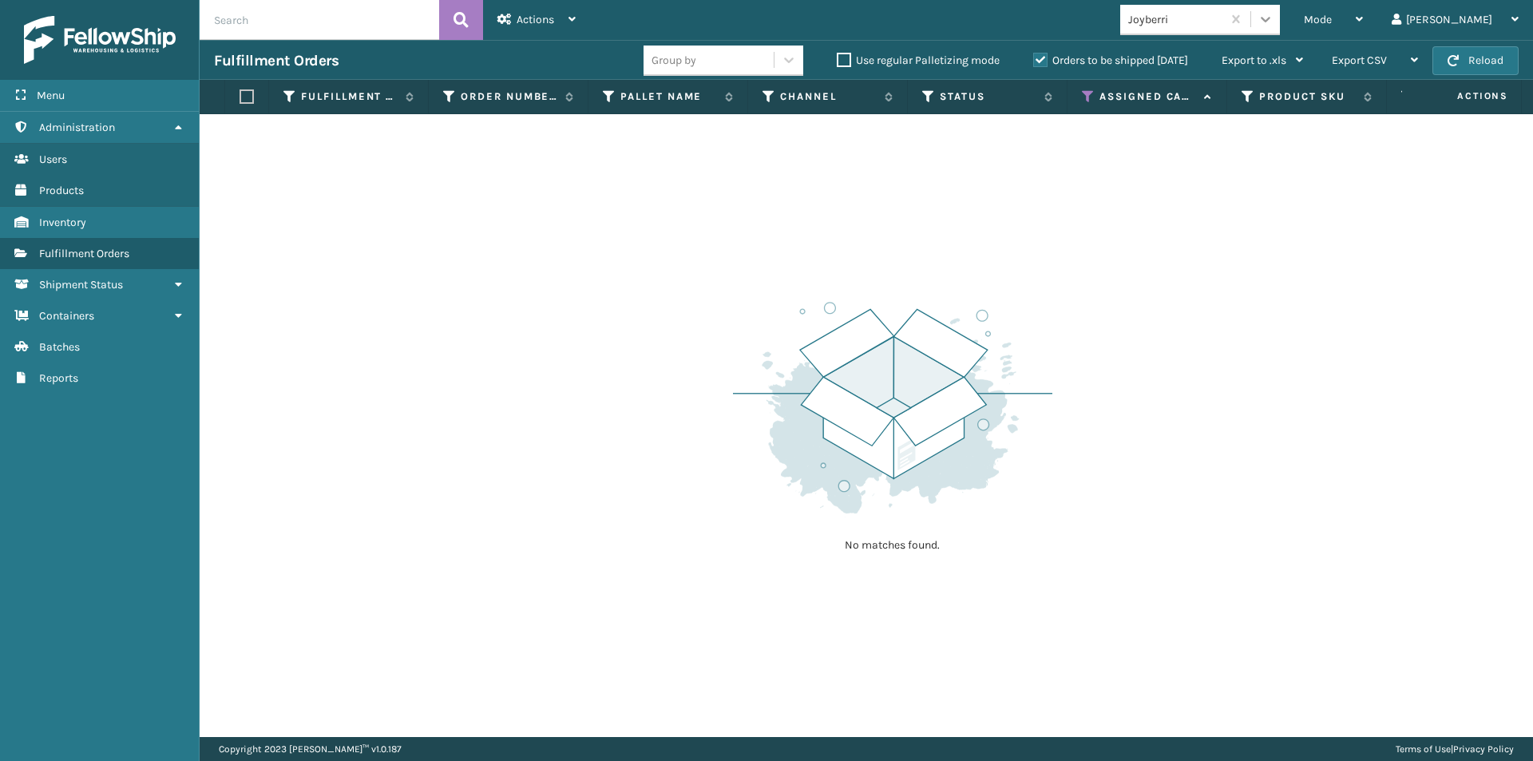
click at [1274, 15] on icon at bounding box center [1266, 19] width 16 height 16
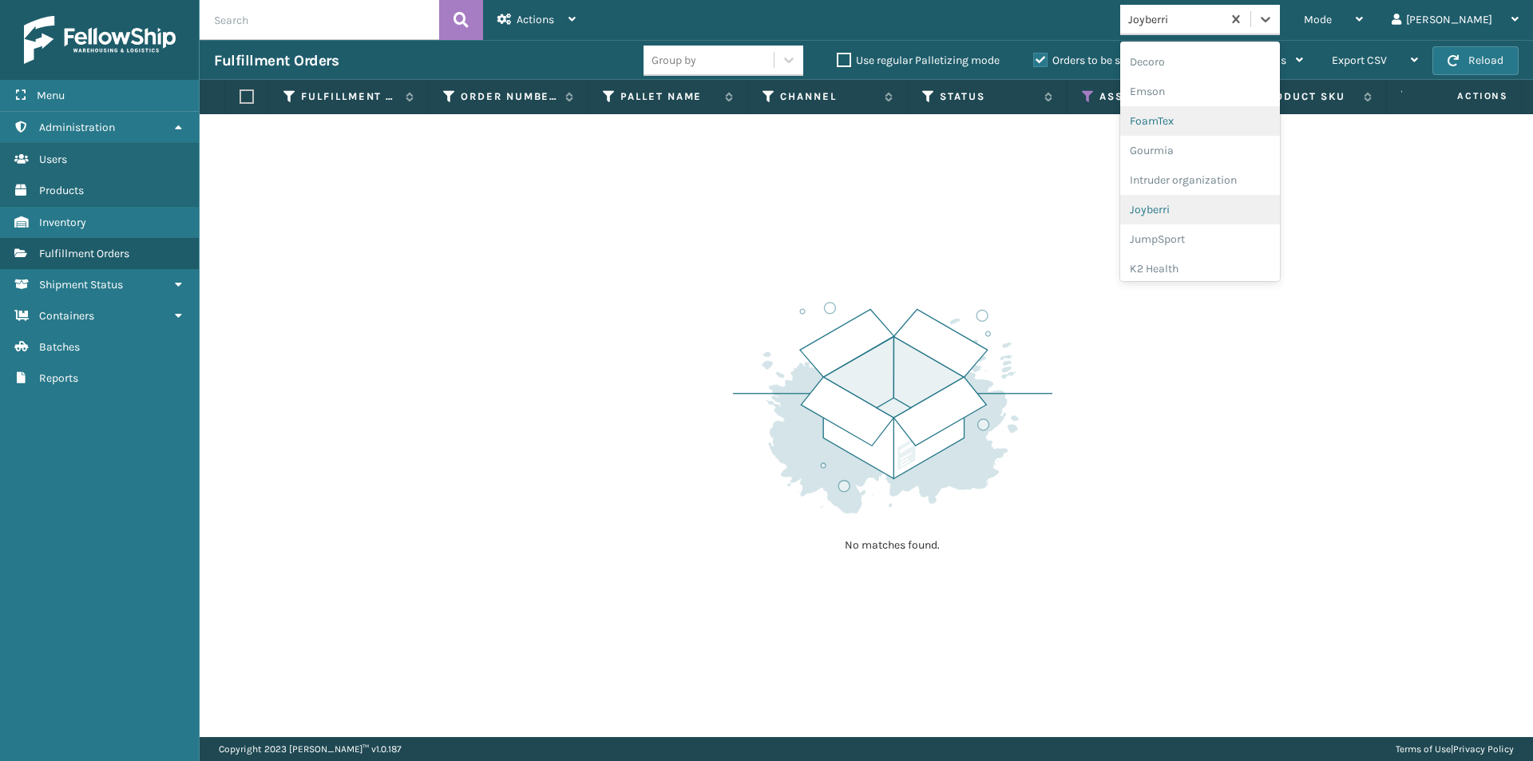
scroll to position [355, 0]
click at [1220, 208] on div "JumpSport" at bounding box center [1200, 207] width 160 height 30
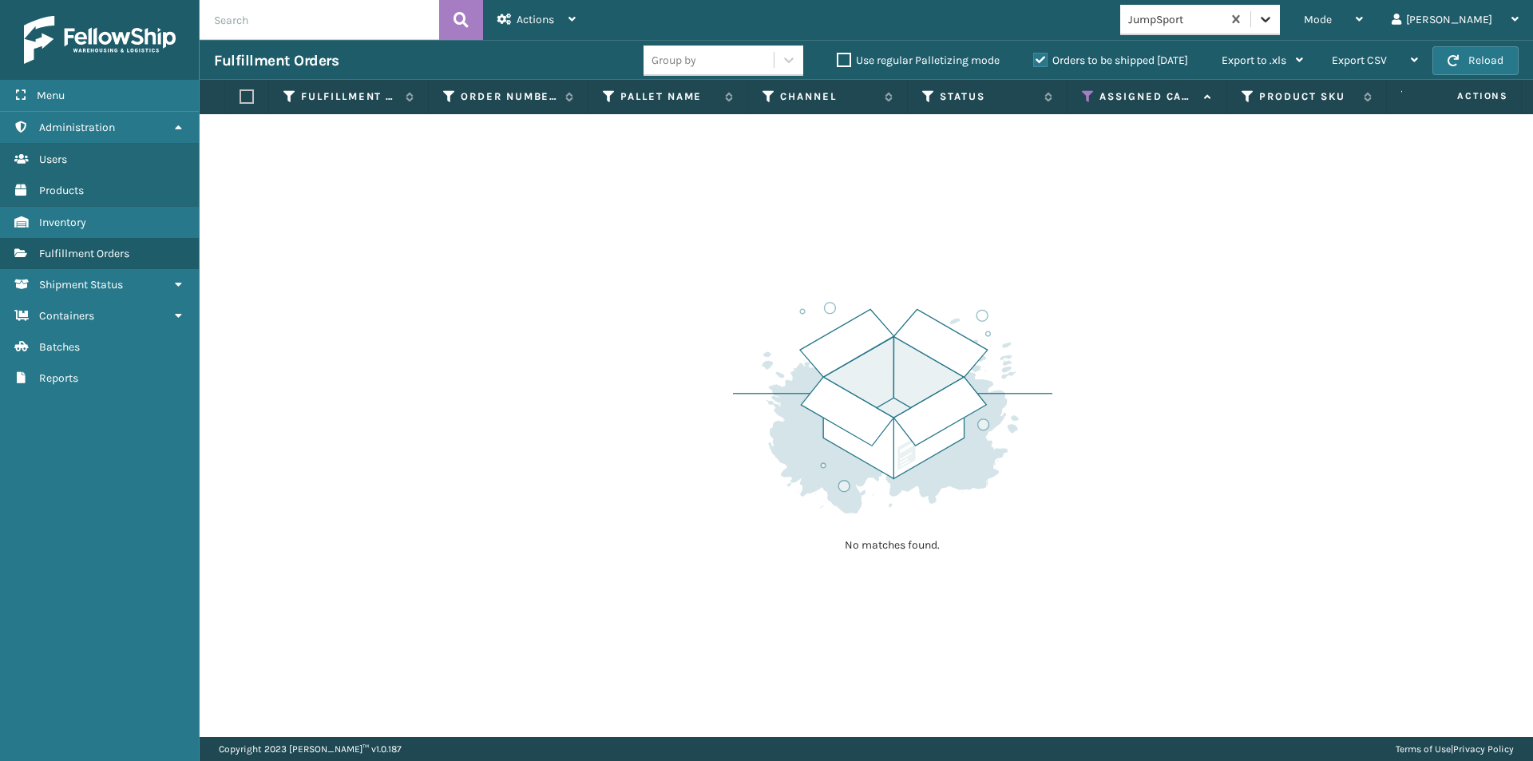
click at [1274, 22] on icon at bounding box center [1266, 19] width 16 height 16
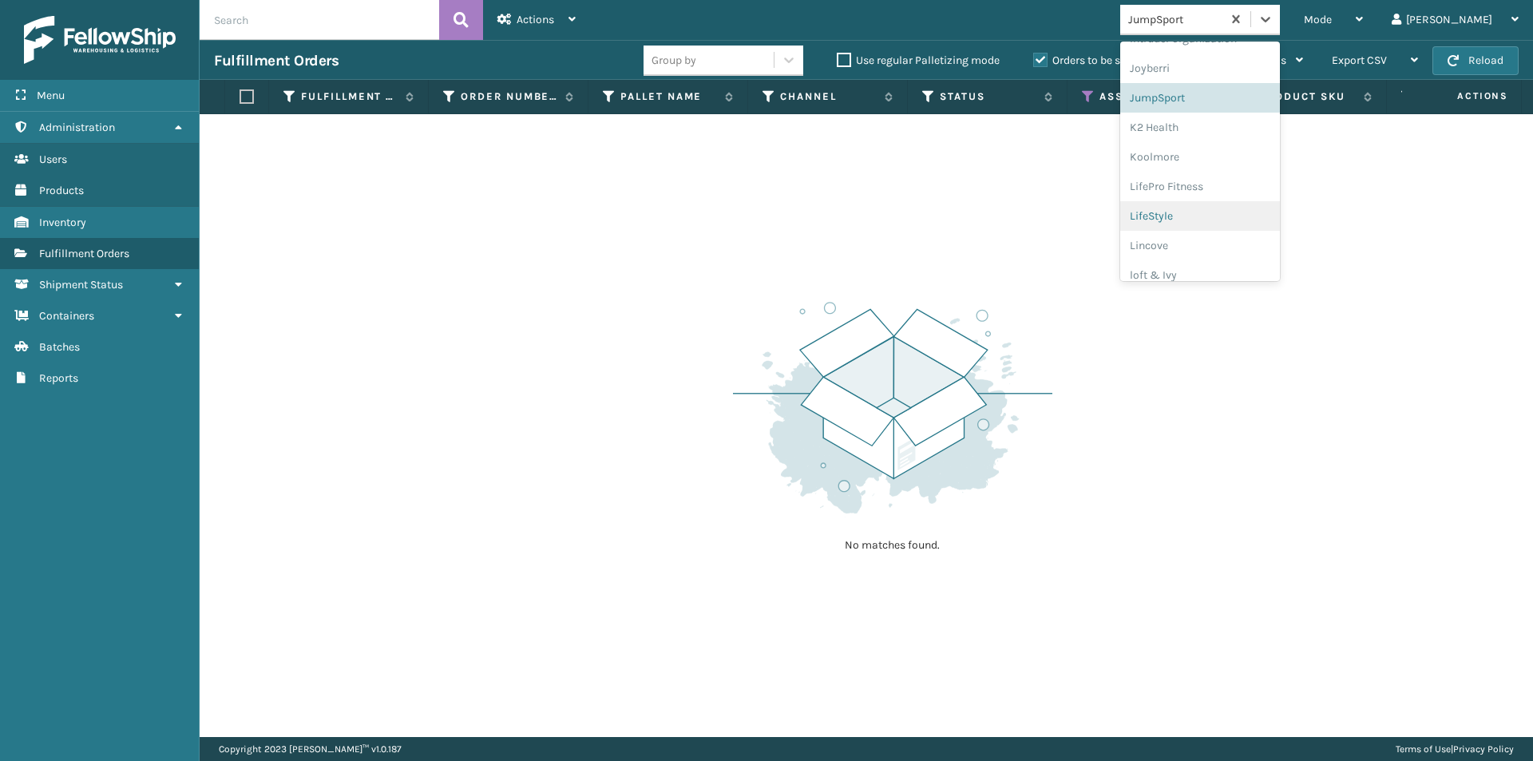
scroll to position [465, 0]
click at [1239, 130] on div "K2 Health" at bounding box center [1200, 127] width 160 height 30
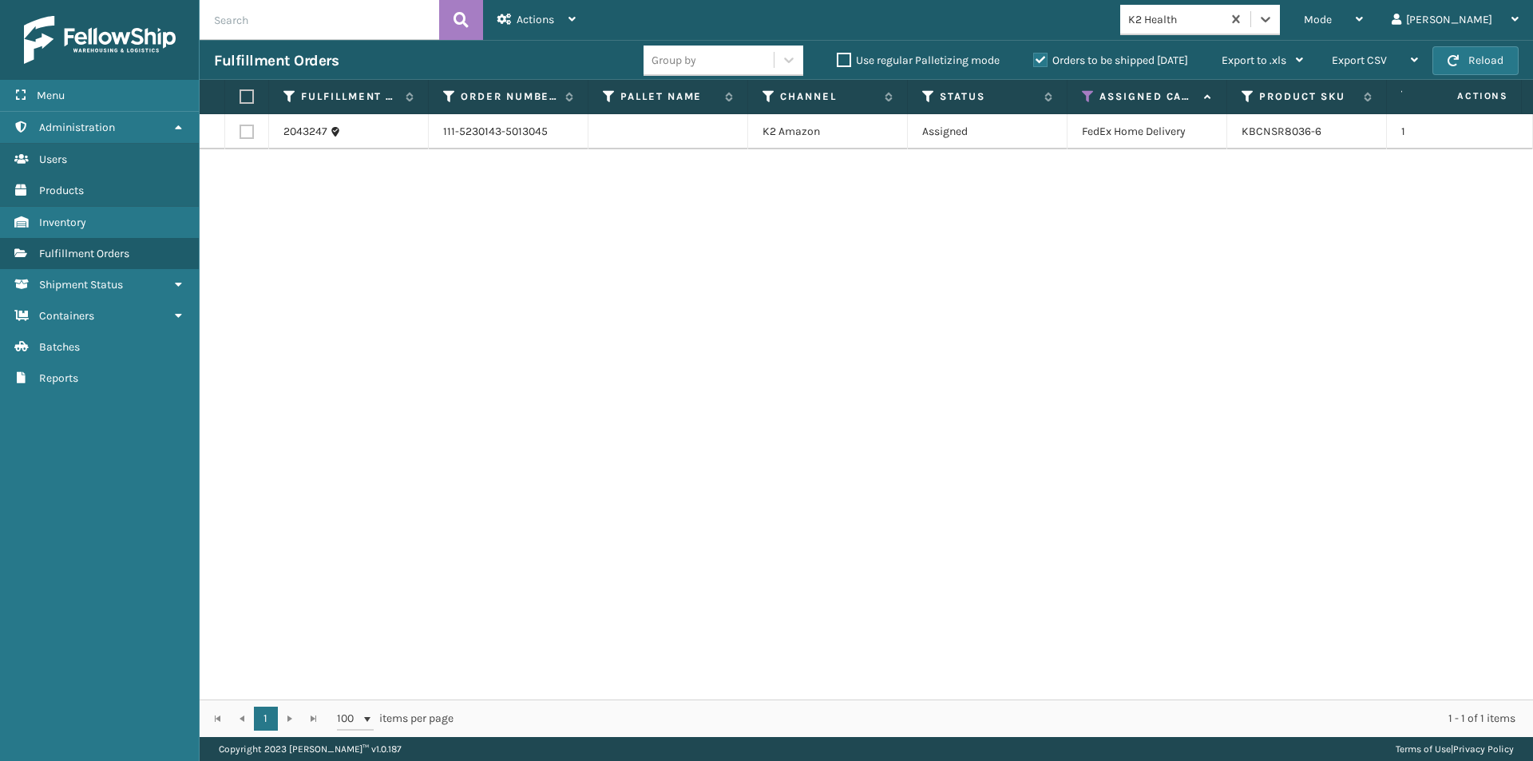
click at [248, 98] on label at bounding box center [245, 96] width 10 height 14
click at [240, 98] on input "checkbox" at bounding box center [240, 97] width 1 height 10
click at [548, 139] on td "111-5230143-5013045" at bounding box center [509, 131] width 160 height 35
click at [823, 136] on td "K2 Amazon" at bounding box center [828, 131] width 160 height 35
click at [573, 15] on icon at bounding box center [572, 19] width 7 height 11
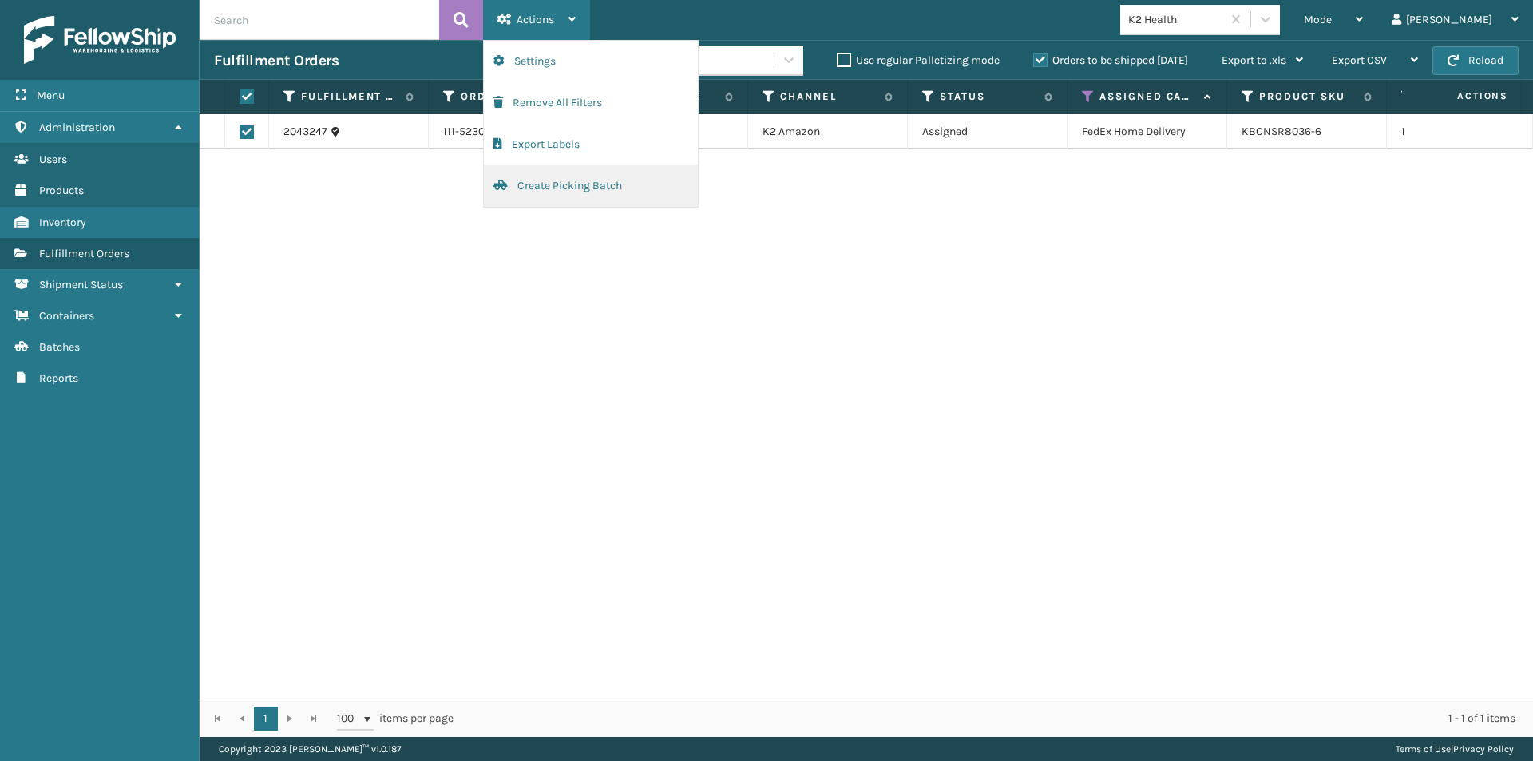
click at [553, 185] on button "Create Picking Batch" at bounding box center [591, 186] width 214 height 42
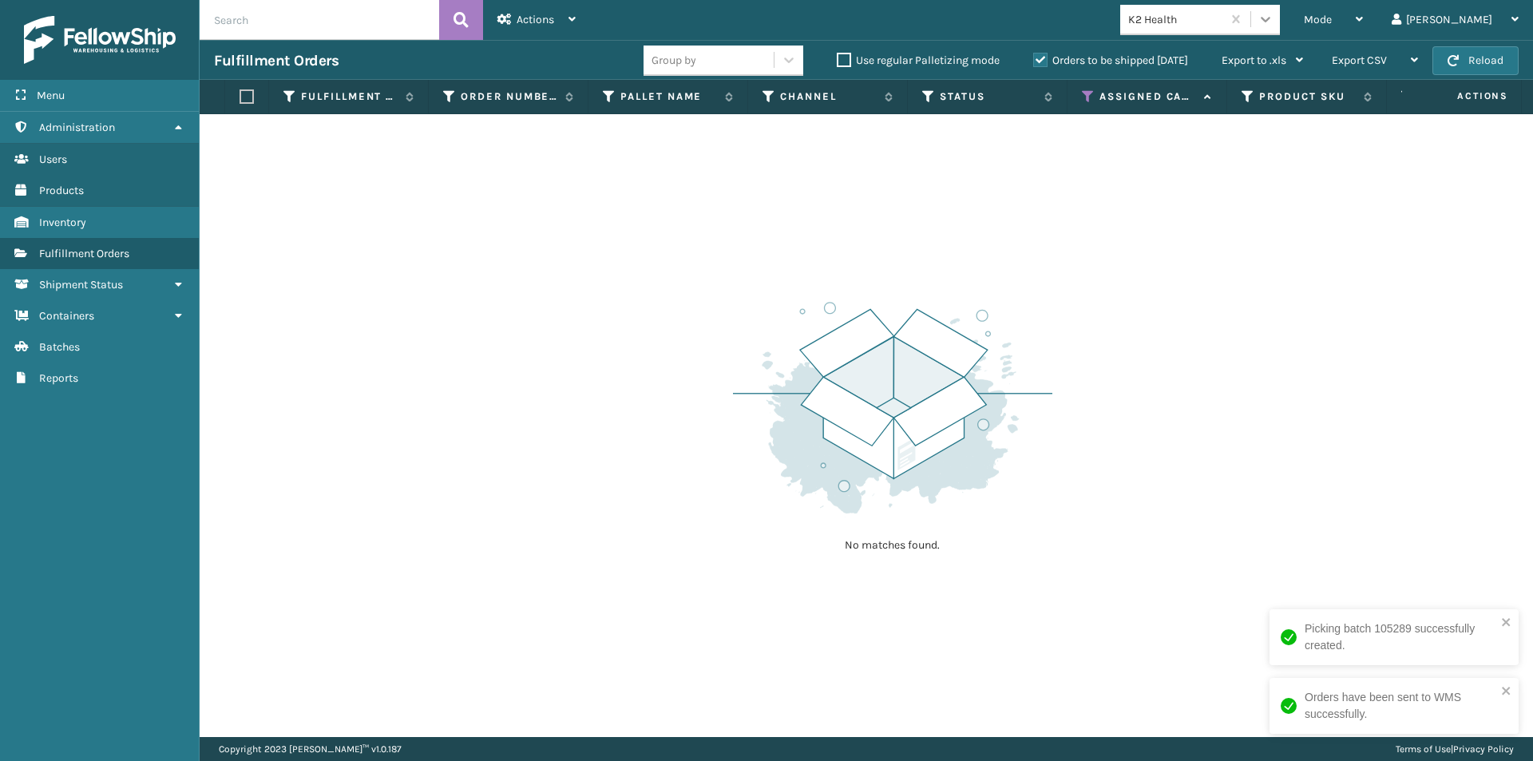
click at [1274, 18] on icon at bounding box center [1266, 19] width 16 height 16
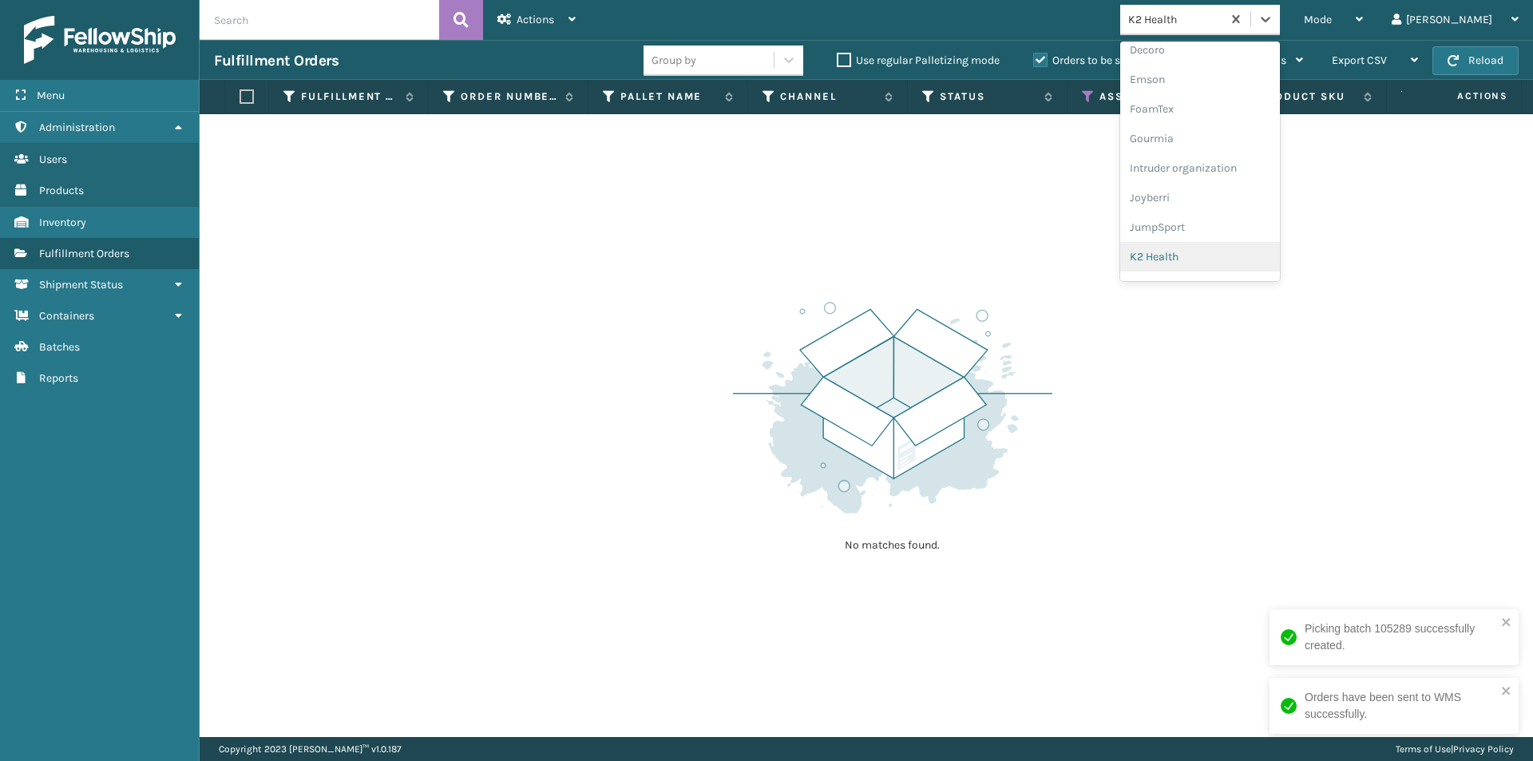
scroll to position [414, 0]
click at [1258, 194] on div "Koolmore" at bounding box center [1200, 207] width 160 height 30
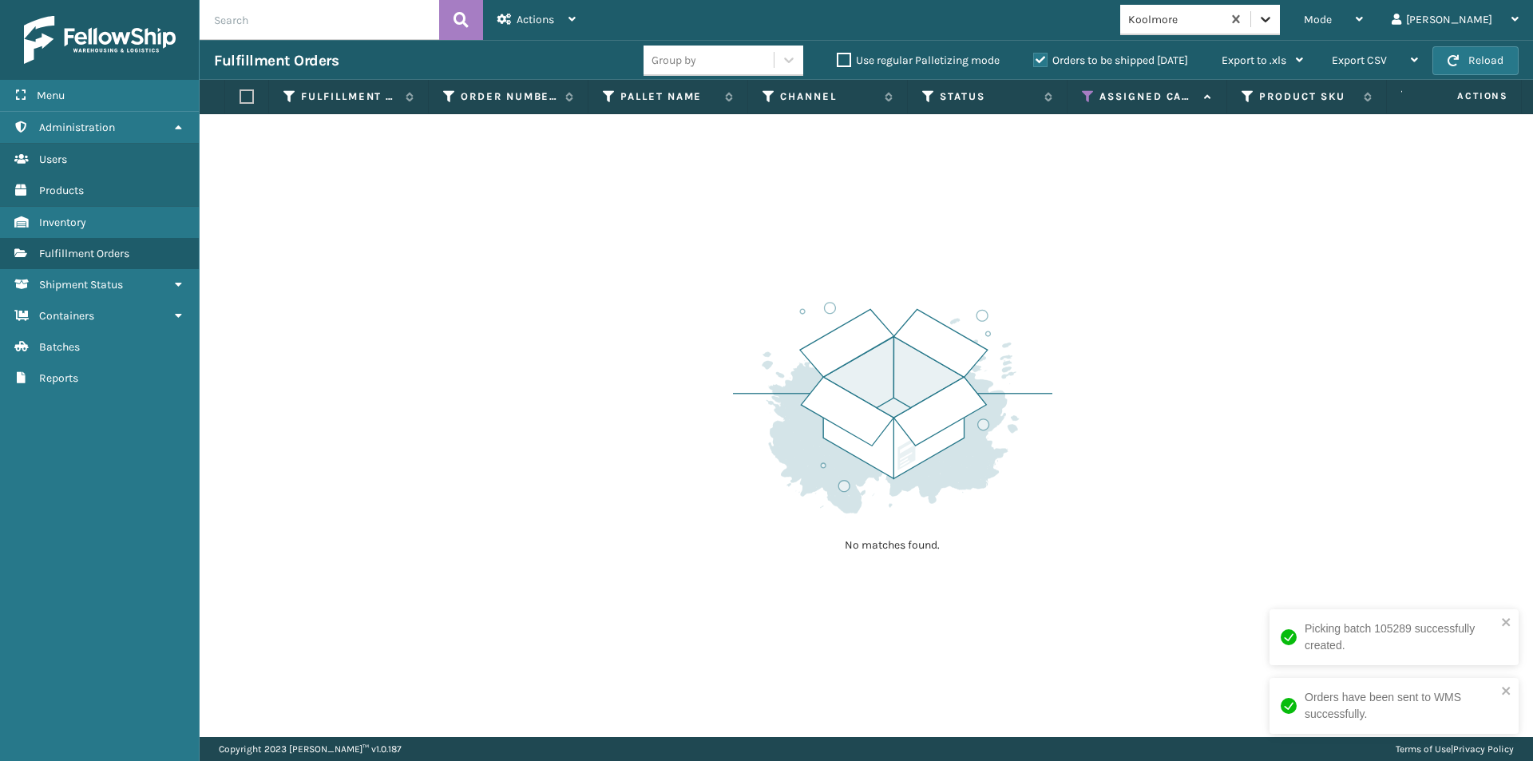
click at [1280, 27] on div at bounding box center [1265, 19] width 29 height 29
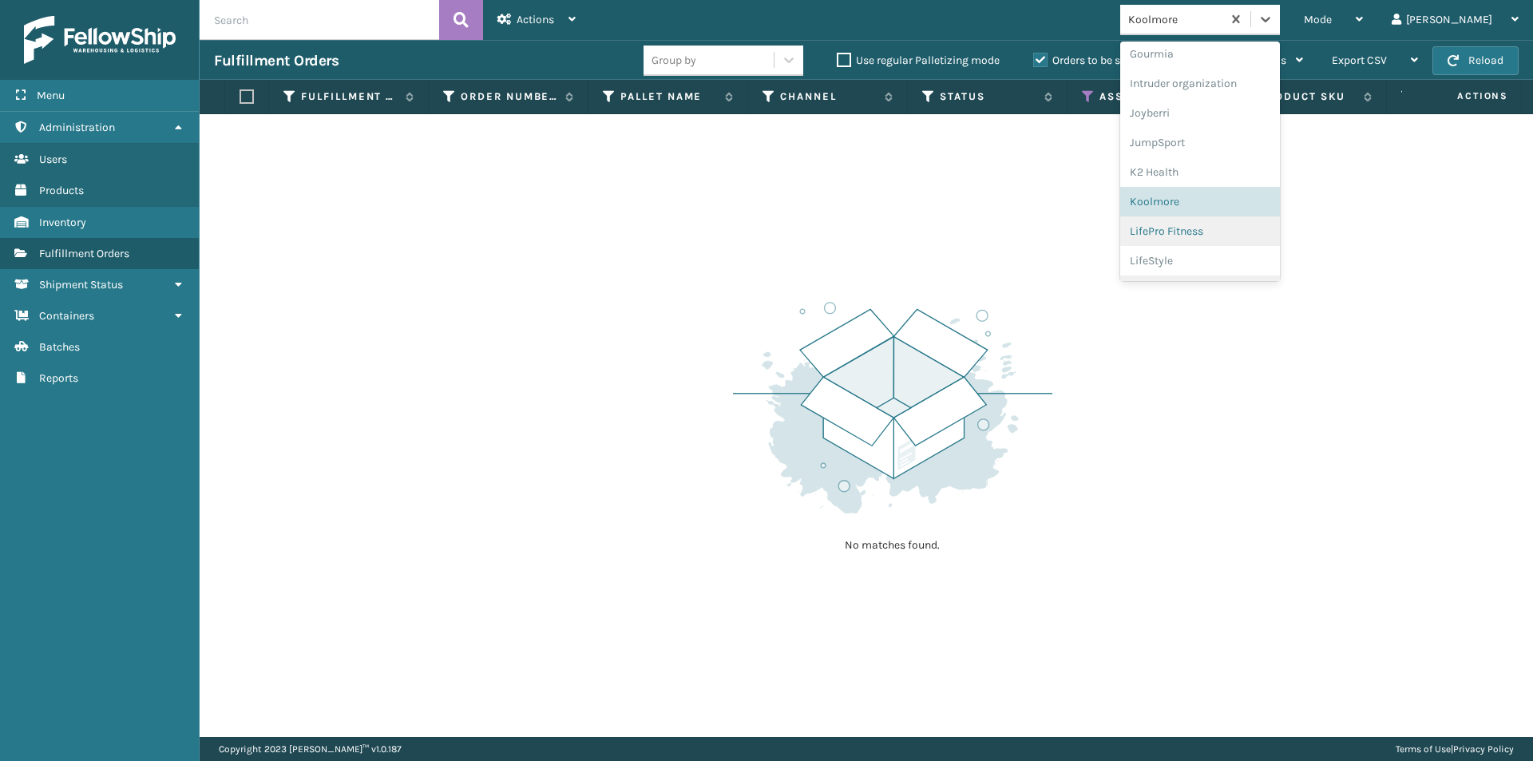
scroll to position [444, 0]
click at [1235, 208] on div "LifePro Fitness" at bounding box center [1200, 207] width 160 height 30
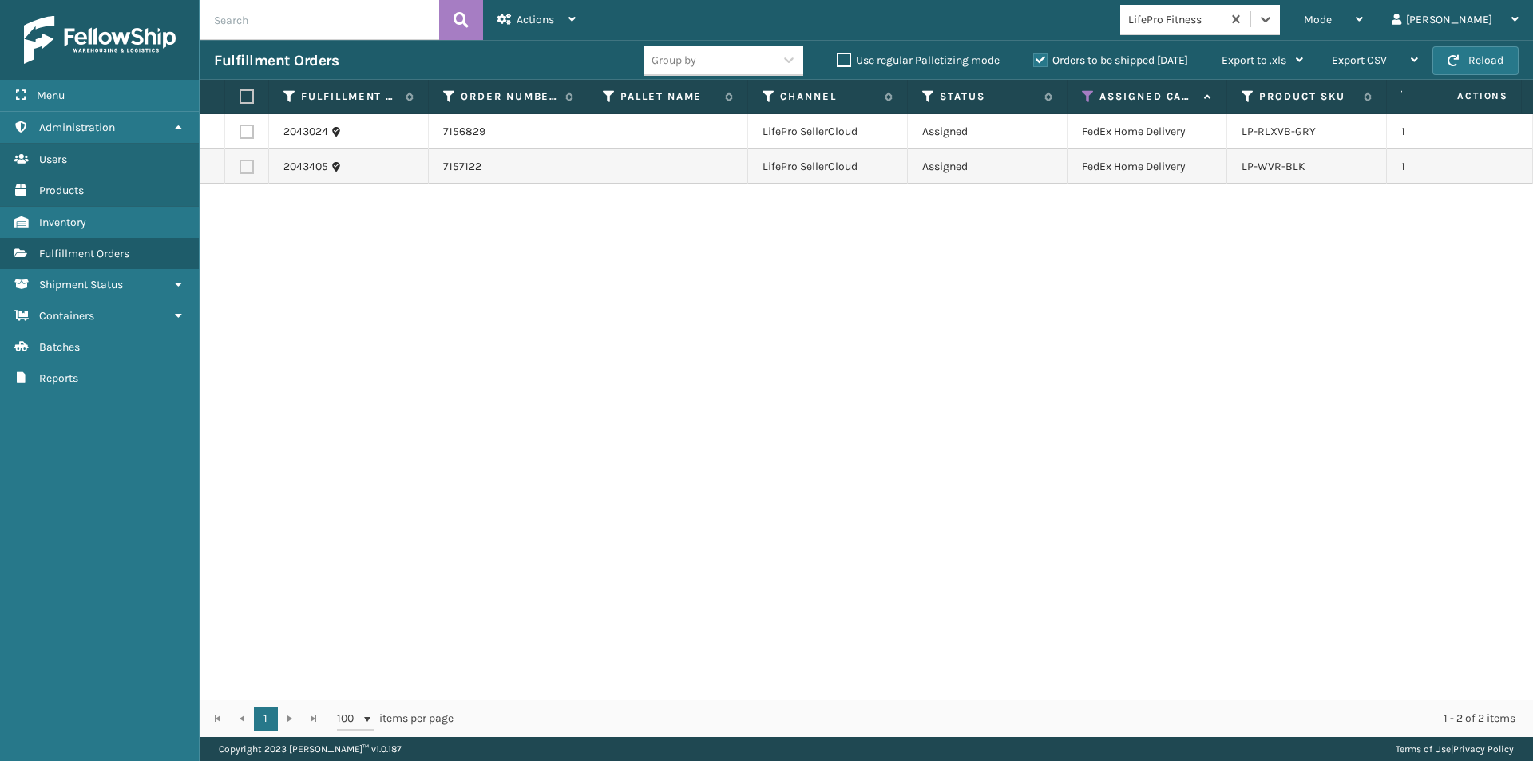
click at [243, 95] on label at bounding box center [245, 96] width 10 height 14
click at [240, 95] on input "checkbox" at bounding box center [240, 97] width 1 height 10
click at [565, 21] on div "Actions" at bounding box center [537, 20] width 78 height 40
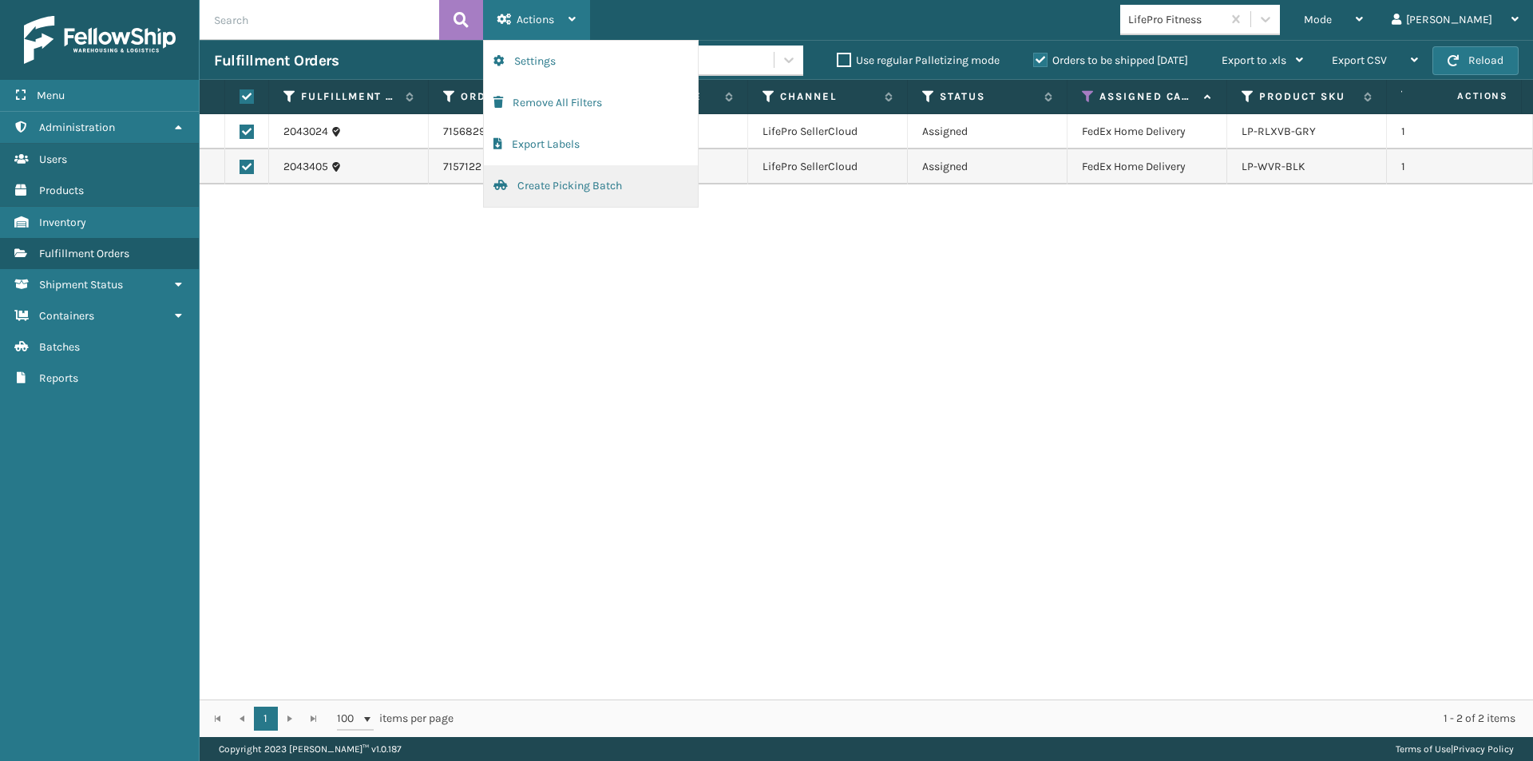
click at [541, 191] on button "Create Picking Batch" at bounding box center [591, 186] width 214 height 42
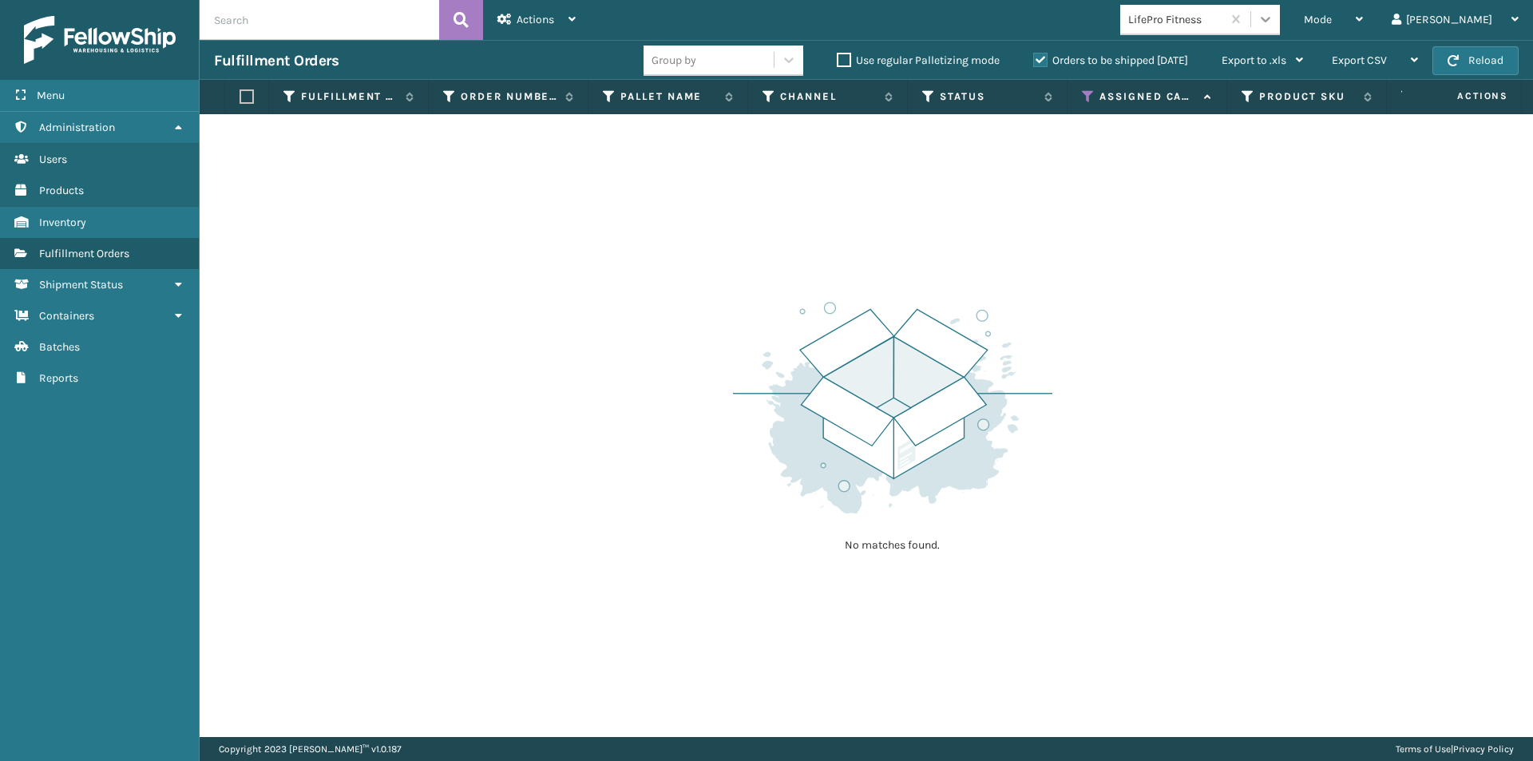
click at [1274, 22] on icon at bounding box center [1266, 19] width 16 height 16
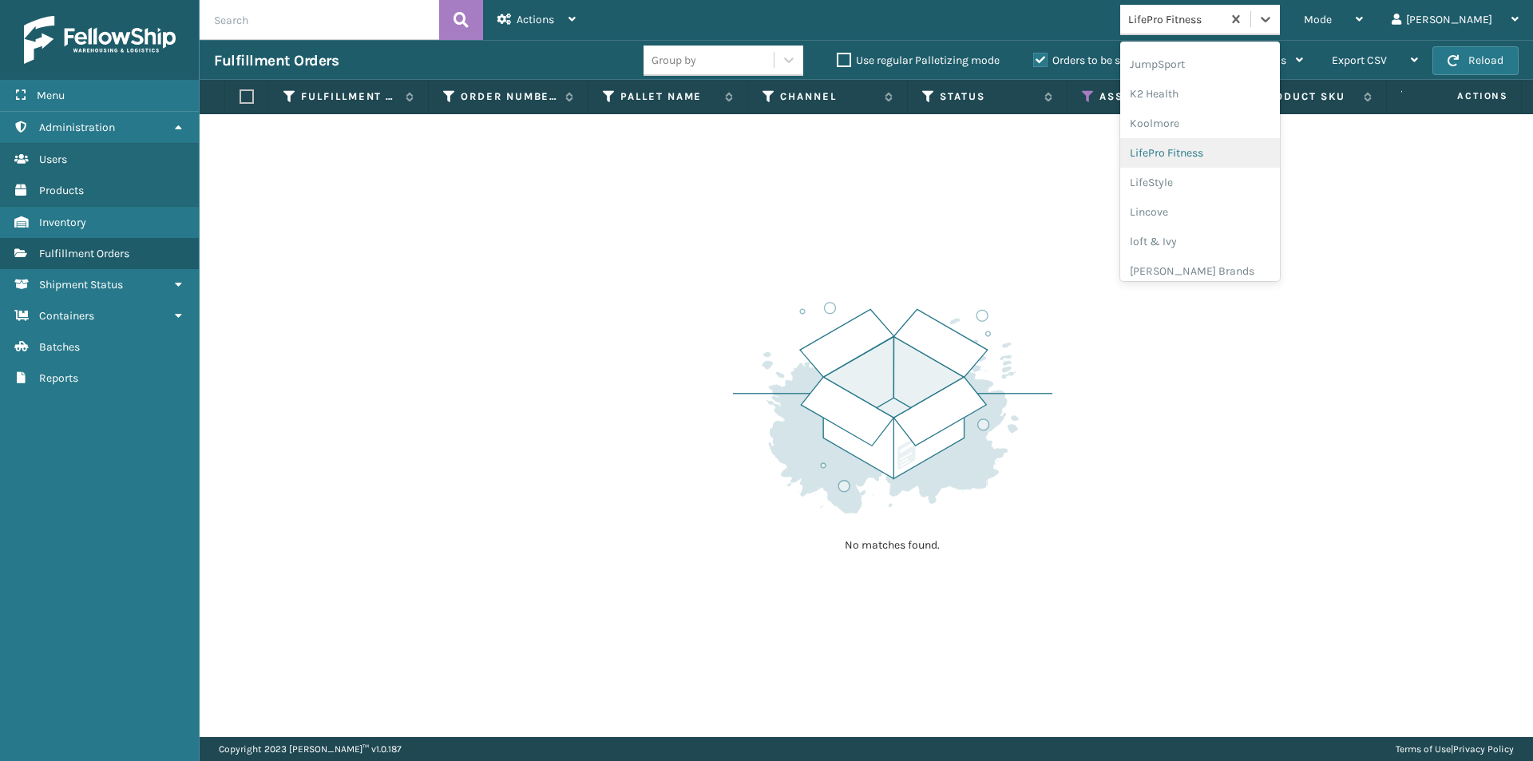
scroll to position [506, 0]
click at [1246, 179] on div "LifeStyle" at bounding box center [1200, 175] width 160 height 30
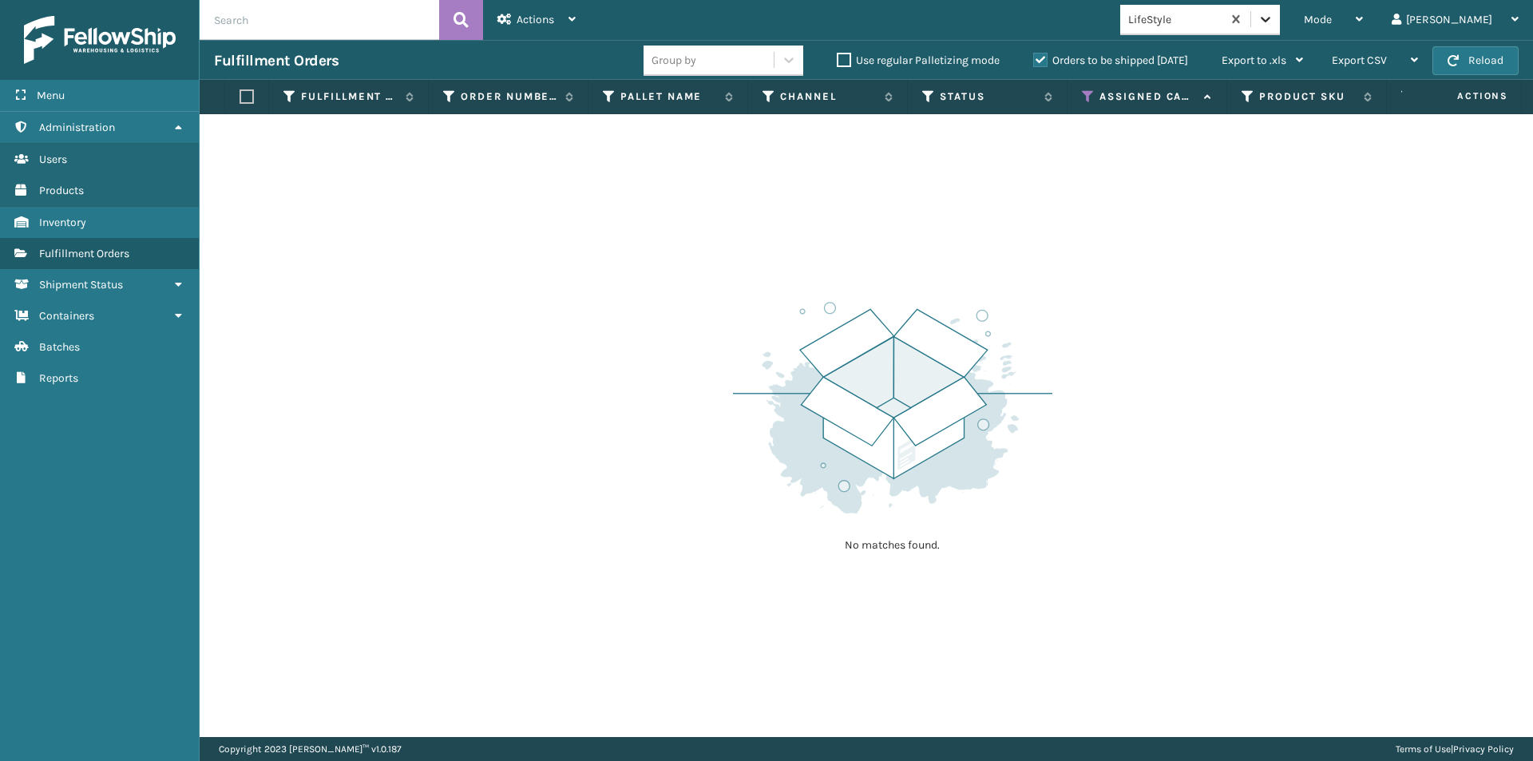
click at [1274, 17] on icon at bounding box center [1266, 19] width 16 height 16
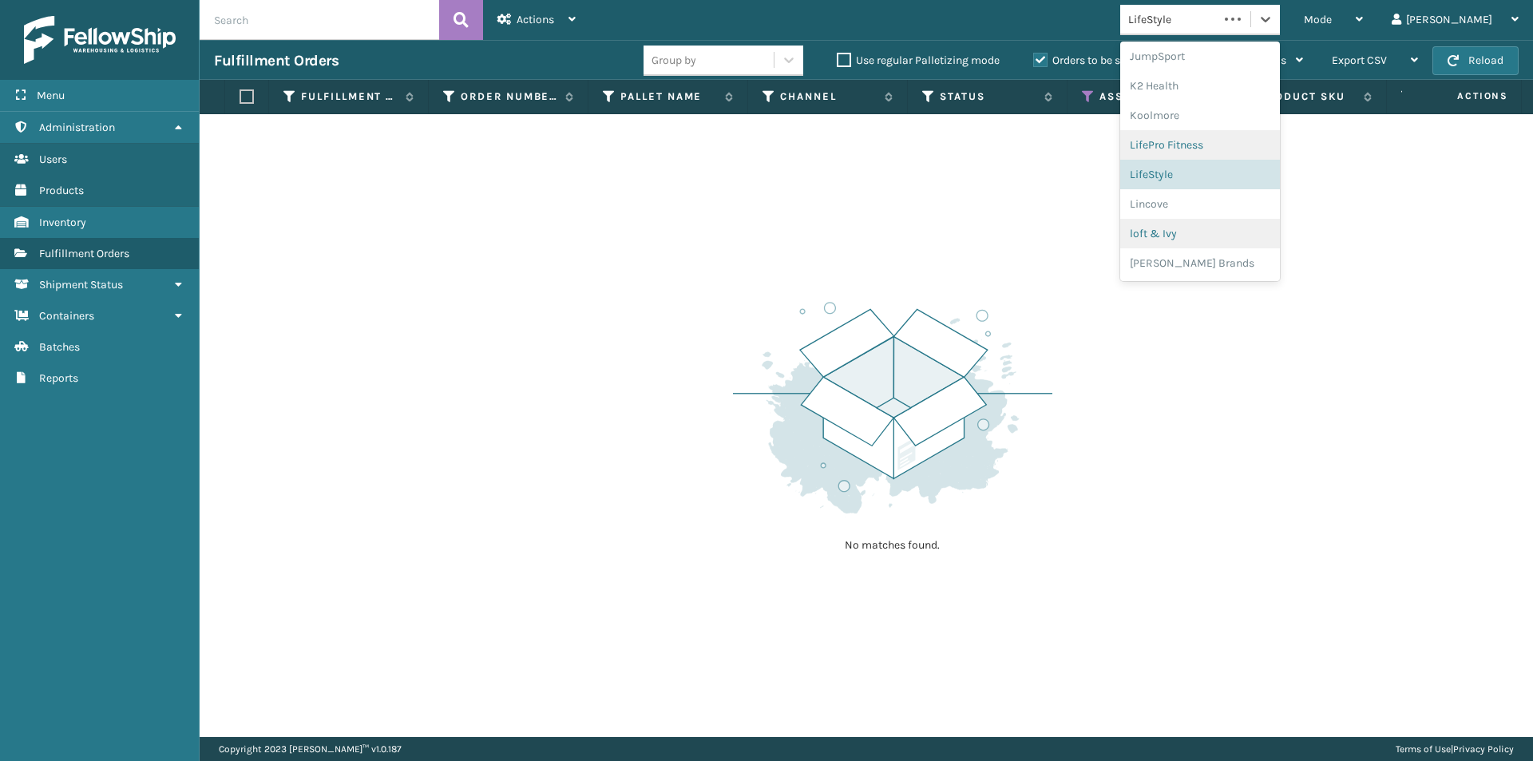
scroll to position [545, 0]
click at [1269, 167] on div "Lincove" at bounding box center [1200, 164] width 160 height 30
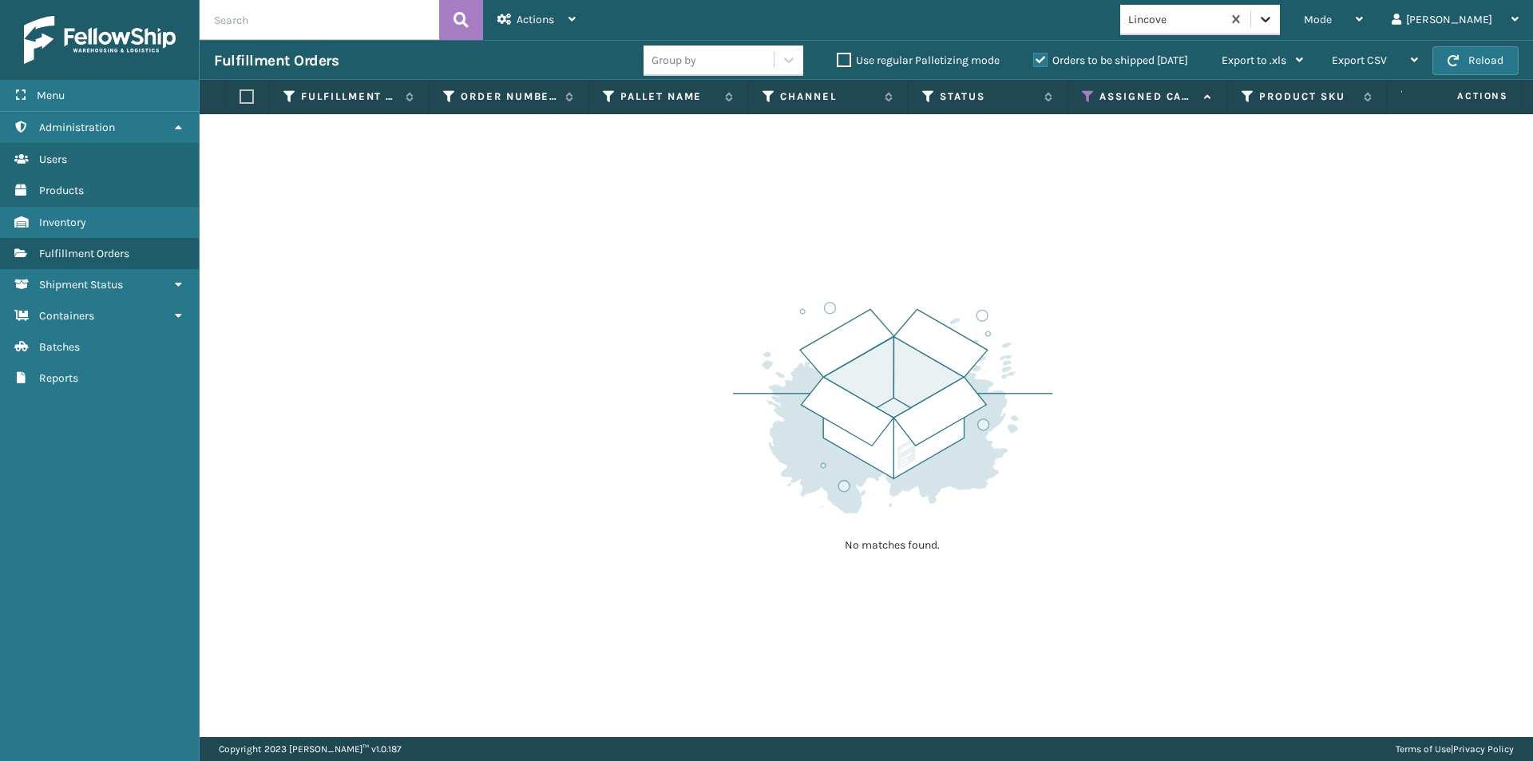
click at [1274, 20] on icon at bounding box center [1266, 19] width 16 height 16
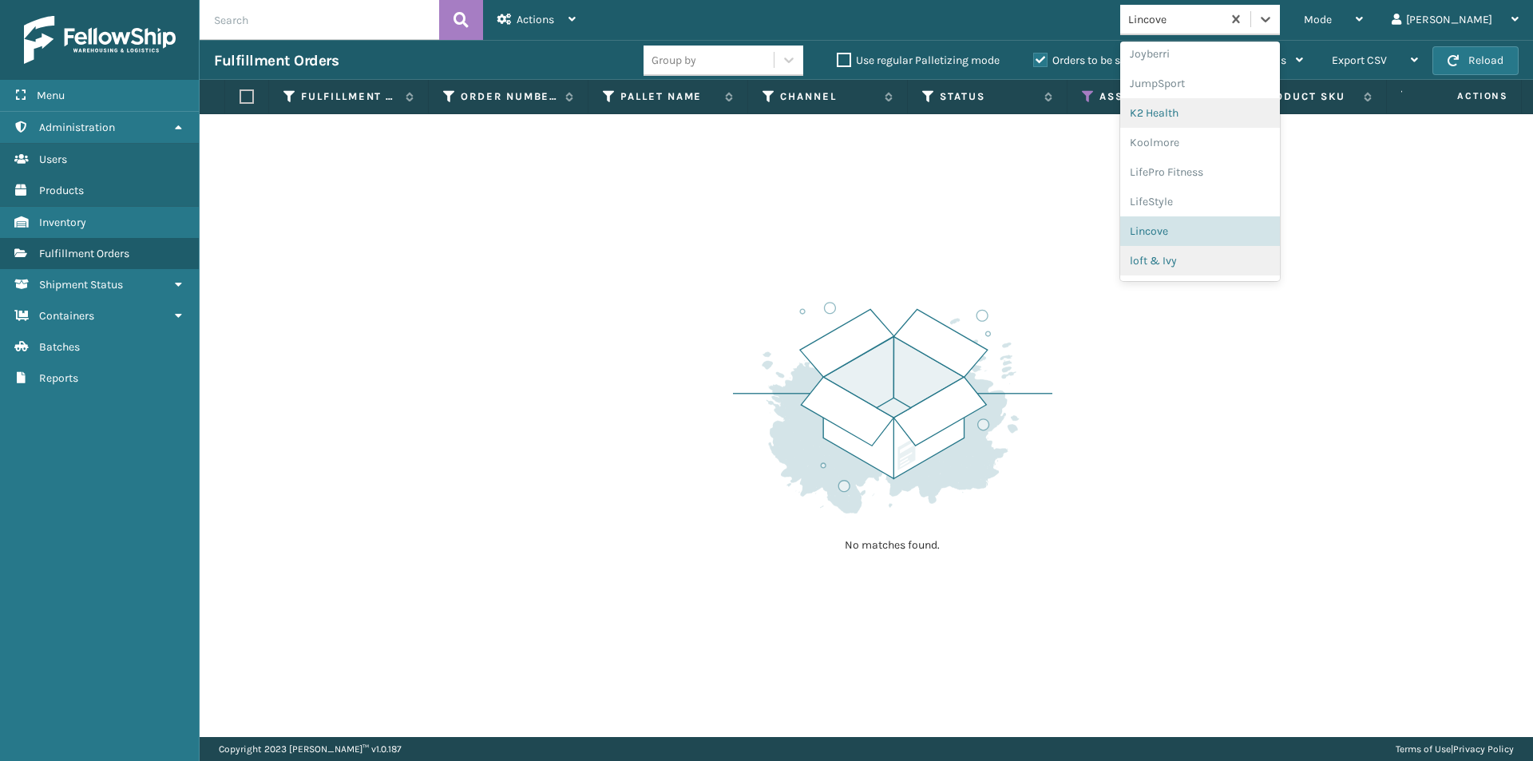
scroll to position [479, 0]
click at [1247, 264] on div "loft & Ivy" at bounding box center [1200, 260] width 160 height 30
click at [1274, 18] on icon at bounding box center [1266, 19] width 16 height 16
click at [1267, 259] on div "[PERSON_NAME] Brands" at bounding box center [1200, 263] width 160 height 30
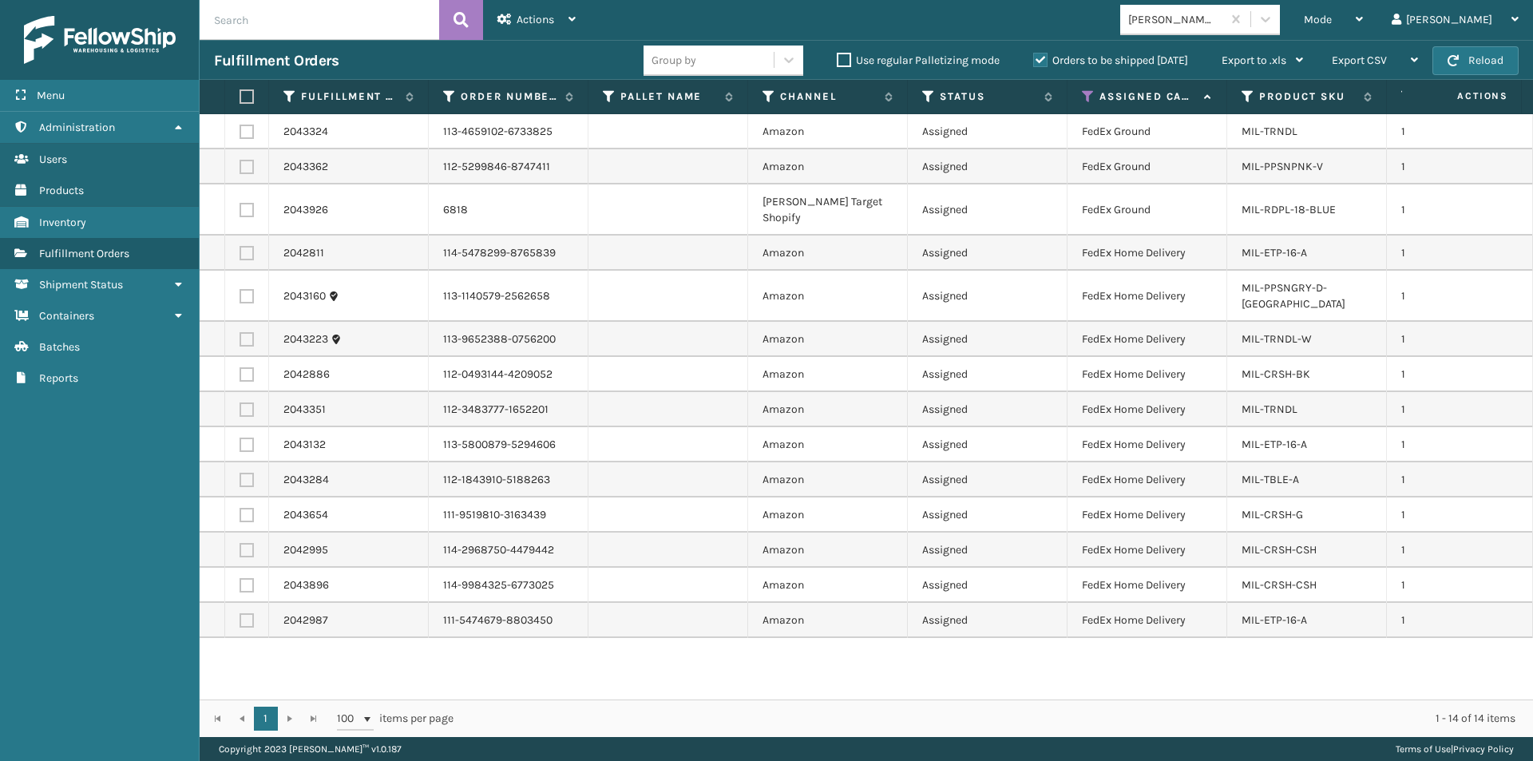
click at [248, 96] on label at bounding box center [245, 96] width 10 height 14
click at [240, 96] on input "checkbox" at bounding box center [240, 97] width 1 height 10
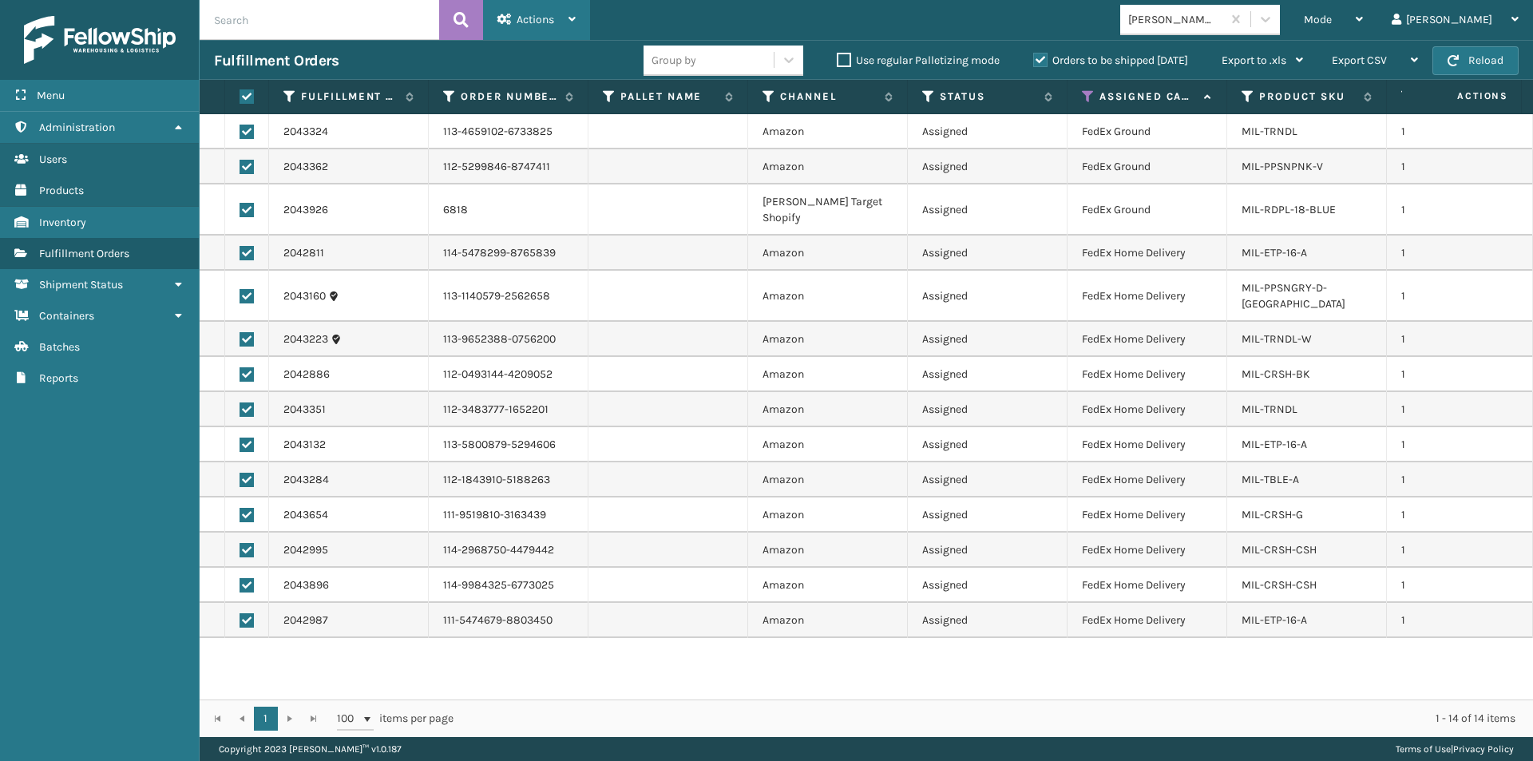
click at [573, 23] on icon at bounding box center [572, 19] width 7 height 11
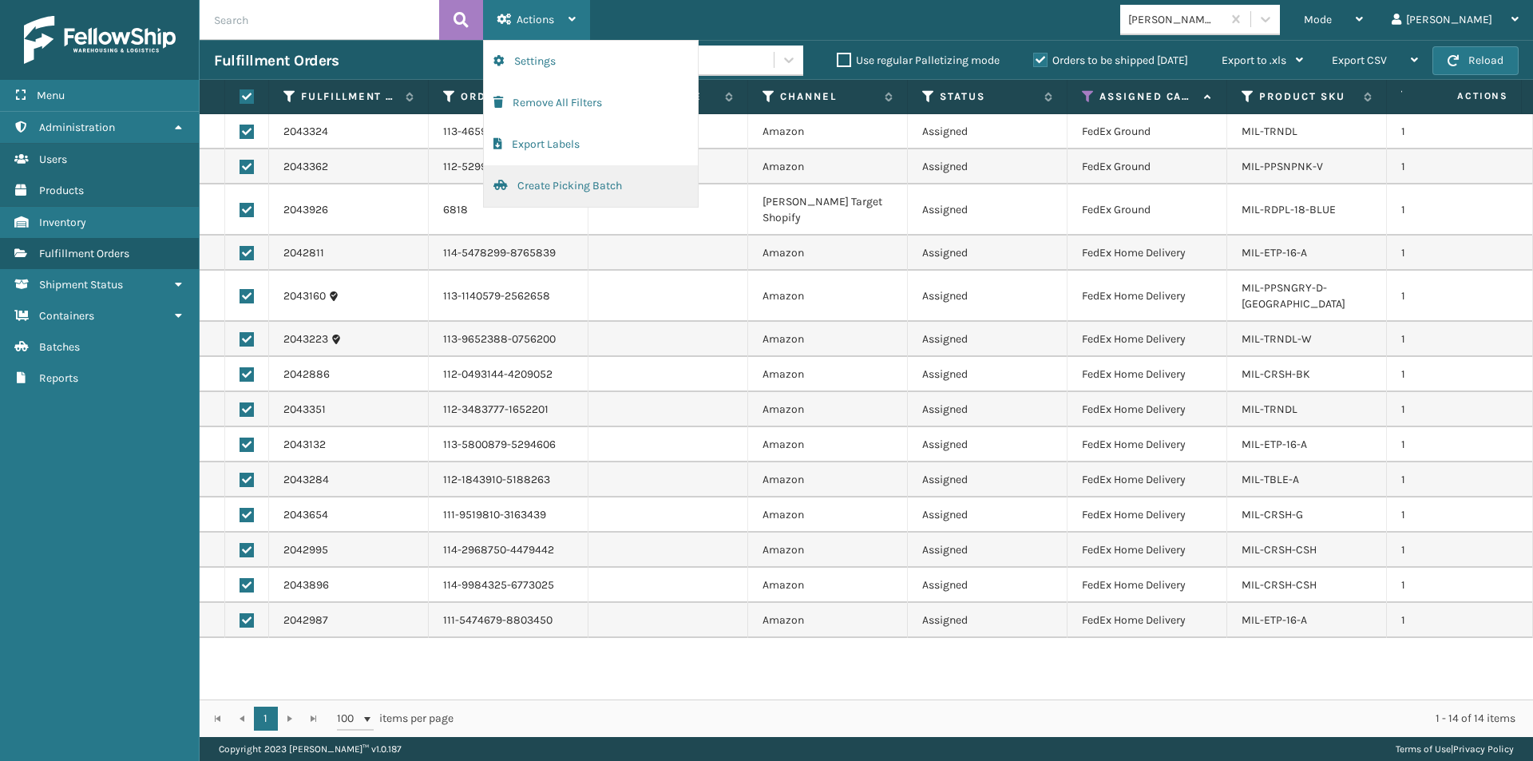
click at [573, 184] on button "Create Picking Batch" at bounding box center [591, 186] width 214 height 42
